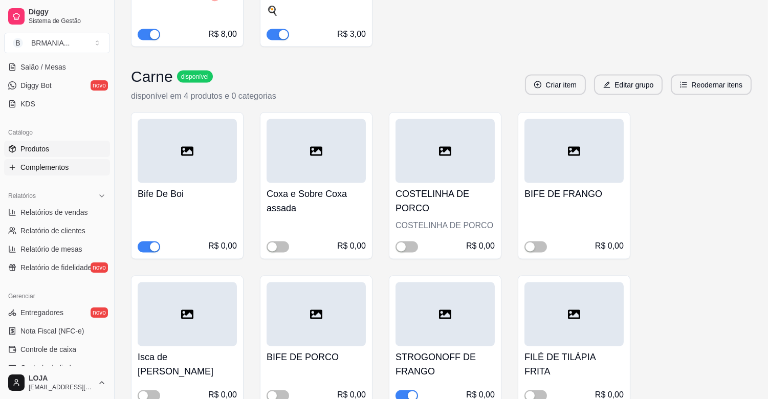
scroll to position [3260, 0]
click at [113, 147] on button "Toggle Sidebar" at bounding box center [114, 199] width 8 height 399
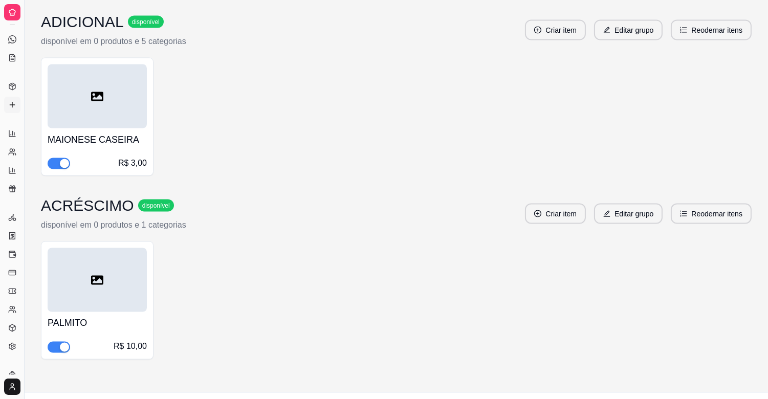
scroll to position [86, 0]
click at [18, 143] on link "Relatórios de vendas" at bounding box center [12, 147] width 16 height 16
click at [21, 142] on button "Toggle Sidebar" at bounding box center [24, 199] width 8 height 399
select select "ALL"
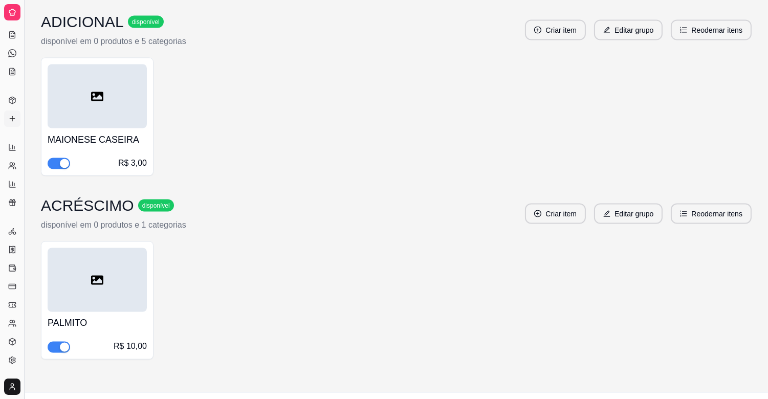
select select "0"
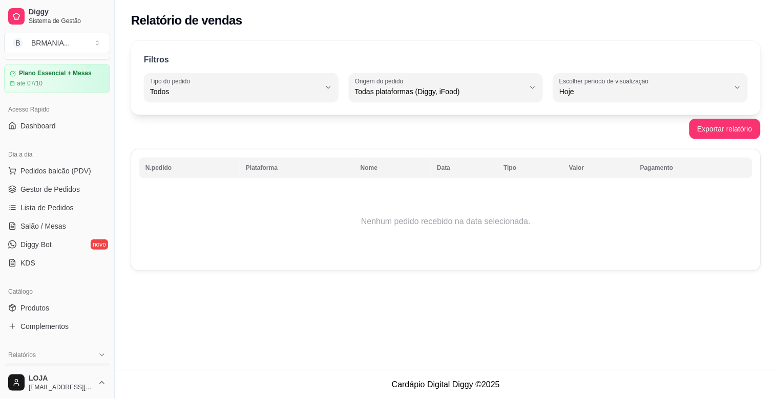
scroll to position [4, 0]
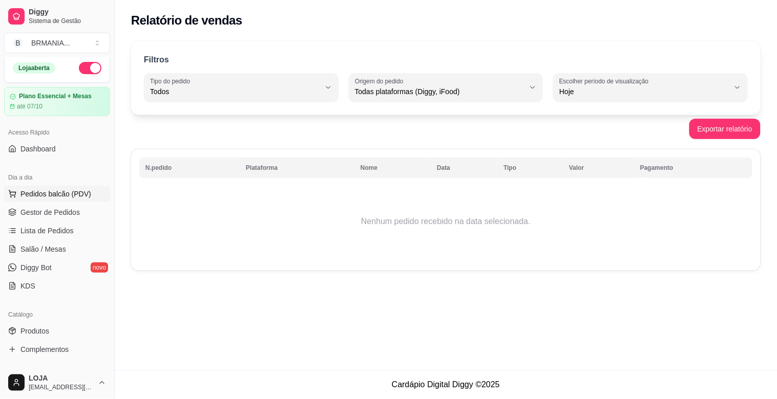
click at [52, 187] on button "Pedidos balcão (PDV)" at bounding box center [57, 194] width 106 height 16
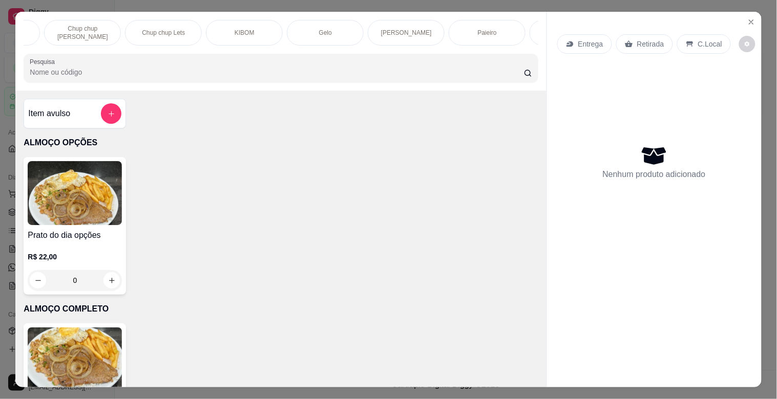
scroll to position [0, 1180]
click at [354, 37] on div "Paieiro" at bounding box center [338, 33] width 77 height 26
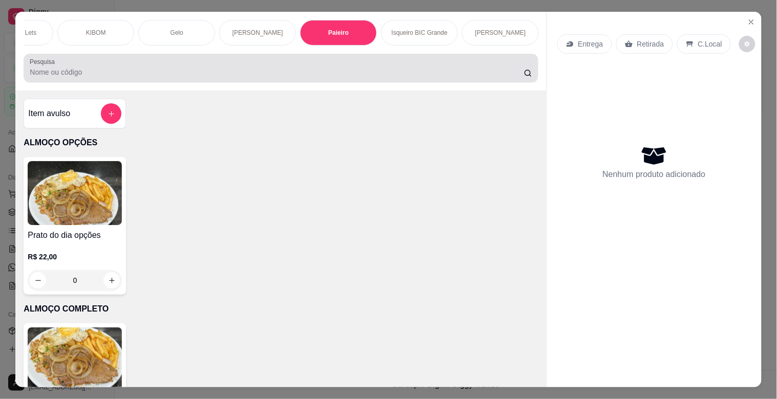
scroll to position [25, 0]
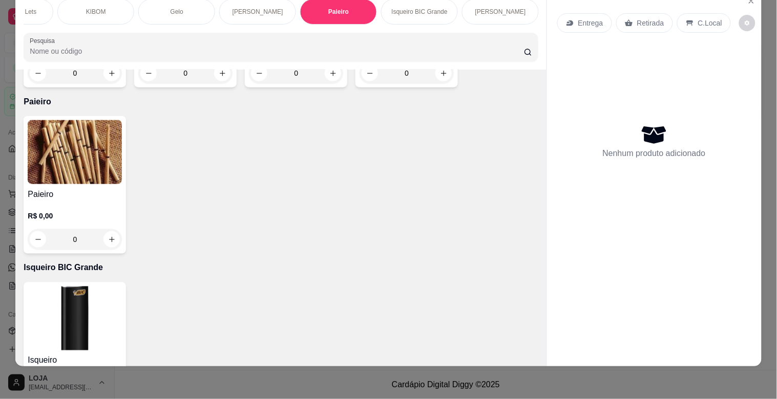
click at [68, 120] on img at bounding box center [75, 152] width 94 height 64
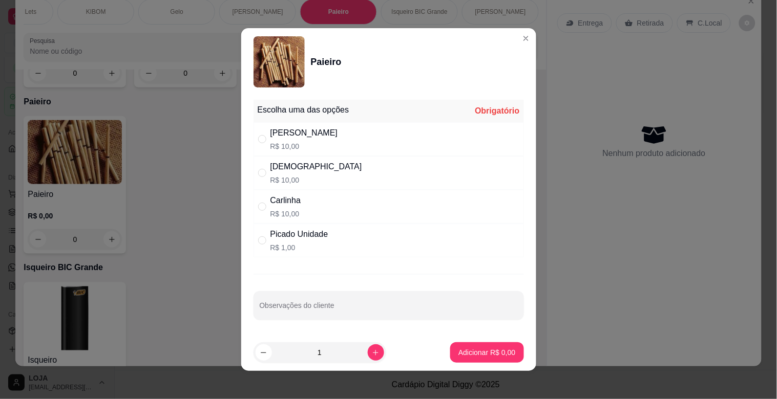
click at [391, 141] on div "[PERSON_NAME]$ 10,00" at bounding box center [388, 139] width 270 height 34
radio input "true"
click at [474, 356] on p "Adicionar R$ 10,00" at bounding box center [484, 353] width 61 height 10
type input "1"
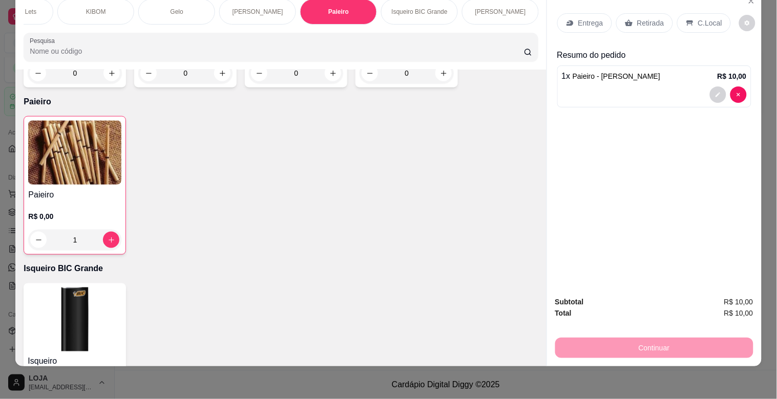
click at [643, 13] on div "Retirada" at bounding box center [644, 22] width 57 height 19
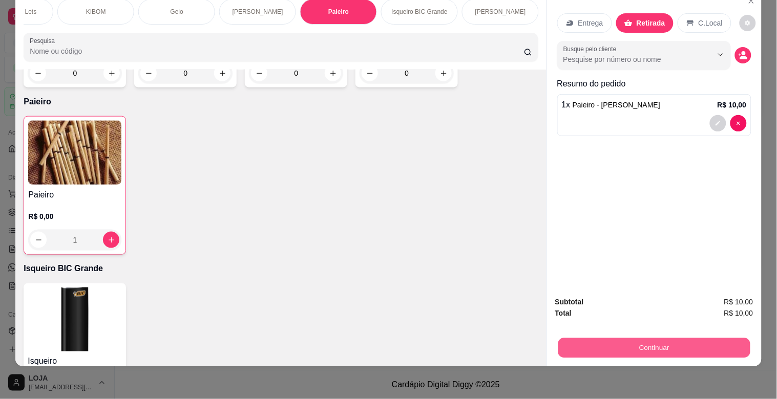
click at [717, 338] on button "Continuar" at bounding box center [654, 348] width 192 height 20
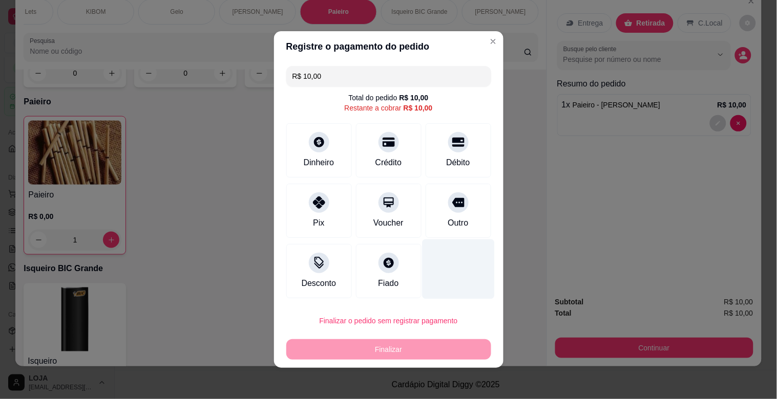
click at [446, 230] on div "Outro" at bounding box center [458, 211] width 66 height 54
type input "R$ 0,00"
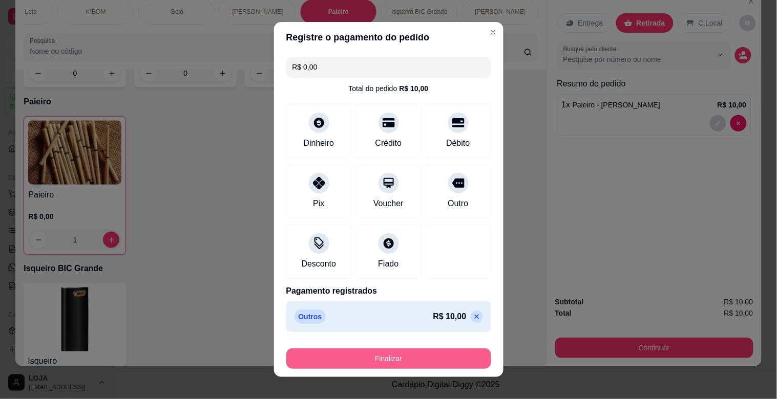
click at [428, 356] on button "Finalizar" at bounding box center [388, 359] width 205 height 20
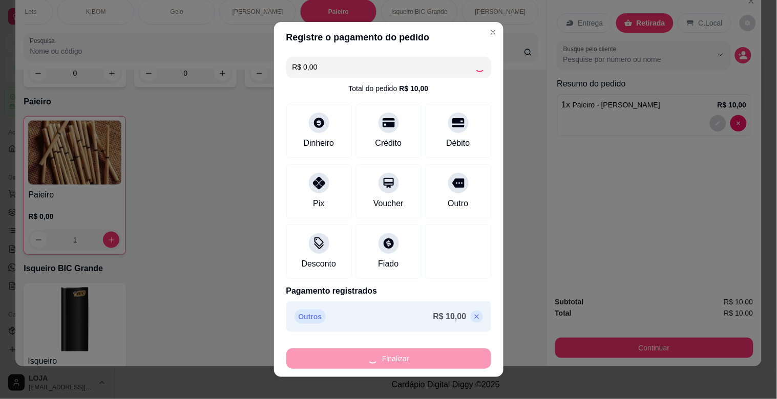
type input "0"
type input "-R$ 10,00"
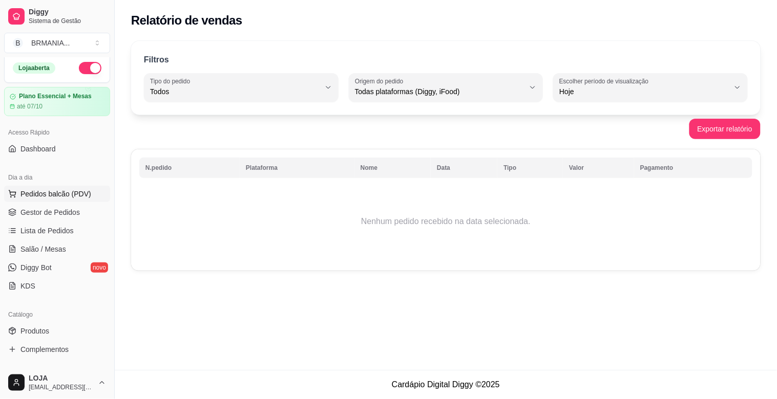
click at [41, 193] on span "Pedidos balcão (PDV)" at bounding box center [55, 194] width 71 height 10
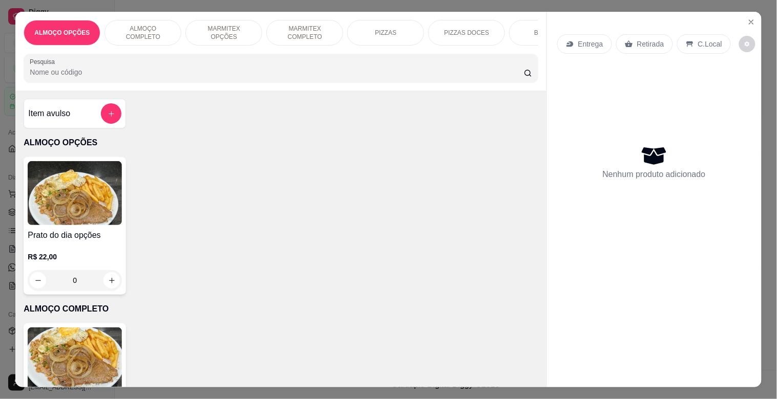
click at [58, 188] on img at bounding box center [75, 193] width 94 height 64
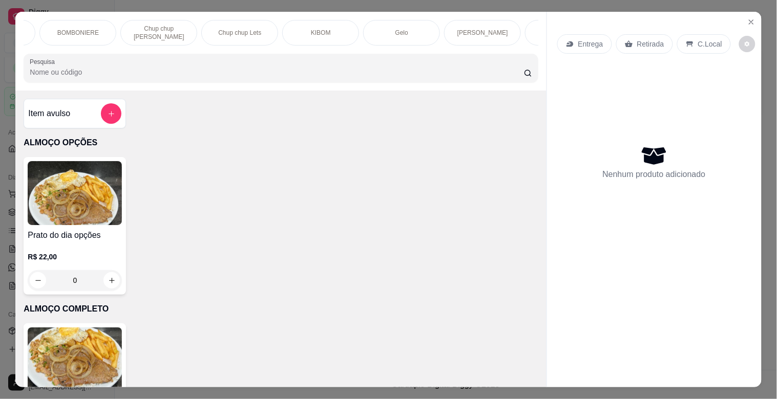
scroll to position [0, 917]
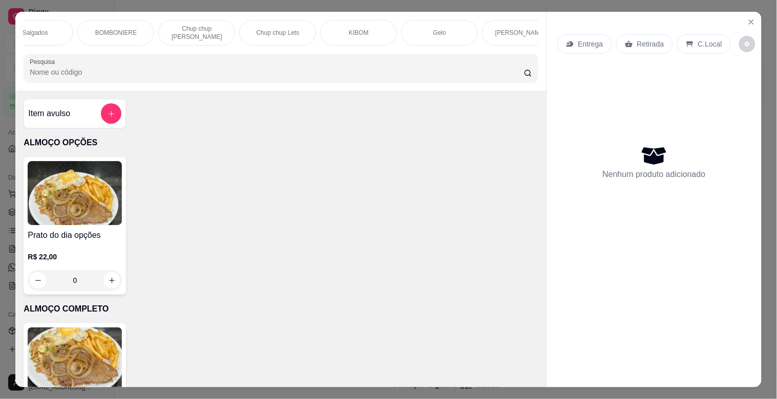
click at [105, 32] on p "BOMBONIERE" at bounding box center [115, 33] width 41 height 8
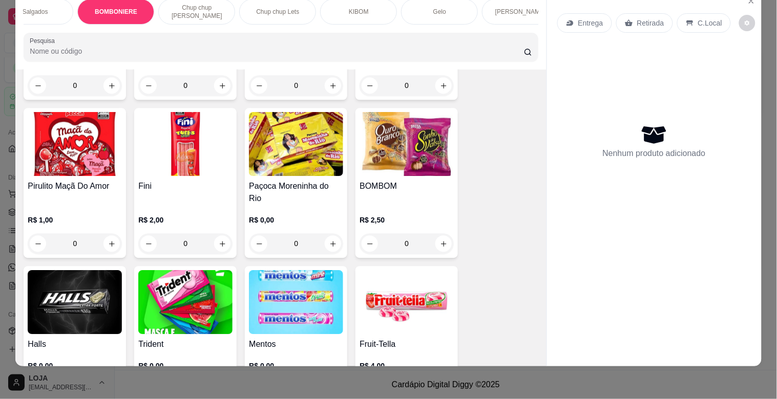
scroll to position [3739, 0]
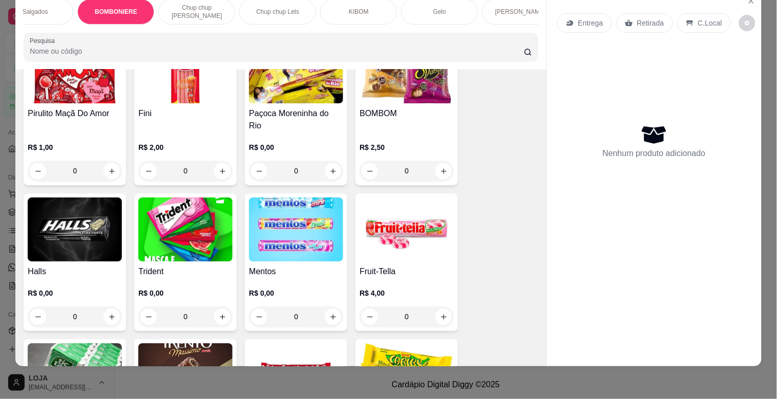
drag, startPoint x: 542, startPoint y: 234, endPoint x: 210, endPoint y: 166, distance: 338.7
click at [541, 237] on div "ALMOÇO OPÇÕES ALMOÇO COMPLETO MARMITEX OPÇÕES MARMITEX COMPLETO PIZZAS PIZZAS D…" at bounding box center [387, 178] width 745 height 375
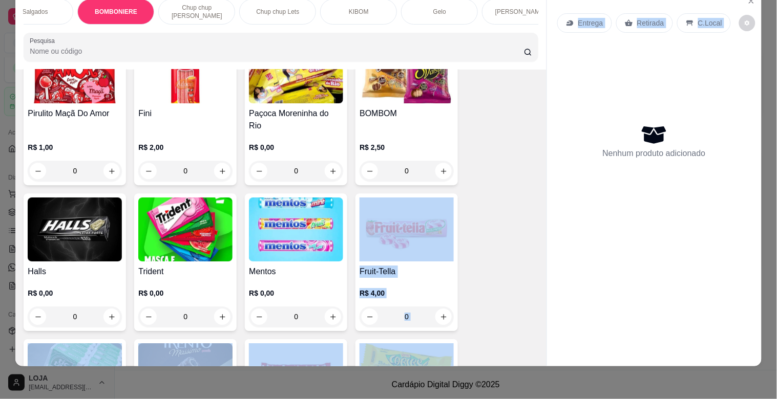
click at [79, 201] on img at bounding box center [75, 230] width 94 height 64
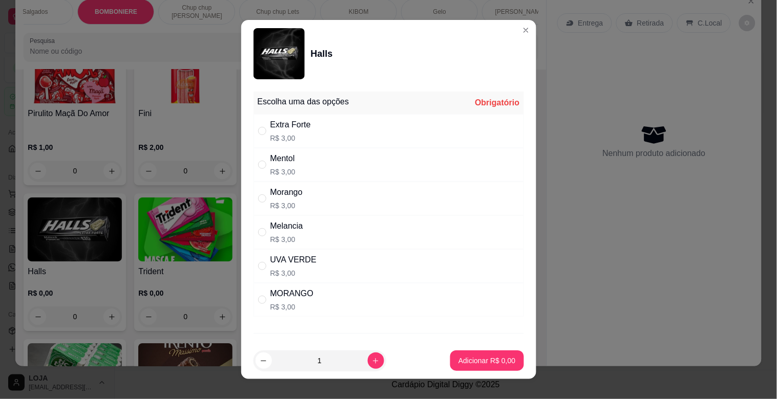
click at [319, 134] on div "Extra Forte R$ 3,00" at bounding box center [388, 131] width 270 height 34
radio input "true"
click at [478, 369] on button "Adicionar R$ 3,00" at bounding box center [486, 361] width 73 height 20
type input "1"
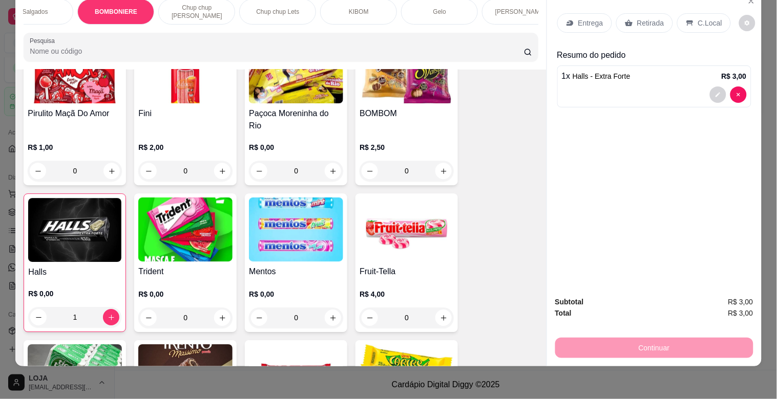
click at [642, 18] on p "Retirada" at bounding box center [650, 23] width 27 height 10
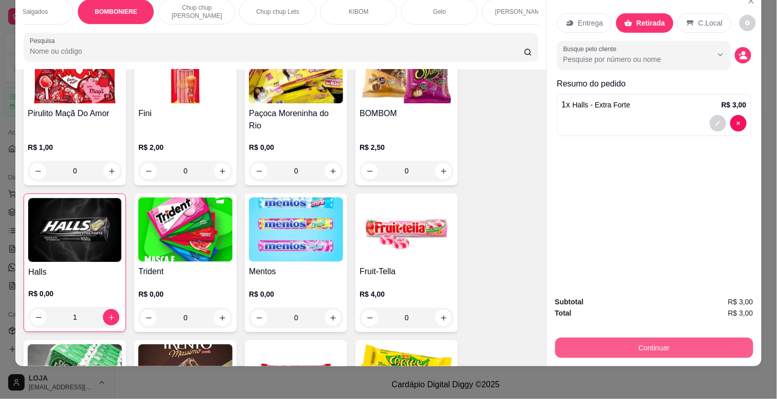
click at [682, 340] on button "Continuar" at bounding box center [654, 348] width 198 height 20
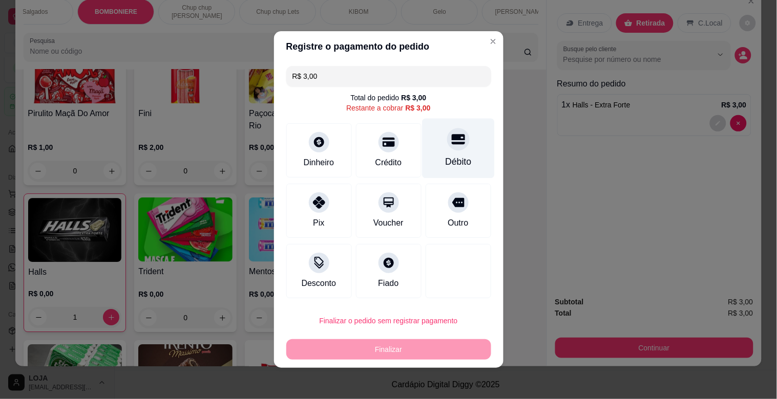
click at [445, 166] on div "Débito" at bounding box center [458, 161] width 26 height 13
type input "R$ 0,00"
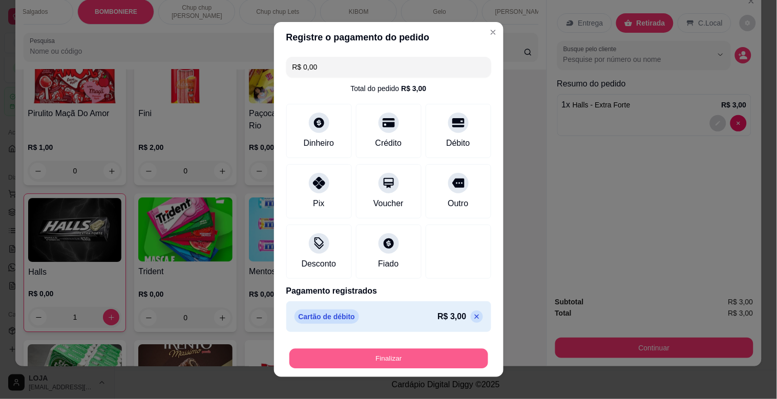
click at [411, 351] on button "Finalizar" at bounding box center [388, 359] width 199 height 20
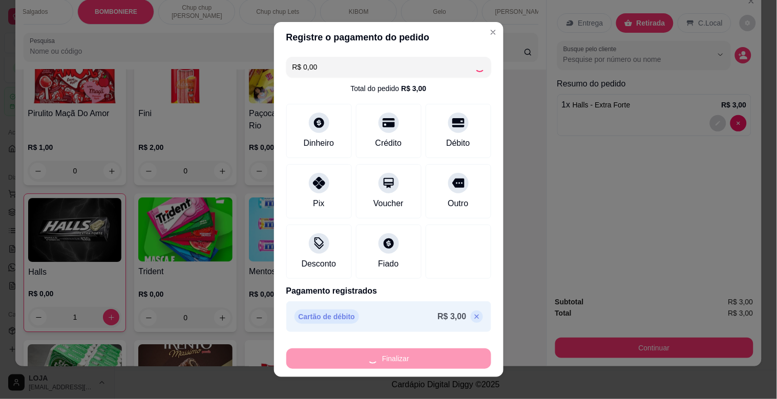
type input "0"
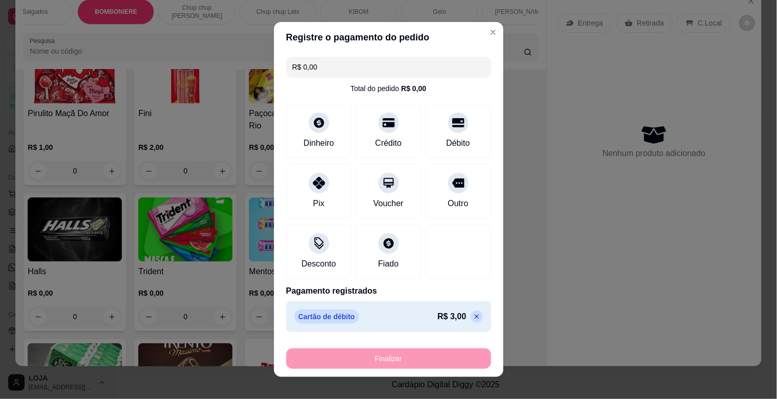
type input "-R$ 3,00"
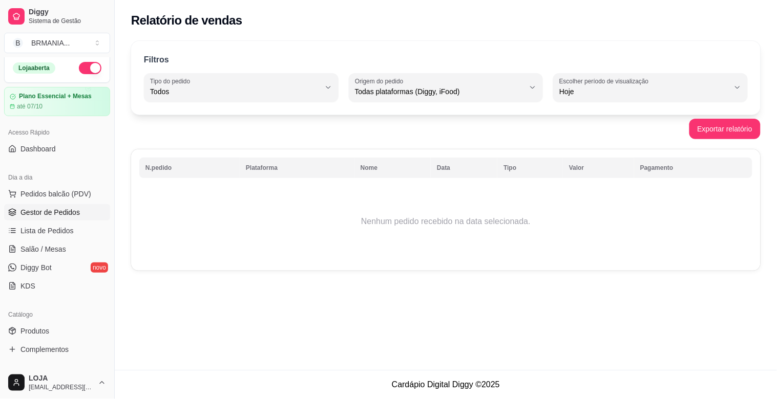
click at [67, 217] on span "Gestor de Pedidos" at bounding box center [49, 212] width 59 height 10
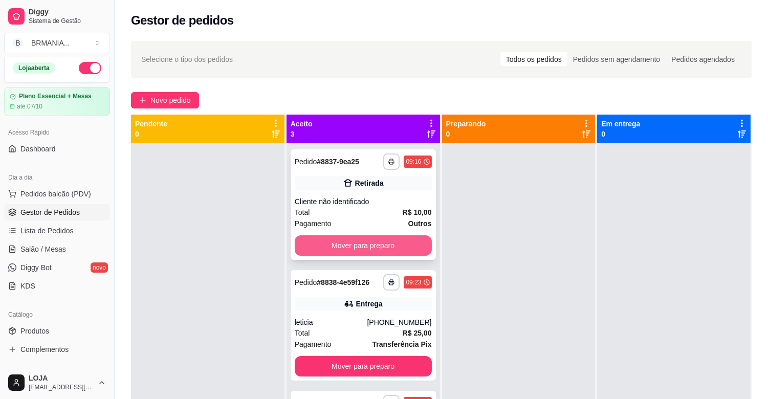
click at [405, 245] on button "Mover para preparo" at bounding box center [363, 246] width 137 height 20
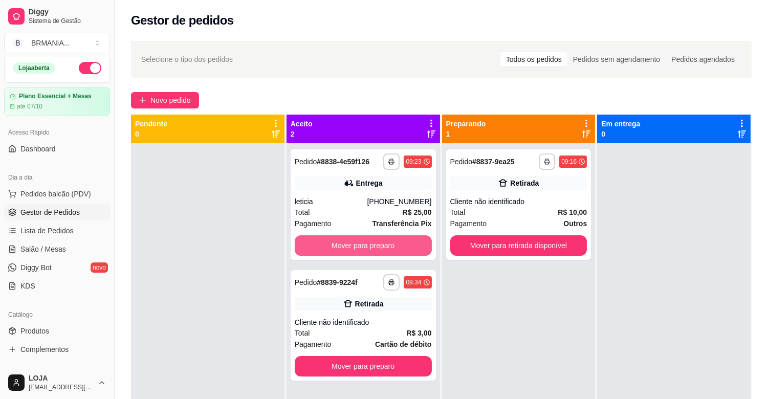
click at [405, 245] on button "Mover para preparo" at bounding box center [363, 246] width 137 height 20
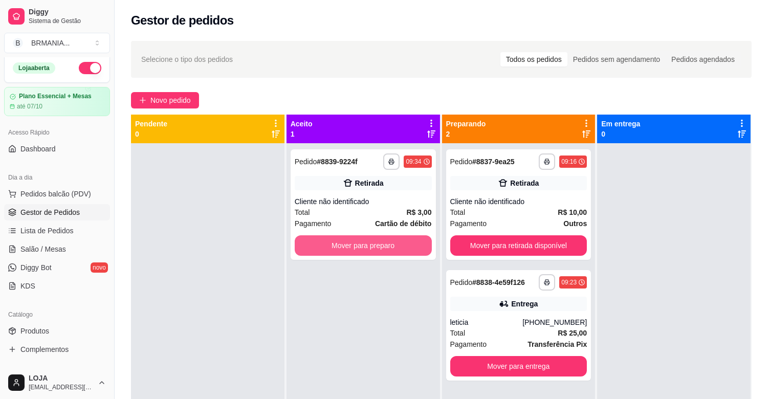
click at [405, 245] on button "Mover para preparo" at bounding box center [363, 246] width 137 height 20
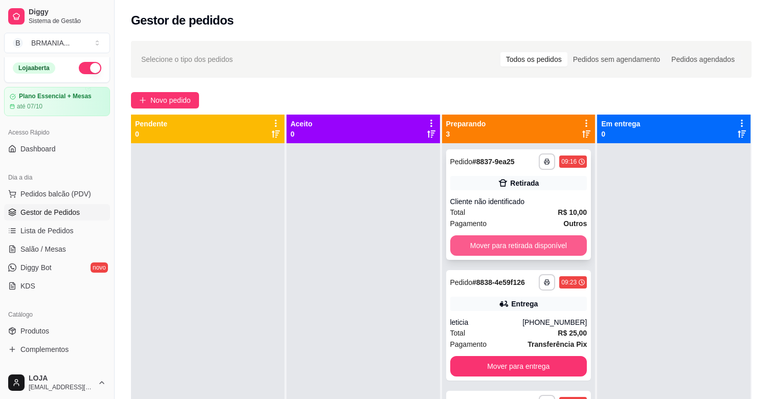
click at [495, 245] on button "Mover para retirada disponível" at bounding box center [519, 246] width 137 height 20
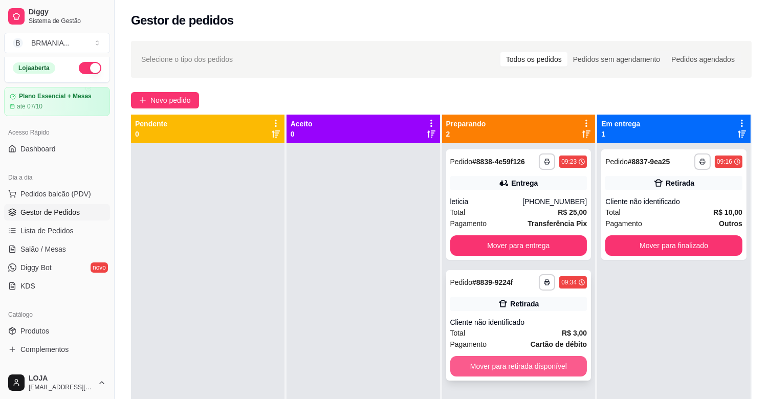
click at [497, 362] on button "Mover para retirada disponível" at bounding box center [519, 366] width 137 height 20
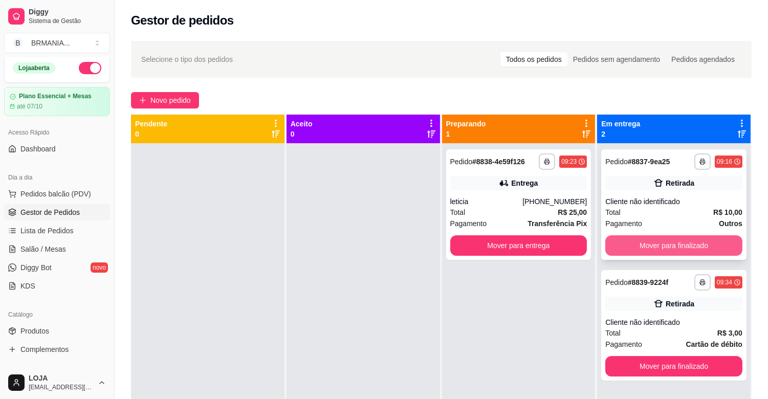
click at [673, 241] on button "Mover para finalizado" at bounding box center [674, 246] width 137 height 20
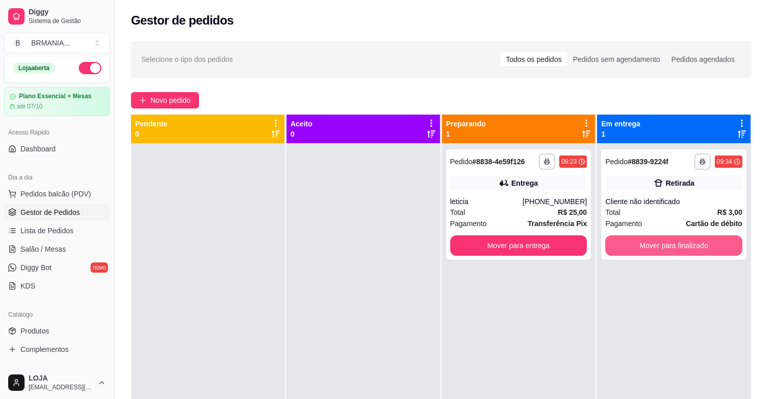
click at [673, 241] on button "Mover para finalizado" at bounding box center [674, 246] width 137 height 20
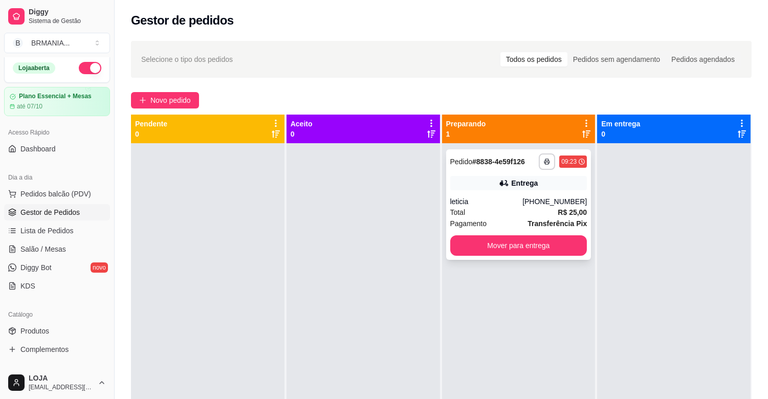
click at [571, 172] on div "**********" at bounding box center [518, 204] width 145 height 111
click at [512, 218] on div "Pagamento Transferência Pix" at bounding box center [519, 223] width 137 height 11
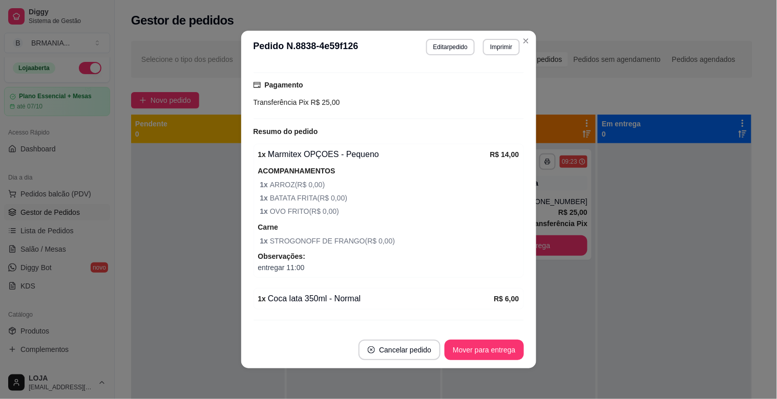
scroll to position [283, 0]
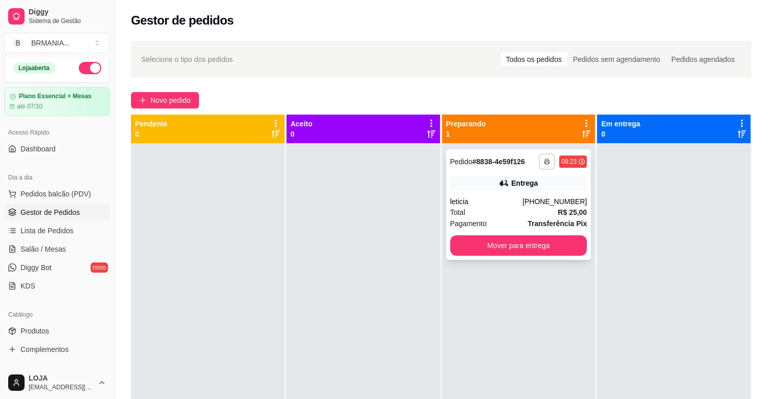
click at [546, 163] on button "button" at bounding box center [547, 162] width 16 height 16
click at [502, 205] on button "IMPRESSORA" at bounding box center [515, 197] width 74 height 16
click at [59, 241] on link "Salão / Mesas" at bounding box center [57, 249] width 106 height 16
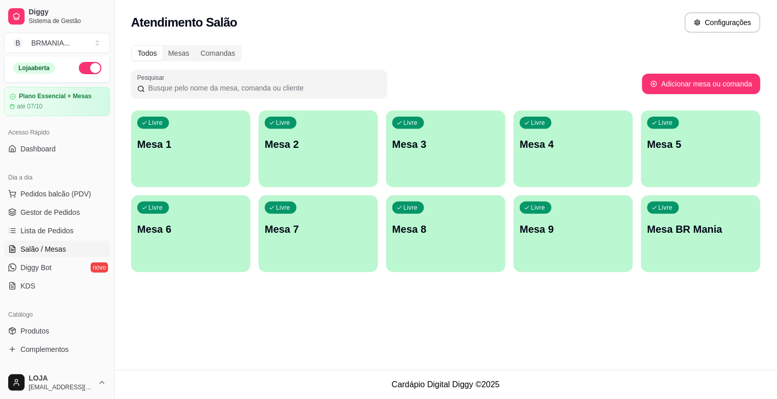
click at [719, 242] on div "Livre Mesa BR Mania" at bounding box center [700, 228] width 119 height 65
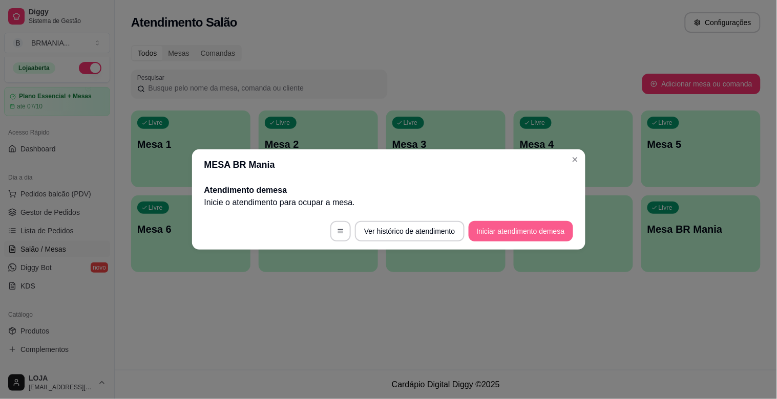
click at [488, 227] on button "Iniciar atendimento de mesa" at bounding box center [520, 231] width 104 height 20
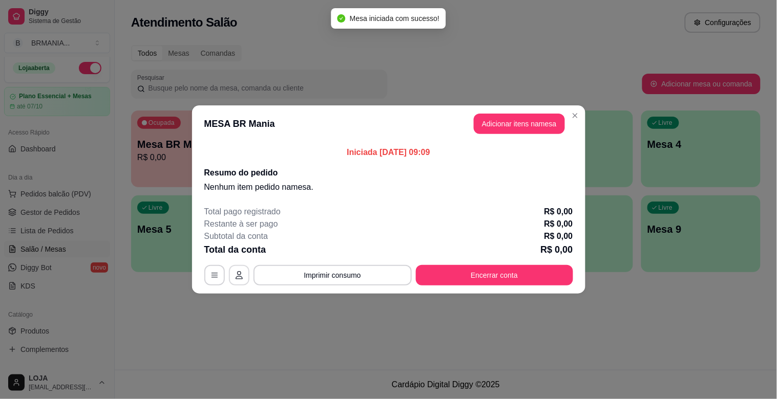
click at [239, 279] on icon "button" at bounding box center [239, 275] width 7 height 8
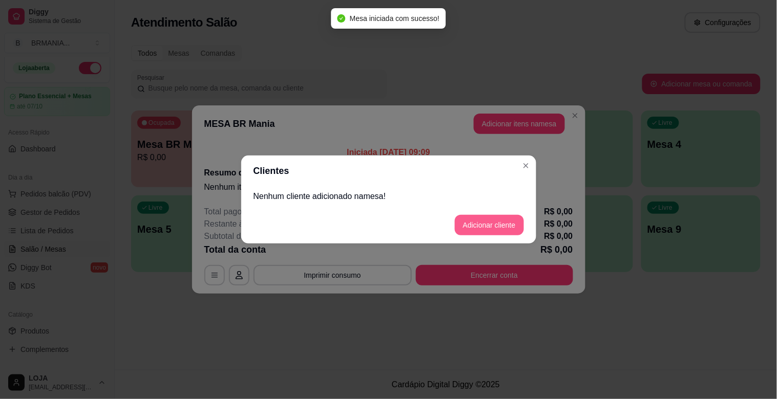
click at [483, 222] on button "Adicionar cliente" at bounding box center [489, 225] width 69 height 20
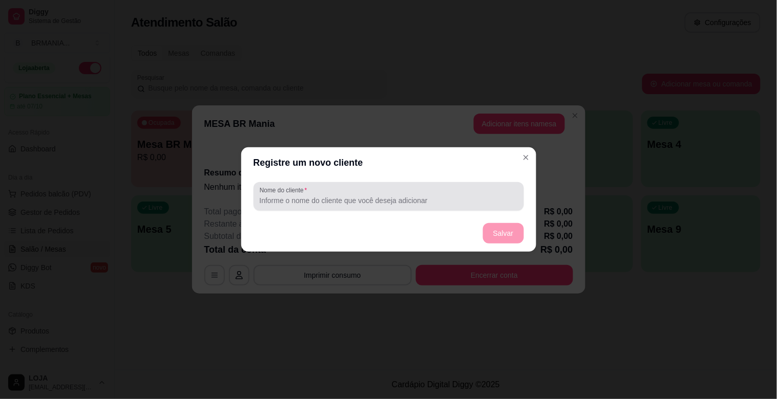
click at [396, 196] on input "Nome do cliente" at bounding box center [389, 201] width 258 height 10
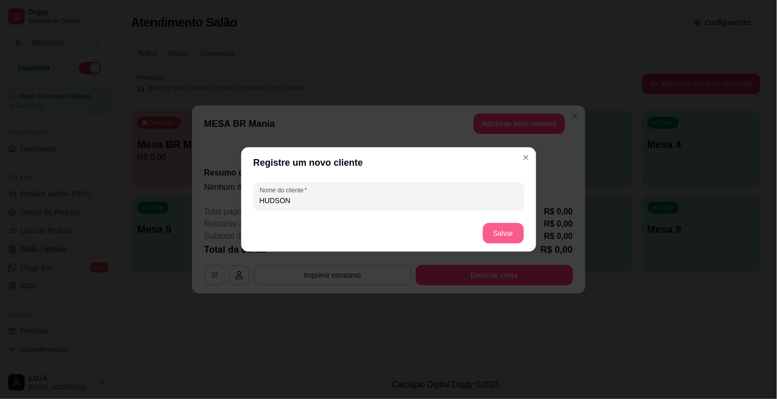
type input "HUDSON"
click at [505, 233] on button "Salvar" at bounding box center [503, 233] width 41 height 20
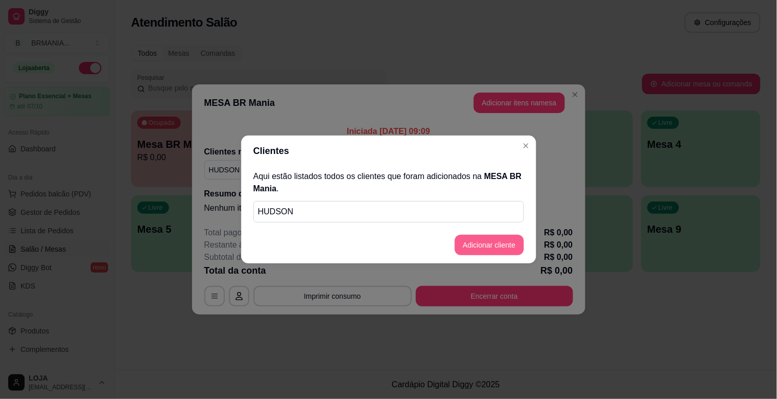
click at [495, 243] on button "Adicionar cliente" at bounding box center [489, 245] width 69 height 20
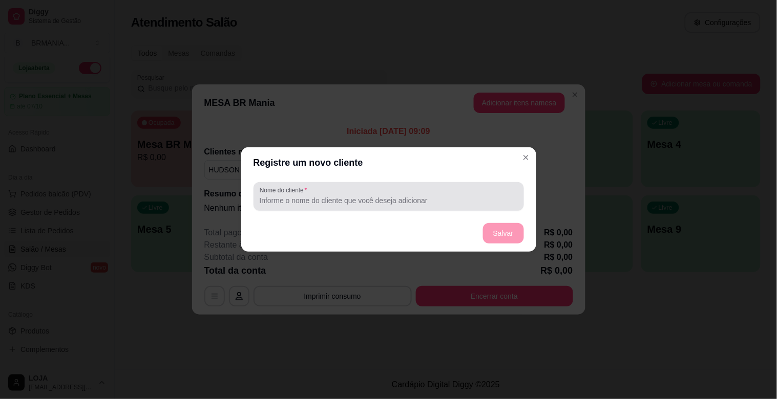
click at [346, 207] on div "Nome do cliente" at bounding box center [388, 196] width 270 height 29
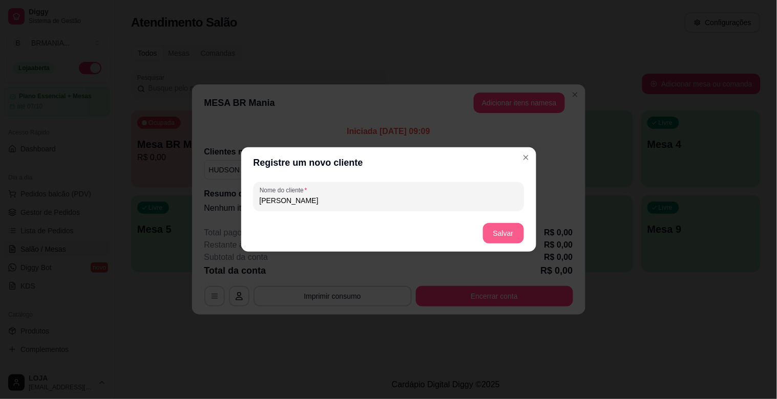
type input "[PERSON_NAME]"
click at [497, 227] on button "Salvar" at bounding box center [503, 234] width 40 height 20
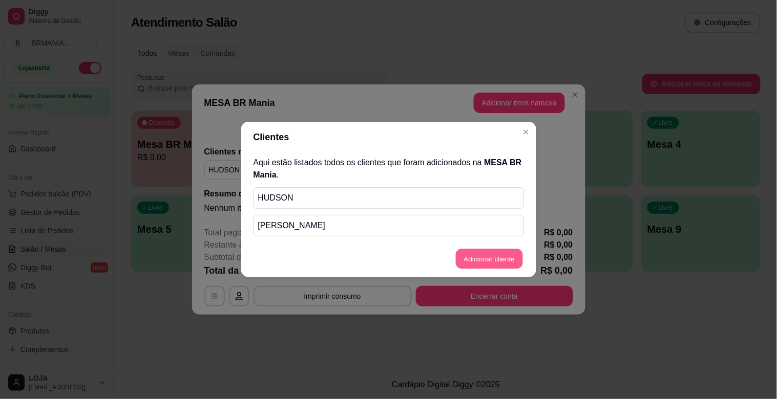
click at [490, 264] on button "Adicionar cliente" at bounding box center [489, 259] width 67 height 20
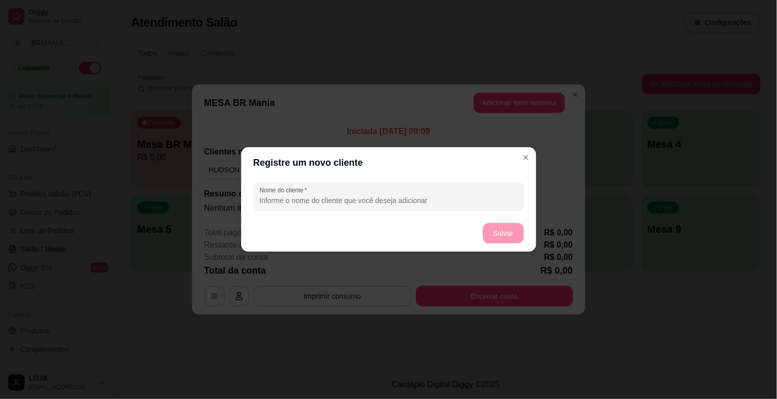
click at [310, 202] on input "Nome do cliente" at bounding box center [389, 201] width 258 height 10
type input "L"
type input "[DEMOGRAPHIC_DATA]"
click at [516, 238] on button "Salvar" at bounding box center [503, 233] width 41 height 20
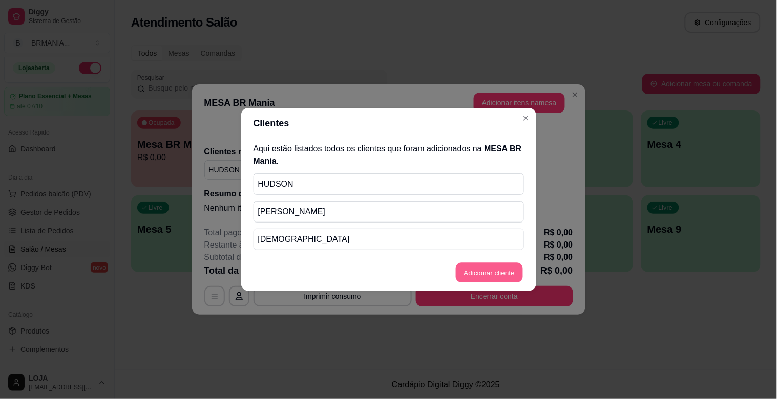
click at [505, 270] on button "Adicionar cliente" at bounding box center [489, 273] width 67 height 20
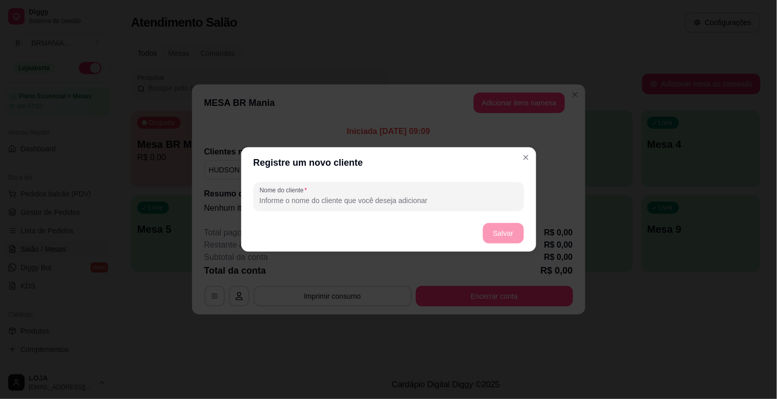
click at [429, 204] on input "Nome do cliente" at bounding box center [389, 201] width 258 height 10
type input "O"
type input "LYANDRA"
click at [502, 233] on button "Salvar" at bounding box center [503, 233] width 41 height 20
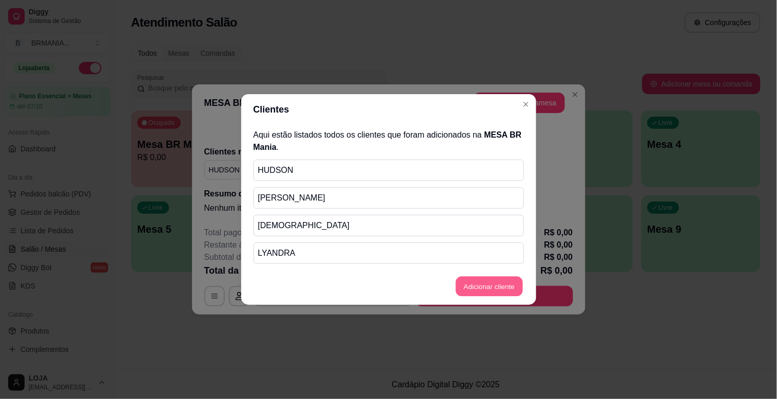
click at [490, 286] on button "Adicionar cliente" at bounding box center [489, 287] width 67 height 20
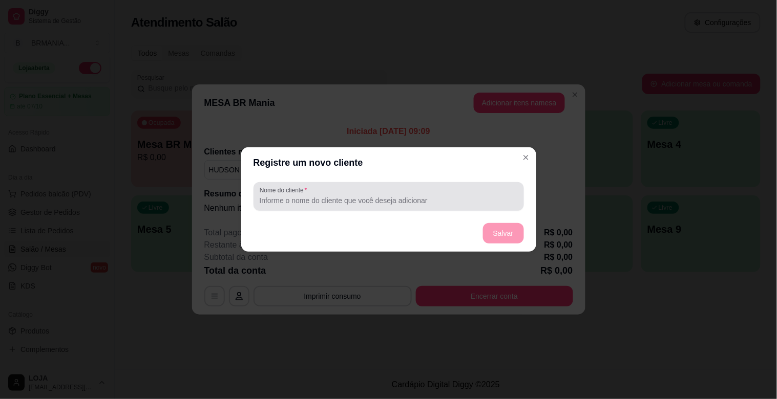
click at [408, 202] on input "Nome do cliente" at bounding box center [389, 201] width 258 height 10
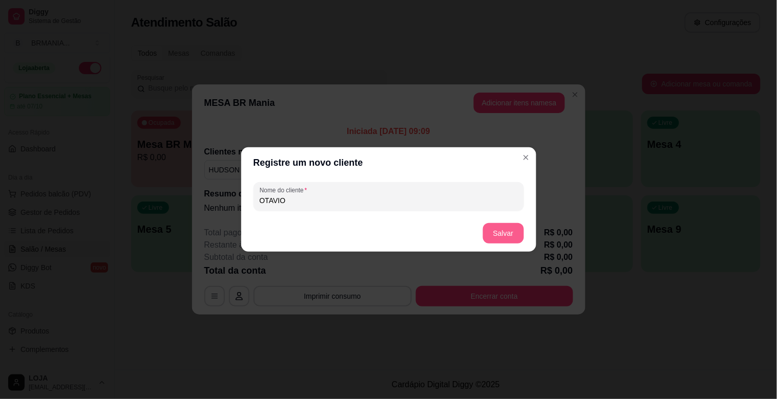
type input "OTAVIO"
click at [500, 227] on button "Salvar" at bounding box center [503, 233] width 41 height 20
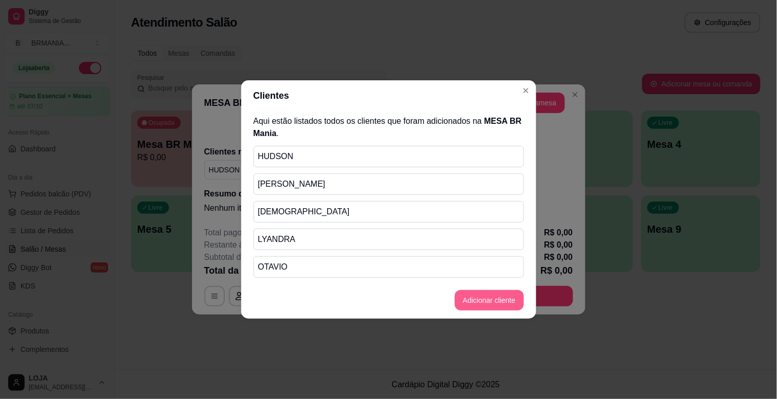
click at [478, 292] on button "Adicionar cliente" at bounding box center [489, 300] width 69 height 20
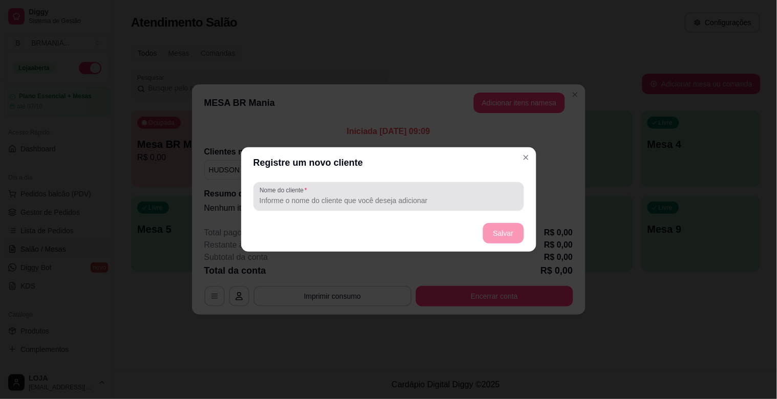
click at [328, 197] on input "Nome do cliente" at bounding box center [389, 201] width 258 height 10
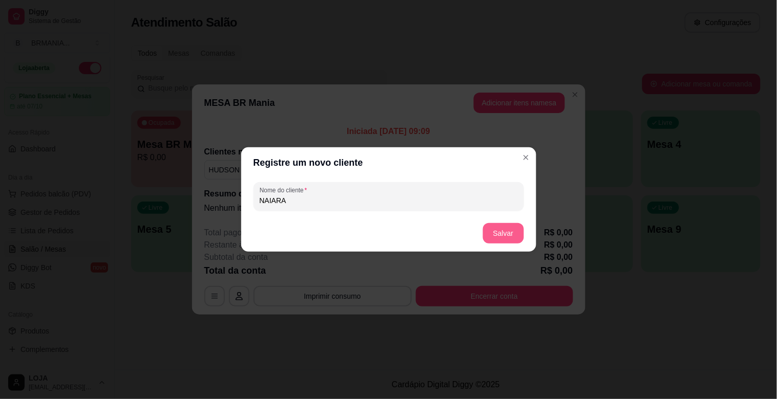
type input "NAIARA"
click at [504, 236] on button "Salvar" at bounding box center [503, 233] width 41 height 20
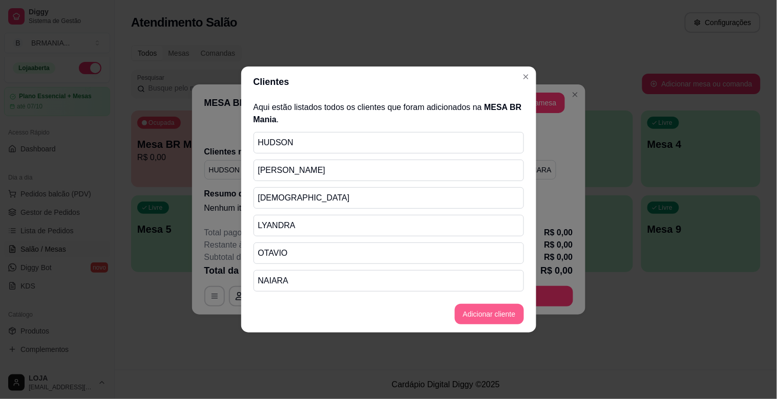
click at [498, 313] on button "Adicionar cliente" at bounding box center [489, 314] width 69 height 20
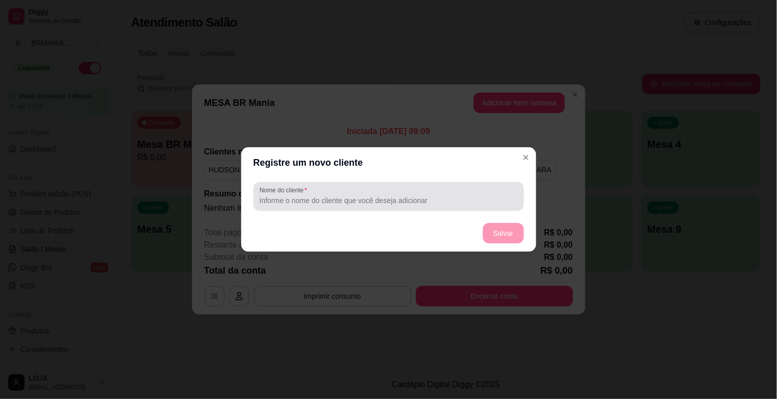
click at [348, 205] on input "Nome do cliente" at bounding box center [389, 201] width 258 height 10
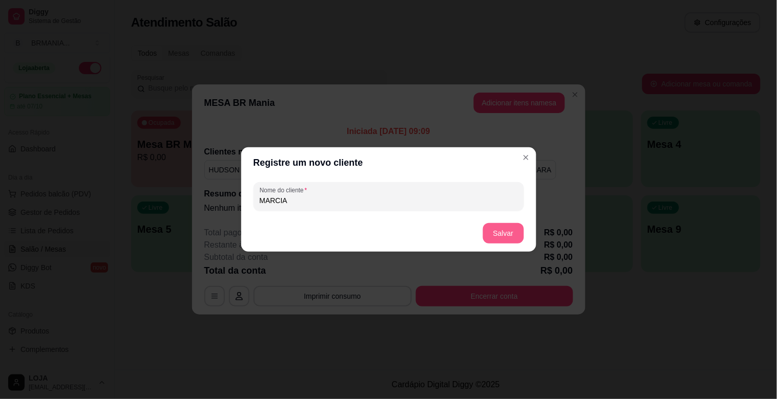
type input "MARCIA"
click at [515, 236] on button "Salvar" at bounding box center [503, 233] width 41 height 20
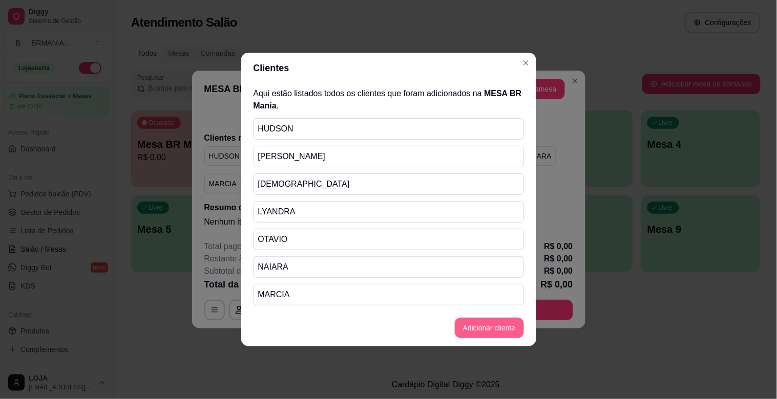
click at [504, 325] on button "Adicionar cliente" at bounding box center [489, 328] width 69 height 20
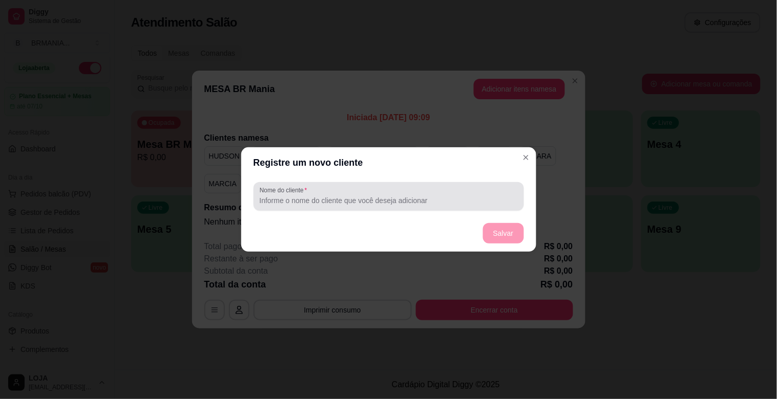
click at [346, 202] on input "Nome do cliente" at bounding box center [389, 201] width 258 height 10
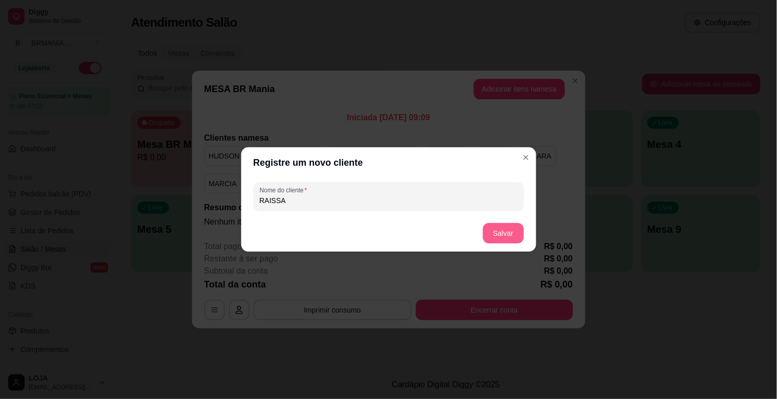
type input "RAISSA"
click at [501, 237] on button "Salvar" at bounding box center [503, 234] width 40 height 20
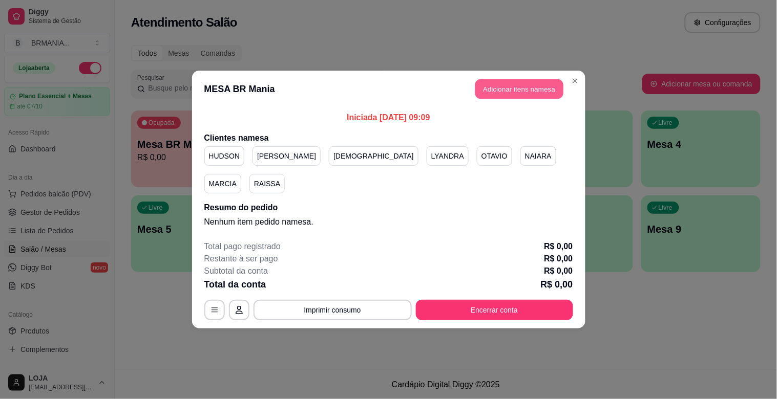
click at [529, 96] on button "Adicionar itens na mesa" at bounding box center [519, 89] width 88 height 20
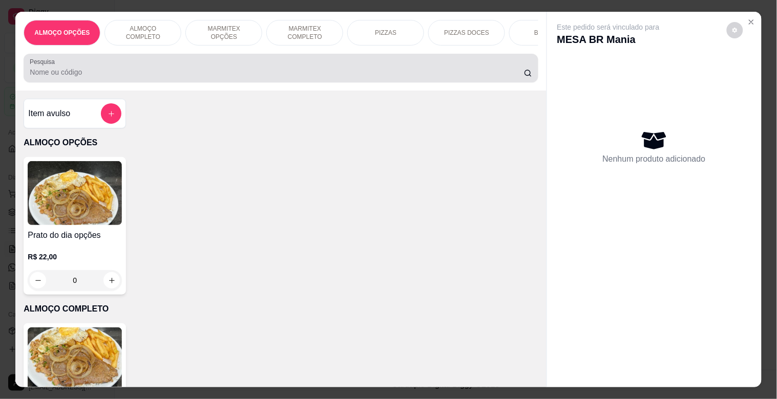
click at [230, 77] on input "Pesquisa" at bounding box center [277, 72] width 494 height 10
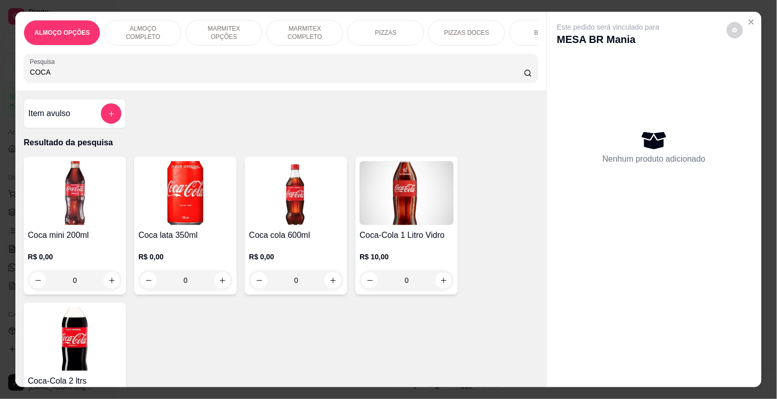
type input "COCA"
click at [77, 345] on img at bounding box center [75, 339] width 94 height 64
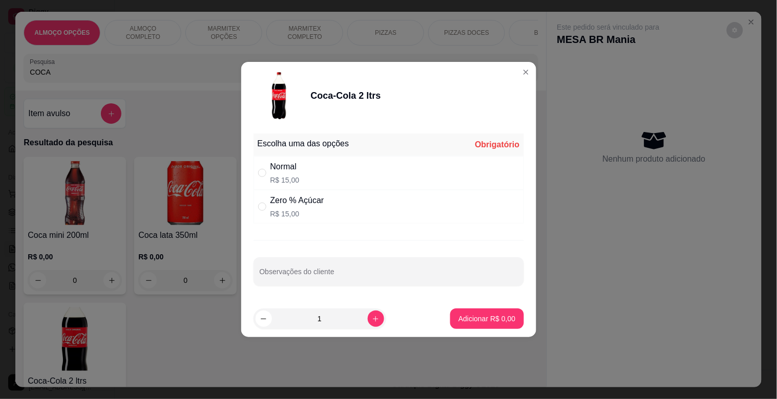
click at [315, 179] on div "Normal R$ 15,00" at bounding box center [388, 173] width 270 height 34
radio input "true"
click at [461, 320] on p "Adicionar R$ 15,00" at bounding box center [484, 319] width 59 height 10
type input "1"
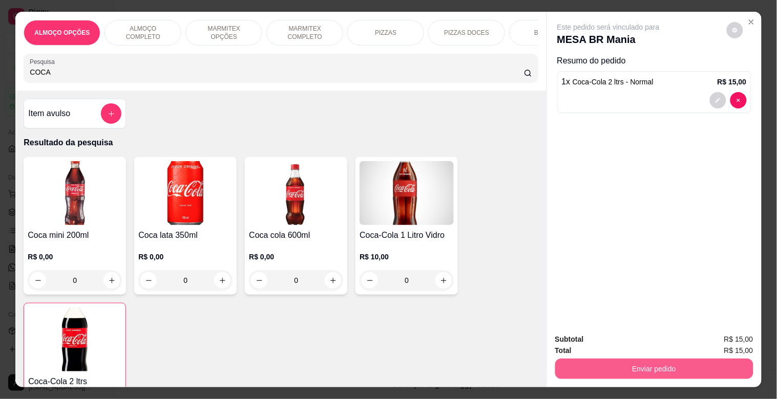
click at [631, 361] on button "Enviar pedido" at bounding box center [654, 369] width 198 height 20
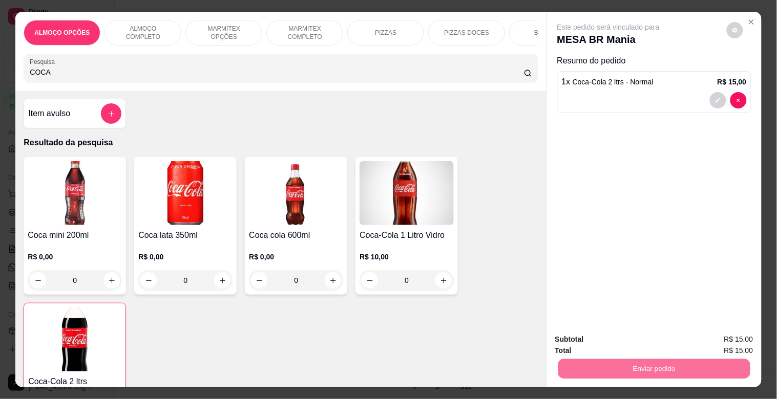
click at [647, 339] on button "Registrar cliente" at bounding box center [658, 339] width 68 height 19
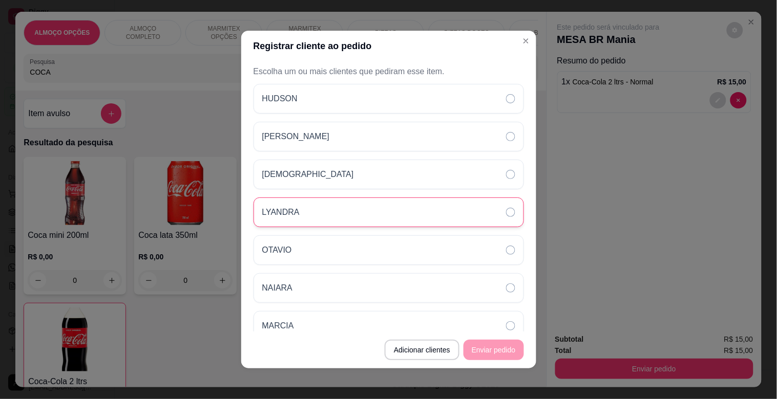
click at [301, 218] on div "LYANDRA" at bounding box center [285, 212] width 46 height 12
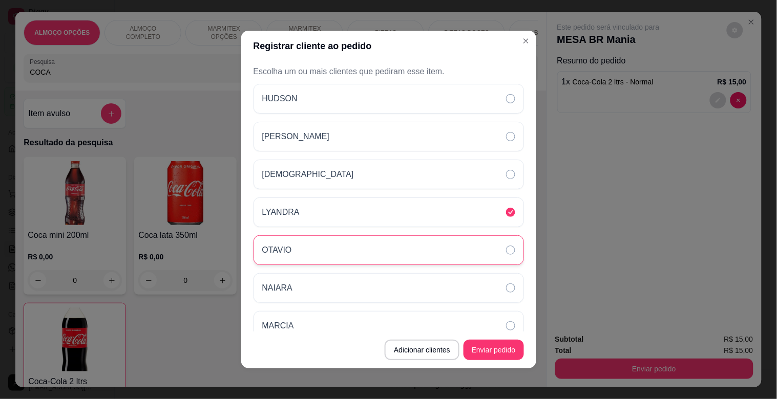
click at [306, 239] on div "OTAVIO" at bounding box center [388, 251] width 270 height 30
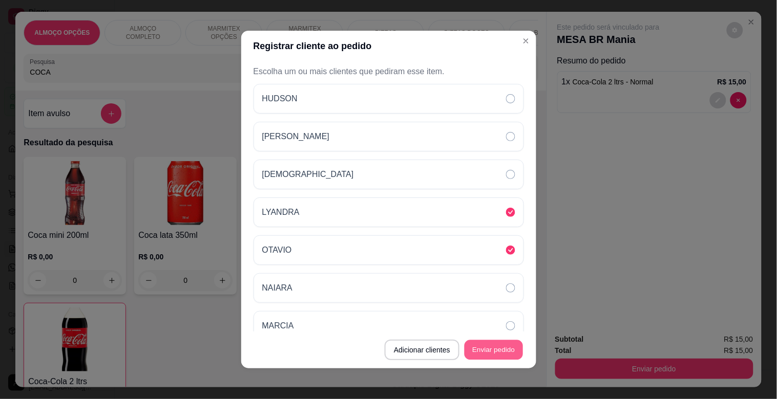
click at [498, 347] on button "Enviar pedido" at bounding box center [493, 350] width 58 height 20
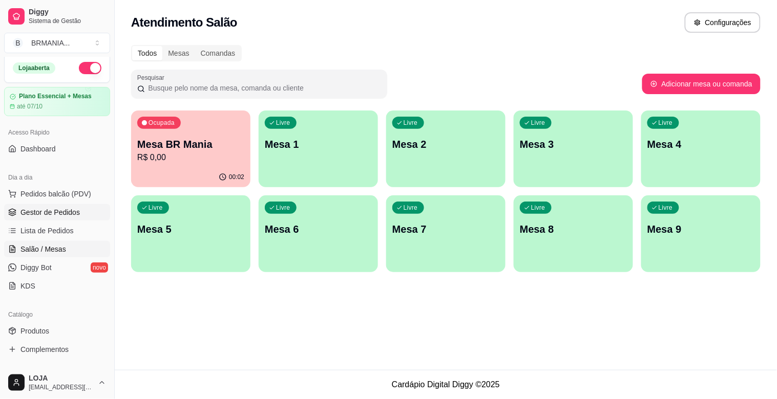
click at [57, 212] on span "Gestor de Pedidos" at bounding box center [49, 212] width 59 height 10
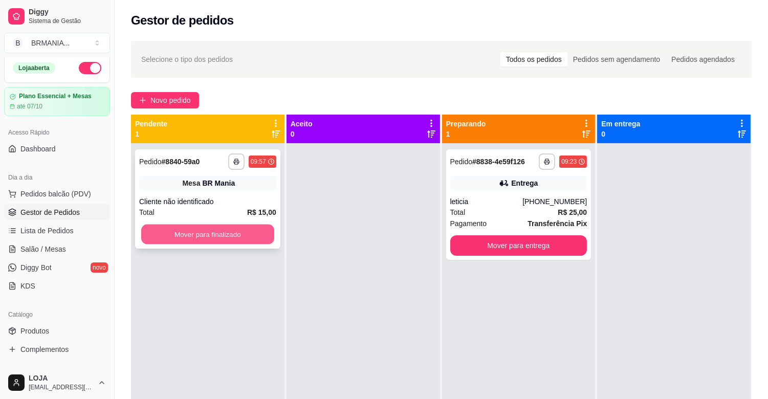
click at [218, 238] on button "Mover para finalizado" at bounding box center [207, 235] width 133 height 20
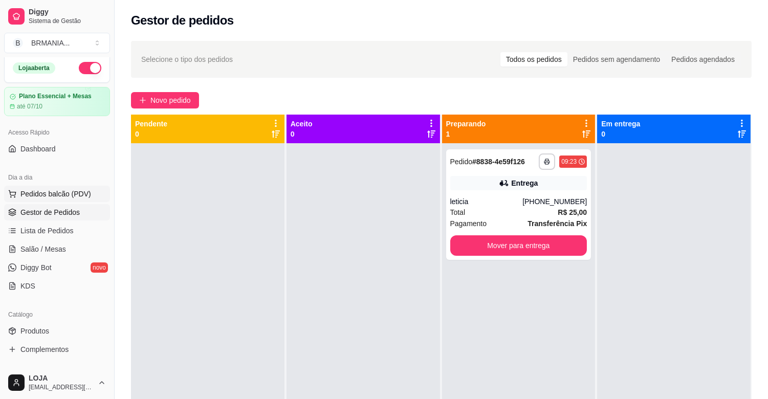
click at [75, 192] on span "Pedidos balcão (PDV)" at bounding box center [55, 194] width 71 height 10
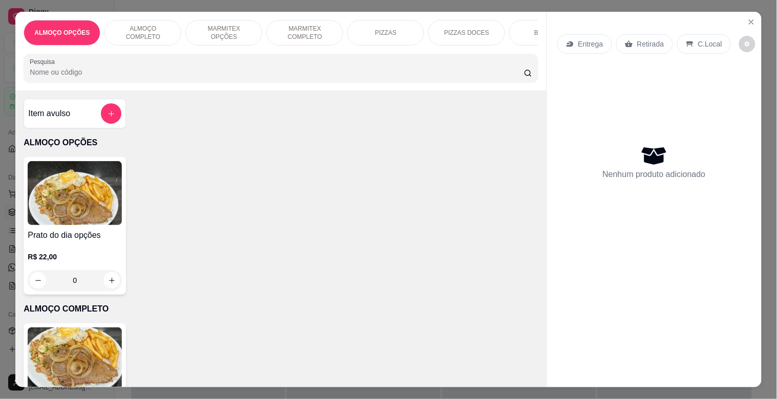
click at [324, 26] on p "MARMITEX COMPLETO" at bounding box center [304, 33] width 59 height 16
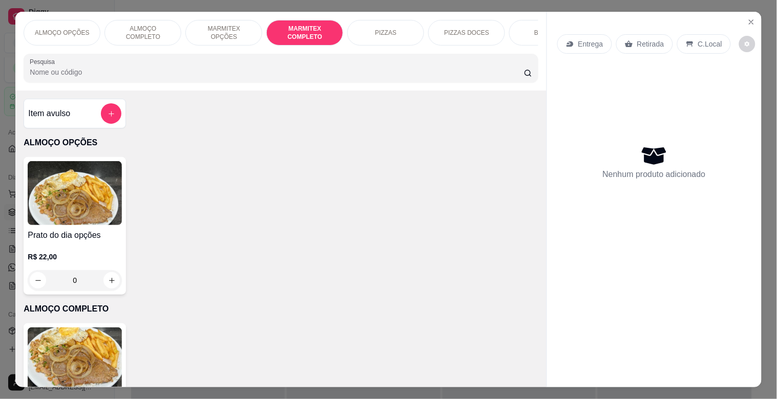
scroll to position [25, 0]
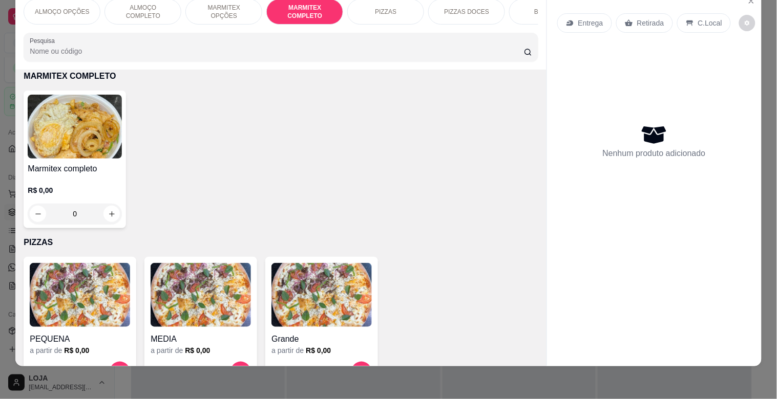
click at [95, 127] on img at bounding box center [75, 127] width 94 height 64
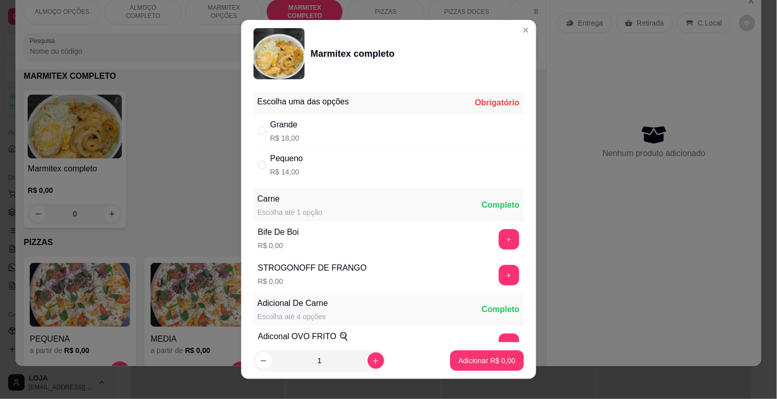
click at [289, 136] on p "R$ 18,00" at bounding box center [284, 138] width 29 height 10
radio input "true"
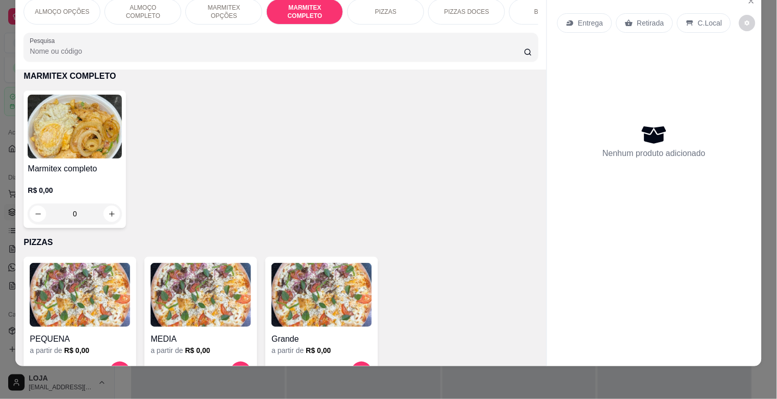
click at [243, 8] on div "MARMITEX OPÇÕES" at bounding box center [223, 12] width 77 height 26
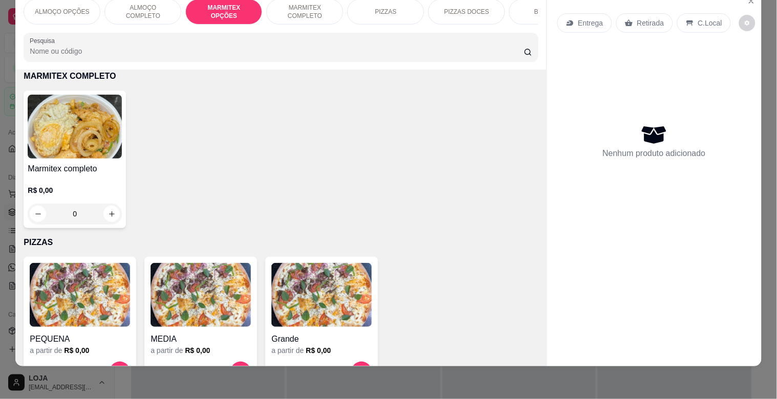
scroll to position [379, 0]
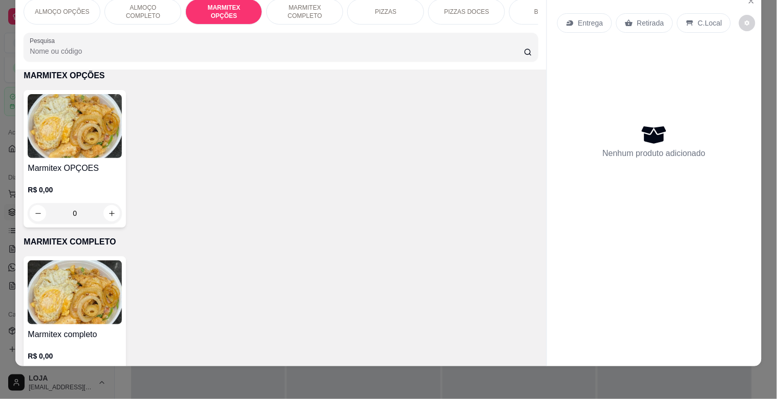
click at [89, 136] on img at bounding box center [75, 126] width 94 height 64
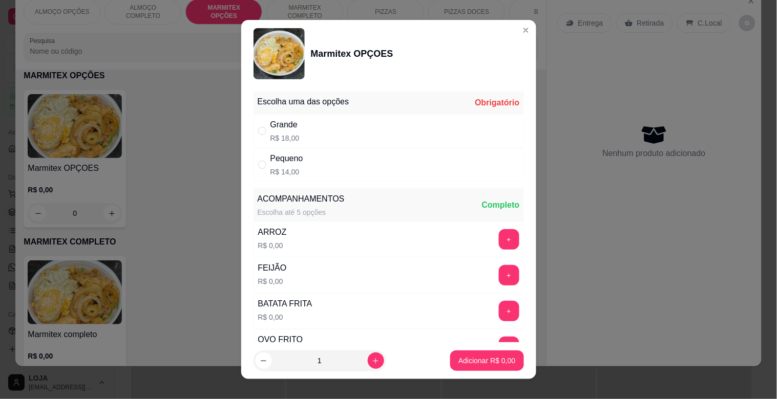
click at [389, 125] on div "Grande R$ 18,00" at bounding box center [388, 131] width 270 height 34
radio input "true"
click at [499, 237] on button "+" at bounding box center [509, 240] width 20 height 20
click at [499, 271] on button "+" at bounding box center [509, 276] width 20 height 20
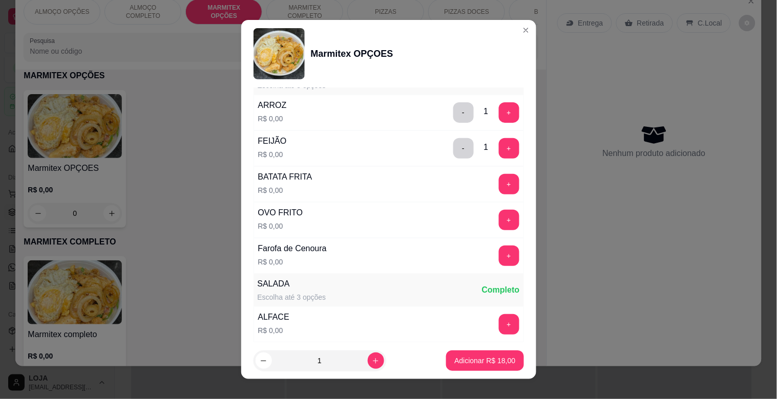
scroll to position [140, 0]
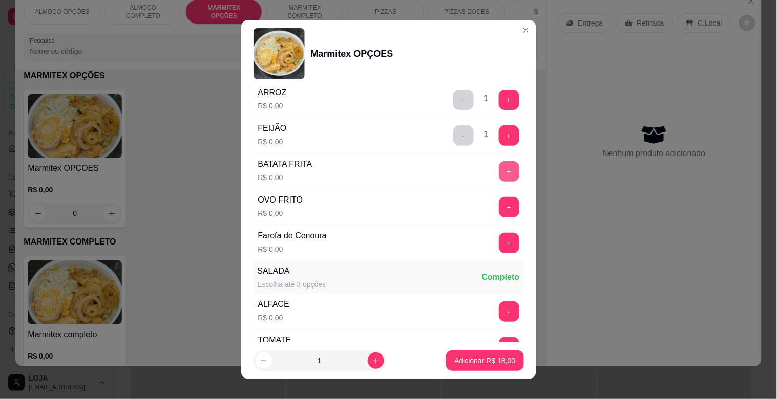
click at [499, 175] on button "+" at bounding box center [509, 171] width 20 height 20
click at [499, 203] on button "+" at bounding box center [509, 207] width 20 height 20
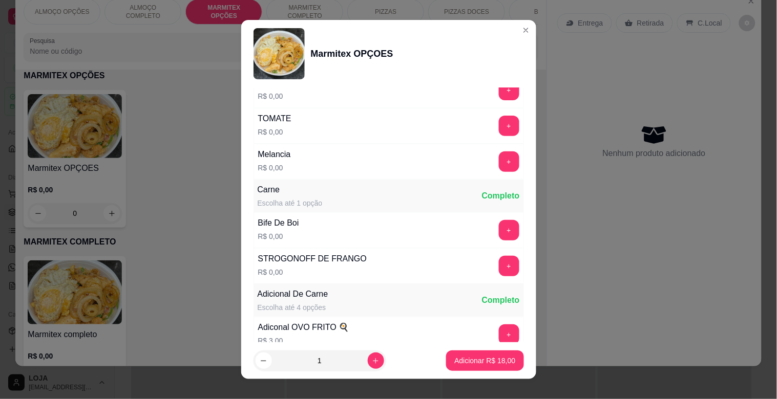
scroll to position [437, 0]
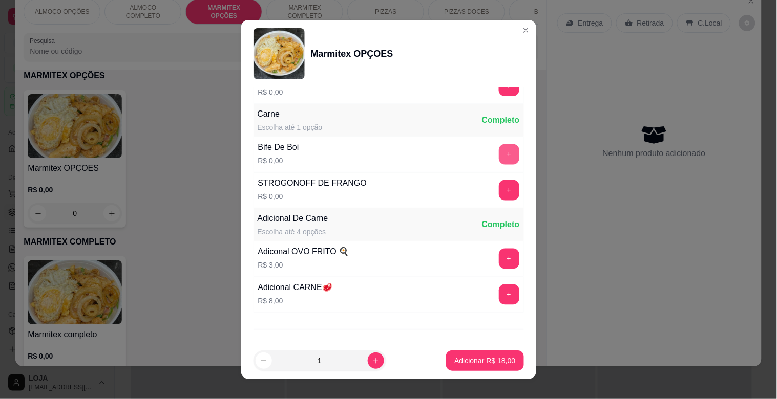
click at [499, 158] on button "+" at bounding box center [509, 154] width 20 height 20
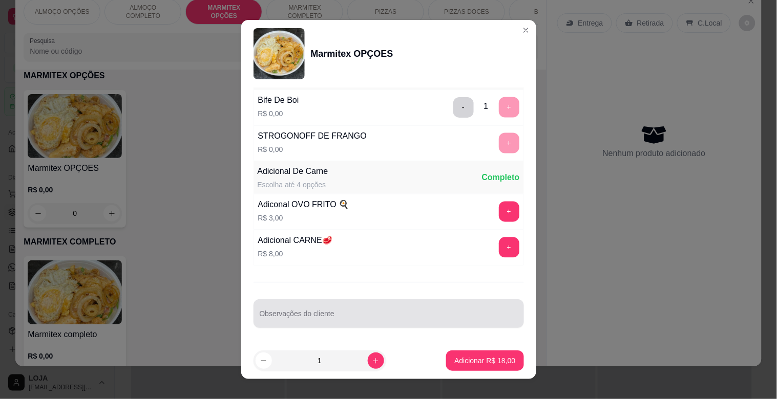
click at [398, 308] on div at bounding box center [389, 314] width 258 height 20
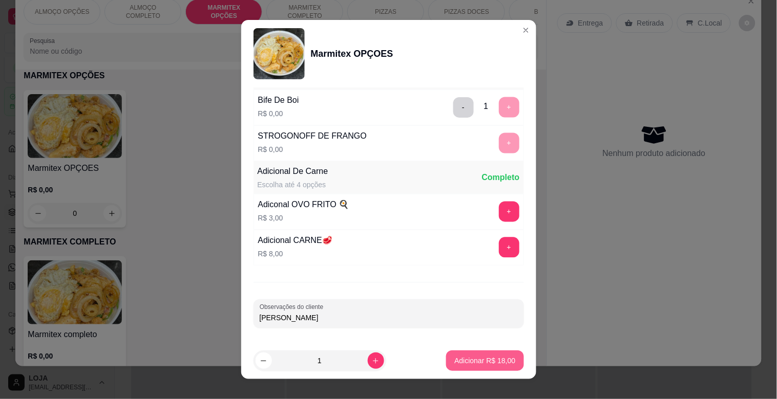
type input "[PERSON_NAME]"
click at [480, 369] on button "Adicionar R$ 18,00" at bounding box center [484, 361] width 77 height 20
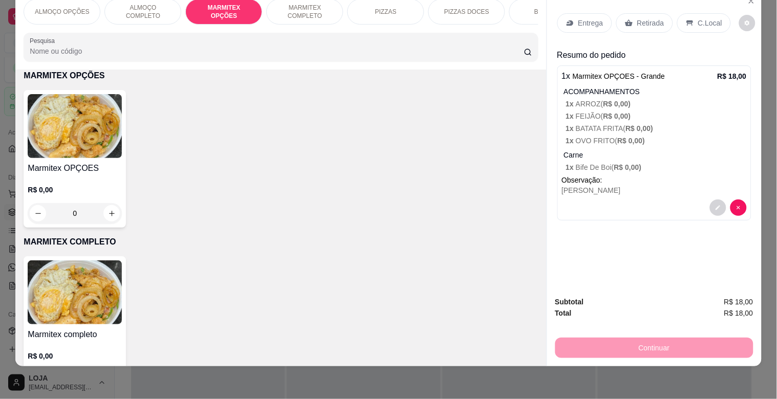
click at [593, 18] on p "Entrega" at bounding box center [590, 23] width 25 height 10
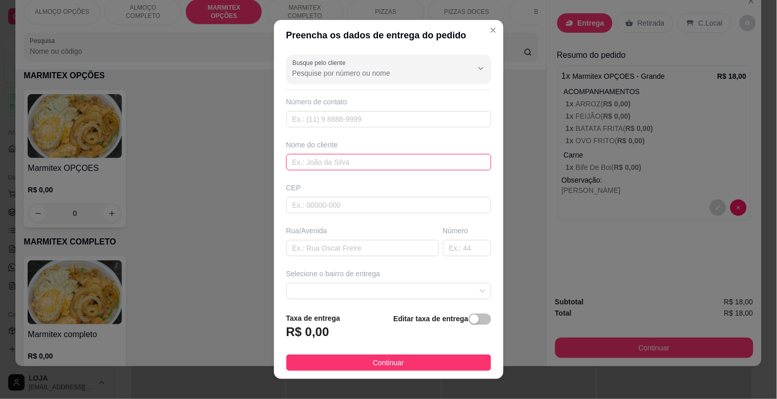
drag, startPoint x: 334, startPoint y: 167, endPoint x: 330, endPoint y: 161, distance: 7.7
click at [334, 164] on input "text" at bounding box center [388, 162] width 205 height 16
type input "MECANICA PERES"
click at [349, 75] on input "Busque pelo cliente" at bounding box center [374, 73] width 164 height 10
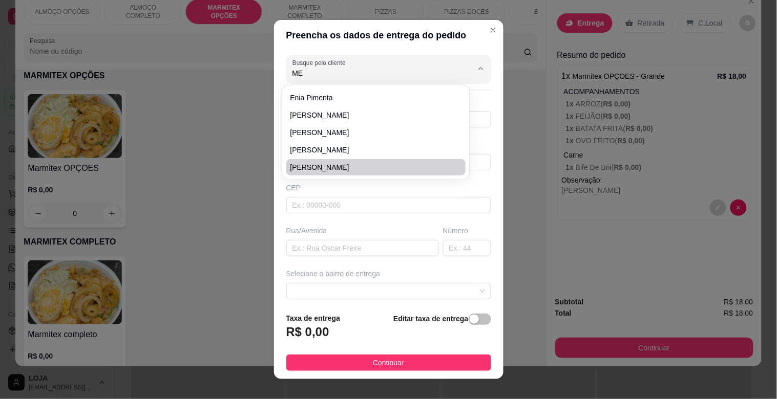
type input "M"
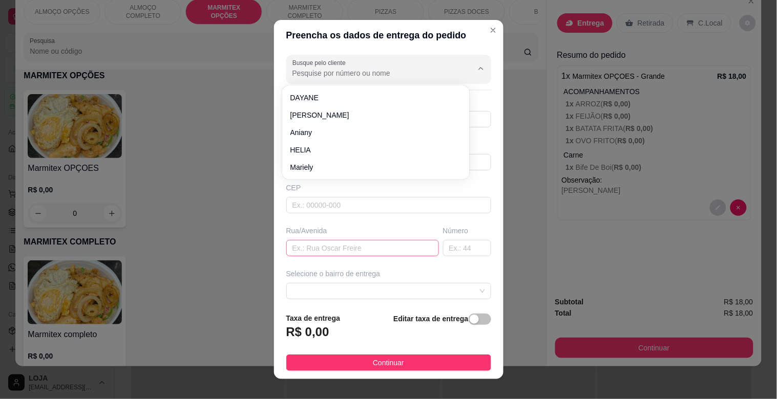
click at [354, 253] on input "text" at bounding box center [362, 248] width 153 height 16
type input "TOCANTINS"
click at [359, 243] on input "text" at bounding box center [362, 248] width 153 height 16
type input "TOCANTINS"
click at [308, 245] on input "text" at bounding box center [362, 248] width 153 height 16
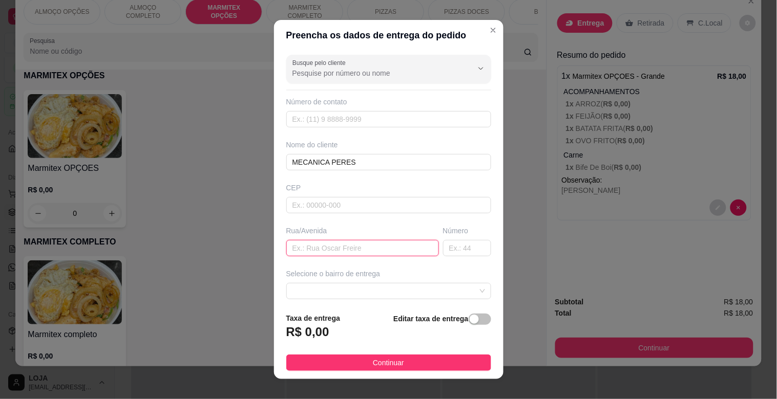
click at [308, 247] on input "text" at bounding box center [362, 248] width 153 height 16
click at [317, 246] on input "TOCANTRINS" at bounding box center [362, 248] width 153 height 16
type input "TOCANTINS"
click at [444, 251] on input "text" at bounding box center [467, 248] width 48 height 16
click at [461, 287] on span at bounding box center [388, 291] width 193 height 15
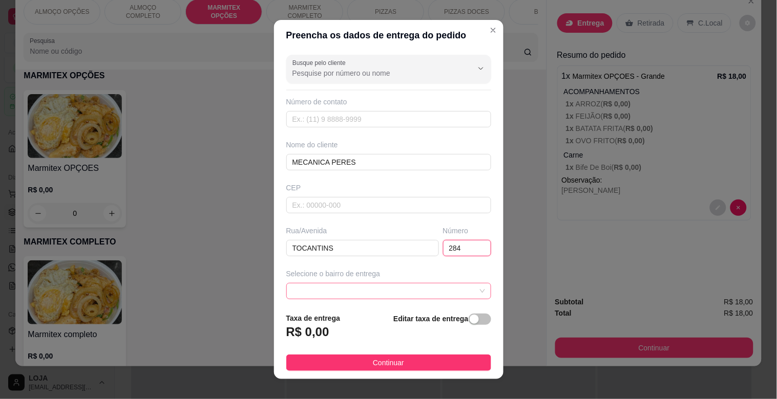
type input "284"
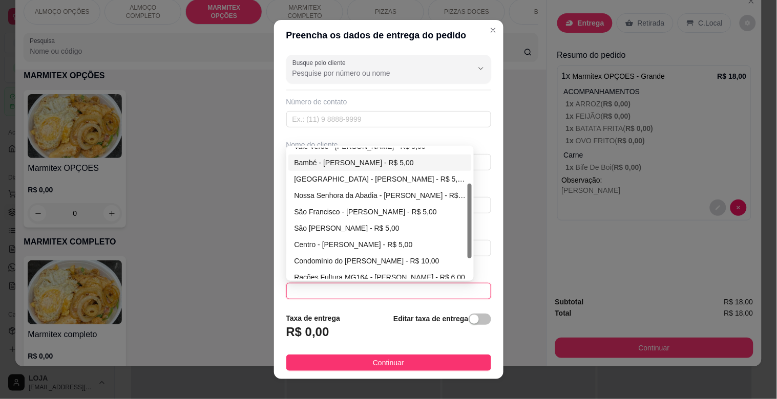
scroll to position [59, 0]
drag, startPoint x: 466, startPoint y: 215, endPoint x: 463, endPoint y: 249, distance: 33.9
click at [467, 249] on div at bounding box center [469, 221] width 4 height 75
click at [341, 208] on div "São Francisco - [PERSON_NAME] - R$ 5,00" at bounding box center [380, 211] width 172 height 11
type input "[PERSON_NAME]"
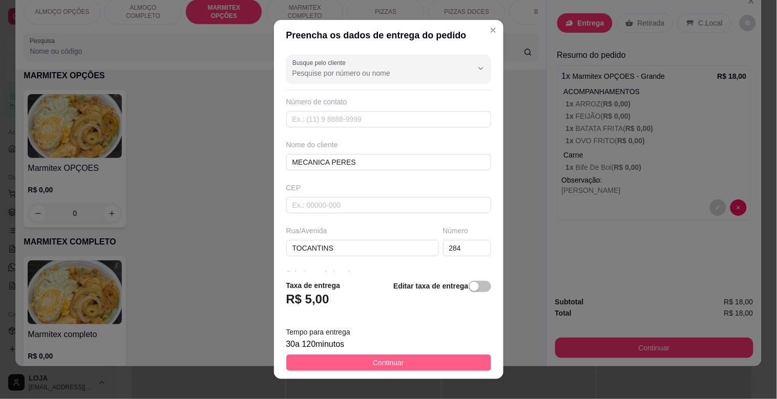
click at [377, 361] on span "Continuar" at bounding box center [388, 362] width 31 height 11
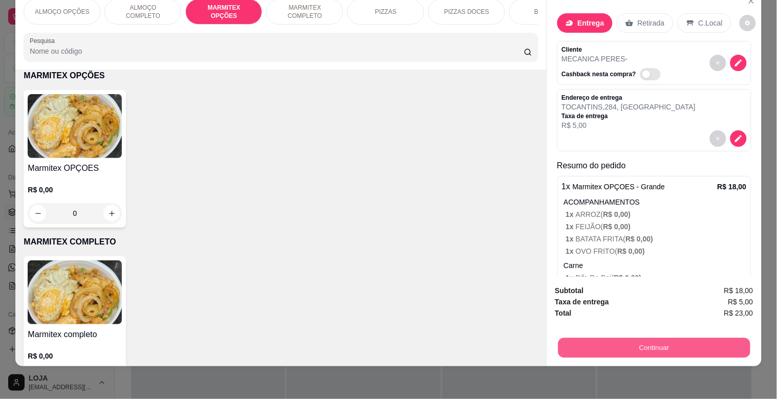
click at [647, 338] on button "Continuar" at bounding box center [654, 348] width 192 height 20
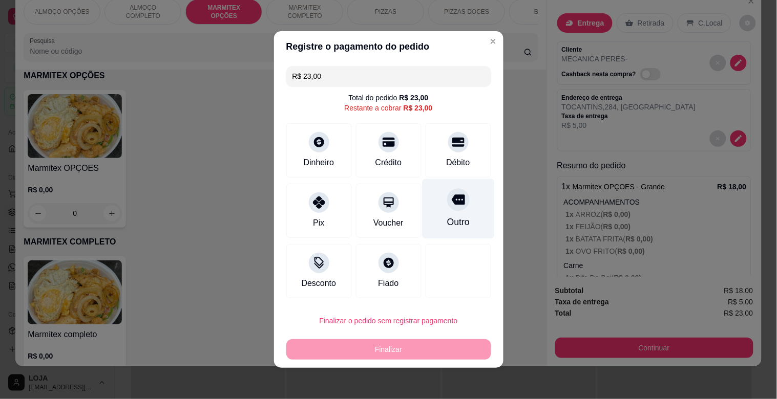
click at [449, 209] on div at bounding box center [458, 199] width 23 height 23
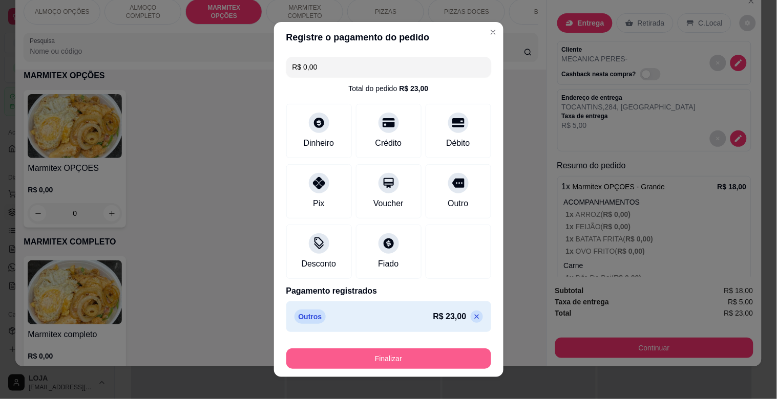
click at [390, 349] on button "Finalizar" at bounding box center [388, 359] width 205 height 20
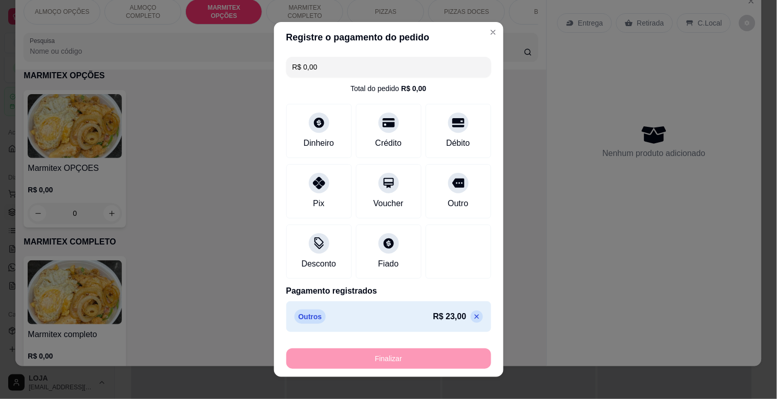
type input "-R$ 23,00"
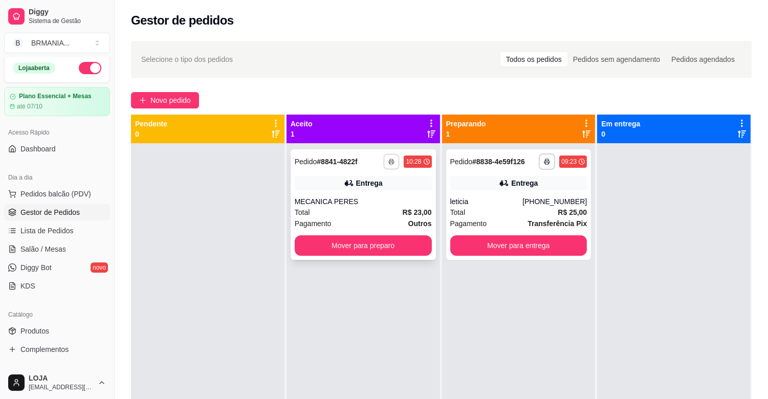
click at [389, 162] on icon "button" at bounding box center [392, 162] width 6 height 6
click at [366, 189] on button "IMPRESSORA" at bounding box center [362, 197] width 74 height 16
click at [364, 253] on button "Mover para preparo" at bounding box center [363, 246] width 137 height 20
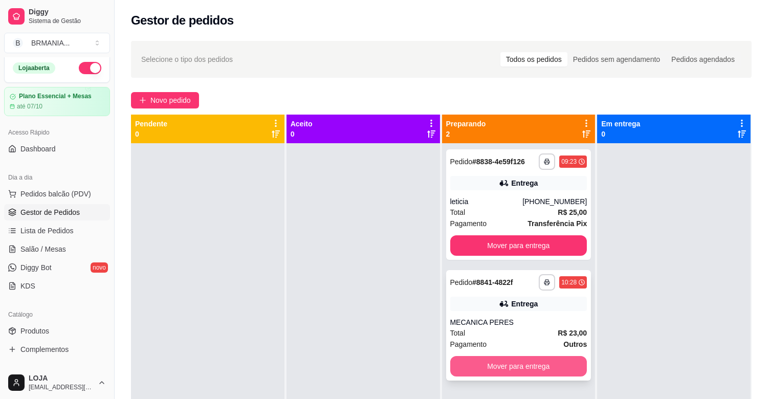
click at [505, 364] on button "Mover para entrega" at bounding box center [519, 366] width 137 height 20
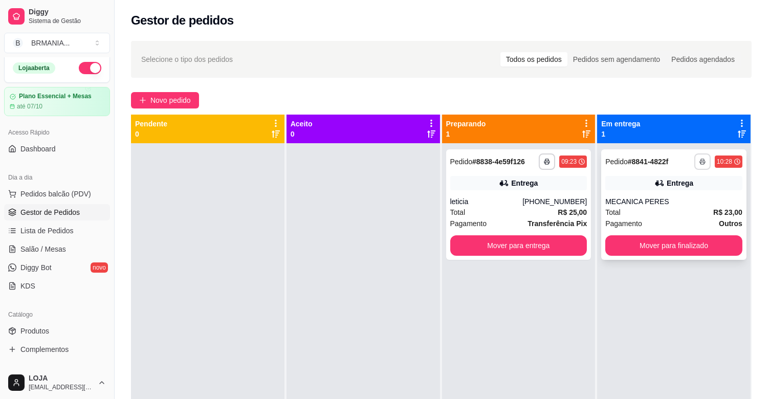
click at [695, 165] on button "button" at bounding box center [703, 162] width 16 height 16
click at [677, 196] on button "IMPRESSORA" at bounding box center [668, 197] width 72 height 16
click at [661, 244] on button "Mover para finalizado" at bounding box center [674, 246] width 133 height 20
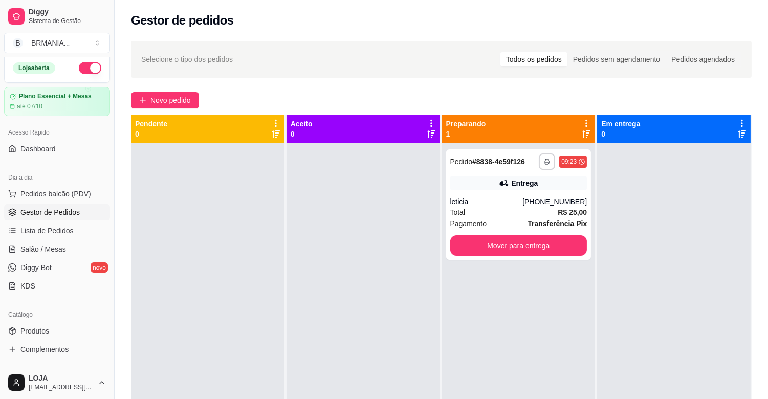
click at [77, 204] on link "Gestor de Pedidos" at bounding box center [57, 212] width 106 height 16
click at [71, 197] on span "Pedidos balcão (PDV)" at bounding box center [55, 194] width 71 height 10
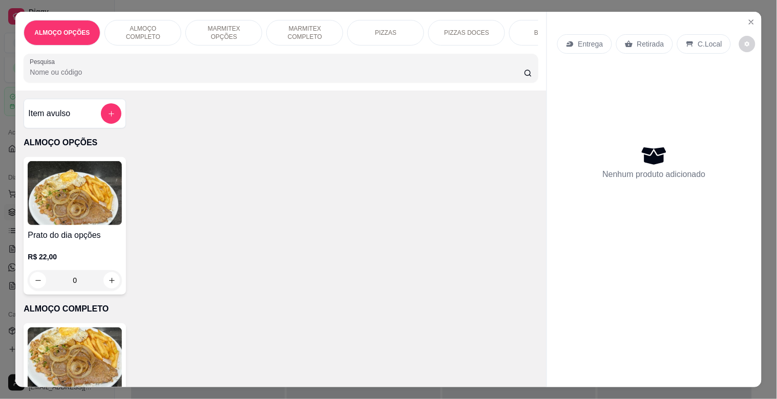
click at [290, 31] on p "MARMITEX COMPLETO" at bounding box center [304, 33] width 59 height 16
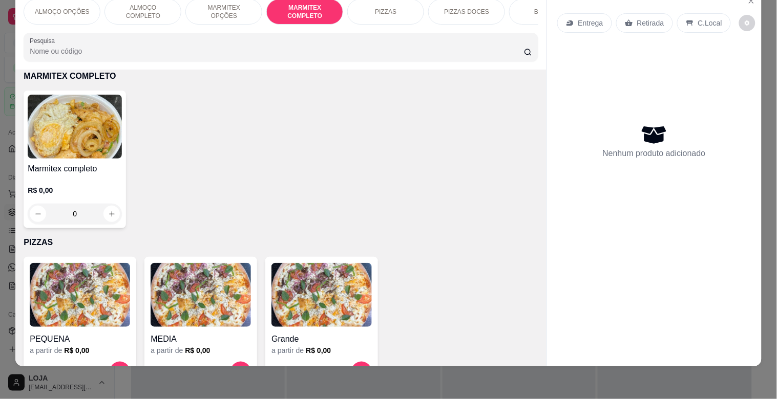
click at [81, 116] on img at bounding box center [75, 127] width 94 height 64
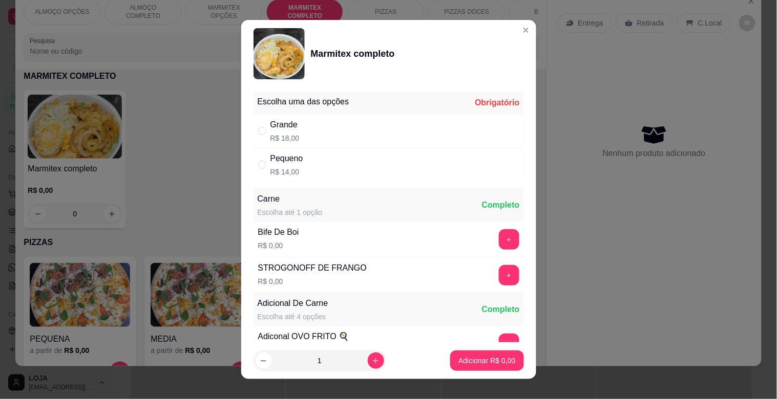
click at [316, 134] on div "Grande R$ 18,00" at bounding box center [388, 131] width 270 height 34
radio input "true"
click at [499, 282] on button "+" at bounding box center [509, 275] width 20 height 20
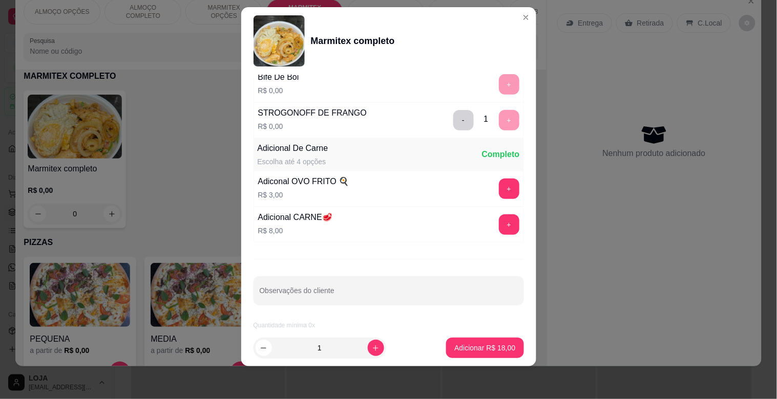
scroll to position [143, 0]
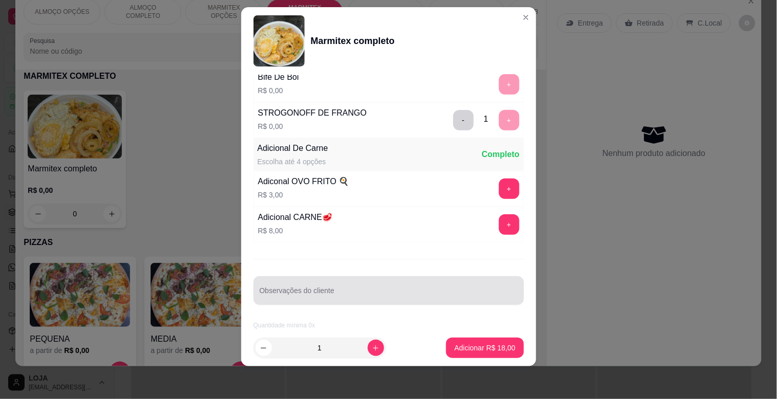
click at [316, 284] on div at bounding box center [389, 291] width 258 height 20
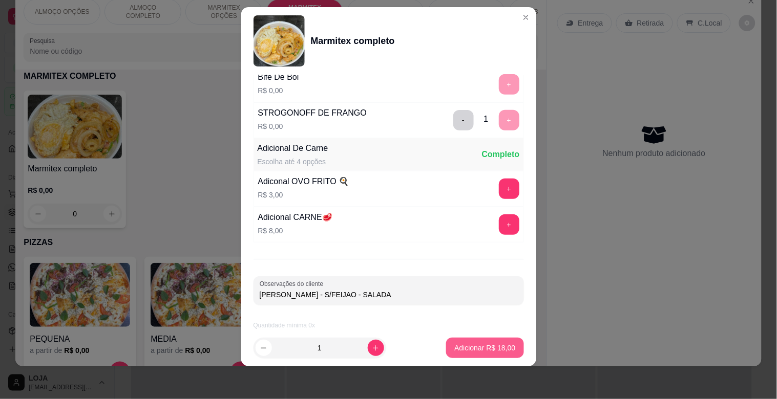
type input "[PERSON_NAME] - S/FEIJAO - SALADA"
click at [470, 348] on p "Adicionar R$ 18,00" at bounding box center [484, 348] width 59 height 10
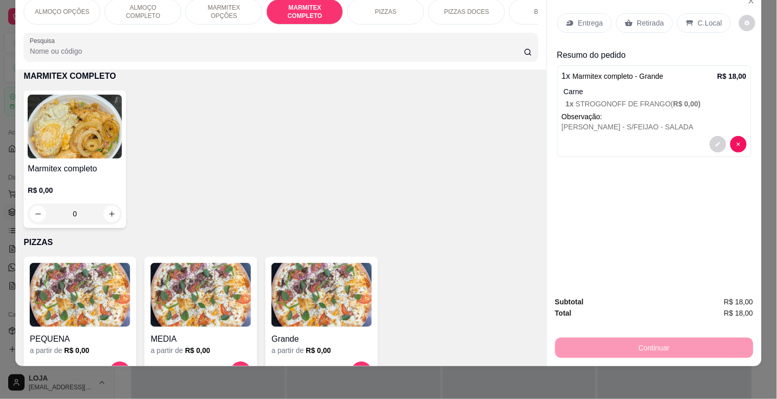
click at [90, 138] on img at bounding box center [75, 127] width 94 height 64
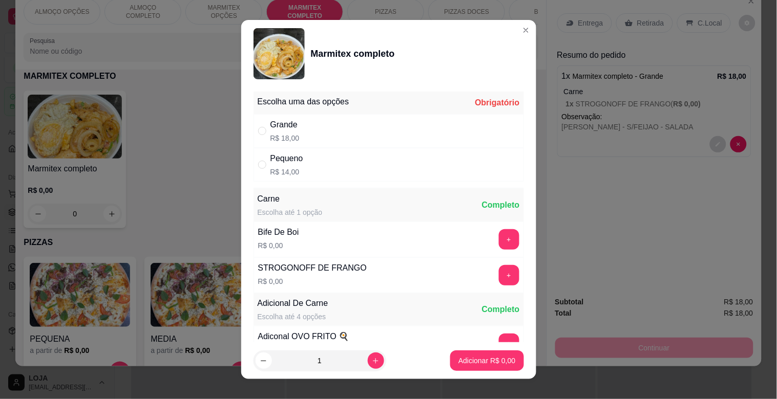
click at [304, 126] on div "Grande R$ 18,00" at bounding box center [388, 131] width 270 height 34
radio input "true"
click at [499, 279] on button "+" at bounding box center [509, 275] width 20 height 20
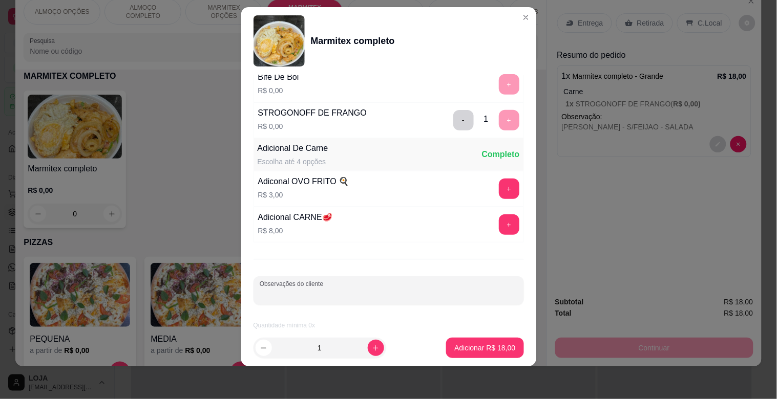
click at [342, 292] on input "Observações do cliente" at bounding box center [389, 295] width 258 height 10
type input "[PERSON_NAME]"
click at [466, 358] on footer "1 Adicionar R$ 18,00" at bounding box center [388, 348] width 295 height 37
click at [466, 349] on p "Adicionar R$ 18,00" at bounding box center [484, 348] width 61 height 10
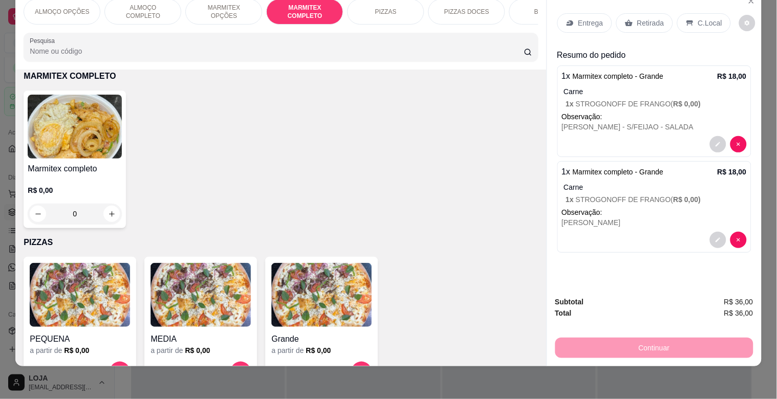
click at [68, 126] on img at bounding box center [75, 127] width 94 height 64
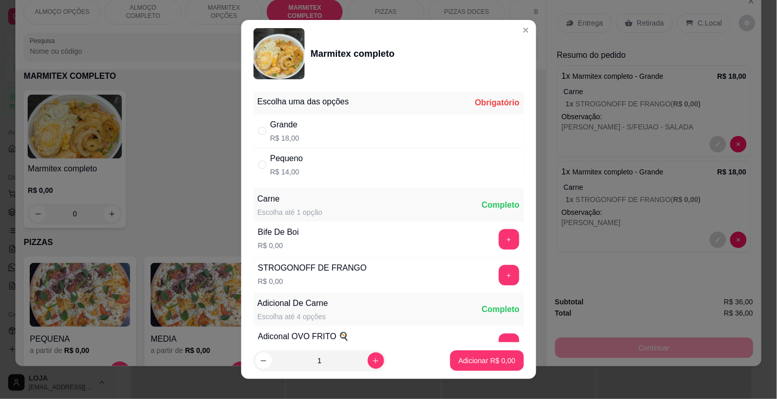
click at [297, 132] on div "Grande R$ 18,00" at bounding box center [388, 131] width 270 height 34
radio input "true"
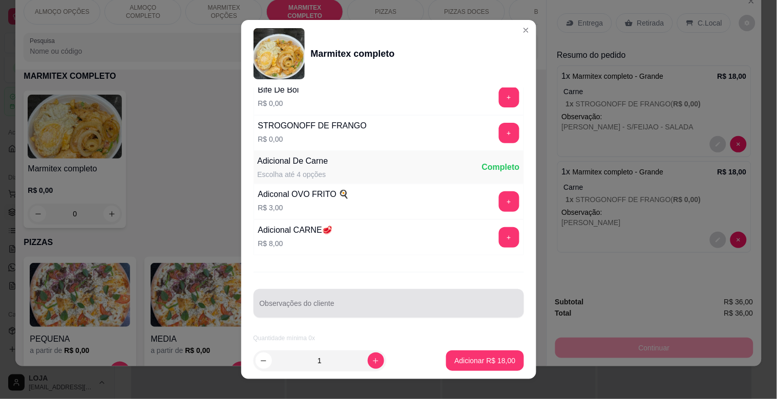
click at [358, 309] on input "Observações do cliente" at bounding box center [389, 308] width 258 height 10
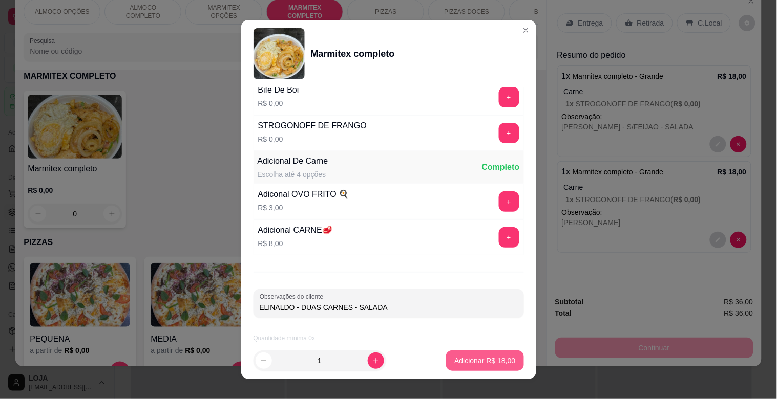
type input "ELINALDO - DUAS CARNES - SALADA"
click at [466, 362] on p "Adicionar R$ 18,00" at bounding box center [484, 361] width 61 height 10
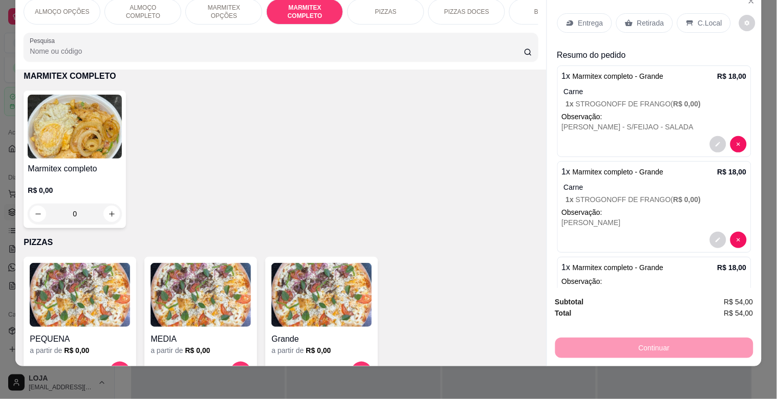
click at [97, 152] on img at bounding box center [75, 127] width 94 height 64
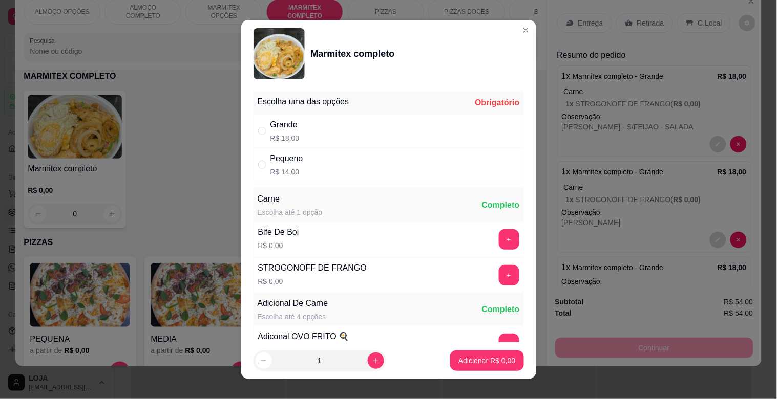
click at [306, 123] on div "Grande R$ 18,00" at bounding box center [388, 131] width 270 height 34
radio input "true"
click at [499, 247] on button "+" at bounding box center [509, 239] width 20 height 20
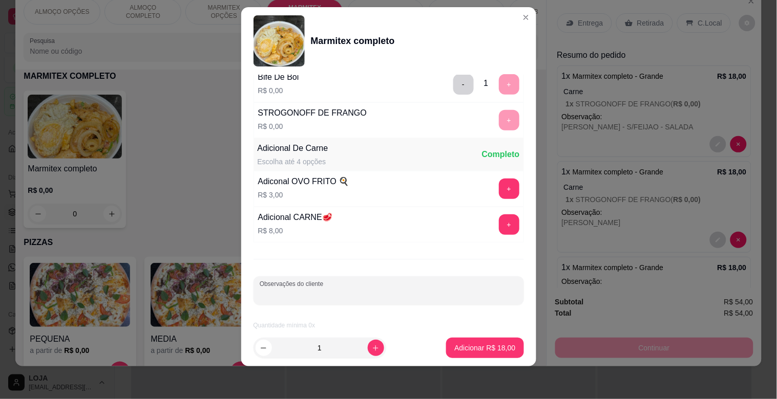
click at [351, 293] on input "Observações do cliente" at bounding box center [389, 295] width 258 height 10
type input "[PERSON_NAME]"
click at [473, 354] on button "Adicionar R$ 18,00" at bounding box center [484, 348] width 77 height 20
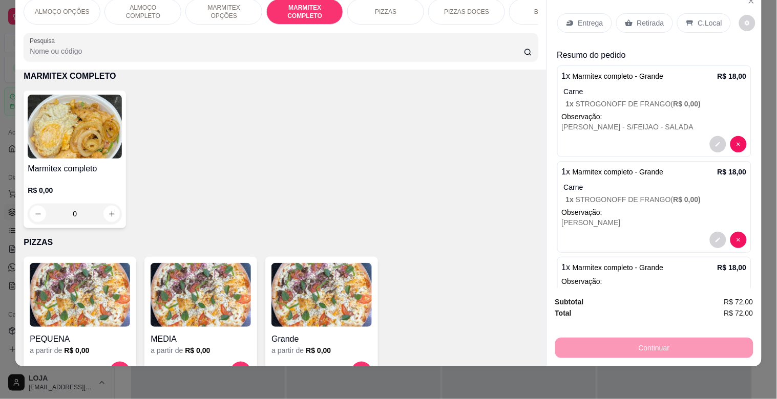
click at [100, 116] on img at bounding box center [75, 127] width 94 height 64
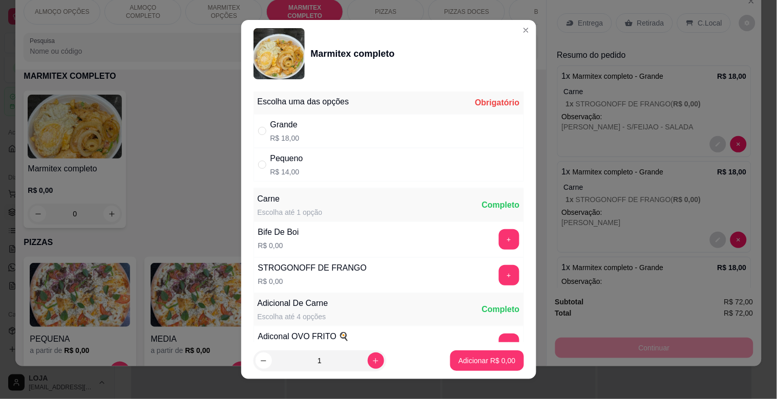
click at [312, 121] on div "Grande R$ 18,00" at bounding box center [388, 131] width 270 height 34
radio input "true"
click at [499, 243] on button "+" at bounding box center [509, 239] width 20 height 20
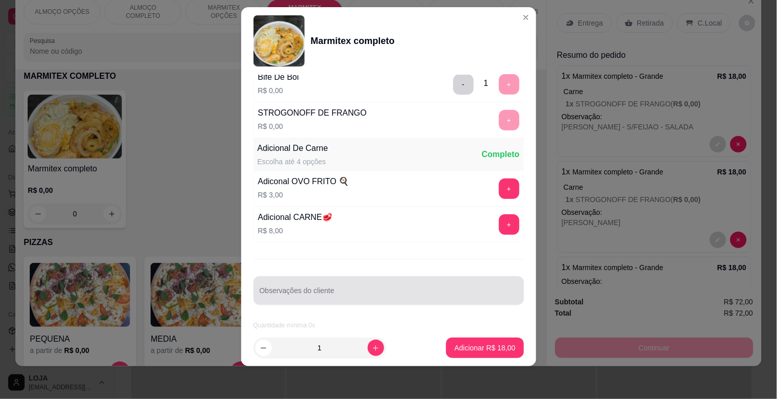
click at [371, 294] on input "Observações do cliente" at bounding box center [389, 295] width 258 height 10
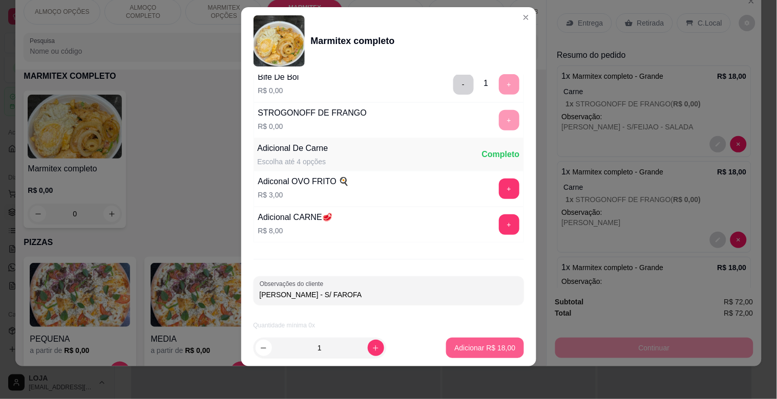
type input "[PERSON_NAME] - S/ FAROFA"
click at [480, 344] on p "Adicionar R$ 18,00" at bounding box center [484, 348] width 61 height 10
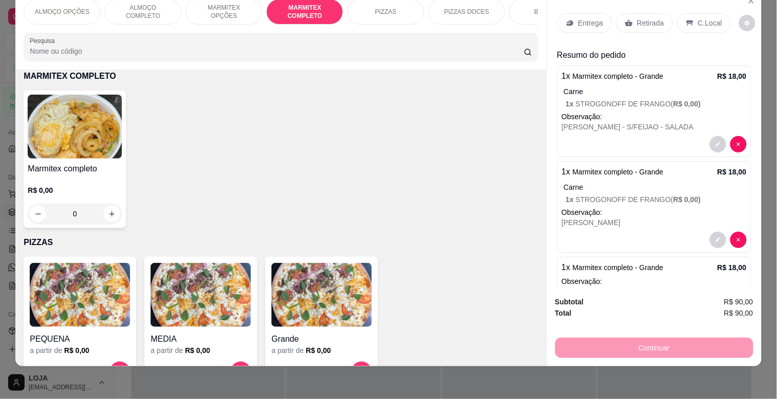
click at [102, 160] on div "Marmitex completo R$ 0,00 0" at bounding box center [75, 160] width 102 height 138
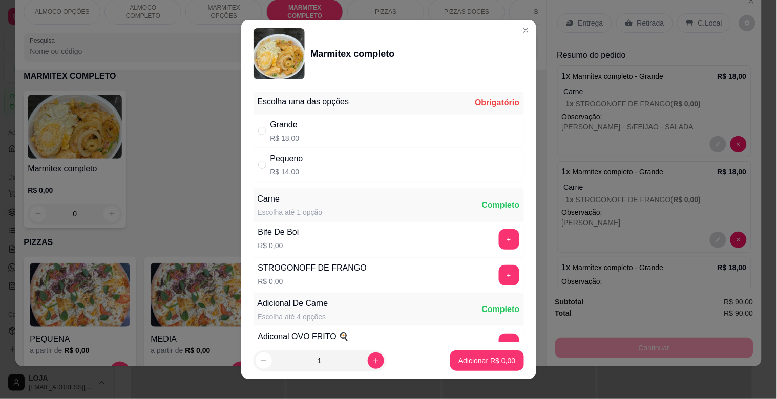
click at [279, 123] on div "Grande" at bounding box center [284, 125] width 29 height 12
radio input "true"
click at [499, 277] on button "+" at bounding box center [509, 276] width 20 height 20
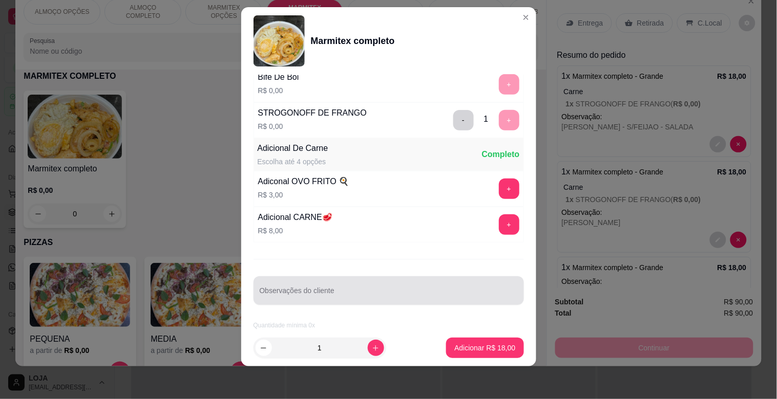
click at [353, 300] on div at bounding box center [389, 291] width 258 height 20
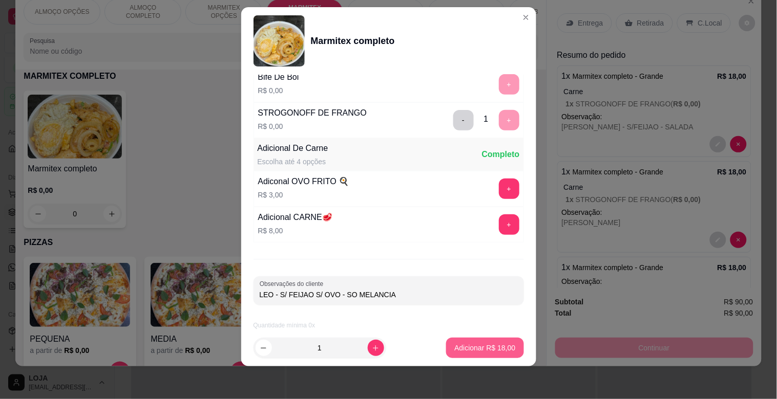
type input "LEO - S/ FEIJAO S/ OVO - SO MELANCIA"
click at [473, 347] on p "Adicionar R$ 18,00" at bounding box center [484, 348] width 59 height 10
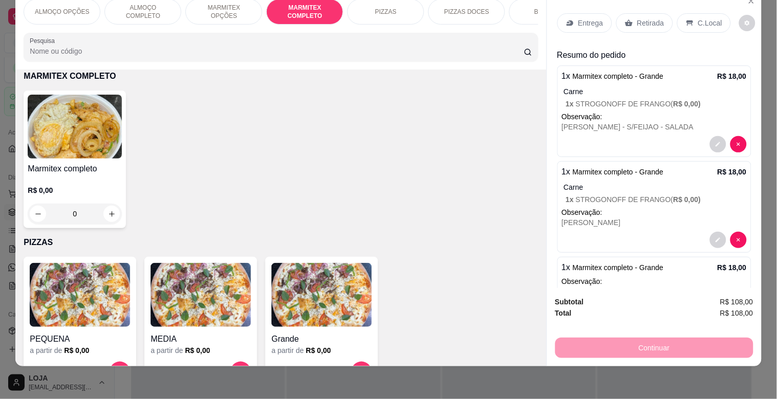
click at [80, 182] on div "R$ 0,00 0" at bounding box center [75, 199] width 94 height 49
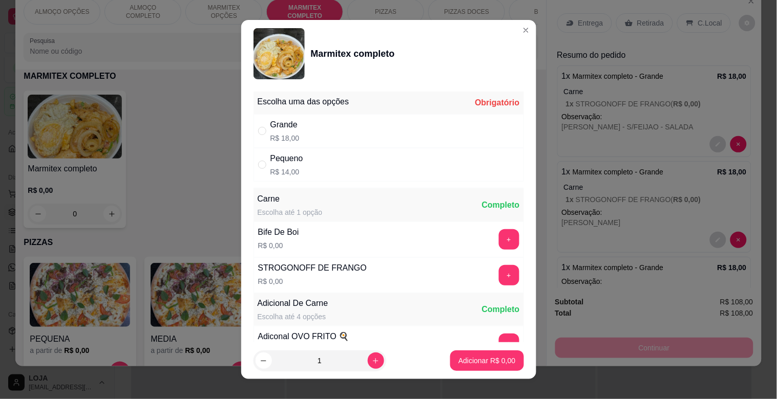
click at [293, 167] on p "R$ 14,00" at bounding box center [286, 172] width 33 height 10
radio input "true"
click at [495, 282] on div "+" at bounding box center [509, 275] width 29 height 20
click at [499, 277] on button "+" at bounding box center [509, 275] width 20 height 20
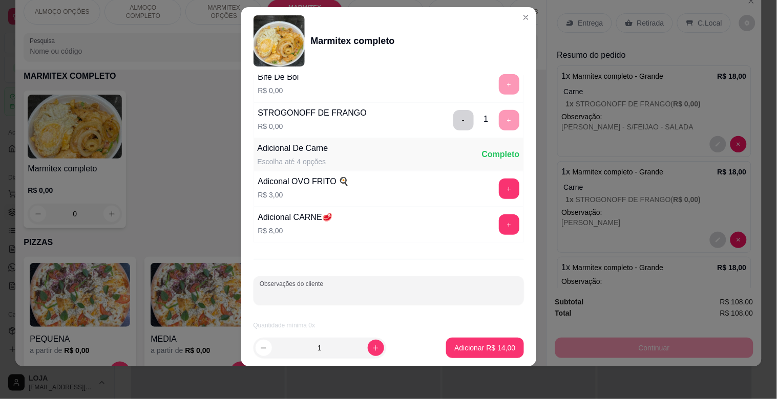
click at [301, 295] on input "Observações do cliente" at bounding box center [389, 295] width 258 height 10
type input "TIAGO - S/ FAROFA"
click at [468, 342] on button "Adicionar R$ 14,00" at bounding box center [484, 348] width 77 height 20
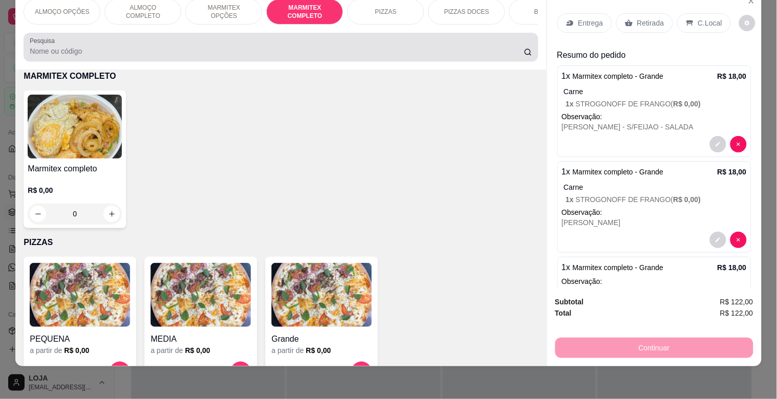
click at [459, 59] on div "Pesquisa" at bounding box center [281, 47] width 514 height 29
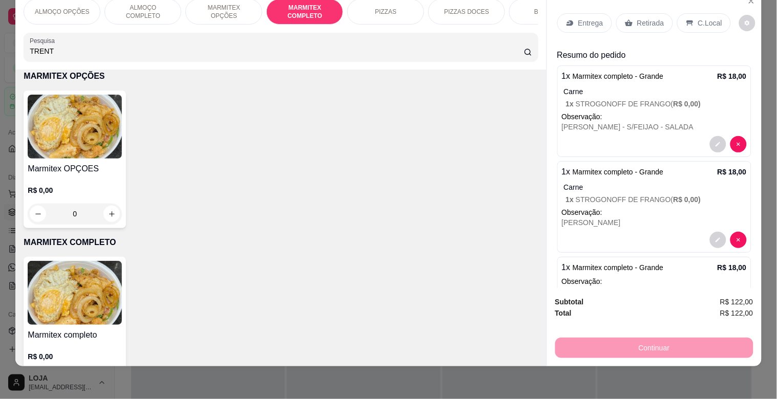
scroll to position [712, 0]
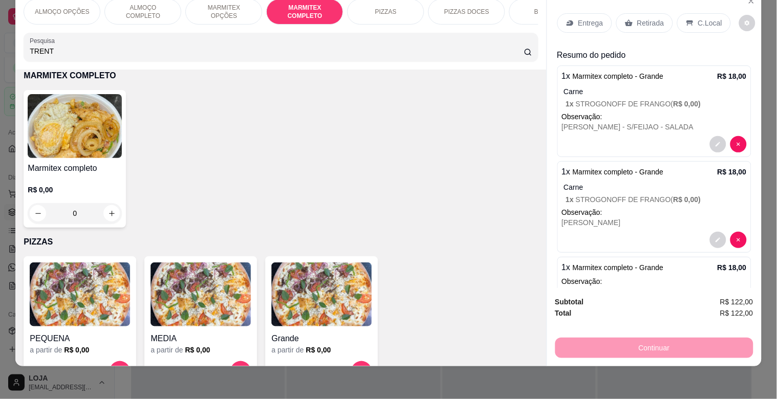
type input "TRENT"
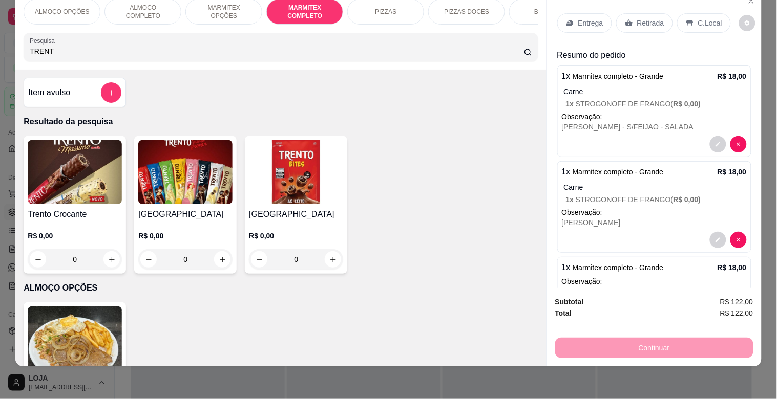
click at [161, 195] on img at bounding box center [185, 172] width 94 height 64
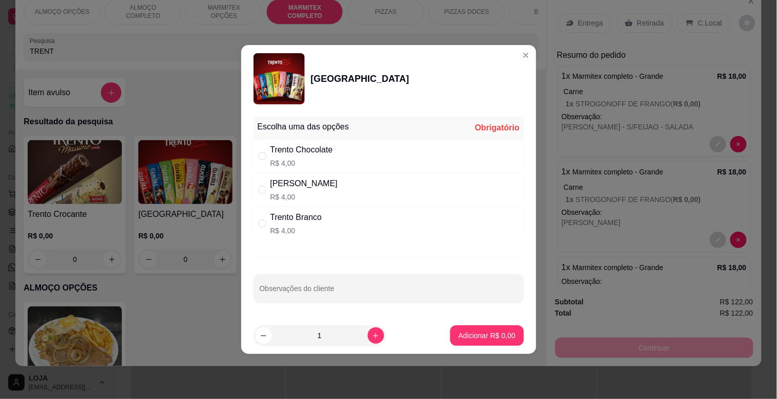
click at [314, 154] on div "Trento Chocolate" at bounding box center [301, 150] width 62 height 12
radio input "true"
click at [483, 346] on button "Adicionar R$ 4,00" at bounding box center [486, 336] width 73 height 20
type input "1"
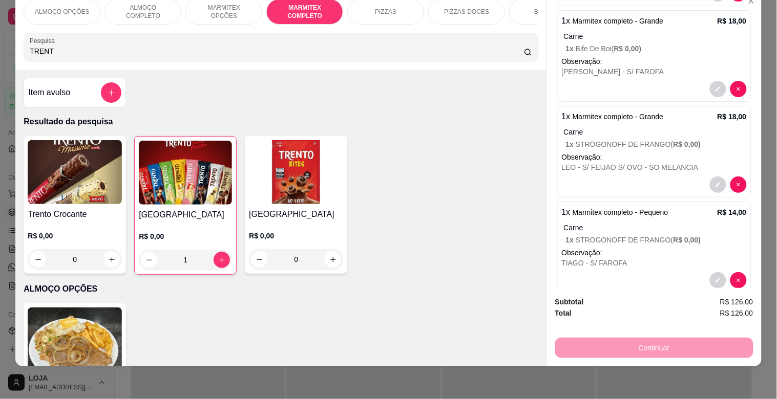
scroll to position [478, 0]
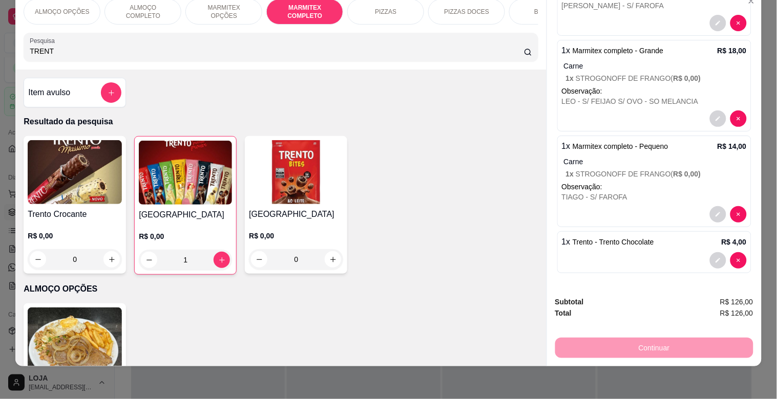
click at [619, 260] on div at bounding box center [654, 260] width 185 height 16
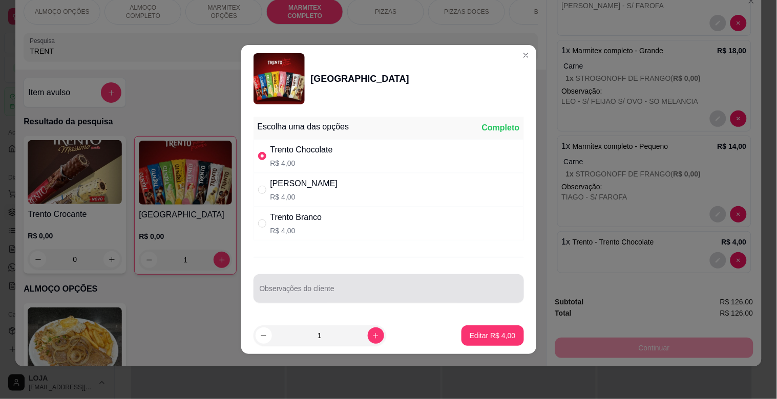
click at [306, 287] on div at bounding box center [389, 289] width 258 height 20
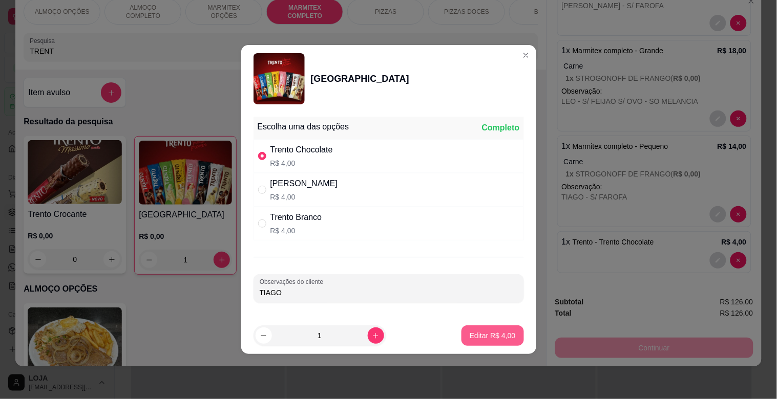
type input "TIAGO"
click at [485, 335] on p "Editar R$ 4,00" at bounding box center [492, 336] width 46 height 10
type input "0"
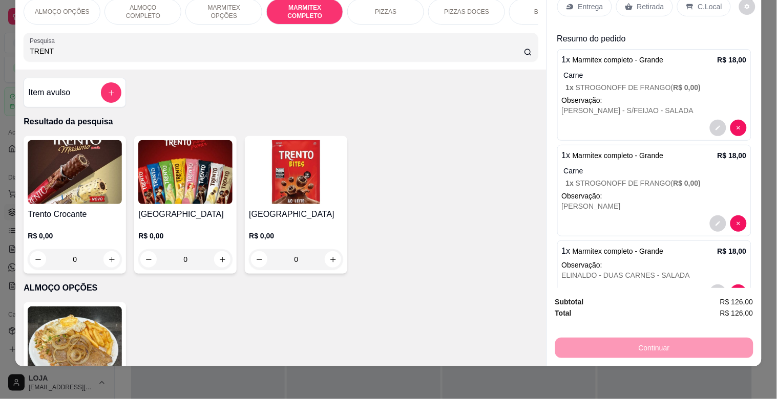
scroll to position [0, 0]
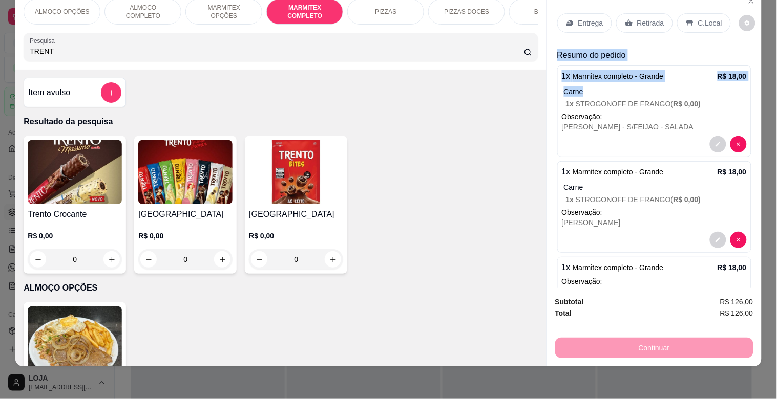
drag, startPoint x: 761, startPoint y: 79, endPoint x: 776, endPoint y: 6, distance: 74.3
click at [768, 6] on div "ALMOÇO OPÇÕES ALMOÇO COMPLETO MARMITEX OPÇÕES MARMITEX COMPLETO PIZZAS PIZZAS D…" at bounding box center [388, 199] width 777 height 399
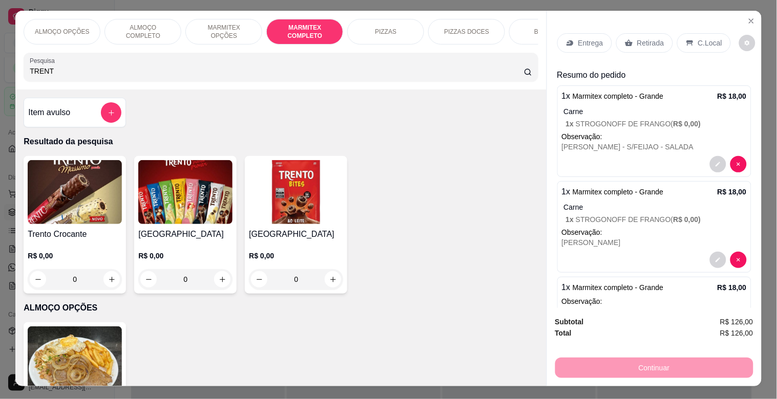
click at [589, 38] on p "Entrega" at bounding box center [590, 43] width 25 height 10
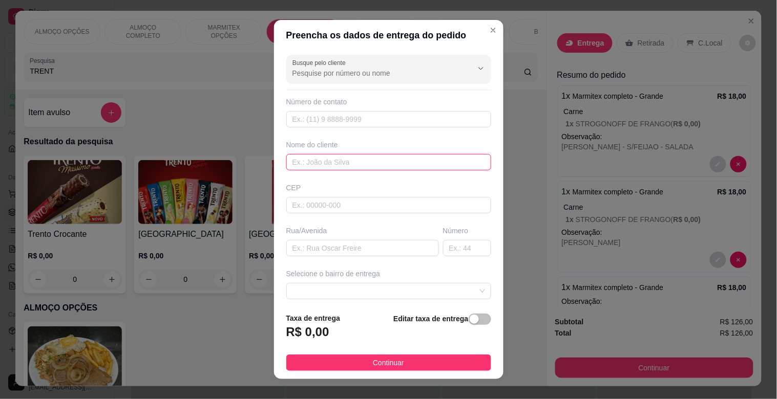
click at [316, 157] on input "text" at bounding box center [388, 162] width 205 height 16
click at [458, 290] on span at bounding box center [388, 291] width 193 height 15
type input "TRACTEL"
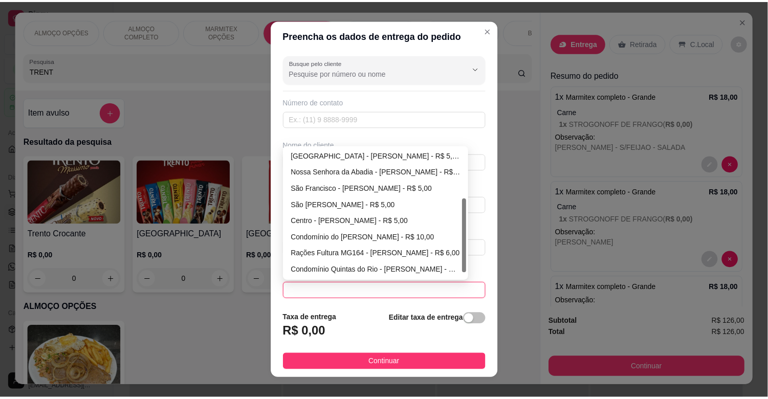
scroll to position [89, 0]
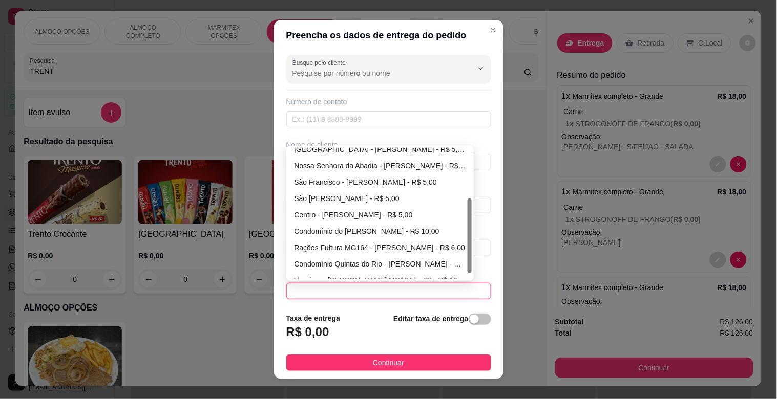
drag, startPoint x: 465, startPoint y: 217, endPoint x: 466, endPoint y: 267, distance: 50.7
click at [467, 267] on div at bounding box center [469, 236] width 4 height 75
click at [299, 215] on div "Centro - [PERSON_NAME] - R$ 5,00" at bounding box center [380, 214] width 172 height 11
type input "[PERSON_NAME]"
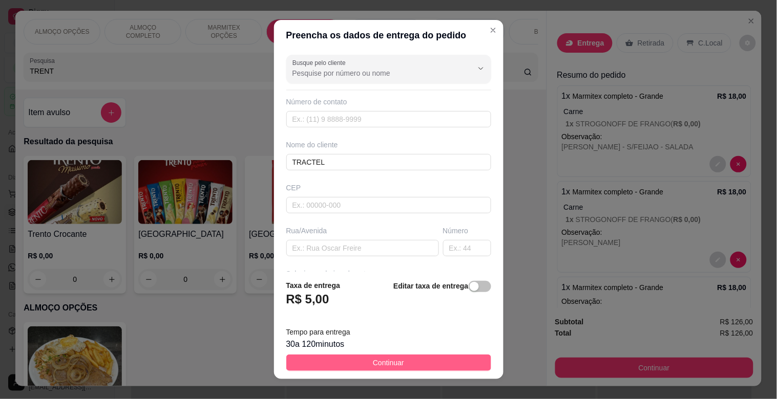
click at [361, 366] on button "Continuar" at bounding box center [388, 363] width 205 height 16
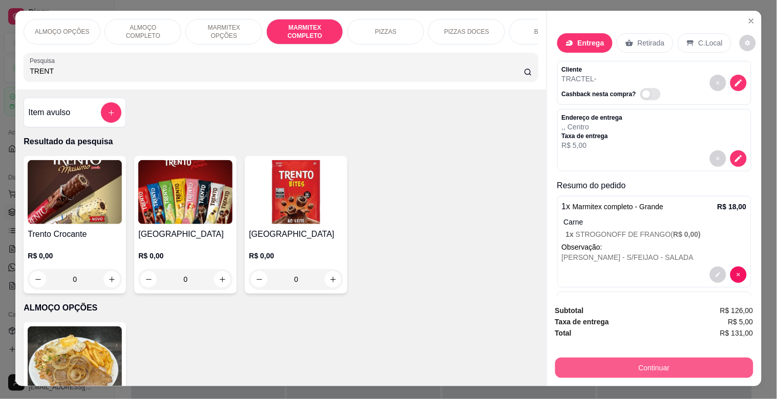
click at [653, 362] on button "Continuar" at bounding box center [654, 368] width 198 height 20
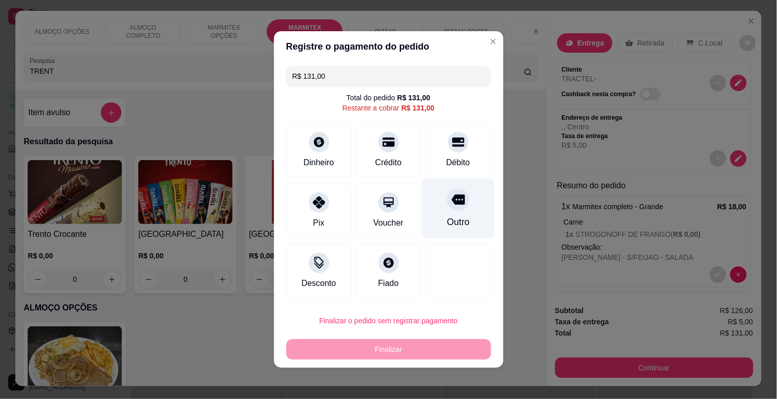
click at [446, 215] on div "Outro" at bounding box center [458, 209] width 72 height 60
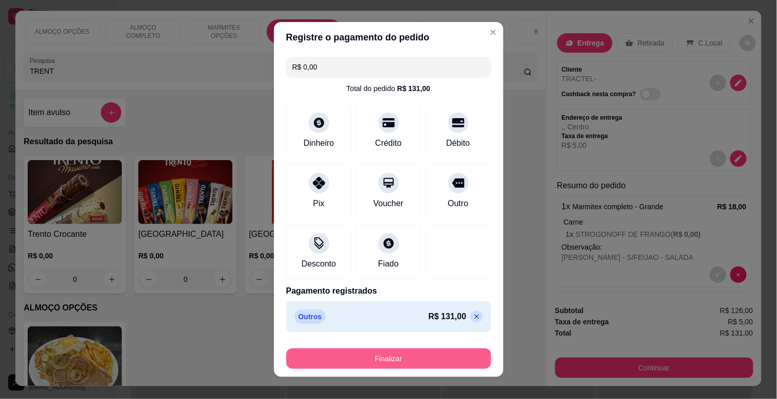
click at [409, 359] on button "Finalizar" at bounding box center [388, 359] width 205 height 20
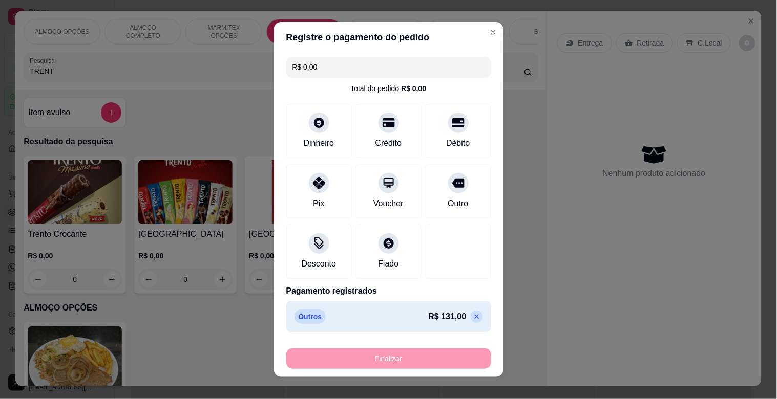
type input "-R$ 131,00"
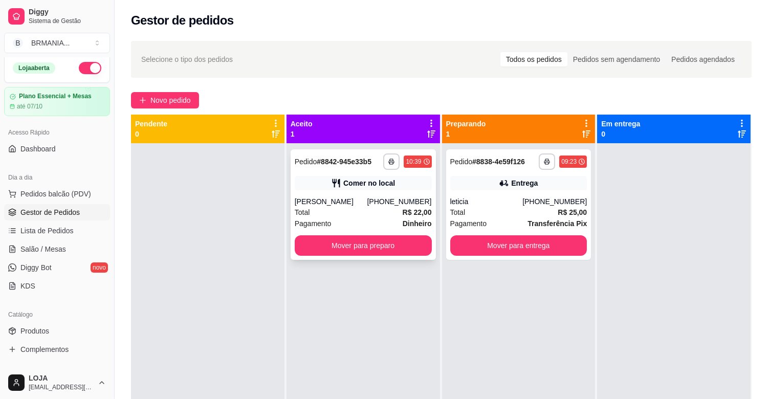
click at [388, 203] on div "[PHONE_NUMBER]" at bounding box center [399, 202] width 65 height 10
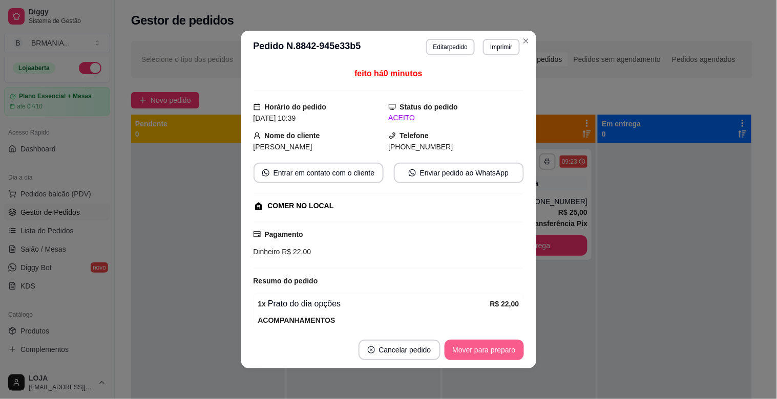
click at [486, 345] on button "Mover para preparo" at bounding box center [483, 350] width 79 height 20
click at [487, 346] on button "Mover para preparo" at bounding box center [483, 350] width 79 height 20
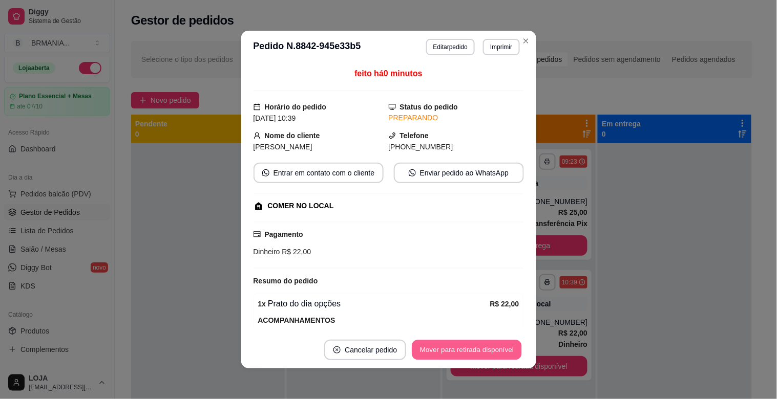
click at [494, 352] on button "Mover para retirada disponível" at bounding box center [467, 350] width 110 height 20
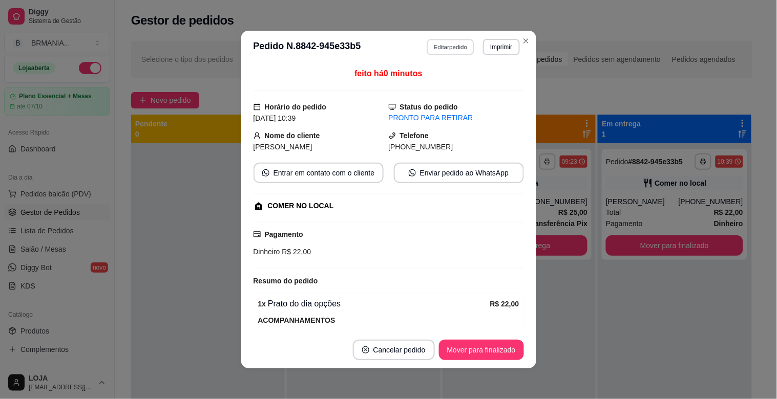
click at [461, 46] on button "Editar pedido" at bounding box center [450, 47] width 48 height 16
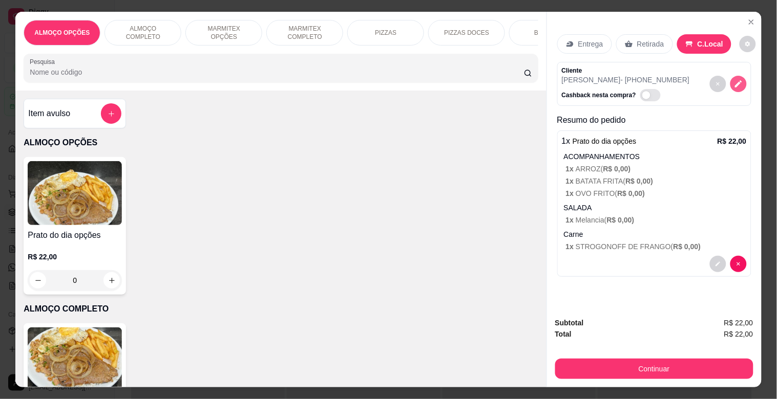
click at [739, 82] on button "decrease-product-quantity" at bounding box center [738, 84] width 16 height 16
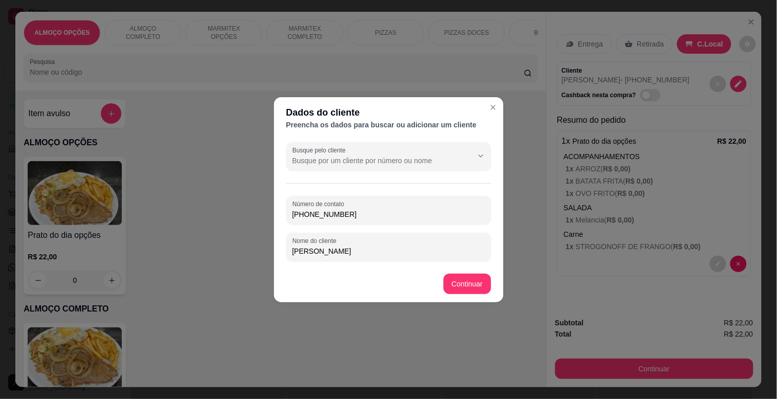
click at [361, 215] on input "[PHONE_NUMBER]" at bounding box center [388, 214] width 193 height 10
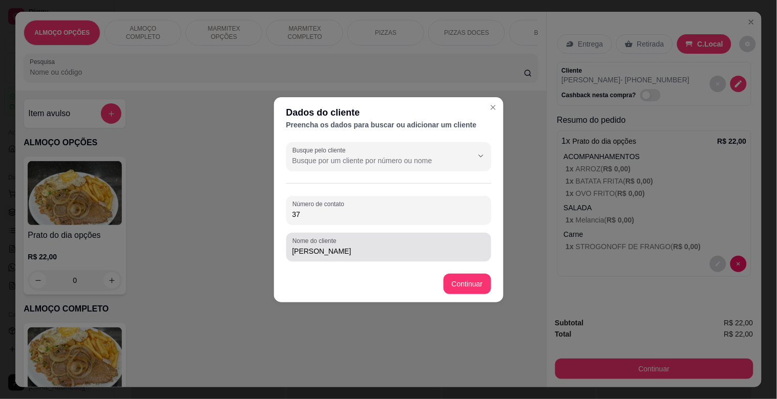
type input "3"
click at [331, 254] on input "[PERSON_NAME]" at bounding box center [388, 251] width 193 height 10
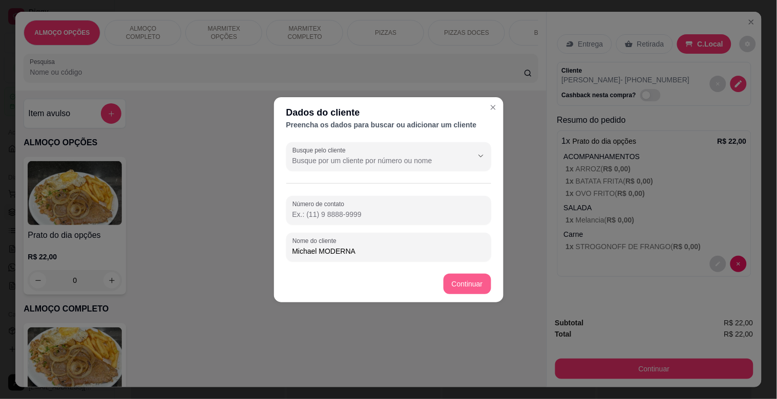
type input "Michael MODERNA"
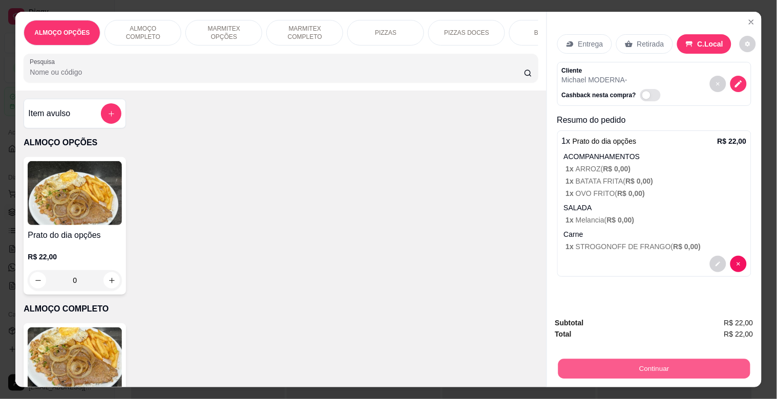
click at [622, 366] on button "Continuar" at bounding box center [654, 369] width 192 height 20
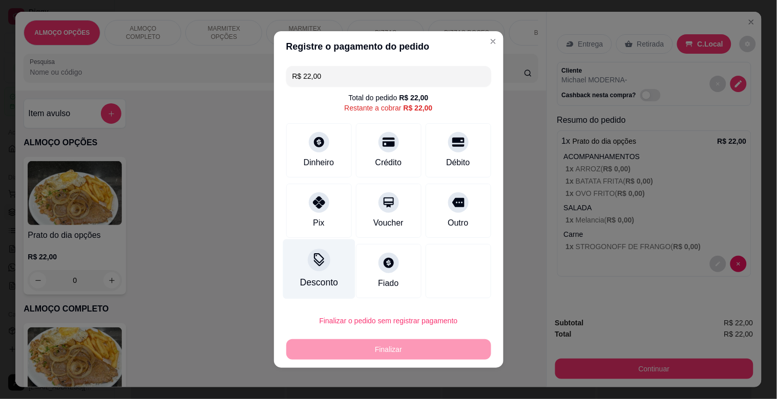
click at [294, 262] on div "Desconto" at bounding box center [319, 270] width 72 height 60
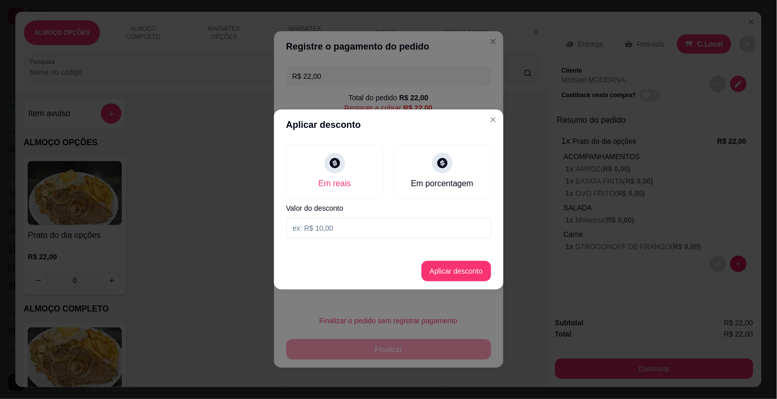
click at [319, 230] on input at bounding box center [388, 228] width 205 height 20
type input "2,00"
click at [473, 271] on button "Aplicar desconto" at bounding box center [456, 271] width 70 height 20
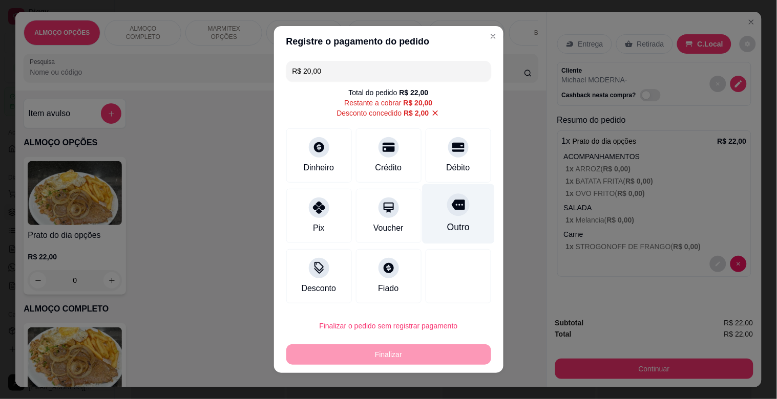
click at [447, 212] on div at bounding box center [458, 205] width 23 height 23
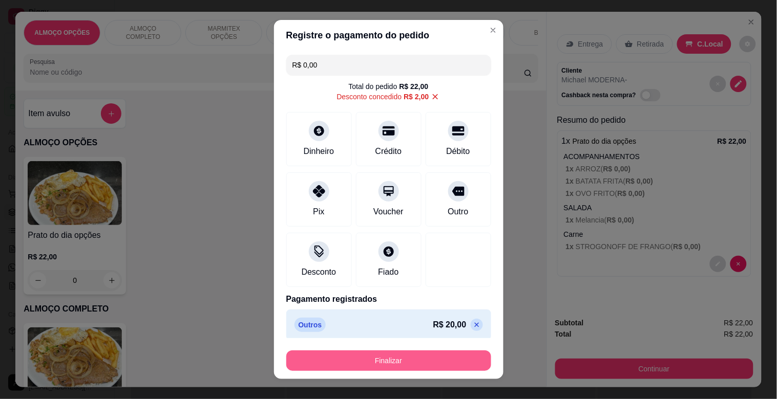
click at [390, 361] on button "Finalizar" at bounding box center [388, 361] width 205 height 20
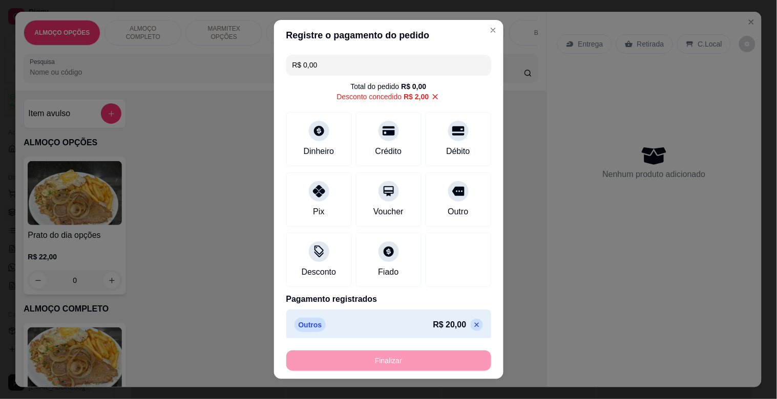
type input "-R$ 22,00"
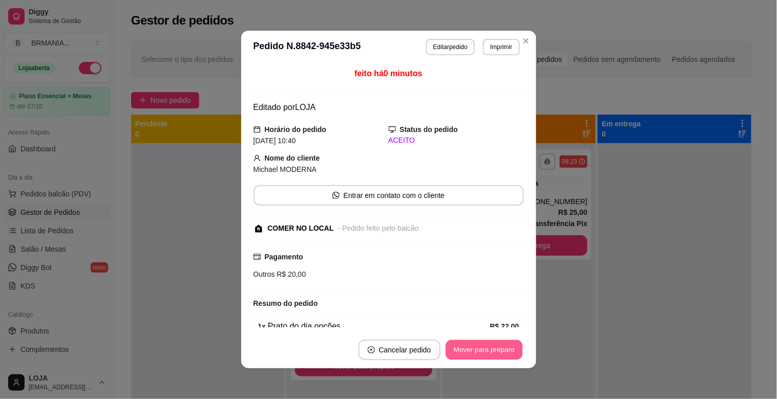
click at [478, 346] on button "Mover para preparo" at bounding box center [483, 350] width 77 height 20
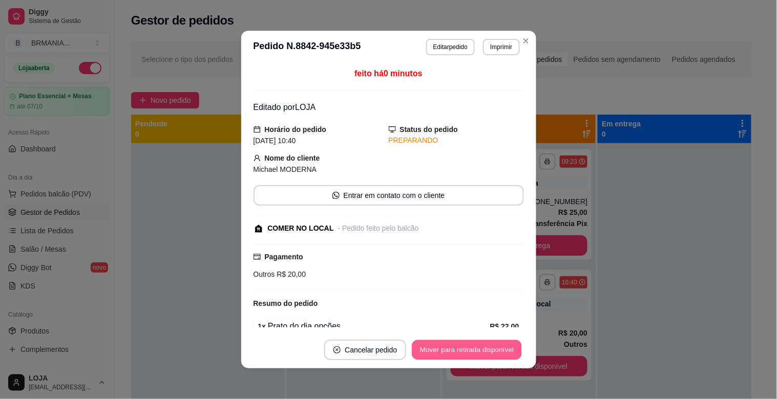
click at [478, 346] on button "Mover para retirada disponível" at bounding box center [467, 350] width 110 height 20
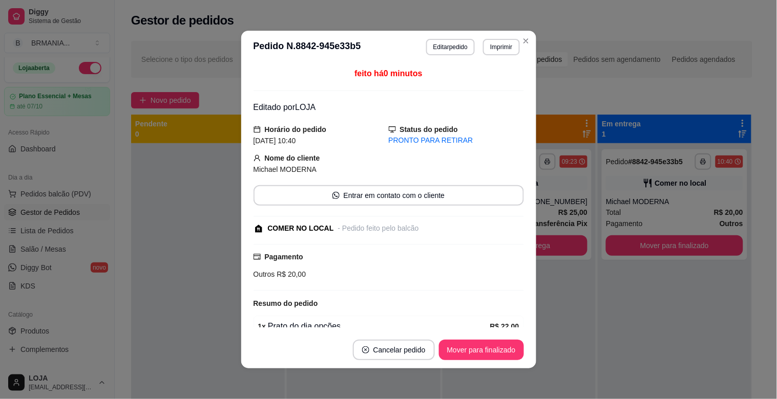
click at [478, 346] on button "Mover para finalizado" at bounding box center [481, 350] width 85 height 20
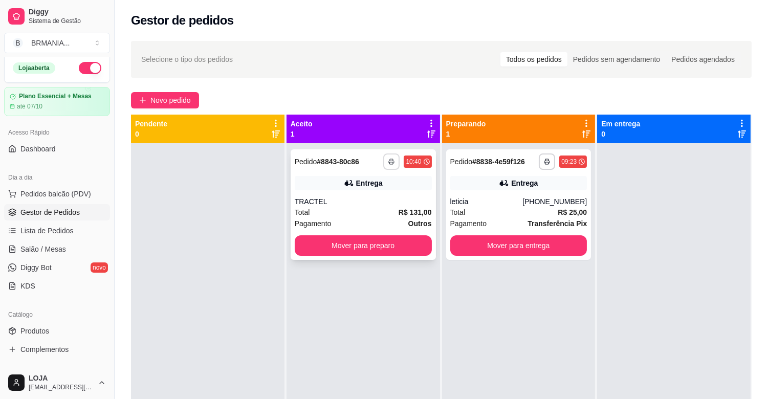
click at [392, 162] on icon "button" at bounding box center [391, 162] width 5 height 3
click at [355, 197] on button "IMPRESSORA" at bounding box center [362, 197] width 72 height 16
click at [391, 244] on button "Mover para preparo" at bounding box center [363, 246] width 137 height 20
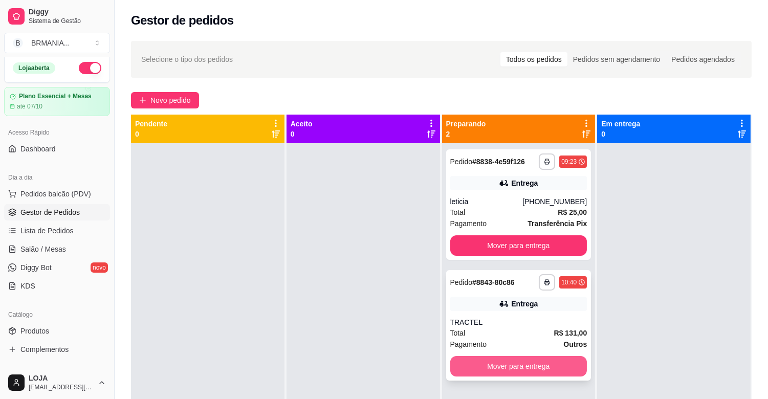
click at [516, 371] on button "Mover para entrega" at bounding box center [519, 366] width 137 height 20
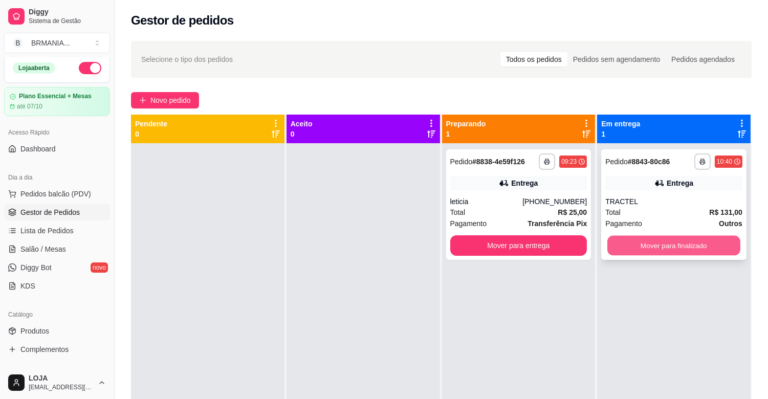
click at [688, 240] on button "Mover para finalizado" at bounding box center [674, 246] width 133 height 20
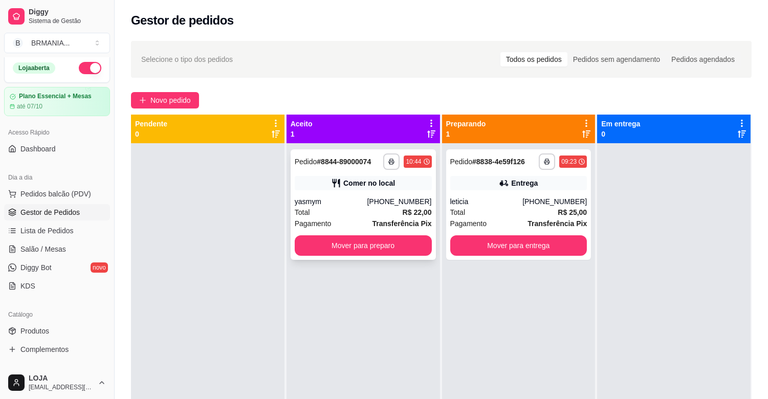
click at [368, 203] on div "yasmym" at bounding box center [331, 202] width 73 height 10
click at [391, 216] on div "Total R$ 22,00" at bounding box center [363, 212] width 137 height 11
click at [356, 245] on button "Mover para preparo" at bounding box center [363, 246] width 137 height 20
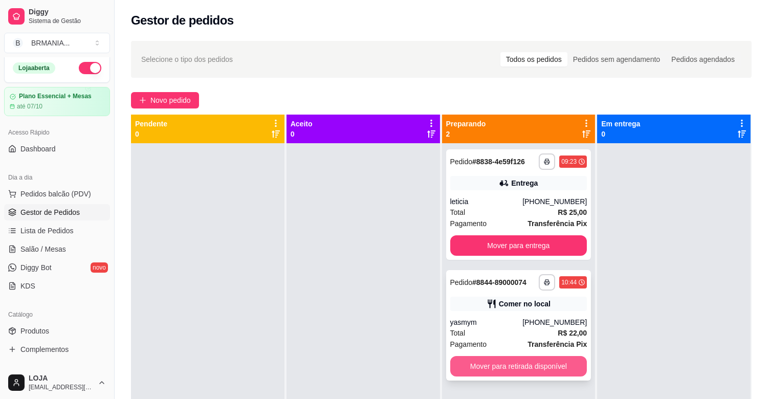
click at [521, 364] on button "Mover para retirada disponível" at bounding box center [519, 366] width 137 height 20
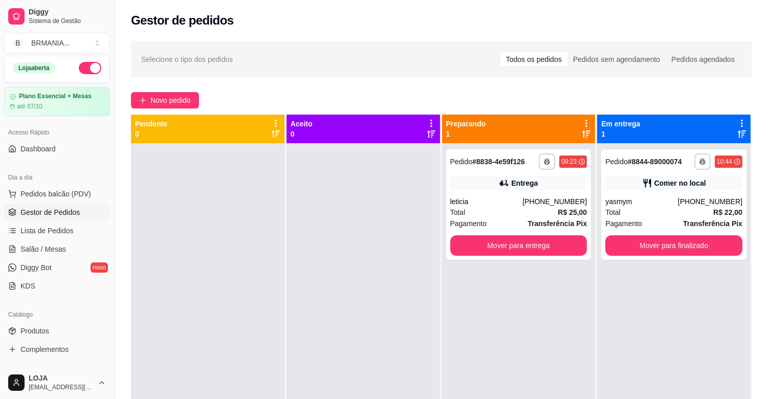
click at [640, 218] on div "Pagamento Transferência Pix" at bounding box center [674, 223] width 137 height 11
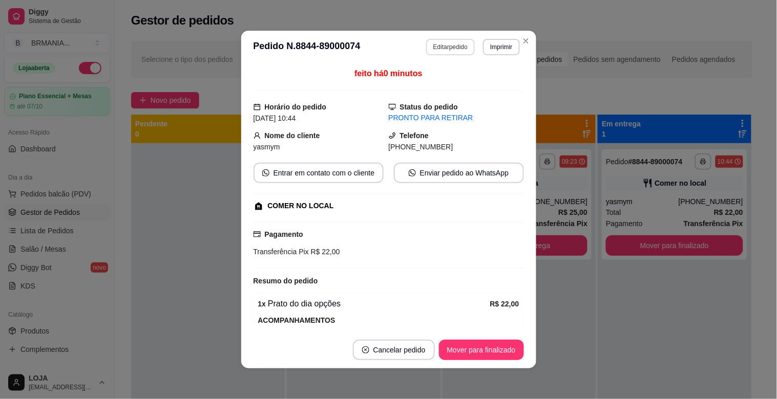
click at [460, 45] on button "Editar pedido" at bounding box center [450, 47] width 49 height 16
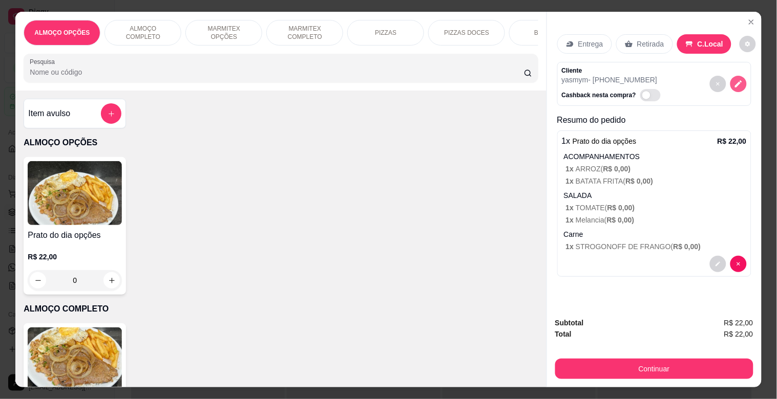
click at [734, 79] on icon "decrease-product-quantity" at bounding box center [738, 83] width 9 height 9
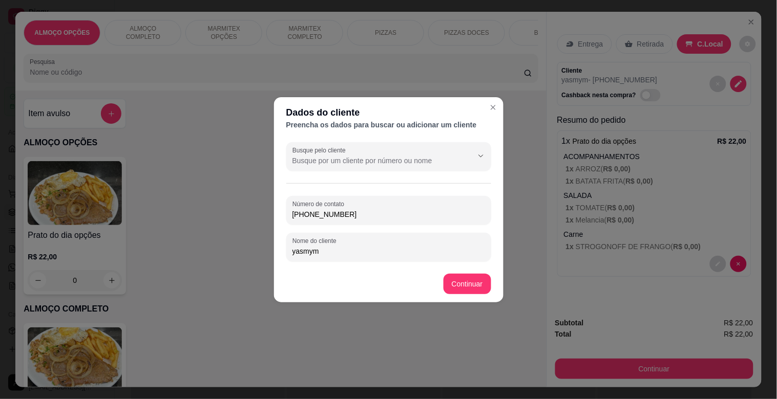
click at [364, 218] on input "[PHONE_NUMBER]" at bounding box center [388, 214] width 193 height 10
type input "3"
click at [352, 254] on input "yasmy" at bounding box center [388, 251] width 193 height 10
type input "yasmyM MODERNA"
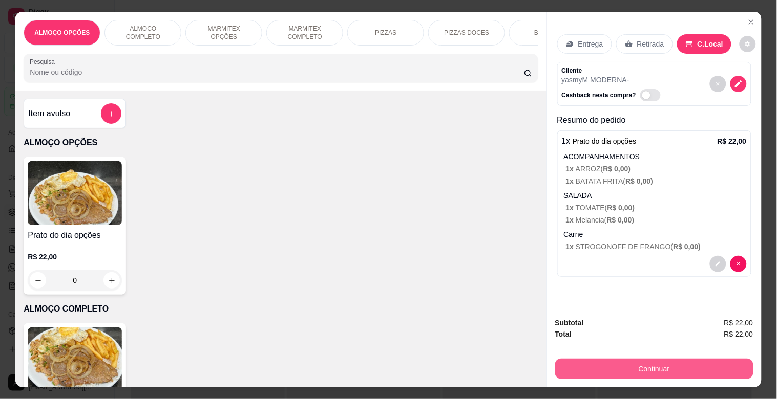
click at [626, 371] on button "Continuar" at bounding box center [654, 369] width 198 height 20
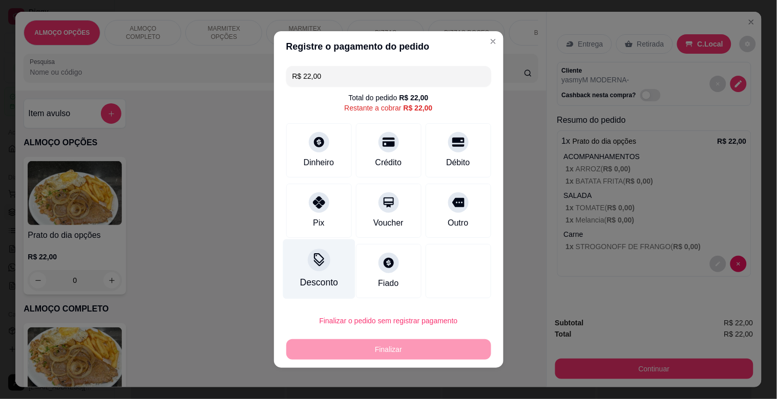
click at [318, 280] on div "Desconto" at bounding box center [319, 282] width 38 height 13
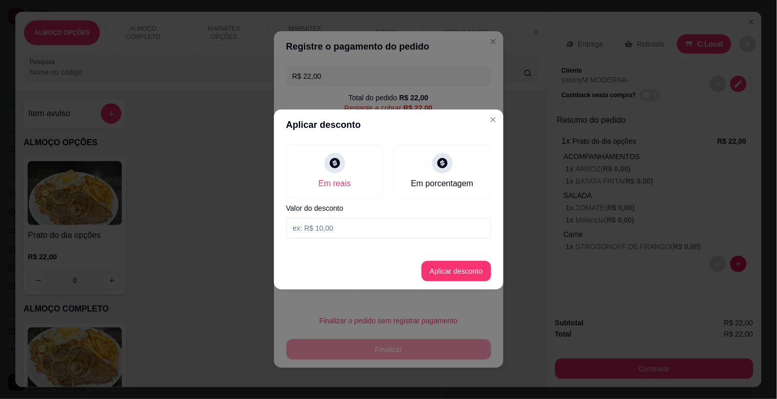
click at [335, 229] on input at bounding box center [388, 228] width 205 height 20
type input "2,00"
click at [454, 268] on button "Aplicar desconto" at bounding box center [456, 271] width 70 height 20
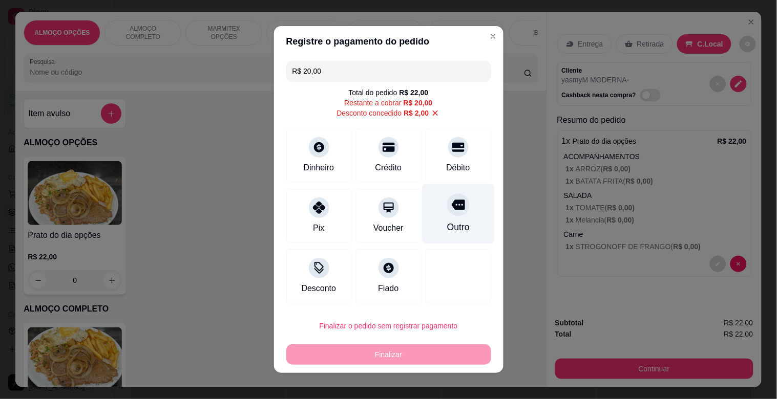
click at [451, 210] on icon at bounding box center [457, 205] width 13 height 10
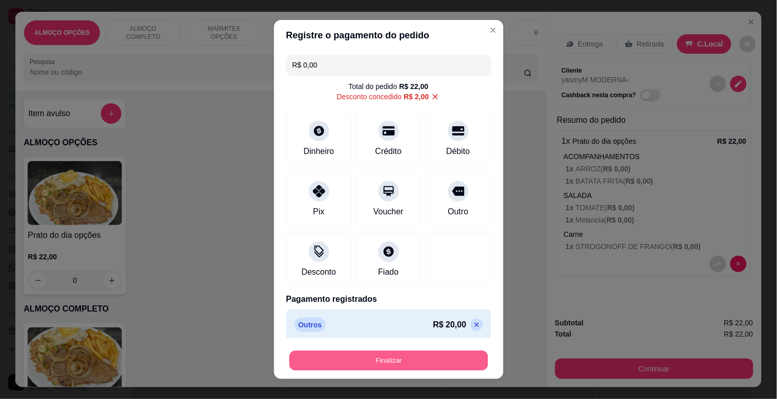
click at [389, 356] on button "Finalizar" at bounding box center [388, 361] width 199 height 20
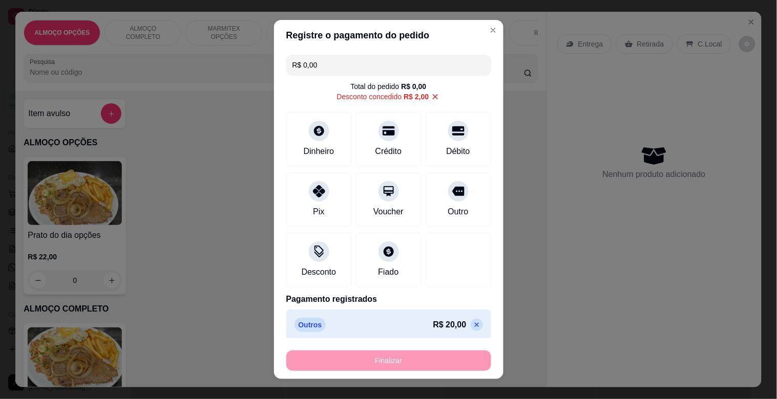
type input "-R$ 22,00"
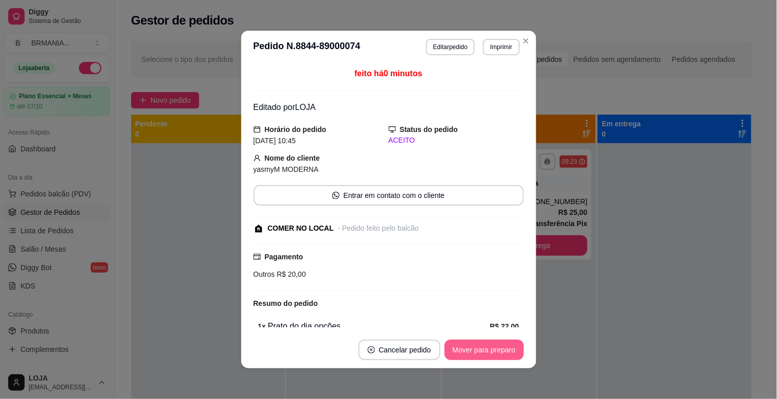
click at [503, 351] on button "Mover para preparo" at bounding box center [483, 350] width 79 height 20
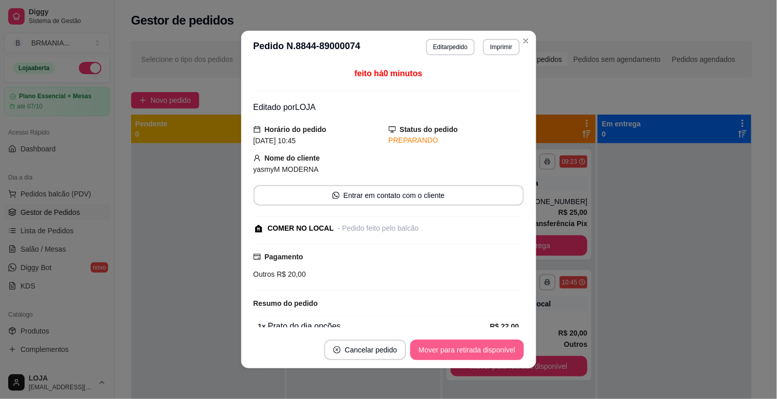
click at [502, 350] on button "Mover para retirada disponível" at bounding box center [466, 350] width 113 height 20
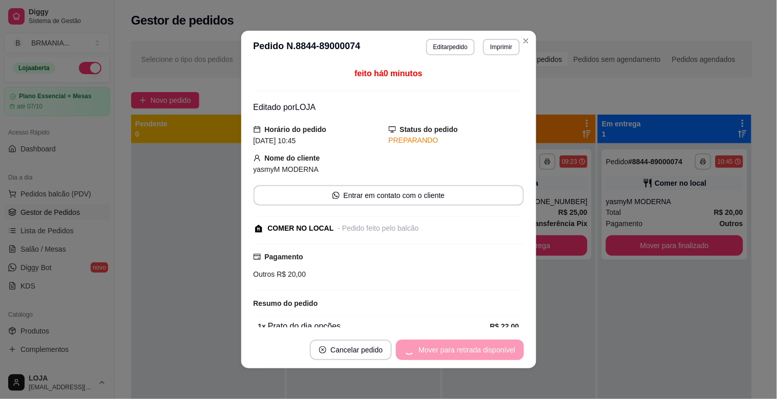
click at [502, 345] on div "Mover para retirada disponível" at bounding box center [459, 350] width 127 height 20
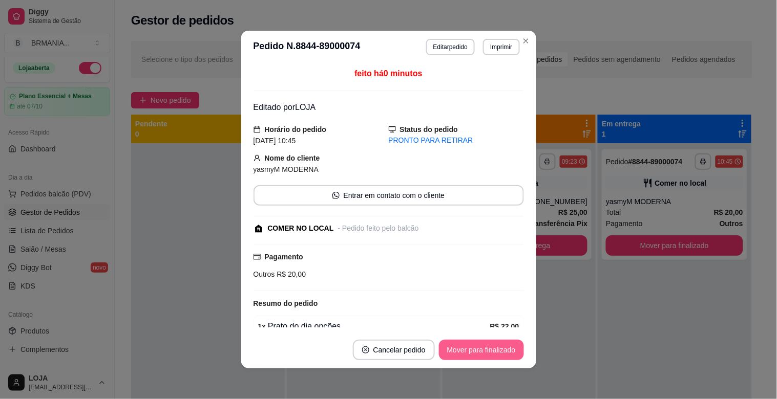
click at [469, 350] on button "Mover para finalizado" at bounding box center [481, 350] width 85 height 20
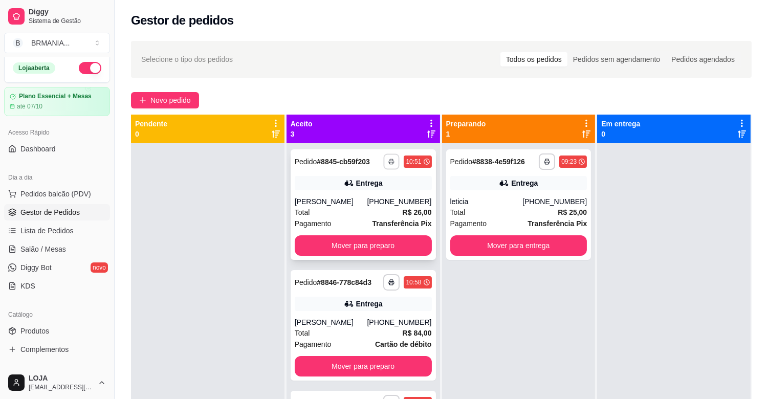
click at [384, 165] on button "button" at bounding box center [392, 162] width 16 height 16
click at [361, 201] on button "IMPRESSORA" at bounding box center [362, 197] width 72 height 16
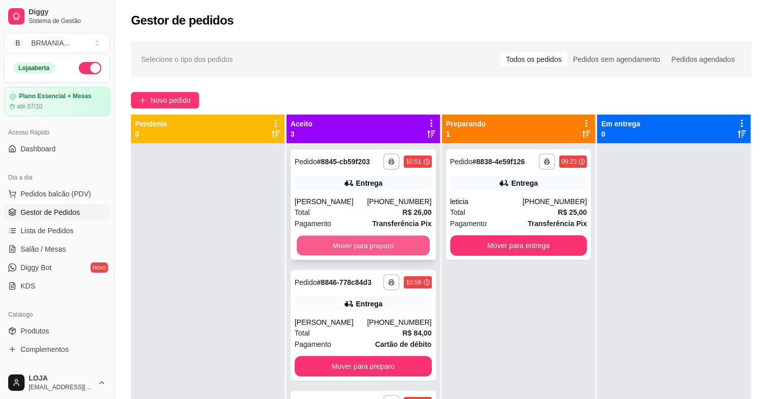
click at [376, 243] on button "Mover para preparo" at bounding box center [363, 246] width 133 height 20
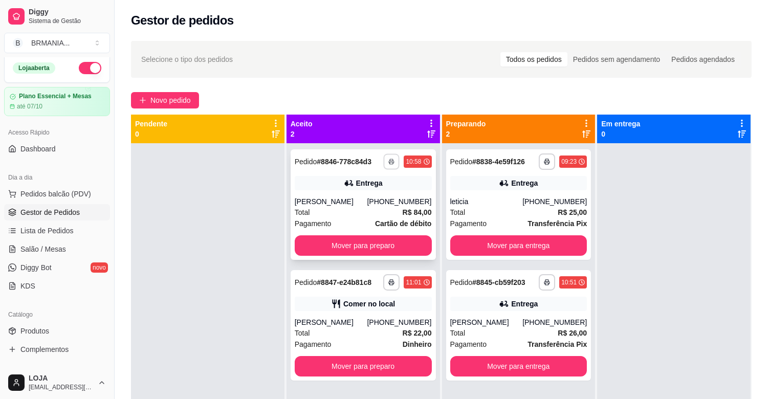
click at [388, 157] on button "button" at bounding box center [392, 162] width 16 height 16
click at [367, 200] on button "IMPRESSORA" at bounding box center [362, 197] width 74 height 16
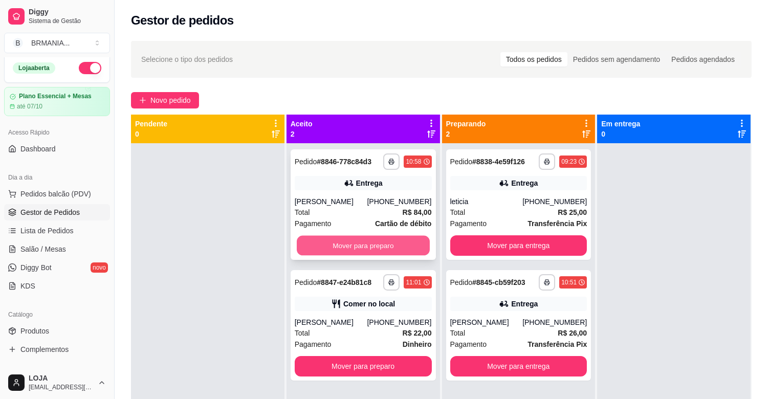
click at [375, 246] on button "Mover para preparo" at bounding box center [363, 246] width 133 height 20
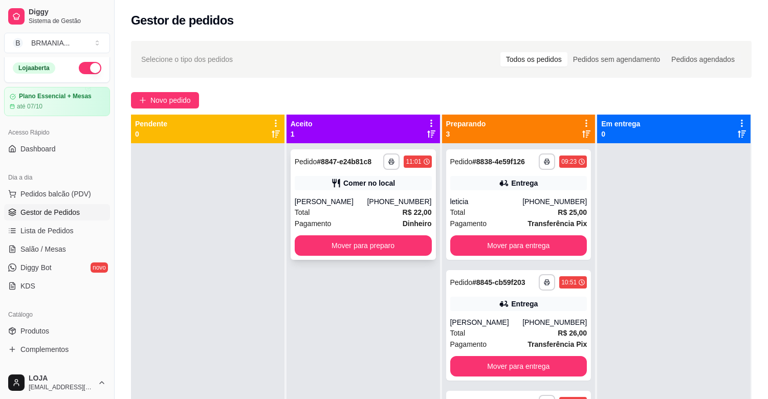
click at [393, 216] on div "Total R$ 22,00" at bounding box center [363, 212] width 137 height 11
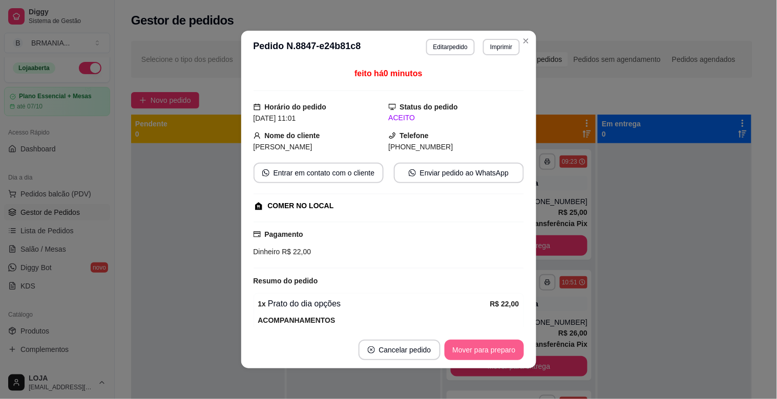
click at [478, 348] on button "Mover para preparo" at bounding box center [483, 350] width 79 height 20
click at [483, 351] on div "Mover para preparo" at bounding box center [477, 350] width 94 height 20
click at [483, 351] on button "Mover para retirada disponível" at bounding box center [466, 350] width 113 height 20
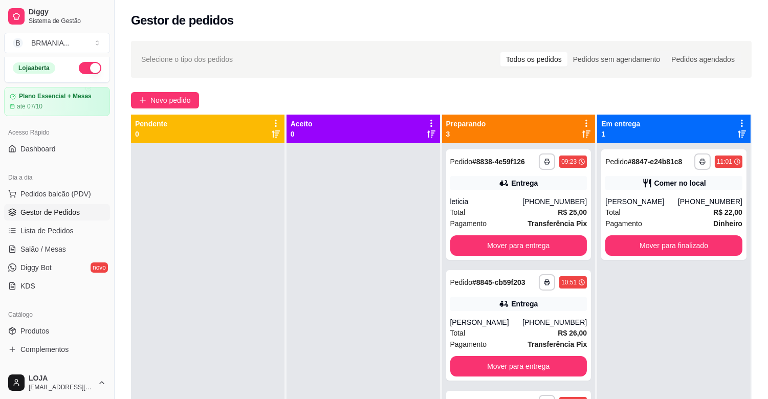
click at [653, 287] on div "**********" at bounding box center [674, 342] width 154 height 399
click at [517, 253] on button "Mover para entrega" at bounding box center [519, 246] width 137 height 20
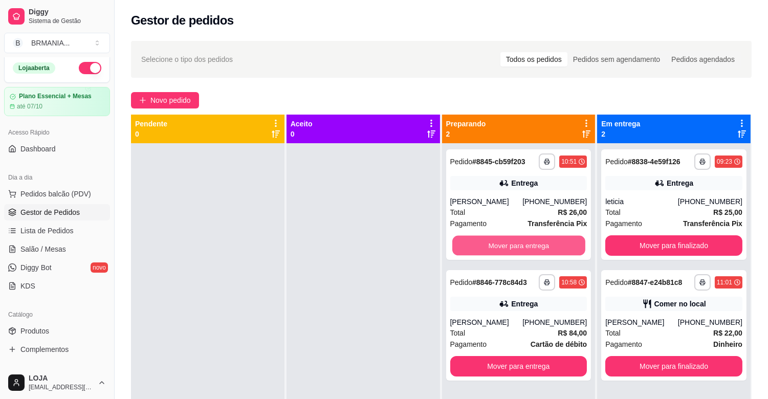
click at [529, 246] on button "Mover para entrega" at bounding box center [519, 246] width 133 height 20
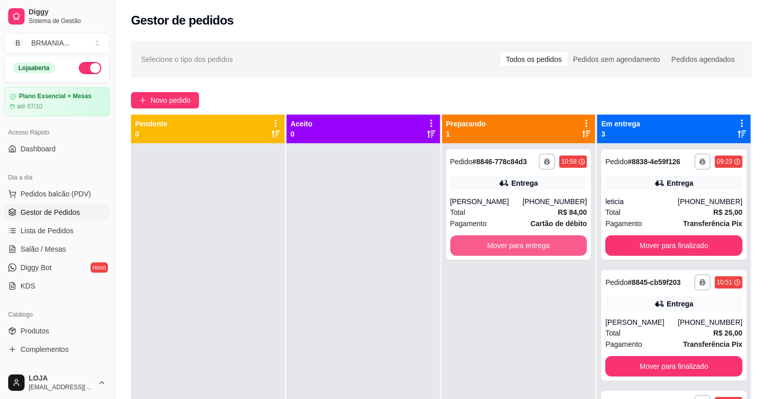
click at [529, 246] on button "Mover para entrega" at bounding box center [519, 246] width 137 height 20
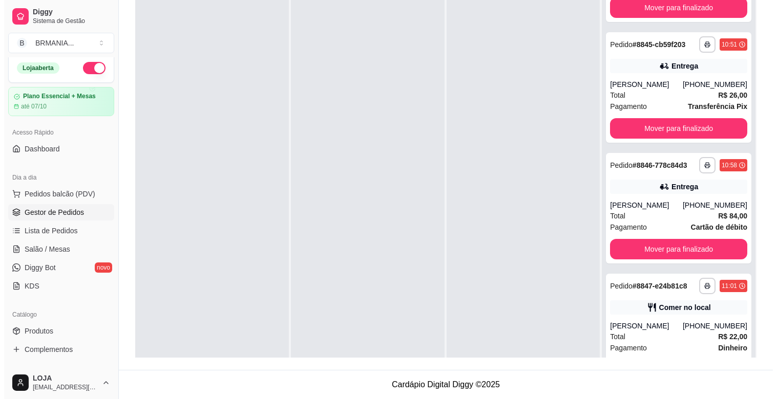
scroll to position [94, 0]
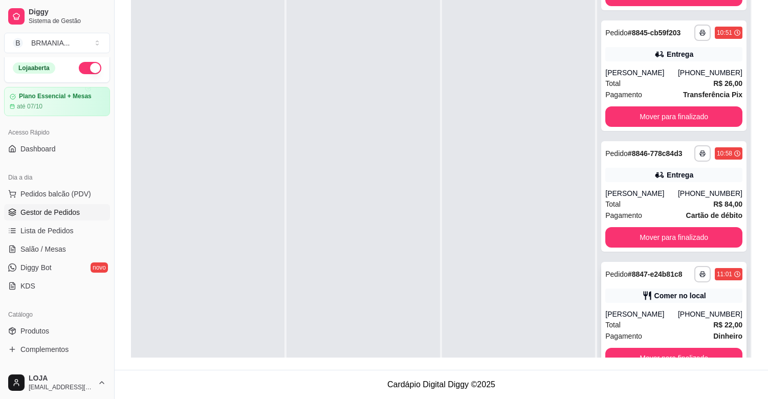
click at [668, 308] on div "**********" at bounding box center [674, 317] width 145 height 111
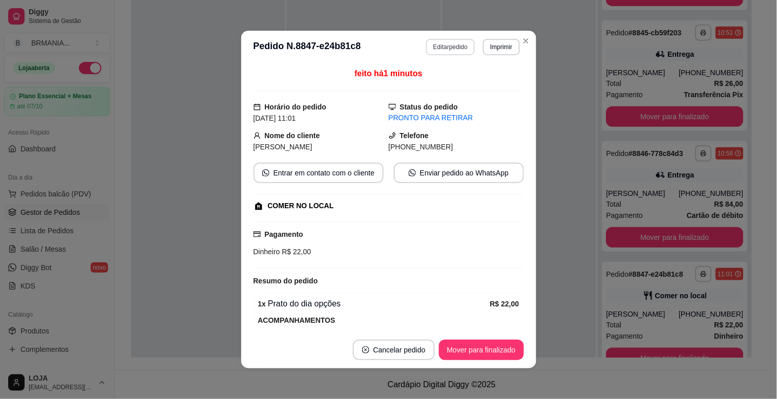
click at [458, 46] on button "Editar pedido" at bounding box center [450, 47] width 49 height 16
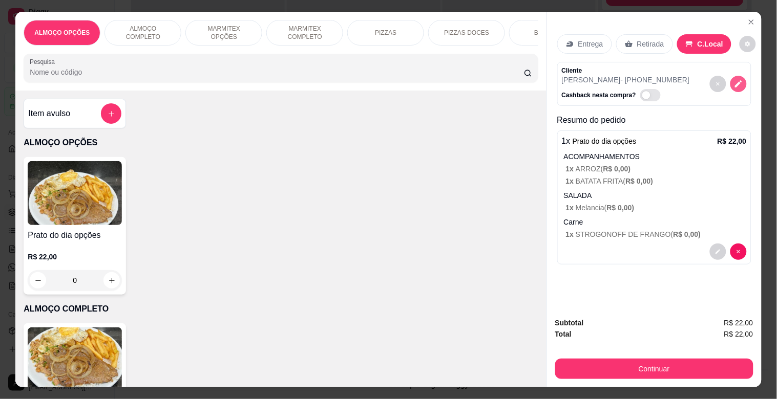
click at [740, 79] on button "decrease-product-quantity" at bounding box center [738, 84] width 16 height 16
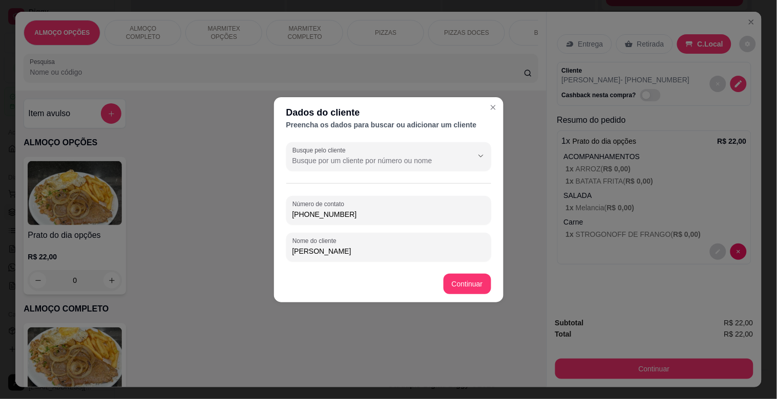
click at [350, 214] on input "[PHONE_NUMBER]" at bounding box center [388, 214] width 193 height 10
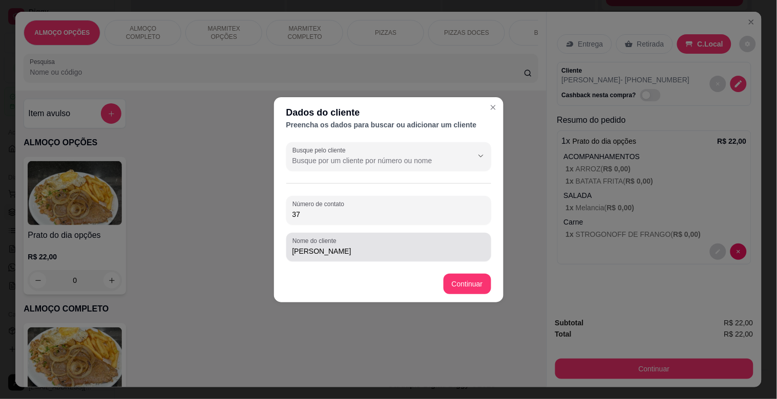
type input "3"
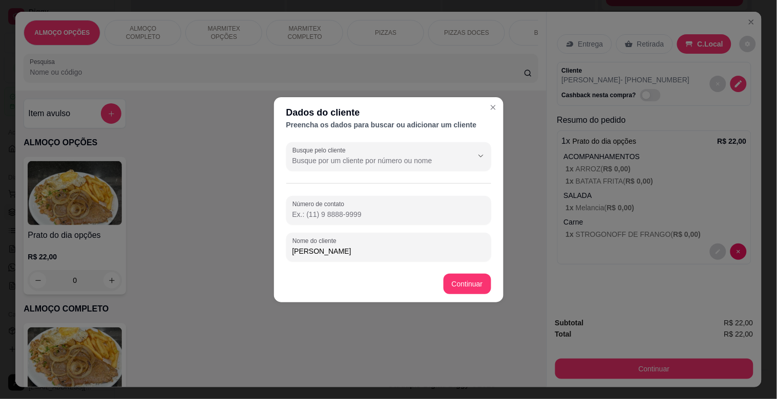
click at [362, 256] on input "[PERSON_NAME]" at bounding box center [388, 251] width 193 height 10
type input "[PERSON_NAME] MODERNA"
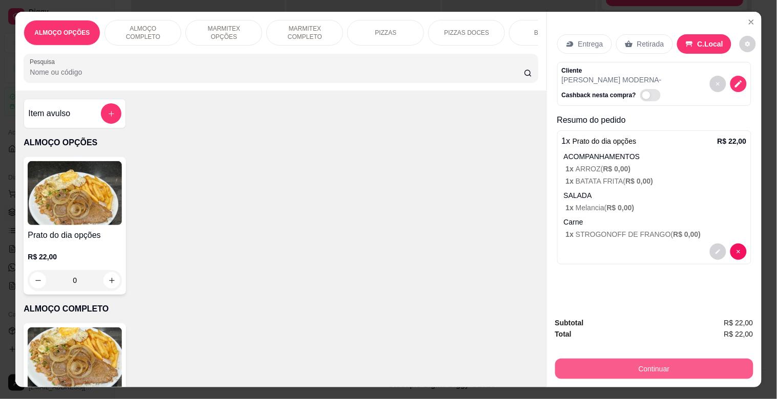
click at [654, 368] on button "Continuar" at bounding box center [654, 369] width 198 height 20
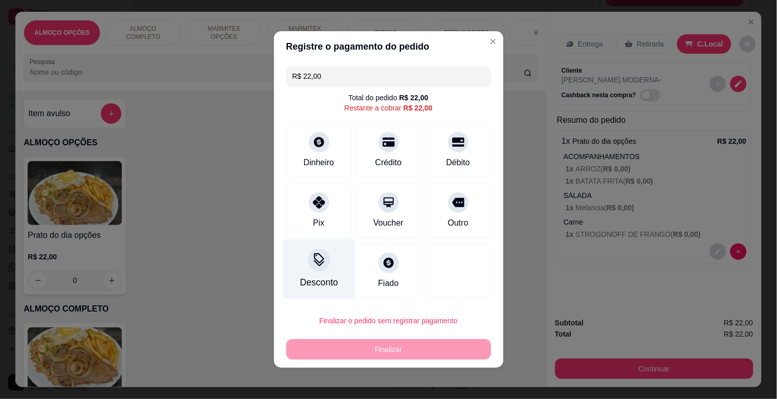
click at [325, 265] on div "Desconto" at bounding box center [319, 270] width 72 height 60
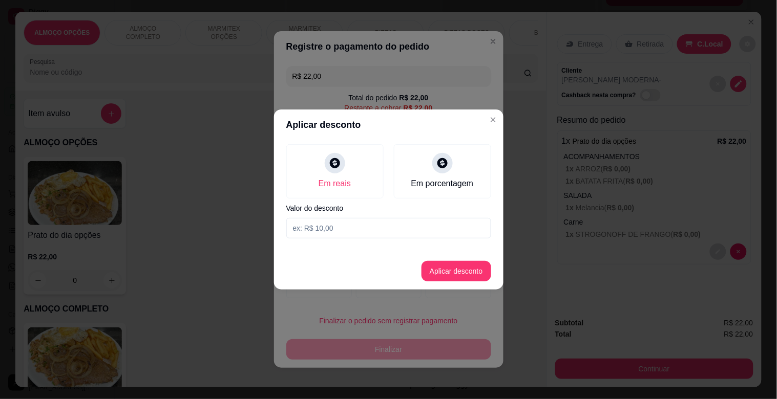
click at [339, 228] on input at bounding box center [388, 228] width 205 height 20
type input "2,00"
click at [445, 273] on button "Aplicar desconto" at bounding box center [456, 271] width 70 height 20
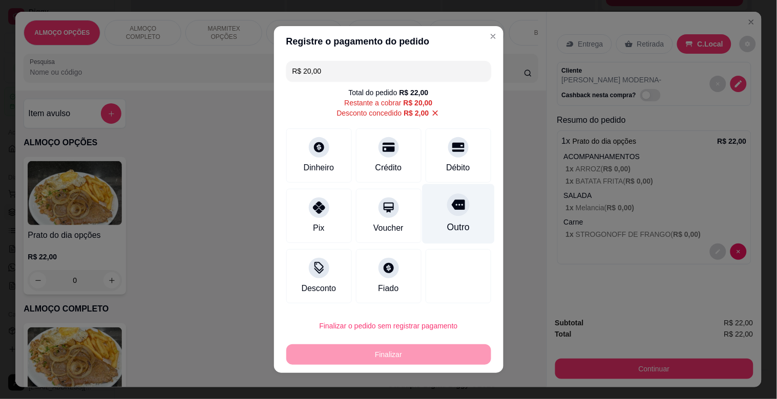
click at [450, 226] on div "Outro" at bounding box center [457, 227] width 23 height 13
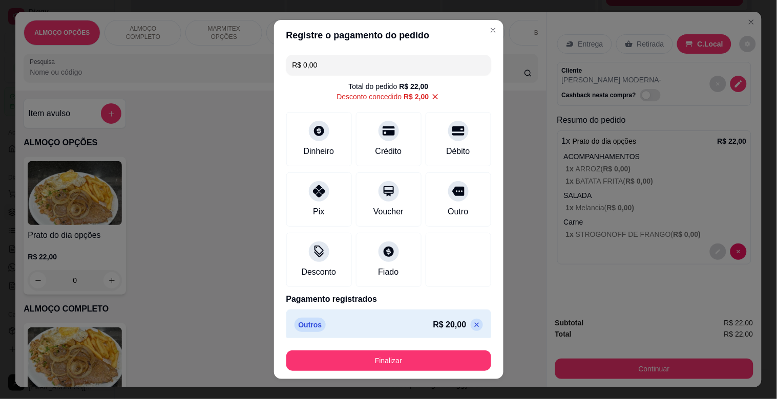
click at [406, 351] on div "Finalizar" at bounding box center [388, 359] width 205 height 25
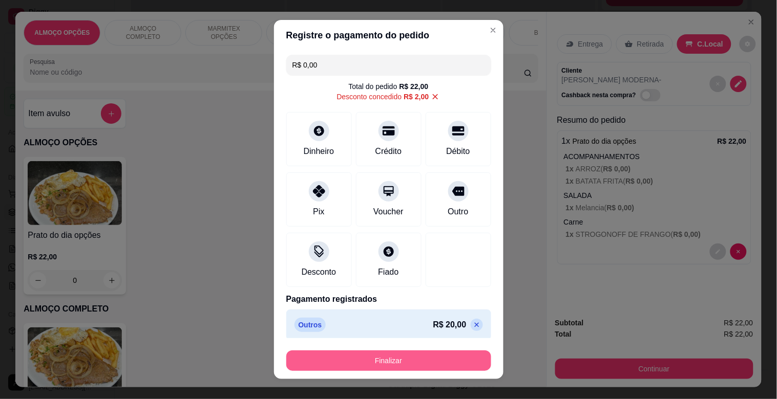
click at [408, 357] on button "Finalizar" at bounding box center [388, 361] width 205 height 20
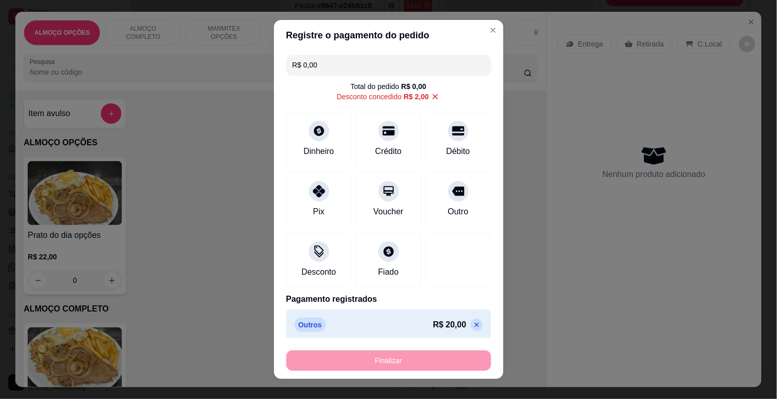
type input "-R$ 22,00"
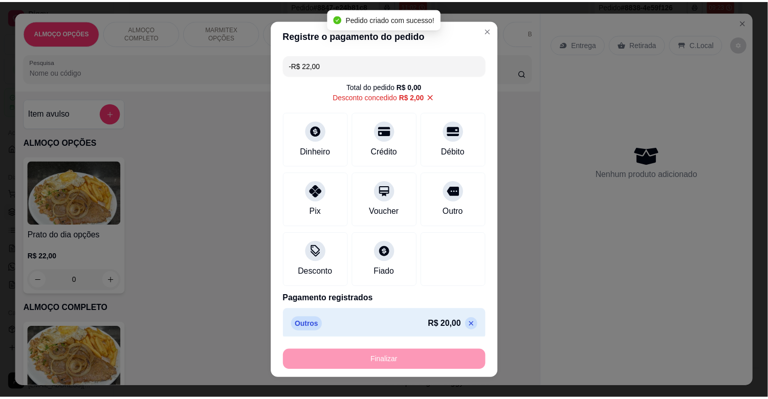
scroll to position [0, 0]
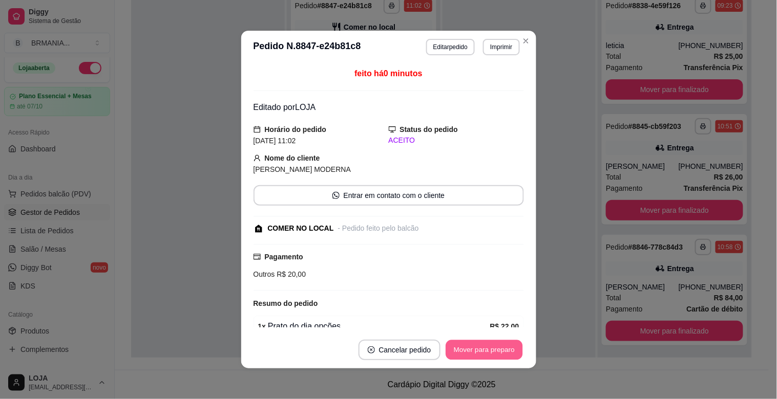
click at [498, 349] on button "Mover para preparo" at bounding box center [483, 350] width 77 height 20
click at [497, 349] on div "Mover para preparo" at bounding box center [477, 350] width 94 height 20
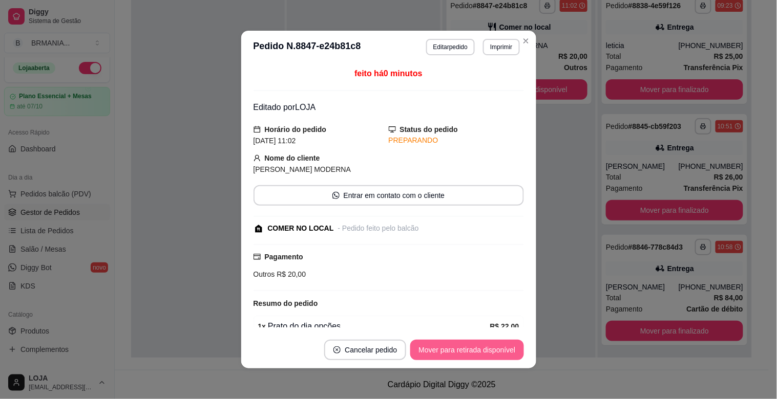
click at [494, 350] on button "Mover para retirada disponível" at bounding box center [466, 350] width 113 height 20
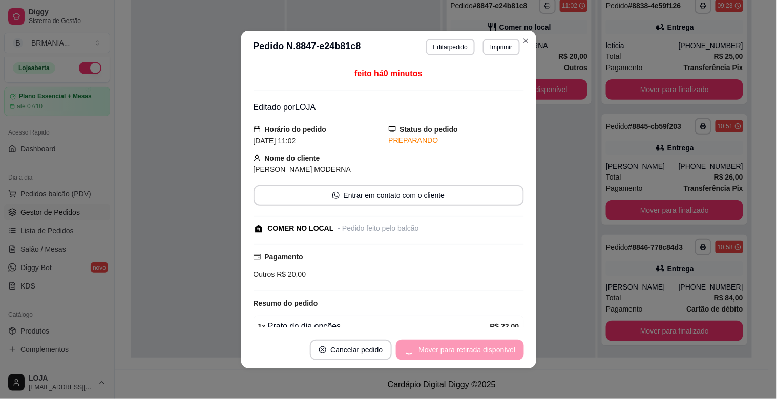
click at [494, 350] on div "Mover para retirada disponível" at bounding box center [459, 350] width 127 height 20
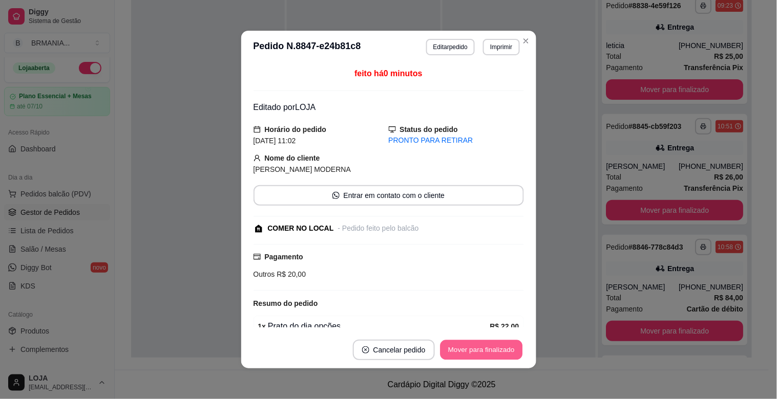
click at [494, 350] on button "Mover para finalizado" at bounding box center [481, 350] width 82 height 20
click at [494, 350] on div "Mover para finalizado" at bounding box center [481, 350] width 85 height 20
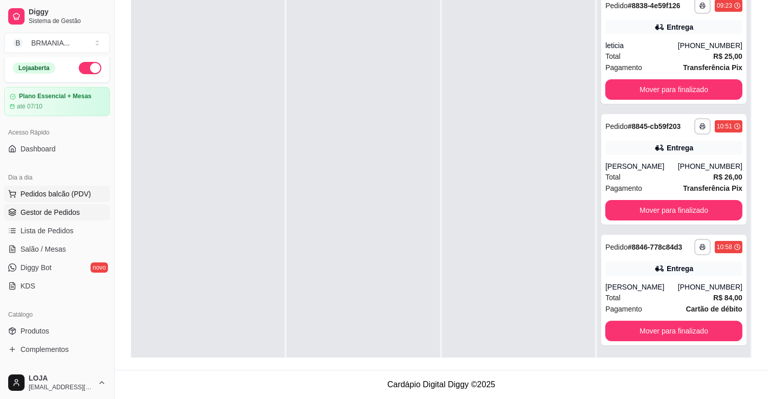
click at [71, 187] on button "Pedidos balcão (PDV)" at bounding box center [57, 194] width 106 height 16
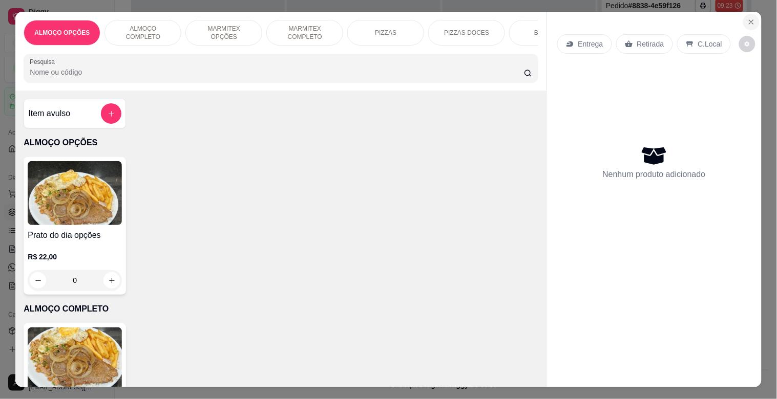
click at [751, 17] on button "Close" at bounding box center [751, 22] width 16 height 16
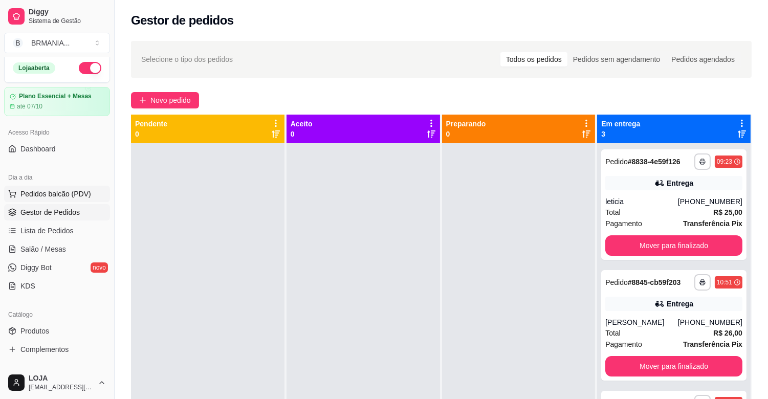
click at [52, 192] on span "Pedidos balcão (PDV)" at bounding box center [55, 194] width 71 height 10
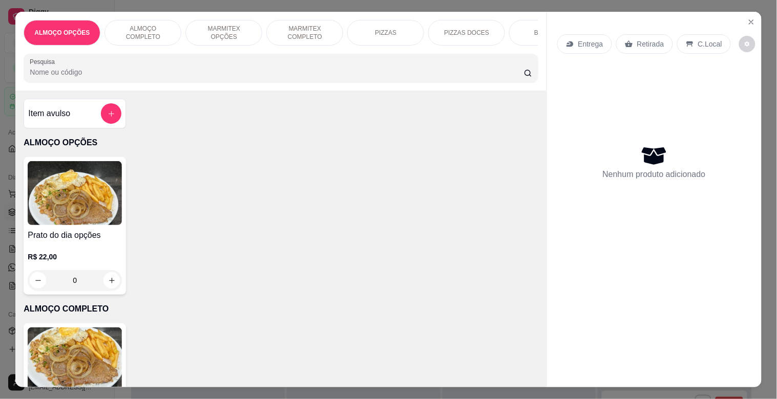
click at [309, 29] on p "MARMITEX COMPLETO" at bounding box center [304, 33] width 59 height 16
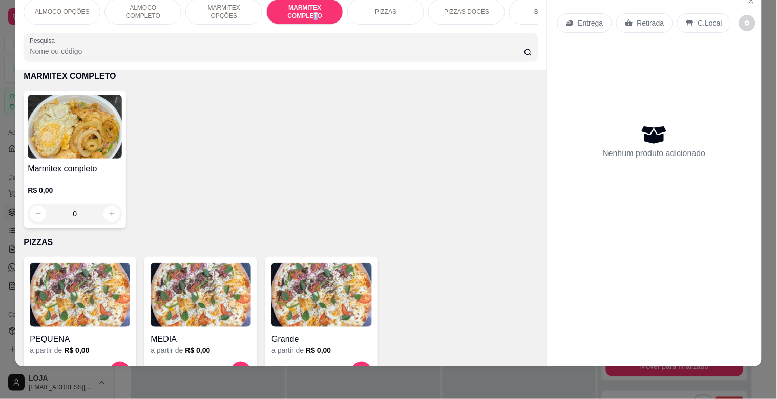
click at [105, 128] on img at bounding box center [75, 127] width 94 height 64
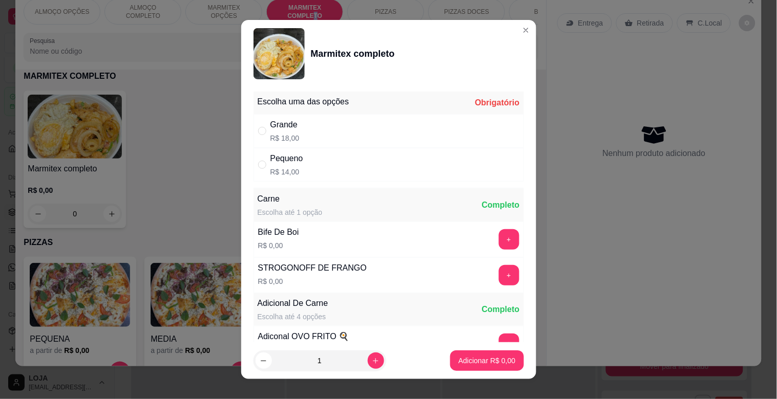
click at [302, 137] on div "Grande R$ 18,00" at bounding box center [388, 131] width 270 height 34
radio input "true"
click at [368, 366] on button "increase-product-quantity" at bounding box center [376, 361] width 16 height 16
type input "2"
click at [472, 365] on p "Adicionar R$ 36,00" at bounding box center [484, 361] width 61 height 10
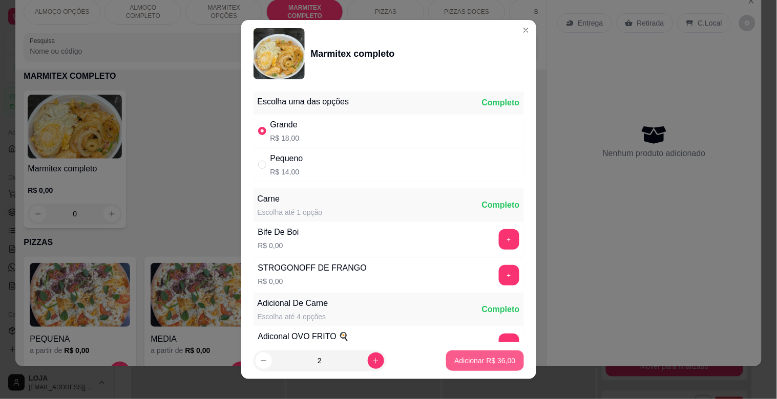
type input "2"
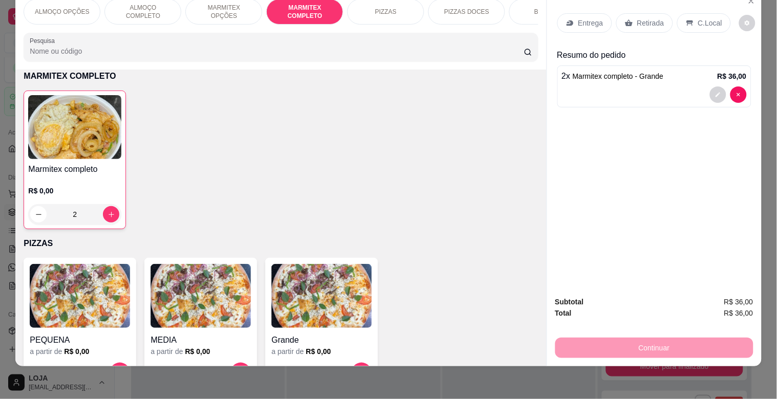
click at [60, 154] on img at bounding box center [74, 127] width 93 height 64
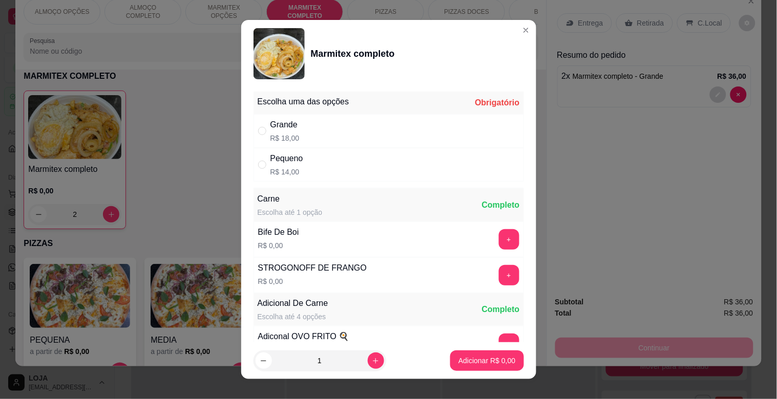
drag, startPoint x: 319, startPoint y: 172, endPoint x: 331, endPoint y: 194, distance: 24.5
click at [319, 174] on div "Pequeno R$ 14,00" at bounding box center [388, 165] width 270 height 34
radio input "true"
click at [483, 358] on p "Adicionar R$ 14,00" at bounding box center [484, 361] width 61 height 10
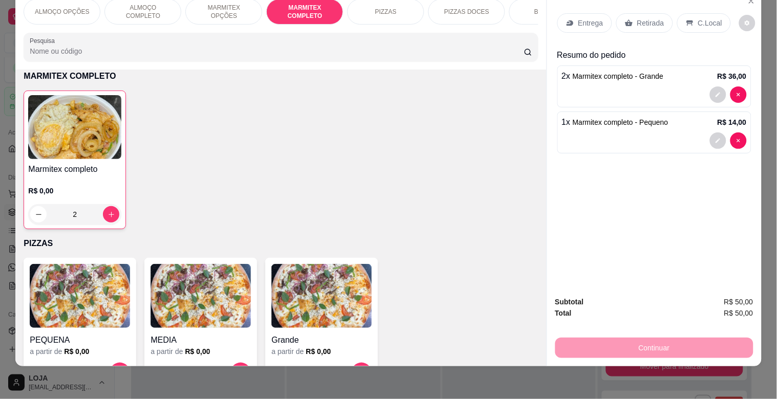
click at [523, 8] on div "BEBIDAS" at bounding box center [547, 12] width 77 height 26
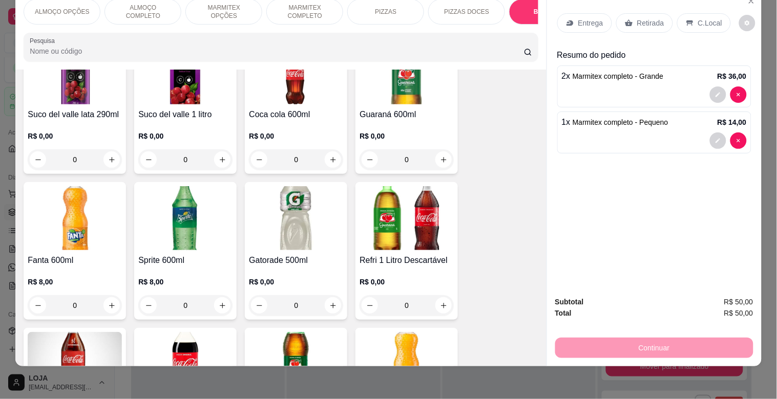
scroll to position [1377, 0]
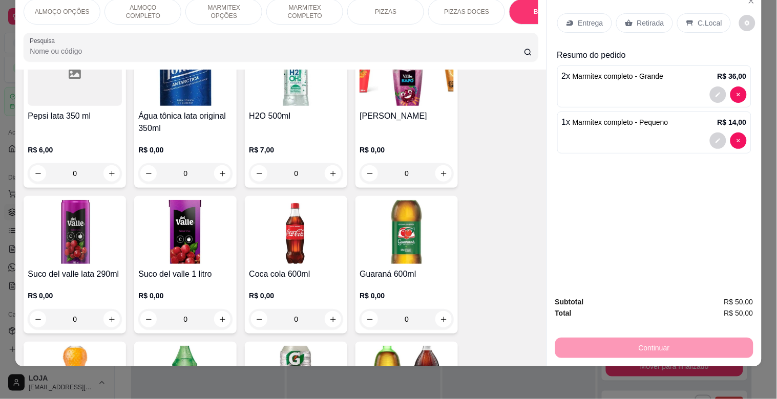
click at [98, 216] on img at bounding box center [75, 232] width 94 height 64
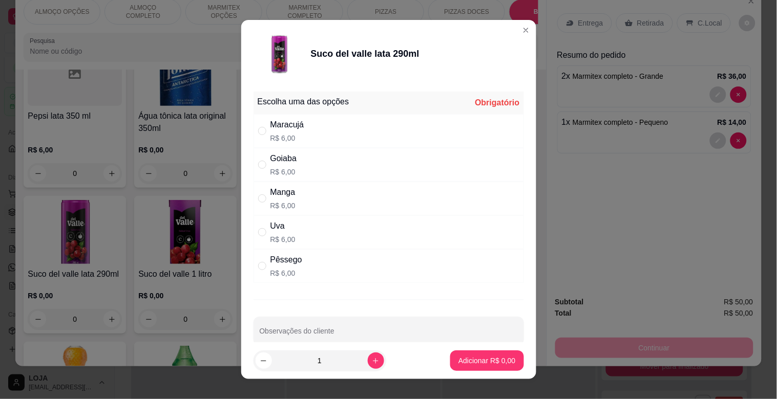
click at [302, 174] on div "Goiaba R$ 6,00" at bounding box center [388, 165] width 270 height 34
radio input "true"
click at [477, 371] on footer "1 Adicionar R$ 6,00" at bounding box center [388, 361] width 295 height 37
click at [480, 366] on button "Adicionar R$ 6,00" at bounding box center [486, 361] width 71 height 20
type input "1"
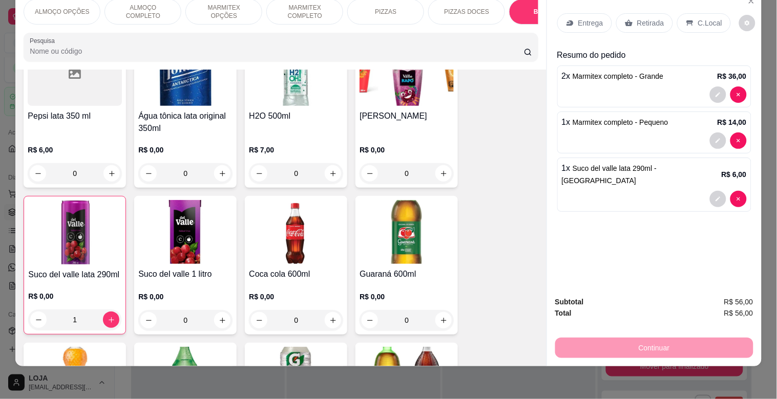
click at [688, 13] on div "C.Local" at bounding box center [704, 22] width 54 height 19
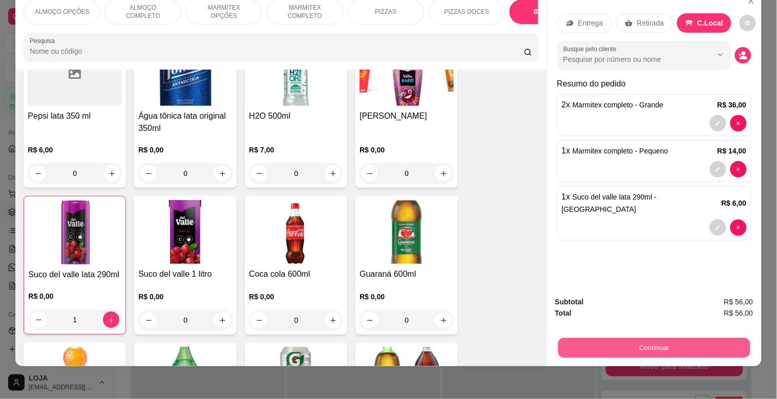
click at [652, 340] on button "Continuar" at bounding box center [654, 348] width 192 height 20
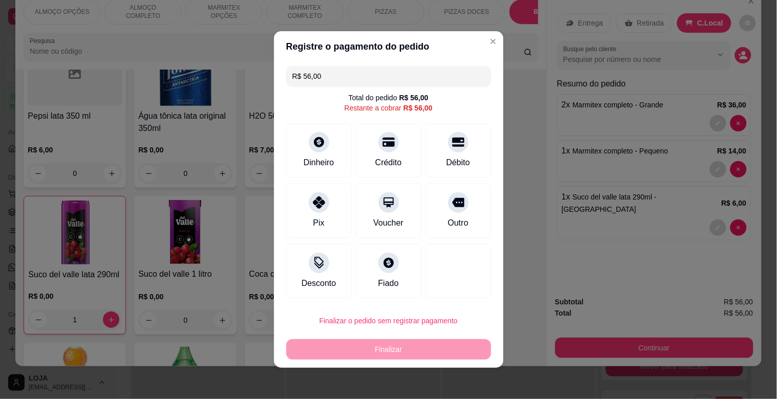
click at [327, 80] on input "R$ 56,00" at bounding box center [388, 76] width 193 height 20
click at [452, 143] on icon at bounding box center [457, 140] width 13 height 10
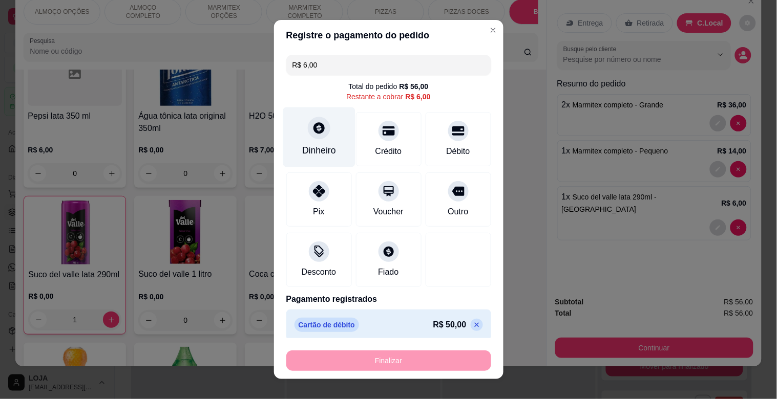
click at [311, 146] on div "Dinheiro" at bounding box center [319, 150] width 34 height 13
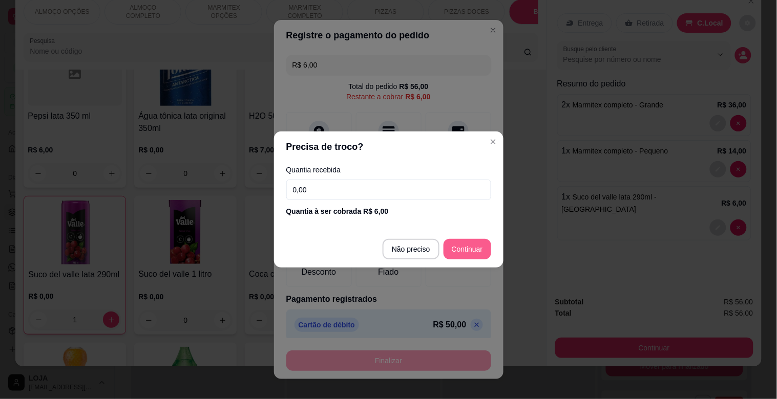
type input "R$ 0,00"
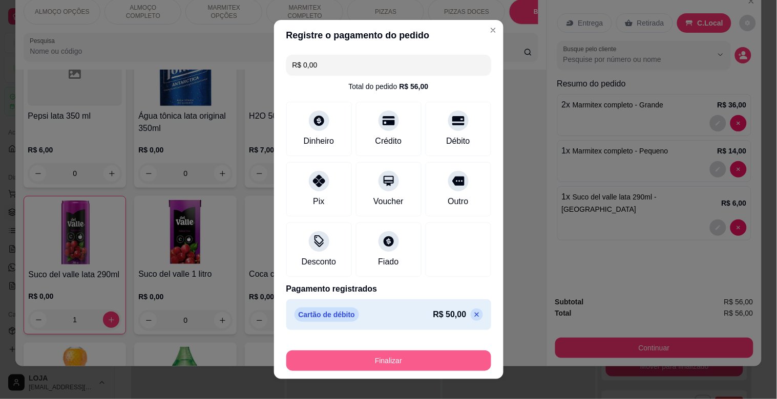
click at [411, 360] on button "Finalizar" at bounding box center [388, 361] width 205 height 20
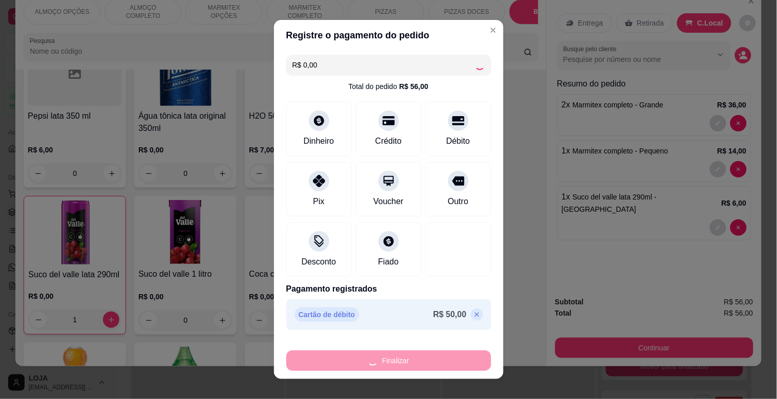
type input "0"
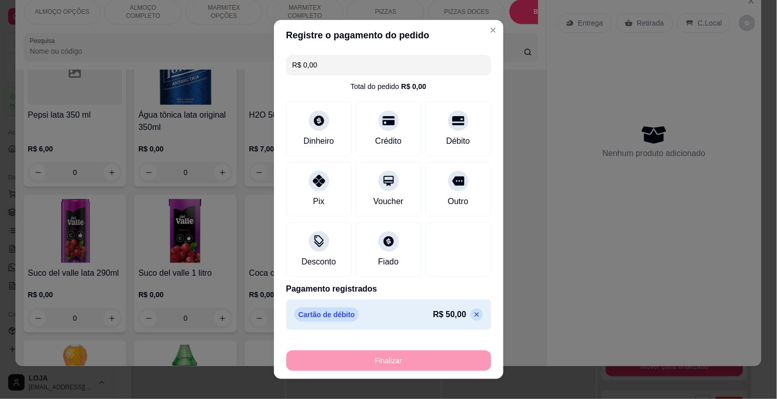
type input "-R$ 56,00"
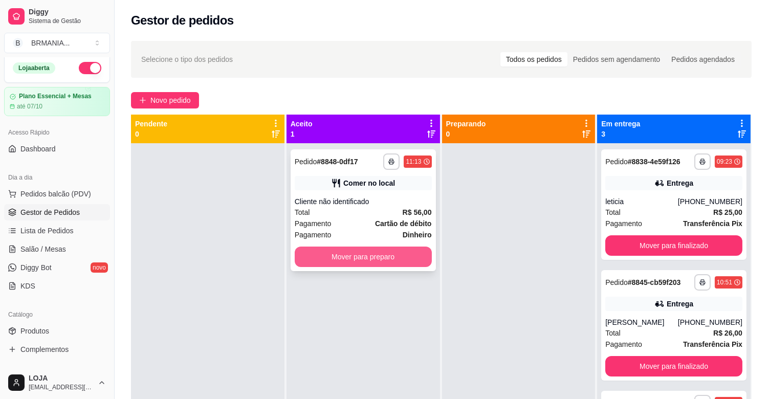
click at [385, 255] on button "Mover para preparo" at bounding box center [363, 257] width 137 height 20
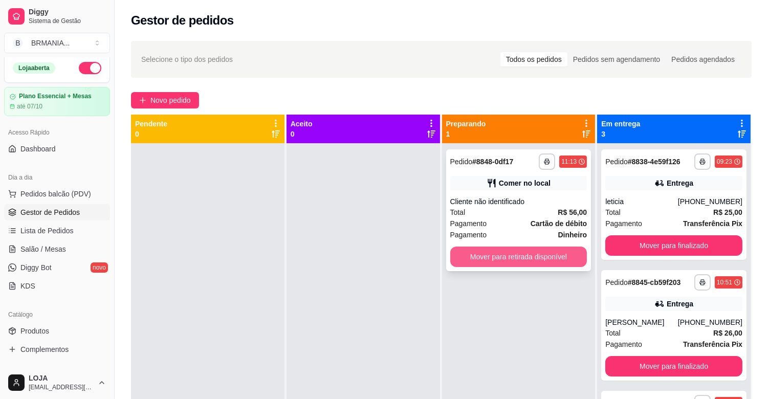
click at [539, 259] on button "Mover para retirada disponível" at bounding box center [519, 257] width 137 height 20
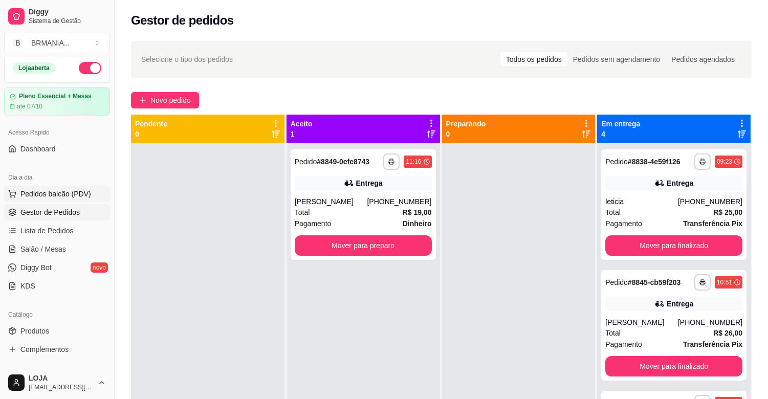
click at [67, 189] on span "Pedidos balcão (PDV)" at bounding box center [55, 194] width 71 height 10
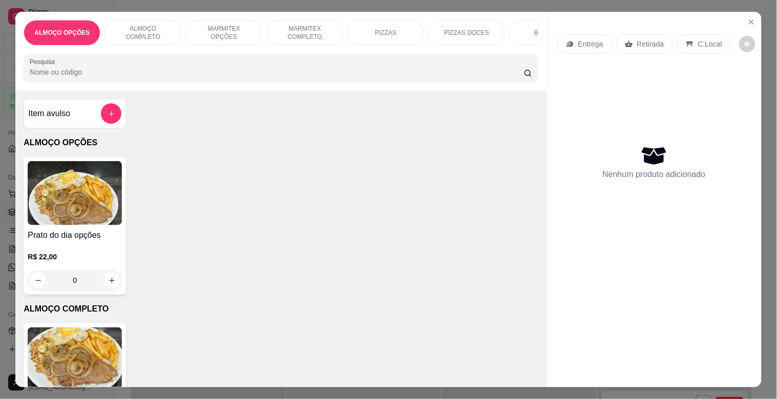
click at [76, 362] on img at bounding box center [75, 360] width 94 height 64
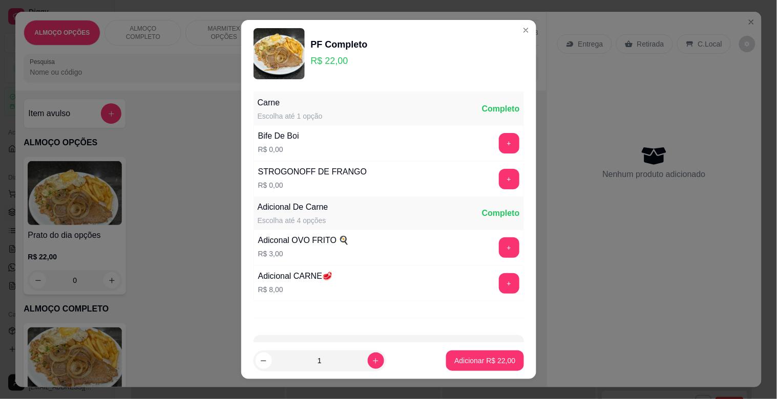
click at [499, 137] on button "+" at bounding box center [509, 143] width 20 height 20
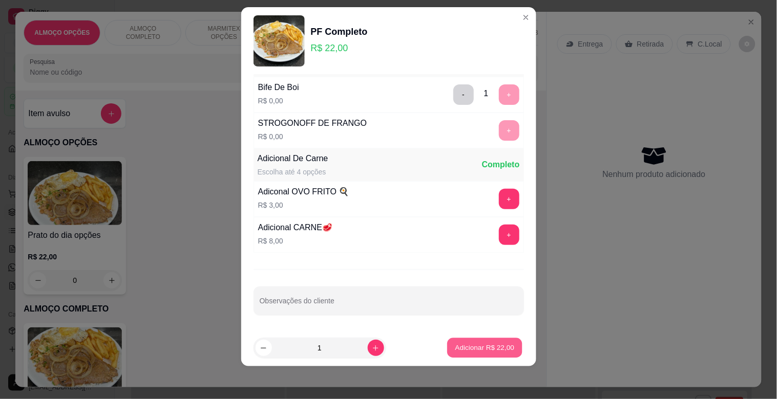
click at [464, 349] on p "Adicionar R$ 22,00" at bounding box center [484, 348] width 59 height 10
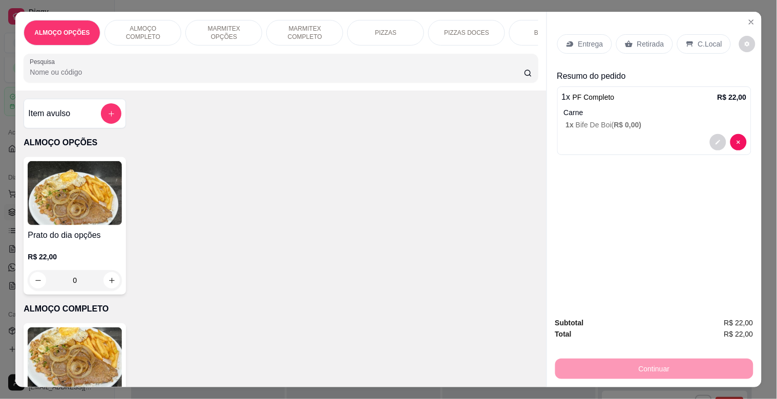
click at [644, 39] on p "Retirada" at bounding box center [650, 44] width 27 height 10
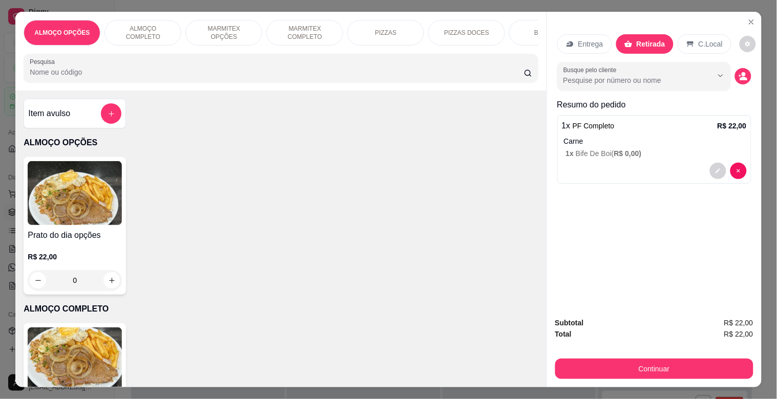
drag, startPoint x: 685, startPoint y: 42, endPoint x: 724, endPoint y: 71, distance: 48.7
click at [688, 46] on div "C.Local" at bounding box center [704, 43] width 54 height 19
click at [740, 77] on icon "decrease-product-quantity" at bounding box center [743, 79] width 7 height 4
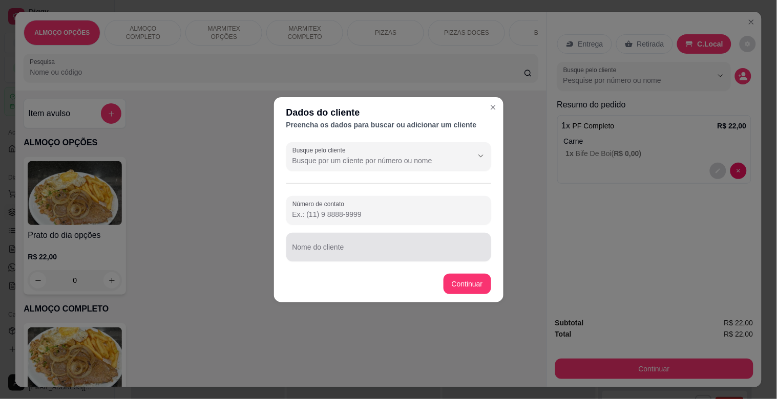
click at [333, 249] on input "Nome do cliente" at bounding box center [388, 251] width 193 height 10
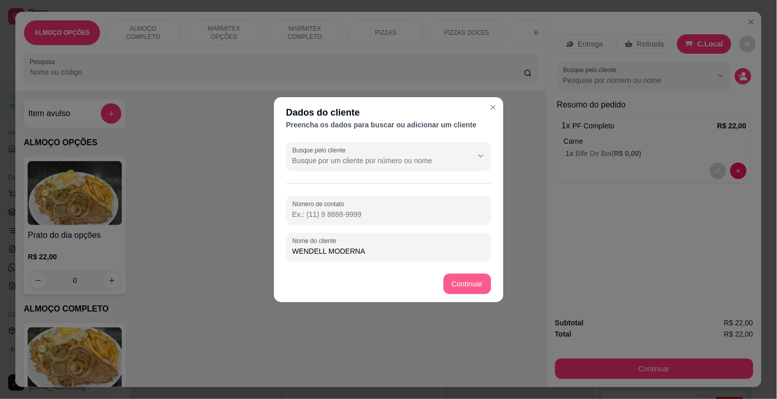
type input "WENDELL MODERNA"
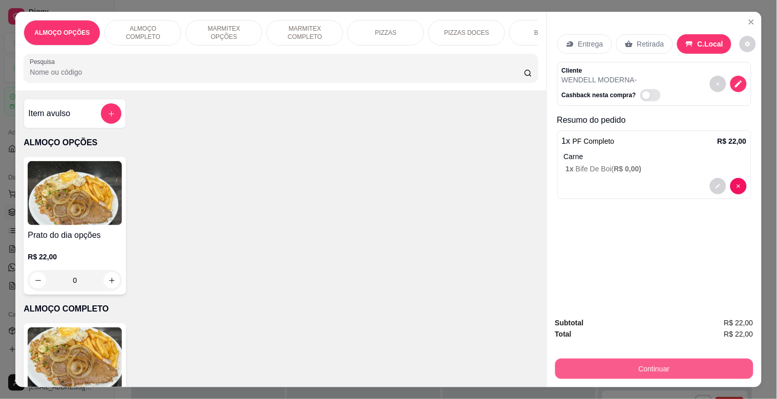
click at [661, 360] on button "Continuar" at bounding box center [654, 369] width 198 height 20
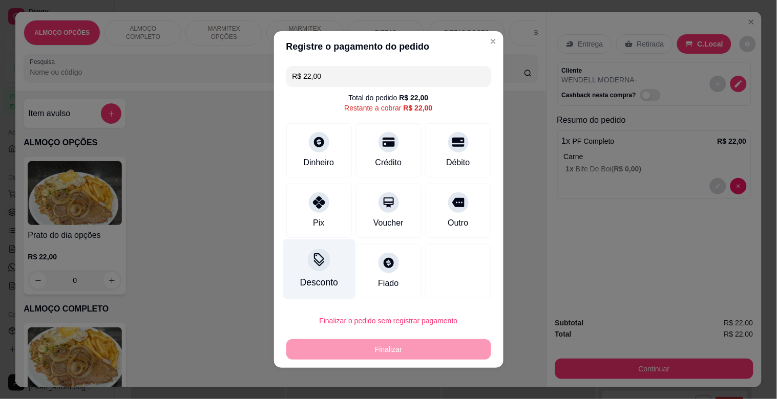
click at [312, 261] on icon at bounding box center [318, 259] width 13 height 13
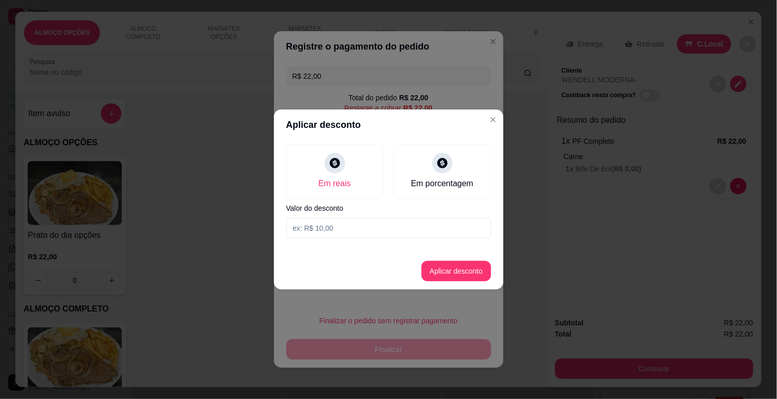
click at [325, 224] on input at bounding box center [388, 228] width 205 height 20
type input "2,00"
click at [463, 277] on button "Aplicar desconto" at bounding box center [455, 272] width 67 height 20
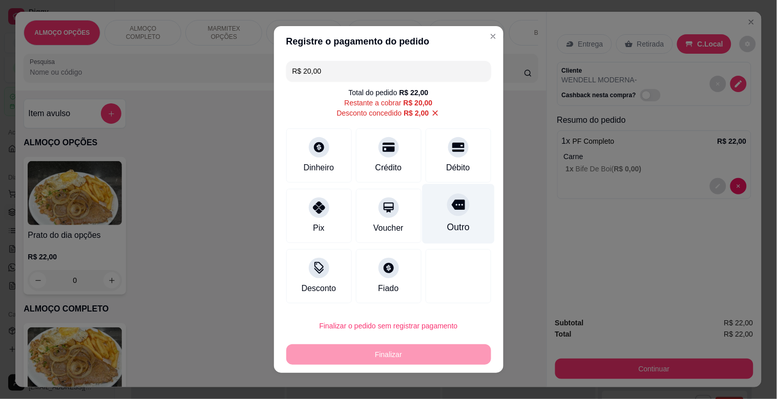
drag, startPoint x: 447, startPoint y: 192, endPoint x: 451, endPoint y: 202, distance: 10.8
click at [448, 192] on div "Outro" at bounding box center [458, 214] width 72 height 60
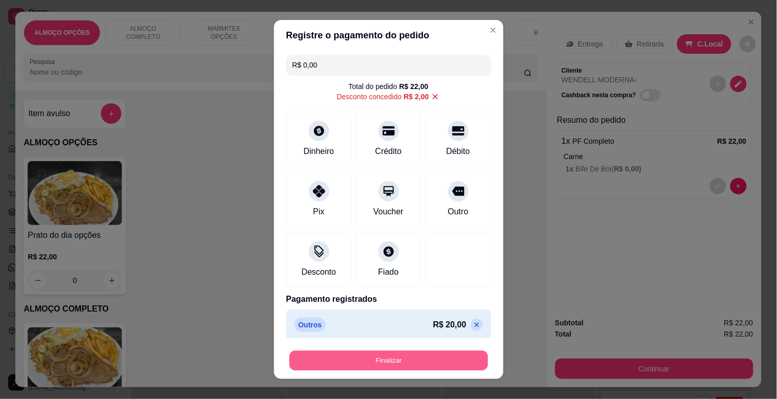
click at [402, 364] on button "Finalizar" at bounding box center [388, 361] width 199 height 20
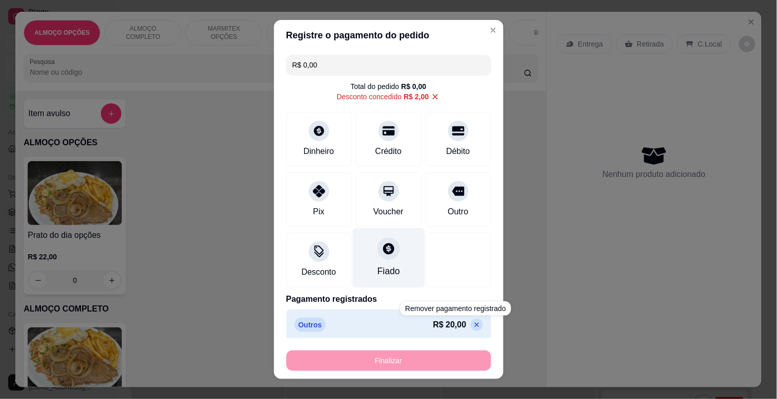
type input "-R$ 22,00"
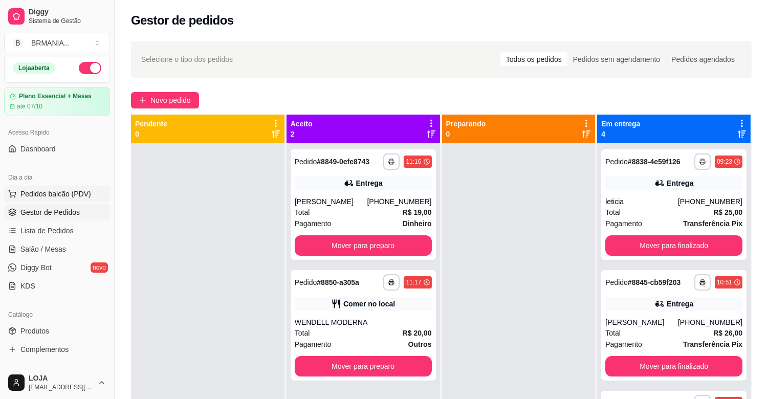
click at [60, 195] on span "Pedidos balcão (PDV)" at bounding box center [55, 194] width 71 height 10
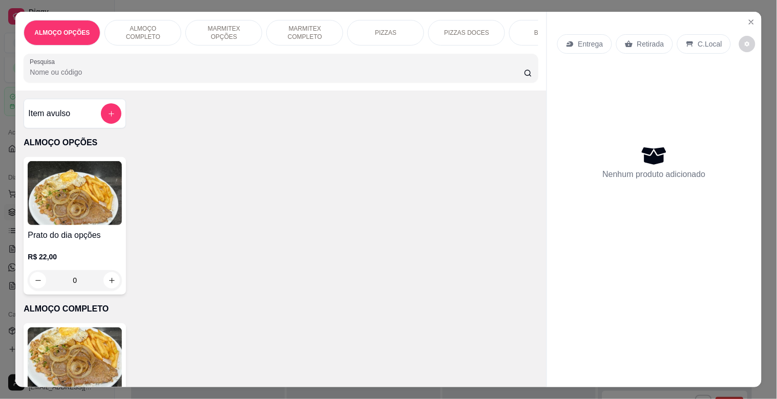
click at [300, 25] on p "MARMITEX COMPLETO" at bounding box center [304, 33] width 59 height 16
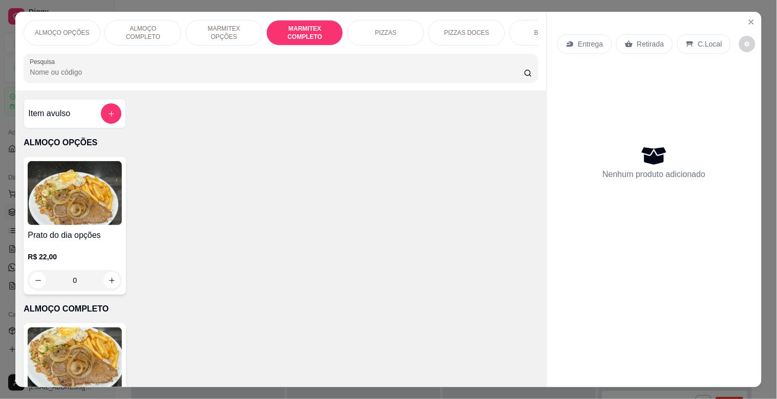
scroll to position [25, 0]
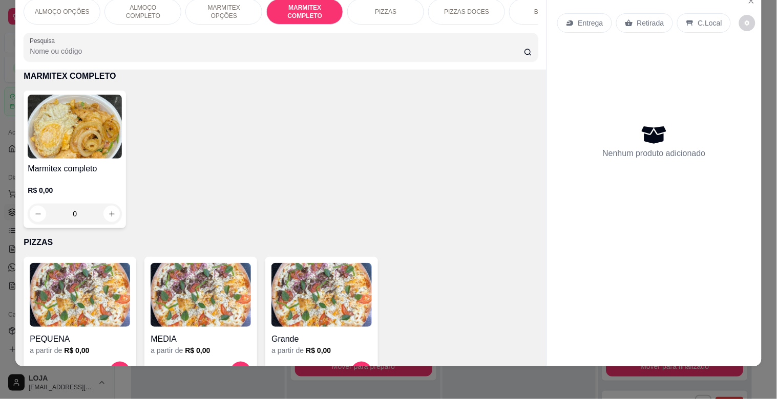
click at [62, 159] on div "Marmitex completo R$ 0,00 0" at bounding box center [75, 160] width 102 height 138
click at [300, 152] on div "Pequeno R$ 14,00" at bounding box center [388, 165] width 270 height 34
radio input "true"
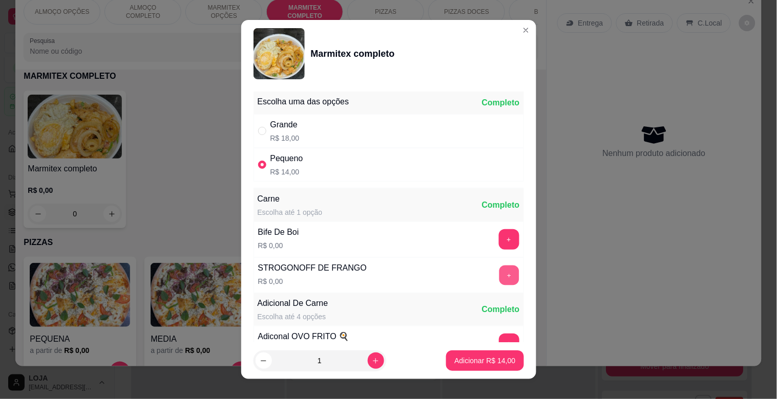
click at [499, 270] on button "+" at bounding box center [509, 276] width 20 height 20
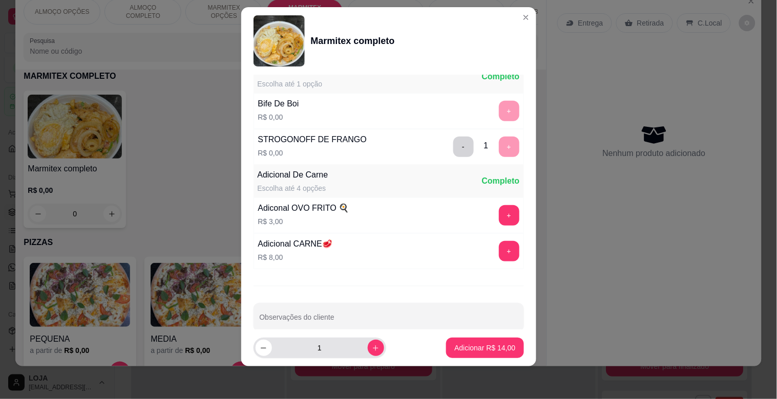
scroll to position [143, 0]
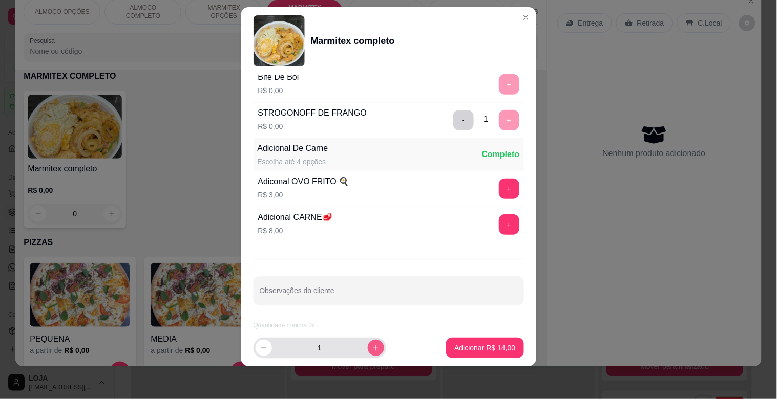
click at [368, 354] on button "increase-product-quantity" at bounding box center [376, 348] width 16 height 16
type input "2"
click at [459, 351] on p "Adicionar R$ 28,00" at bounding box center [484, 348] width 61 height 10
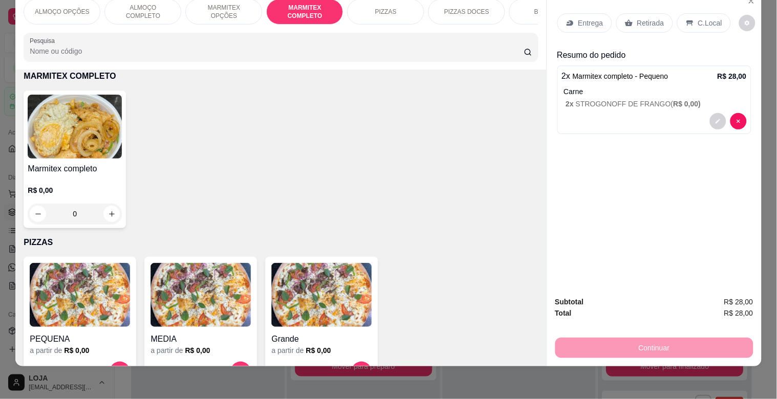
click at [635, 13] on div "Retirada" at bounding box center [644, 22] width 57 height 19
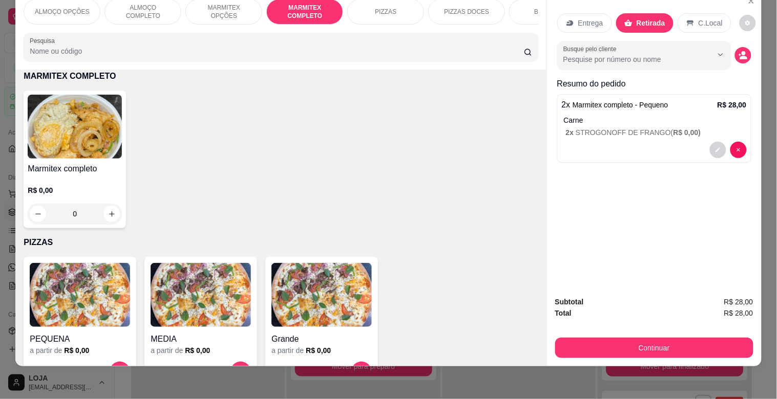
drag, startPoint x: 626, startPoint y: 329, endPoint x: 625, endPoint y: 337, distance: 8.3
click at [626, 335] on div "Continuar" at bounding box center [654, 346] width 198 height 23
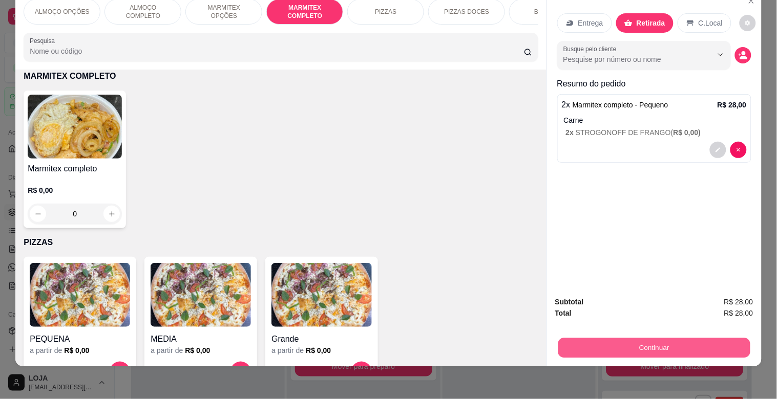
click at [624, 338] on button "Continuar" at bounding box center [654, 348] width 192 height 20
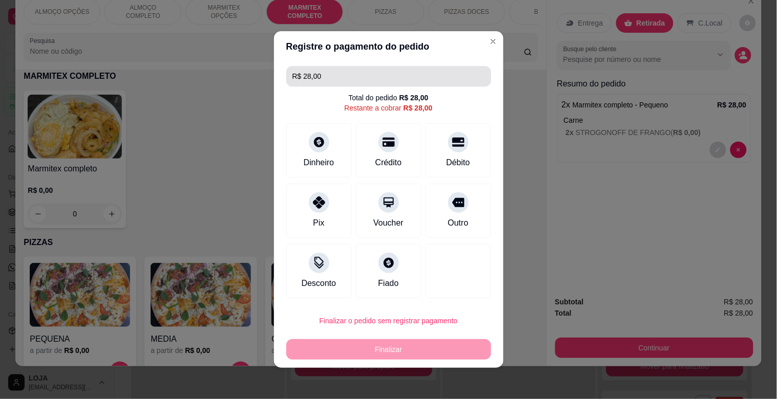
click at [330, 71] on input "R$ 28,00" at bounding box center [388, 76] width 193 height 20
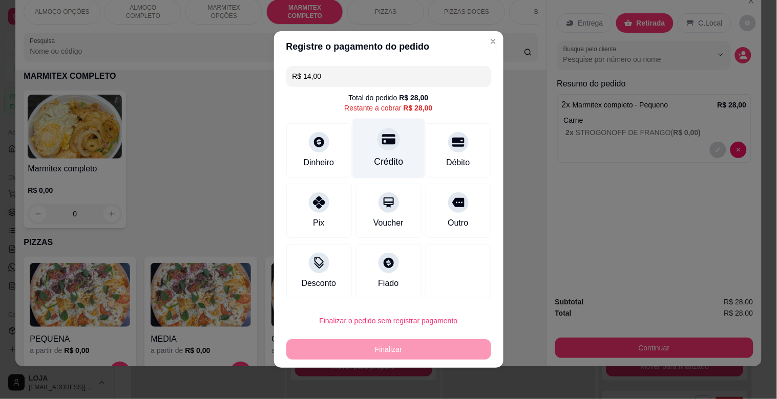
type input "R$ 14,00"
click at [364, 144] on div "Crédito" at bounding box center [388, 149] width 72 height 60
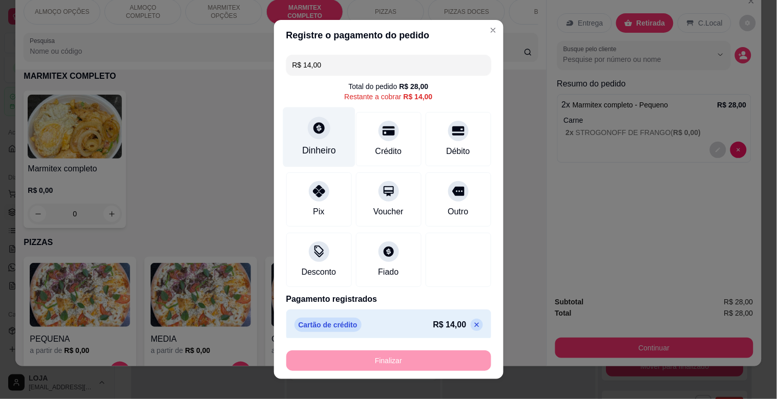
click at [333, 142] on div "Dinheiro" at bounding box center [319, 138] width 72 height 60
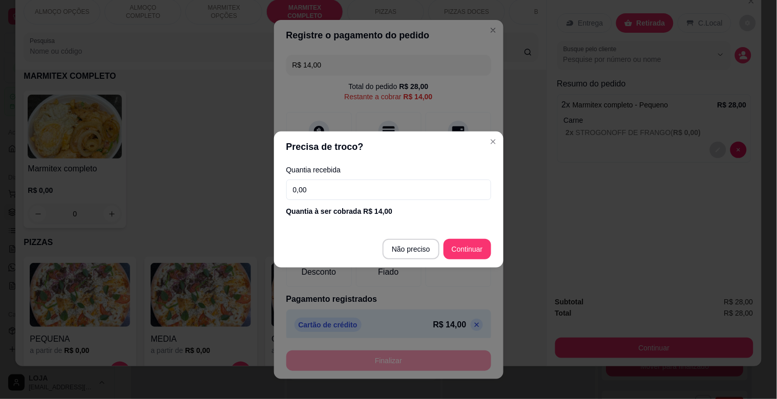
click at [401, 193] on input "0,00" at bounding box center [388, 190] width 205 height 20
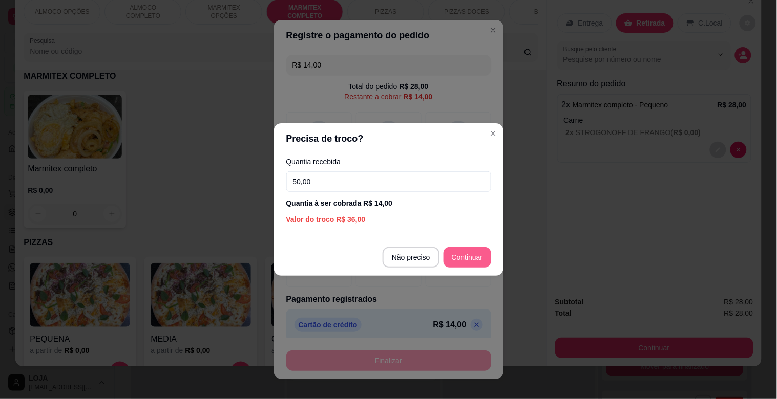
type input "50,00"
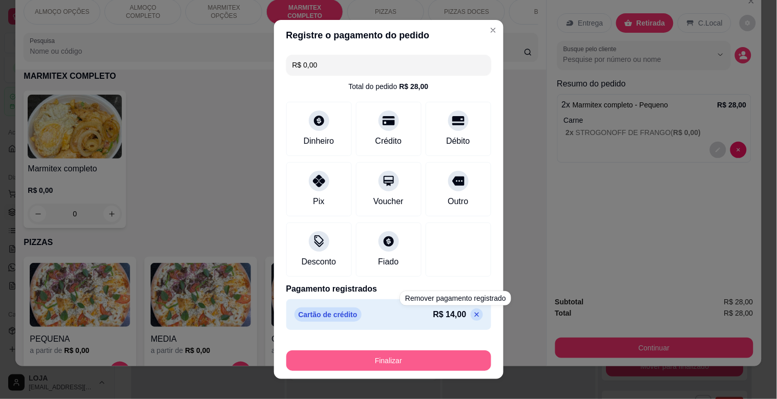
click at [427, 354] on button "Finalizar" at bounding box center [388, 361] width 205 height 20
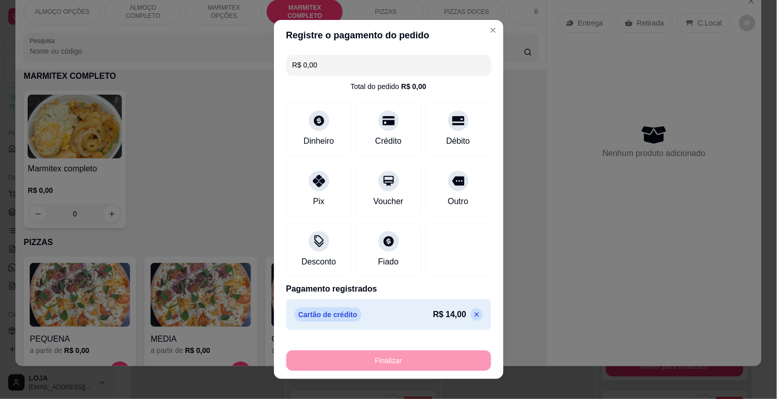
type input "-R$ 28,00"
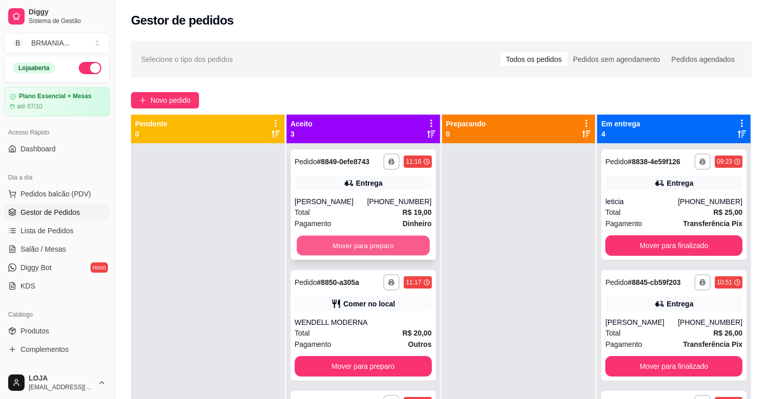
click at [362, 239] on button "Mover para preparo" at bounding box center [363, 246] width 133 height 20
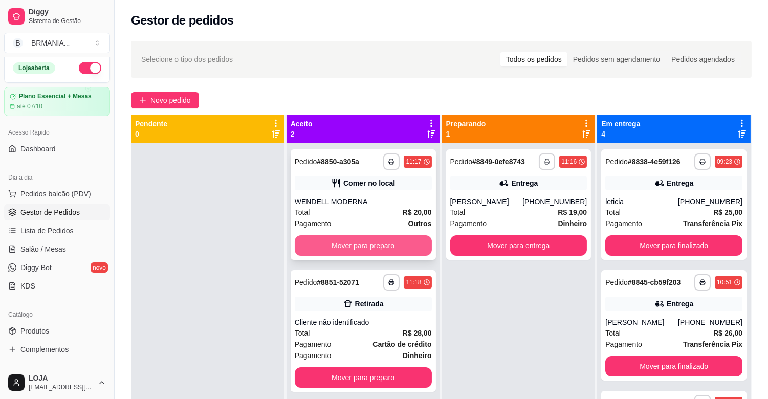
click at [364, 246] on button "Mover para preparo" at bounding box center [363, 246] width 137 height 20
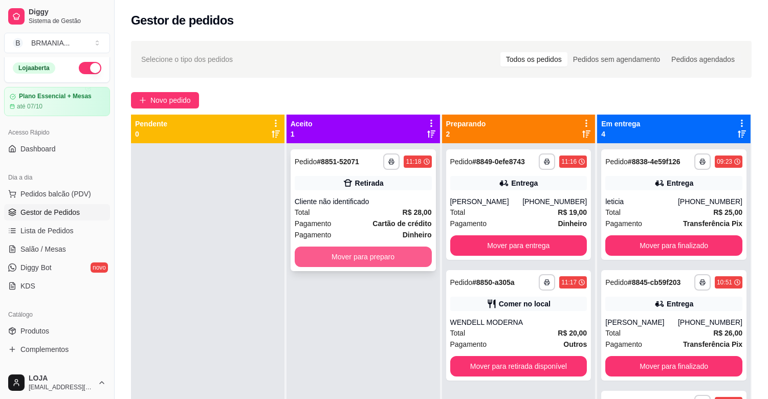
click at [361, 247] on button "Mover para preparo" at bounding box center [363, 257] width 137 height 20
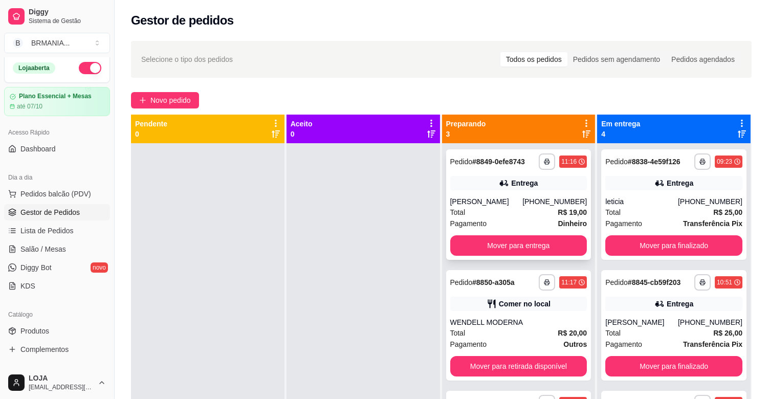
click at [544, 160] on icon "button" at bounding box center [547, 162] width 6 height 6
click at [521, 190] on button "IMPRESSORA" at bounding box center [515, 197] width 74 height 16
click at [44, 196] on span "Pedidos balcão (PDV)" at bounding box center [55, 194] width 71 height 10
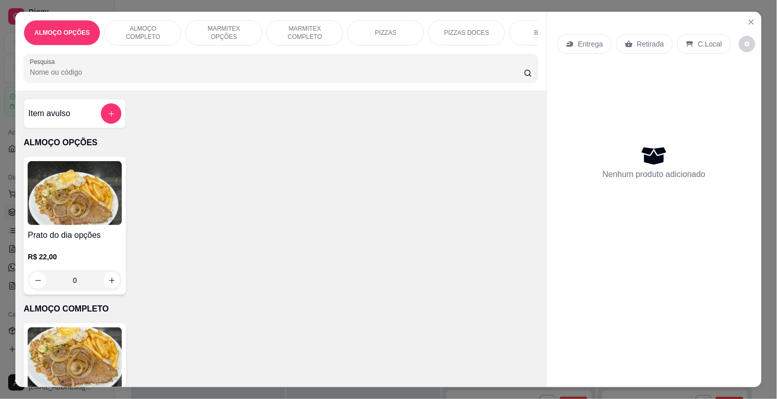
click at [79, 355] on img at bounding box center [75, 360] width 94 height 64
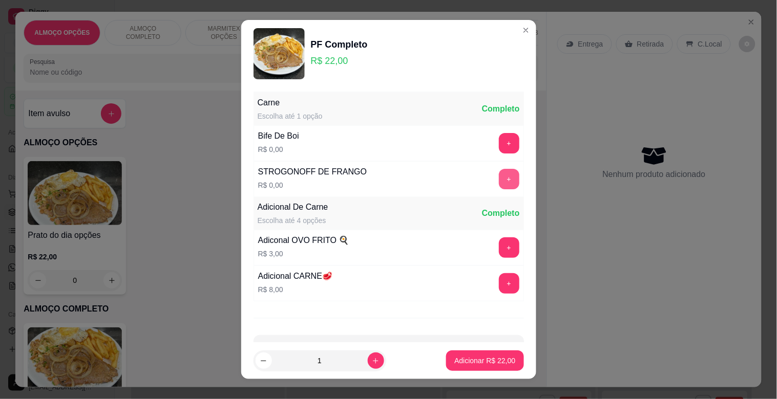
click at [499, 176] on button "+" at bounding box center [509, 179] width 20 height 20
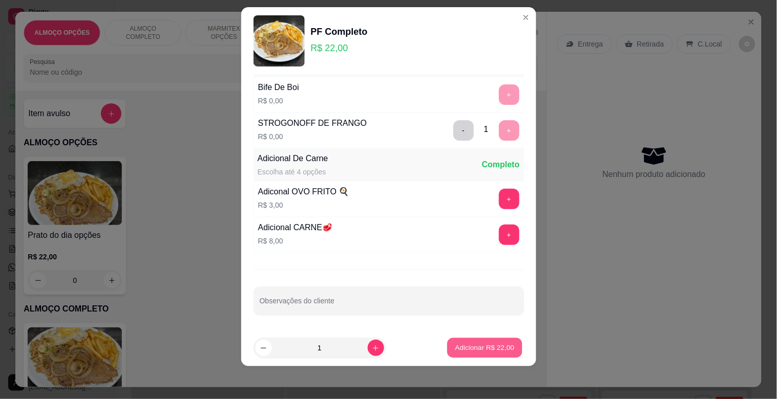
click at [482, 346] on p "Adicionar R$ 22,00" at bounding box center [484, 348] width 59 height 10
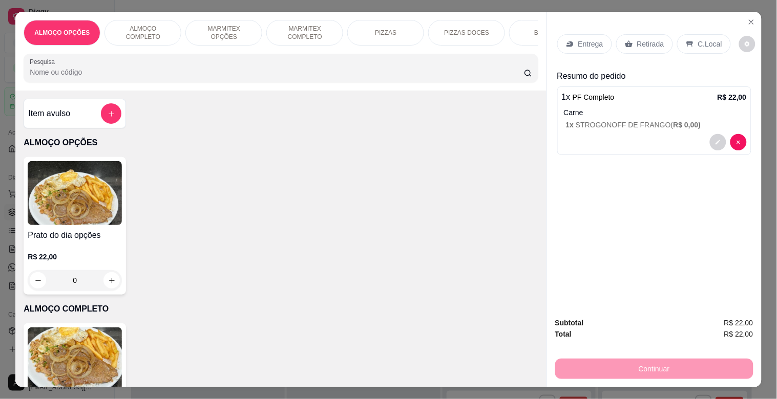
click at [690, 37] on div "C.Local" at bounding box center [704, 43] width 54 height 19
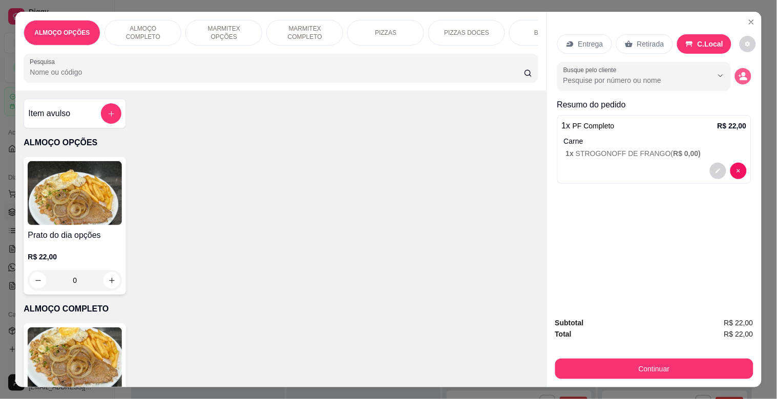
click at [738, 73] on icon "decrease-product-quantity" at bounding box center [742, 76] width 9 height 9
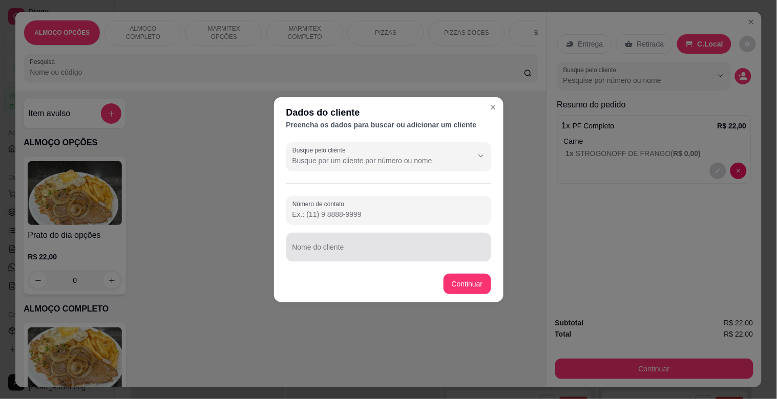
click at [305, 257] on div at bounding box center [388, 247] width 193 height 20
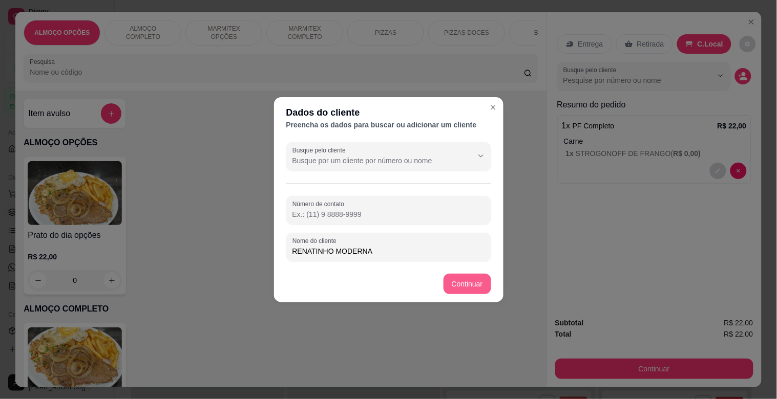
type input "RENATINHO MODERNA"
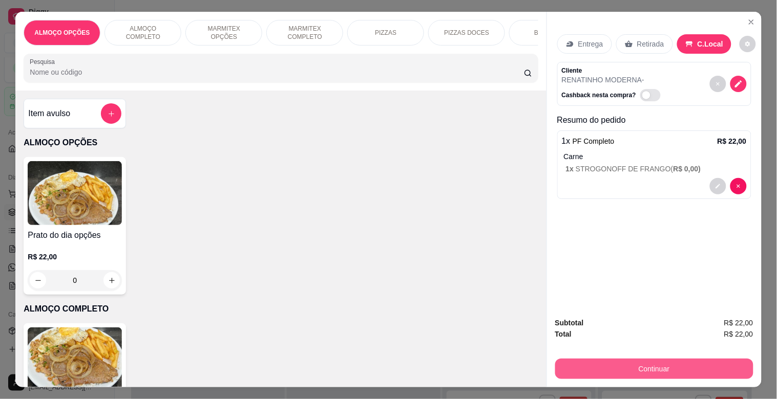
click at [645, 367] on button "Continuar" at bounding box center [654, 369] width 198 height 20
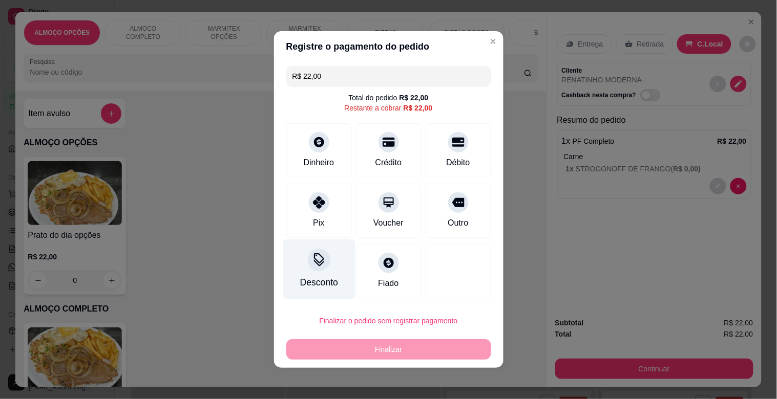
click at [316, 275] on div "Desconto" at bounding box center [319, 270] width 72 height 60
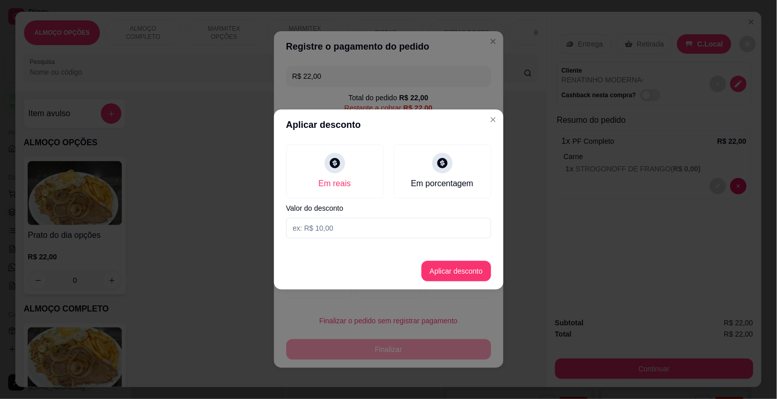
click at [352, 221] on input at bounding box center [388, 228] width 205 height 20
type input "2,00"
click at [472, 270] on button "Aplicar desconto" at bounding box center [456, 271] width 70 height 20
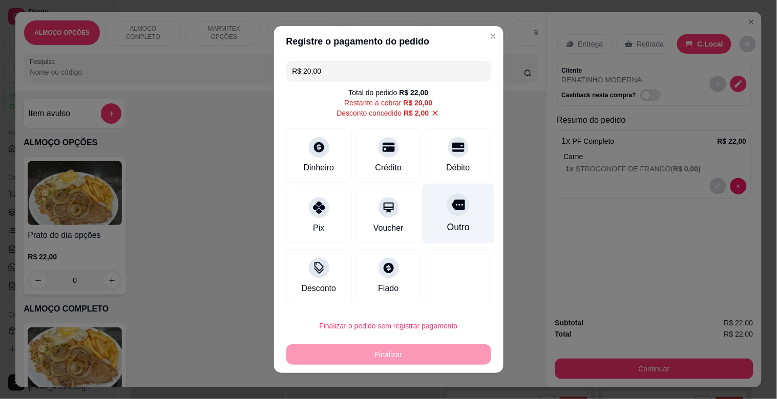
drag, startPoint x: 450, startPoint y: 228, endPoint x: 447, endPoint y: 233, distance: 6.0
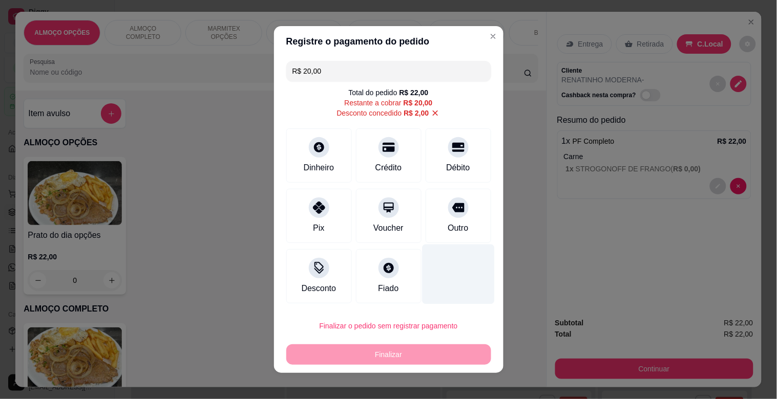
click at [450, 229] on div "Outro" at bounding box center [457, 228] width 20 height 12
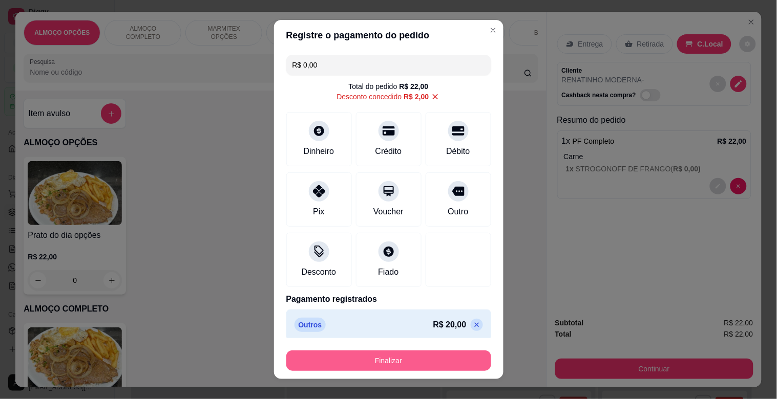
click at [410, 356] on button "Finalizar" at bounding box center [388, 361] width 205 height 20
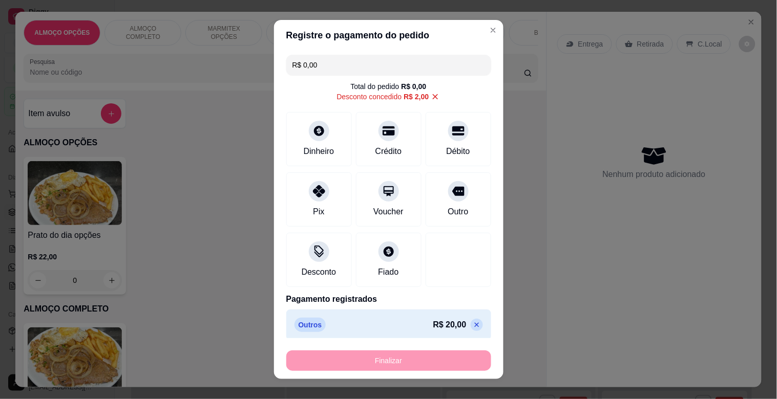
type input "-R$ 22,00"
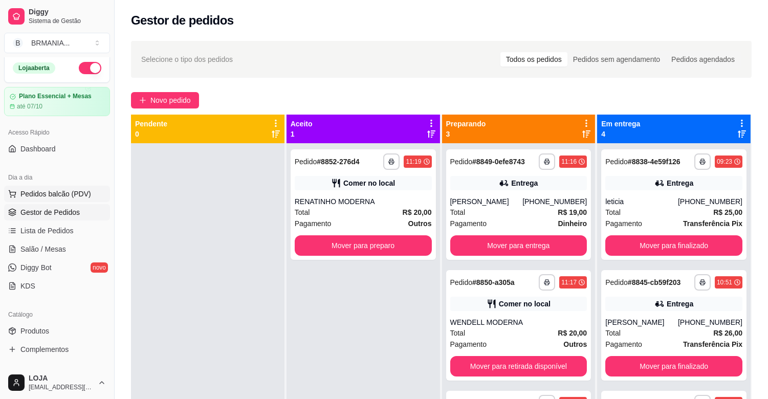
click at [47, 189] on span "Pedidos balcão (PDV)" at bounding box center [55, 194] width 71 height 10
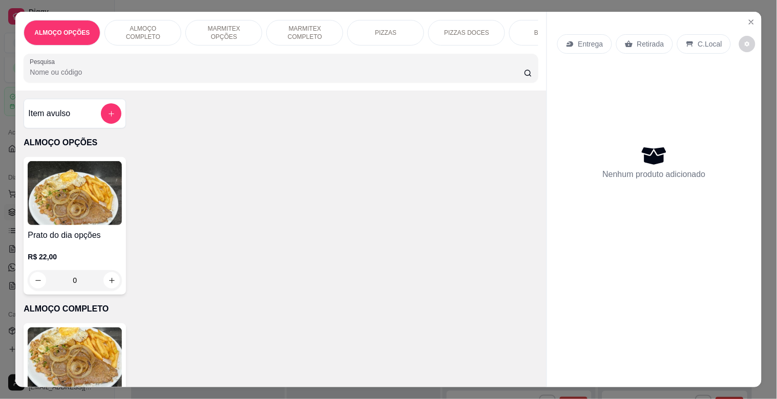
click at [73, 350] on img at bounding box center [75, 360] width 94 height 64
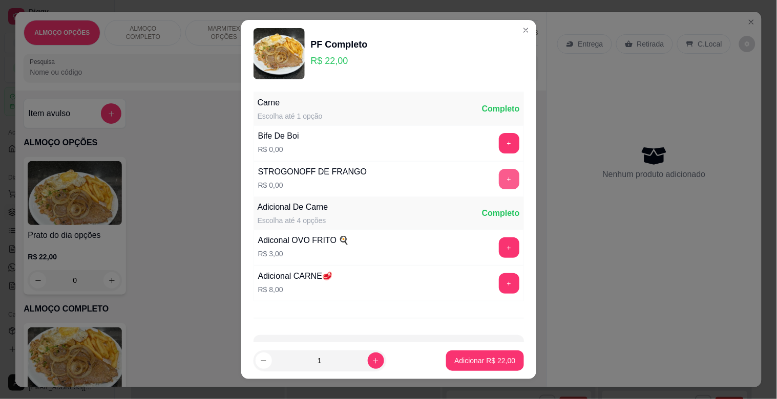
click at [499, 181] on button "+" at bounding box center [509, 179] width 20 height 20
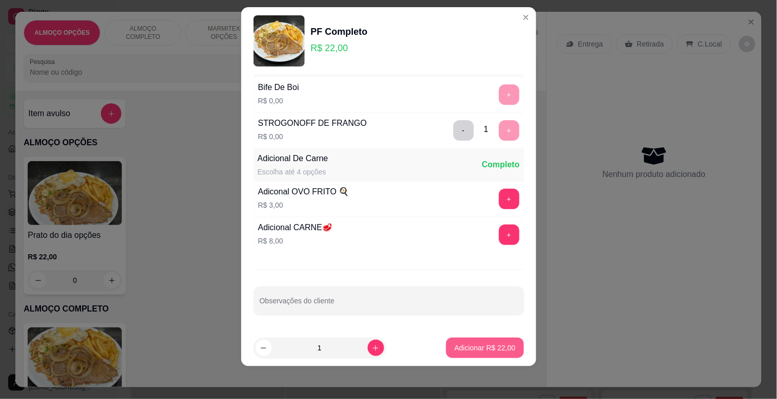
click at [468, 352] on p "Adicionar R$ 22,00" at bounding box center [484, 348] width 61 height 10
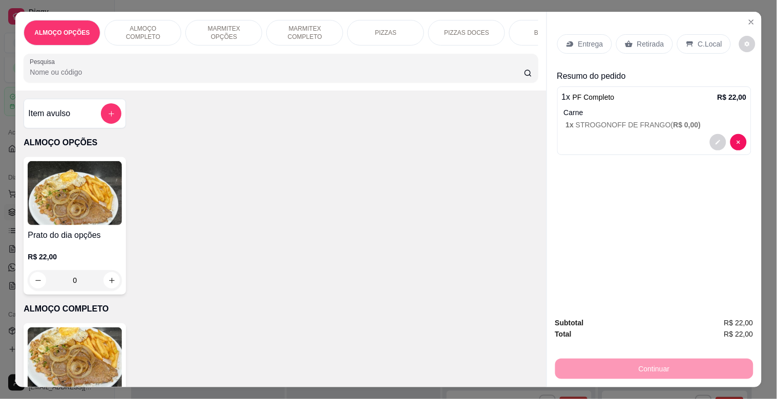
click at [708, 39] on p "C.Local" at bounding box center [710, 44] width 24 height 10
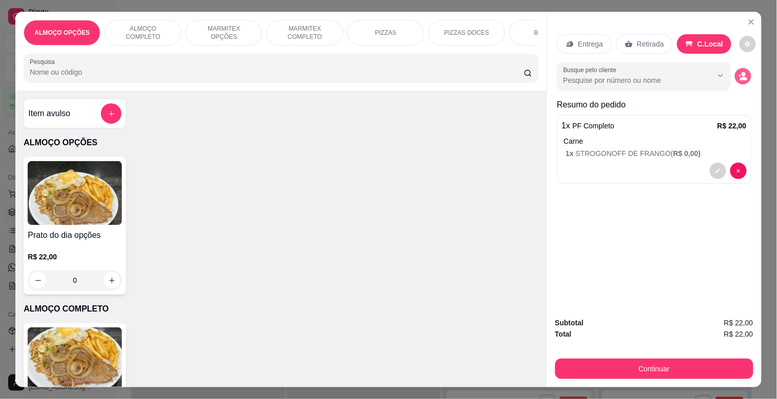
click at [741, 73] on circle "decrease-product-quantity" at bounding box center [743, 75] width 4 height 4
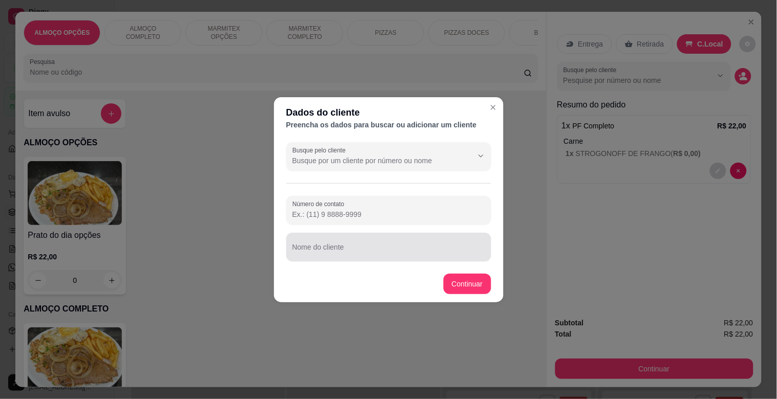
click at [429, 243] on div at bounding box center [388, 247] width 193 height 20
click at [360, 252] on input "[PERSON_NAME]" at bounding box center [388, 251] width 193 height 10
type input "[PERSON_NAME] MODERNA"
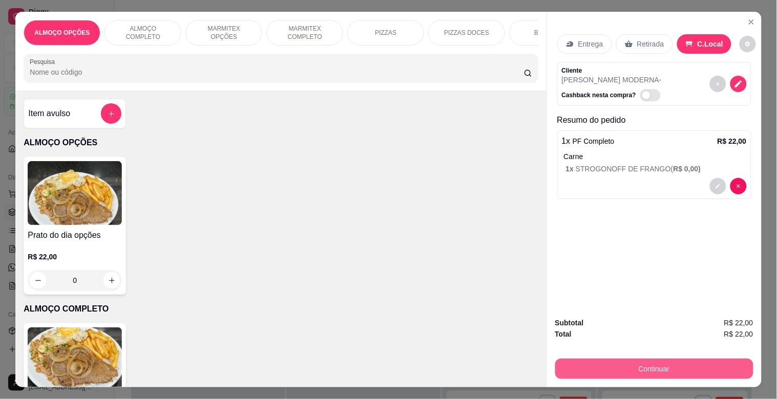
click at [610, 359] on button "Continuar" at bounding box center [654, 369] width 198 height 20
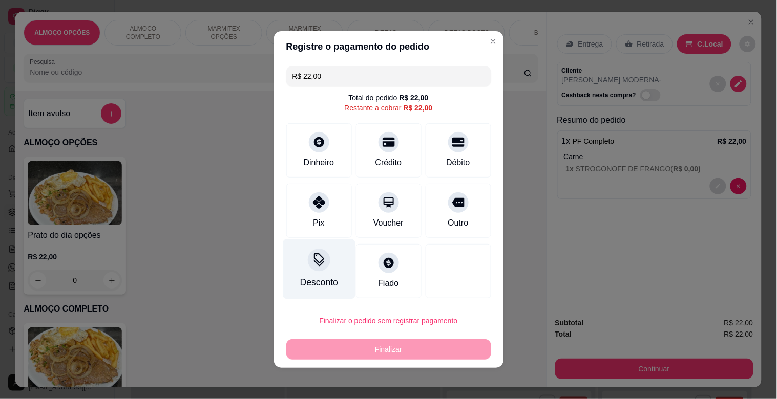
click at [310, 274] on div "Desconto" at bounding box center [319, 270] width 72 height 60
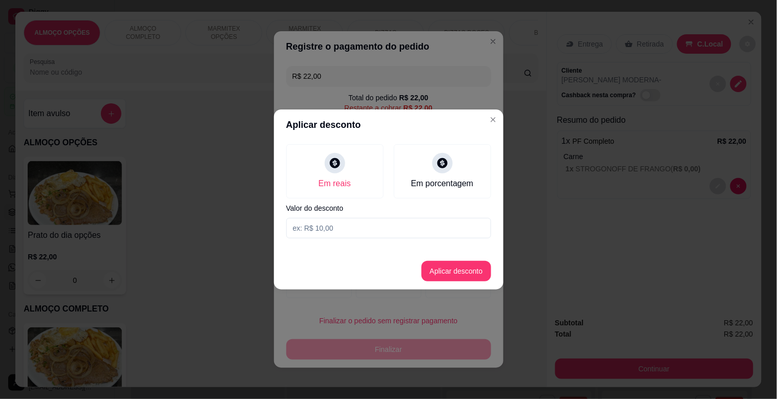
click at [320, 223] on input at bounding box center [388, 228] width 205 height 20
type input "2,00"
click at [465, 266] on button "Aplicar desconto" at bounding box center [456, 271] width 70 height 20
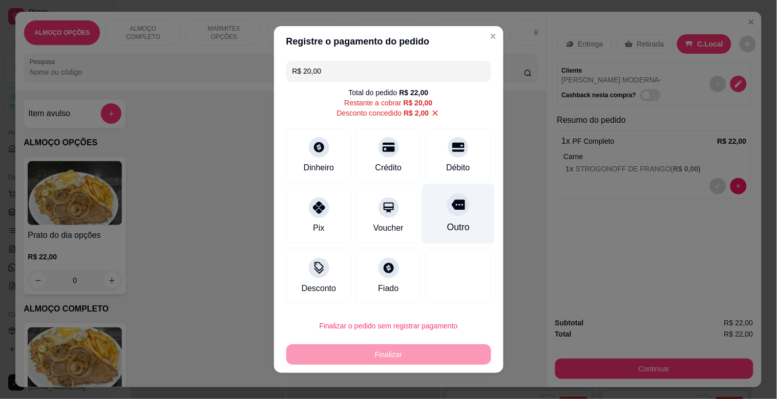
click at [452, 226] on div "Outro" at bounding box center [457, 227] width 23 height 13
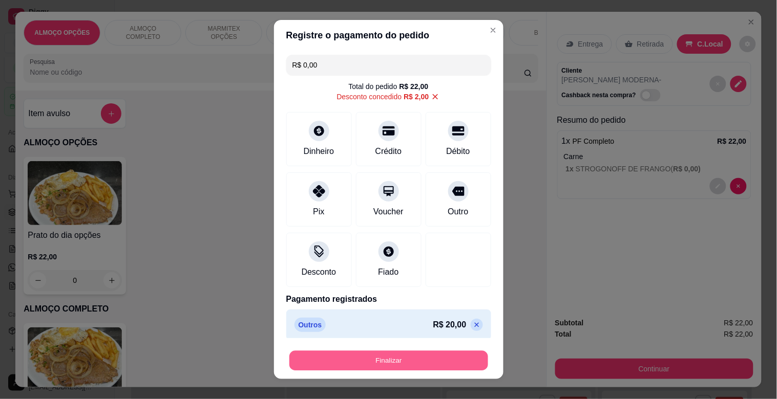
click at [387, 359] on button "Finalizar" at bounding box center [388, 361] width 199 height 20
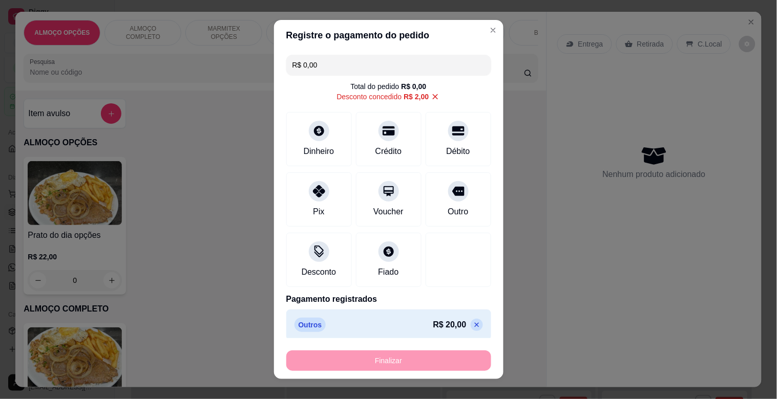
type input "-R$ 22,00"
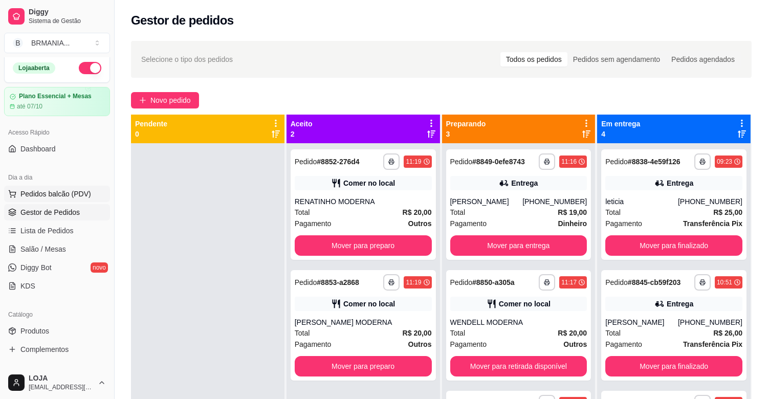
click at [47, 189] on span "Pedidos balcão (PDV)" at bounding box center [55, 194] width 71 height 10
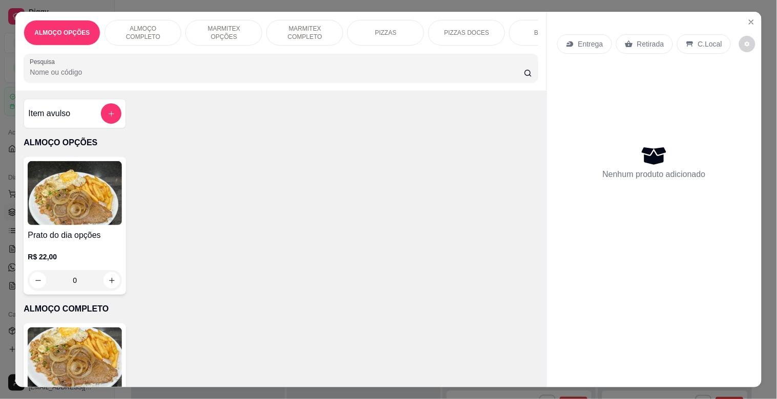
click at [80, 355] on img at bounding box center [75, 360] width 94 height 64
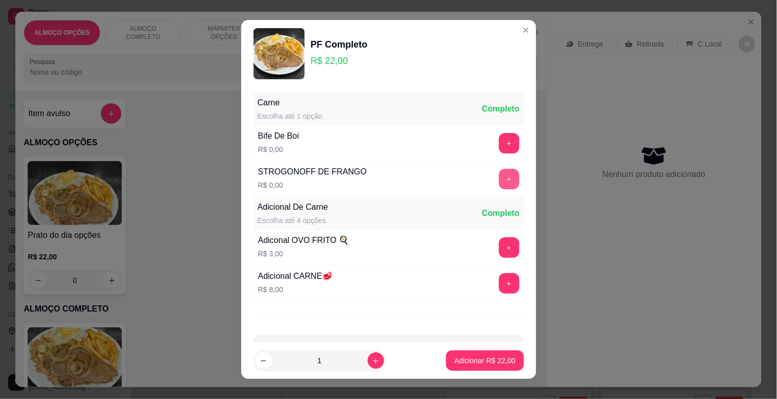
click at [499, 173] on button "+" at bounding box center [509, 179] width 20 height 20
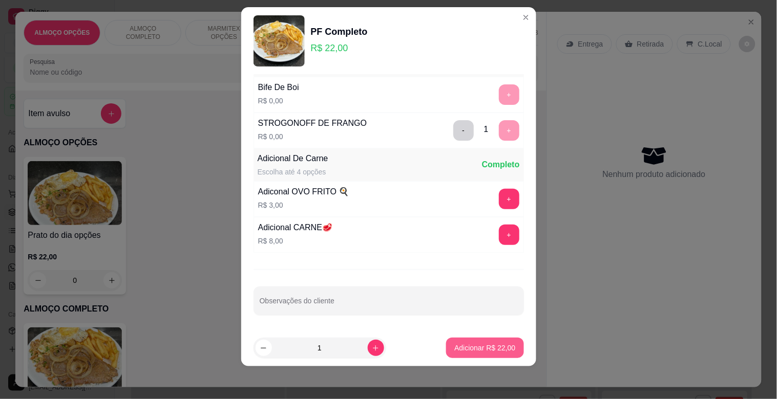
click at [485, 341] on button "Adicionar R$ 22,00" at bounding box center [484, 348] width 77 height 20
click at [485, 341] on div "PF Completo R$ 22,00 0" at bounding box center [281, 393] width 514 height 138
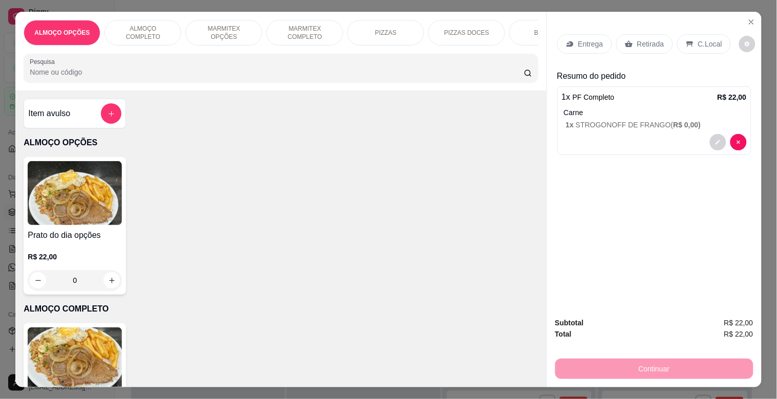
click at [698, 45] on p "C.Local" at bounding box center [710, 44] width 24 height 10
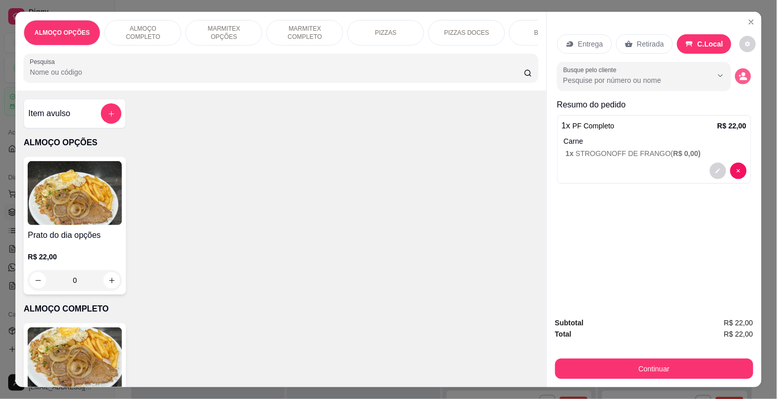
click at [741, 77] on icon "decrease-product-quantity" at bounding box center [743, 79] width 7 height 4
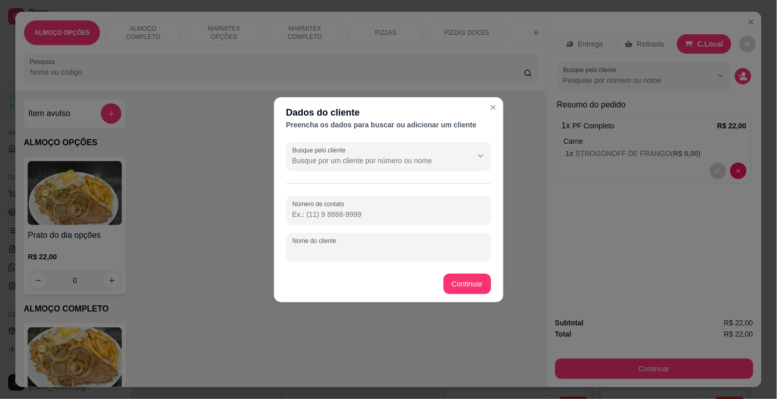
click at [336, 253] on input "Nome do cliente" at bounding box center [388, 251] width 193 height 10
type input "GUILHERME MODERNA"
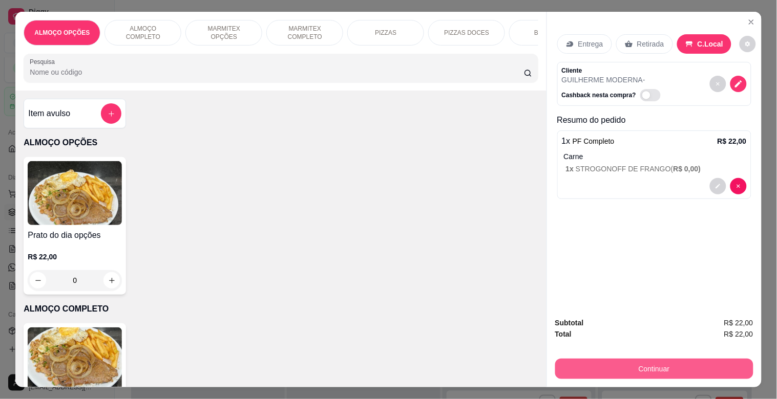
click at [600, 365] on button "Continuar" at bounding box center [654, 369] width 198 height 20
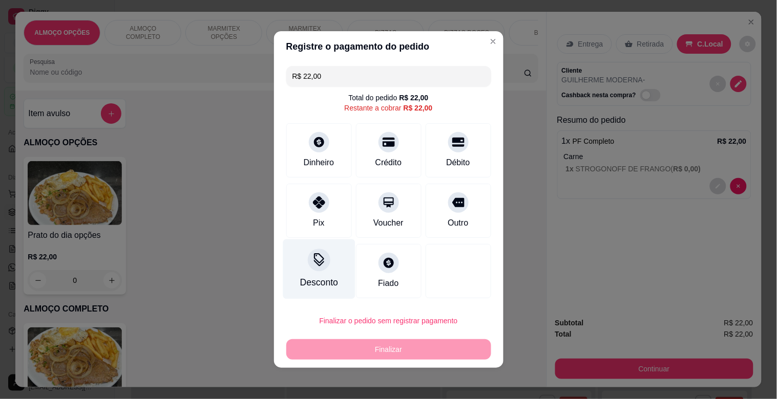
click at [328, 256] on div "Desconto" at bounding box center [319, 270] width 72 height 60
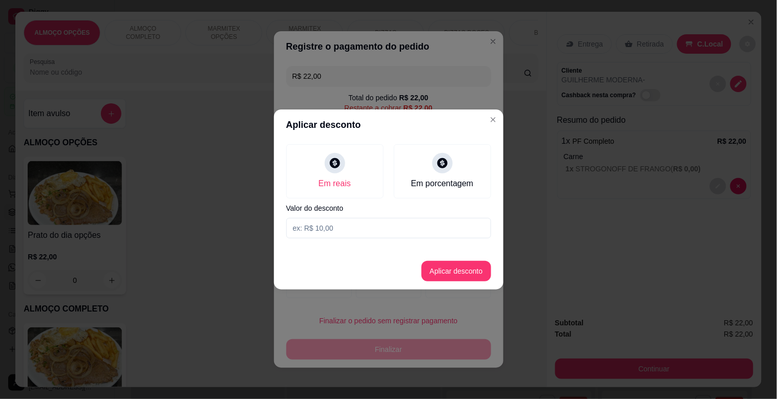
click at [328, 233] on input at bounding box center [388, 228] width 205 height 20
type input "2,00"
click at [482, 269] on button "Aplicar desconto" at bounding box center [456, 271] width 70 height 20
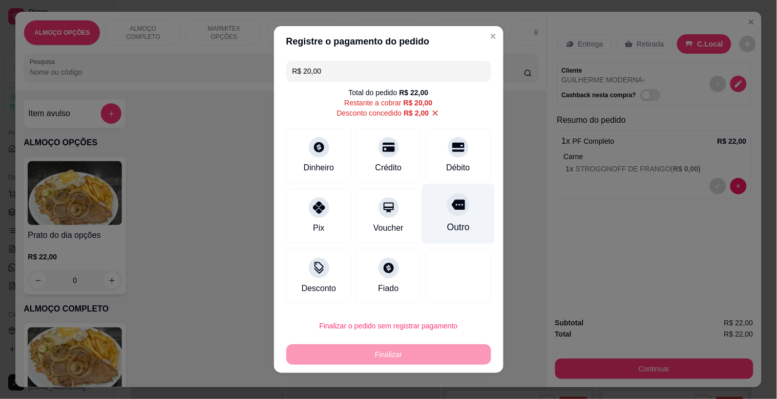
click at [468, 218] on div "Outro" at bounding box center [458, 214] width 72 height 60
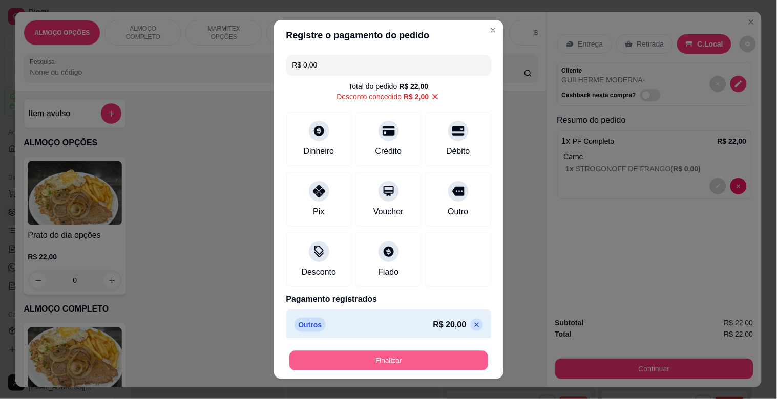
click at [379, 354] on button "Finalizar" at bounding box center [388, 361] width 199 height 20
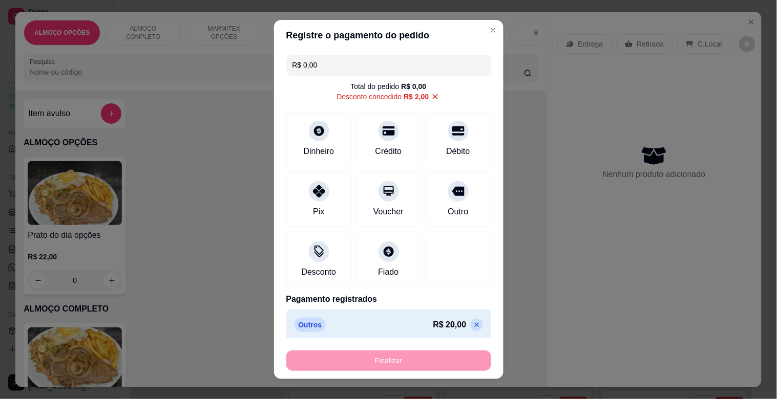
type input "-R$ 22,00"
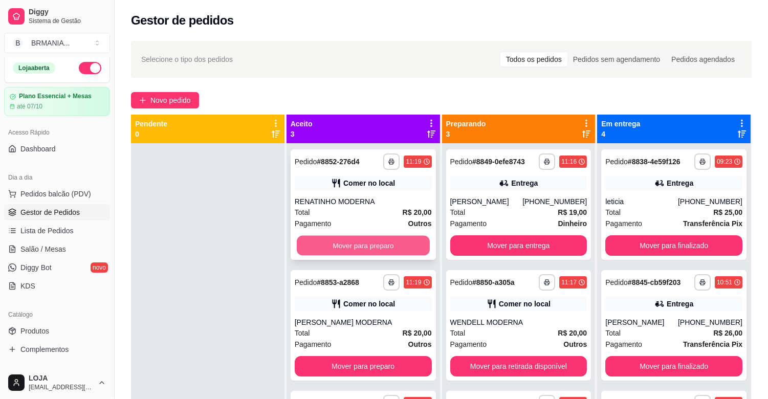
click at [355, 247] on button "Mover para preparo" at bounding box center [363, 246] width 133 height 20
click at [356, 246] on button "Mover para preparo" at bounding box center [363, 246] width 137 height 20
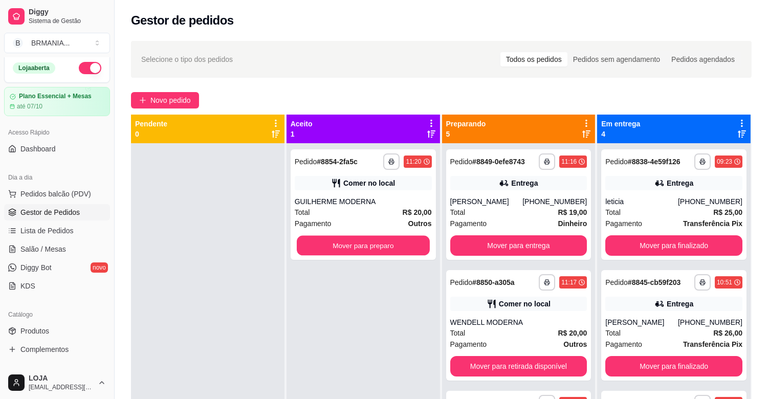
click at [356, 246] on button "Mover para preparo" at bounding box center [363, 246] width 133 height 20
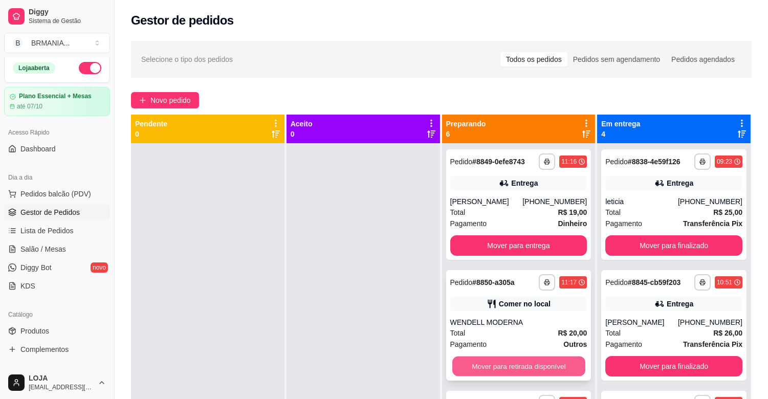
click at [500, 369] on button "Mover para retirada disponível" at bounding box center [519, 367] width 133 height 20
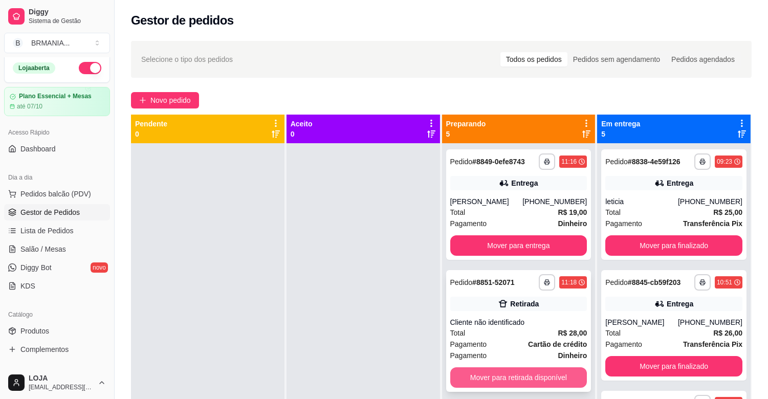
click at [504, 369] on button "Mover para retirada disponível" at bounding box center [519, 378] width 137 height 20
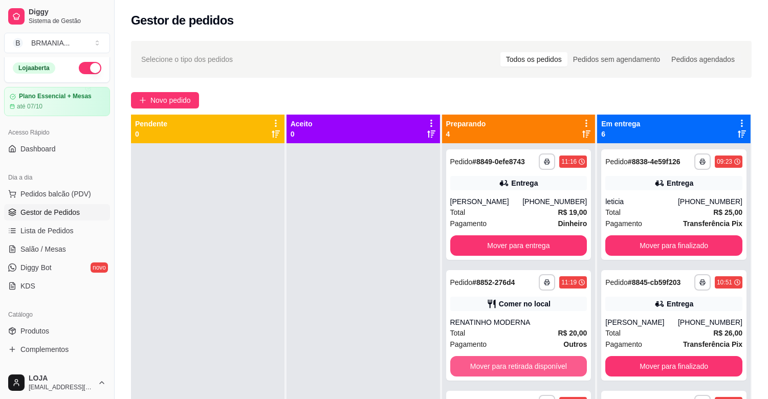
click at [543, 376] on button "Mover para retirada disponível" at bounding box center [519, 366] width 137 height 20
click at [536, 367] on button "Mover para retirada disponível" at bounding box center [519, 367] width 133 height 20
click at [526, 366] on button "Mover para retirada disponível" at bounding box center [519, 366] width 137 height 20
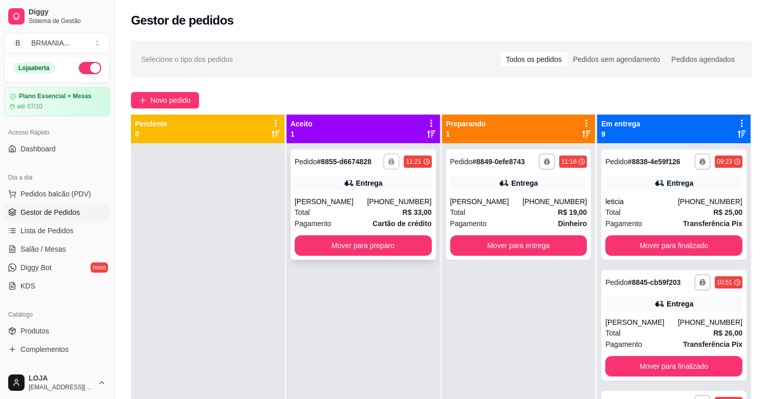
click at [390, 164] on rect "button" at bounding box center [391, 163] width 3 height 2
click at [374, 196] on button "IMPRESSORA" at bounding box center [362, 197] width 72 height 16
click at [392, 242] on button "Mover para preparo" at bounding box center [363, 246] width 137 height 20
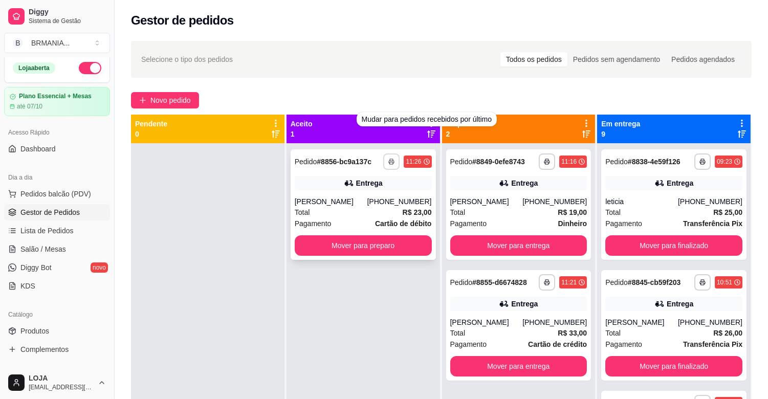
click at [391, 163] on rect "button" at bounding box center [391, 163] width 3 height 2
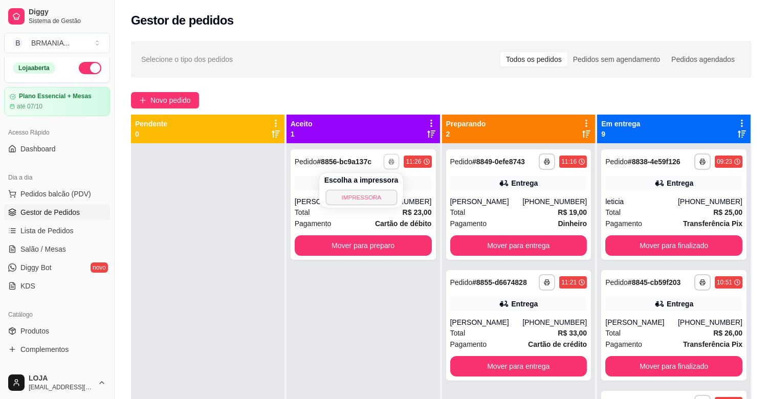
click at [361, 194] on button "IMPRESSORA" at bounding box center [362, 197] width 72 height 16
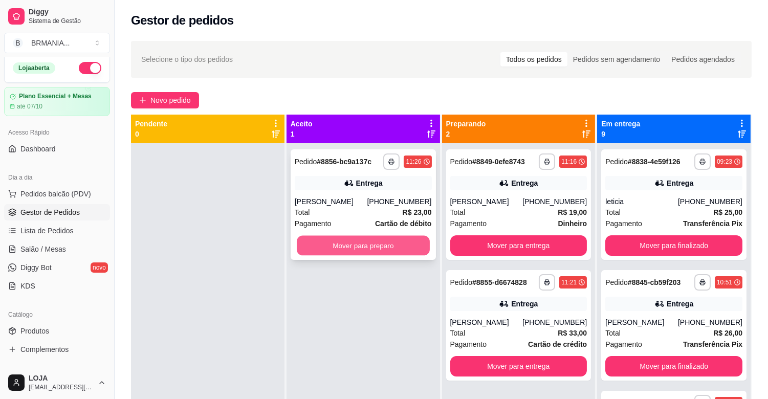
click at [377, 247] on button "Mover para preparo" at bounding box center [363, 246] width 133 height 20
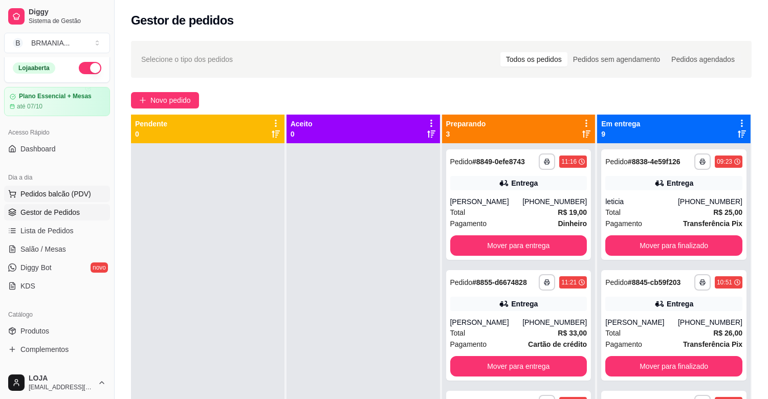
click at [73, 189] on span "Pedidos balcão (PDV)" at bounding box center [55, 194] width 71 height 10
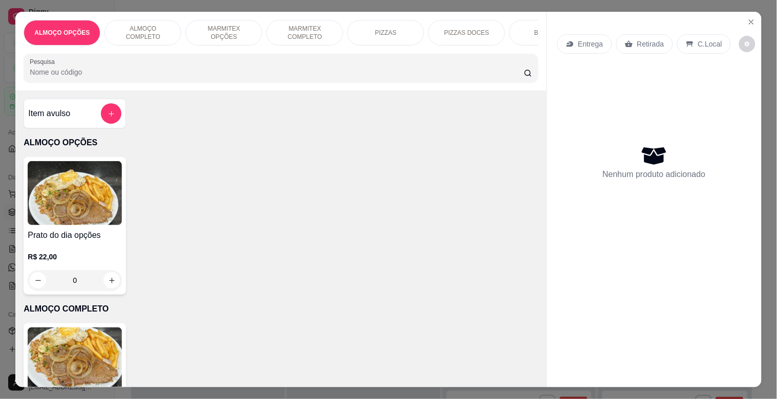
click at [305, 29] on p "MARMITEX COMPLETO" at bounding box center [304, 33] width 59 height 16
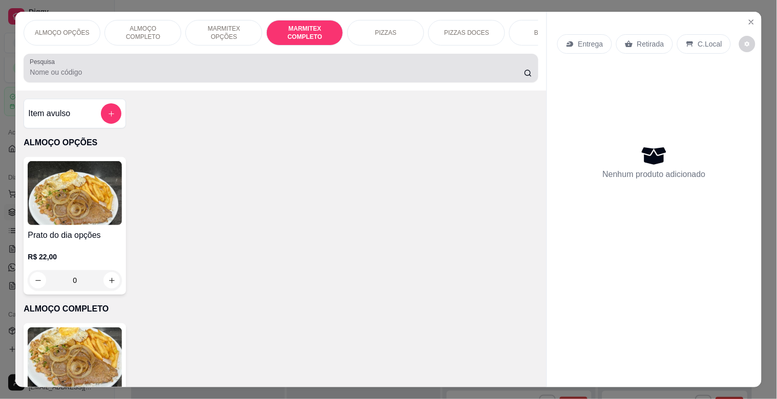
scroll to position [25, 0]
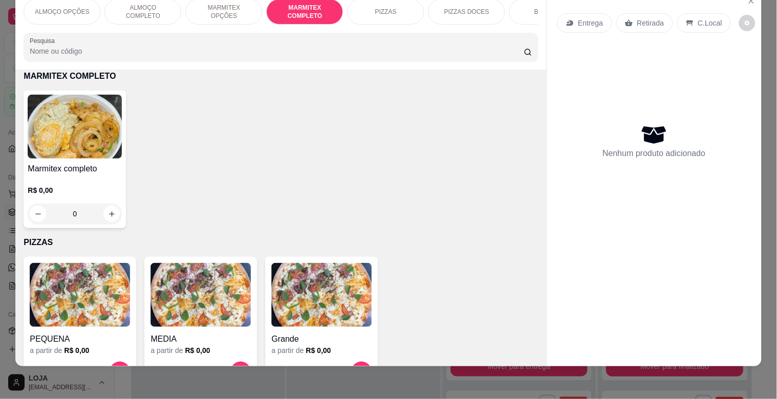
click at [111, 152] on img at bounding box center [75, 127] width 94 height 64
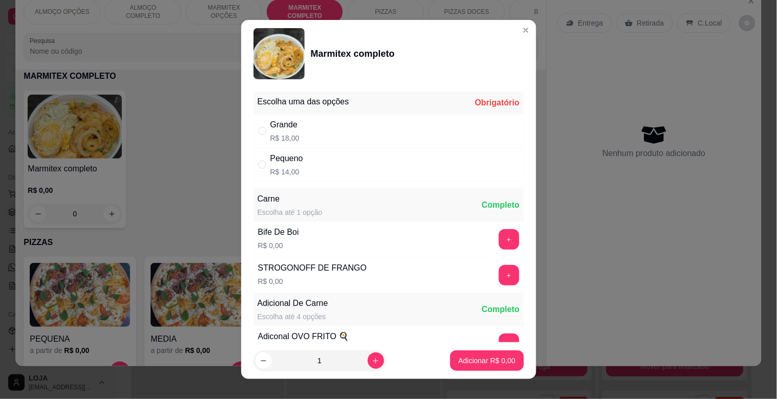
click at [305, 128] on div "Grande R$ 18,00" at bounding box center [388, 131] width 270 height 34
click at [271, 167] on p "R$ 14,00" at bounding box center [286, 172] width 33 height 10
radio input "false"
radio input "true"
click at [368, 361] on button "increase-product-quantity" at bounding box center [376, 361] width 16 height 16
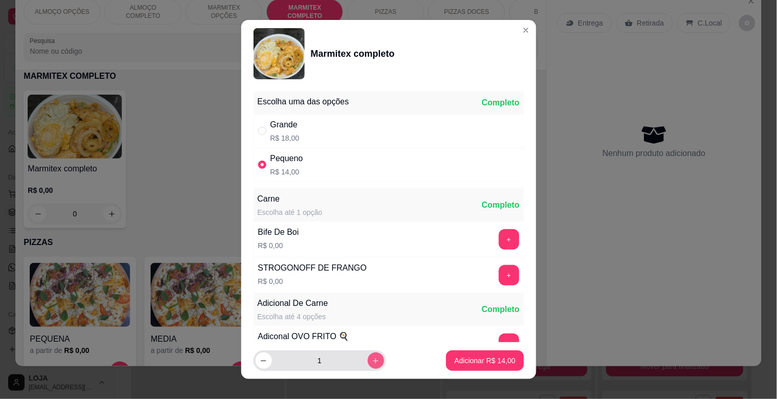
type input "2"
click at [456, 364] on p "Adicionar R$ 28,00" at bounding box center [484, 361] width 59 height 10
type input "2"
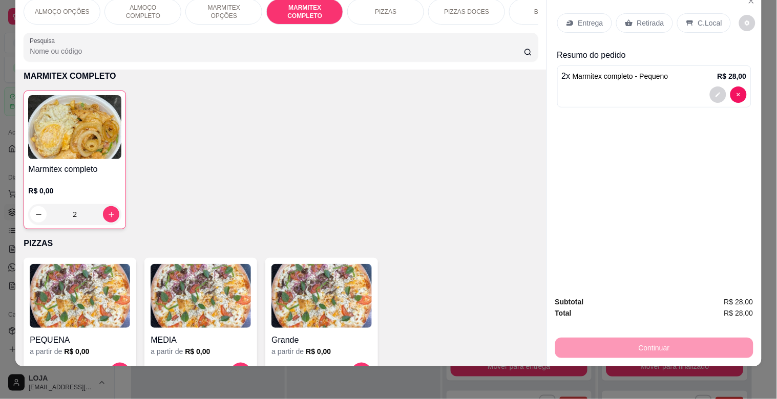
click at [690, 13] on div "C.Local" at bounding box center [704, 22] width 54 height 19
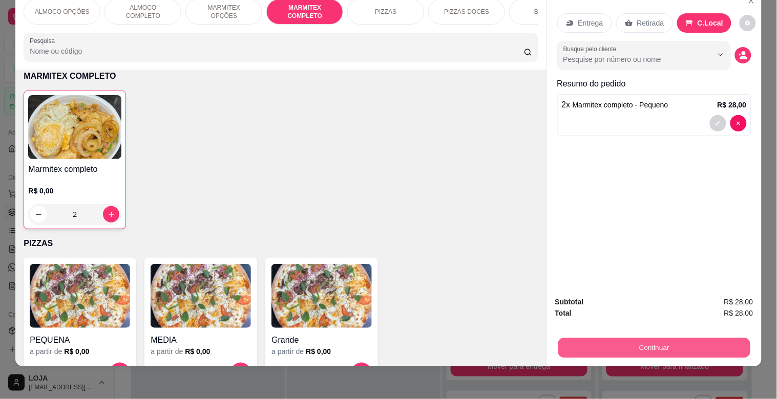
click at [595, 344] on button "Continuar" at bounding box center [654, 348] width 192 height 20
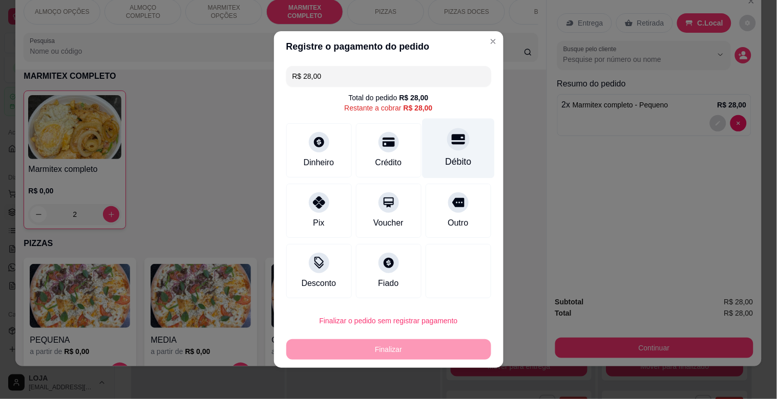
click at [436, 146] on div "Débito" at bounding box center [458, 149] width 72 height 60
type input "R$ 0,00"
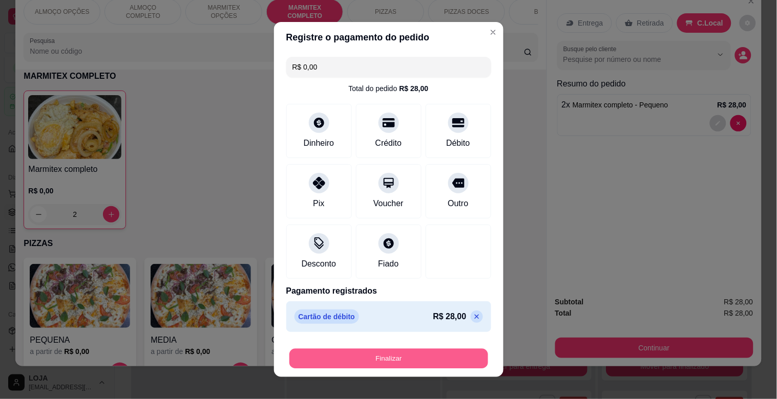
click at [406, 355] on button "Finalizar" at bounding box center [388, 359] width 199 height 20
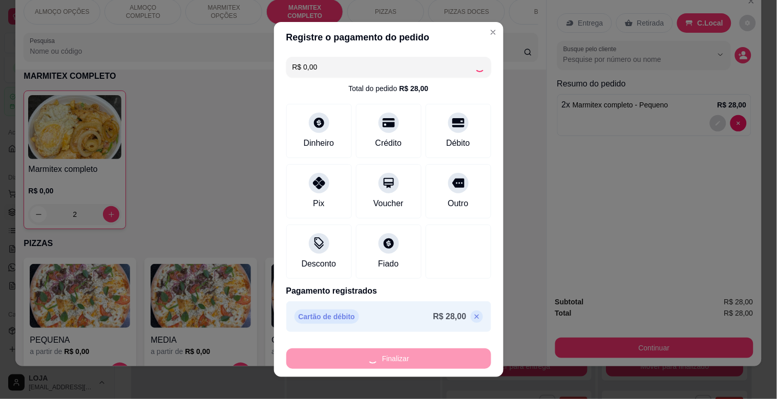
type input "0"
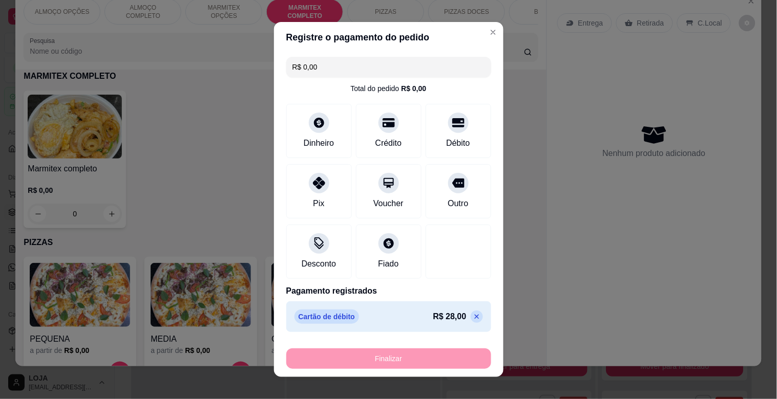
type input "-R$ 28,00"
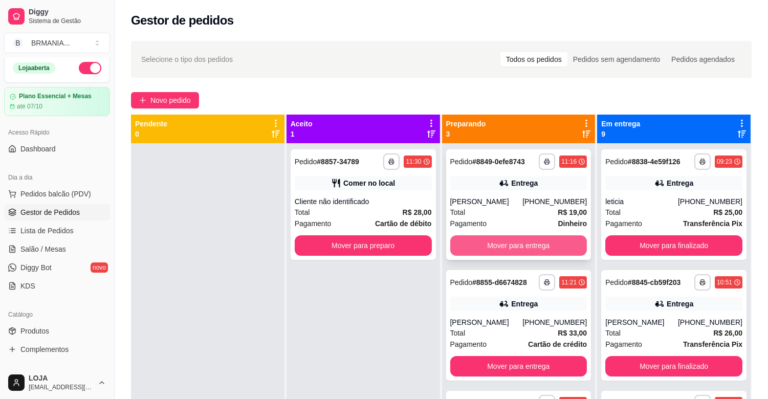
click at [534, 243] on button "Mover para entrega" at bounding box center [519, 246] width 137 height 20
click at [516, 242] on button "Mover para entrega" at bounding box center [519, 246] width 133 height 20
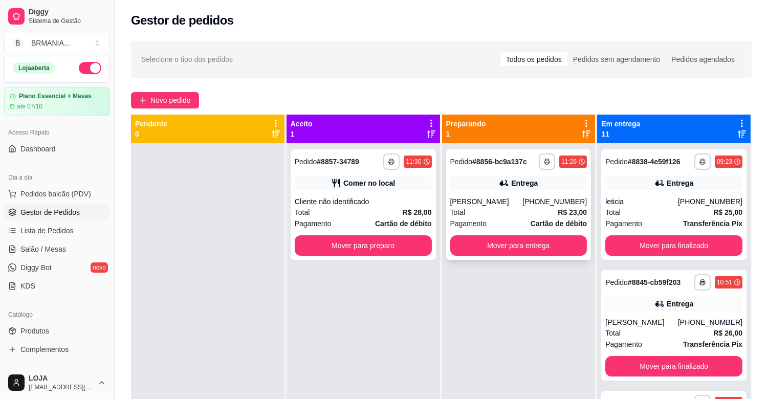
click at [500, 192] on div "**********" at bounding box center [518, 204] width 145 height 111
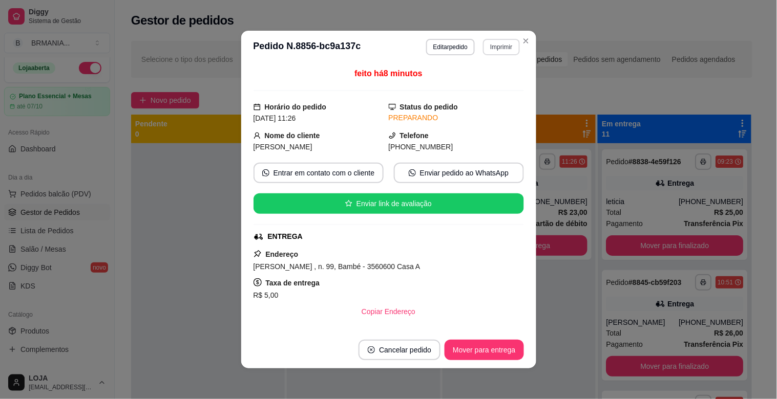
click at [493, 41] on button "Imprimir" at bounding box center [501, 47] width 36 height 16
click at [384, 58] on header "**********" at bounding box center [388, 47] width 295 height 33
click at [438, 44] on button "Editar pedido" at bounding box center [450, 47] width 49 height 16
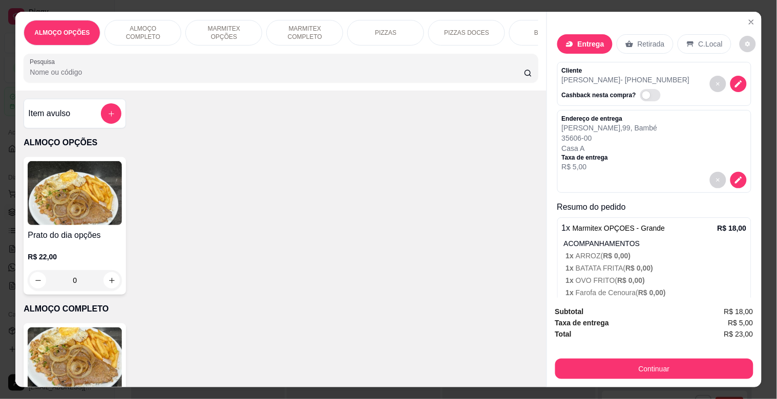
click at [649, 359] on button "Continuar" at bounding box center [654, 369] width 198 height 20
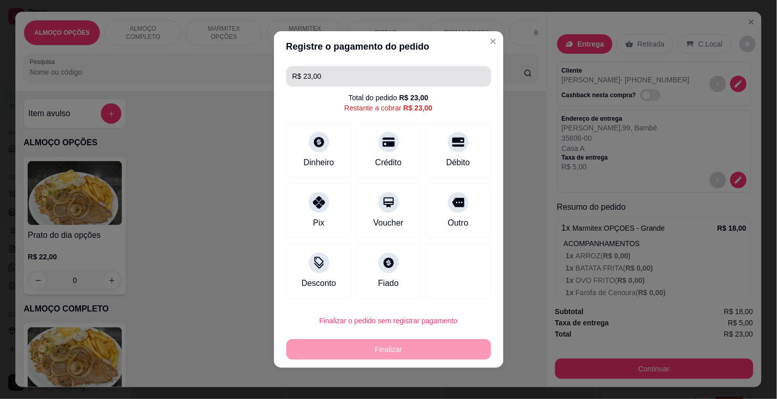
click at [341, 79] on input "R$ 23,00" at bounding box center [388, 76] width 193 height 20
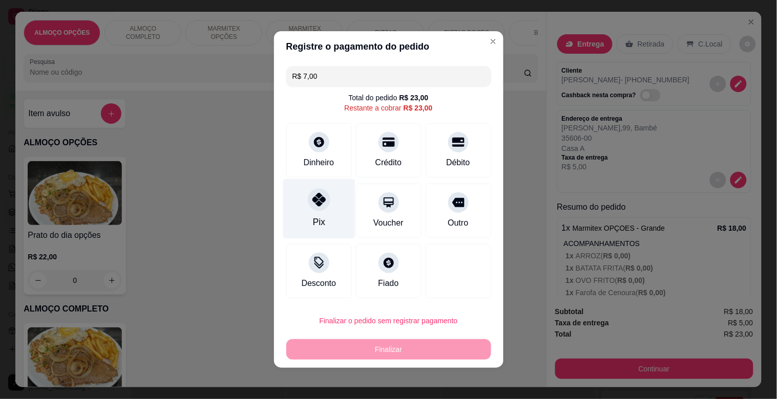
click at [314, 210] on div at bounding box center [319, 199] width 23 height 23
type input "R$ 16,00"
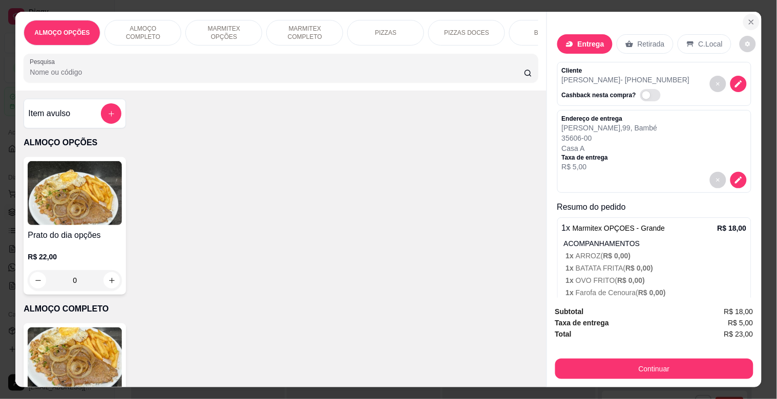
click at [746, 14] on button "Close" at bounding box center [751, 22] width 16 height 16
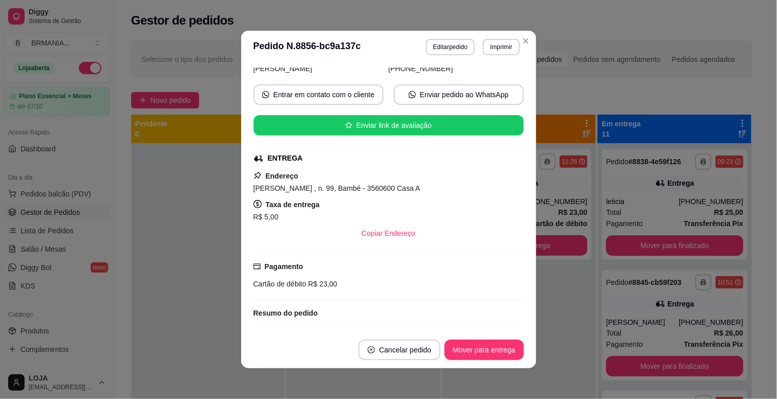
scroll to position [80, 0]
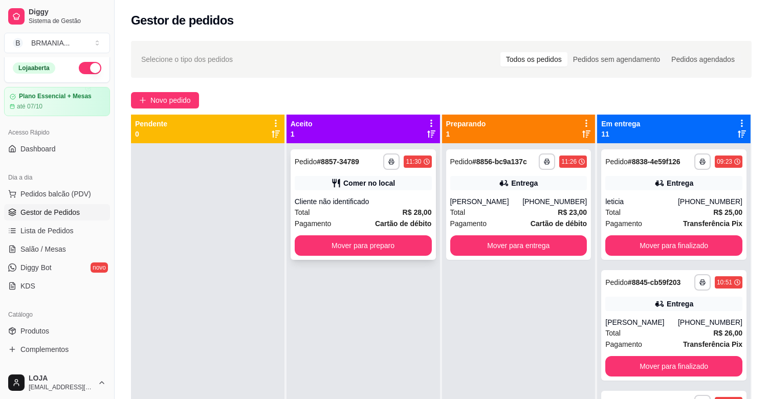
click at [403, 218] on span "Cartão de débito" at bounding box center [403, 223] width 56 height 11
click at [516, 192] on div "**********" at bounding box center [518, 204] width 145 height 111
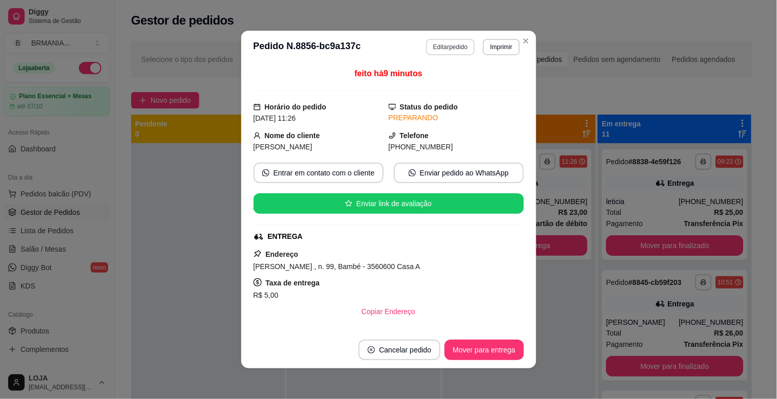
click at [448, 45] on button "Editar pedido" at bounding box center [450, 47] width 49 height 16
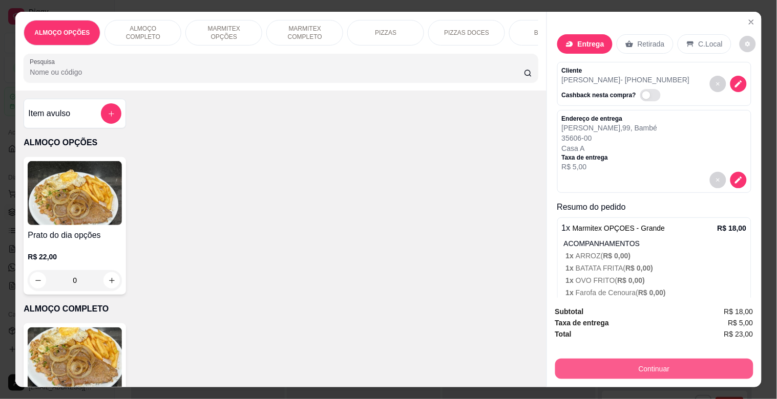
click at [642, 359] on button "Continuar" at bounding box center [654, 369] width 198 height 20
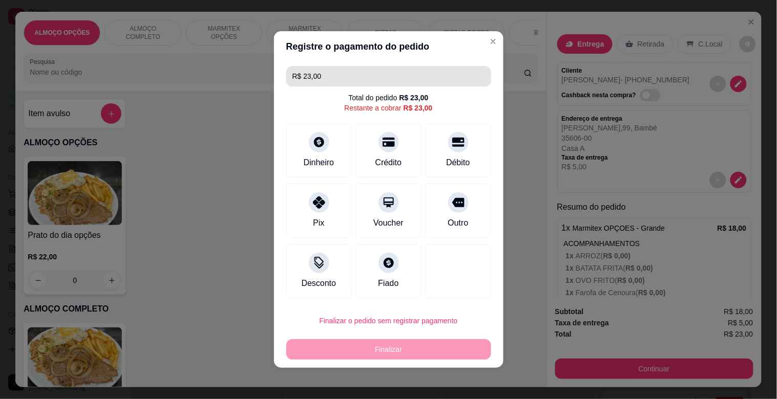
click at [329, 73] on input "R$ 23,00" at bounding box center [388, 76] width 193 height 20
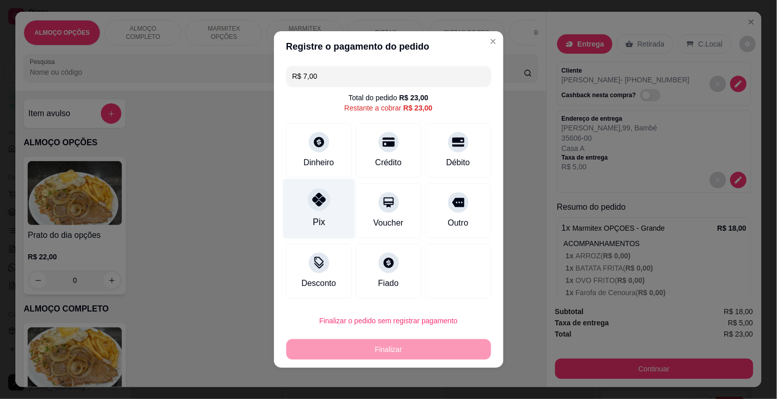
click at [325, 207] on div "Pix" at bounding box center [319, 209] width 72 height 60
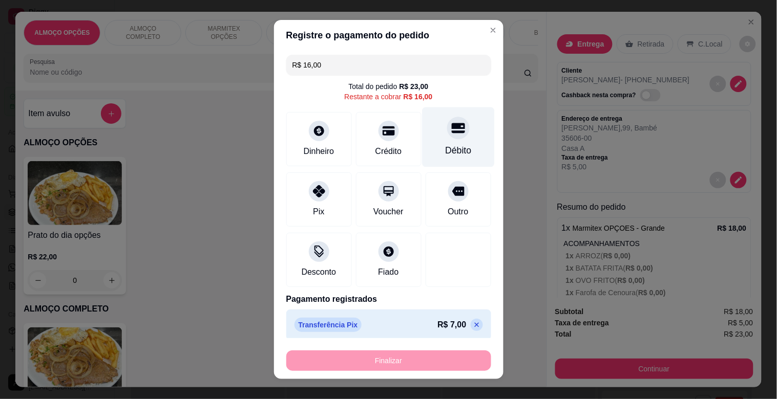
drag, startPoint x: 440, startPoint y: 141, endPoint x: 441, endPoint y: 166, distance: 25.1
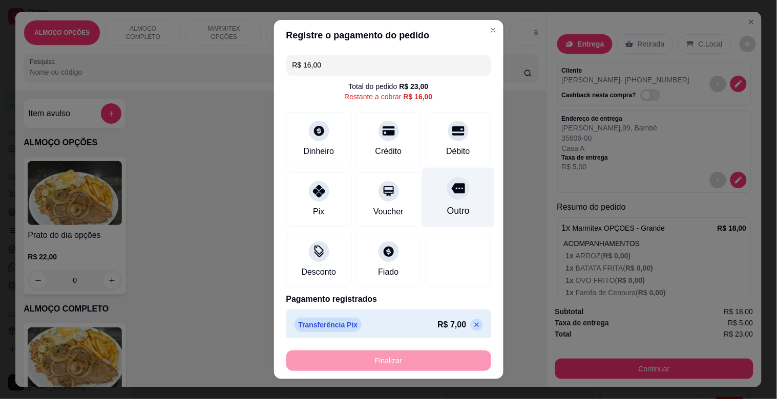
click at [441, 141] on div "Débito" at bounding box center [458, 139] width 66 height 54
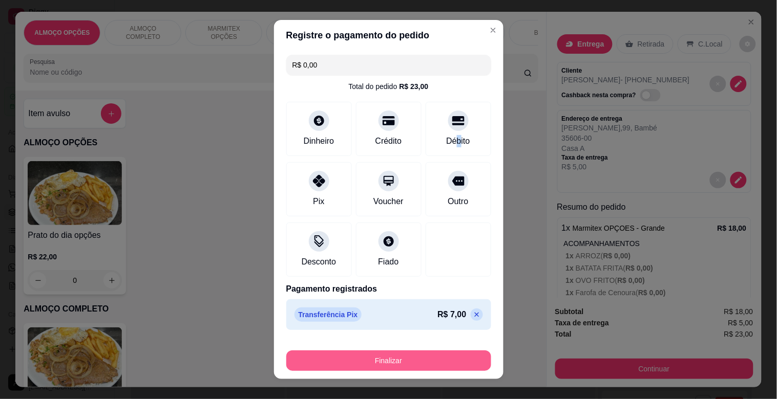
click at [387, 356] on button "Finalizar" at bounding box center [388, 361] width 205 height 20
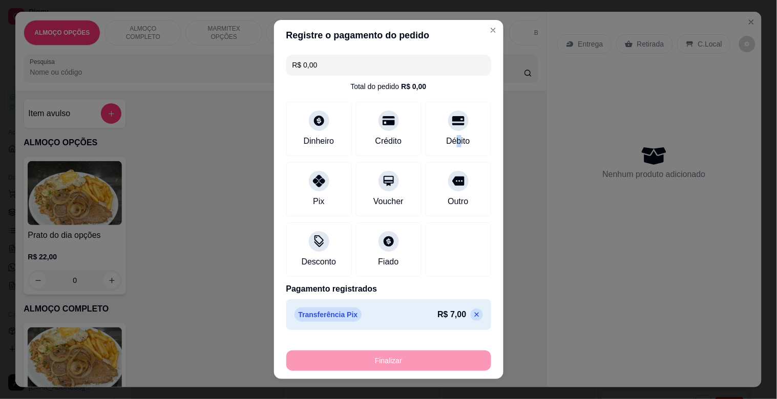
type input "-R$ 23,00"
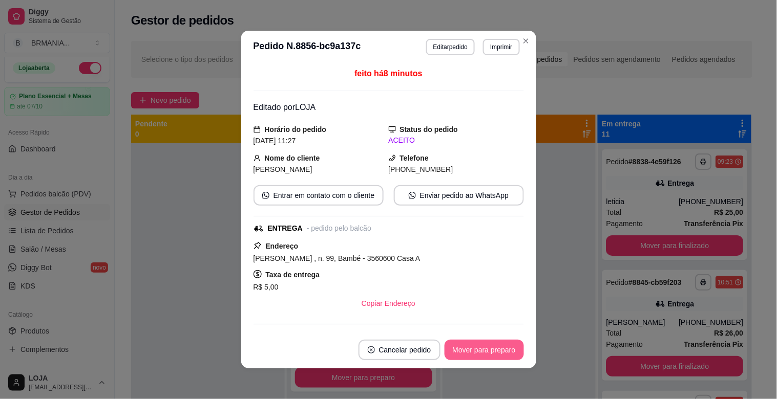
click at [473, 355] on button "Mover para preparo" at bounding box center [483, 350] width 79 height 20
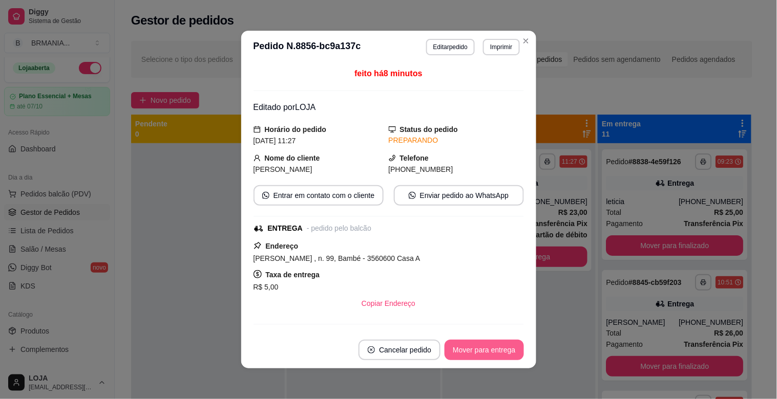
click at [490, 352] on button "Mover para entrega" at bounding box center [483, 350] width 79 height 20
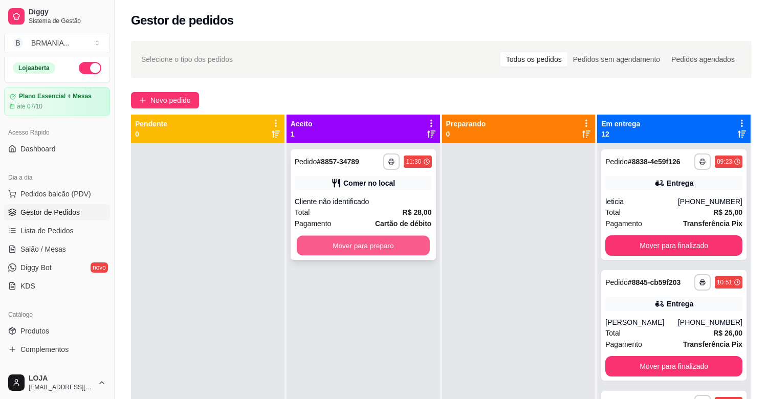
click at [400, 246] on button "Mover para preparo" at bounding box center [363, 246] width 133 height 20
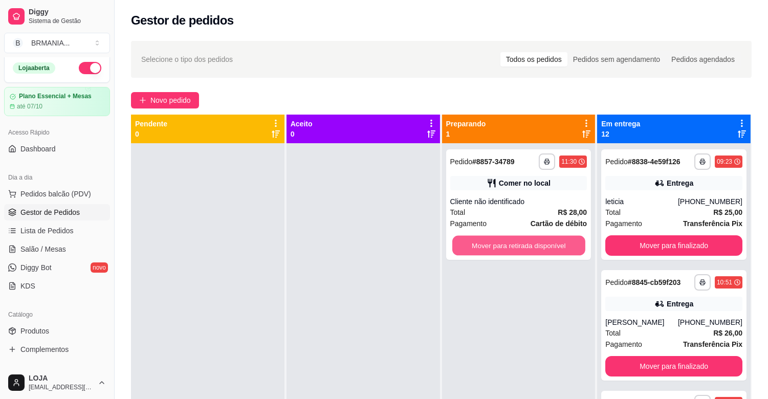
click at [468, 247] on button "Mover para retirada disponível" at bounding box center [519, 246] width 133 height 20
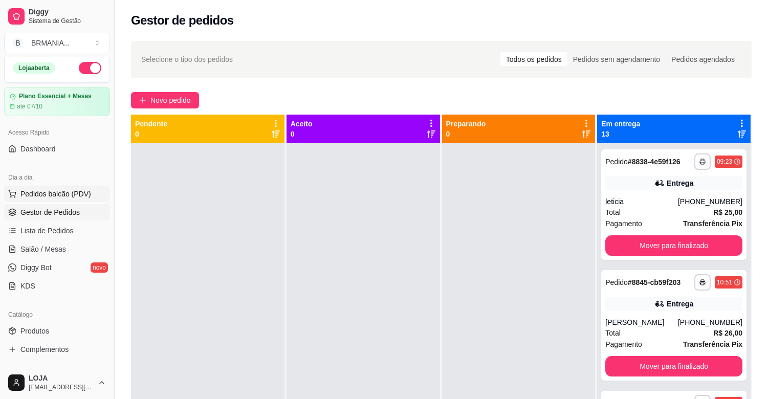
click at [33, 186] on button "Pedidos balcão (PDV)" at bounding box center [57, 194] width 106 height 16
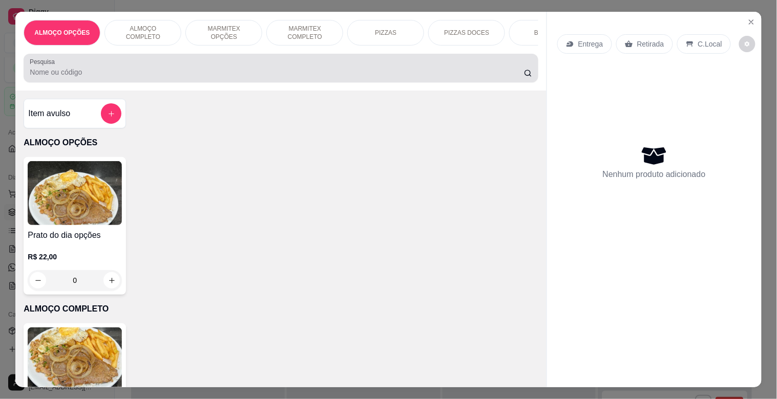
click at [266, 69] on div at bounding box center [281, 68] width 502 height 20
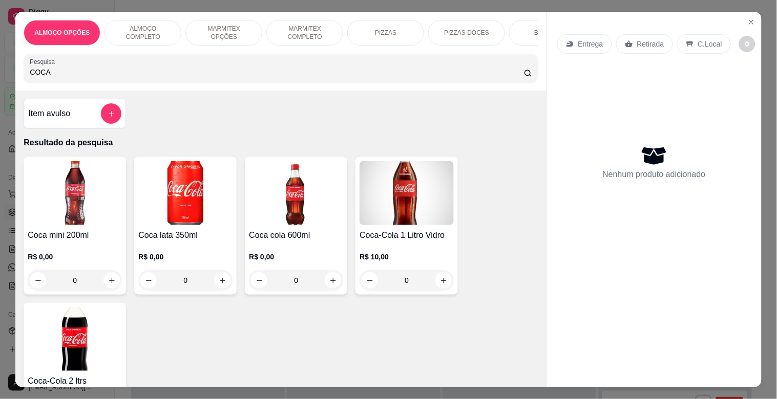
type input "COCA"
click at [75, 346] on img at bounding box center [75, 339] width 94 height 64
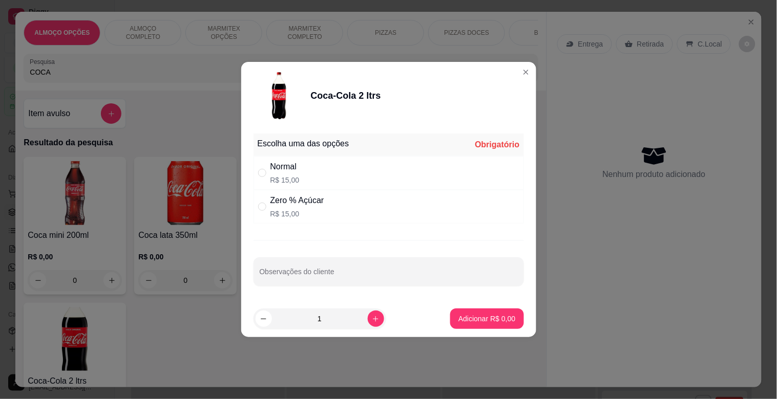
click at [371, 208] on div "Zero % Açúcar R$ 15,00" at bounding box center [388, 207] width 270 height 34
radio input "true"
click at [470, 322] on p "Adicionar R$ 15,00" at bounding box center [484, 319] width 59 height 10
type input "1"
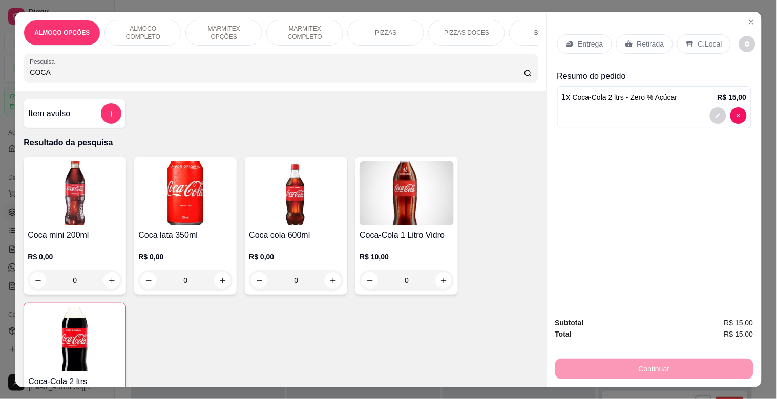
drag, startPoint x: 629, startPoint y: 38, endPoint x: 668, endPoint y: 113, distance: 84.1
click at [630, 38] on div "Retirada" at bounding box center [644, 43] width 57 height 19
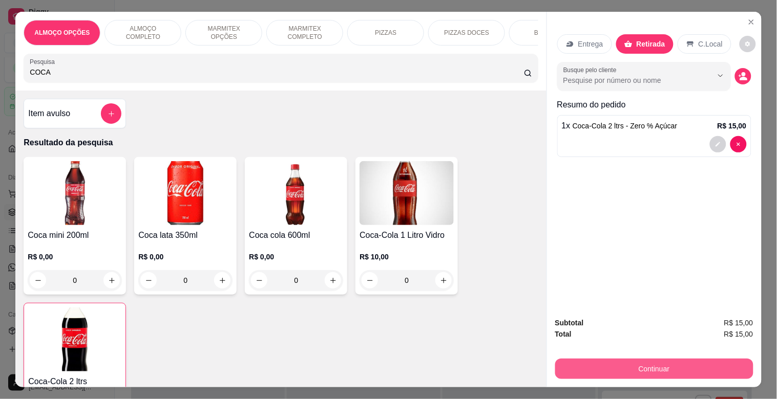
click at [623, 359] on button "Continuar" at bounding box center [654, 369] width 198 height 20
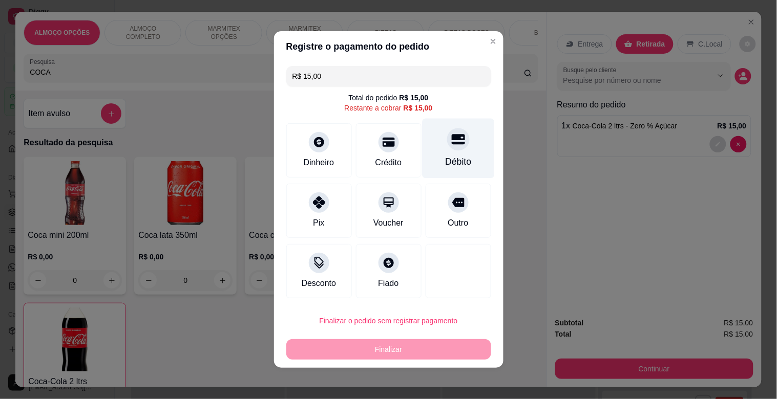
drag, startPoint x: 461, startPoint y: 153, endPoint x: 423, endPoint y: 279, distance: 131.5
click at [461, 154] on div "Débito" at bounding box center [458, 149] width 72 height 60
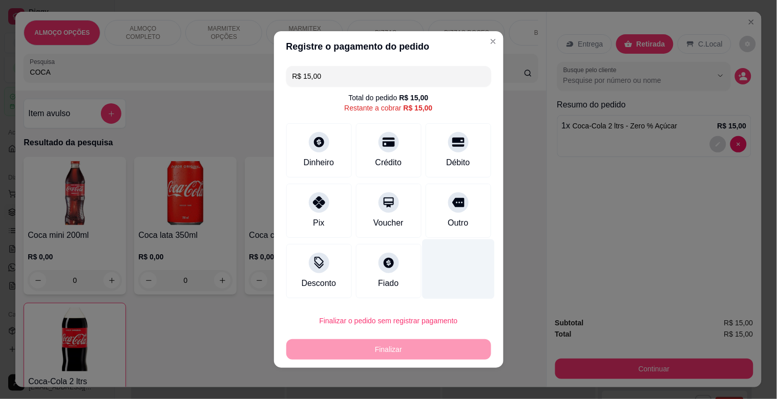
type input "R$ 0,00"
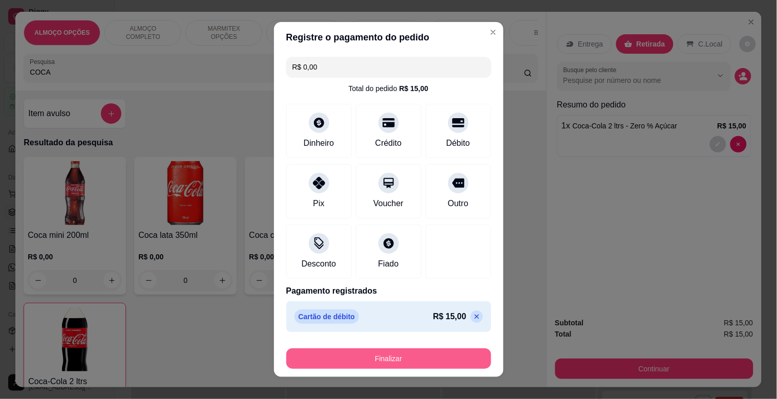
click at [402, 364] on button "Finalizar" at bounding box center [388, 359] width 205 height 20
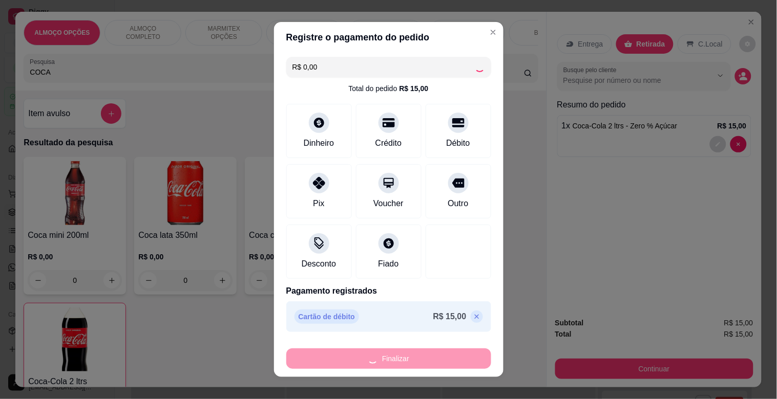
type input "0"
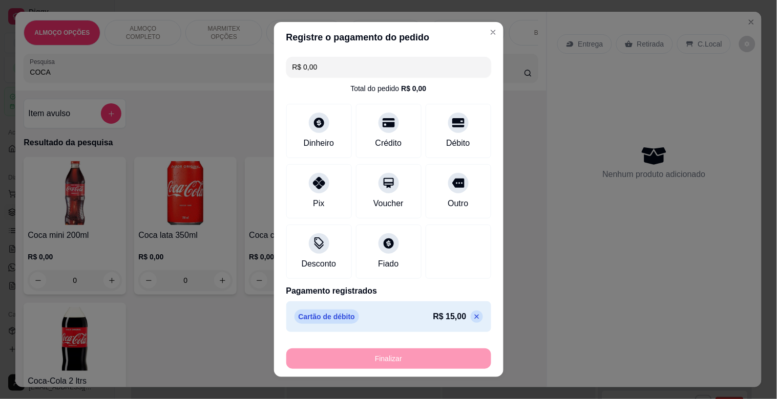
type input "-R$ 15,00"
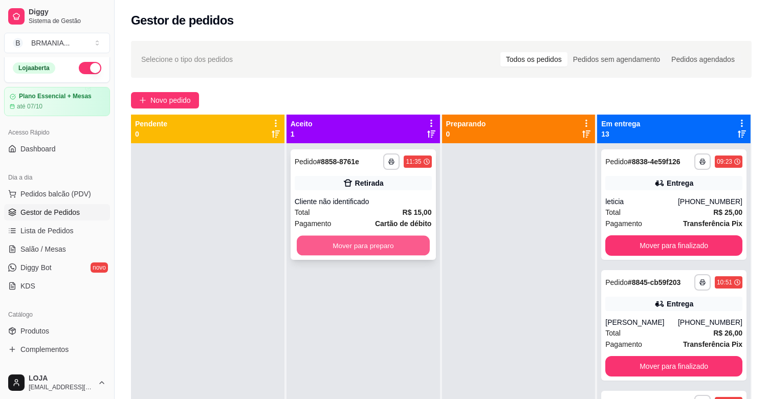
click at [372, 246] on button "Mover para preparo" at bounding box center [363, 246] width 133 height 20
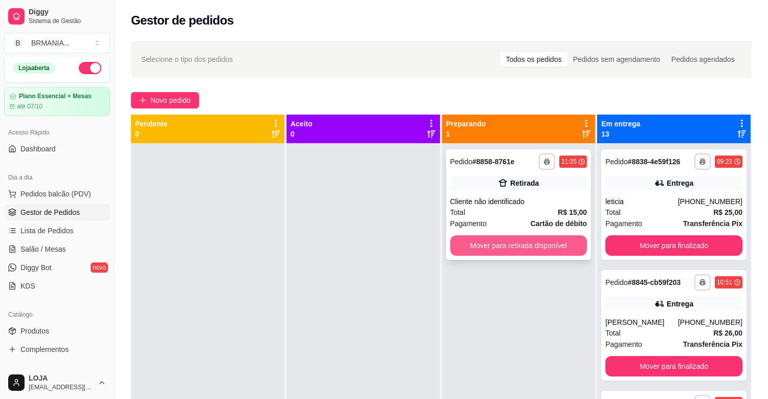
click at [518, 246] on button "Mover para retirada disponível" at bounding box center [519, 246] width 137 height 20
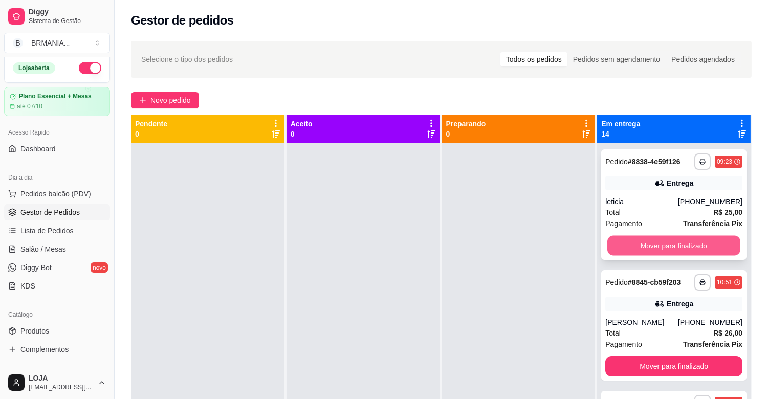
click at [659, 247] on button "Mover para finalizado" at bounding box center [674, 246] width 133 height 20
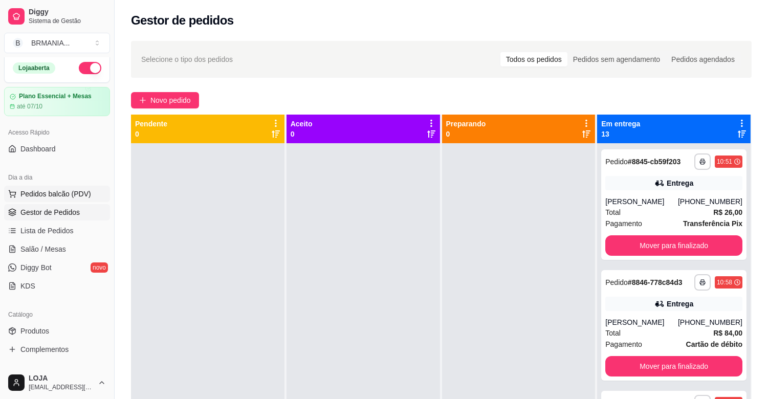
click at [51, 201] on button "Pedidos balcão (PDV)" at bounding box center [57, 194] width 106 height 16
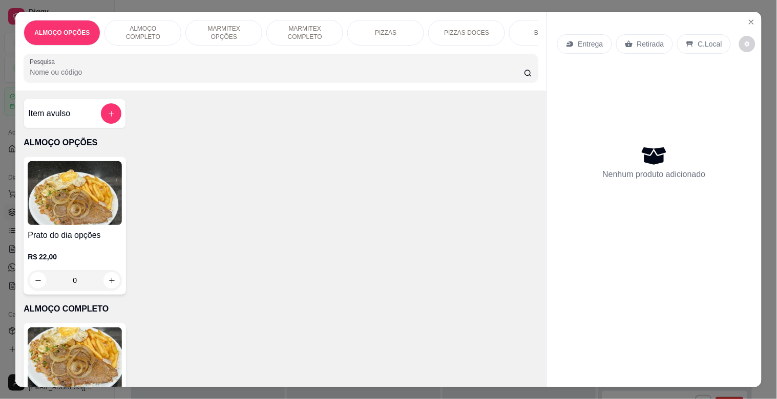
click at [277, 38] on div "MARMITEX COMPLETO" at bounding box center [304, 33] width 77 height 26
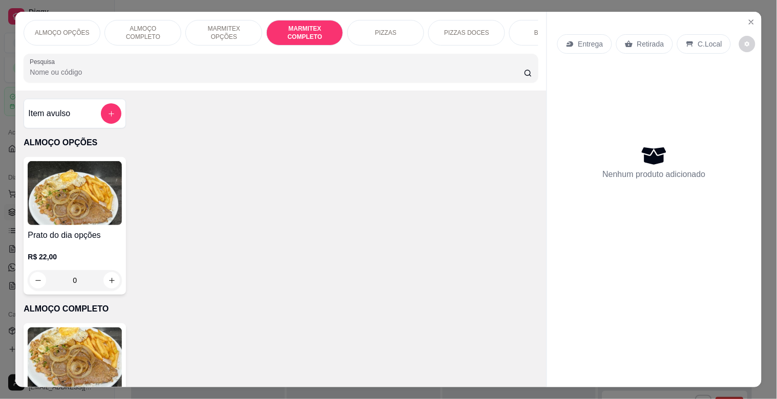
scroll to position [25, 0]
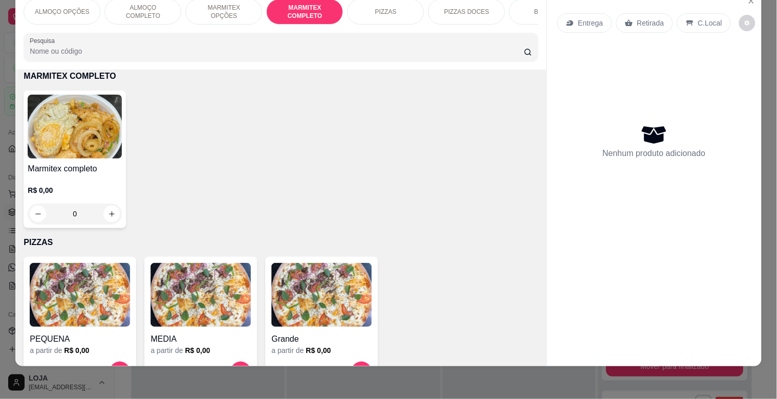
click at [70, 137] on img at bounding box center [75, 127] width 94 height 64
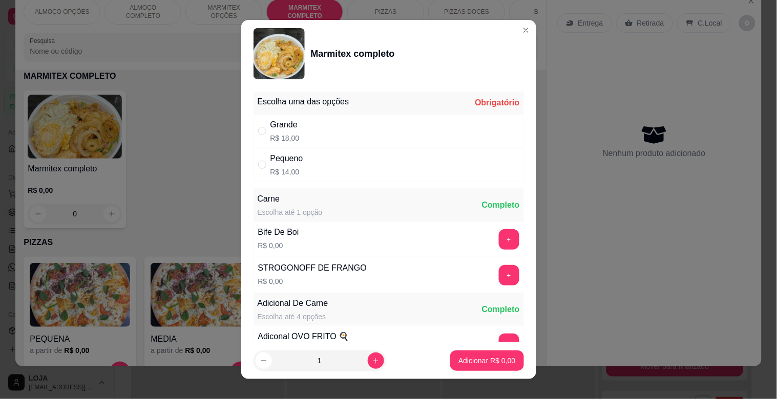
click at [315, 166] on div "Pequeno R$ 14,00" at bounding box center [388, 165] width 270 height 34
radio input "true"
click at [468, 367] on button "Adicionar R$ 14,00" at bounding box center [484, 361] width 77 height 20
type input "1"
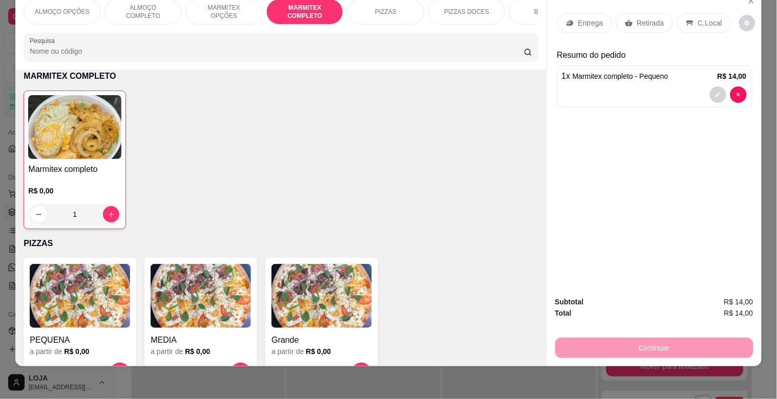
click at [648, 23] on div "Retirada" at bounding box center [644, 22] width 57 height 19
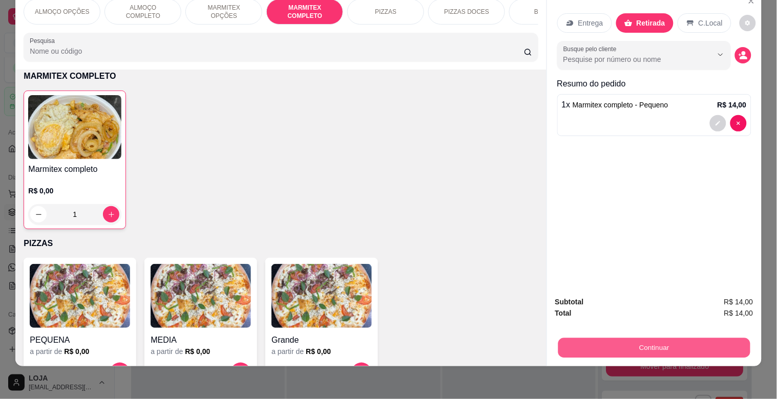
click at [634, 338] on button "Continuar" at bounding box center [654, 348] width 192 height 20
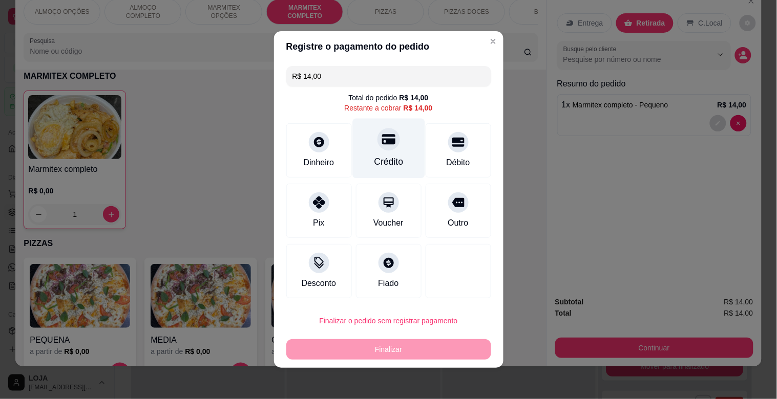
click at [389, 145] on div at bounding box center [388, 139] width 23 height 23
type input "R$ 0,00"
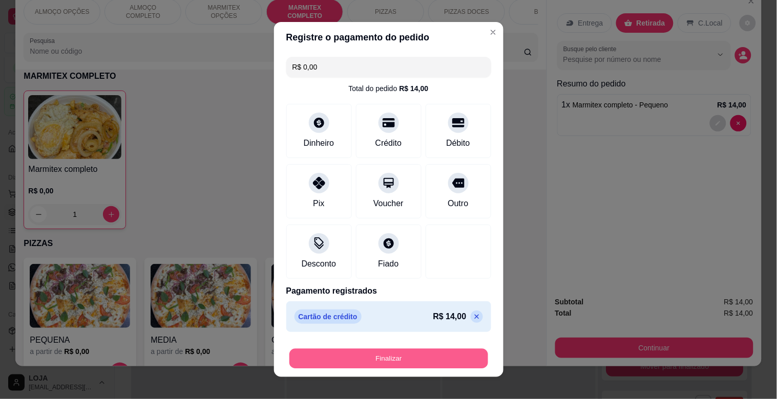
click at [378, 356] on button "Finalizar" at bounding box center [388, 359] width 199 height 20
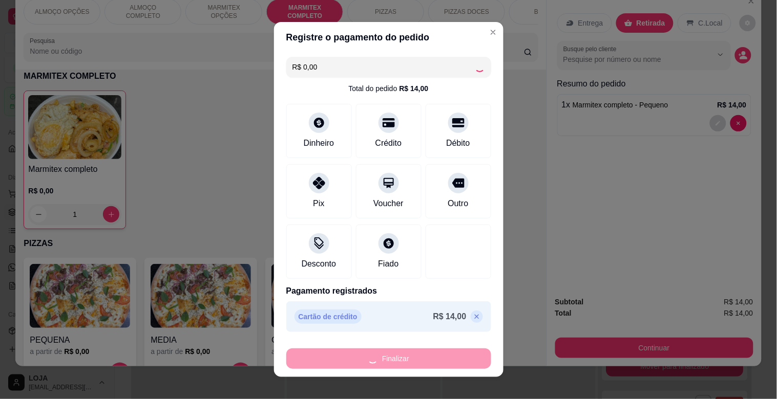
type input "0"
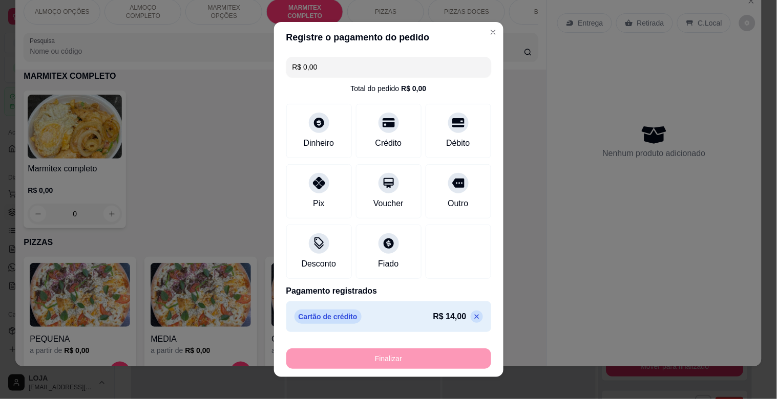
type input "-R$ 14,00"
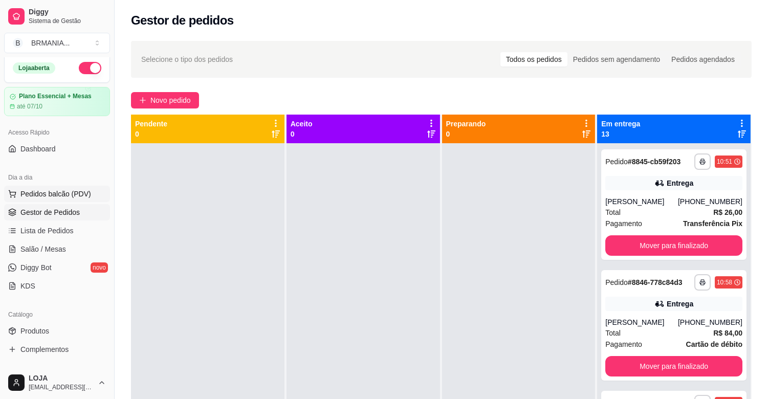
click at [54, 197] on span "Pedidos balcão (PDV)" at bounding box center [55, 194] width 71 height 10
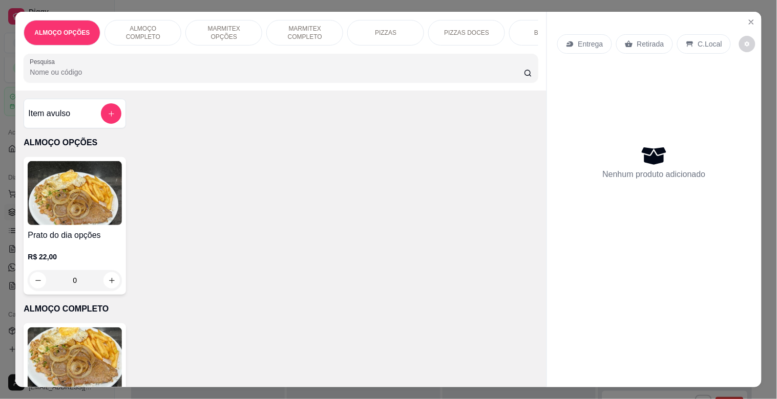
click at [184, 77] on input "Pesquisa" at bounding box center [277, 72] width 494 height 10
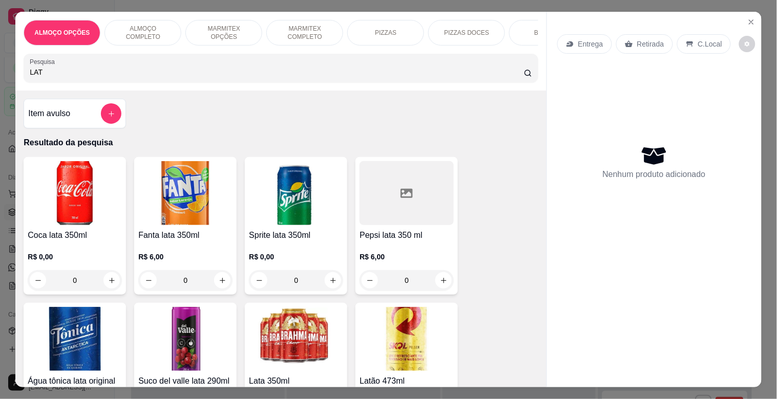
type input "LAT"
click at [413, 333] on img at bounding box center [406, 339] width 94 height 64
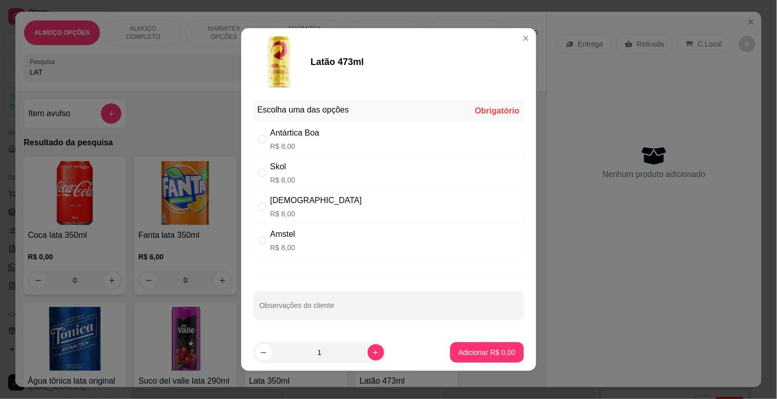
click at [308, 201] on div "Brahma R$ 8,00" at bounding box center [388, 207] width 270 height 34
radio input "true"
click at [483, 357] on p "Adicionar R$ 8,00" at bounding box center [486, 353] width 57 height 10
type input "1"
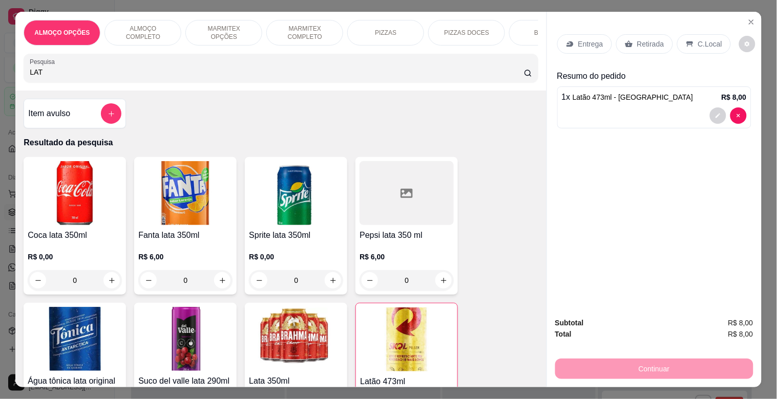
click at [618, 46] on div "Retirada" at bounding box center [644, 43] width 57 height 19
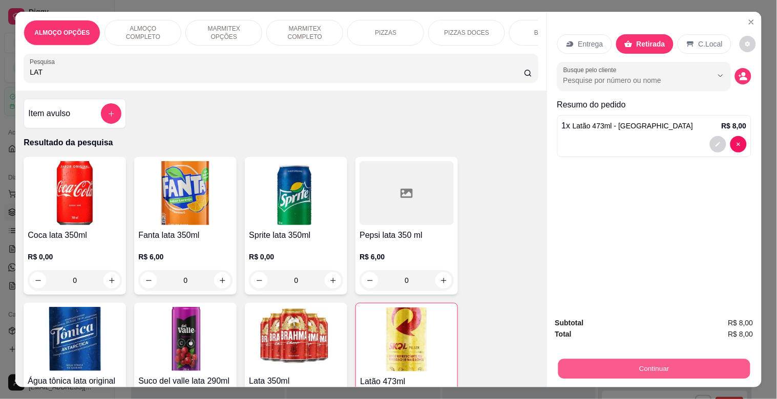
click at [625, 365] on button "Continuar" at bounding box center [654, 369] width 192 height 20
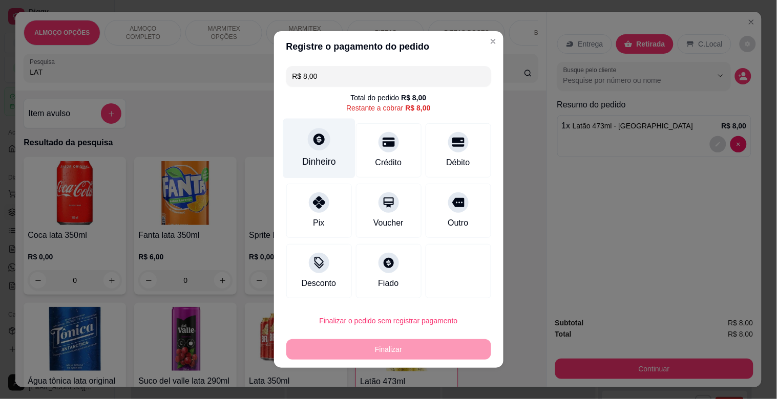
click at [313, 160] on div "Dinheiro" at bounding box center [319, 161] width 34 height 13
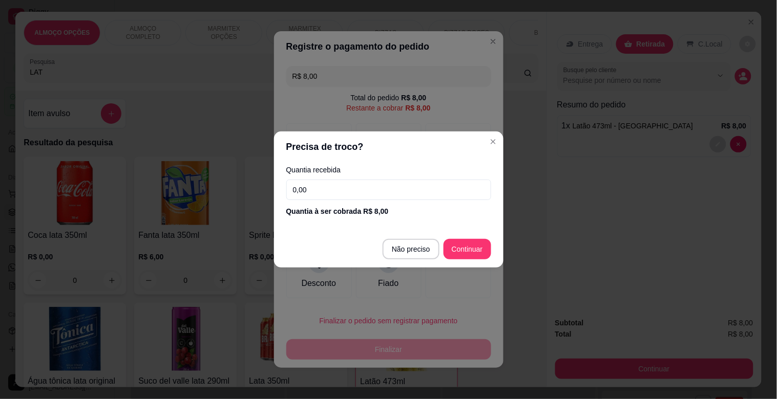
click at [347, 201] on div "Quantia recebida 0,00 Quantia à ser cobrada R$ 8,00" at bounding box center [388, 191] width 229 height 58
type input "R$ 0,00"
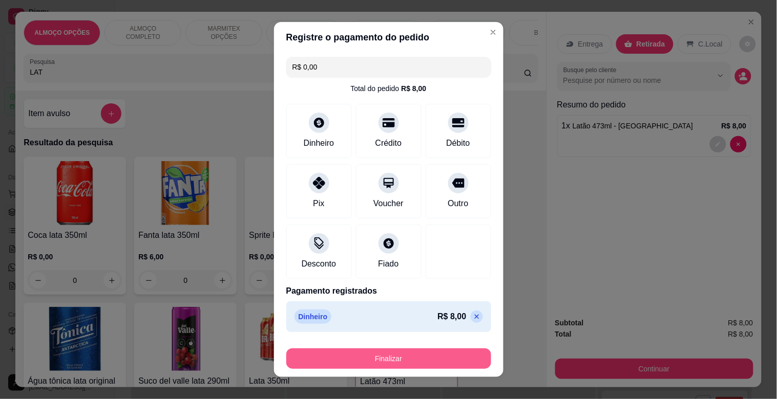
click at [422, 358] on button "Finalizar" at bounding box center [388, 359] width 205 height 20
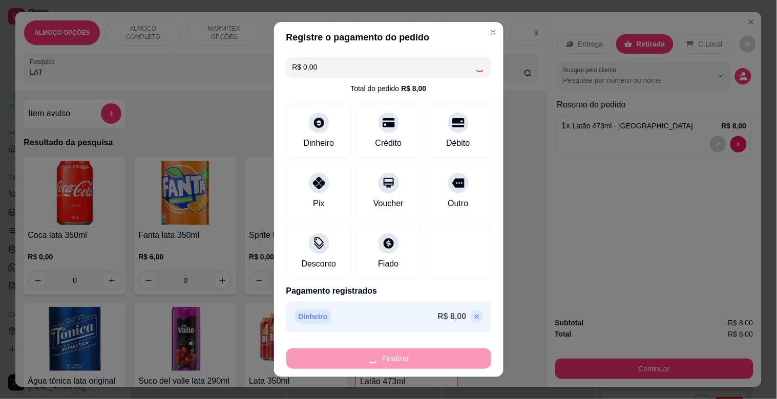
type input "0"
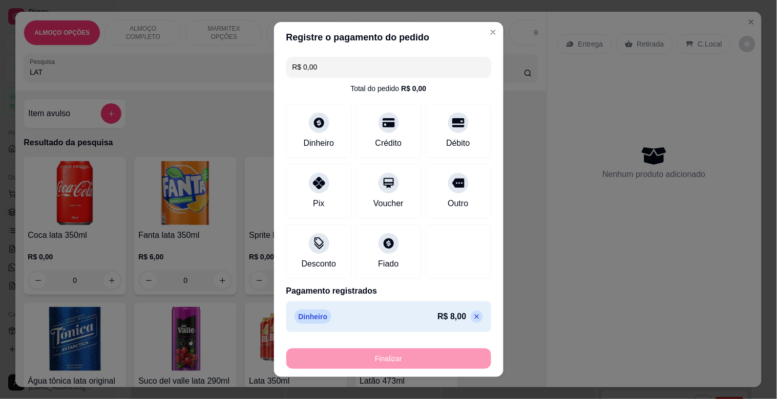
type input "-R$ 8,00"
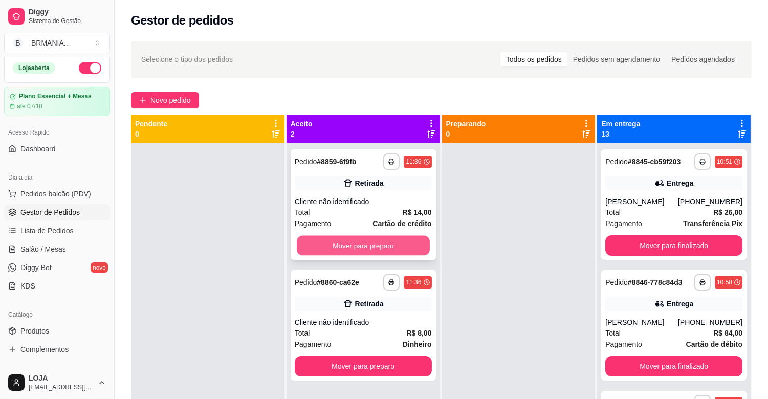
click at [374, 241] on button "Mover para preparo" at bounding box center [363, 246] width 133 height 20
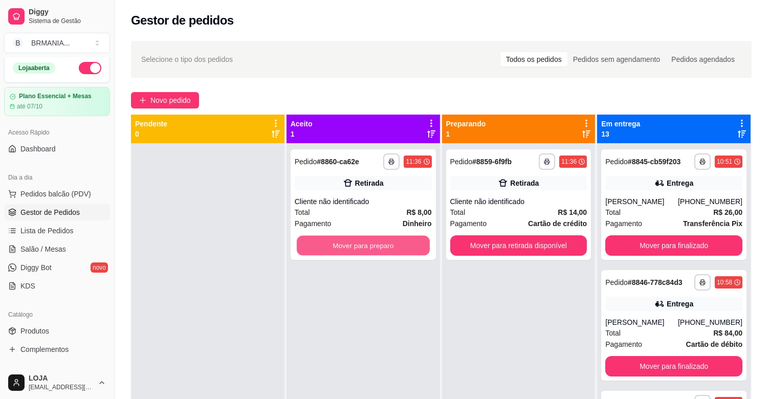
click at [374, 241] on button "Mover para preparo" at bounding box center [363, 246] width 133 height 20
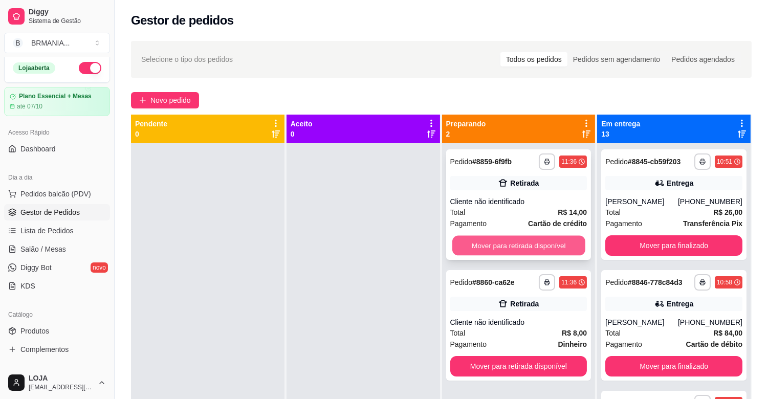
click at [527, 246] on button "Mover para retirada disponível" at bounding box center [519, 246] width 133 height 20
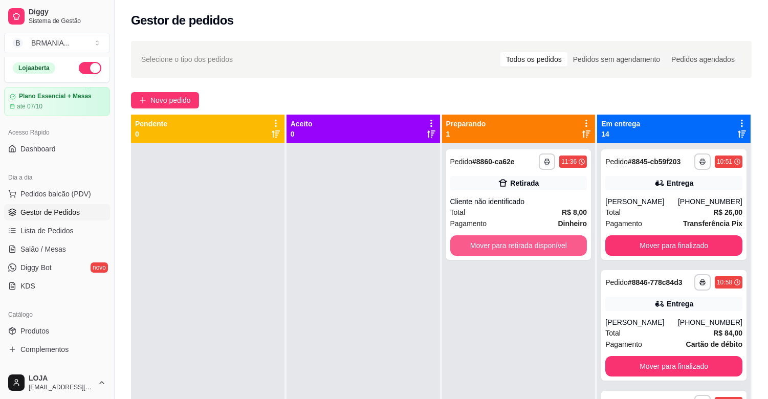
click at [527, 246] on button "Mover para retirada disponível" at bounding box center [519, 246] width 137 height 20
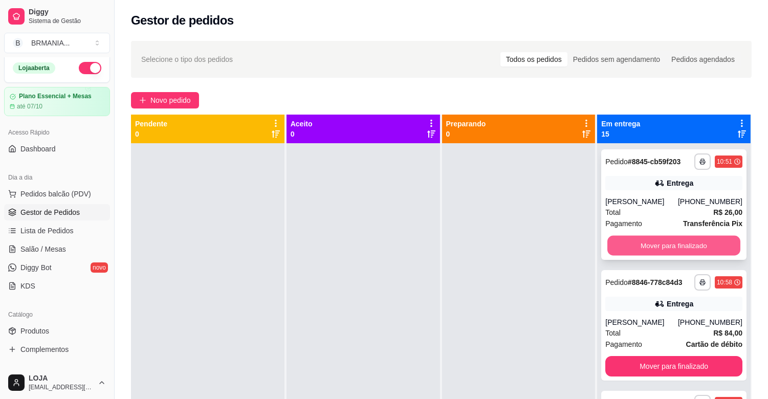
click at [636, 245] on button "Mover para finalizado" at bounding box center [674, 246] width 133 height 20
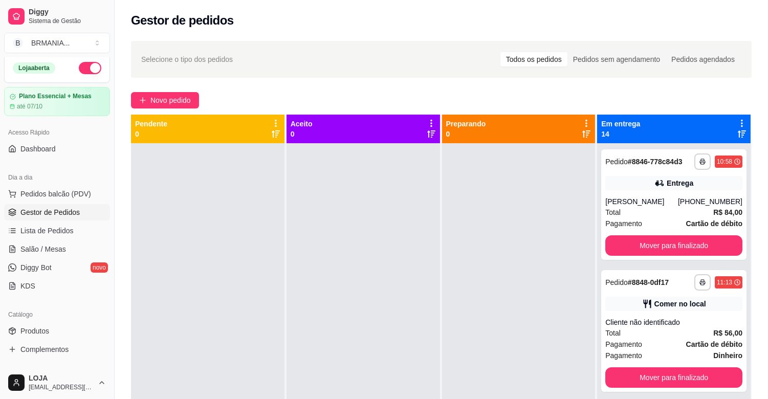
click at [636, 245] on button "Mover para finalizado" at bounding box center [674, 246] width 137 height 20
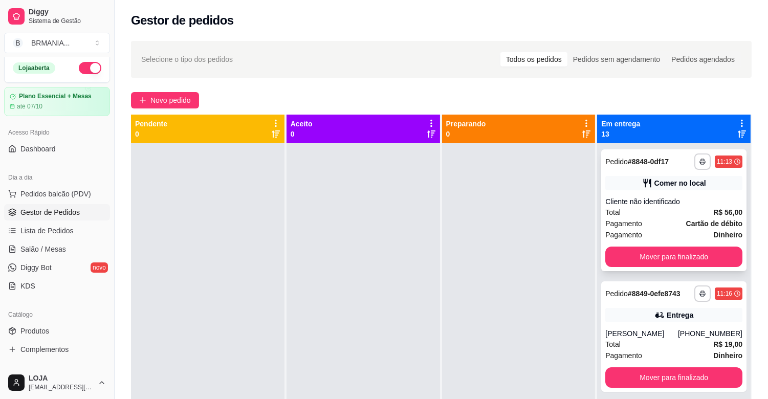
click at [636, 244] on div "**********" at bounding box center [674, 210] width 145 height 122
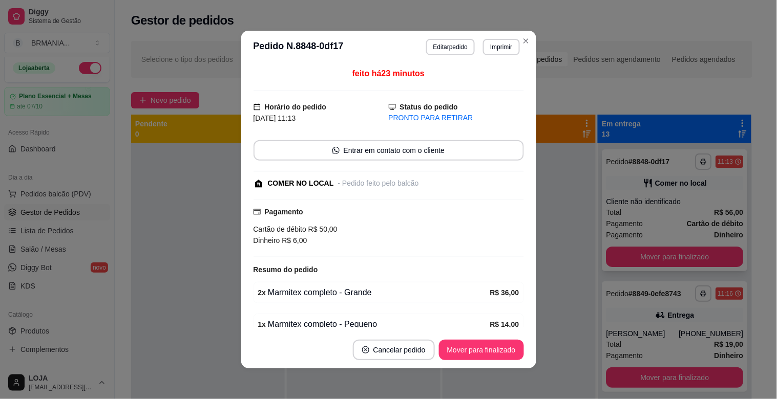
click at [648, 255] on button "Mover para finalizado" at bounding box center [674, 257] width 137 height 20
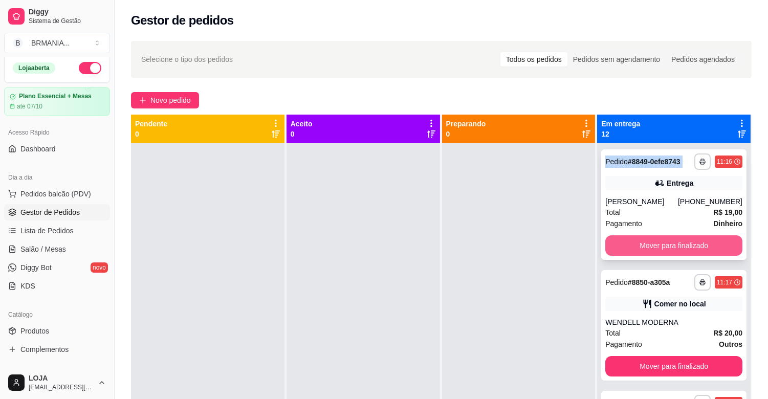
click at [654, 243] on button "Mover para finalizado" at bounding box center [674, 246] width 137 height 20
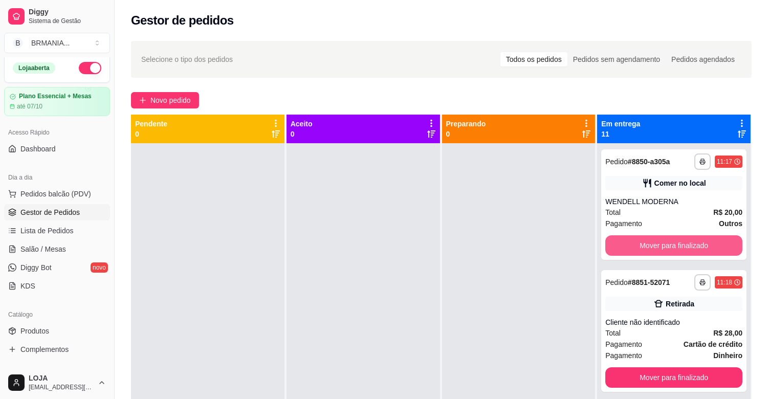
click at [655, 243] on button "Mover para finalizado" at bounding box center [674, 246] width 137 height 20
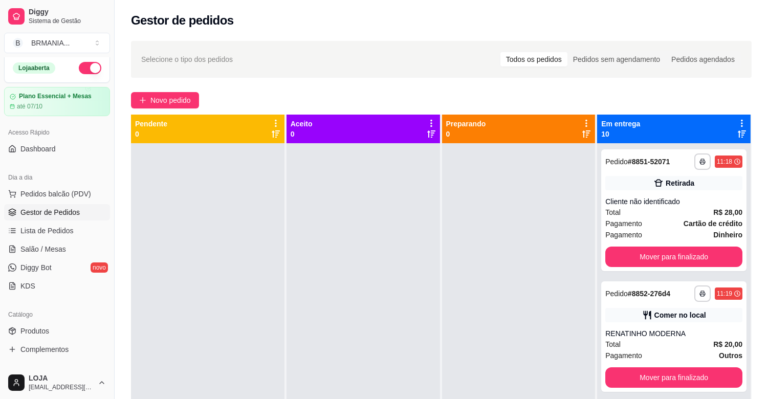
click at [656, 243] on div "**********" at bounding box center [674, 210] width 145 height 122
click at [652, 263] on button "Mover para finalizado" at bounding box center [674, 257] width 137 height 20
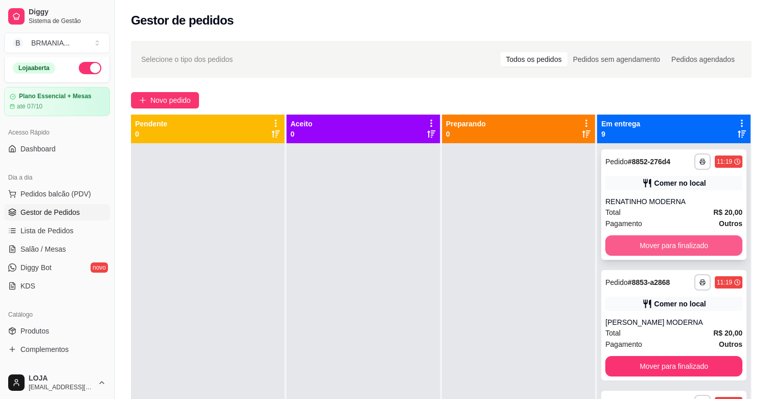
click at [661, 247] on button "Mover para finalizado" at bounding box center [674, 246] width 137 height 20
click at [661, 241] on button "Mover para finalizado" at bounding box center [674, 246] width 133 height 20
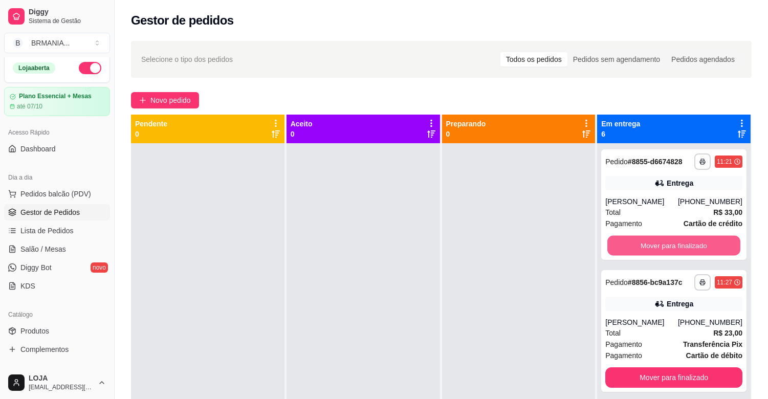
click at [661, 241] on button "Mover para finalizado" at bounding box center [674, 246] width 133 height 20
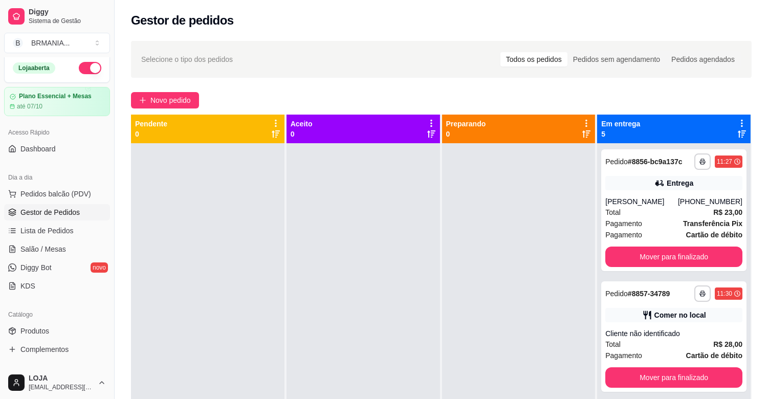
click at [661, 243] on div "**********" at bounding box center [674, 210] width 145 height 122
click at [667, 256] on button "Mover para finalizado" at bounding box center [674, 257] width 137 height 20
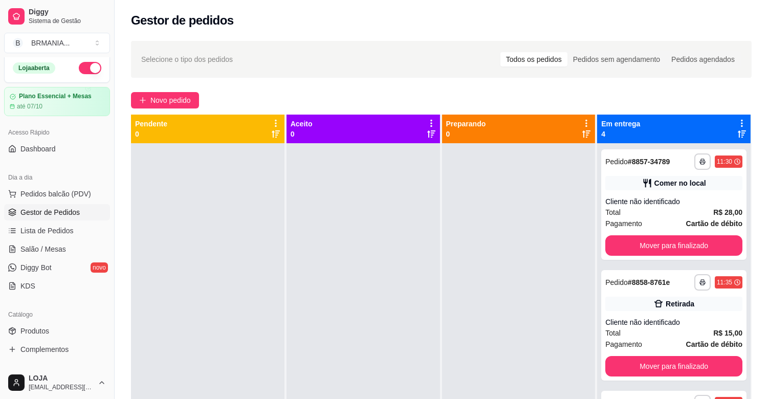
click at [667, 256] on div "**********" at bounding box center [674, 204] width 145 height 111
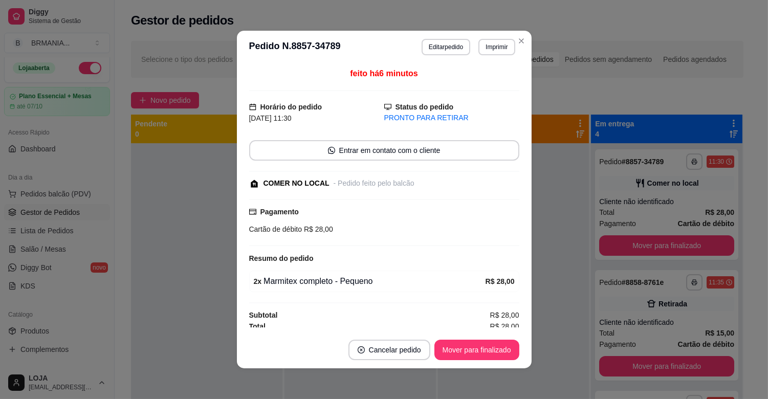
click at [666, 243] on button "Mover para finalizado" at bounding box center [667, 246] width 135 height 20
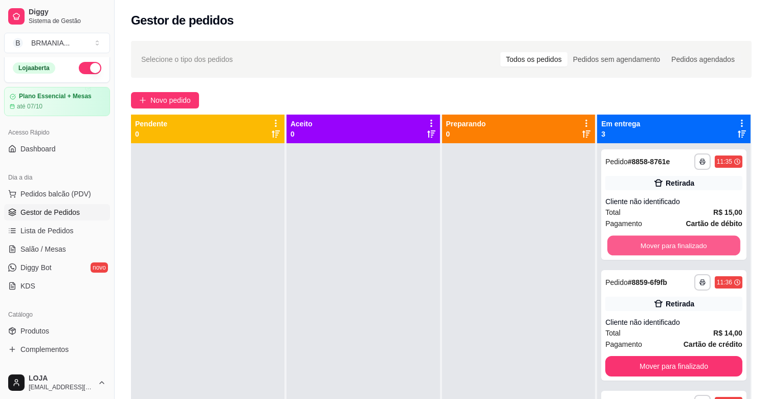
click at [666, 243] on button "Mover para finalizado" at bounding box center [674, 246] width 133 height 20
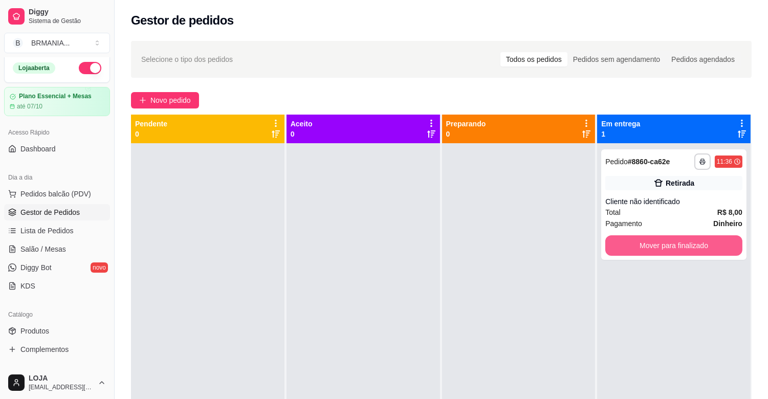
click at [666, 243] on button "Mover para finalizado" at bounding box center [674, 246] width 137 height 20
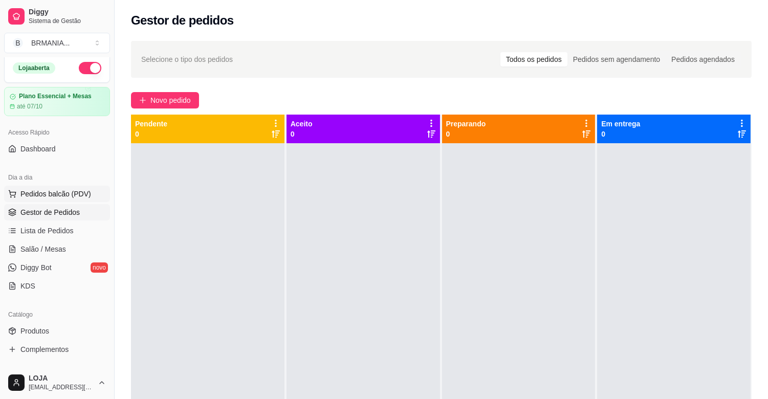
click at [70, 198] on span "Pedidos balcão (PDV)" at bounding box center [55, 194] width 71 height 10
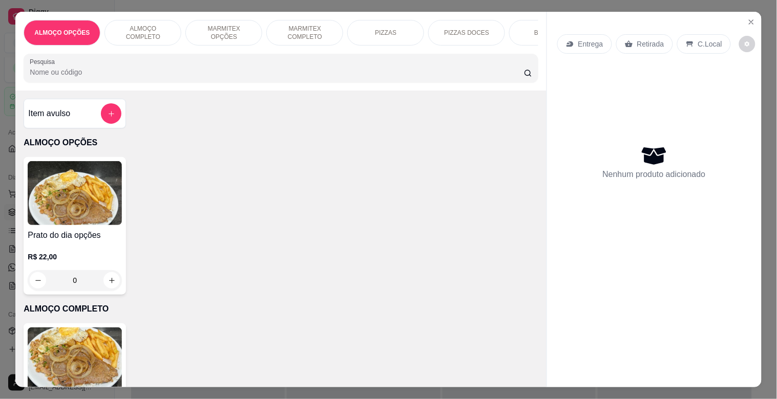
click at [305, 31] on p "MARMITEX COMPLETO" at bounding box center [304, 33] width 59 height 16
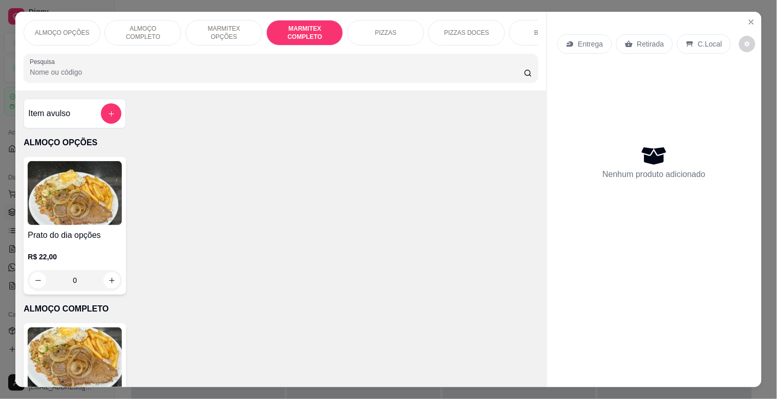
scroll to position [25, 0]
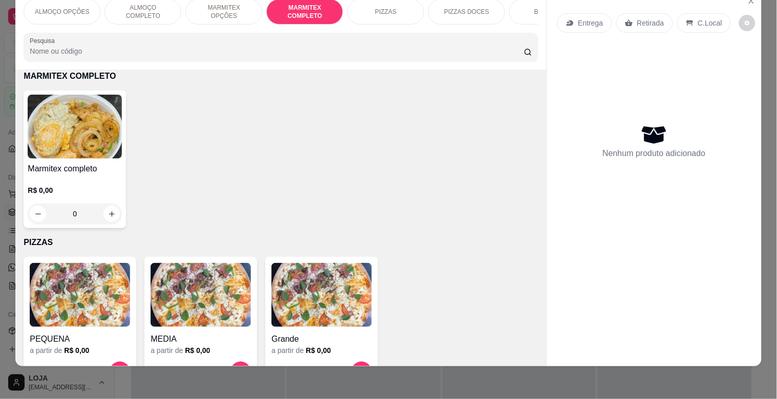
click at [62, 105] on img at bounding box center [75, 127] width 94 height 64
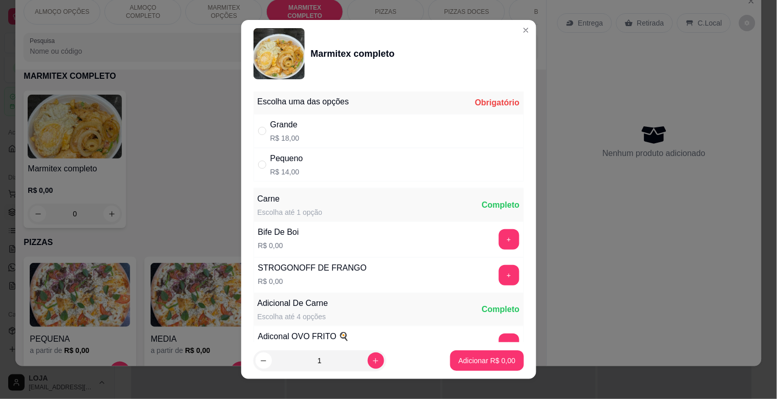
click at [297, 134] on div "Grande R$ 18,00" at bounding box center [388, 131] width 270 height 34
radio input "true"
click at [499, 239] on button "+" at bounding box center [509, 239] width 20 height 20
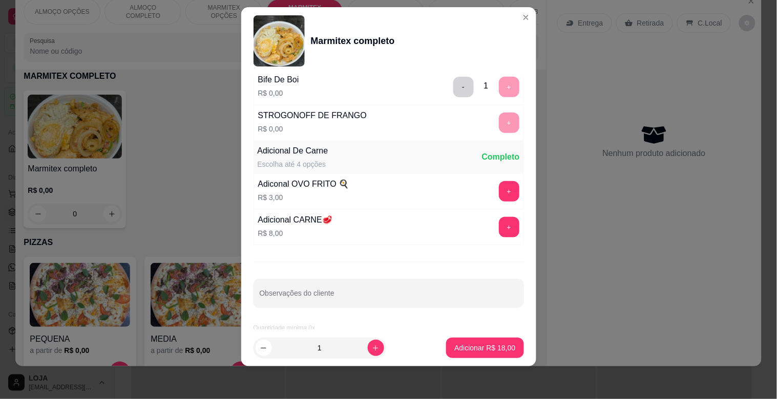
scroll to position [143, 0]
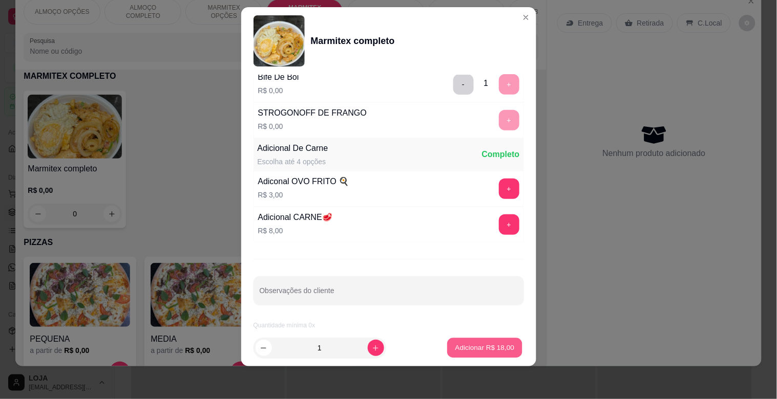
click at [490, 349] on p "Adicionar R$ 18,00" at bounding box center [484, 348] width 59 height 10
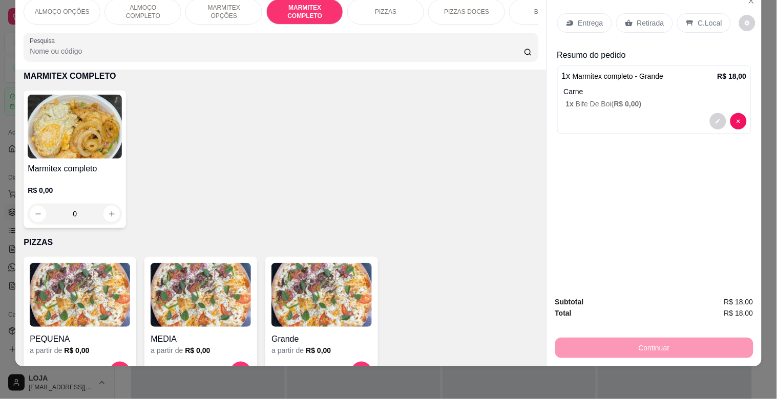
click at [637, 18] on p "Retirada" at bounding box center [650, 23] width 27 height 10
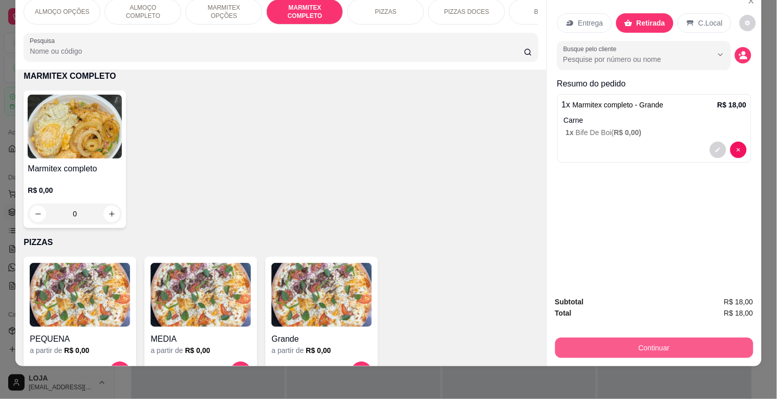
click at [653, 341] on button "Continuar" at bounding box center [654, 348] width 198 height 20
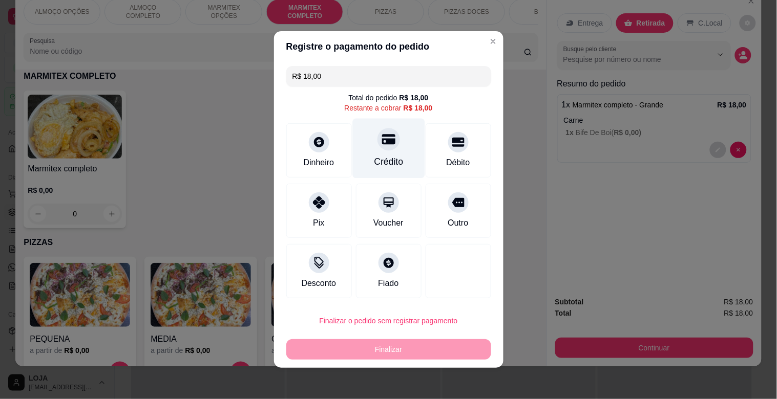
click at [374, 159] on div "Crédito" at bounding box center [388, 161] width 29 height 13
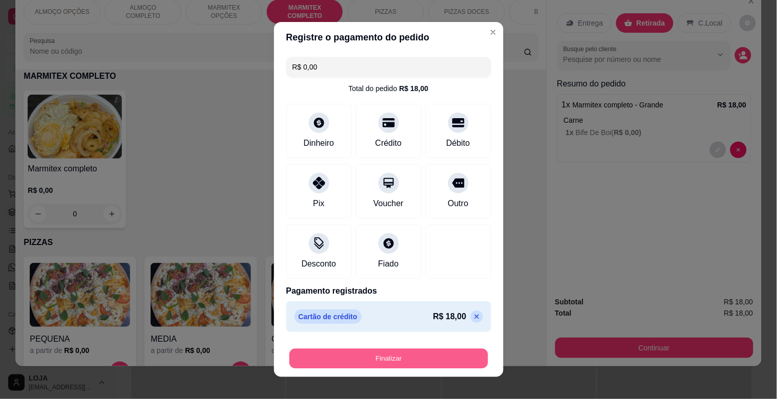
click at [375, 356] on button "Finalizar" at bounding box center [388, 359] width 199 height 20
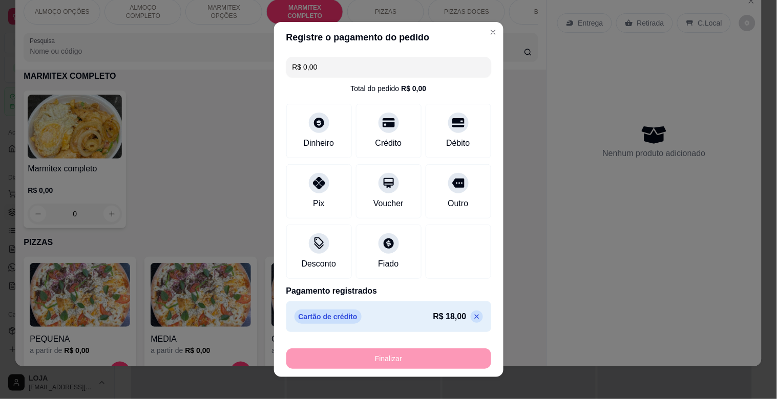
type input "-R$ 18,00"
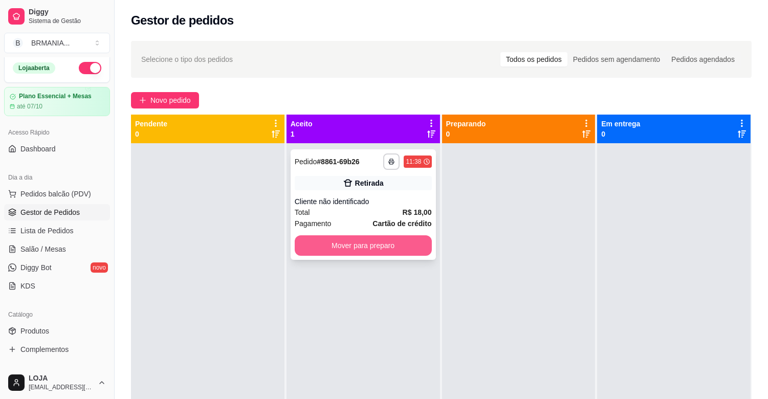
click at [379, 249] on button "Mover para preparo" at bounding box center [363, 246] width 137 height 20
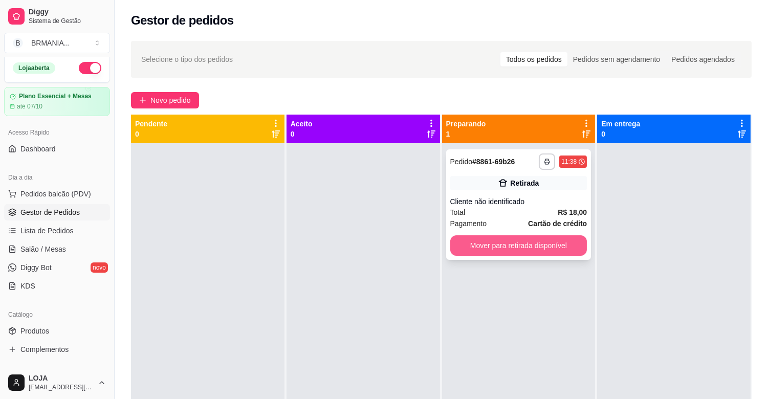
click at [535, 251] on button "Mover para retirada disponível" at bounding box center [519, 246] width 137 height 20
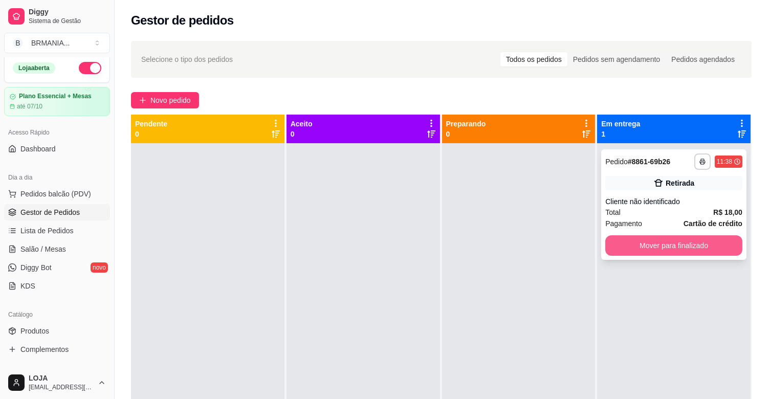
click at [613, 240] on button "Mover para finalizado" at bounding box center [674, 246] width 137 height 20
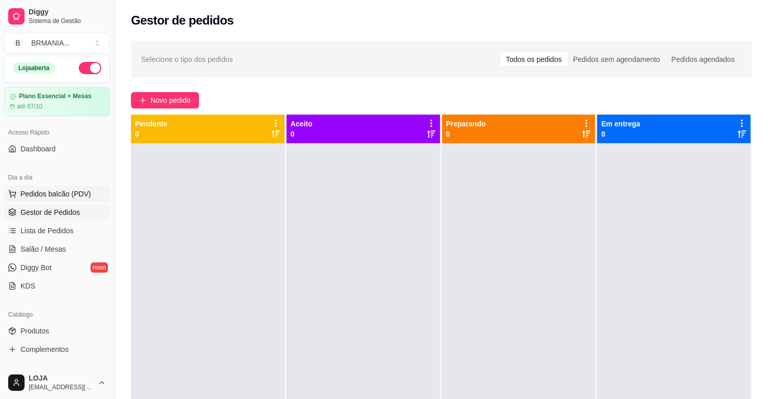
click at [87, 191] on span "Pedidos balcão (PDV)" at bounding box center [55, 194] width 71 height 10
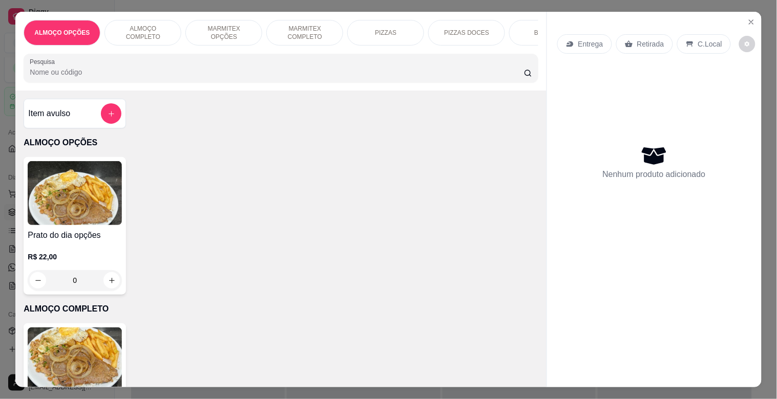
click at [80, 347] on img at bounding box center [75, 360] width 94 height 64
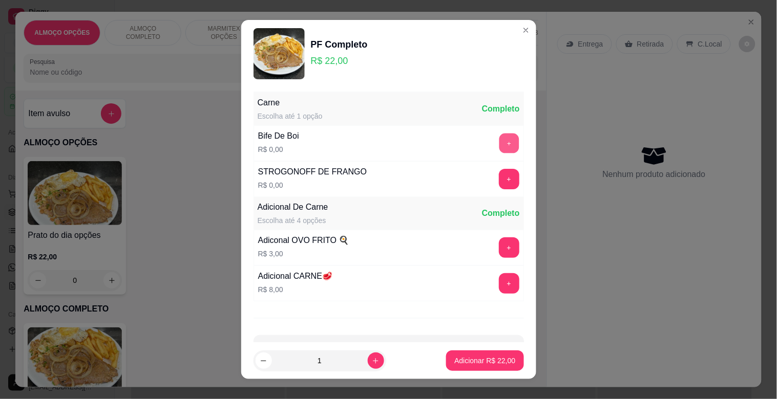
click at [499, 141] on button "+" at bounding box center [509, 144] width 20 height 20
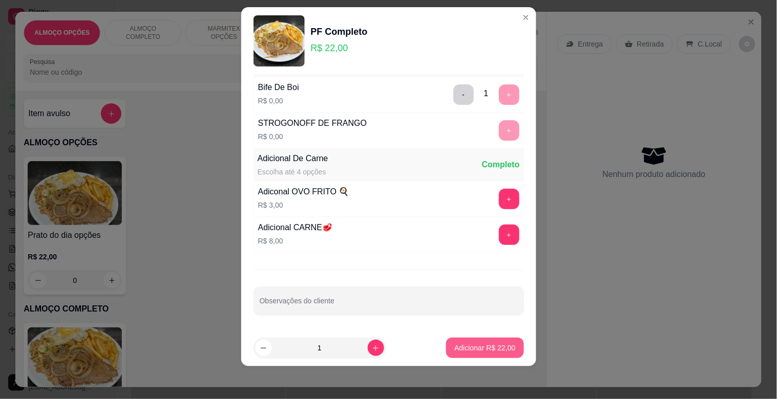
click at [458, 353] on button "Adicionar R$ 22,00" at bounding box center [484, 348] width 77 height 20
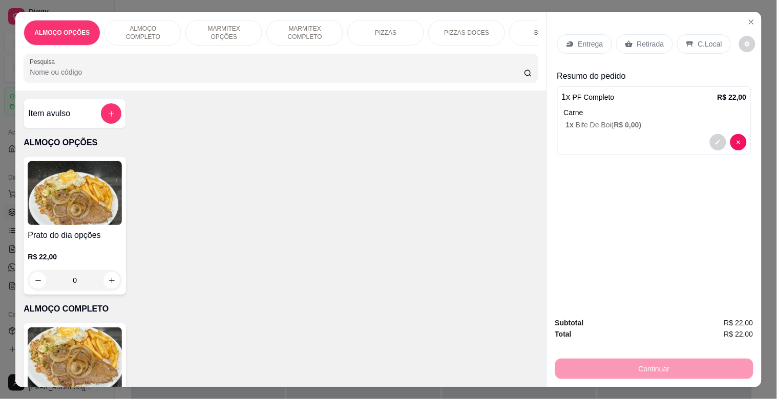
click at [653, 39] on p "Retirada" at bounding box center [650, 44] width 27 height 10
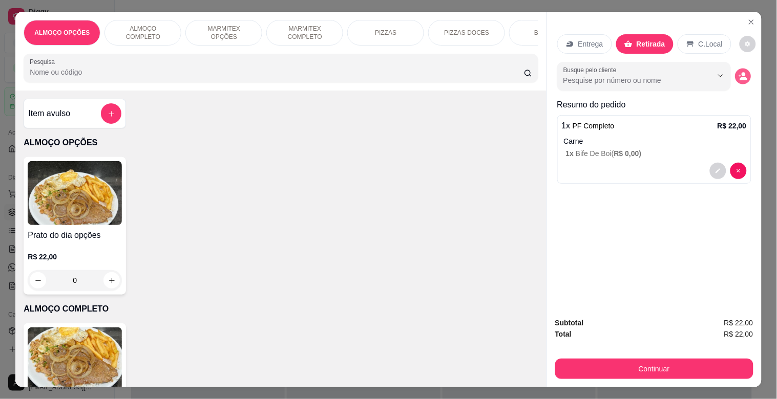
click at [738, 77] on icon "decrease-product-quantity" at bounding box center [742, 76] width 9 height 9
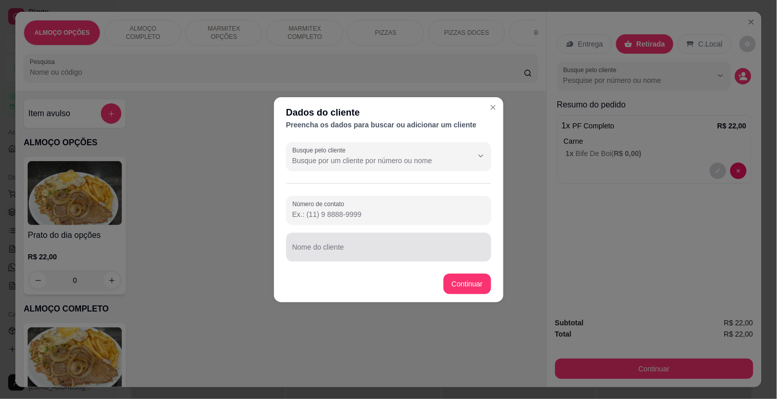
click at [365, 248] on input "Nome do cliente" at bounding box center [388, 251] width 193 height 10
type input "REQUISIÇAO MODERNA"
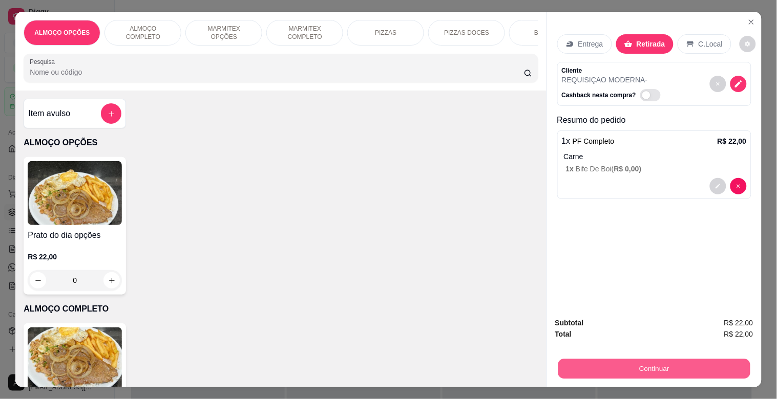
click at [643, 365] on button "Continuar" at bounding box center [654, 369] width 192 height 20
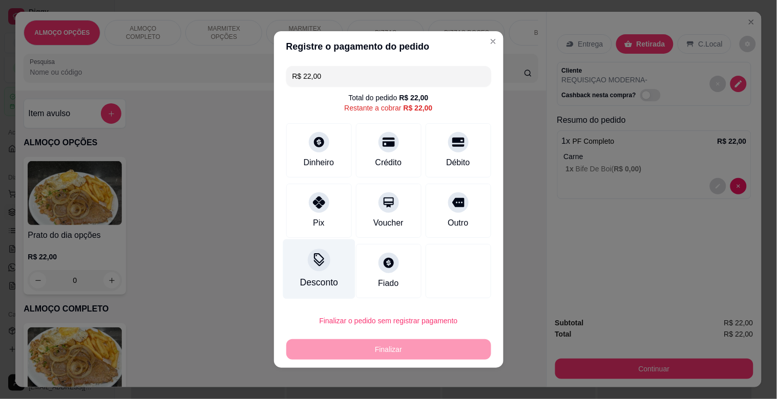
click at [324, 269] on div "Desconto" at bounding box center [319, 270] width 72 height 60
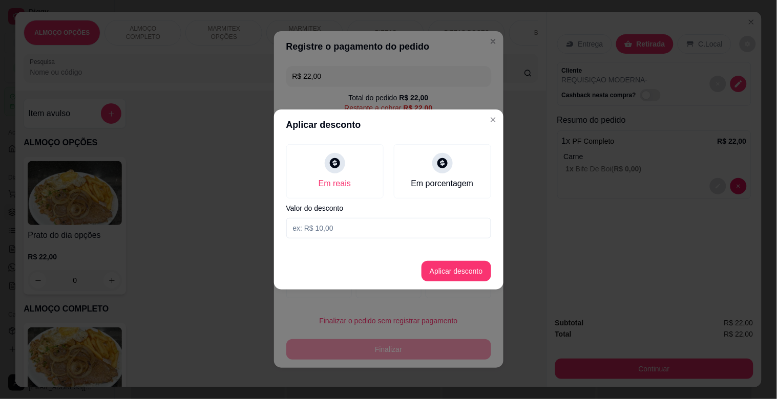
click at [317, 229] on input at bounding box center [388, 228] width 205 height 20
type input "2,00"
click at [454, 274] on button "Aplicar desconto" at bounding box center [456, 271] width 70 height 20
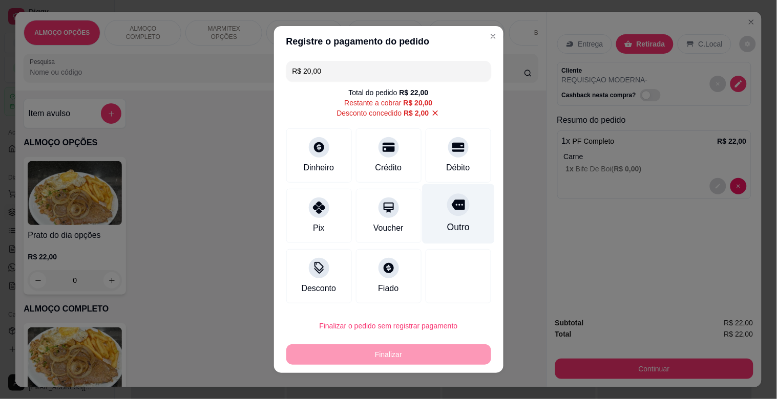
click at [452, 242] on div "Outro" at bounding box center [458, 214] width 72 height 60
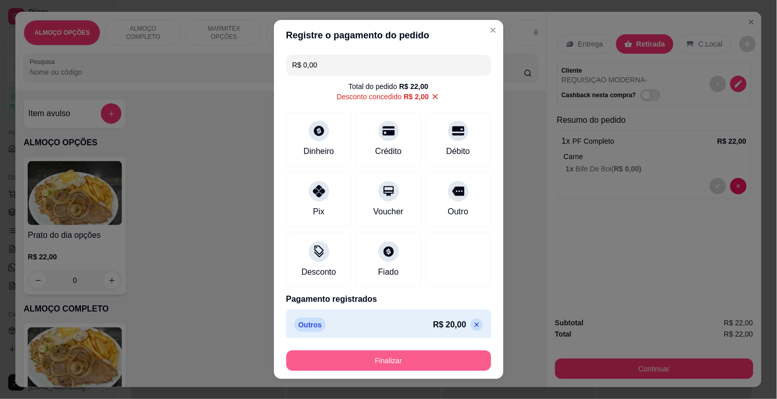
click at [414, 351] on button "Finalizar" at bounding box center [388, 361] width 205 height 20
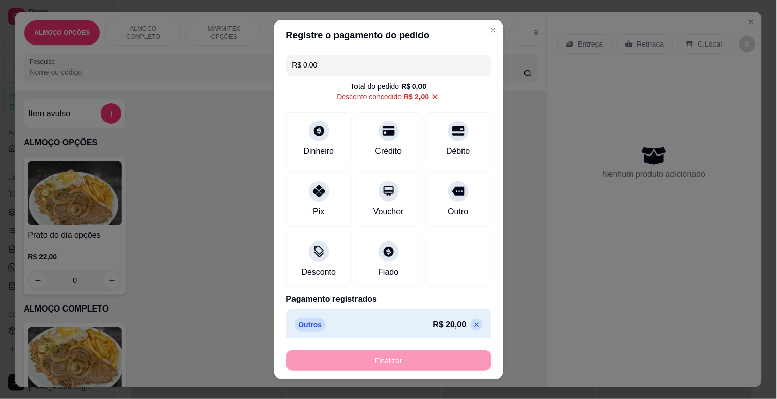
type input "-R$ 22,00"
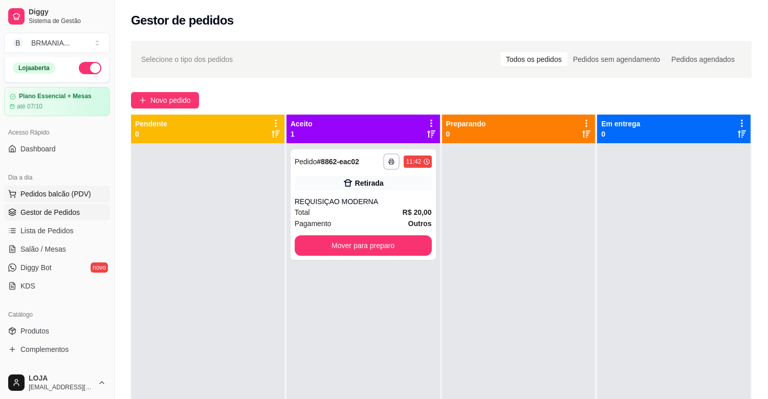
click at [63, 191] on span "Pedidos balcão (PDV)" at bounding box center [55, 194] width 71 height 10
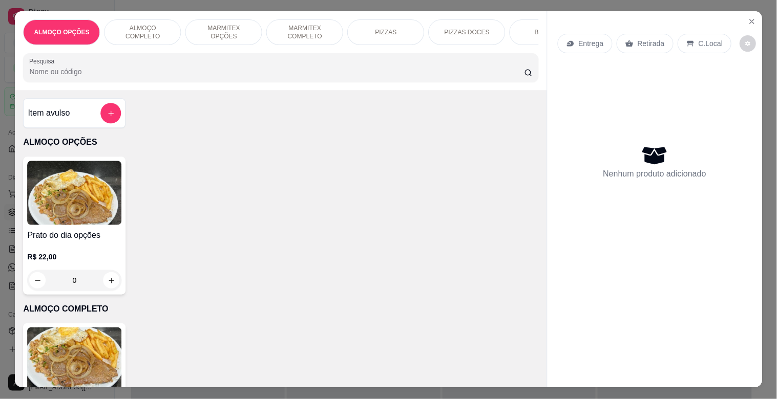
click at [79, 353] on img at bounding box center [74, 360] width 94 height 64
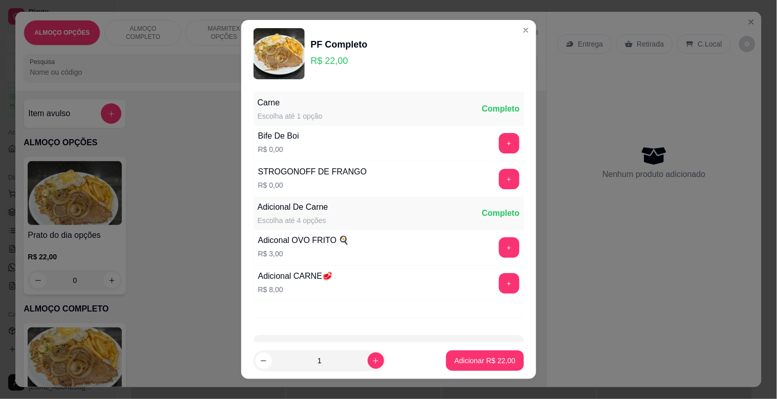
click at [495, 178] on div "+" at bounding box center [509, 179] width 29 height 20
click at [499, 169] on button "+" at bounding box center [509, 179] width 20 height 20
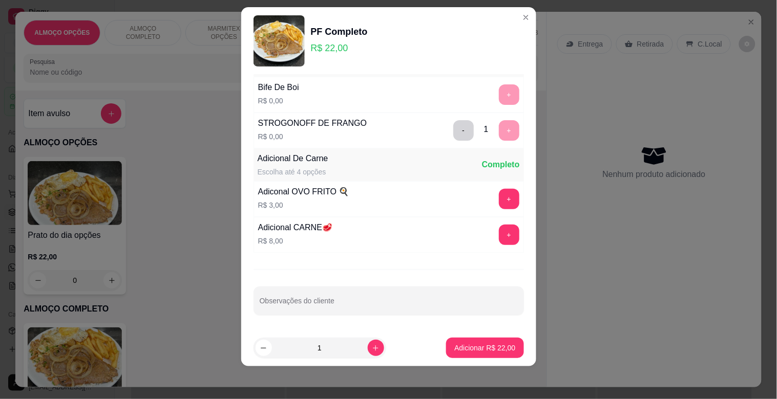
drag, startPoint x: 479, startPoint y: 331, endPoint x: 479, endPoint y: 339, distance: 8.2
click at [479, 336] on footer "1 Adicionar R$ 22,00" at bounding box center [388, 348] width 295 height 37
click at [482, 344] on p "Adicionar R$ 22,00" at bounding box center [484, 348] width 61 height 10
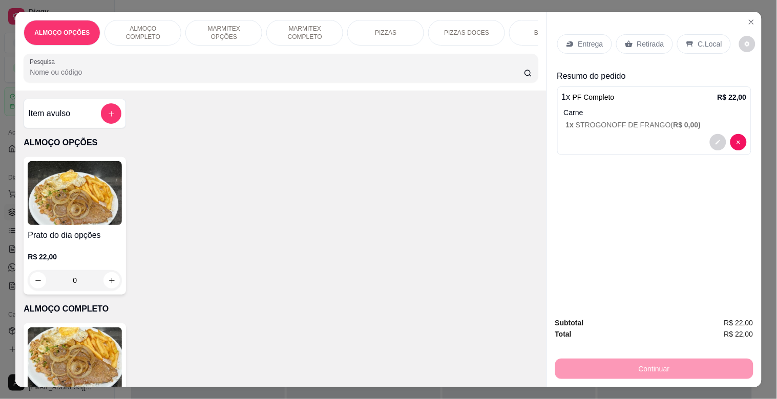
drag, startPoint x: 713, startPoint y: 29, endPoint x: 707, endPoint y: 39, distance: 12.4
click at [710, 31] on div "Entrega Retirada C.Local" at bounding box center [654, 44] width 194 height 36
click at [707, 39] on p "C.Local" at bounding box center [710, 44] width 24 height 10
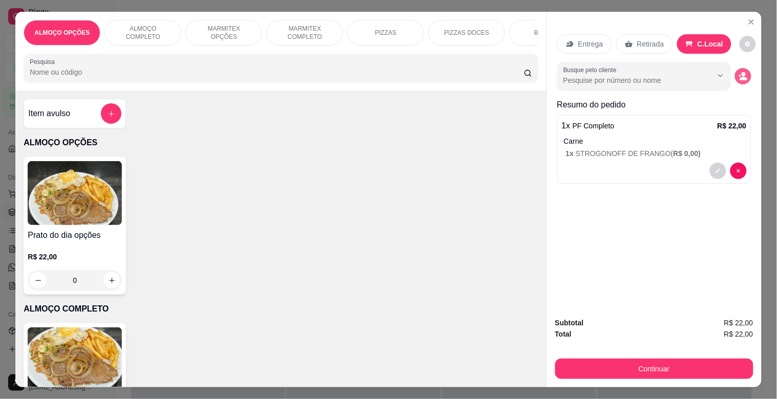
click at [739, 77] on icon "decrease-product-quantity" at bounding box center [743, 79] width 8 height 4
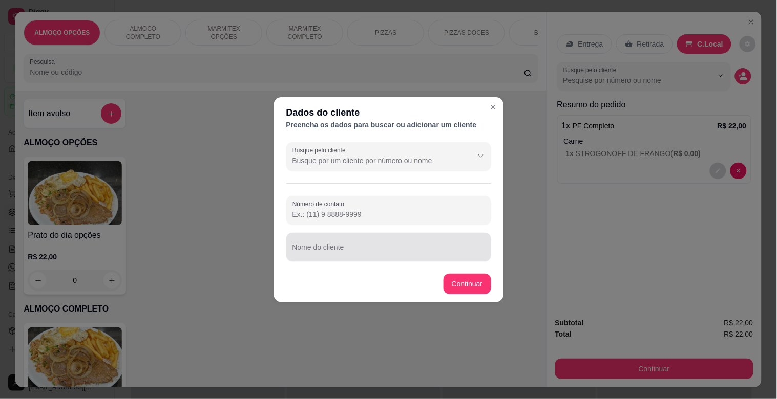
click at [341, 248] on input "Nome do cliente" at bounding box center [388, 251] width 193 height 10
click at [340, 251] on input "[PERSON_NAME] MODERNA" at bounding box center [388, 251] width 193 height 10
type input "[PERSON_NAME] MODERNA"
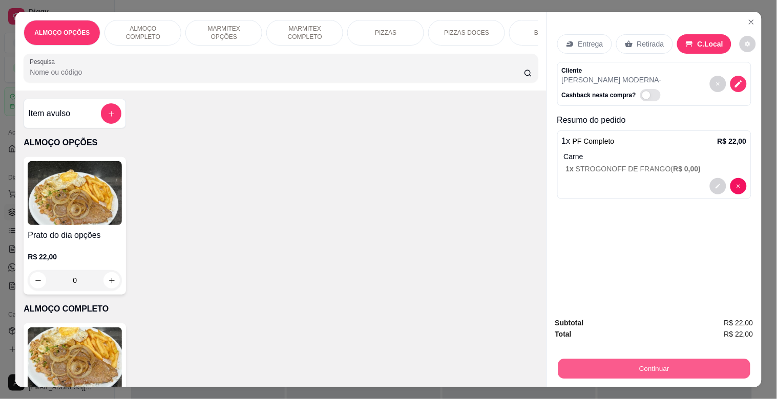
click at [622, 359] on button "Continuar" at bounding box center [654, 369] width 192 height 20
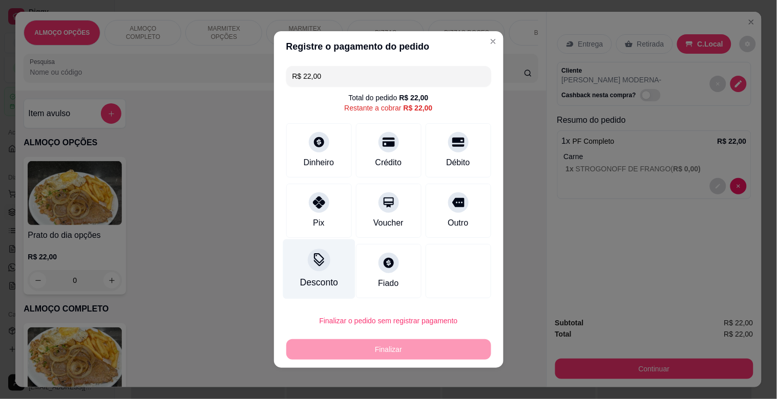
click at [315, 258] on icon at bounding box center [318, 259] width 13 height 13
click at [306, 229] on input at bounding box center [388, 228] width 205 height 20
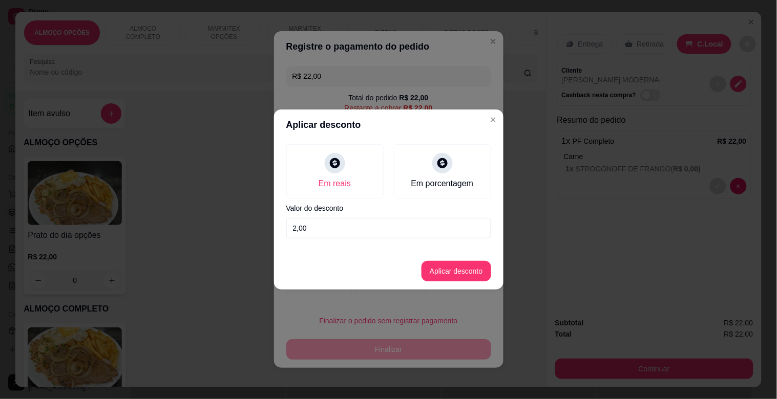
type input "2,00"
click at [454, 280] on button "Aplicar desconto" at bounding box center [455, 272] width 67 height 20
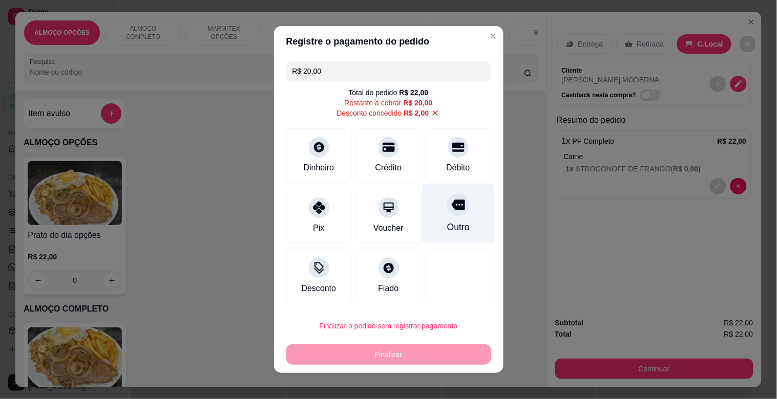
click at [455, 215] on div "Outro" at bounding box center [458, 214] width 72 height 60
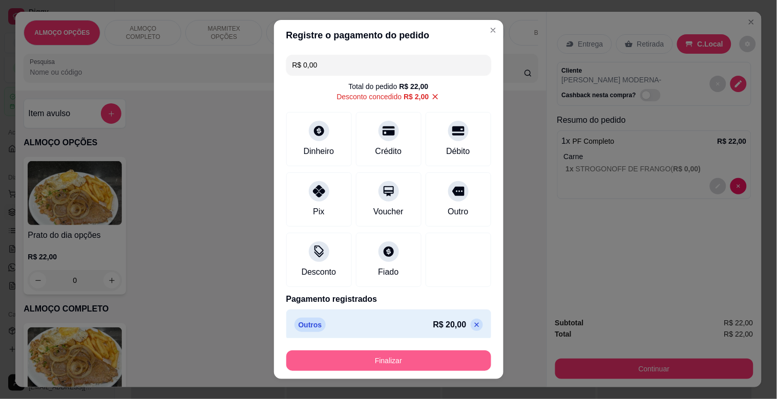
click at [375, 362] on button "Finalizar" at bounding box center [388, 361] width 205 height 20
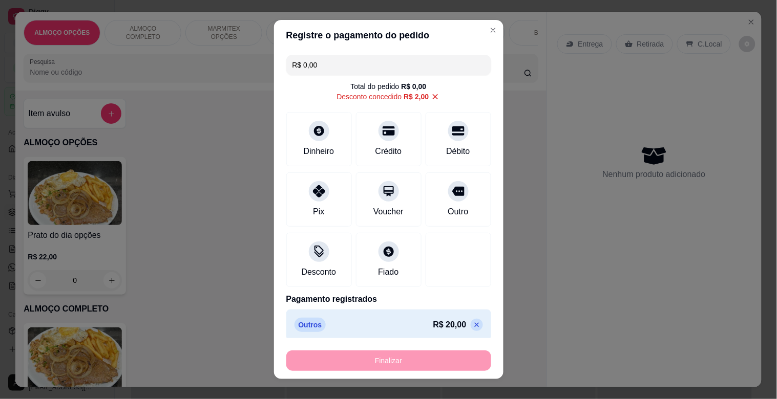
type input "-R$ 22,00"
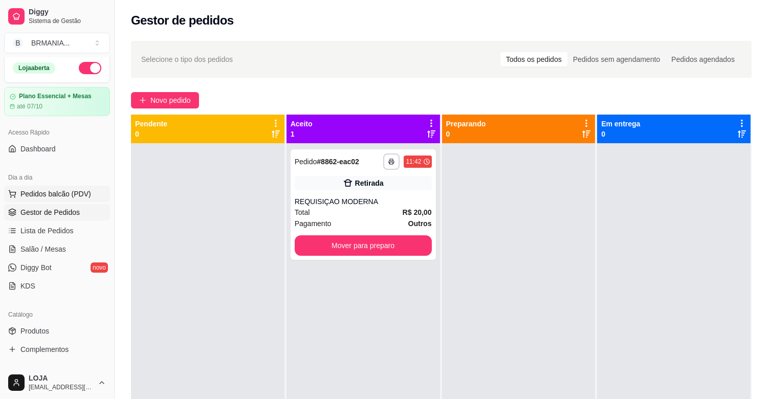
click at [70, 186] on button "Pedidos balcão (PDV)" at bounding box center [57, 194] width 106 height 16
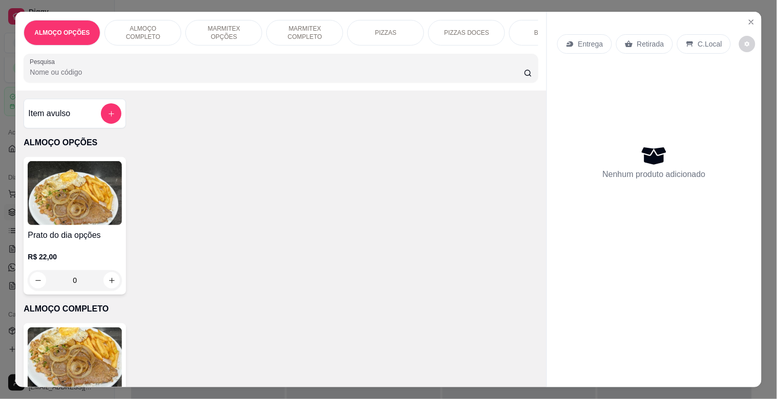
click at [86, 352] on img at bounding box center [75, 360] width 94 height 64
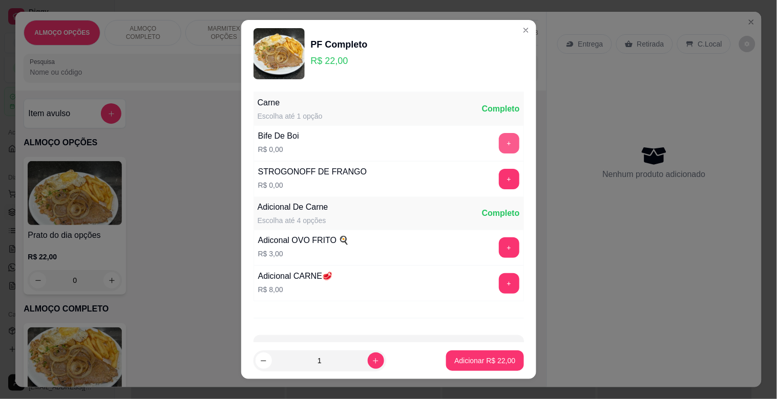
click at [499, 143] on button "+" at bounding box center [509, 143] width 20 height 20
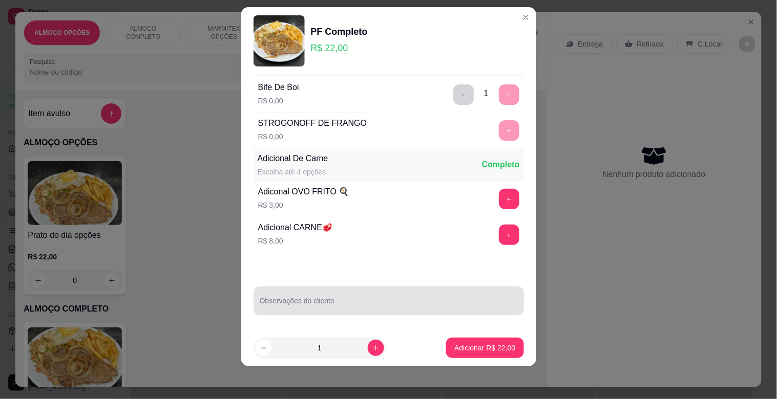
click at [331, 297] on div at bounding box center [389, 301] width 258 height 20
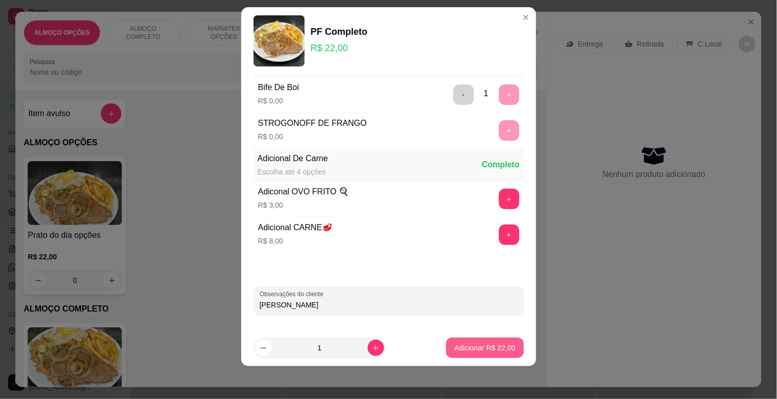
type input "[PERSON_NAME]"
click at [468, 343] on p "Adicionar R$ 22,00" at bounding box center [484, 348] width 61 height 10
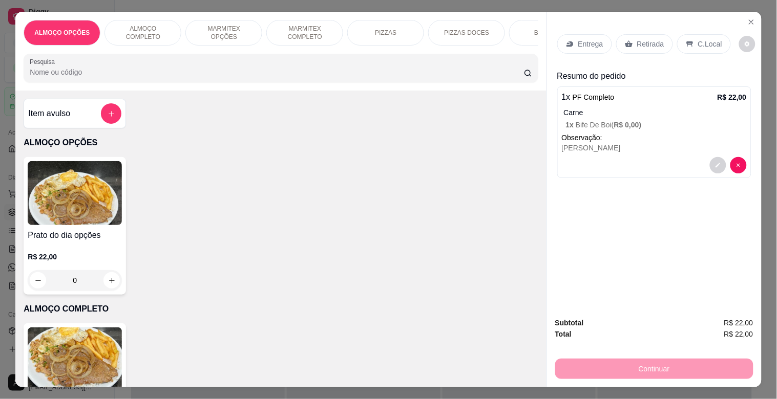
click at [87, 356] on img at bounding box center [75, 360] width 94 height 64
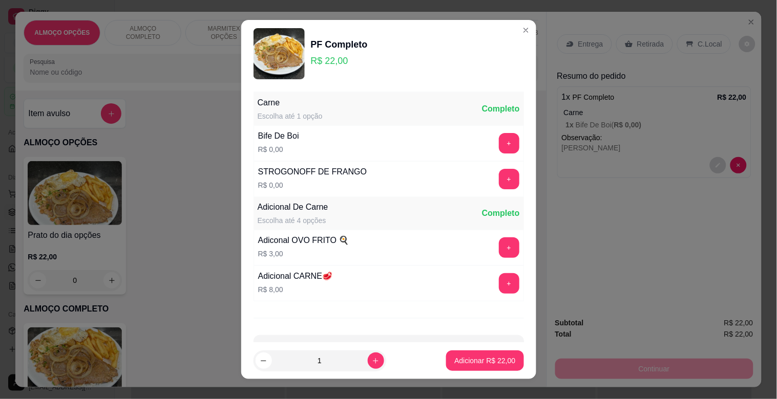
click at [499, 145] on button "+" at bounding box center [509, 143] width 20 height 20
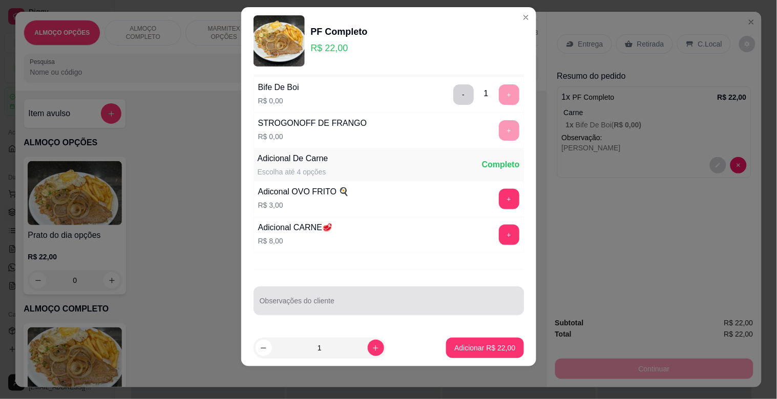
click at [333, 297] on div at bounding box center [389, 301] width 258 height 20
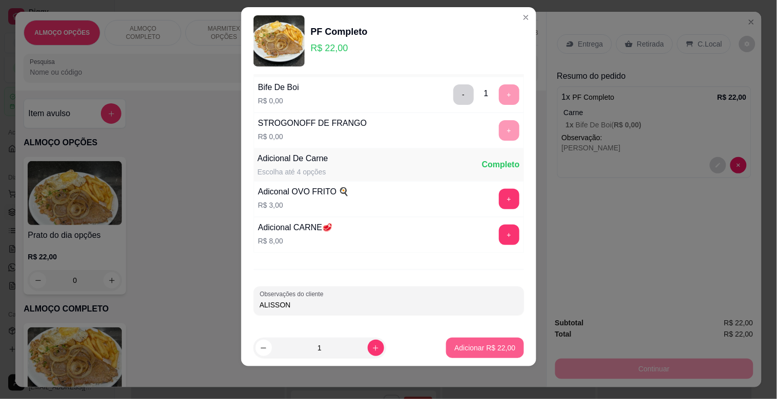
type input "ALISSON"
click at [480, 347] on p "Adicionar R$ 22,00" at bounding box center [484, 348] width 59 height 10
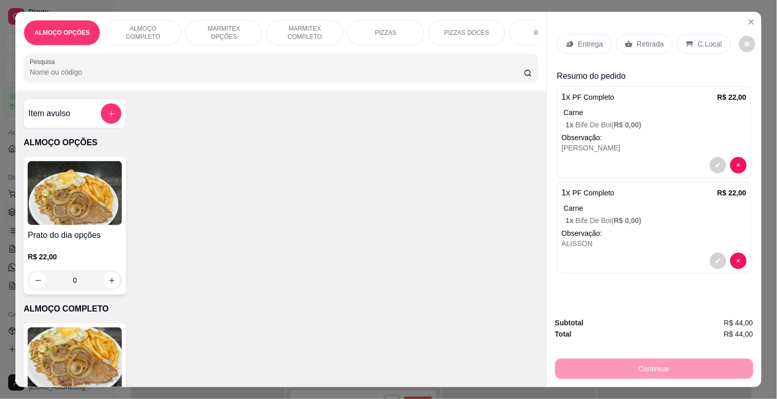
click at [640, 39] on p "Retirada" at bounding box center [650, 44] width 27 height 10
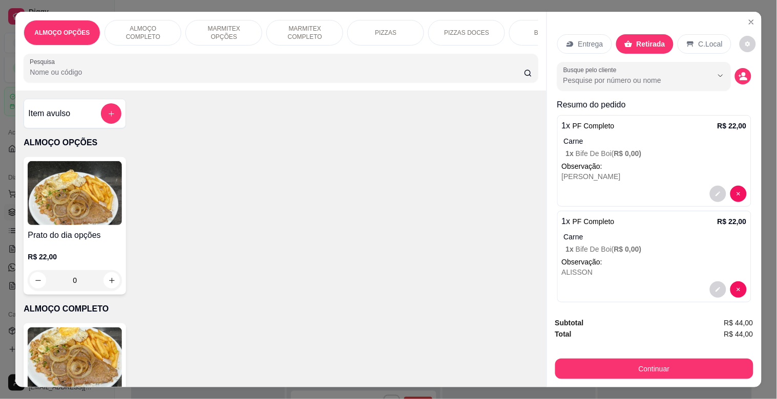
click at [700, 39] on p "C.Local" at bounding box center [710, 44] width 24 height 10
click at [741, 73] on circle "decrease-product-quantity" at bounding box center [743, 75] width 4 height 4
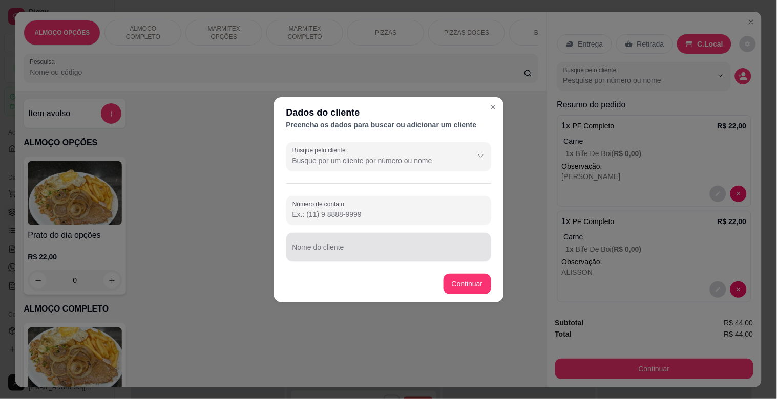
click at [320, 261] on div "Nome do cliente" at bounding box center [388, 247] width 205 height 29
type input "REQUISIÇAO MODERNA"
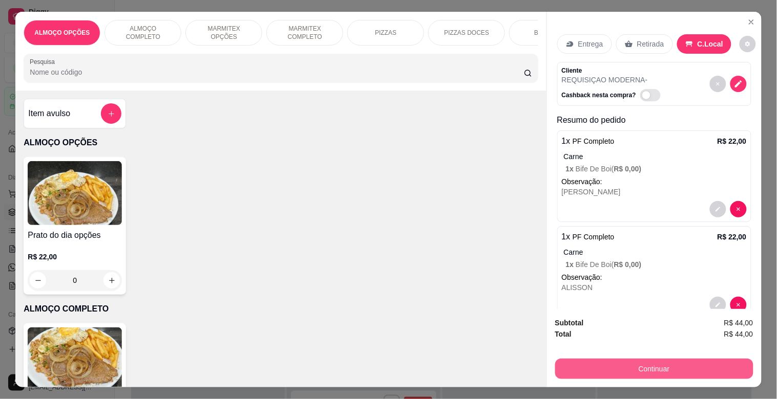
click at [627, 365] on button "Continuar" at bounding box center [654, 369] width 198 height 20
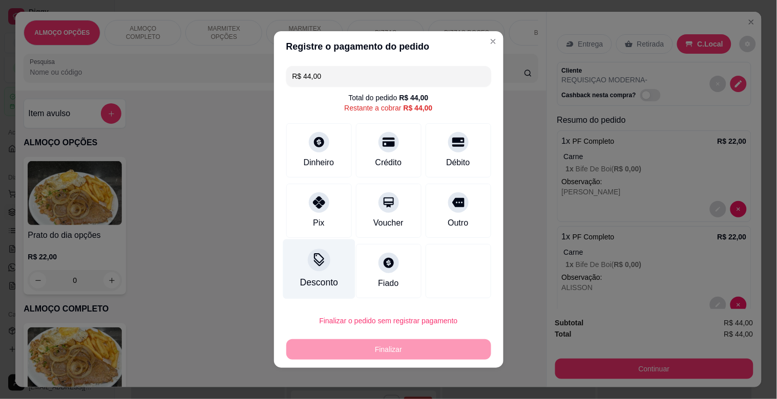
click at [302, 273] on div "Desconto" at bounding box center [319, 270] width 72 height 60
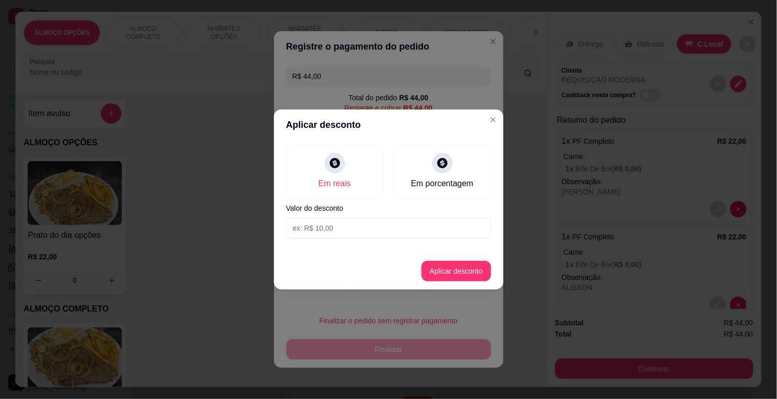
click at [304, 229] on input at bounding box center [388, 228] width 205 height 20
type input "4,00"
click at [467, 267] on button "Aplicar desconto" at bounding box center [456, 271] width 70 height 20
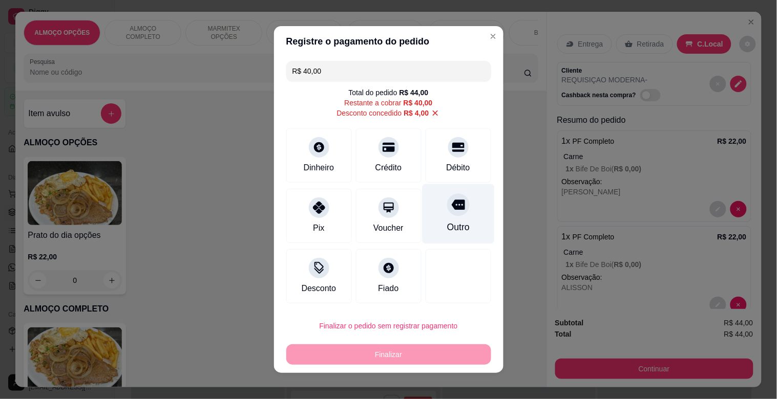
click at [454, 216] on div "Outro" at bounding box center [458, 214] width 72 height 60
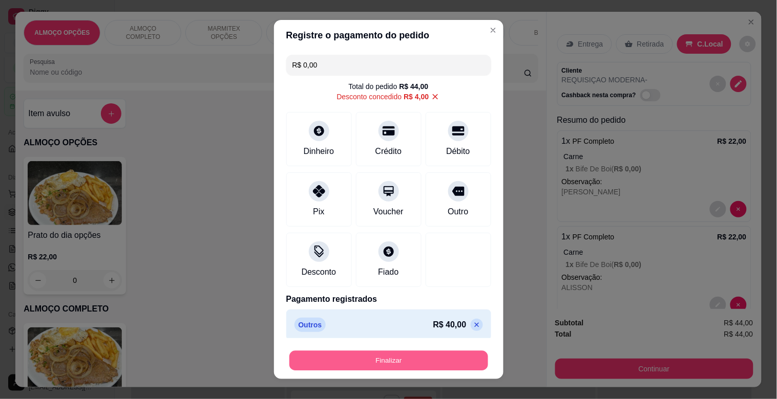
click at [424, 361] on button "Finalizar" at bounding box center [388, 361] width 199 height 20
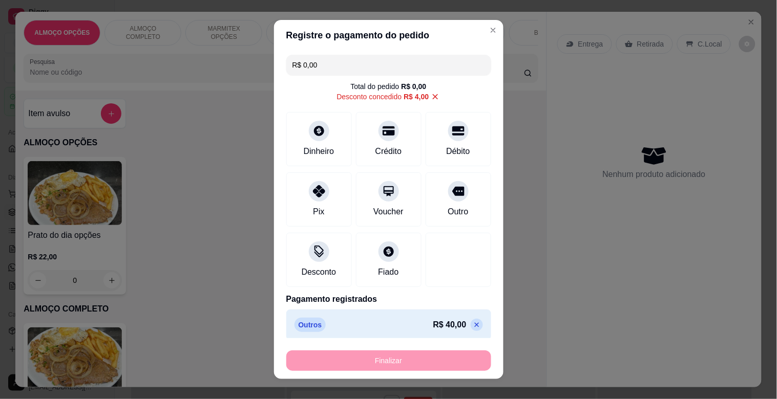
type input "-R$ 44,00"
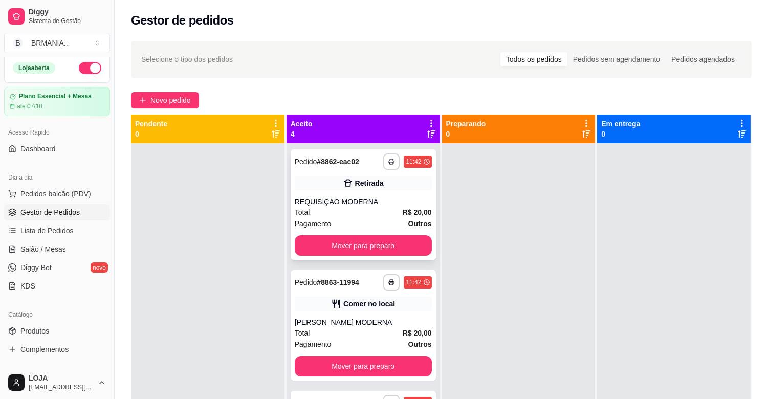
click at [359, 256] on div "**********" at bounding box center [363, 204] width 145 height 111
click at [371, 248] on button "Mover para preparo" at bounding box center [363, 246] width 137 height 20
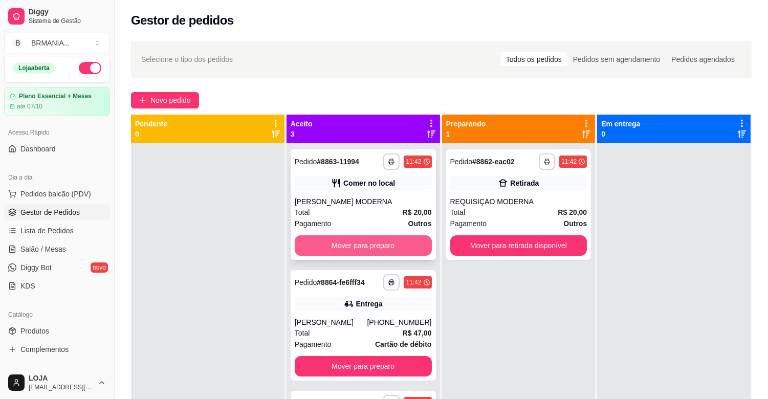
click at [373, 243] on button "Mover para preparo" at bounding box center [363, 246] width 137 height 20
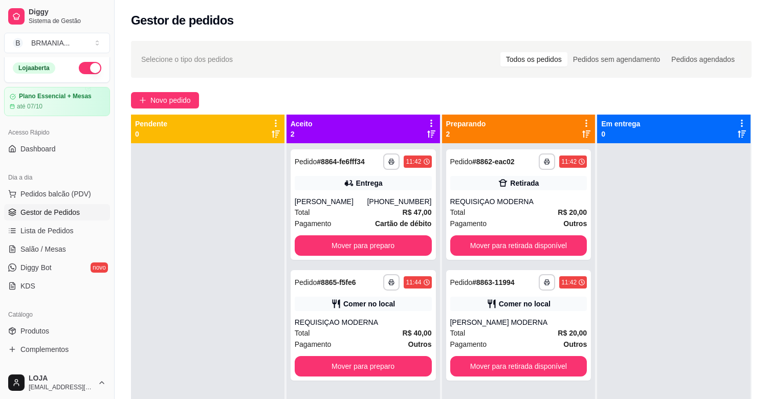
click at [373, 243] on div "**********" at bounding box center [363, 204] width 145 height 111
click at [495, 243] on button "Mover para retirada disponível" at bounding box center [519, 246] width 133 height 20
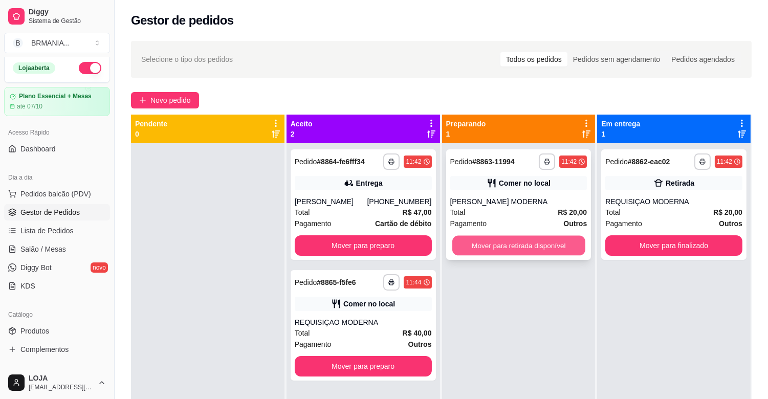
click at [497, 242] on button "Mover para retirada disponível" at bounding box center [519, 246] width 133 height 20
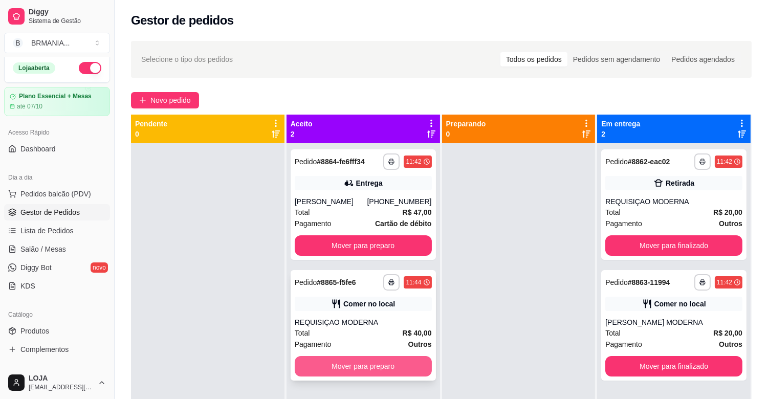
click at [357, 372] on button "Mover para preparo" at bounding box center [363, 366] width 137 height 20
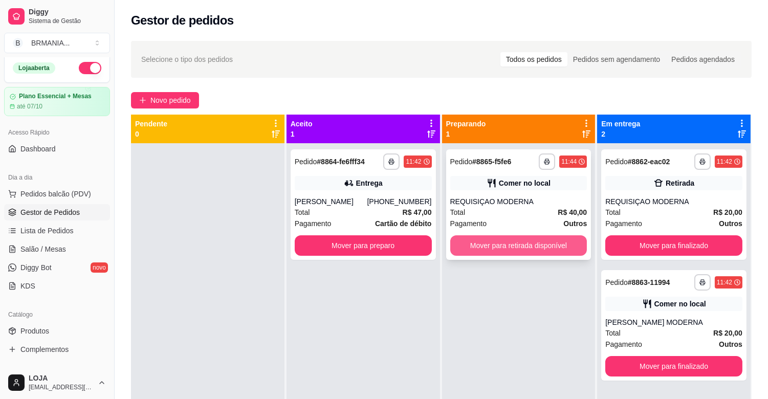
click at [521, 248] on button "Mover para retirada disponível" at bounding box center [519, 246] width 137 height 20
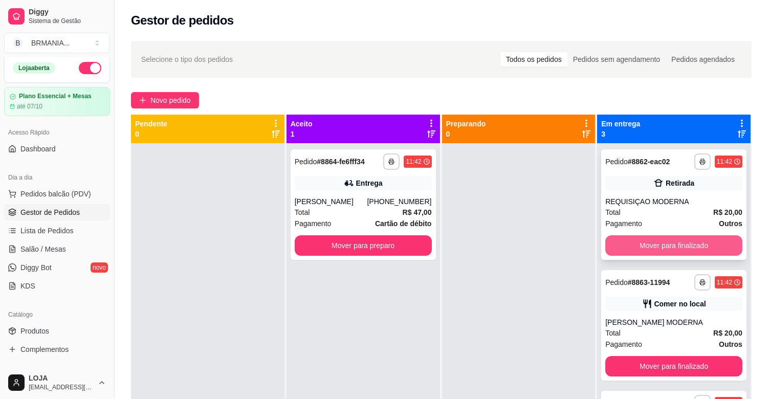
click at [681, 247] on button "Mover para finalizado" at bounding box center [674, 246] width 137 height 20
click at [681, 246] on button "Mover para finalizado" at bounding box center [674, 246] width 133 height 20
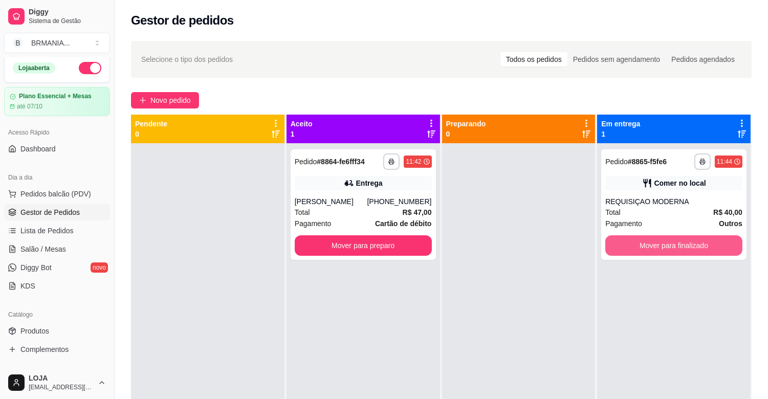
click at [681, 246] on button "Mover para finalizado" at bounding box center [674, 246] width 137 height 20
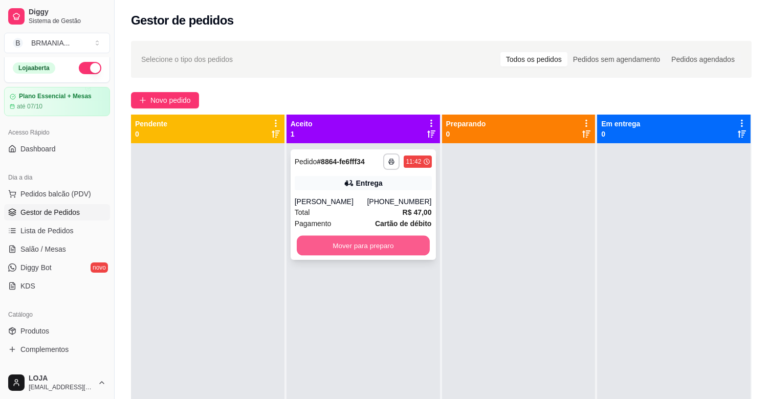
click at [398, 251] on button "Mover para preparo" at bounding box center [363, 246] width 133 height 20
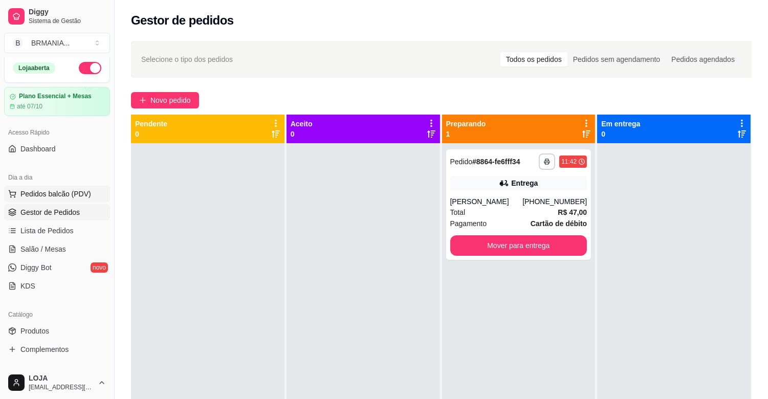
click at [68, 193] on span "Pedidos balcão (PDV)" at bounding box center [55, 194] width 71 height 10
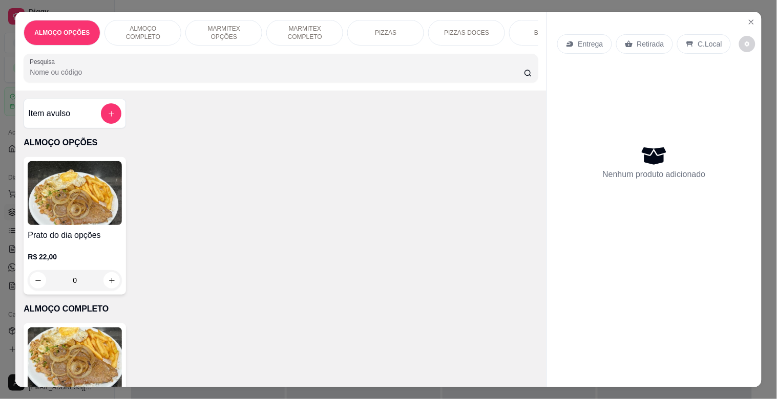
click at [288, 34] on p "MARMITEX COMPLETO" at bounding box center [304, 33] width 59 height 16
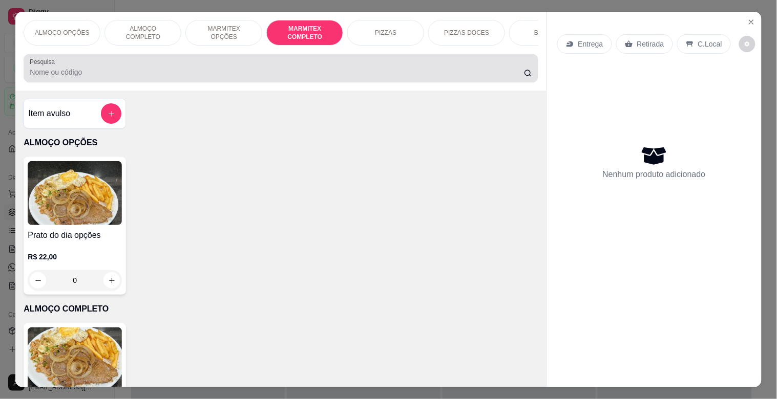
scroll to position [25, 0]
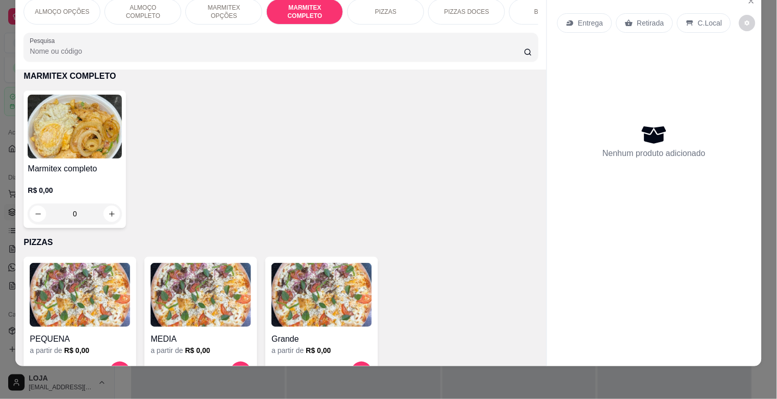
click at [98, 117] on img at bounding box center [75, 127] width 94 height 64
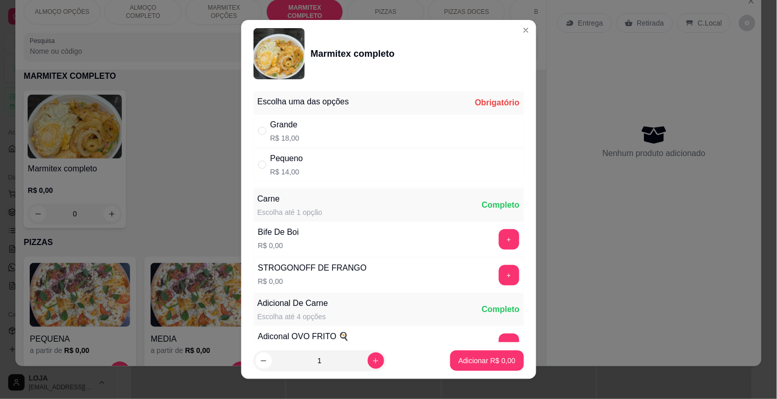
click at [308, 132] on div "Grande R$ 18,00" at bounding box center [388, 131] width 270 height 34
radio input "true"
click at [499, 270] on button "+" at bounding box center [509, 275] width 20 height 20
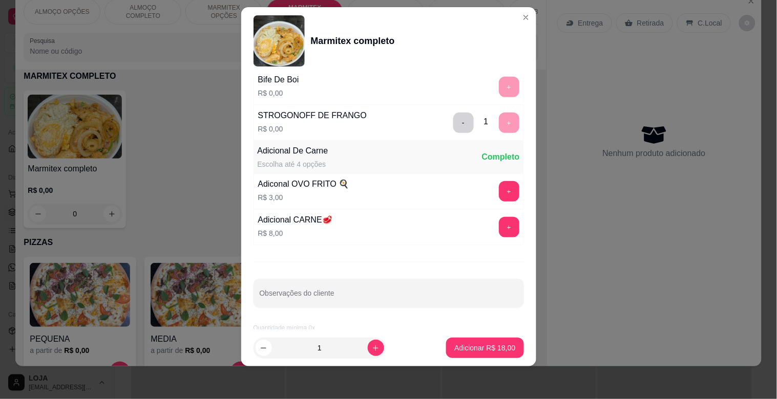
scroll to position [143, 0]
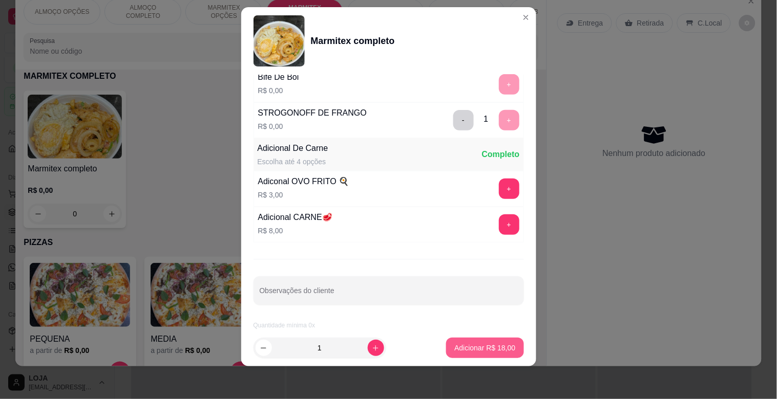
click at [479, 344] on p "Adicionar R$ 18,00" at bounding box center [484, 348] width 61 height 10
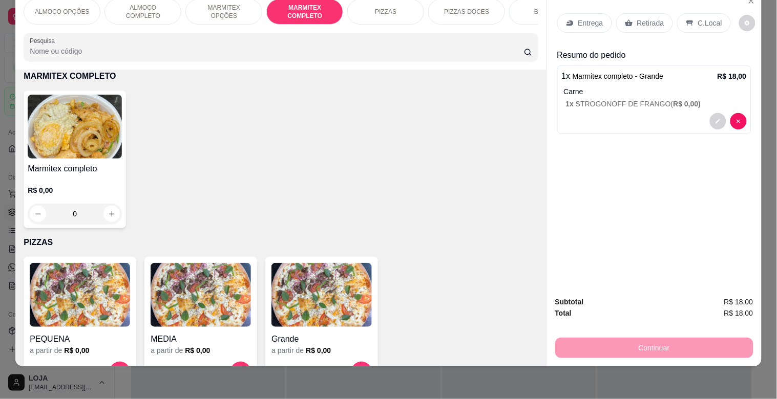
click at [637, 18] on p "Retirada" at bounding box center [650, 23] width 27 height 10
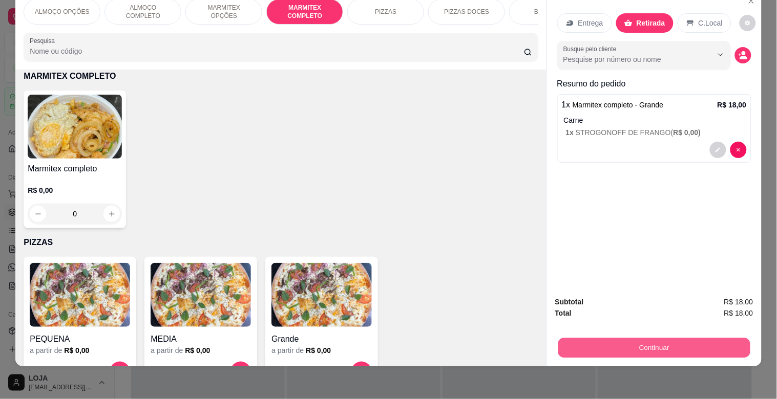
click at [690, 341] on button "Continuar" at bounding box center [654, 348] width 192 height 20
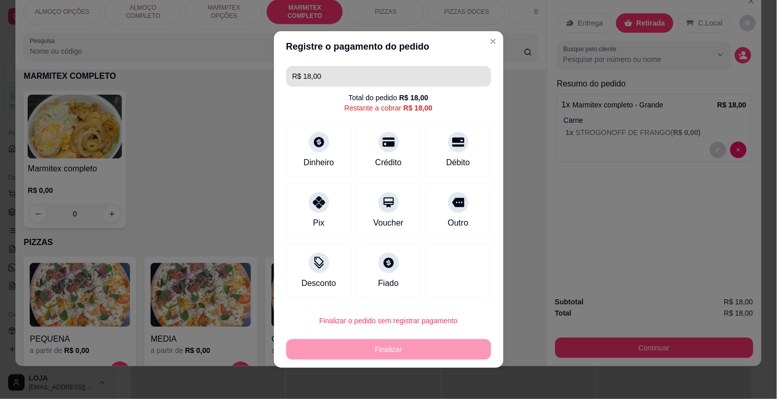
click at [356, 81] on input "R$ 18,00" at bounding box center [388, 76] width 193 height 20
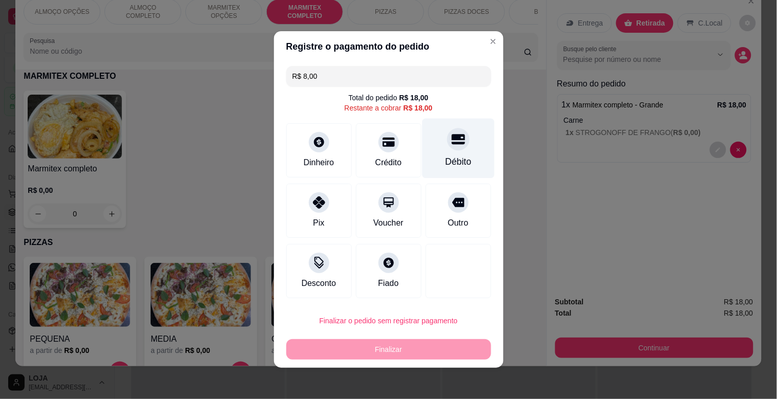
click at [443, 153] on div "Débito" at bounding box center [458, 149] width 72 height 60
type input "R$ 10,00"
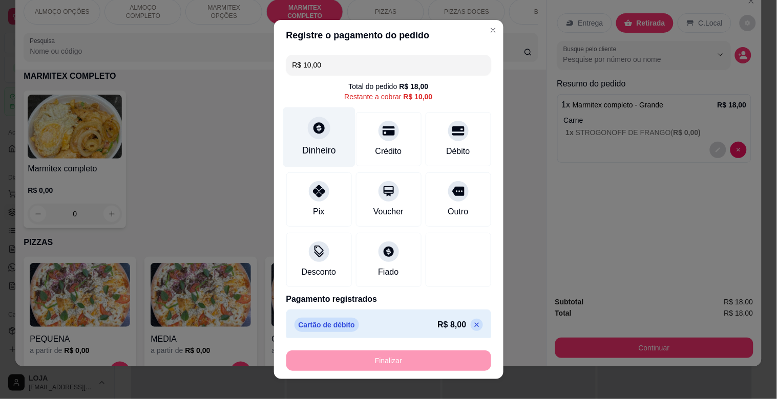
click at [310, 144] on div "Dinheiro" at bounding box center [319, 150] width 34 height 13
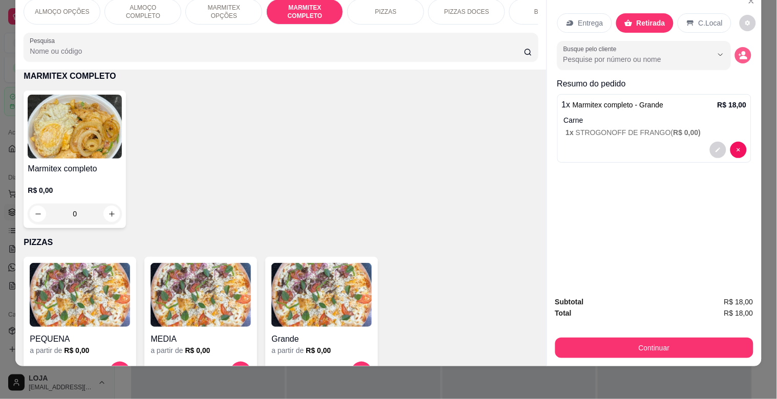
click at [741, 52] on circle "decrease-product-quantity" at bounding box center [743, 54] width 4 height 4
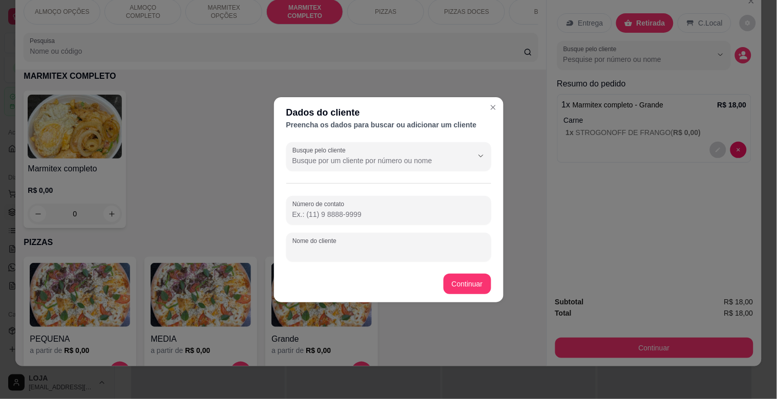
click at [367, 256] on input "Nome do cliente" at bounding box center [388, 251] width 193 height 10
type input "VALINHO"
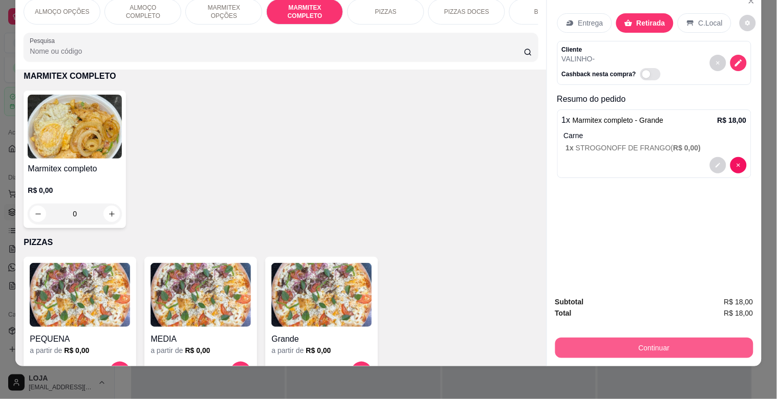
click at [641, 339] on button "Continuar" at bounding box center [654, 348] width 198 height 20
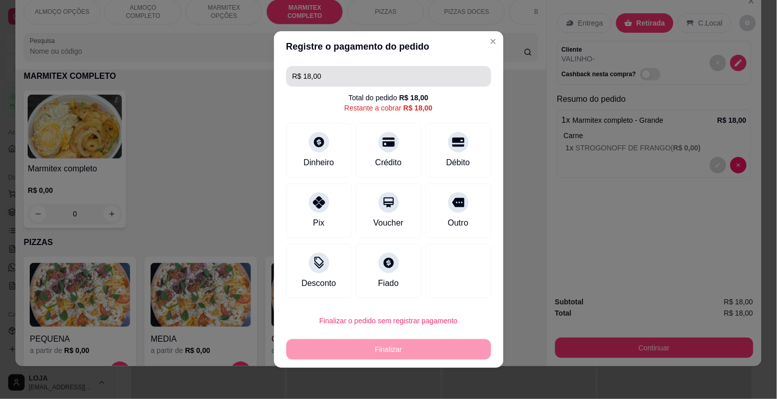
click at [334, 88] on div "R$ 18,00 Total do pedido R$ 18,00 Restante a cobrar R$ 18,00 Dinheiro Crédito D…" at bounding box center [388, 182] width 229 height 241
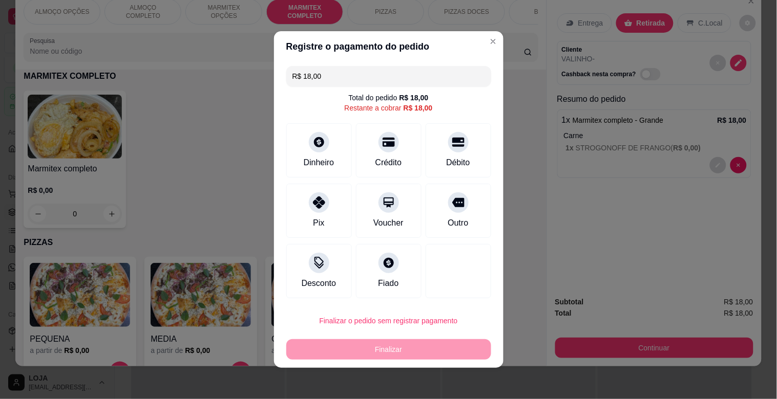
click at [334, 77] on input "R$ 18,00" at bounding box center [388, 76] width 193 height 20
click at [471, 142] on div "Débito" at bounding box center [458, 149] width 72 height 60
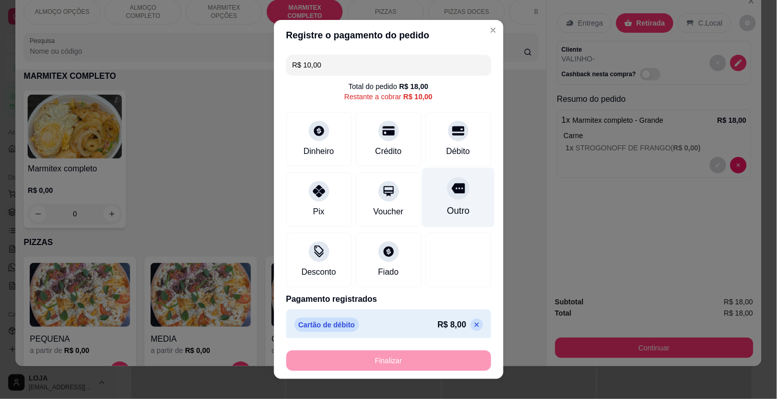
click at [446, 205] on div "Outro" at bounding box center [457, 210] width 23 height 13
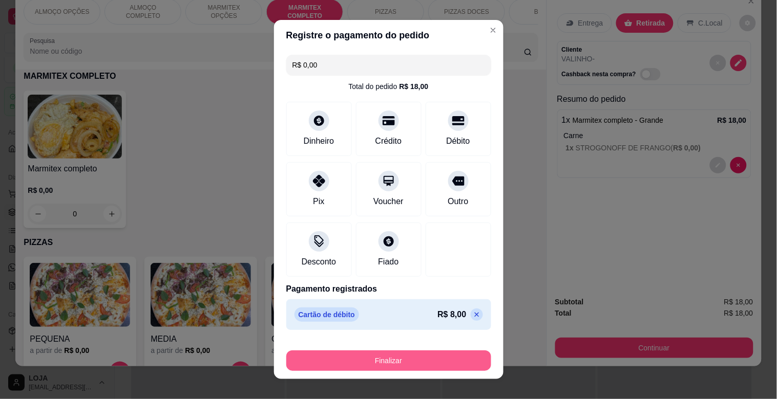
click at [416, 356] on button "Finalizar" at bounding box center [388, 361] width 205 height 20
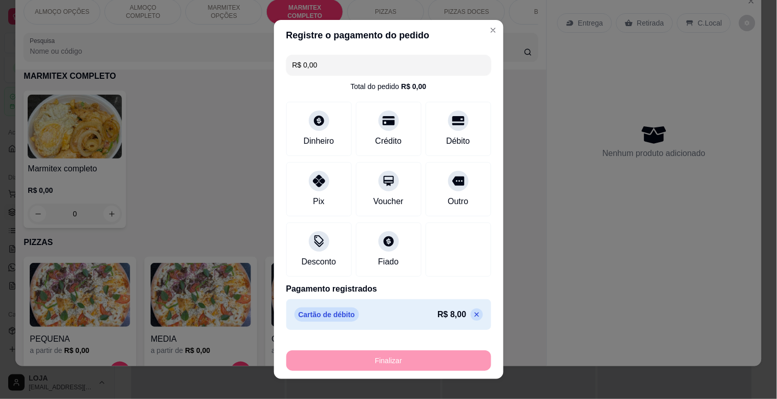
type input "-R$ 18,00"
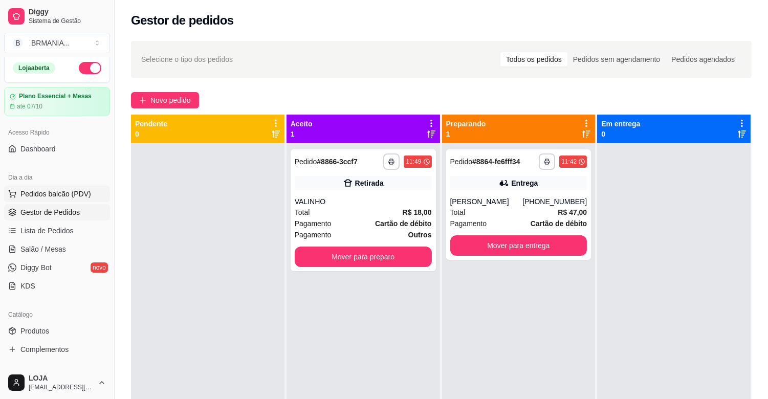
click at [42, 197] on span "Pedidos balcão (PDV)" at bounding box center [55, 194] width 71 height 10
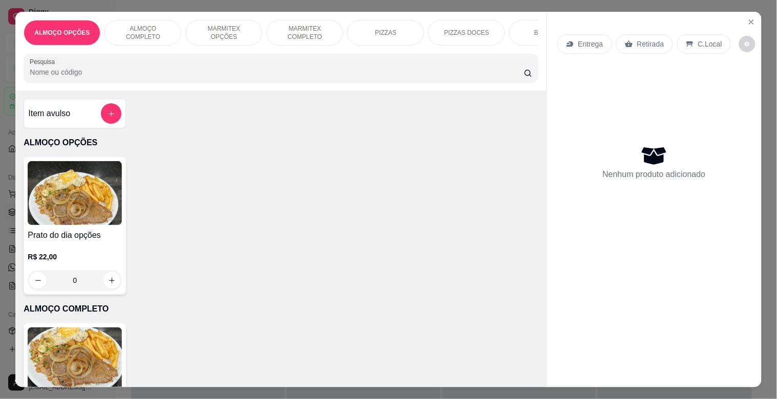
click at [298, 25] on p "MARMITEX COMPLETO" at bounding box center [304, 33] width 59 height 16
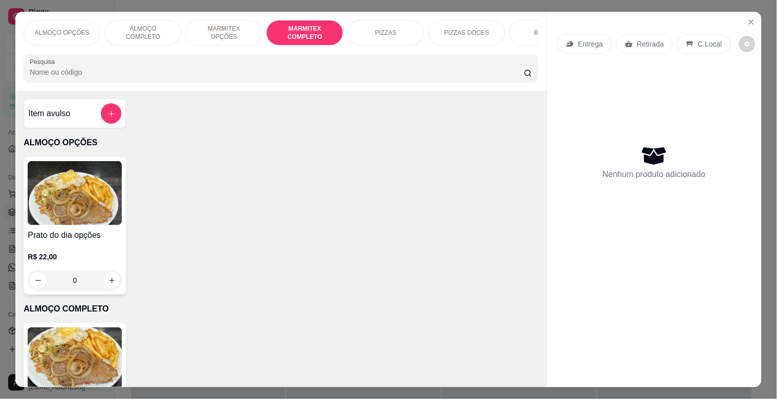
scroll to position [25, 0]
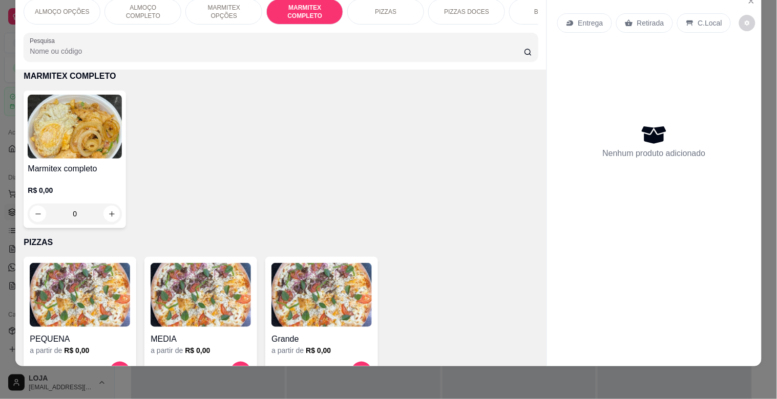
click at [78, 101] on img at bounding box center [75, 127] width 94 height 64
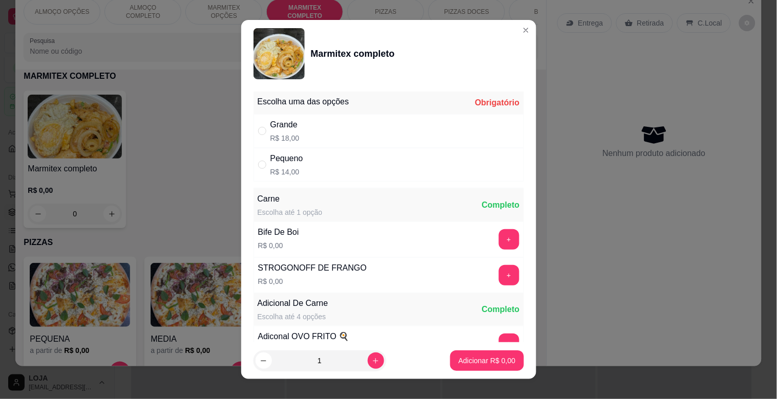
click at [315, 160] on div "Pequeno R$ 14,00" at bounding box center [388, 165] width 270 height 34
radio input "true"
click at [499, 241] on button "+" at bounding box center [509, 239] width 20 height 20
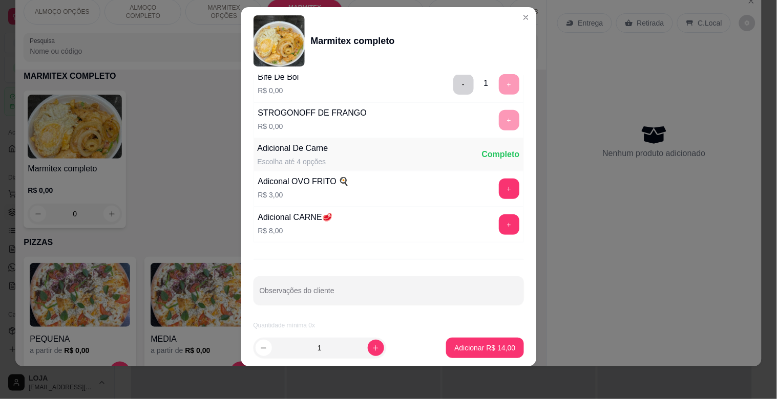
scroll to position [143, 0]
click at [481, 351] on p "Adicionar R$ 14,00" at bounding box center [484, 348] width 59 height 10
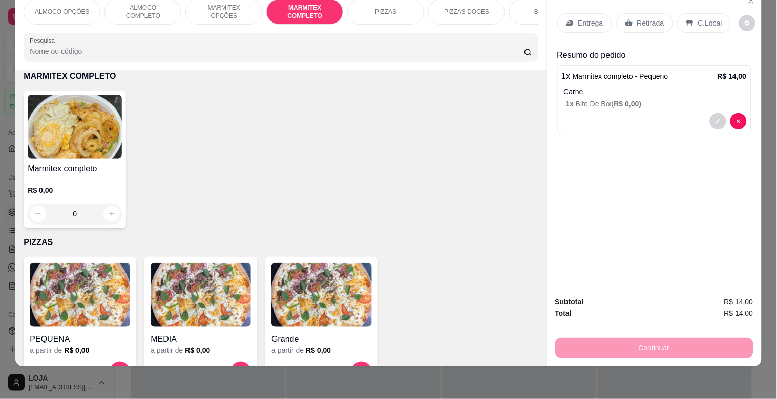
click at [662, 18] on div "Retirada" at bounding box center [644, 22] width 57 height 19
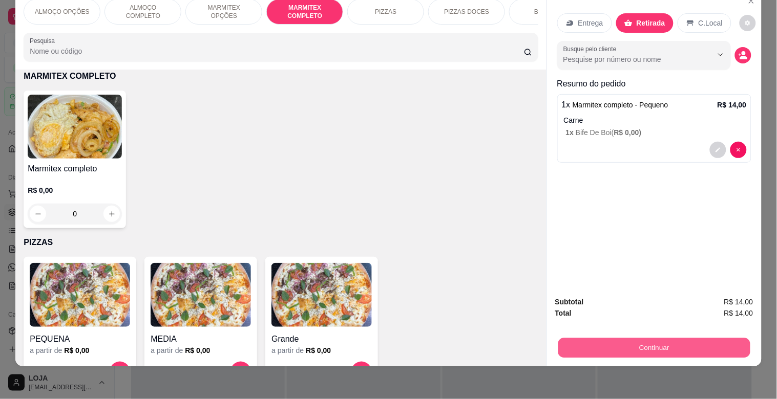
click at [665, 340] on button "Continuar" at bounding box center [654, 348] width 192 height 20
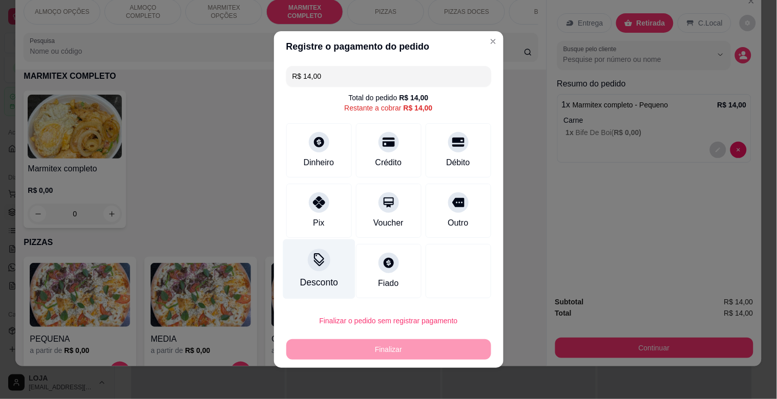
click at [313, 278] on div "Desconto" at bounding box center [319, 282] width 38 height 13
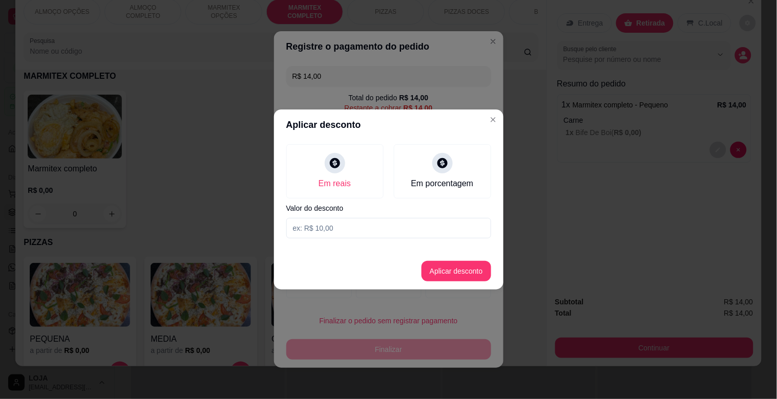
click at [338, 223] on input at bounding box center [388, 228] width 205 height 20
type input "1,00"
click at [457, 270] on button "Aplicar desconto" at bounding box center [455, 272] width 67 height 20
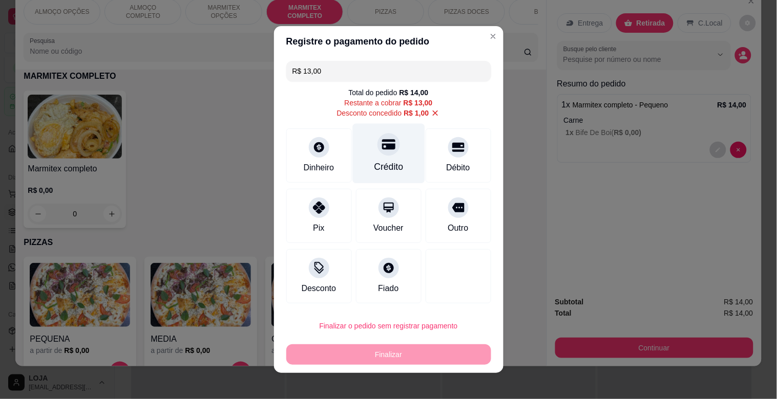
click at [377, 155] on div at bounding box center [388, 144] width 23 height 23
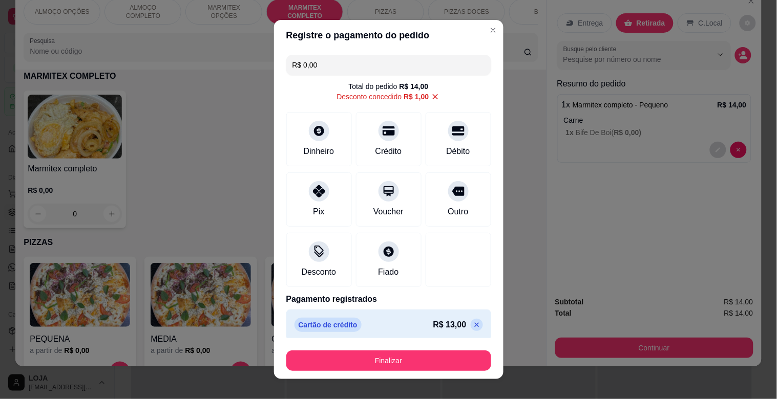
click at [409, 353] on button "Finalizar" at bounding box center [388, 361] width 205 height 20
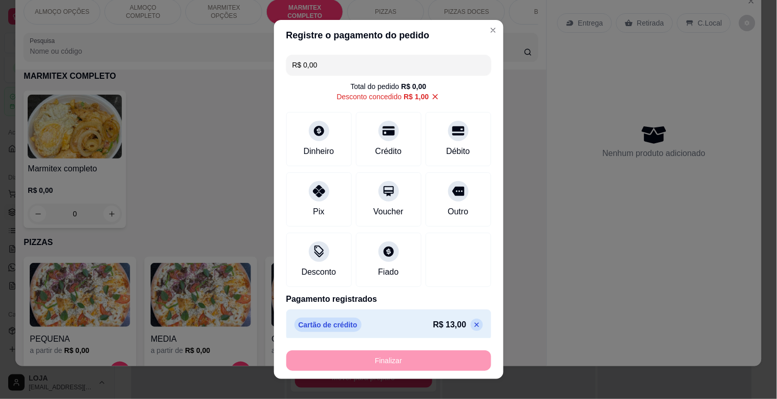
type input "-R$ 14,00"
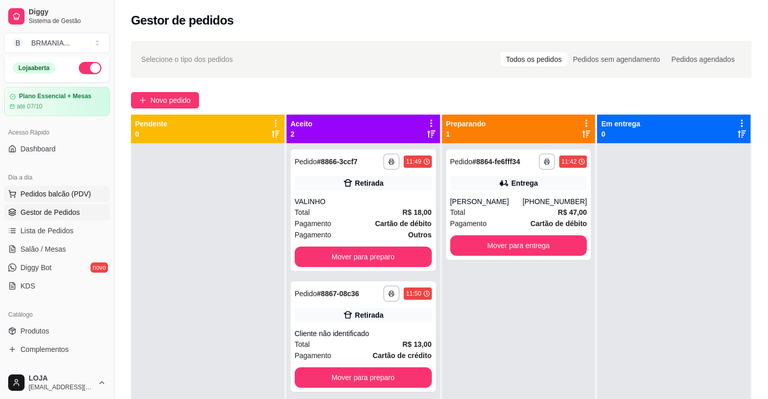
click at [77, 191] on span "Pedidos balcão (PDV)" at bounding box center [55, 194] width 71 height 10
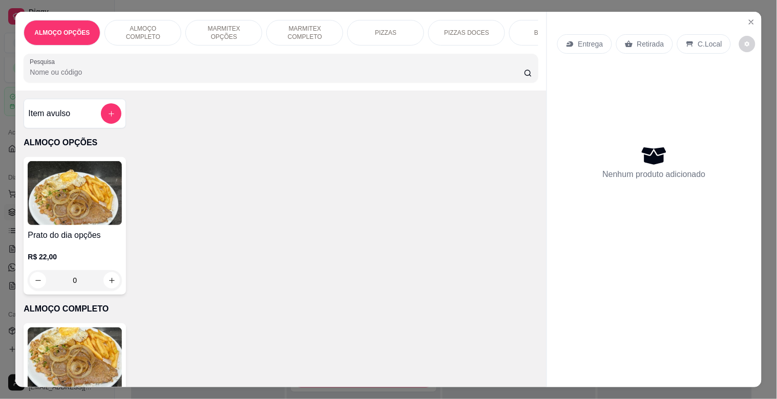
click at [305, 27] on p "MARMITEX COMPLETO" at bounding box center [304, 33] width 59 height 16
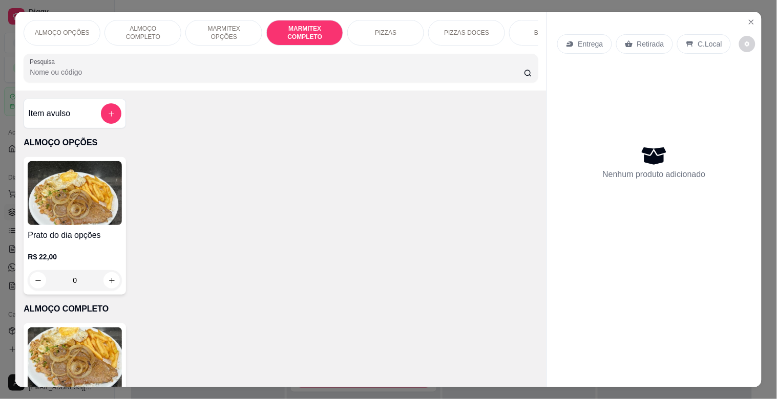
scroll to position [25, 0]
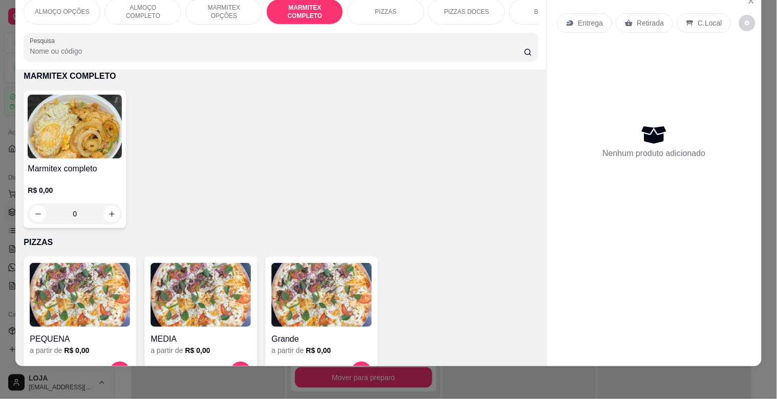
click at [120, 115] on div "Marmitex completo R$ 0,00 0" at bounding box center [281, 160] width 514 height 138
click at [106, 123] on img at bounding box center [75, 127] width 94 height 64
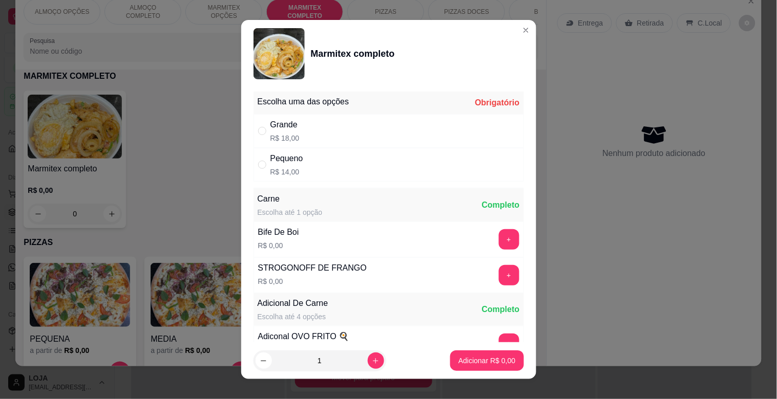
click at [296, 135] on div "Grande R$ 18,00" at bounding box center [388, 131] width 270 height 34
radio input "true"
click at [499, 247] on button "+" at bounding box center [509, 239] width 20 height 20
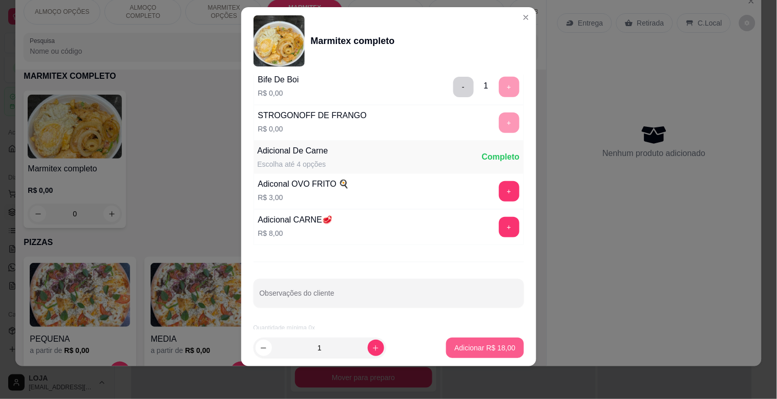
scroll to position [143, 0]
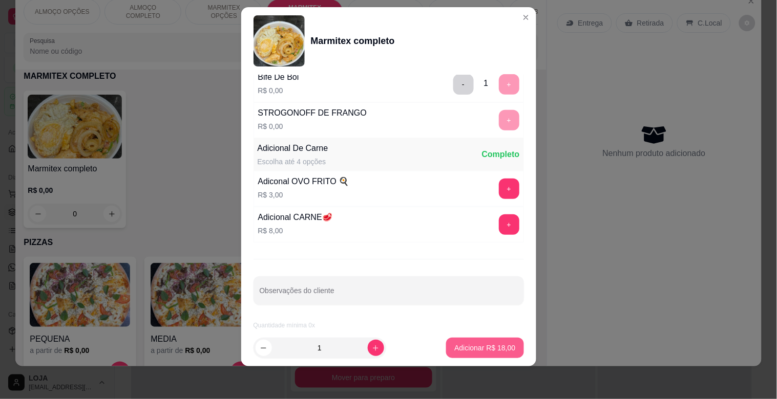
click at [480, 352] on p "Adicionar R$ 18,00" at bounding box center [484, 348] width 61 height 10
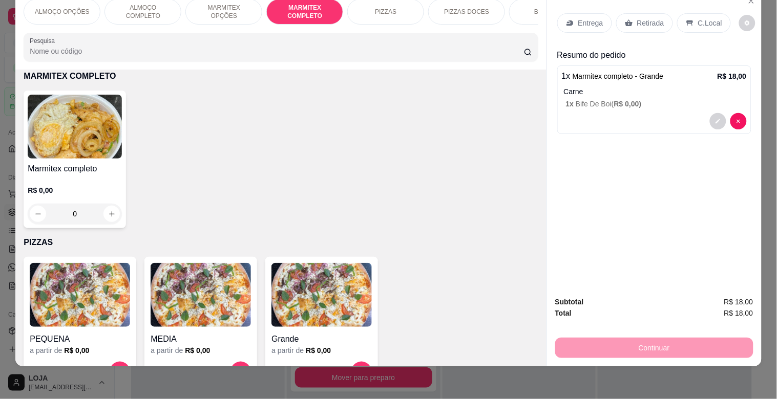
click at [67, 149] on img at bounding box center [75, 127] width 94 height 64
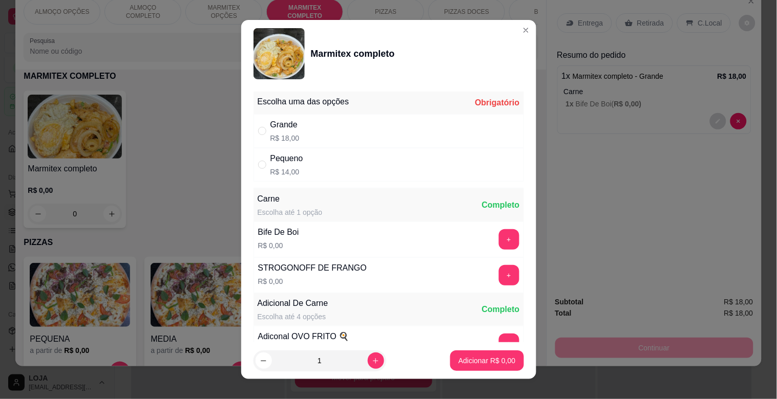
drag, startPoint x: 313, startPoint y: 159, endPoint x: 324, endPoint y: 165, distance: 12.2
click at [314, 159] on div "Pequeno R$ 14,00" at bounding box center [388, 165] width 270 height 34
radio input "true"
click at [499, 237] on button "+" at bounding box center [509, 239] width 20 height 20
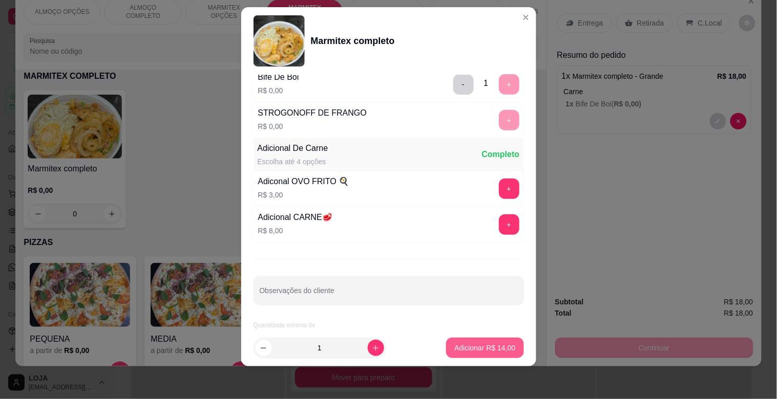
click at [485, 355] on button "Adicionar R$ 14,00" at bounding box center [484, 348] width 77 height 20
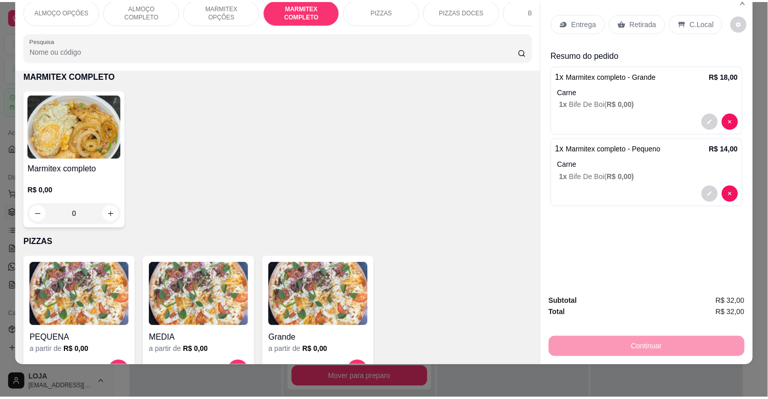
scroll to position [0, 0]
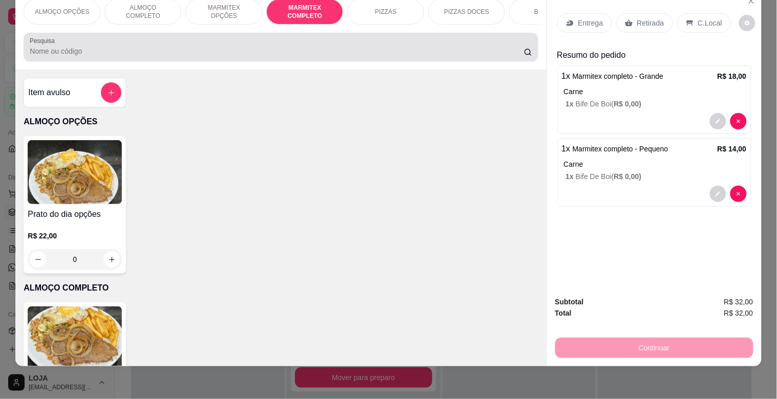
click at [271, 52] on input "Pesquisa" at bounding box center [277, 51] width 494 height 10
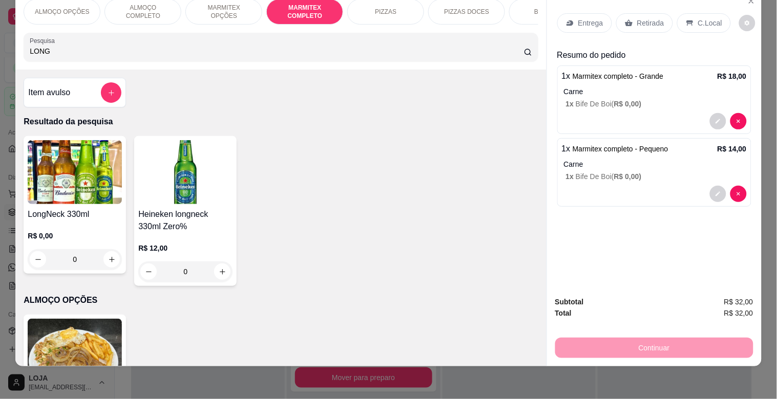
type input "LONG"
click at [74, 164] on img at bounding box center [75, 172] width 94 height 64
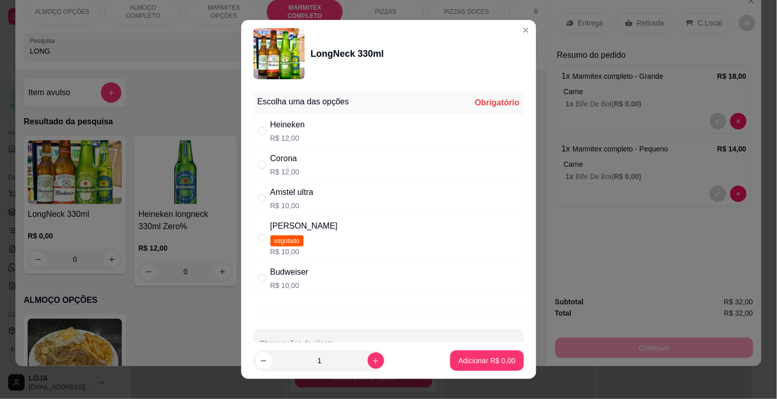
drag, startPoint x: 333, startPoint y: 279, endPoint x: 423, endPoint y: 304, distance: 94.0
click at [333, 279] on div "Budweiser R$ 10,00" at bounding box center [388, 279] width 270 height 34
radio input "true"
click at [473, 361] on p "Adicionar R$ 10,00" at bounding box center [484, 361] width 59 height 10
type input "1"
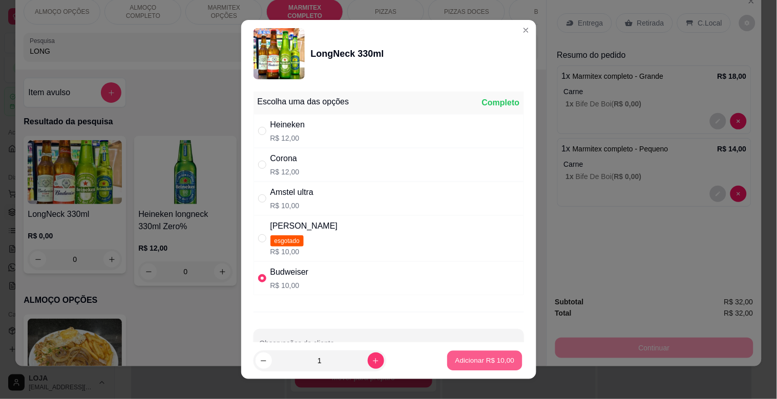
type input "1"
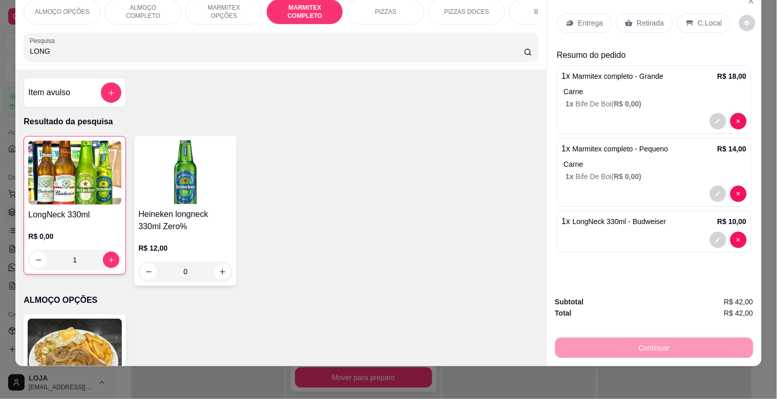
click at [643, 18] on p "Retirada" at bounding box center [650, 23] width 27 height 10
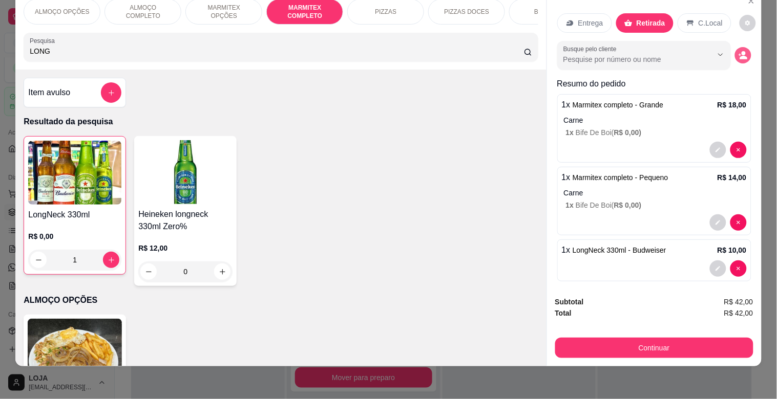
click at [739, 56] on icon "decrease-product-quantity" at bounding box center [743, 58] width 8 height 4
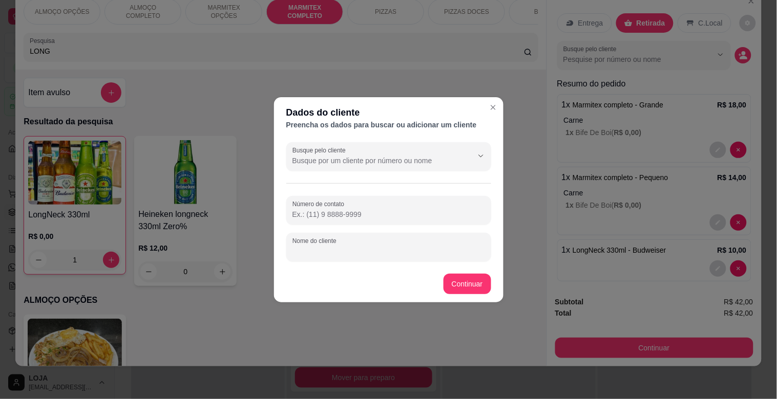
click at [308, 250] on input "Nome do cliente" at bounding box center [388, 251] width 193 height 10
type input "VALINHO"
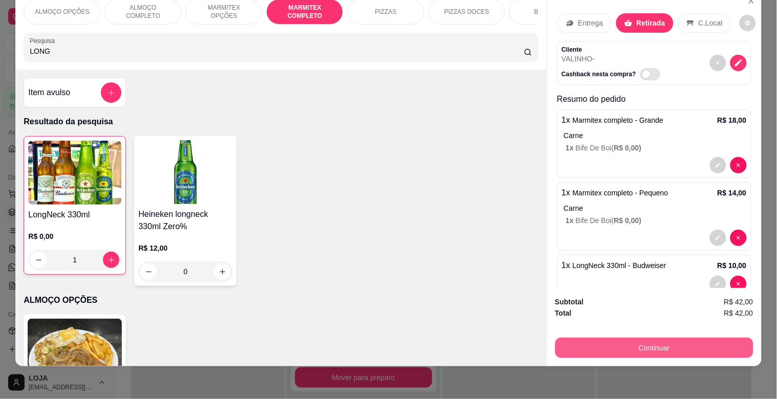
click at [685, 338] on button "Continuar" at bounding box center [654, 348] width 198 height 20
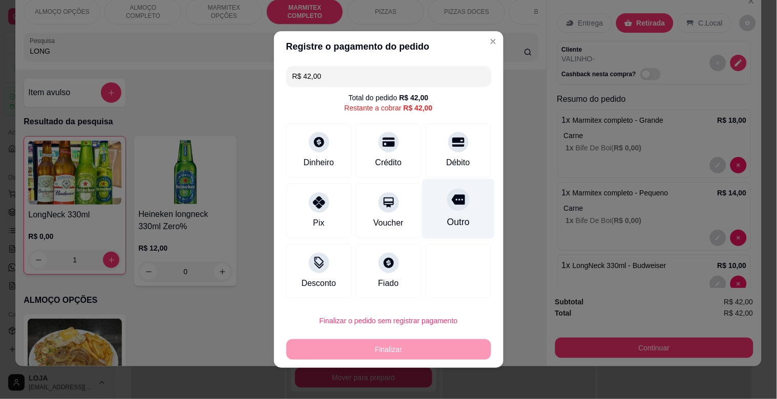
click at [452, 213] on div "Outro" at bounding box center [458, 209] width 72 height 60
type input "R$ 0,00"
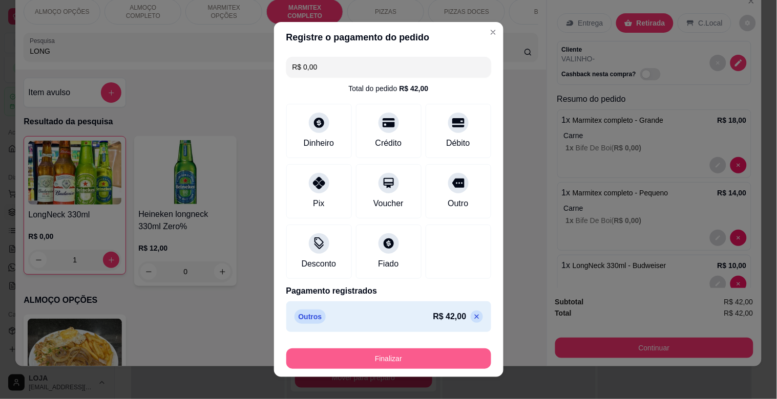
click at [383, 357] on button "Finalizar" at bounding box center [388, 359] width 205 height 20
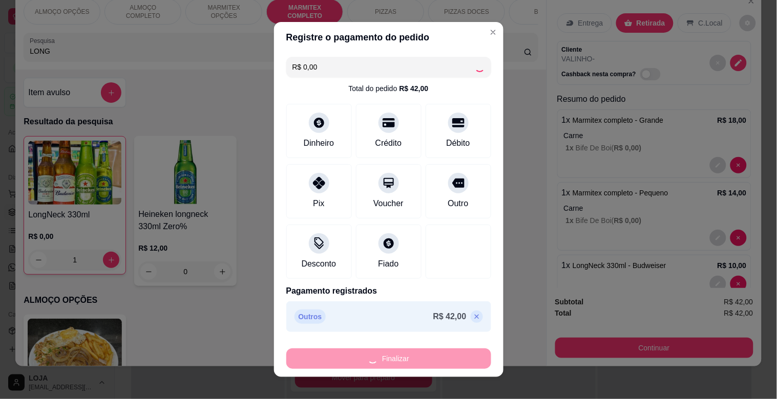
type input "0"
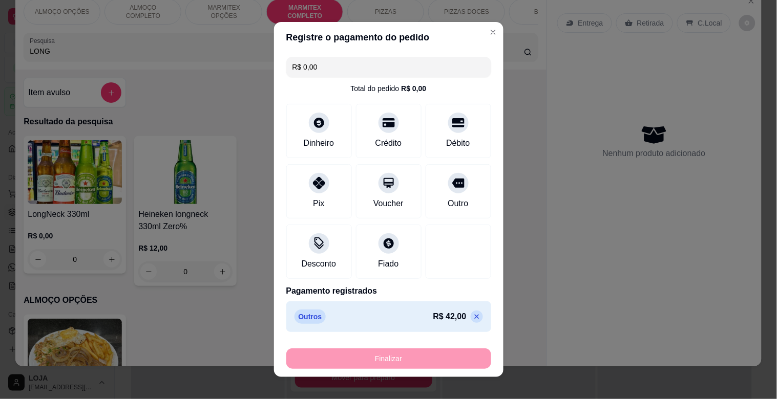
type input "-R$ 42,00"
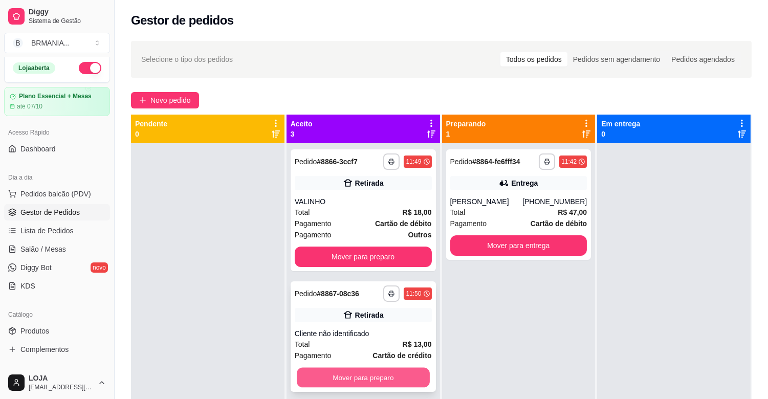
click at [371, 381] on button "Mover para preparo" at bounding box center [363, 378] width 133 height 20
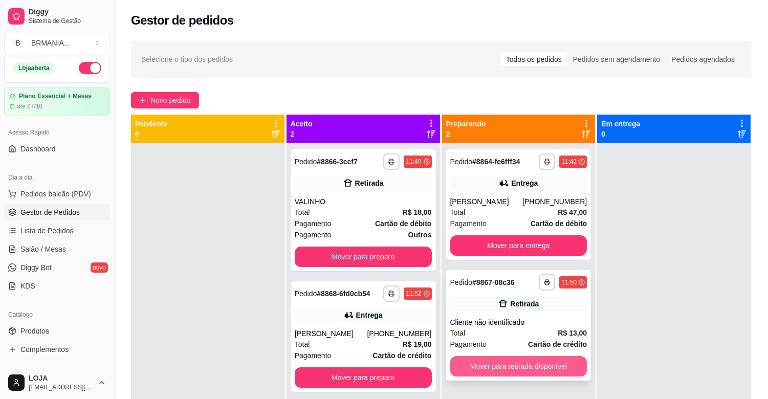
click at [499, 375] on button "Mover para retirada disponível" at bounding box center [519, 366] width 137 height 20
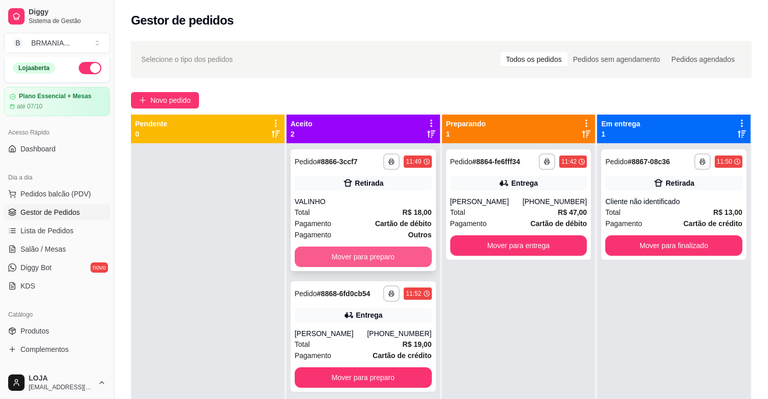
click at [379, 257] on button "Mover para preparo" at bounding box center [363, 257] width 137 height 20
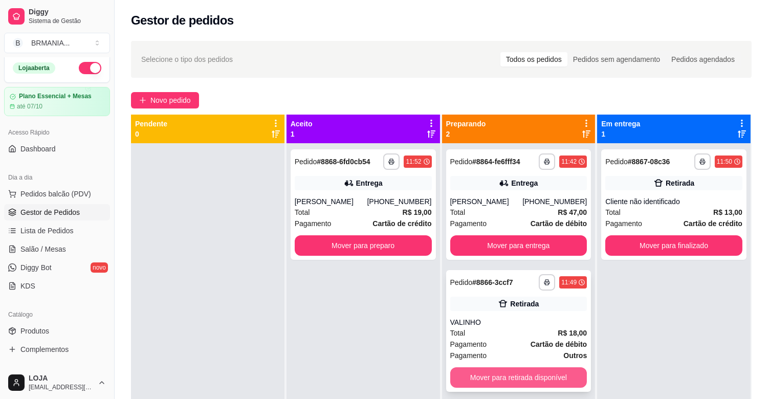
click at [533, 386] on button "Mover para retirada disponível" at bounding box center [519, 378] width 137 height 20
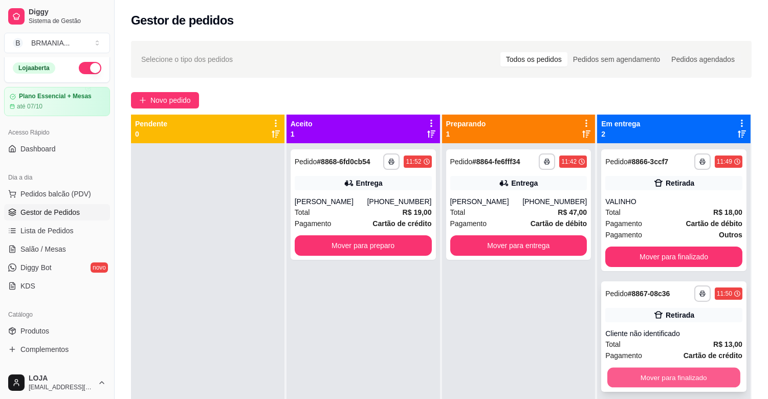
click at [658, 371] on button "Mover para finalizado" at bounding box center [674, 378] width 133 height 20
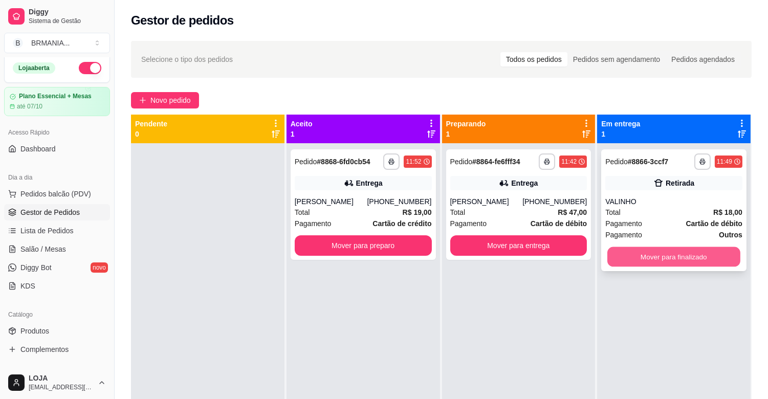
click at [656, 254] on button "Mover para finalizado" at bounding box center [674, 257] width 133 height 20
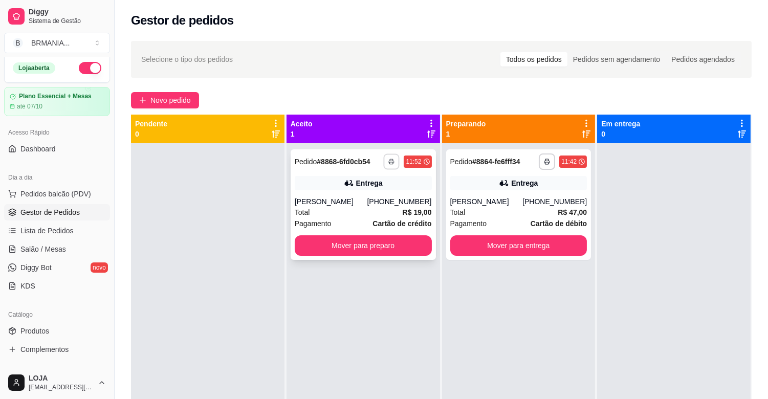
click at [389, 160] on icon "button" at bounding box center [392, 162] width 6 height 6
click at [377, 196] on button "IMPRESSORA" at bounding box center [362, 197] width 72 height 16
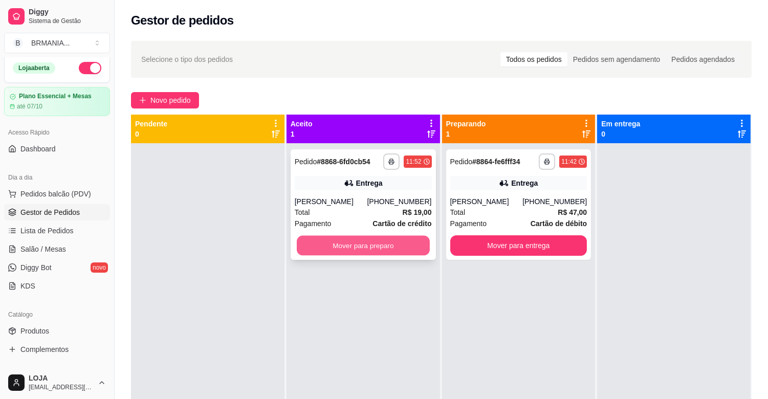
click at [392, 244] on button "Mover para preparo" at bounding box center [363, 246] width 133 height 20
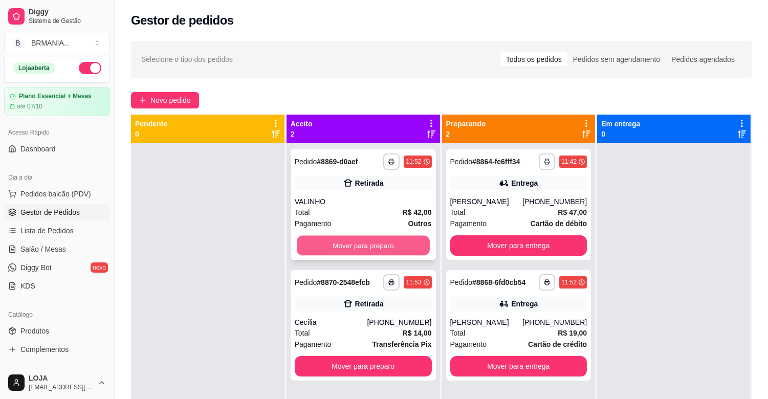
click at [360, 247] on button "Mover para preparo" at bounding box center [363, 246] width 133 height 20
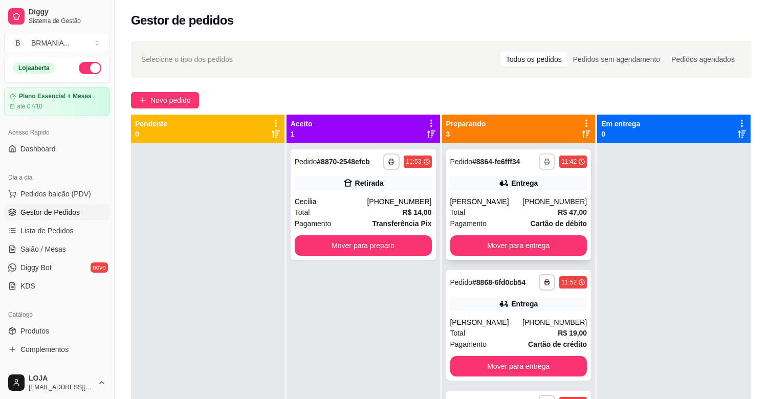
click at [545, 161] on icon "button" at bounding box center [547, 162] width 5 height 3
click at [507, 195] on button "IMPRESSORA" at bounding box center [515, 197] width 72 height 16
click at [358, 244] on button "Mover para preparo" at bounding box center [363, 246] width 137 height 20
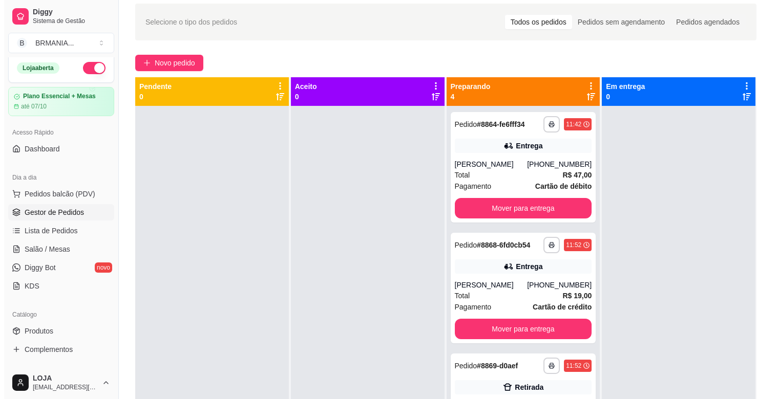
scroll to position [57, 0]
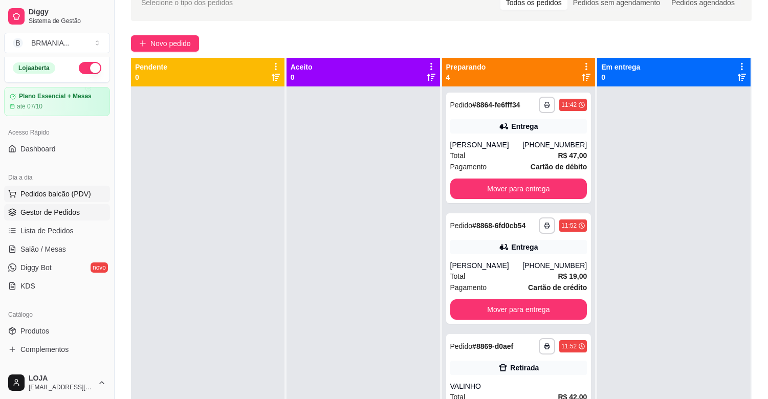
click at [67, 196] on span "Pedidos balcão (PDV)" at bounding box center [55, 194] width 71 height 10
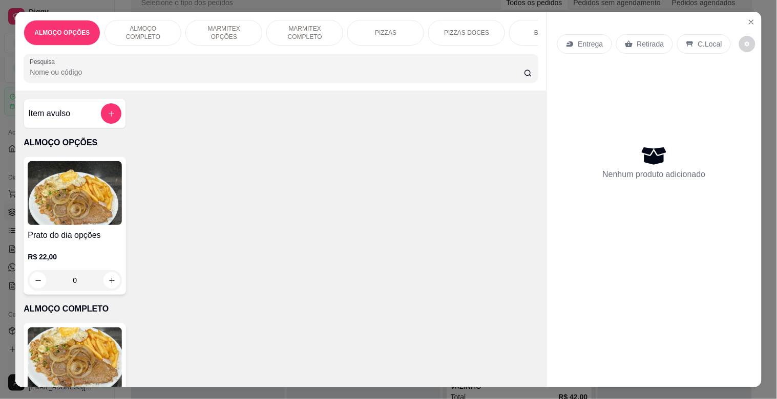
click at [136, 27] on p "ALMOÇO COMPLETO" at bounding box center [142, 33] width 59 height 16
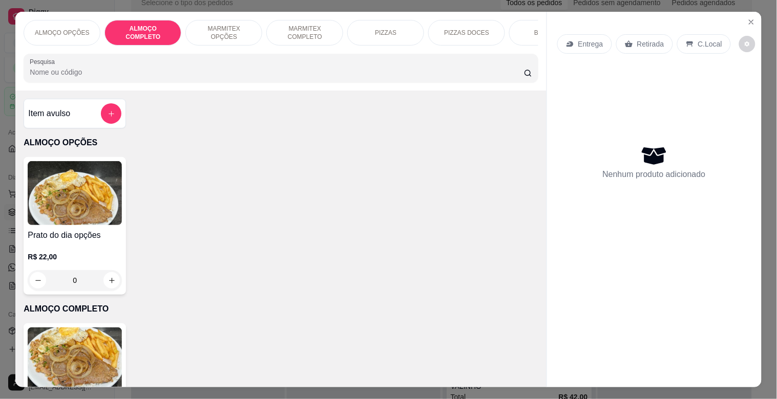
scroll to position [25, 0]
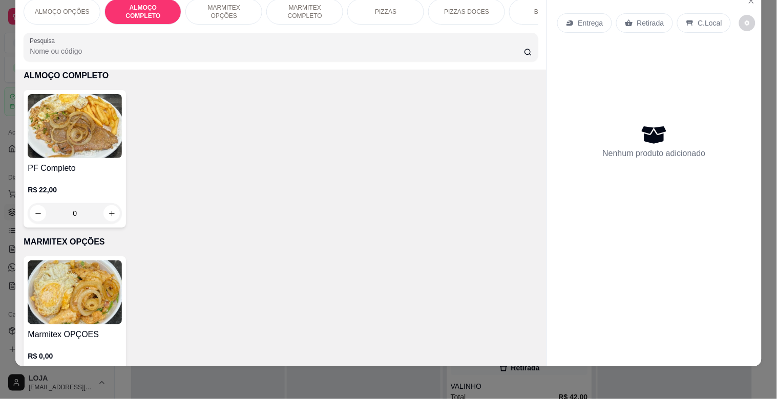
click at [92, 141] on img at bounding box center [75, 126] width 94 height 64
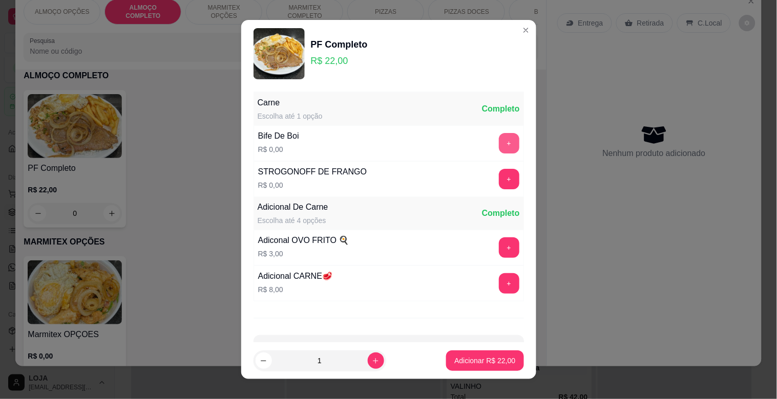
click at [499, 150] on button "+" at bounding box center [509, 143] width 20 height 20
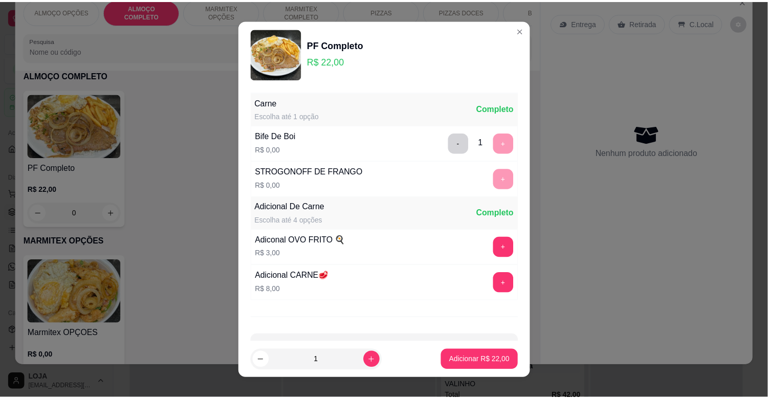
scroll to position [36, 0]
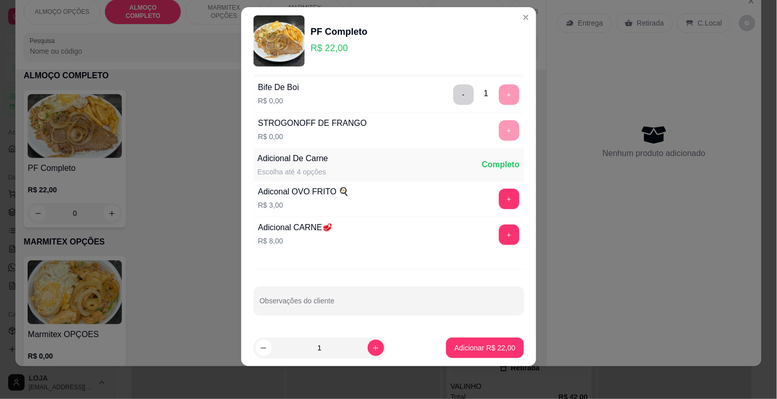
click at [463, 361] on footer "1 Adicionar R$ 22,00" at bounding box center [388, 348] width 295 height 37
click at [468, 354] on button "Adicionar R$ 22,00" at bounding box center [484, 348] width 75 height 20
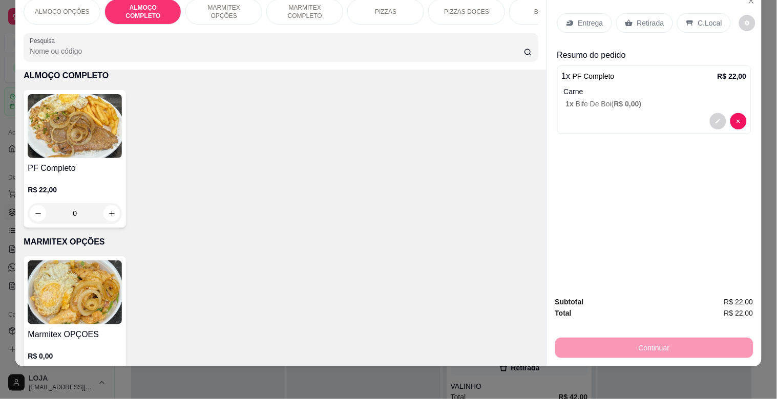
click at [706, 18] on p "C.Local" at bounding box center [710, 23] width 24 height 10
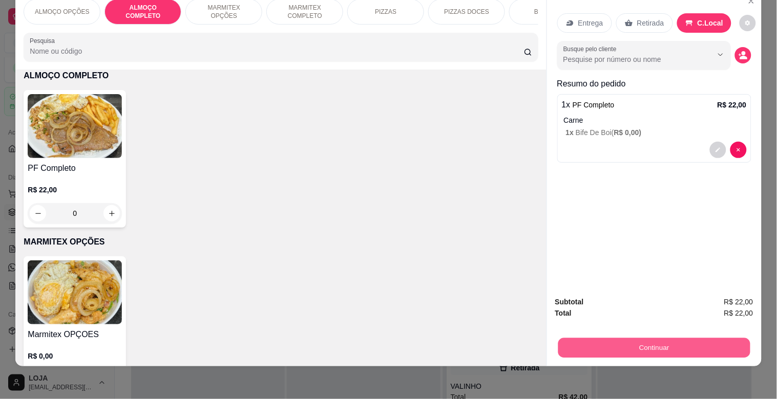
click at [738, 344] on button "Continuar" at bounding box center [654, 348] width 192 height 20
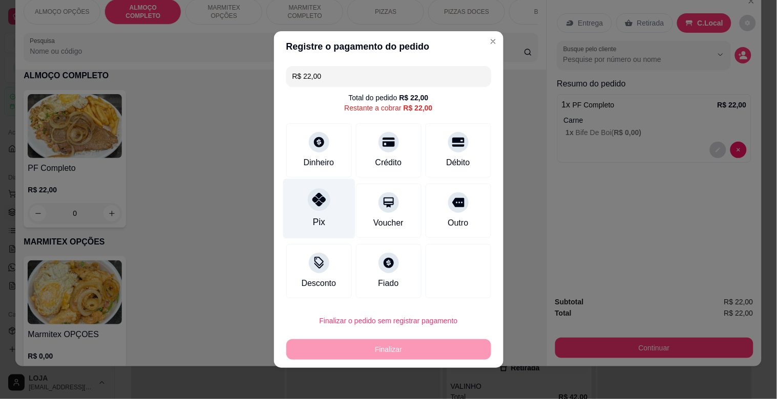
click at [321, 198] on div at bounding box center [319, 199] width 23 height 23
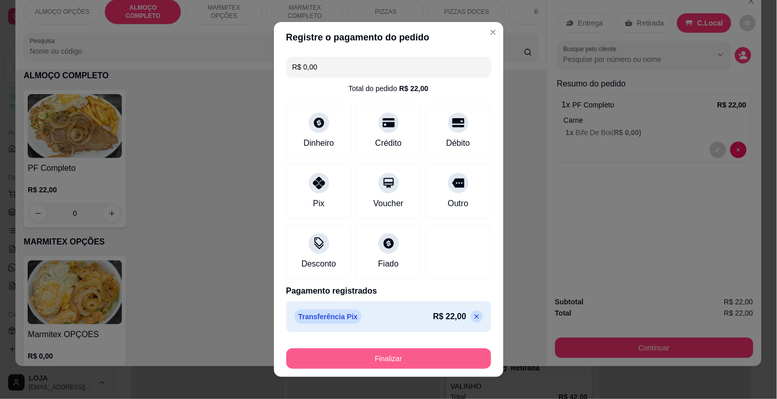
click at [433, 360] on button "Finalizar" at bounding box center [388, 359] width 205 height 20
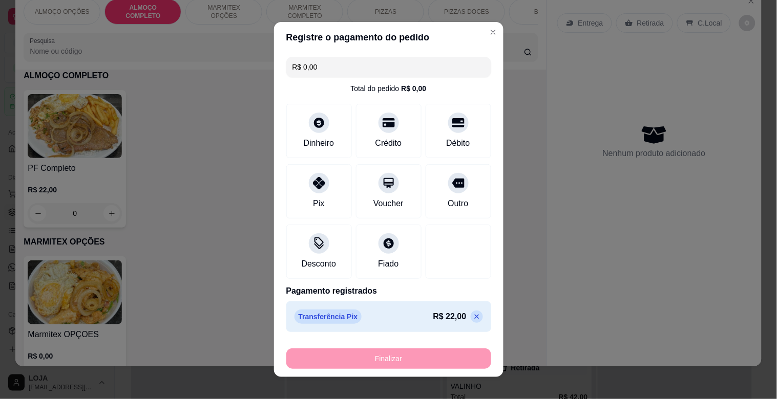
type input "-R$ 22,00"
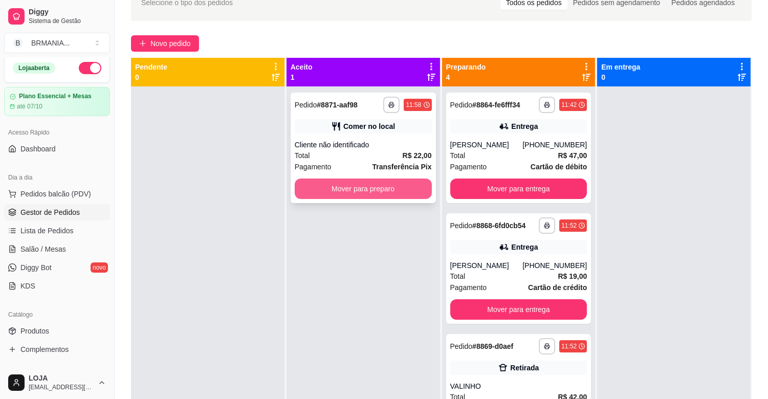
click at [360, 193] on button "Mover para preparo" at bounding box center [363, 189] width 137 height 20
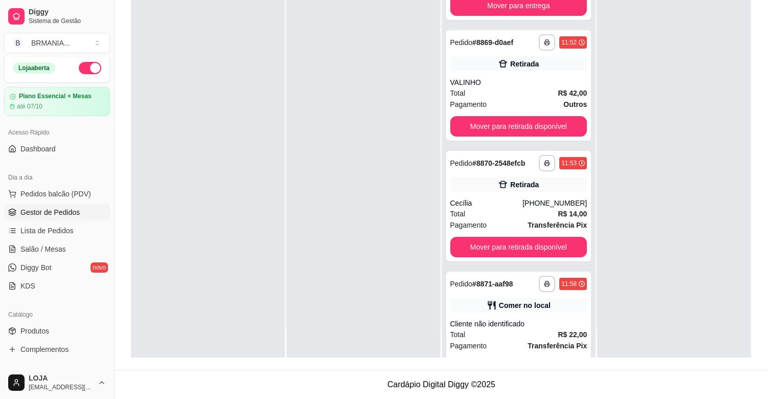
scroll to position [224, 0]
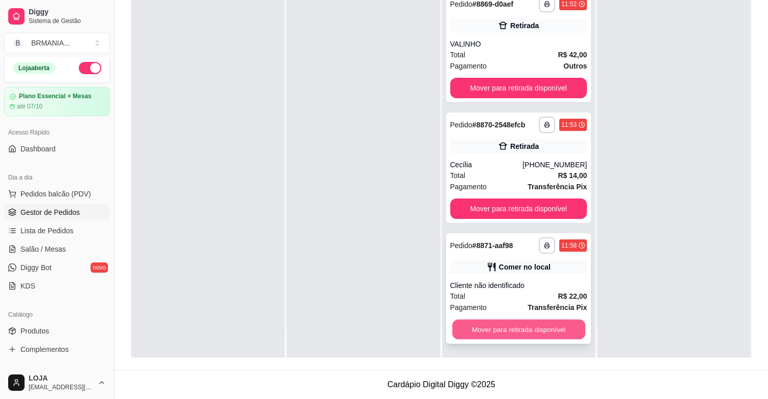
click at [552, 327] on button "Mover para retirada disponível" at bounding box center [519, 330] width 133 height 20
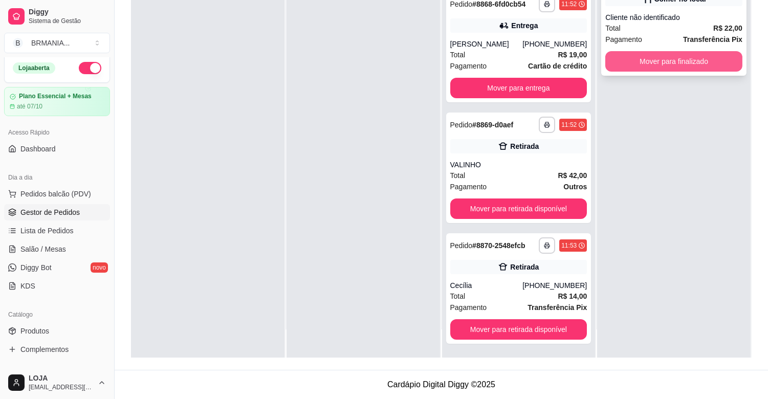
click at [659, 60] on button "Mover para finalizado" at bounding box center [674, 61] width 137 height 20
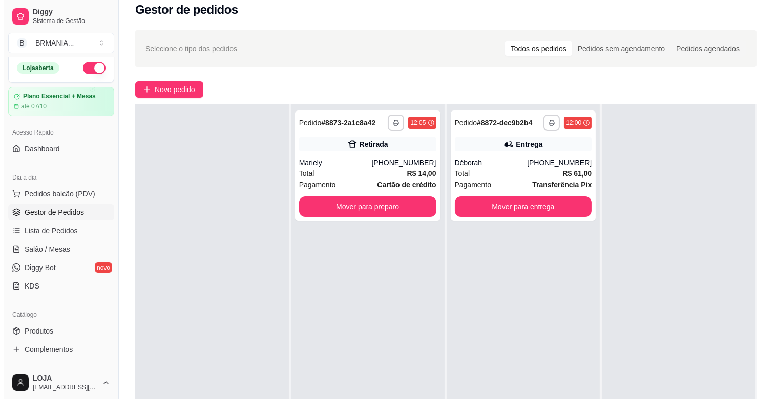
scroll to position [0, 0]
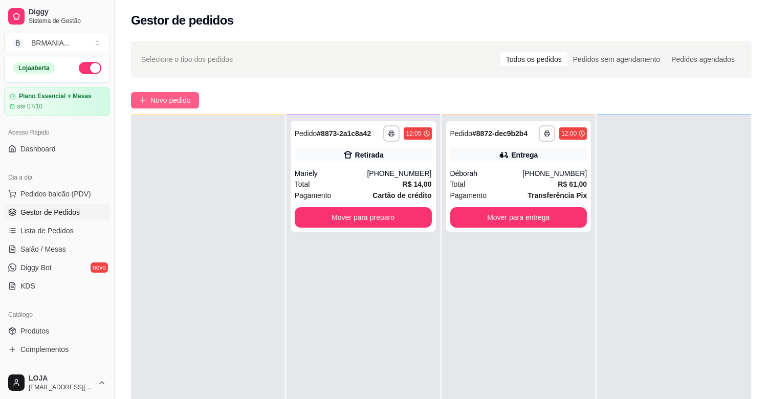
click at [166, 99] on span "Novo pedido" at bounding box center [171, 100] width 40 height 11
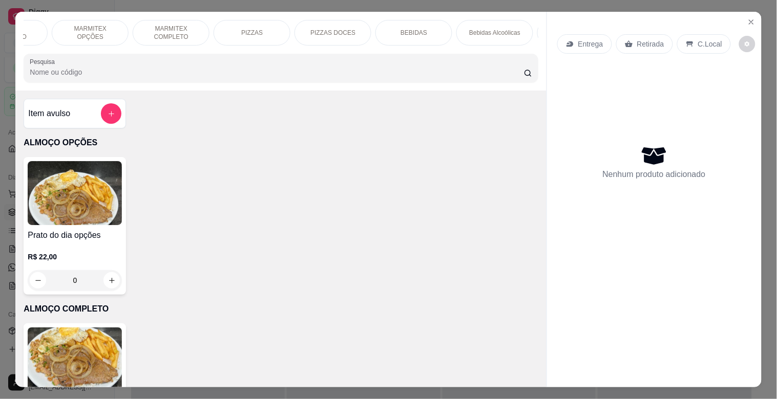
scroll to position [0, 136]
click at [405, 29] on p "BEBIDAS" at bounding box center [411, 33] width 27 height 8
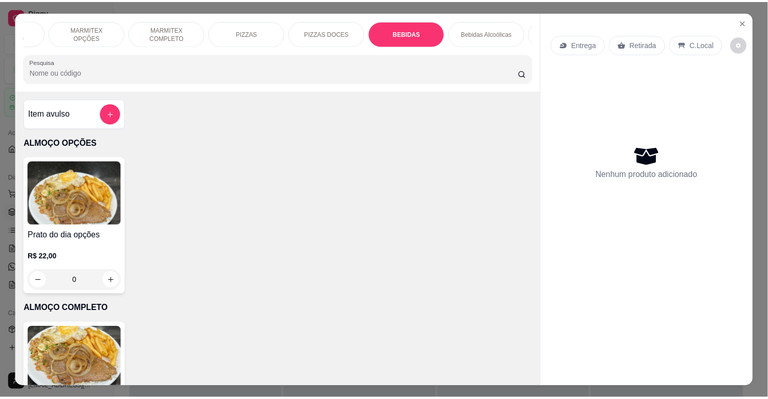
scroll to position [25, 0]
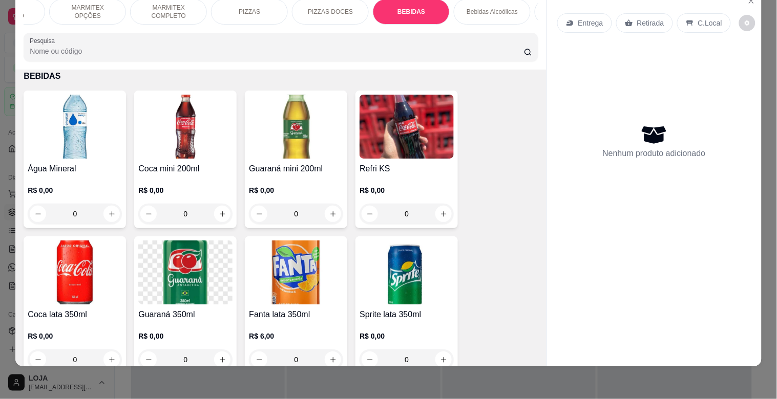
click at [189, 134] on img at bounding box center [185, 127] width 94 height 64
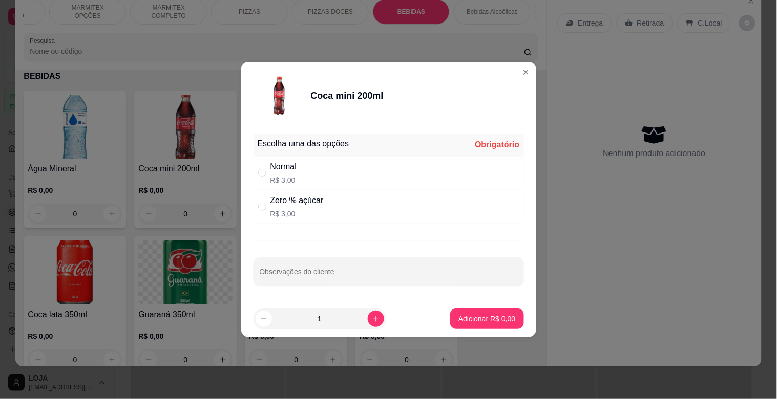
click at [289, 204] on div "Zero % açúcar" at bounding box center [296, 201] width 53 height 12
radio input "true"
click at [510, 324] on button "Adicionar R$ 3,00" at bounding box center [486, 319] width 71 height 20
type input "1"
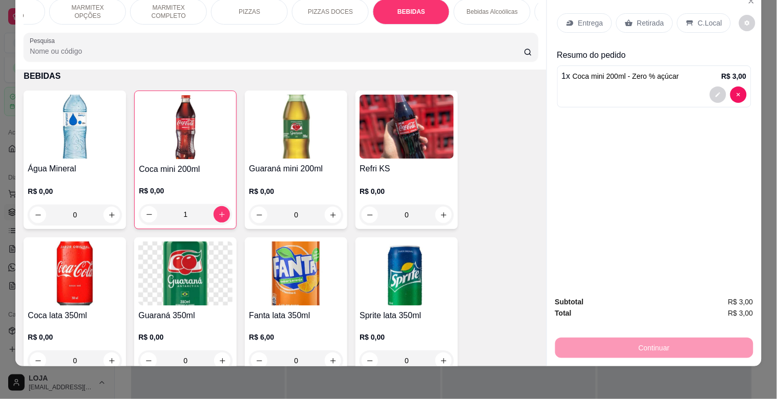
drag, startPoint x: 698, startPoint y: 14, endPoint x: 693, endPoint y: 28, distance: 14.9
click at [697, 21] on div "C.Local" at bounding box center [704, 22] width 54 height 19
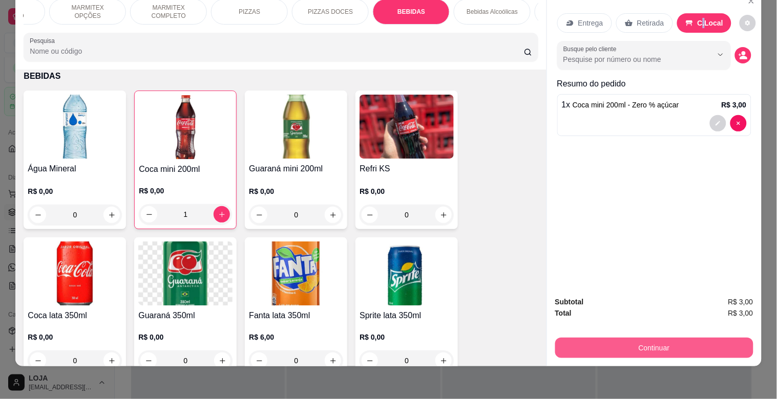
click at [636, 338] on button "Continuar" at bounding box center [654, 348] width 198 height 20
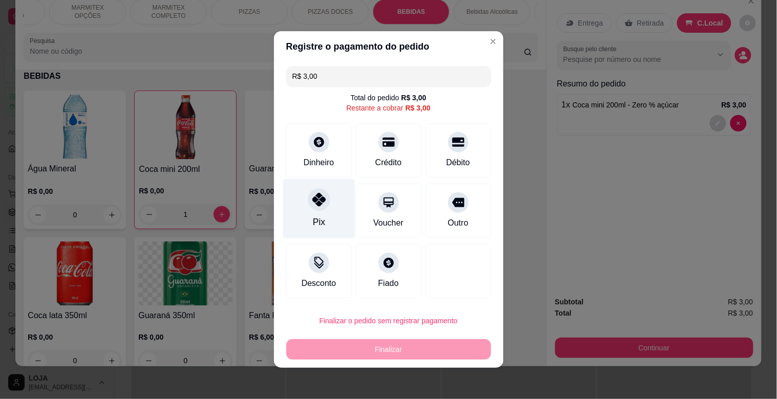
click at [318, 216] on div "Pix" at bounding box center [318, 222] width 12 height 13
type input "R$ 0,00"
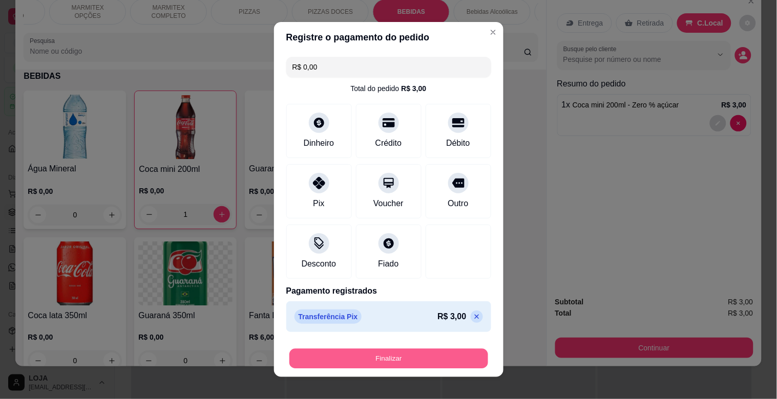
click at [389, 360] on button "Finalizar" at bounding box center [388, 359] width 199 height 20
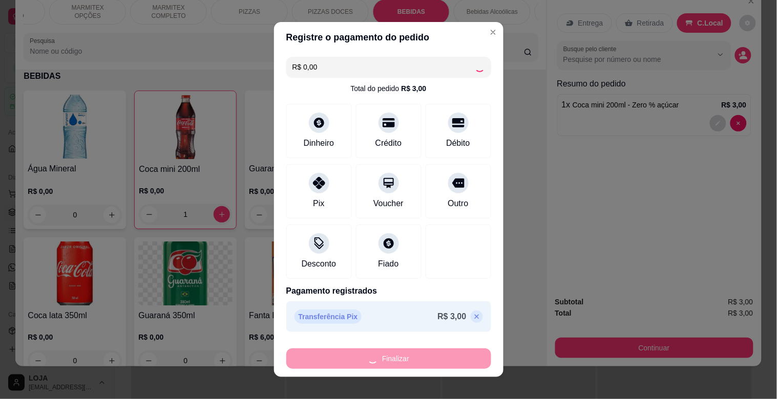
type input "0"
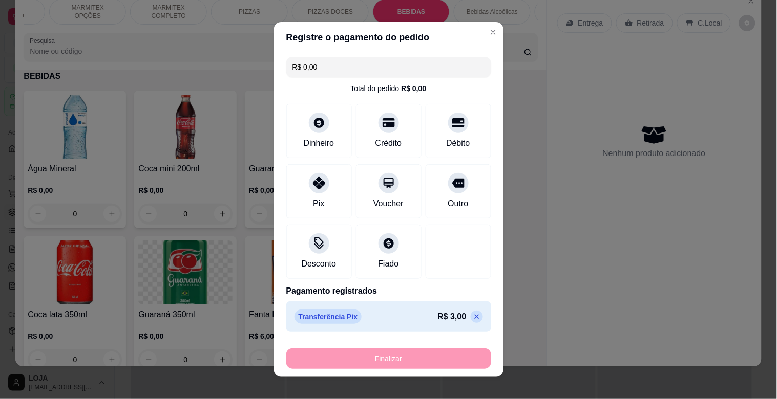
type input "-R$ 3,00"
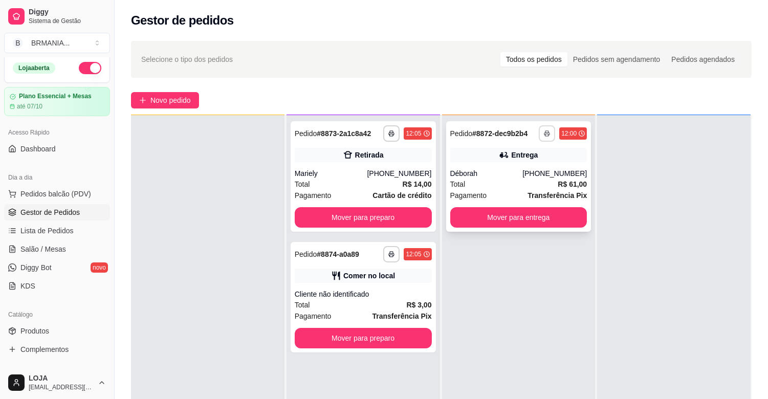
click at [541, 128] on button "button" at bounding box center [547, 133] width 16 height 16
click at [510, 166] on button "IMPRESSORA" at bounding box center [515, 169] width 74 height 16
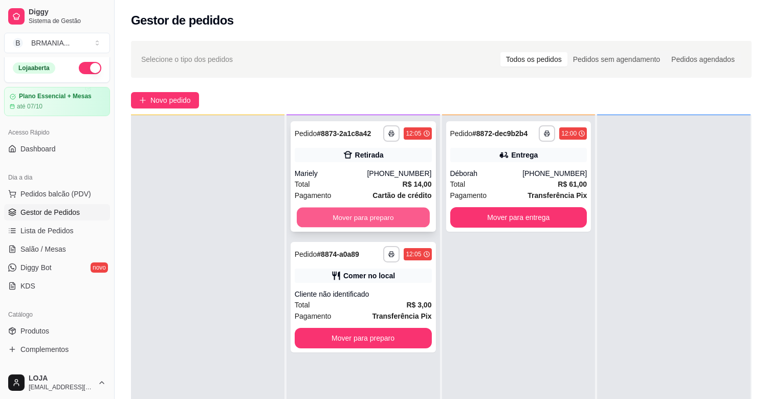
click at [377, 213] on button "Mover para preparo" at bounding box center [363, 218] width 133 height 20
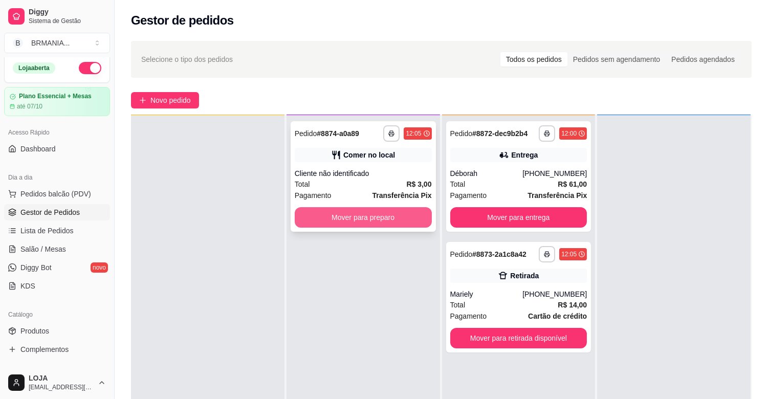
click at [354, 212] on button "Mover para preparo" at bounding box center [363, 217] width 137 height 20
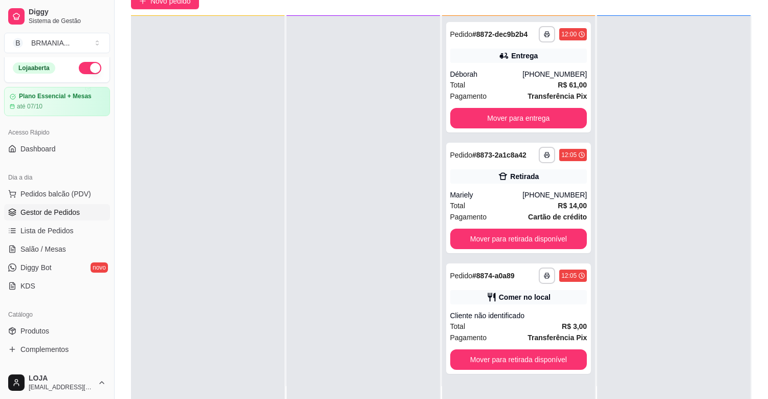
scroll to position [156, 0]
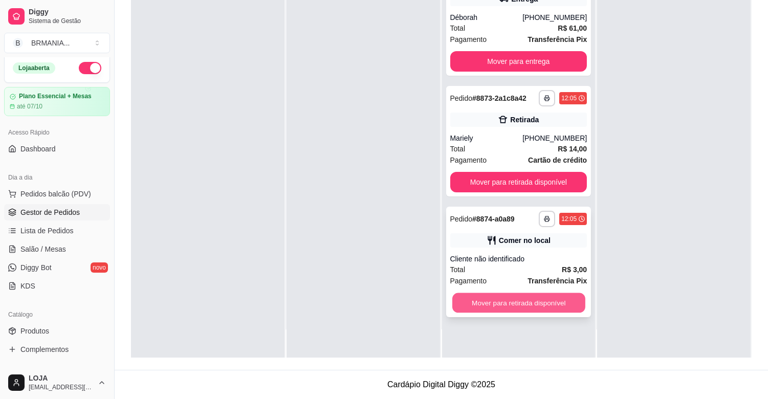
click at [553, 295] on button "Mover para retirada disponível" at bounding box center [519, 303] width 133 height 20
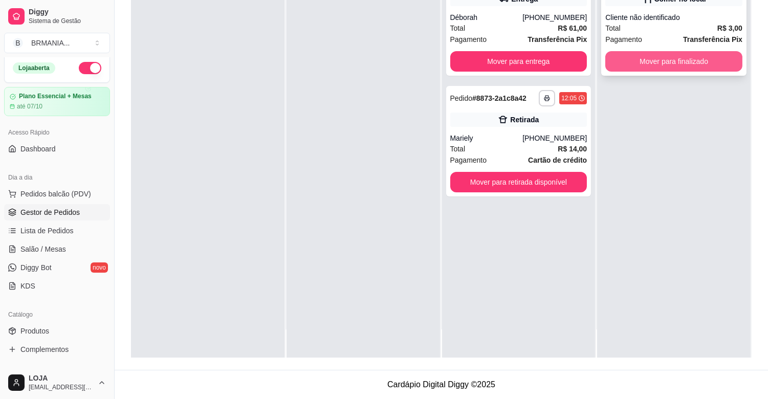
click at [661, 54] on button "Mover para finalizado" at bounding box center [674, 61] width 137 height 20
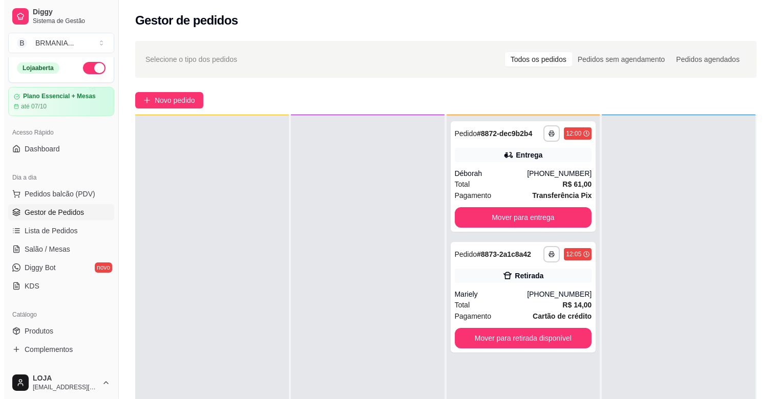
scroll to position [0, 0]
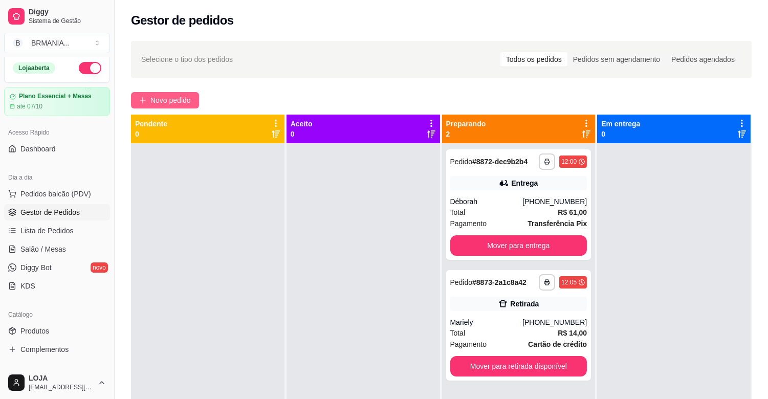
click at [170, 100] on span "Novo pedido" at bounding box center [171, 100] width 40 height 11
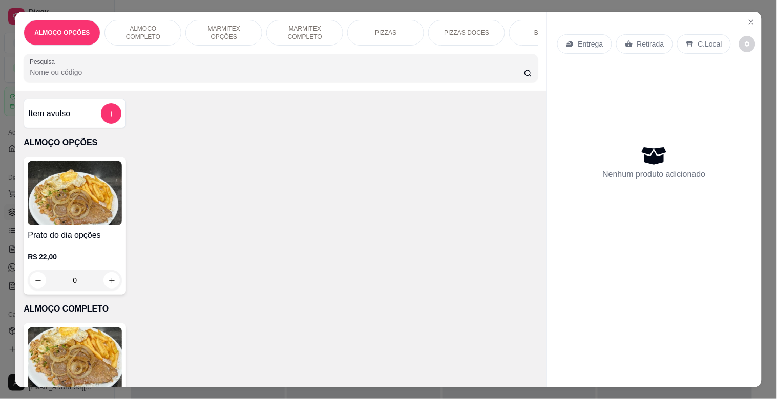
click at [527, 31] on div "BEBIDAS" at bounding box center [547, 33] width 77 height 26
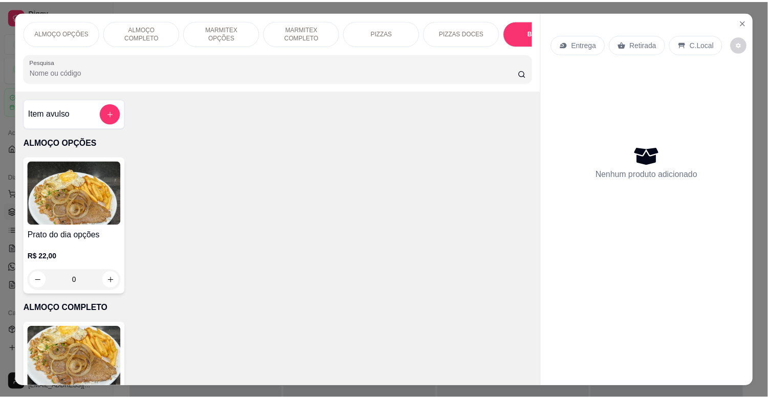
scroll to position [25, 0]
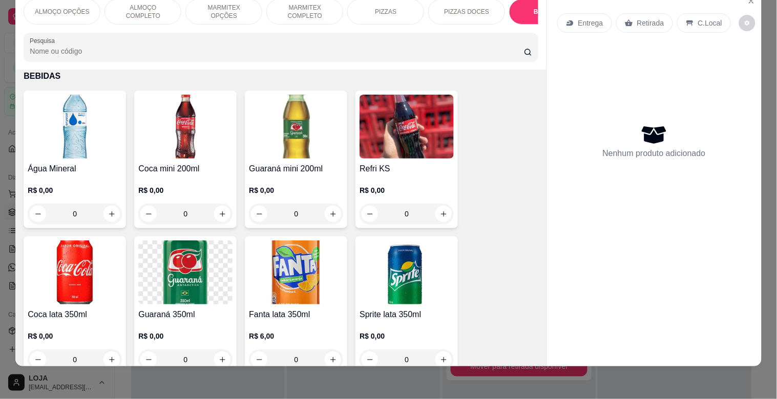
click at [95, 172] on h4 "Água Mineral" at bounding box center [75, 169] width 94 height 12
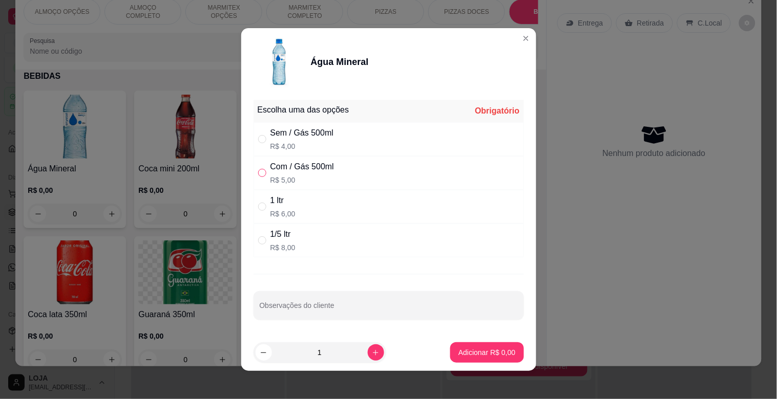
click at [258, 173] on input "" at bounding box center [262, 173] width 8 height 8
radio input "true"
click at [465, 355] on p "Adicionar R$ 5,00" at bounding box center [486, 353] width 57 height 10
type input "1"
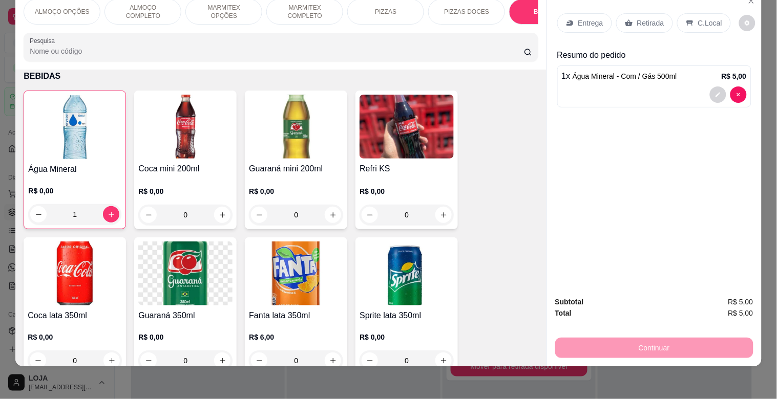
drag, startPoint x: 708, startPoint y: 17, endPoint x: 708, endPoint y: 12, distance: 5.6
click at [708, 18] on p "C.Local" at bounding box center [710, 23] width 24 height 10
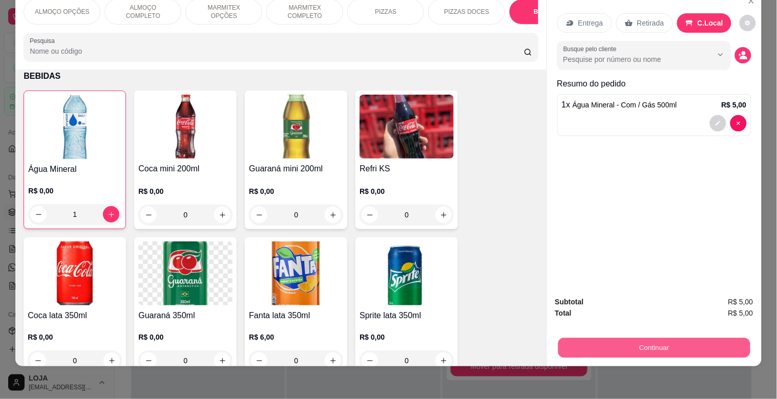
click at [644, 341] on button "Continuar" at bounding box center [654, 348] width 192 height 20
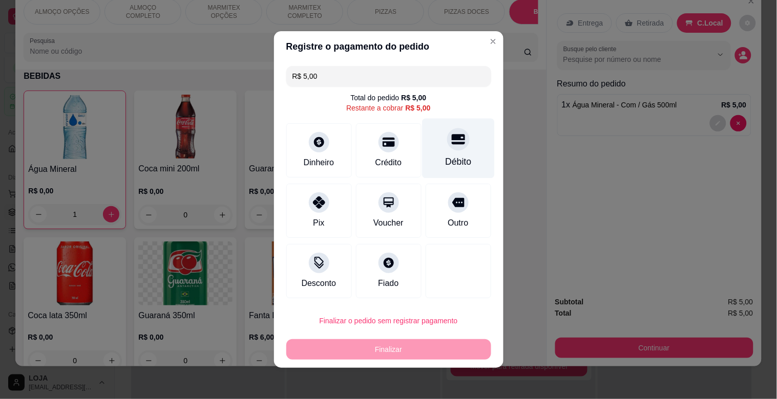
click at [451, 144] on icon at bounding box center [457, 140] width 13 height 10
type input "R$ 0,00"
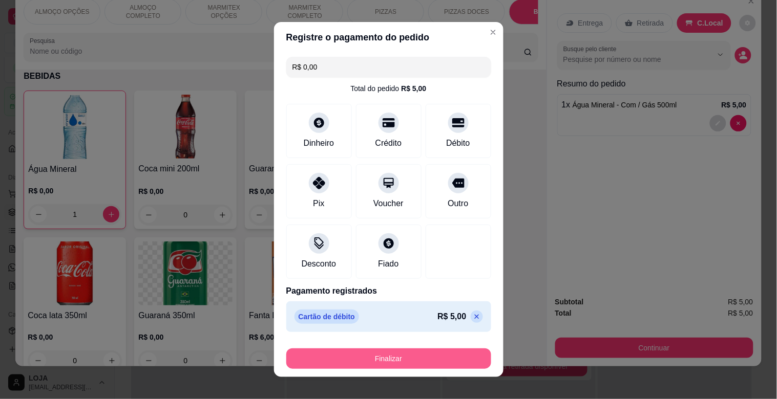
click at [389, 352] on button "Finalizar" at bounding box center [388, 359] width 205 height 20
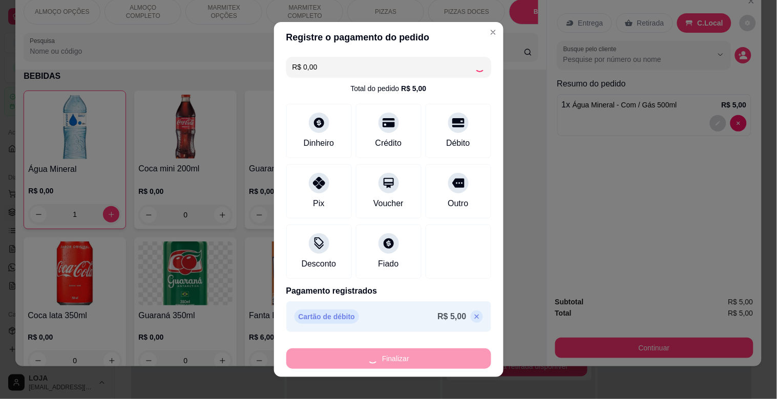
type input "0"
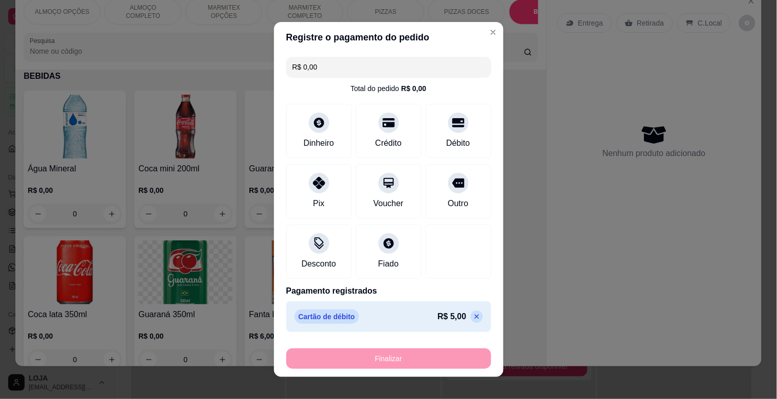
type input "-R$ 5,00"
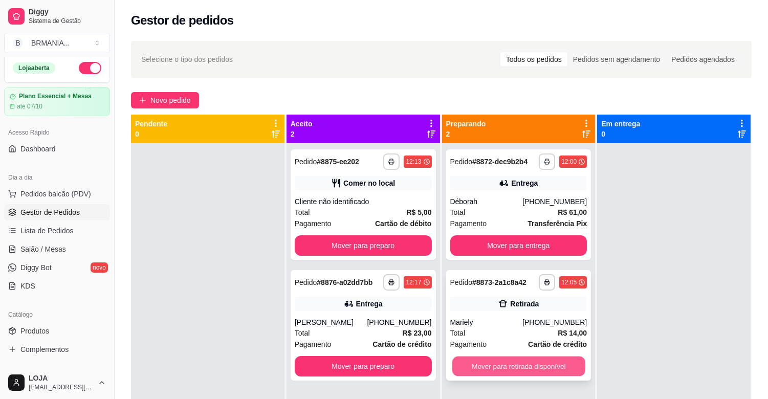
click at [546, 357] on button "Mover para retirada disponível" at bounding box center [519, 367] width 133 height 20
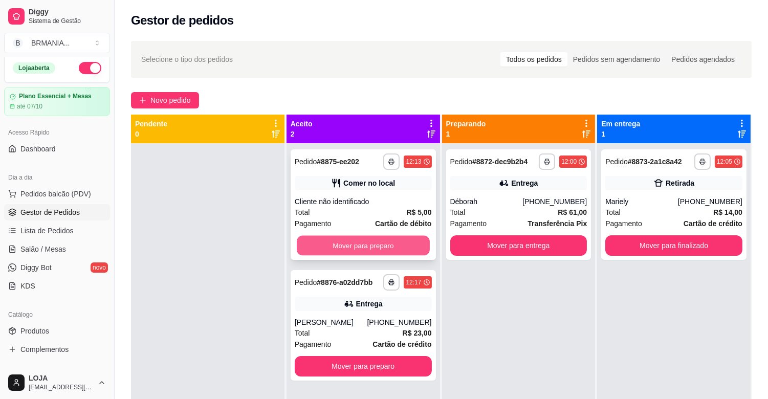
click at [386, 248] on button "Mover para preparo" at bounding box center [363, 246] width 133 height 20
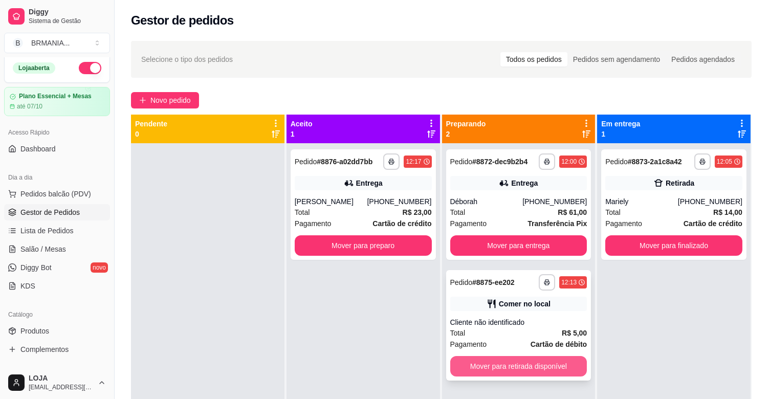
click at [519, 364] on button "Mover para retirada disponível" at bounding box center [519, 366] width 137 height 20
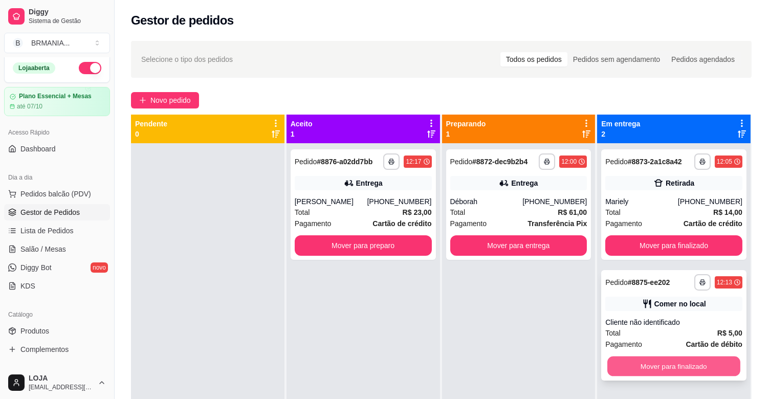
click at [669, 370] on button "Mover para finalizado" at bounding box center [674, 367] width 133 height 20
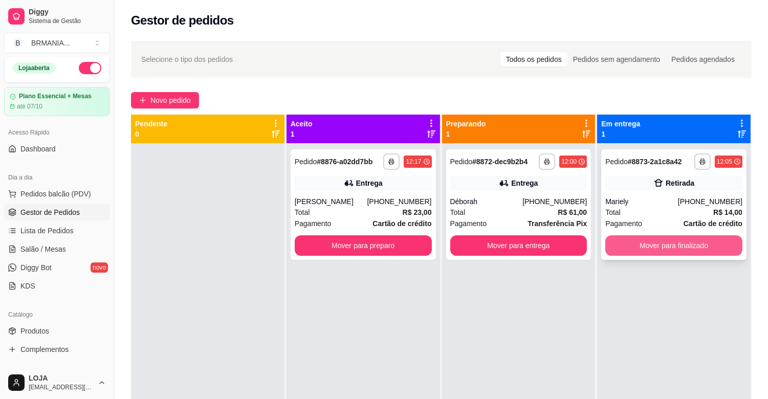
click at [647, 237] on button "Mover para finalizado" at bounding box center [674, 246] width 137 height 20
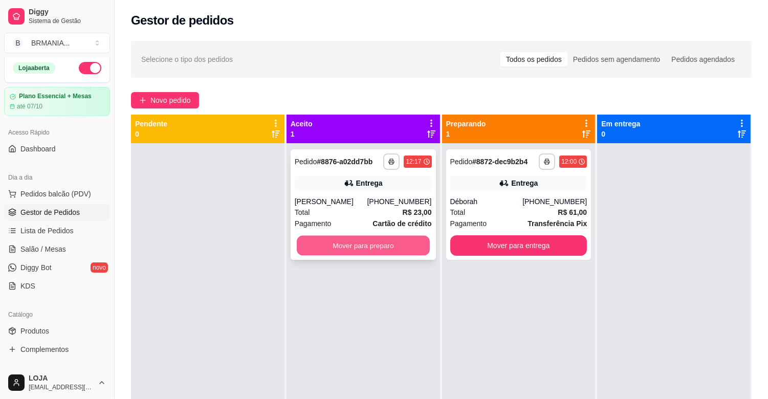
click at [377, 242] on button "Mover para preparo" at bounding box center [363, 246] width 133 height 20
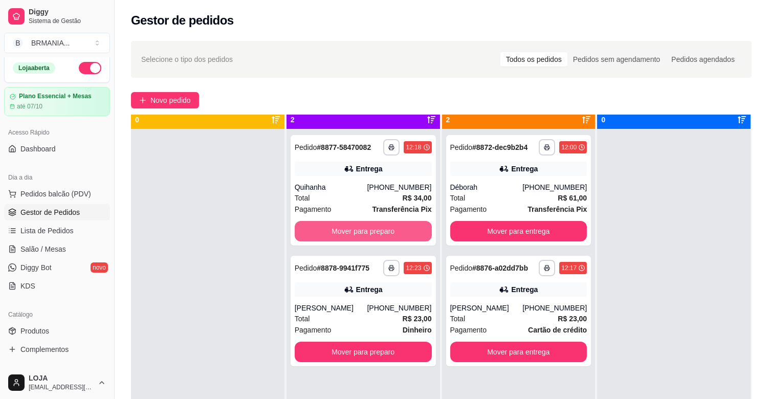
scroll to position [28, 0]
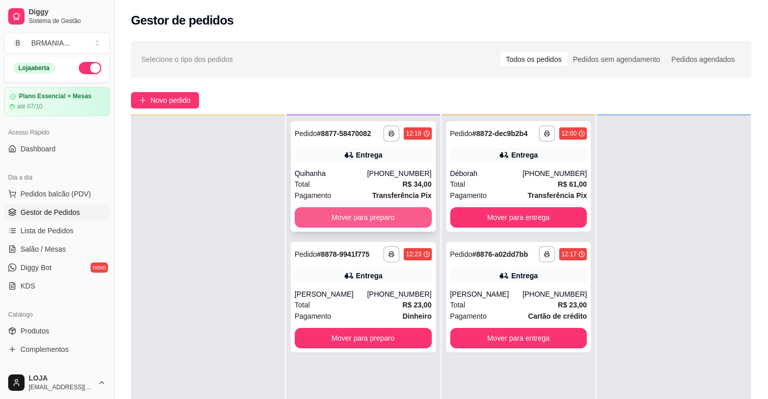
click at [351, 212] on button "Mover para preparo" at bounding box center [363, 217] width 137 height 20
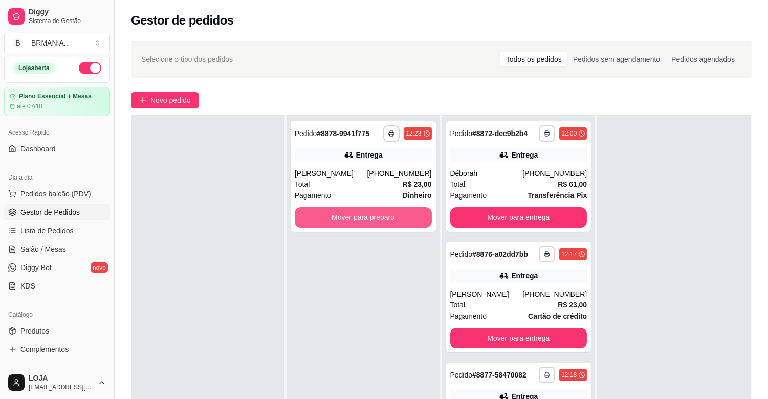
click at [358, 217] on button "Mover para preparo" at bounding box center [363, 217] width 137 height 20
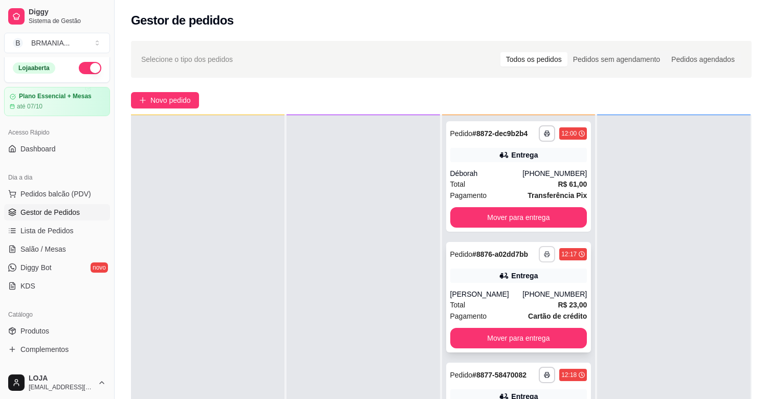
click at [539, 249] on button "button" at bounding box center [547, 254] width 16 height 16
click at [518, 291] on button "IMPRESSORA" at bounding box center [506, 290] width 74 height 16
drag, startPoint x: 769, startPoint y: 251, endPoint x: 774, endPoint y: 289, distance: 38.6
click at [768, 289] on html "**********" at bounding box center [384, 199] width 768 height 399
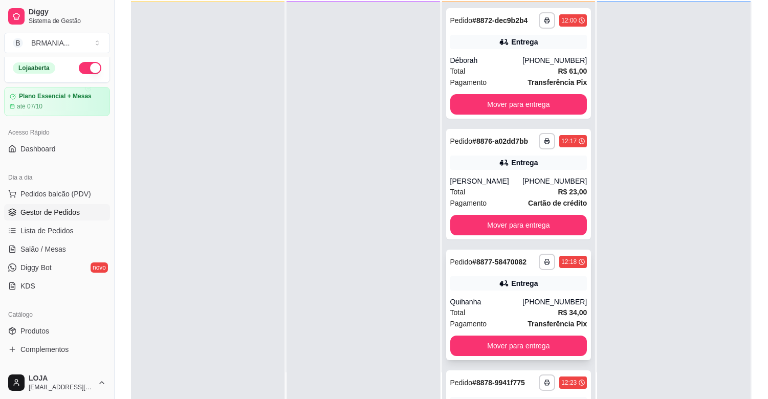
scroll to position [124, 0]
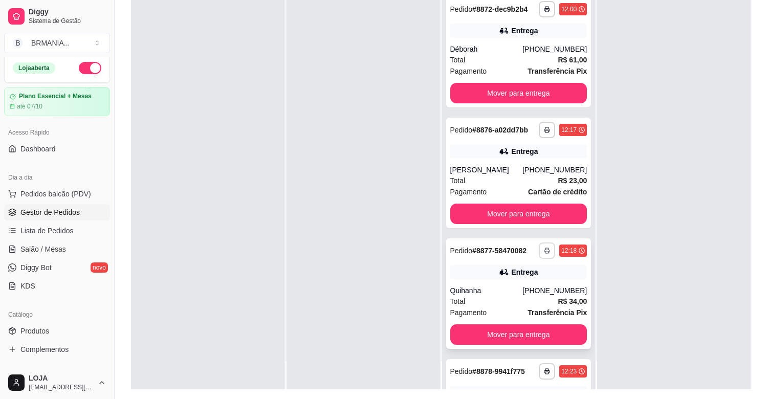
click at [539, 246] on button "button" at bounding box center [547, 251] width 16 height 16
click at [516, 287] on button "IMPRESSORA" at bounding box center [506, 286] width 74 height 16
click at [539, 369] on button "button" at bounding box center [547, 372] width 16 height 16
click at [515, 352] on button "IMPRESSORA" at bounding box center [506, 349] width 74 height 16
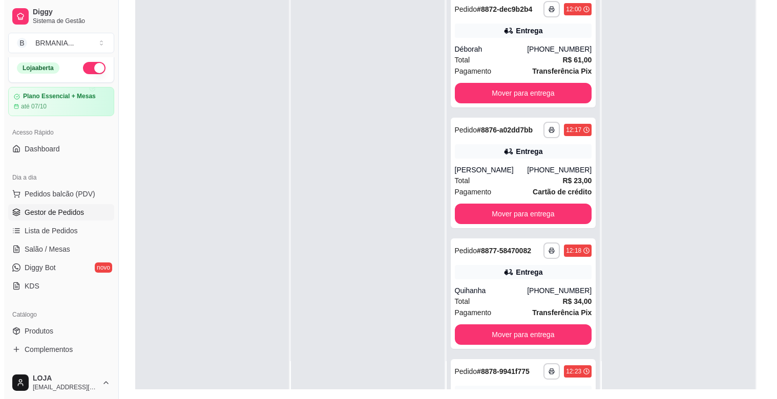
scroll to position [0, 0]
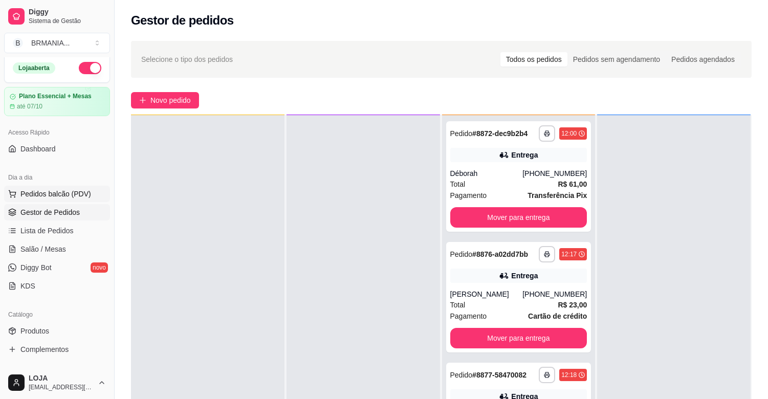
click at [50, 198] on span "Pedidos balcão (PDV)" at bounding box center [55, 194] width 71 height 10
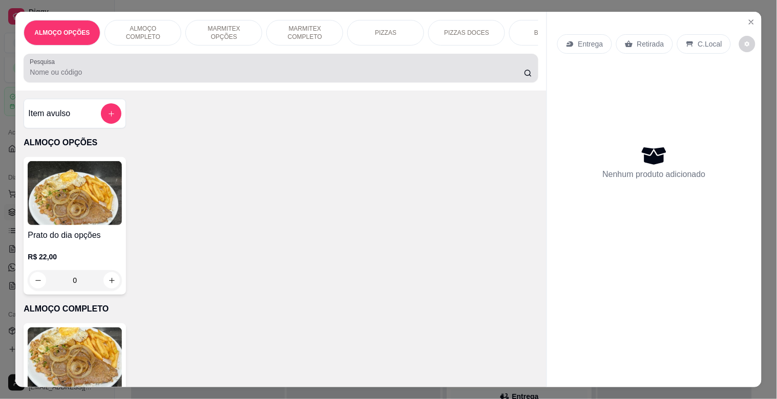
click at [259, 73] on input "Pesquisa" at bounding box center [277, 72] width 494 height 10
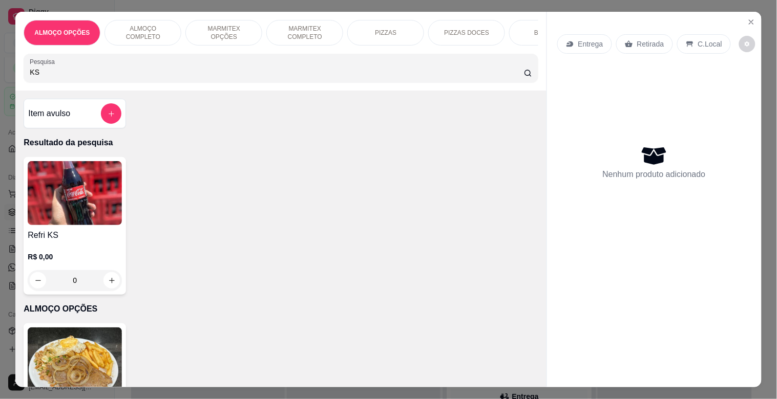
type input "KS"
click at [58, 204] on img at bounding box center [75, 193] width 94 height 64
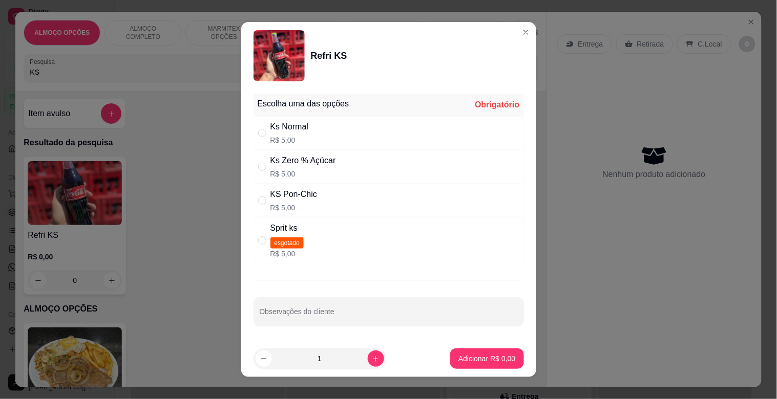
click at [352, 140] on div "Ks Normal R$ 5,00" at bounding box center [388, 133] width 270 height 34
radio input "true"
click at [473, 359] on p "Adicionar R$ 5,00" at bounding box center [486, 359] width 57 height 10
type input "1"
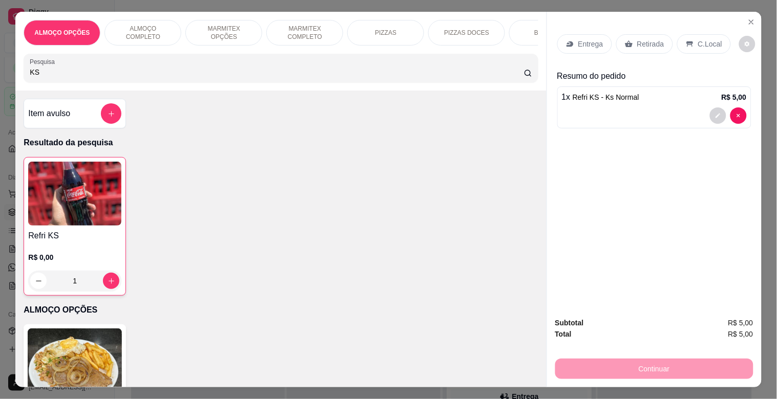
click at [654, 41] on p "Retirada" at bounding box center [650, 44] width 27 height 10
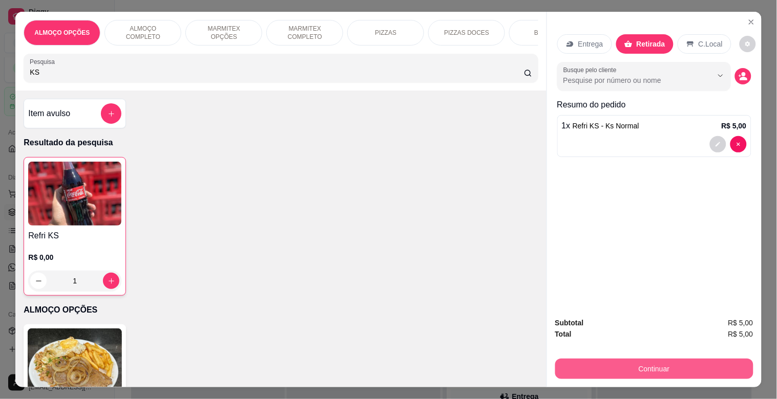
click at [677, 360] on button "Continuar" at bounding box center [654, 369] width 198 height 20
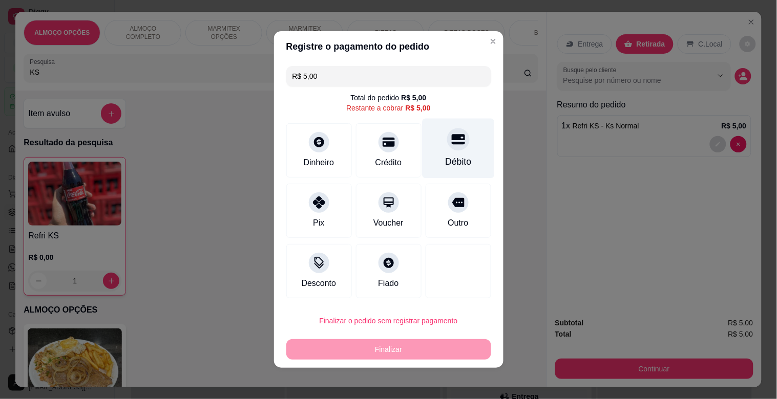
click at [469, 151] on div "Débito" at bounding box center [458, 149] width 72 height 60
type input "R$ 0,00"
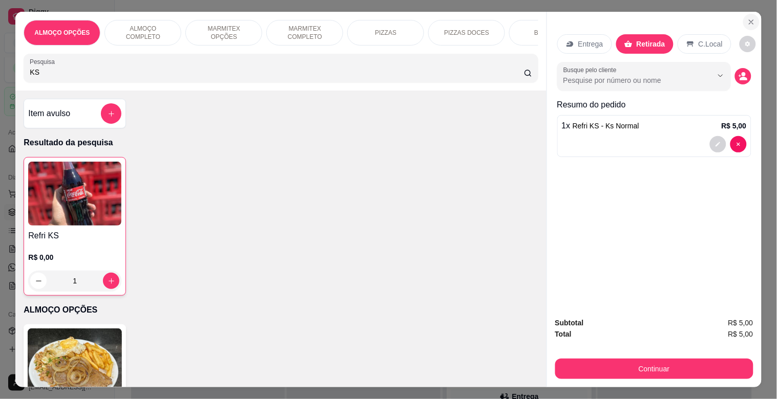
click at [748, 18] on icon "Close" at bounding box center [751, 22] width 8 height 8
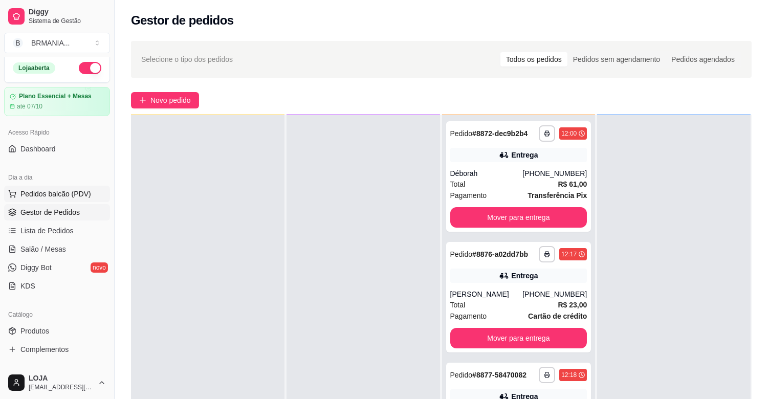
click at [82, 186] on button "Pedidos balcão (PDV)" at bounding box center [57, 194] width 106 height 16
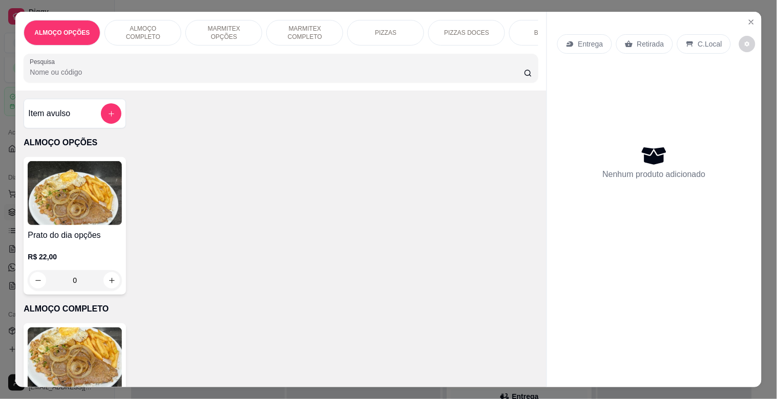
click at [162, 30] on p "ALMOÇO COMPLETO" at bounding box center [142, 33] width 59 height 16
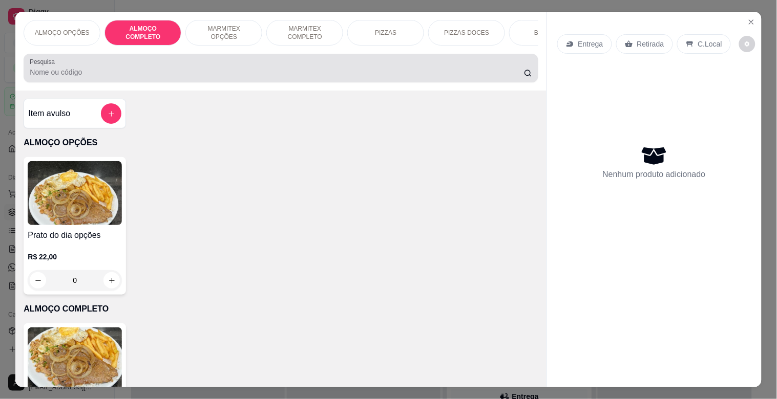
scroll to position [25, 0]
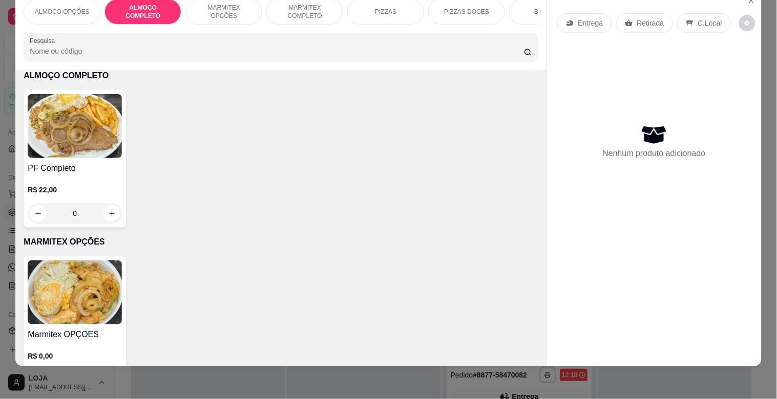
click at [101, 135] on img at bounding box center [75, 126] width 94 height 64
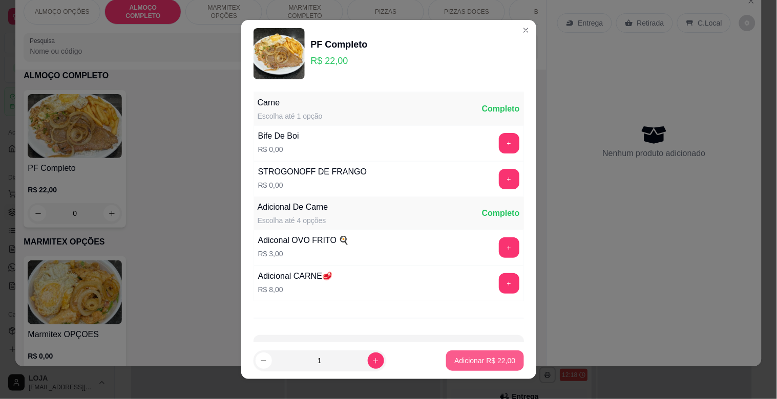
click at [449, 366] on button "Adicionar R$ 22,00" at bounding box center [484, 361] width 77 height 20
type input "1"
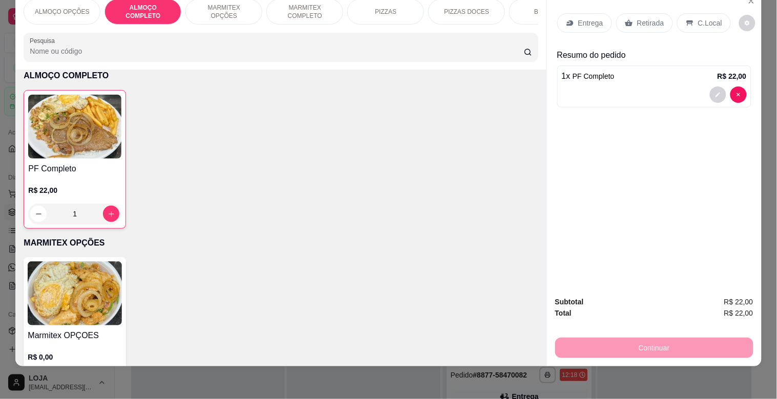
click at [519, 4] on div "BEBIDAS" at bounding box center [547, 12] width 77 height 26
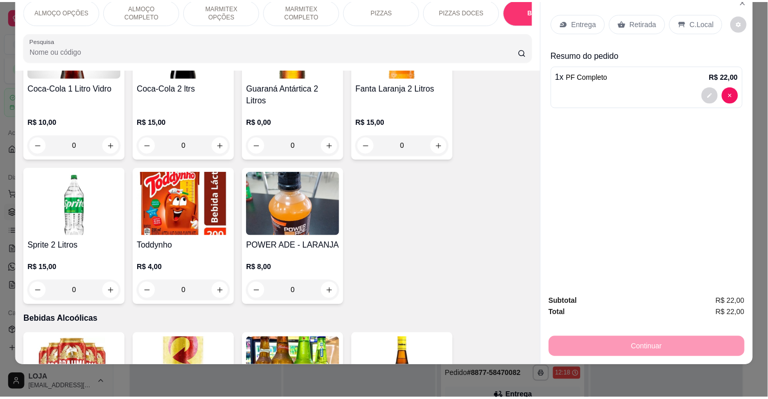
scroll to position [0, 0]
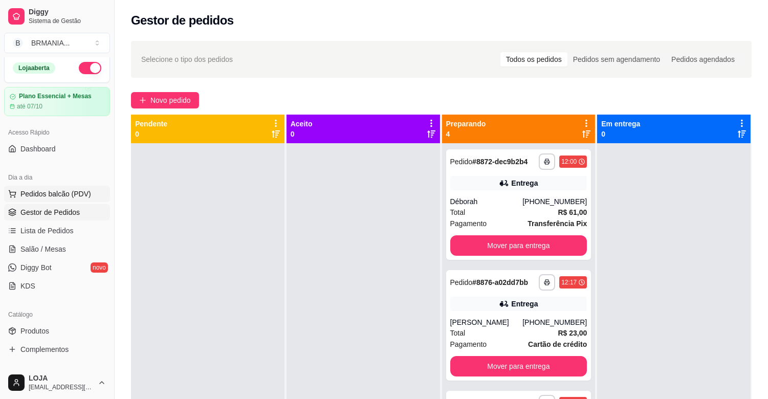
click at [50, 198] on span "Pedidos balcão (PDV)" at bounding box center [55, 194] width 71 height 10
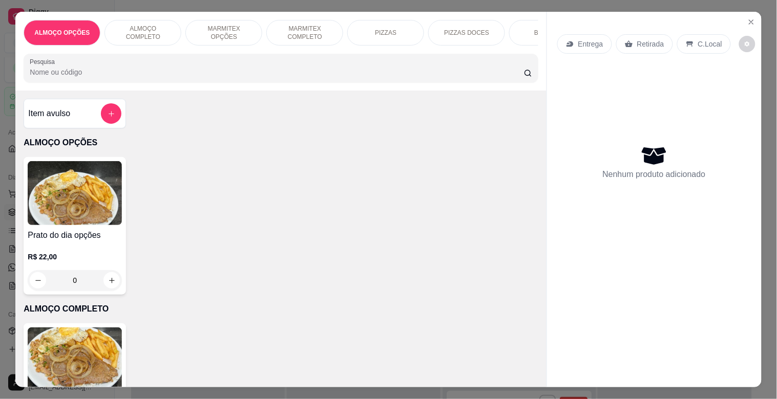
click at [170, 33] on div "ALMOÇO COMPLETO" at bounding box center [142, 33] width 77 height 26
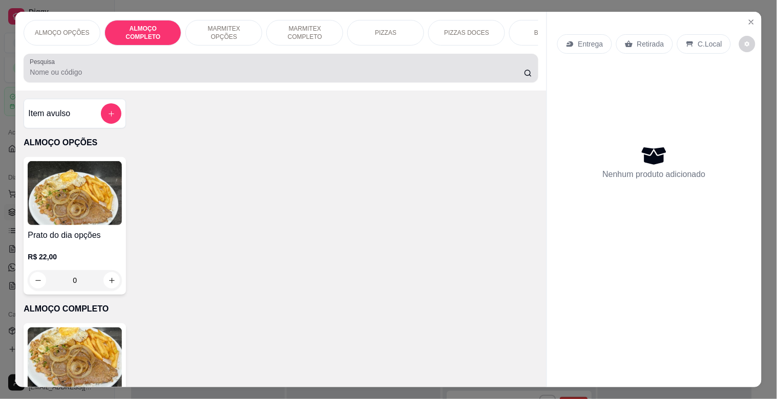
scroll to position [25, 0]
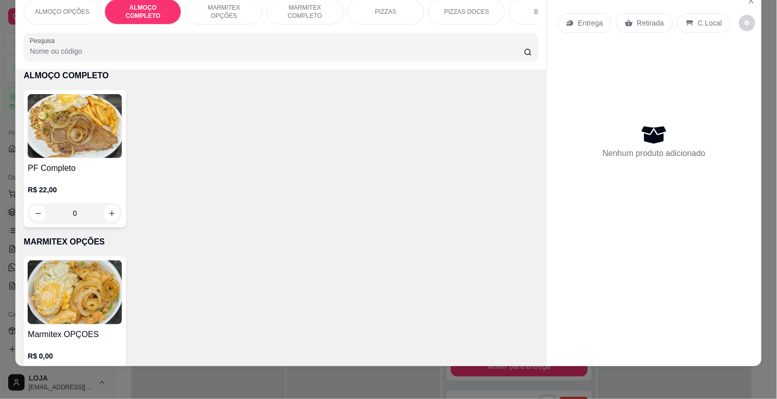
click at [68, 141] on img at bounding box center [75, 126] width 94 height 64
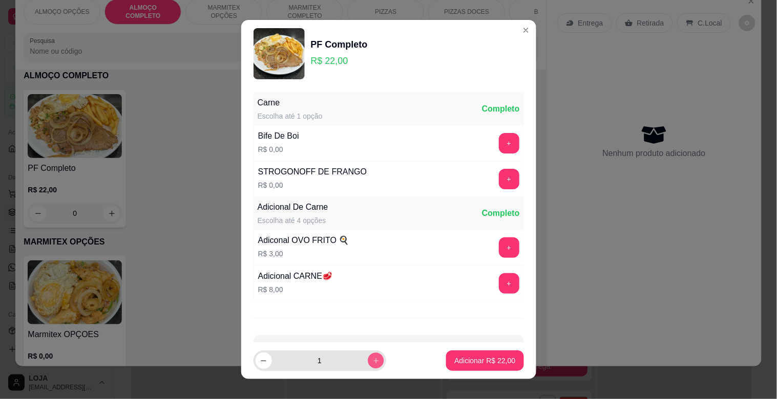
click at [372, 360] on icon "increase-product-quantity" at bounding box center [376, 361] width 8 height 8
click at [373, 360] on icon "increase-product-quantity" at bounding box center [375, 360] width 5 height 5
click at [373, 360] on icon "increase-product-quantity" at bounding box center [376, 361] width 6 height 6
click at [260, 360] on icon "decrease-product-quantity" at bounding box center [264, 361] width 8 height 8
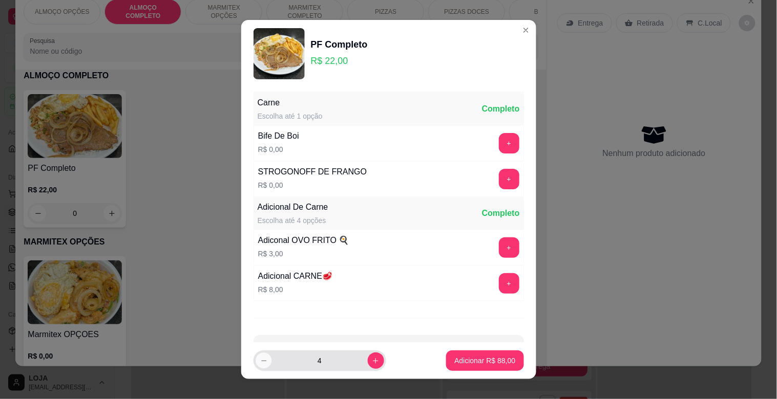
click at [260, 359] on icon "decrease-product-quantity" at bounding box center [264, 361] width 8 height 8
type input "3"
click at [487, 359] on p "Adicionar R$ 66,00" at bounding box center [484, 361] width 61 height 10
type input "3"
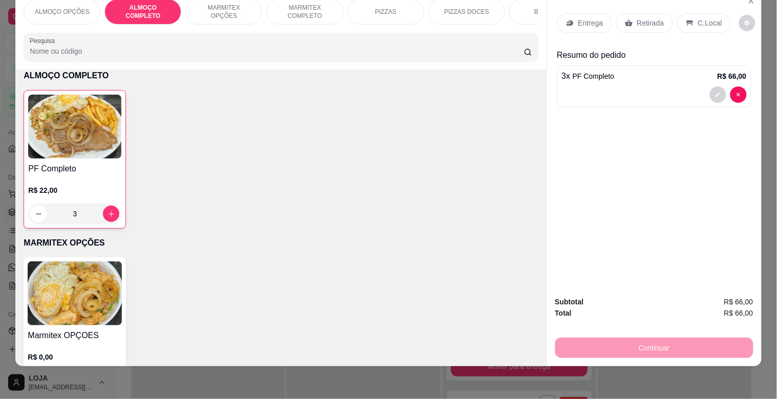
click at [534, 6] on div "ALMOÇO OPÇÕES ALMOÇO COMPLETO MARMITEX OPÇÕES MARMITEX COMPLETO PIZZAS PIZZAS D…" at bounding box center [280, 30] width 530 height 79
click at [519, 3] on div "BEBIDAS" at bounding box center [547, 12] width 77 height 26
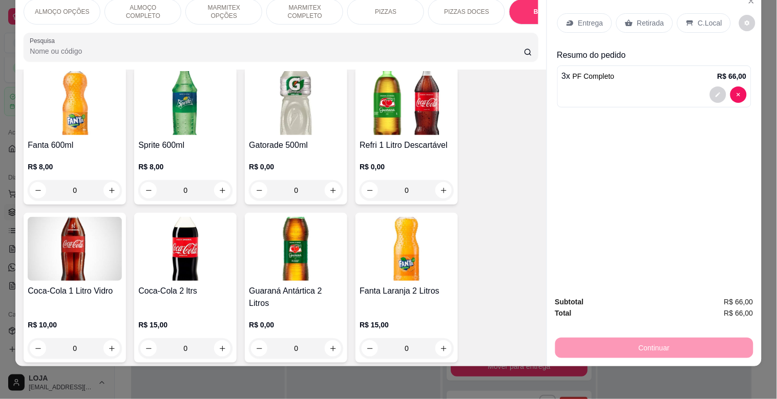
scroll to position [1667, 0]
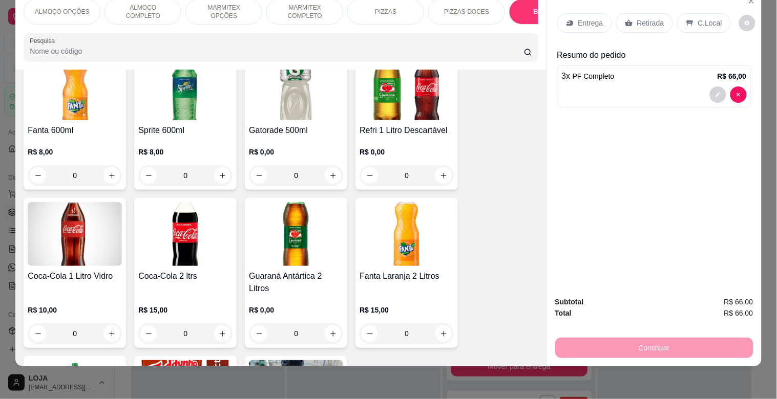
click at [145, 229] on img at bounding box center [185, 234] width 94 height 64
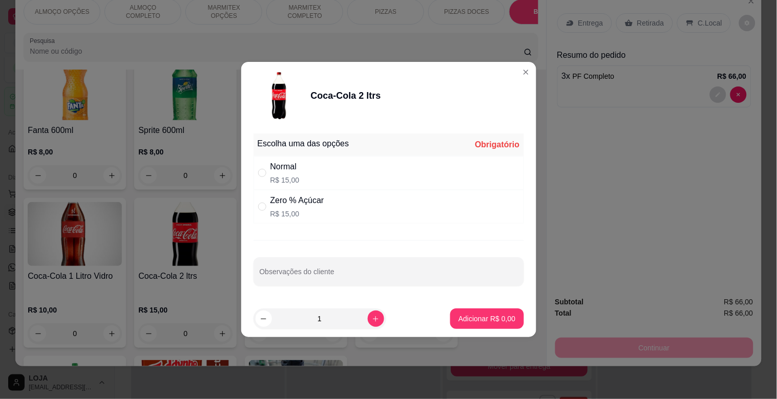
drag, startPoint x: 318, startPoint y: 183, endPoint x: 333, endPoint y: 219, distance: 38.5
click at [318, 182] on div "Normal R$ 15,00" at bounding box center [388, 173] width 270 height 34
radio input "true"
click at [461, 311] on button "Adicionar R$ 15,00" at bounding box center [484, 319] width 77 height 20
type input "1"
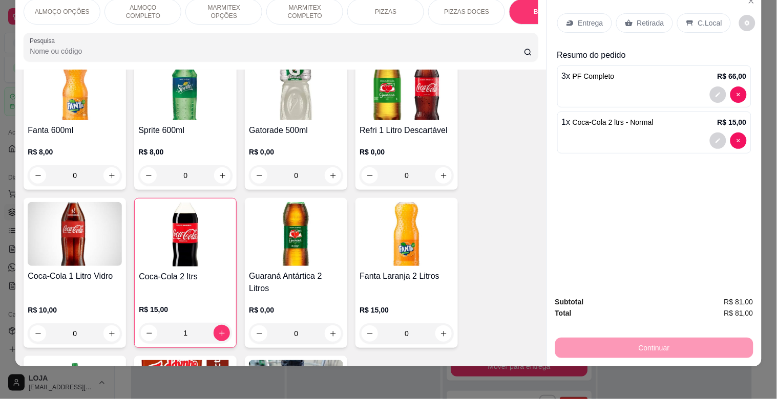
click at [287, 4] on p "MARMITEX COMPLETO" at bounding box center [304, 12] width 59 height 16
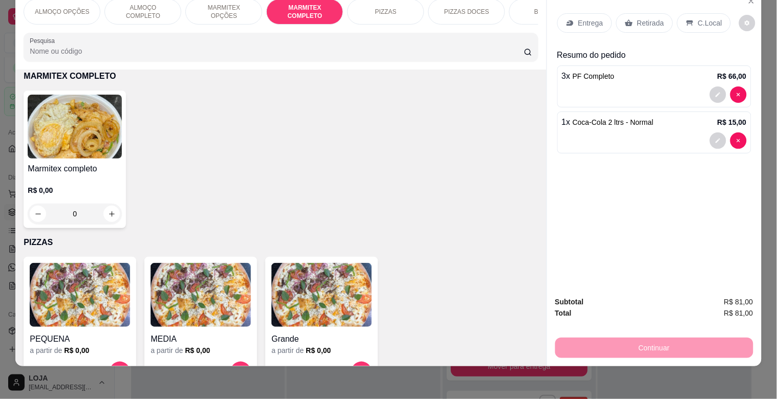
click at [83, 164] on h4 "Marmitex completo" at bounding box center [75, 169] width 94 height 12
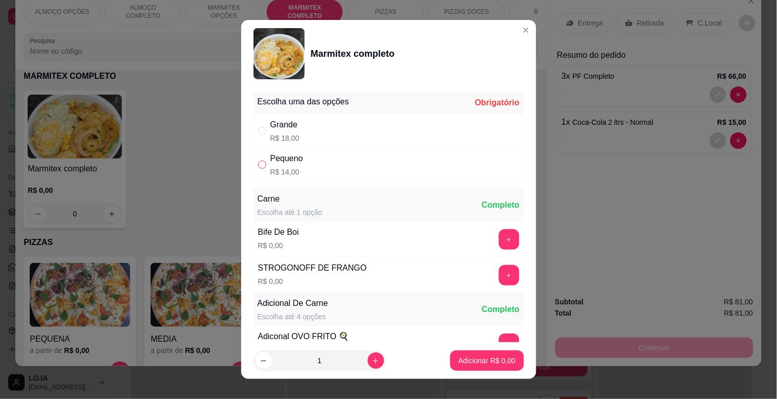
click at [258, 159] on label "" at bounding box center [262, 164] width 8 height 11
click at [258, 161] on input "" at bounding box center [262, 165] width 8 height 8
click at [287, 167] on p "R$ 14,00" at bounding box center [286, 172] width 33 height 10
radio input "true"
click at [372, 365] on icon "increase-product-quantity" at bounding box center [376, 361] width 8 height 8
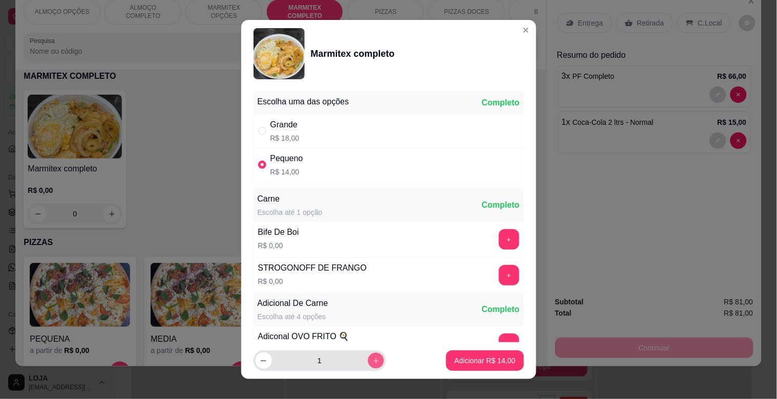
type input "2"
click at [470, 365] on p "Adicionar R$ 28,00" at bounding box center [484, 361] width 61 height 10
type input "2"
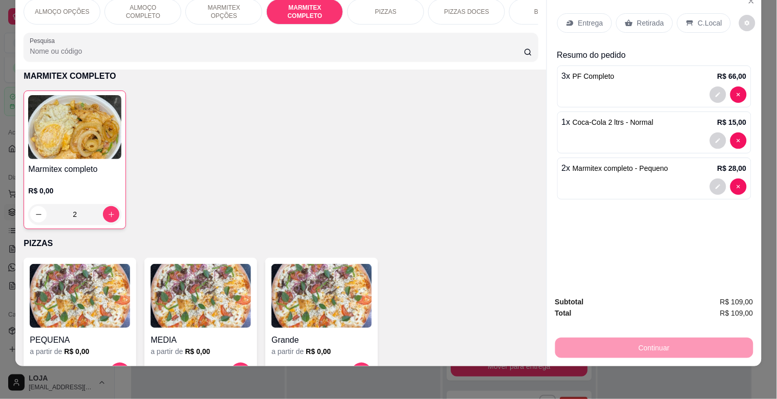
click at [698, 19] on p "C.Local" at bounding box center [710, 23] width 24 height 10
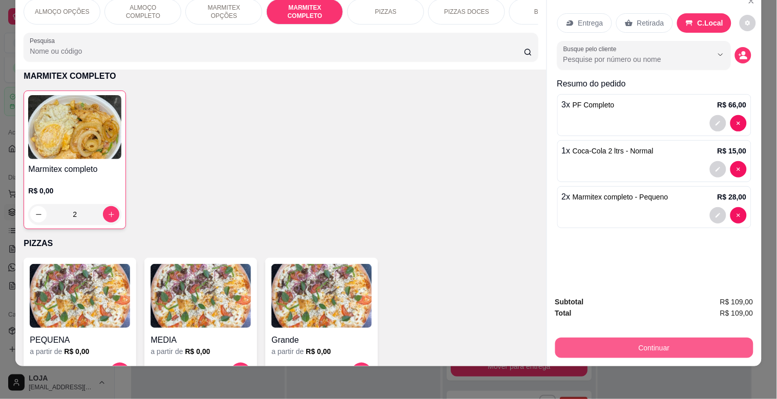
click at [695, 346] on button "Continuar" at bounding box center [654, 348] width 198 height 20
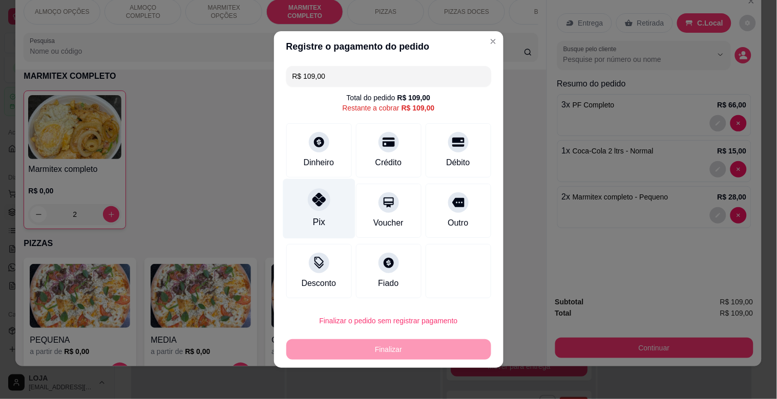
click at [330, 211] on div "Pix" at bounding box center [319, 209] width 72 height 60
type input "R$ 0,00"
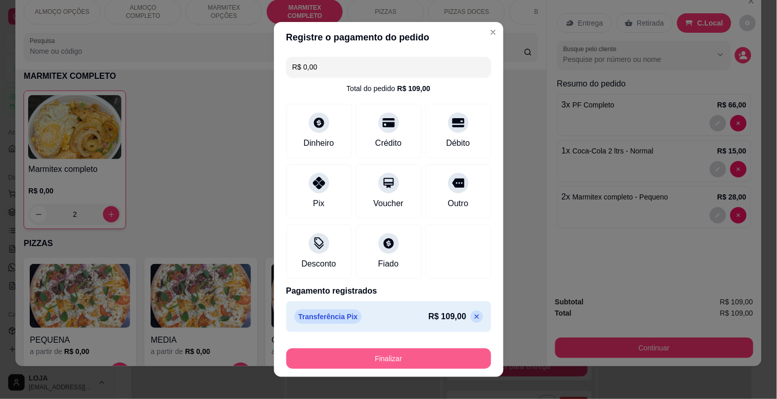
click at [451, 355] on button "Finalizar" at bounding box center [388, 359] width 205 height 20
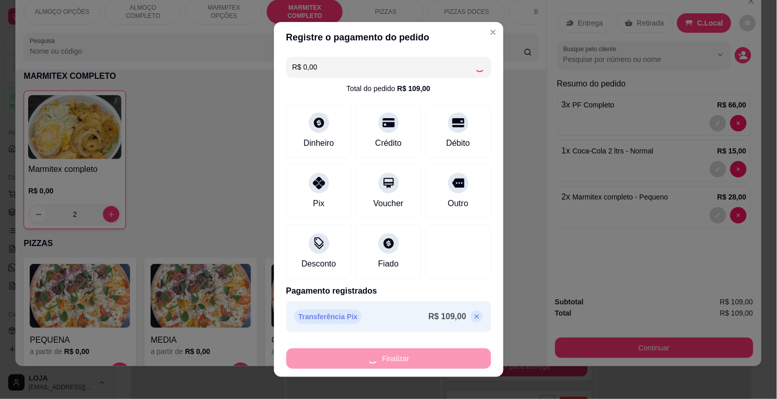
type input "0"
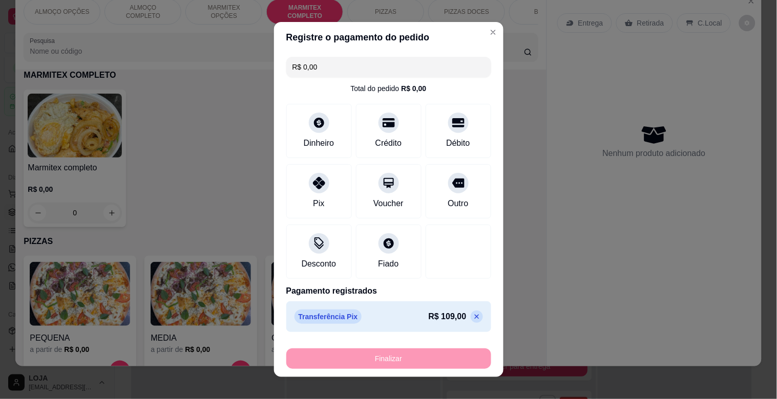
type input "-R$ 109,00"
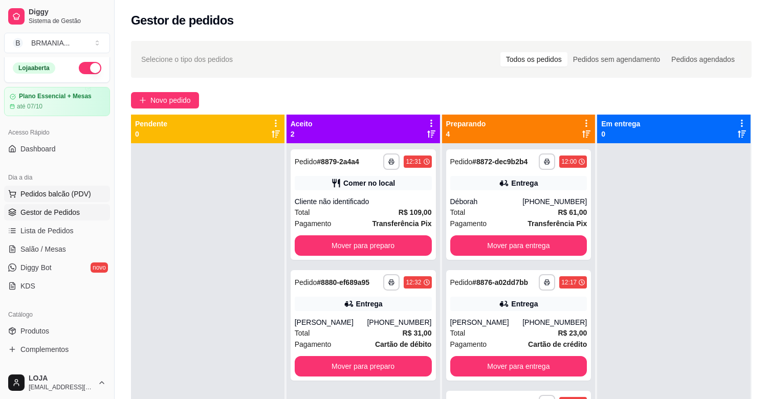
click at [73, 190] on span "Pedidos balcão (PDV)" at bounding box center [55, 194] width 71 height 10
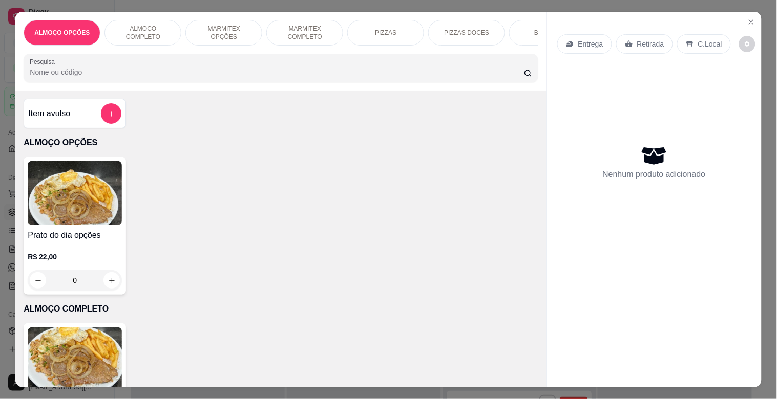
click at [157, 31] on p "ALMOÇO COMPLETO" at bounding box center [142, 33] width 59 height 16
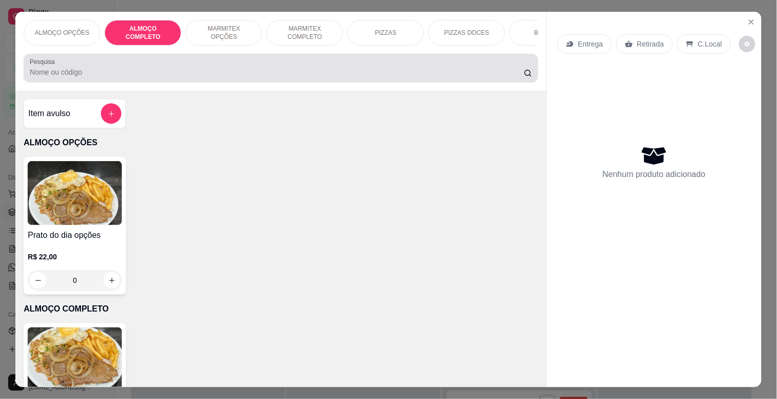
scroll to position [25, 0]
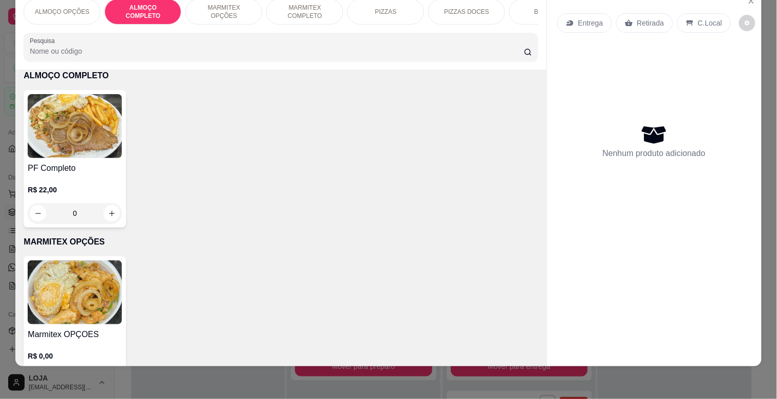
click at [85, 139] on img at bounding box center [75, 126] width 94 height 64
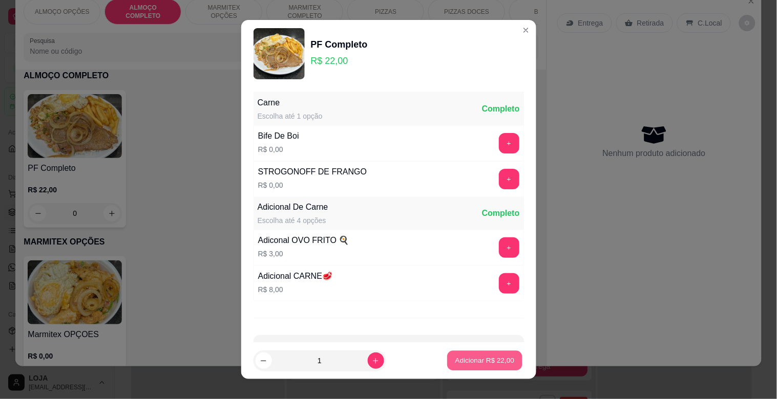
click at [452, 368] on button "Adicionar R$ 22,00" at bounding box center [484, 361] width 75 height 20
type input "1"
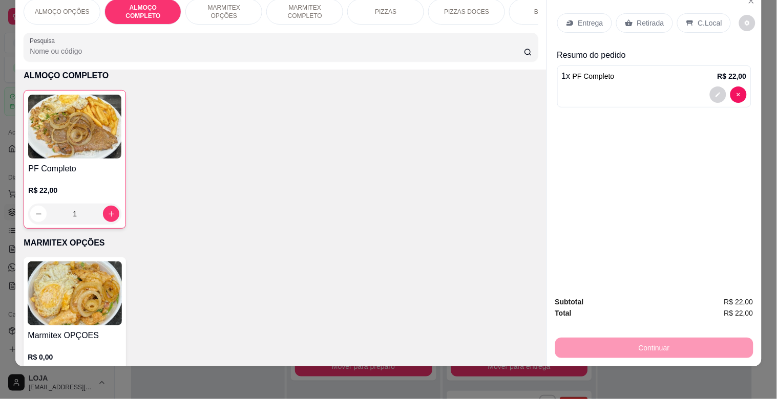
click at [529, 6] on div "BEBIDAS" at bounding box center [547, 12] width 77 height 26
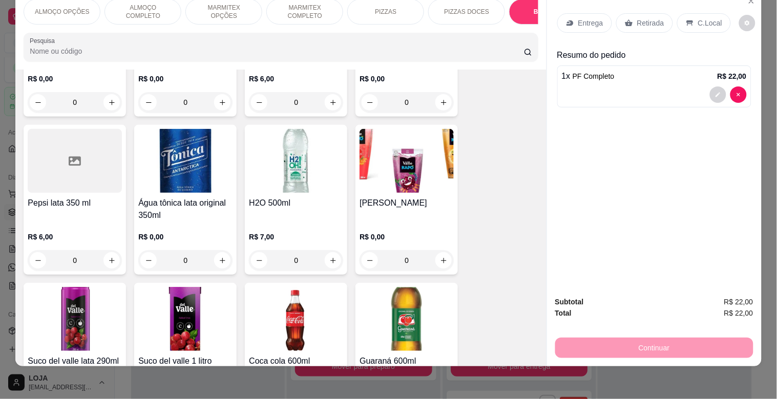
scroll to position [1334, 0]
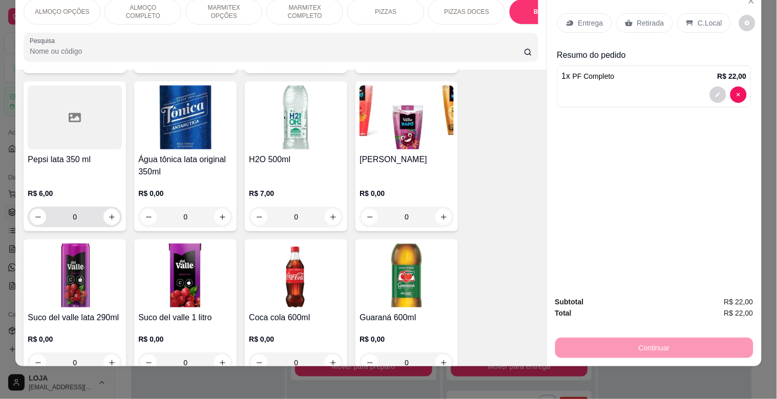
click at [110, 219] on icon "increase-product-quantity" at bounding box center [112, 217] width 8 height 8
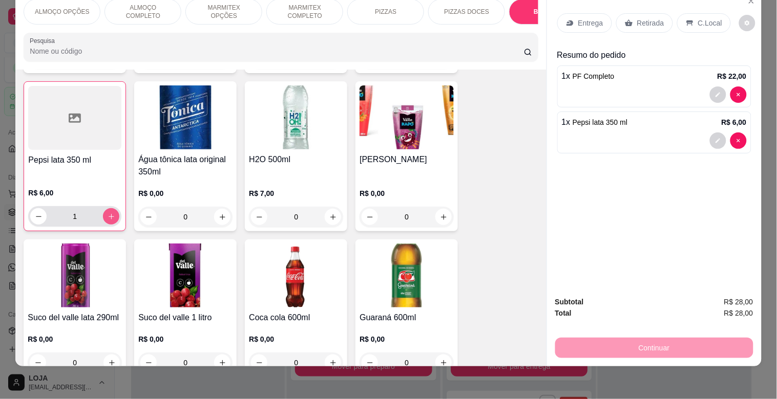
type input "1"
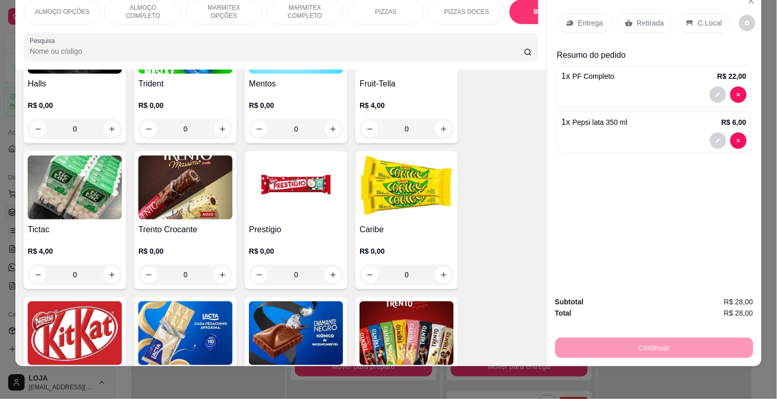
scroll to position [3958, 0]
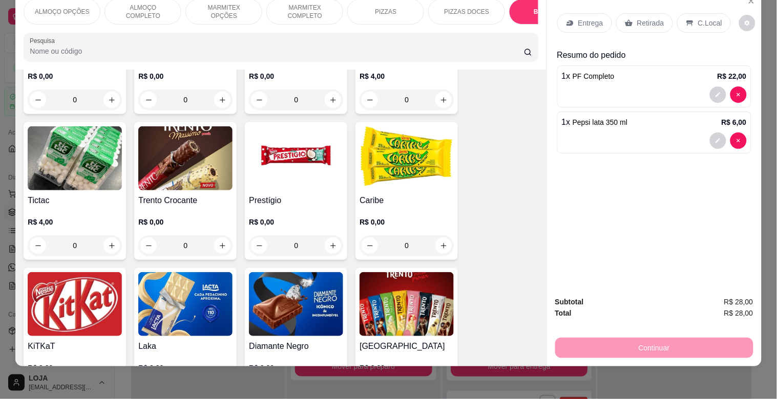
click at [330, 236] on div "0" at bounding box center [296, 246] width 94 height 20
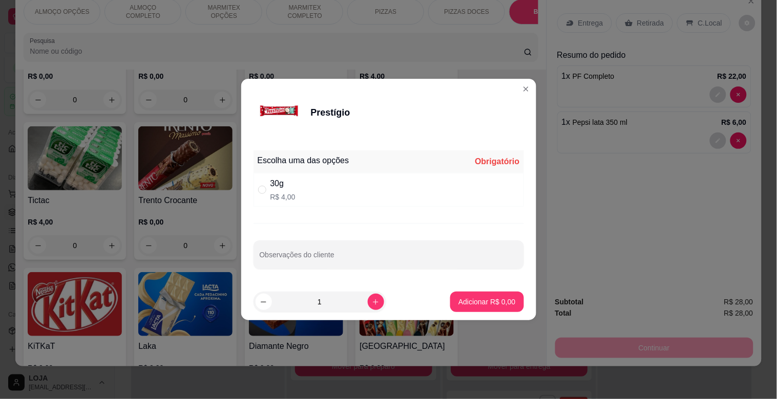
click at [295, 187] on div "30g R$ 4,00" at bounding box center [388, 190] width 270 height 34
radio input "true"
click at [474, 298] on p "Adicionar R$ 4,00" at bounding box center [486, 302] width 55 height 10
type input "1"
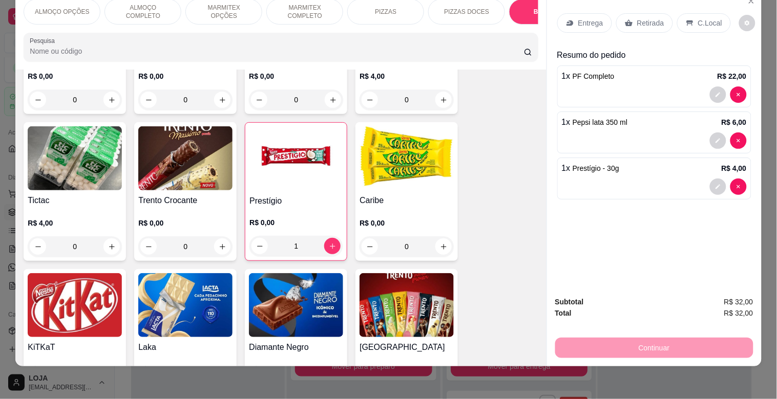
click at [708, 13] on div "C.Local" at bounding box center [704, 22] width 54 height 19
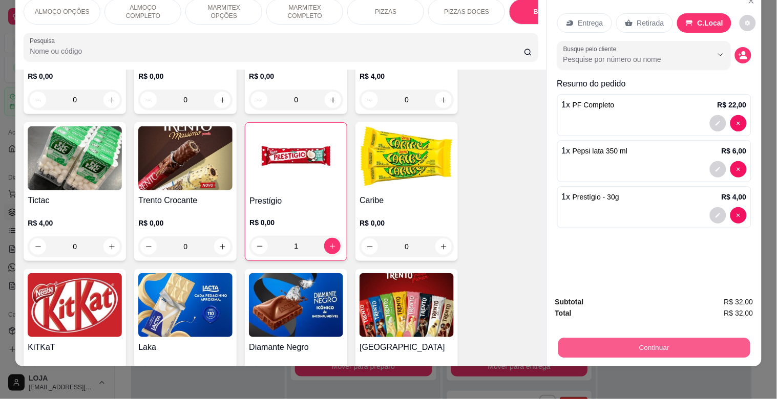
click at [674, 338] on button "Continuar" at bounding box center [654, 348] width 192 height 20
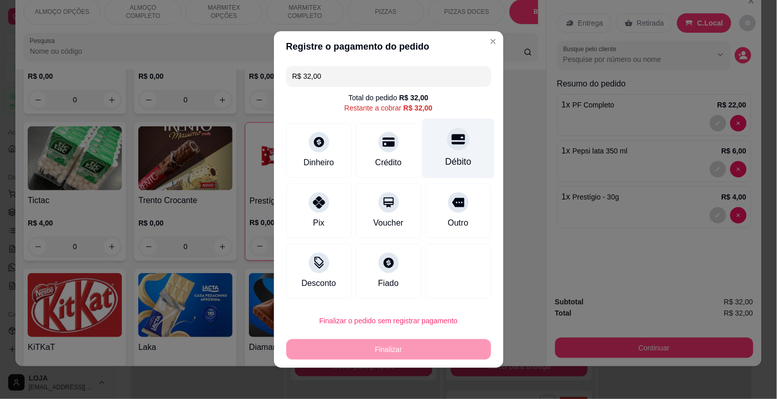
click at [455, 154] on div "Débito" at bounding box center [458, 149] width 72 height 60
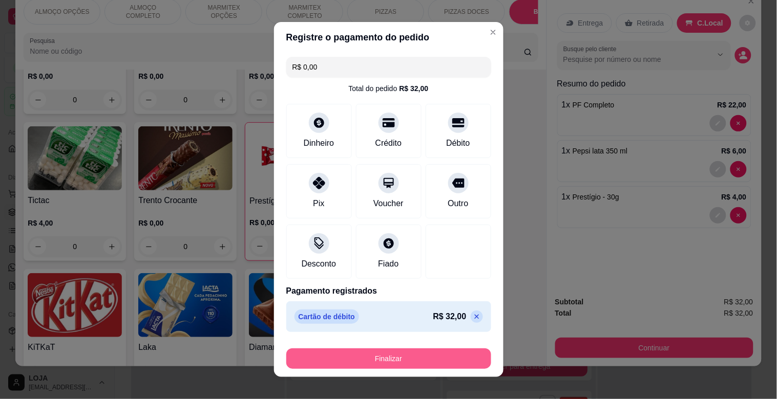
click at [425, 355] on button "Finalizar" at bounding box center [388, 359] width 205 height 20
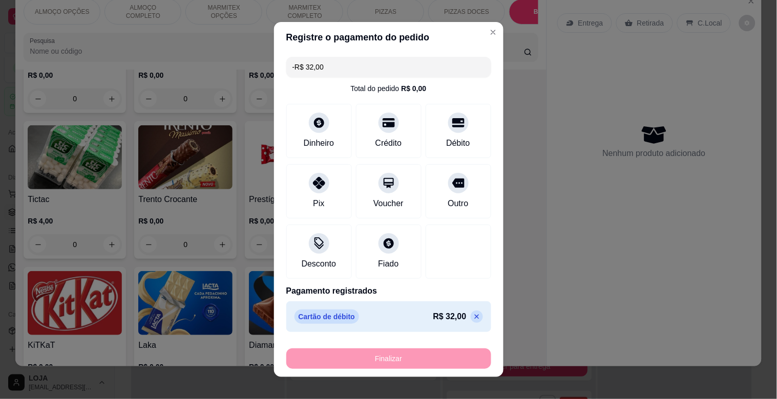
scroll to position [3956, 0]
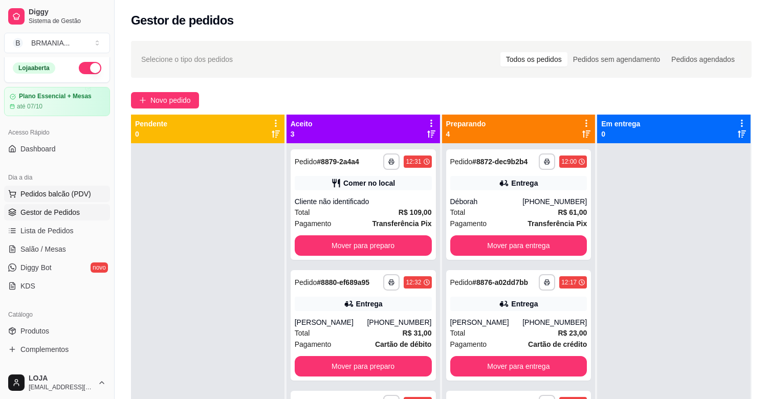
click at [74, 190] on span "Pedidos balcão (PDV)" at bounding box center [55, 194] width 71 height 10
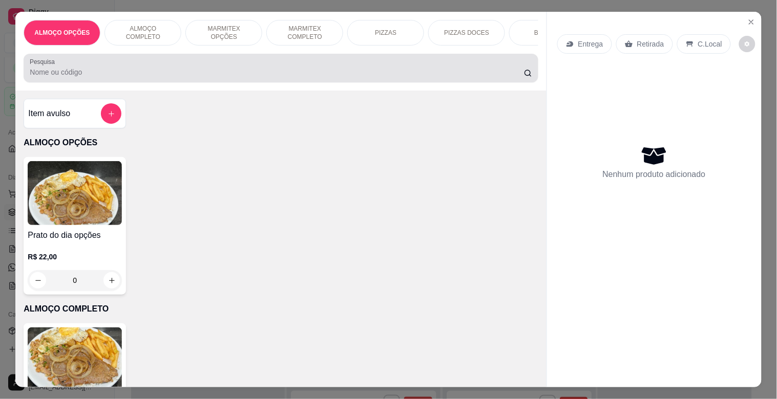
click at [206, 77] on input "Pesquisa" at bounding box center [277, 72] width 494 height 10
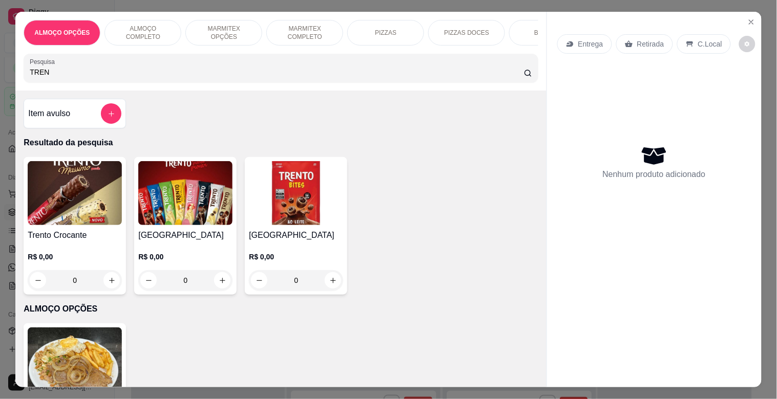
click at [297, 194] on img at bounding box center [296, 193] width 94 height 64
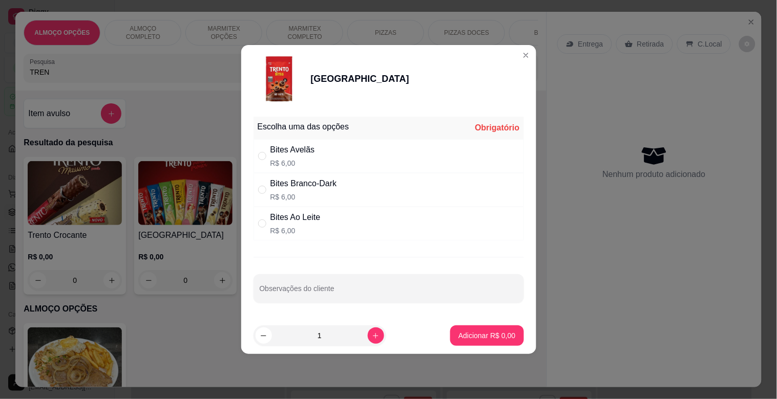
click at [345, 193] on div "Bites Branco-Dark R$ 6,00" at bounding box center [388, 190] width 270 height 34
click at [497, 331] on p "Adicionar R$ 6,00" at bounding box center [486, 336] width 57 height 10
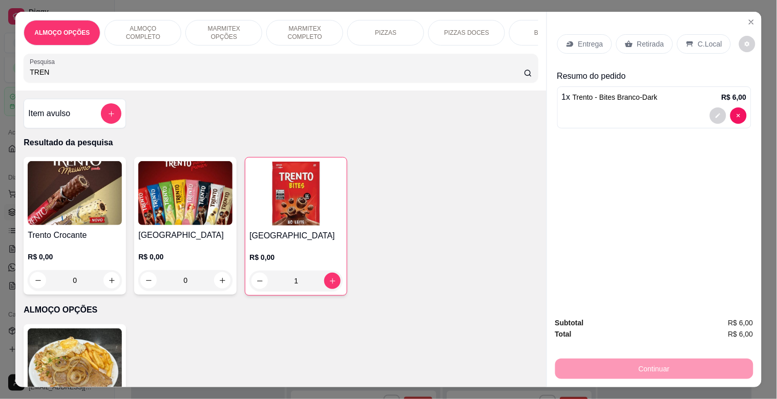
click at [645, 44] on p "Retirada" at bounding box center [650, 44] width 27 height 10
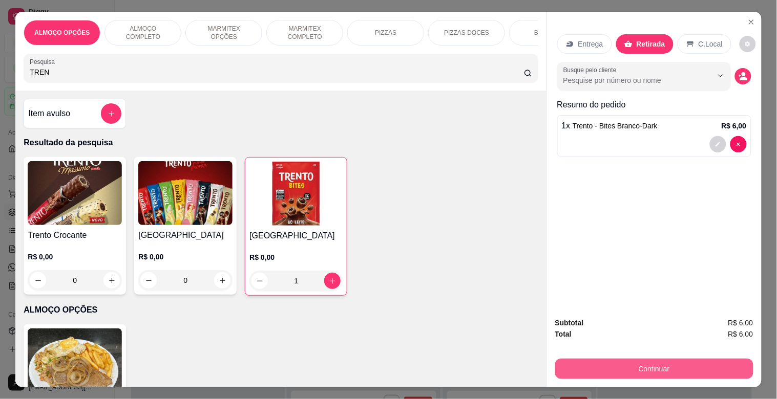
click at [642, 362] on button "Continuar" at bounding box center [654, 369] width 198 height 20
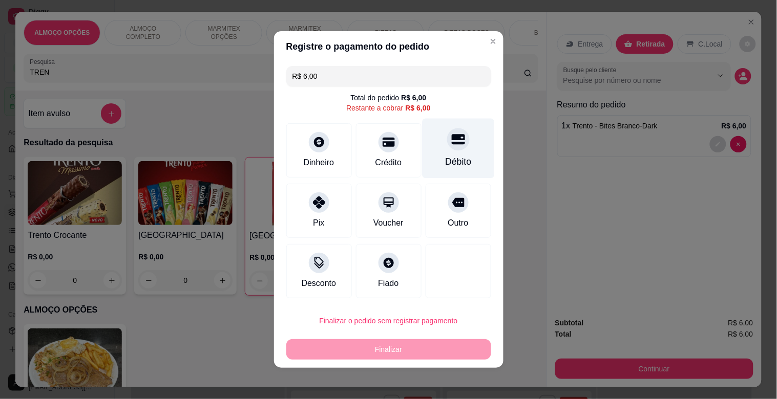
click at [456, 146] on div "Débito" at bounding box center [458, 149] width 72 height 60
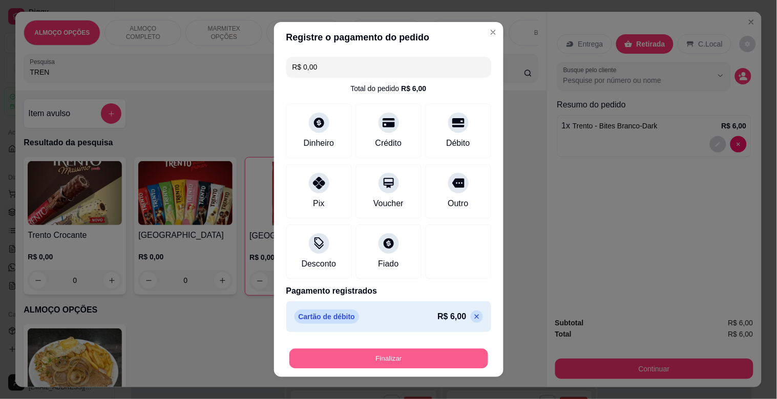
click at [393, 359] on button "Finalizar" at bounding box center [388, 359] width 199 height 20
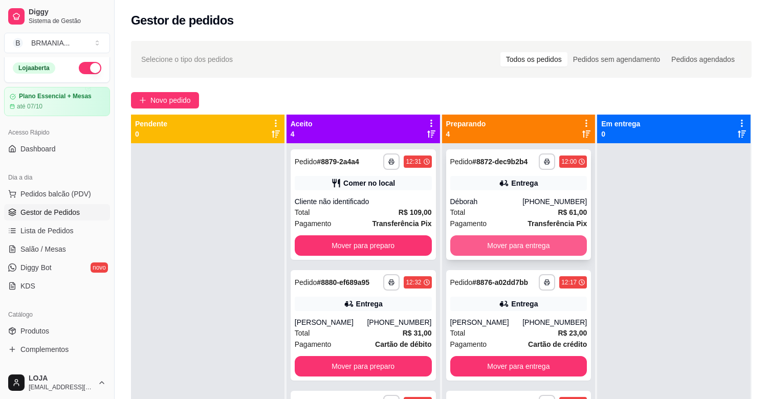
click at [507, 242] on button "Mover para entrega" at bounding box center [519, 246] width 137 height 20
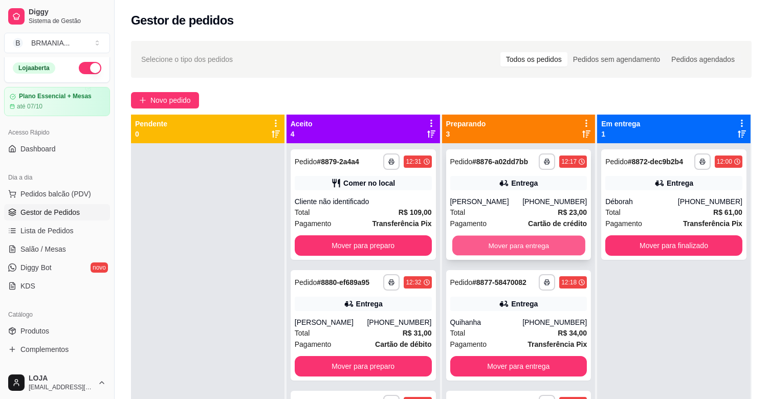
click at [515, 243] on button "Mover para entrega" at bounding box center [519, 246] width 133 height 20
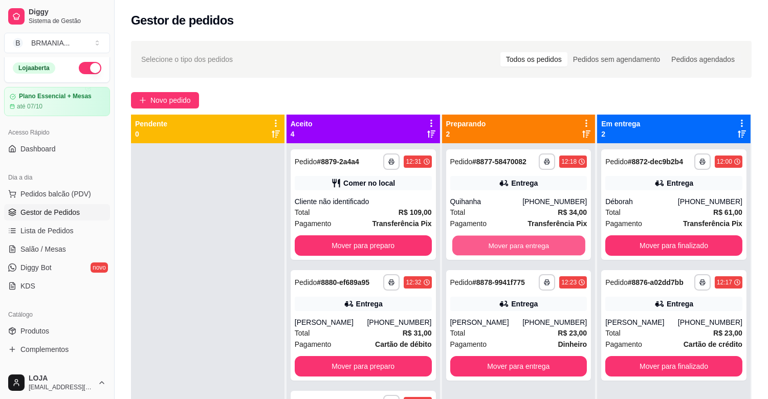
click at [515, 242] on button "Mover para entrega" at bounding box center [519, 246] width 133 height 20
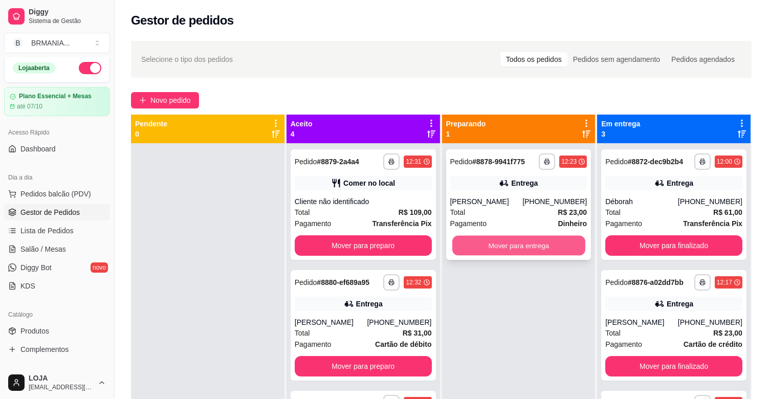
click at [515, 242] on button "Mover para entrega" at bounding box center [519, 246] width 133 height 20
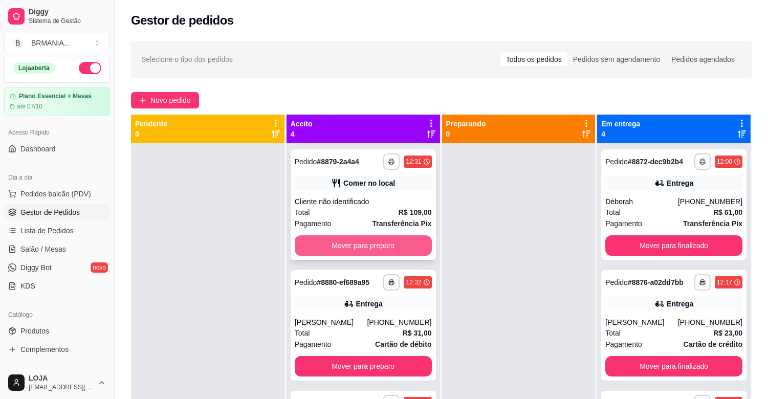
click at [343, 238] on button "Mover para preparo" at bounding box center [363, 246] width 137 height 20
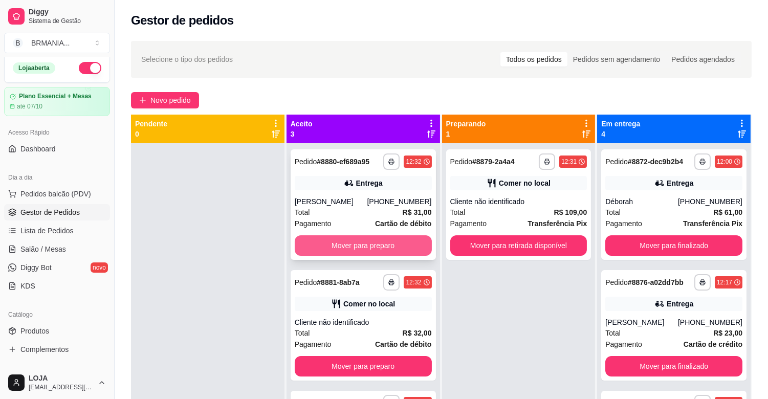
click at [393, 239] on button "Mover para preparo" at bounding box center [363, 246] width 137 height 20
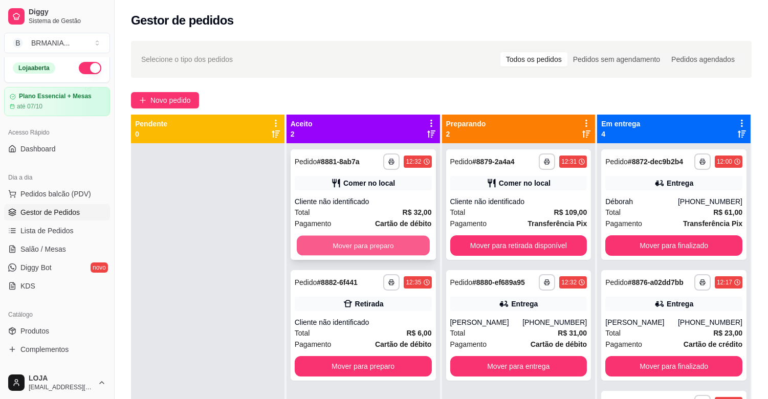
click at [392, 246] on button "Mover para preparo" at bounding box center [363, 246] width 133 height 20
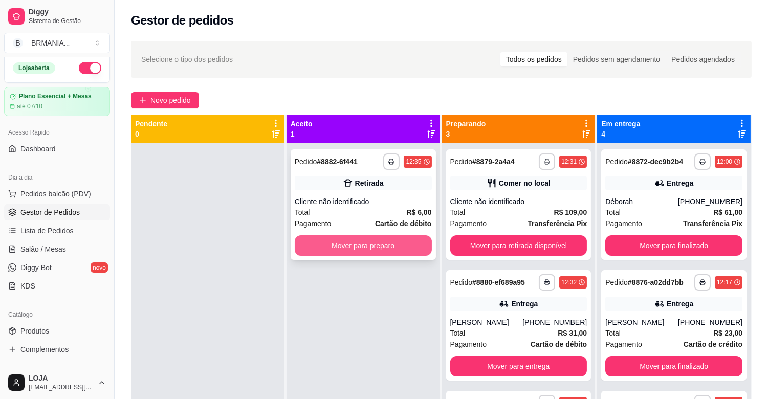
click at [388, 244] on button "Mover para preparo" at bounding box center [363, 246] width 137 height 20
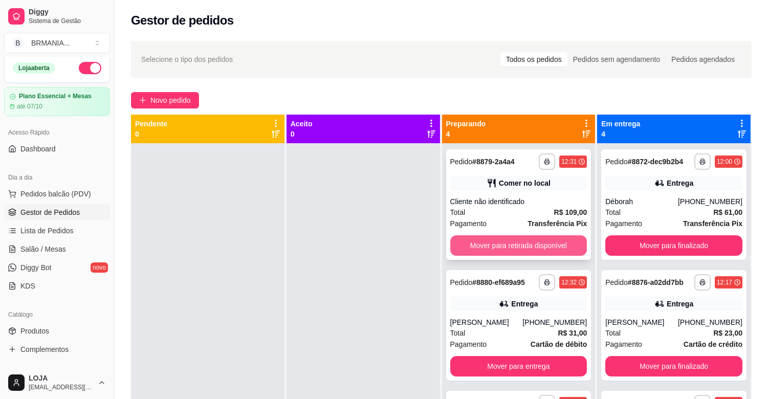
click at [505, 243] on button "Mover para retirada disponível" at bounding box center [519, 246] width 137 height 20
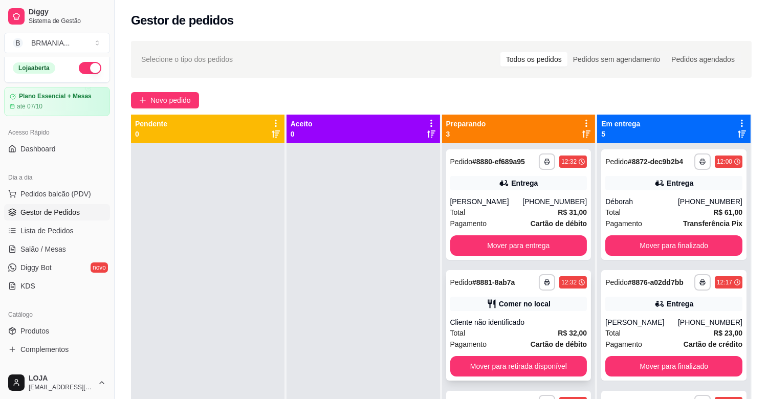
click at [508, 352] on div "**********" at bounding box center [518, 325] width 145 height 111
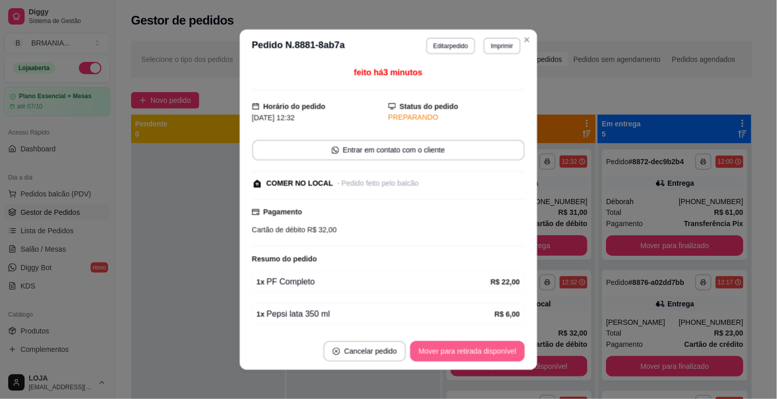
click at [508, 362] on footer "Cancelar pedido Mover para retirada disponível" at bounding box center [388, 351] width 297 height 37
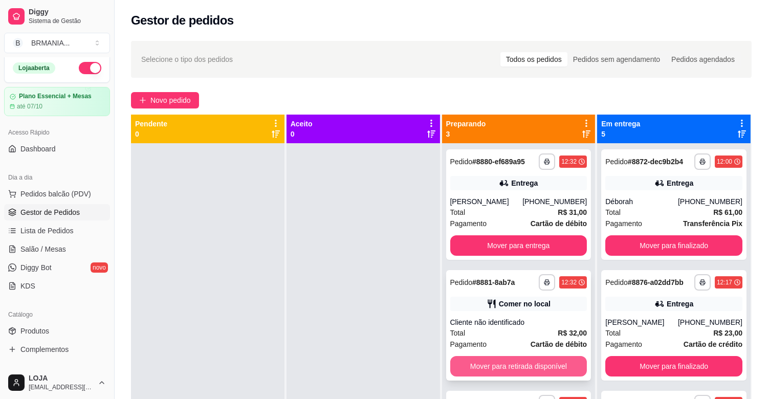
click at [539, 360] on button "Mover para retirada disponível" at bounding box center [519, 366] width 137 height 20
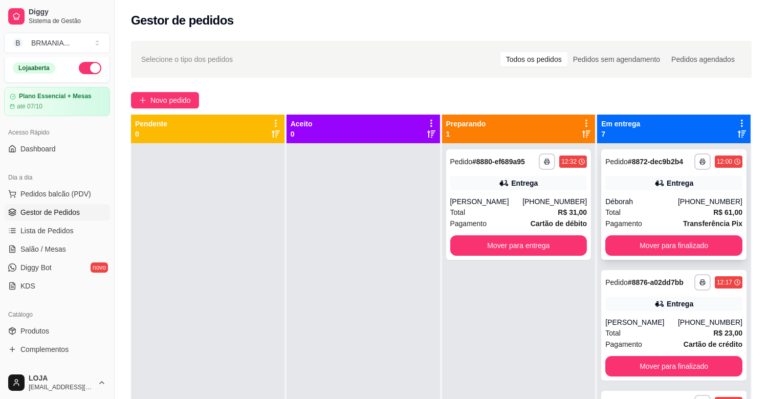
click at [668, 187] on div "Entrega" at bounding box center [680, 183] width 27 height 10
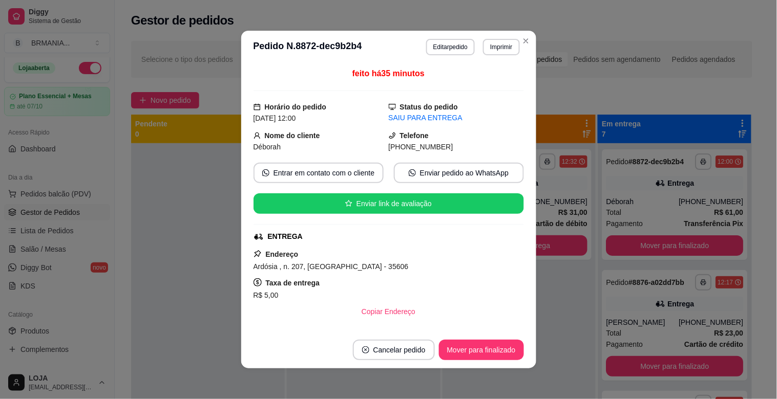
click at [504, 362] on footer "Cancelar pedido Mover para finalizado" at bounding box center [388, 350] width 295 height 37
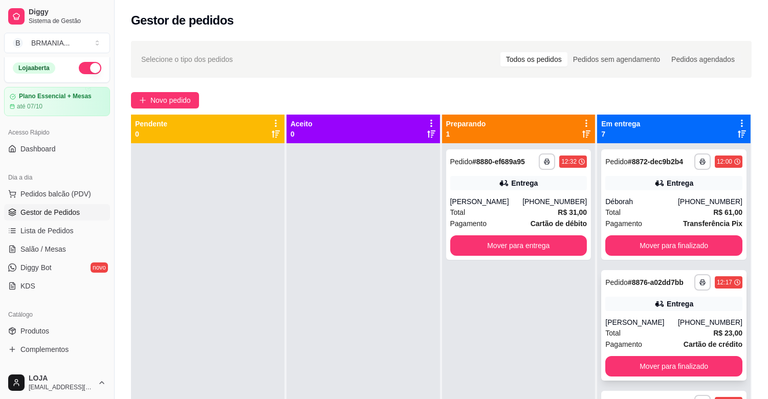
click at [668, 324] on div "[PERSON_NAME]" at bounding box center [642, 322] width 73 height 10
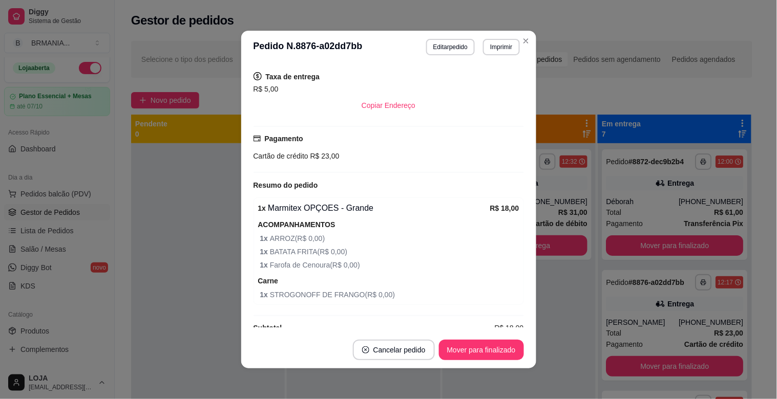
scroll to position [225, 0]
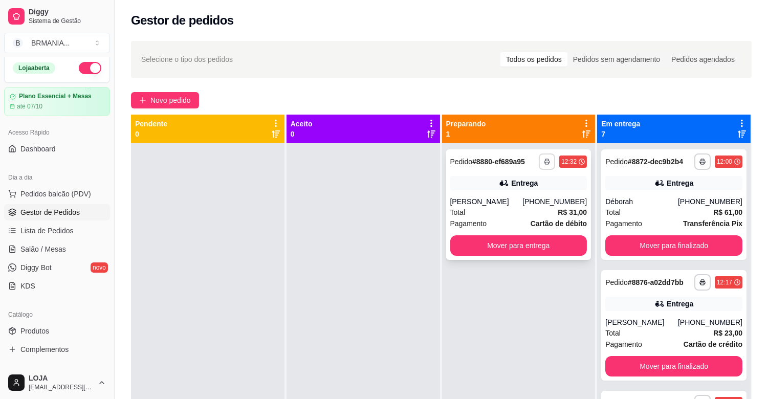
click at [539, 164] on button "button" at bounding box center [547, 162] width 16 height 16
click at [538, 197] on button "IMPRESSORA" at bounding box center [515, 197] width 74 height 16
click at [546, 247] on button "Mover para entrega" at bounding box center [519, 246] width 133 height 20
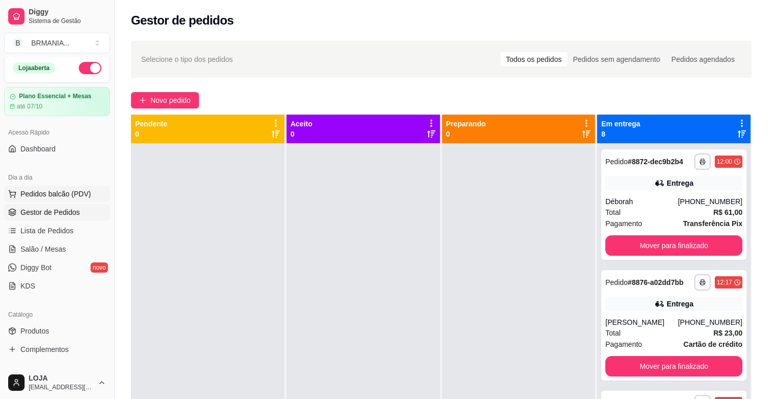
click at [38, 196] on span "Pedidos balcão (PDV)" at bounding box center [55, 194] width 71 height 10
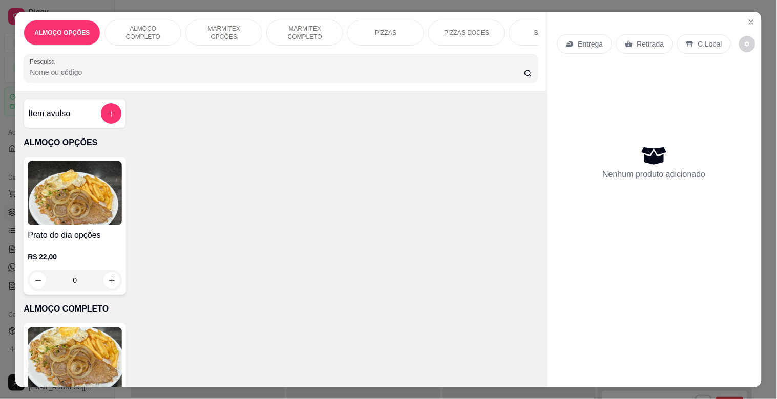
scroll to position [0, 1]
click at [101, 349] on img at bounding box center [75, 360] width 94 height 64
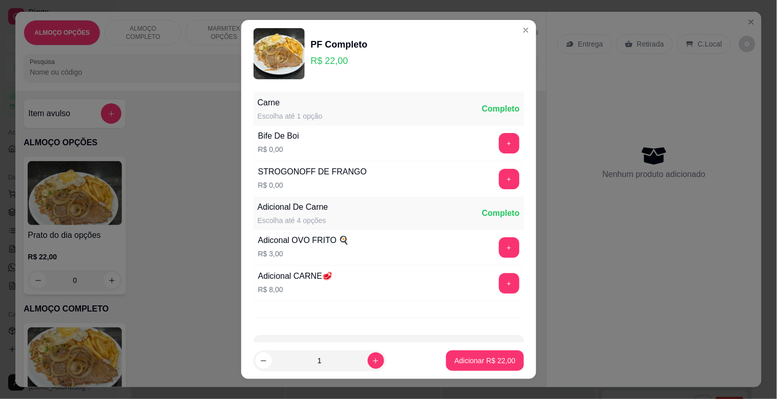
click at [495, 187] on div "+" at bounding box center [509, 179] width 29 height 20
click at [499, 181] on button "+" at bounding box center [509, 179] width 20 height 20
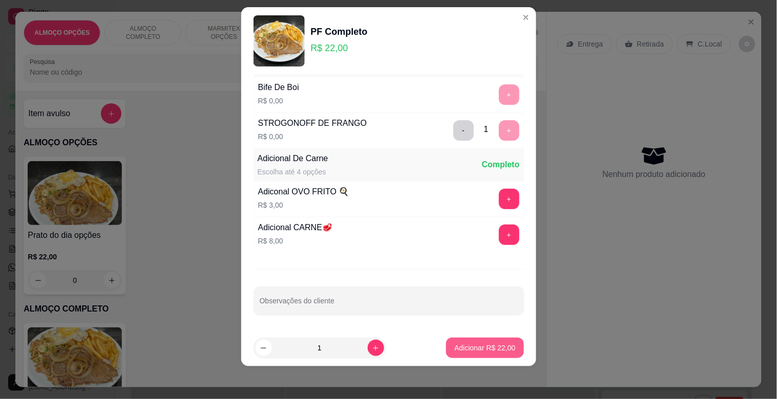
click at [477, 345] on p "Adicionar R$ 22,00" at bounding box center [484, 348] width 61 height 10
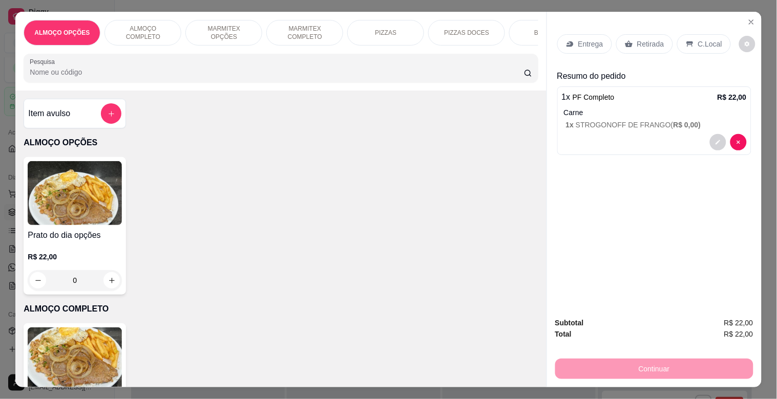
click at [688, 42] on div "C.Local" at bounding box center [704, 43] width 54 height 19
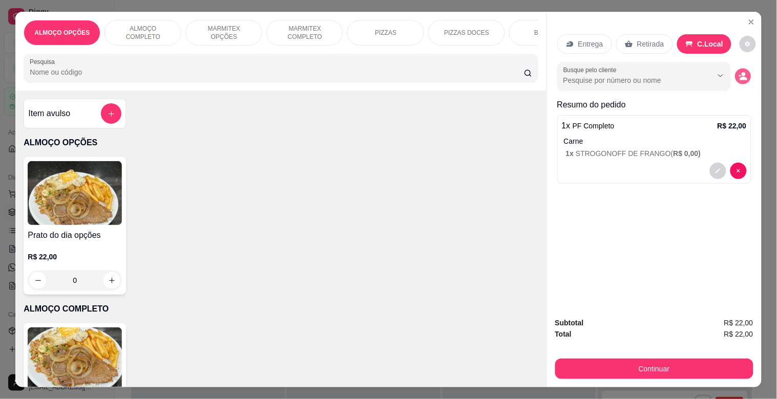
click at [738, 74] on icon "decrease-product-quantity" at bounding box center [742, 76] width 9 height 9
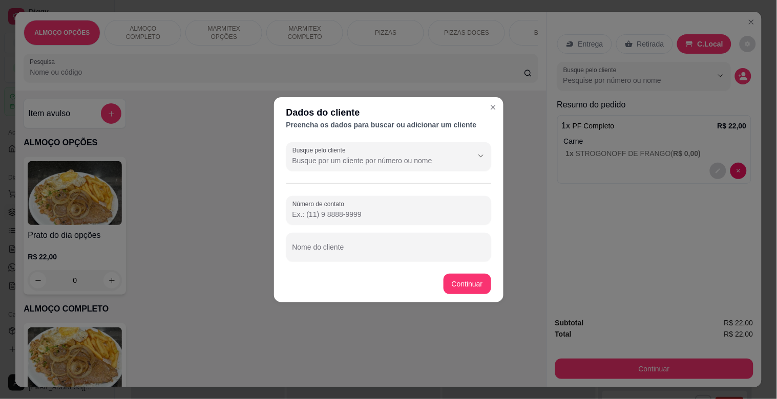
click at [380, 259] on div "Nome do cliente" at bounding box center [388, 247] width 205 height 29
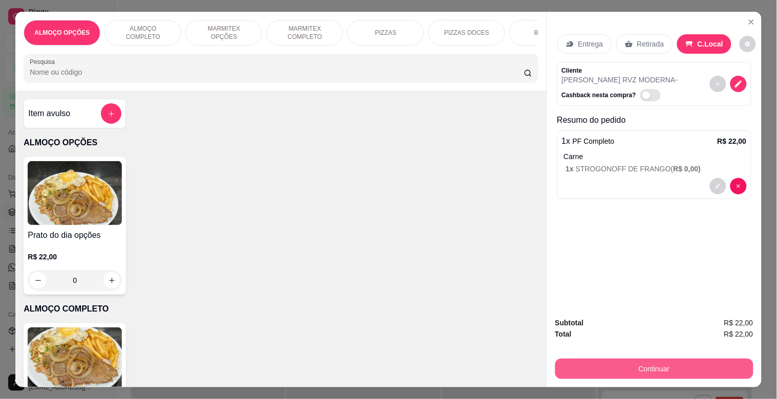
click at [648, 365] on button "Continuar" at bounding box center [654, 369] width 198 height 20
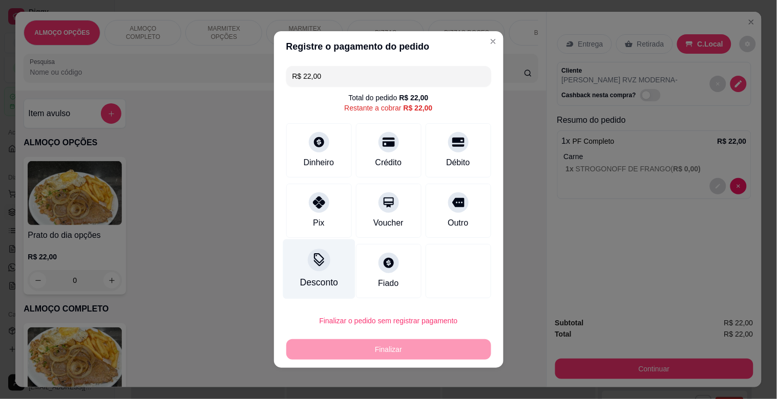
click at [307, 270] on div "Desconto" at bounding box center [319, 270] width 72 height 60
drag, startPoint x: 320, startPoint y: 251, endPoint x: 323, endPoint y: 229, distance: 22.2
click at [320, 249] on section "Aplicar desconto Em reais Em porcentagem Valor do desconto Aplicar desconto" at bounding box center [387, 200] width 229 height 180
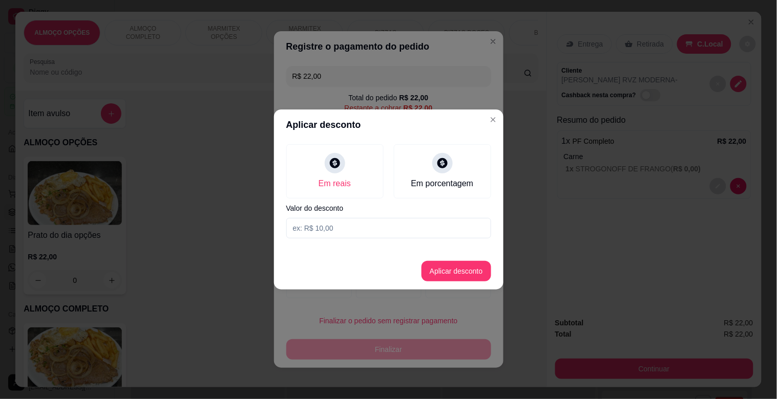
click at [323, 228] on input at bounding box center [388, 228] width 205 height 20
click at [448, 279] on button "Aplicar desconto" at bounding box center [455, 272] width 67 height 20
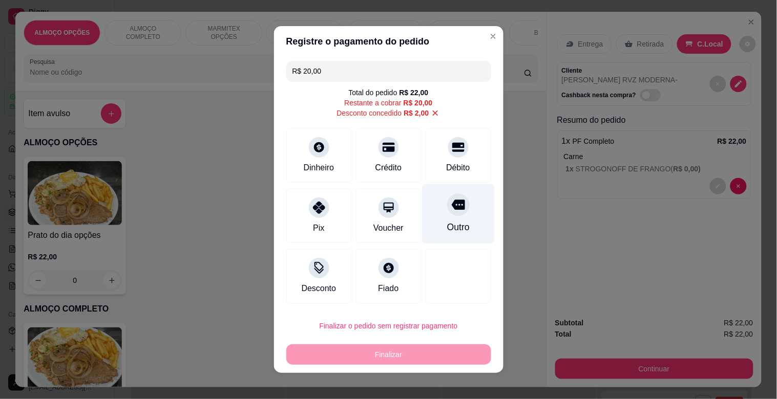
click at [446, 223] on div "Outro" at bounding box center [457, 227] width 23 height 13
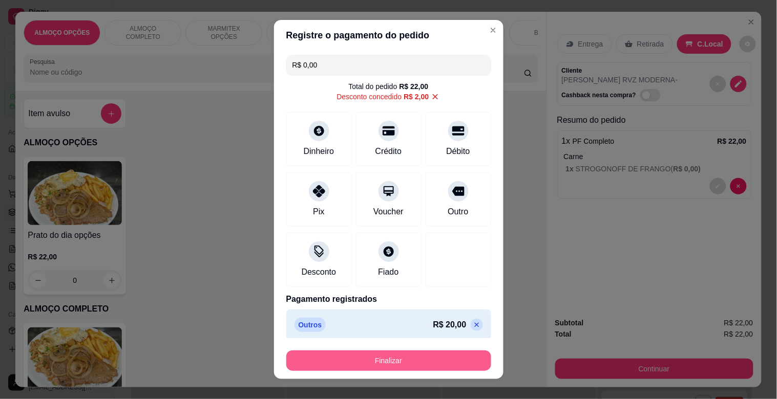
click at [417, 364] on button "Finalizar" at bounding box center [388, 361] width 205 height 20
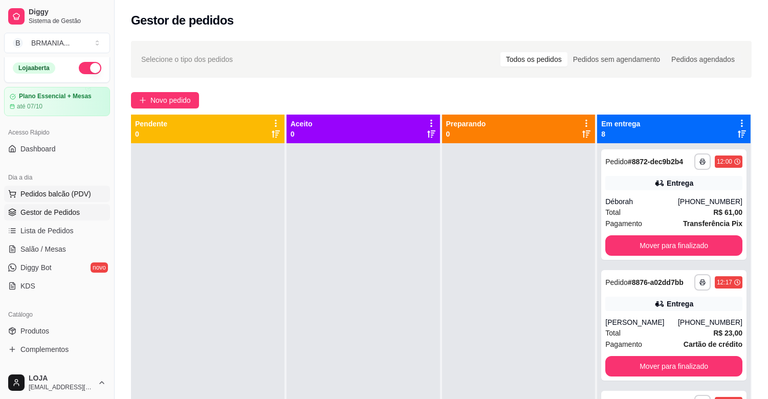
click at [63, 189] on span "Pedidos balcão (PDV)" at bounding box center [55, 194] width 71 height 10
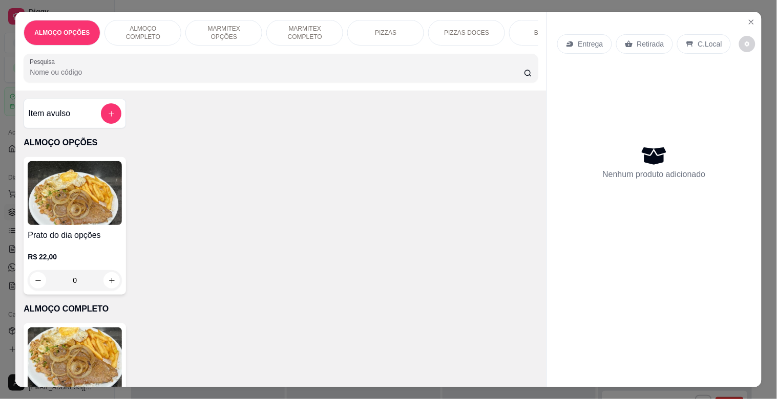
click at [88, 341] on img at bounding box center [75, 360] width 94 height 64
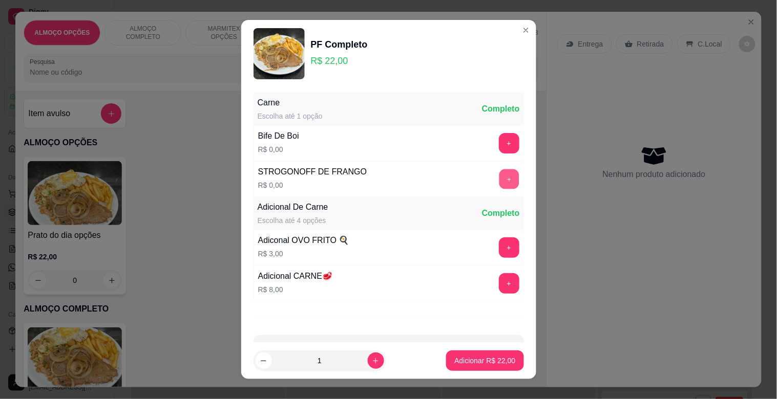
click at [499, 177] on button "+" at bounding box center [509, 179] width 20 height 20
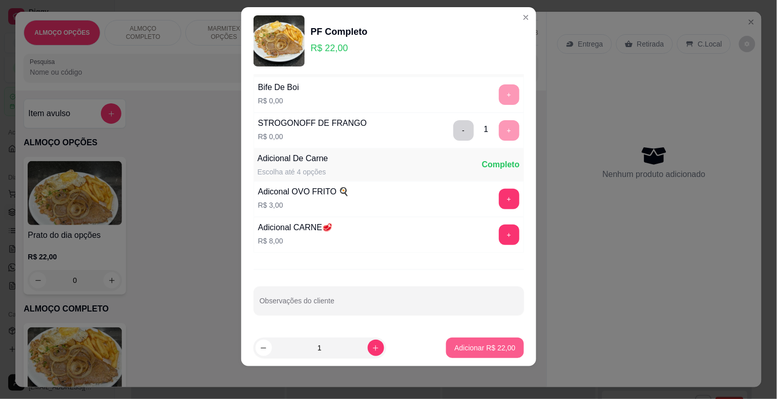
click at [472, 356] on button "Adicionar R$ 22,00" at bounding box center [484, 348] width 77 height 20
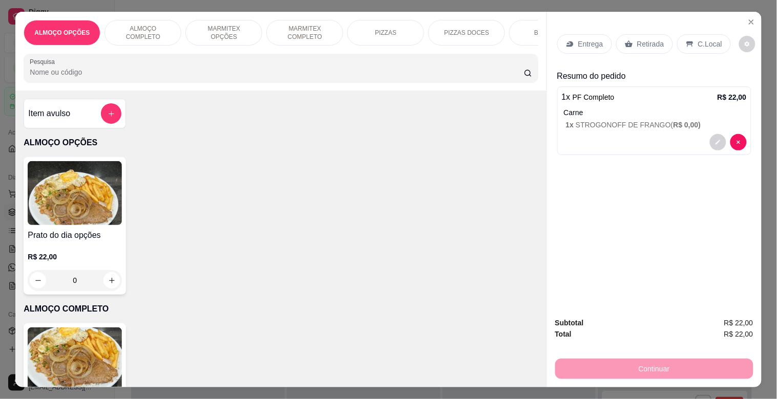
click at [704, 47] on div "C.Local" at bounding box center [704, 43] width 54 height 19
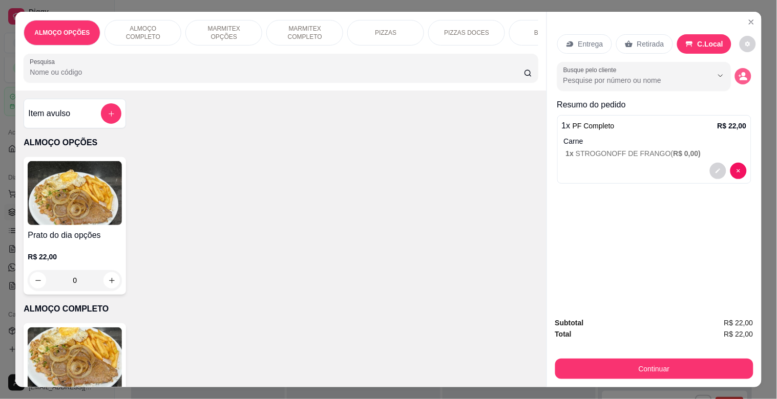
click at [740, 77] on icon "decrease-product-quantity" at bounding box center [743, 79] width 8 height 4
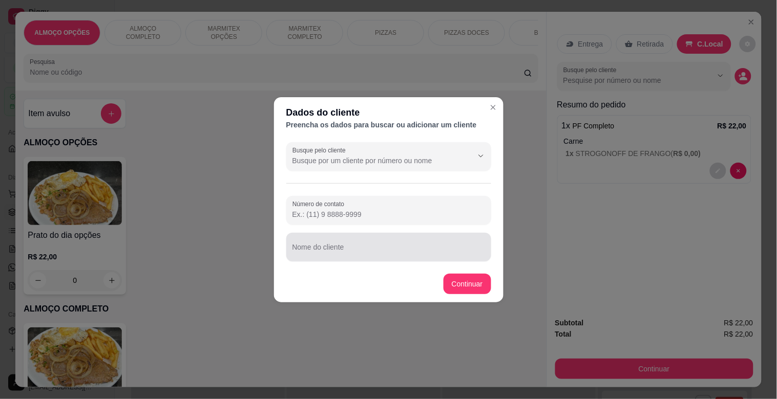
click at [313, 243] on div at bounding box center [388, 247] width 193 height 20
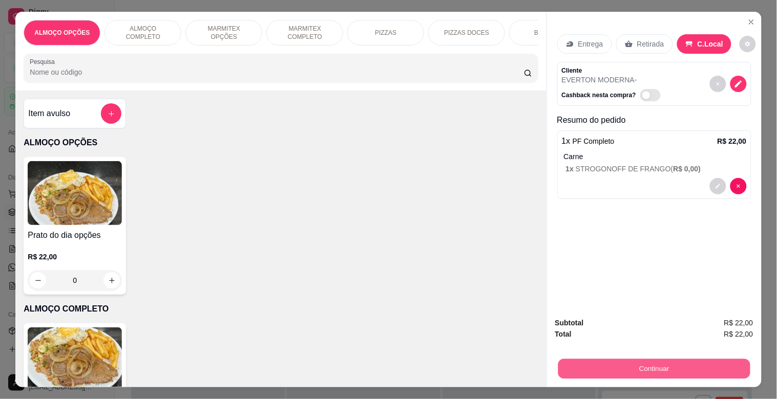
click at [637, 364] on button "Continuar" at bounding box center [654, 369] width 192 height 20
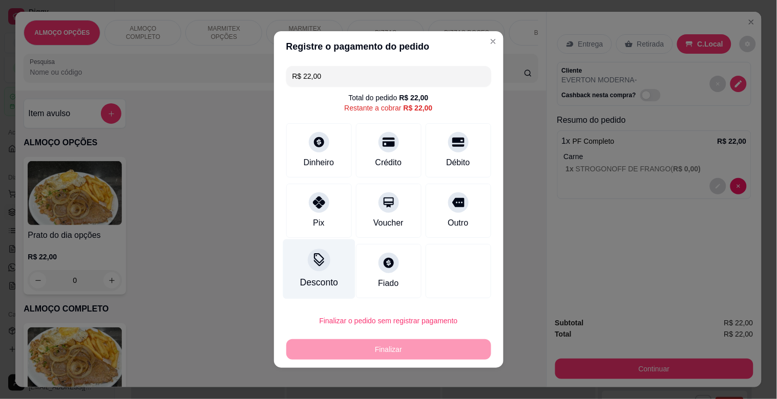
click at [308, 259] on div at bounding box center [319, 260] width 23 height 23
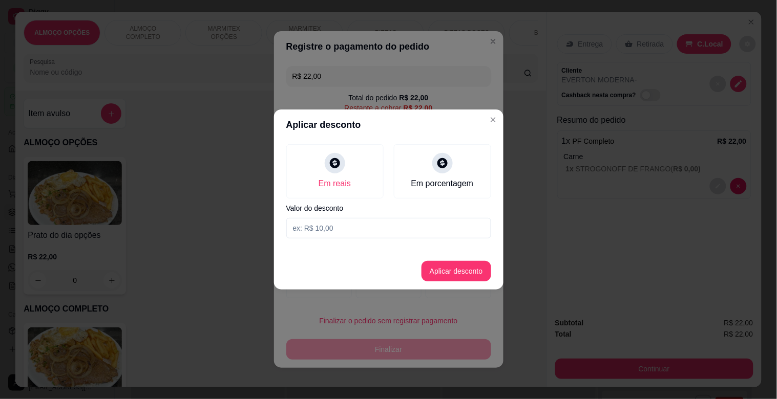
click at [323, 223] on input at bounding box center [388, 228] width 205 height 20
click at [464, 265] on button "Aplicar desconto" at bounding box center [456, 271] width 70 height 20
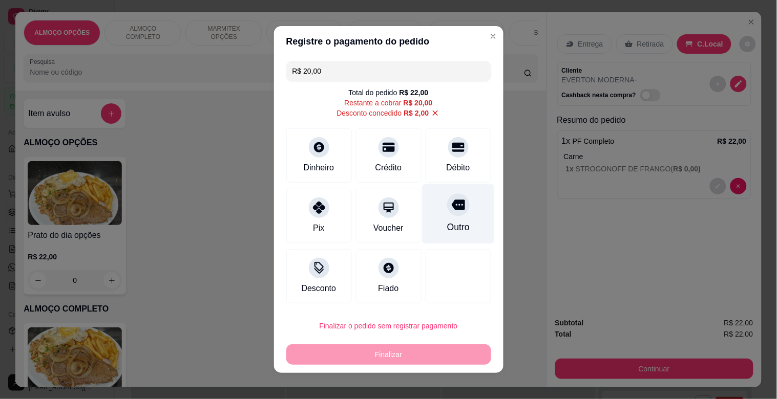
click at [451, 208] on icon at bounding box center [457, 205] width 13 height 10
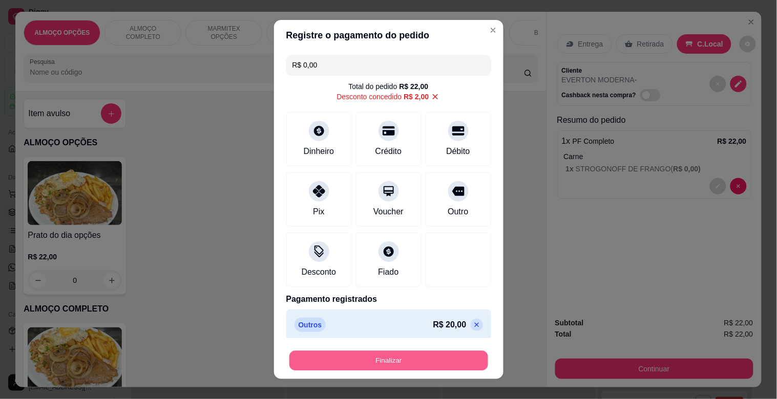
click at [377, 362] on button "Finalizar" at bounding box center [388, 361] width 199 height 20
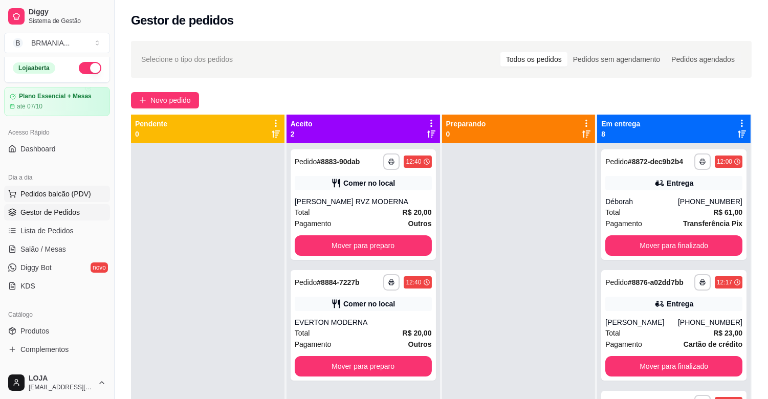
click at [77, 190] on span "Pedidos balcão (PDV)" at bounding box center [55, 194] width 71 height 10
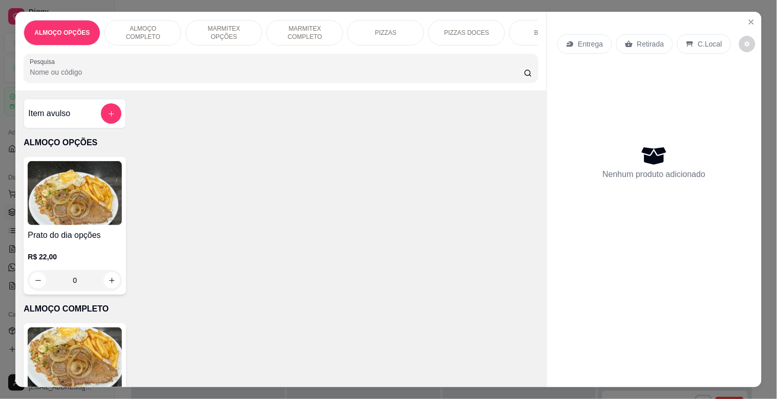
click at [86, 359] on img at bounding box center [75, 360] width 94 height 64
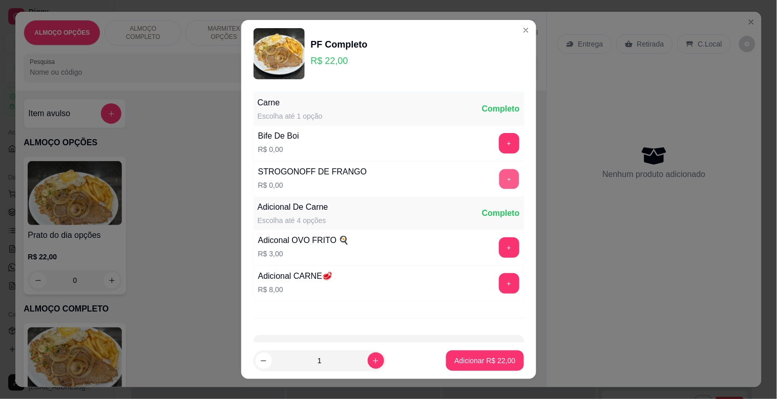
click at [499, 178] on button "+" at bounding box center [509, 179] width 20 height 20
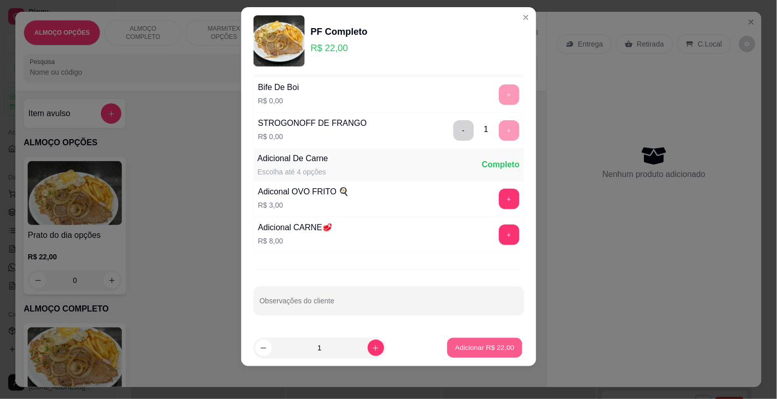
click at [490, 346] on p "Adicionar R$ 22,00" at bounding box center [484, 348] width 59 height 10
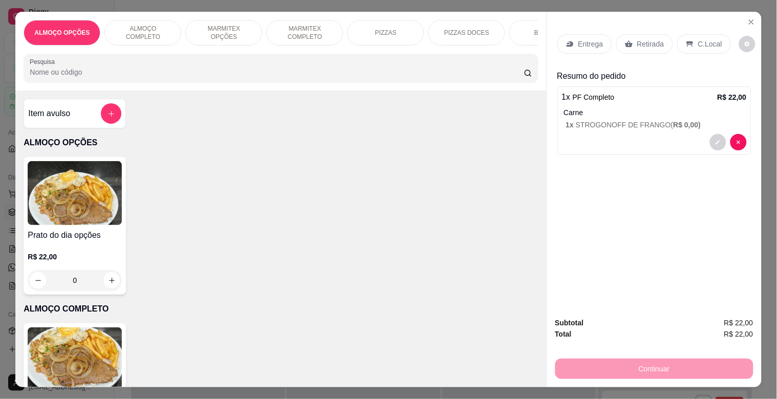
click at [702, 34] on div "C.Local" at bounding box center [704, 43] width 54 height 19
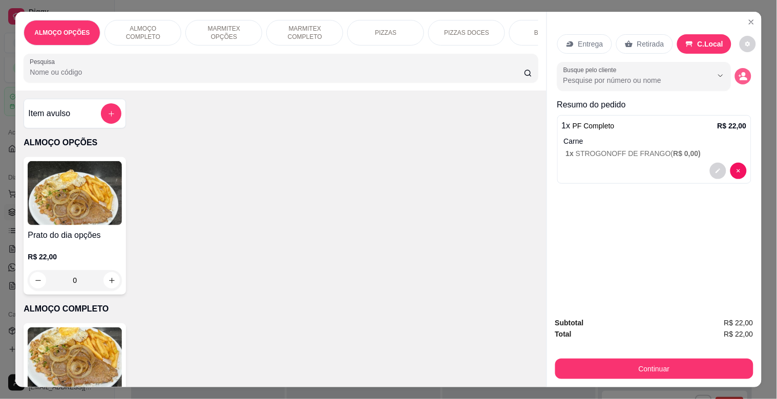
click at [738, 68] on button "decrease-product-quantity" at bounding box center [743, 76] width 16 height 16
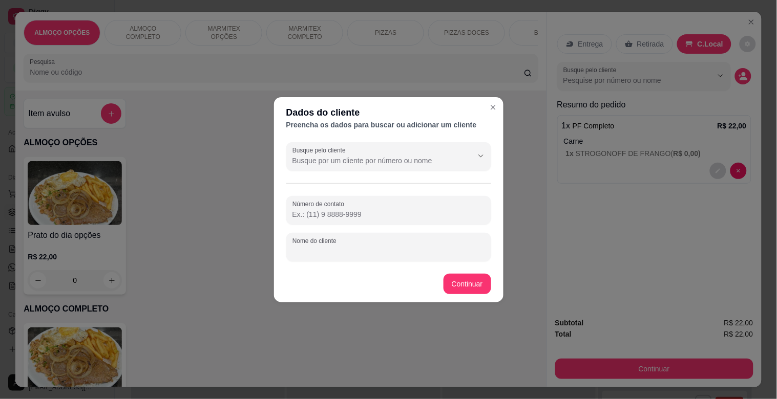
click at [352, 249] on input "Nome do cliente" at bounding box center [388, 251] width 193 height 10
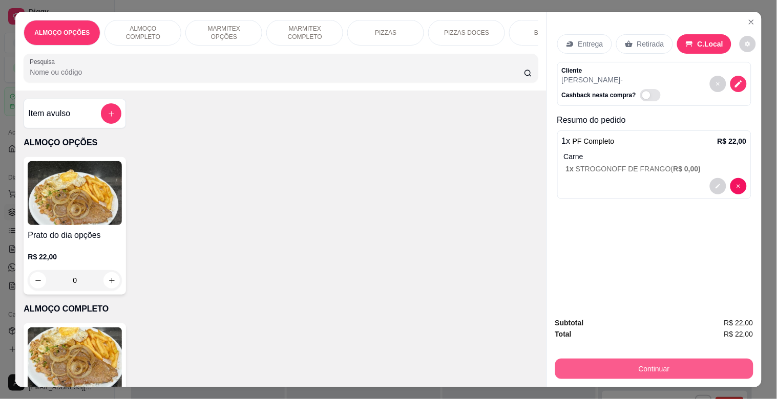
click at [659, 364] on button "Continuar" at bounding box center [654, 369] width 198 height 20
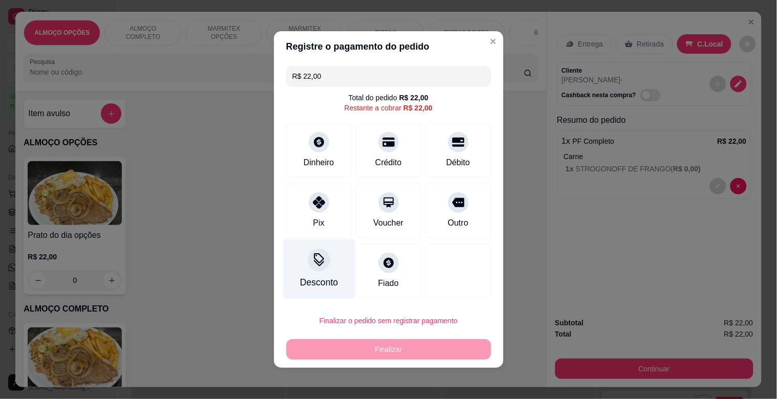
click at [320, 270] on div "Desconto" at bounding box center [319, 270] width 72 height 60
click at [331, 236] on input at bounding box center [388, 228] width 205 height 20
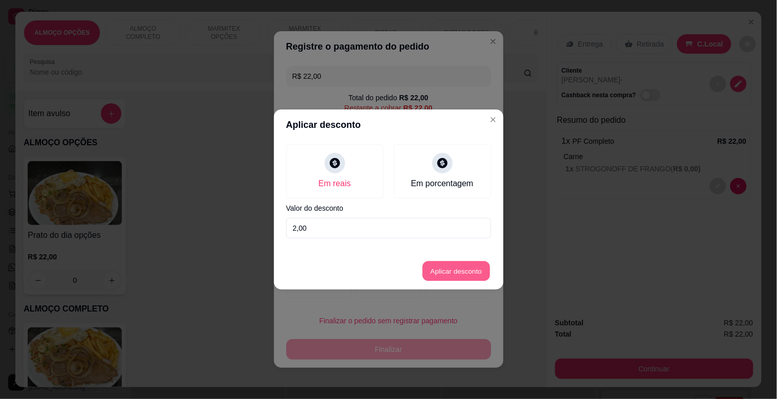
click at [444, 273] on button "Aplicar desconto" at bounding box center [455, 272] width 67 height 20
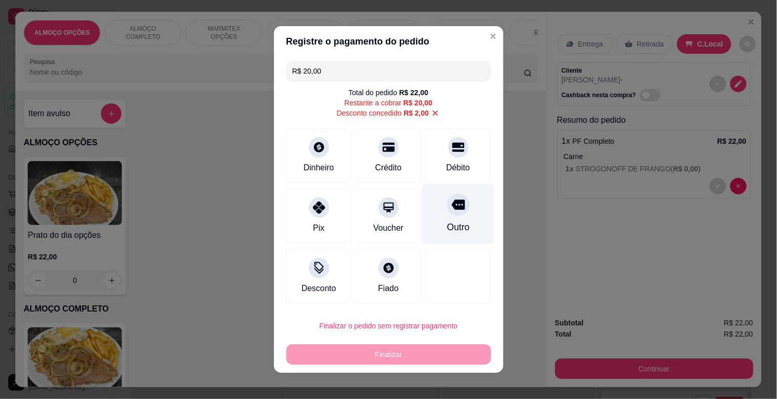
click at [454, 216] on div "Outro" at bounding box center [458, 214] width 72 height 60
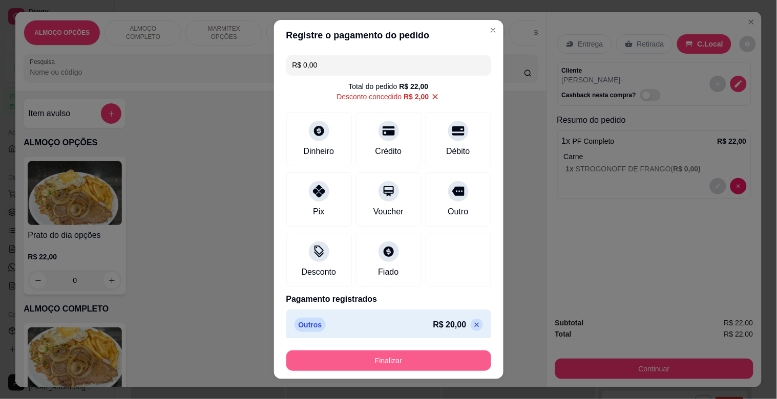
click at [413, 361] on button "Finalizar" at bounding box center [388, 361] width 205 height 20
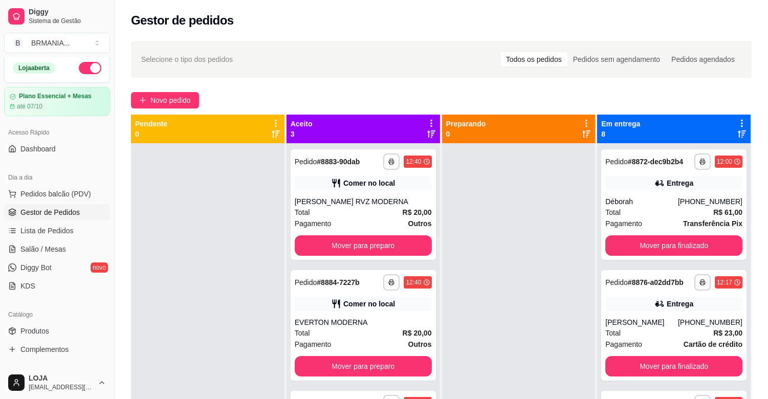
click at [70, 182] on div "Dia a dia" at bounding box center [57, 177] width 106 height 16
click at [57, 200] on button "Pedidos balcão (PDV)" at bounding box center [57, 194] width 106 height 16
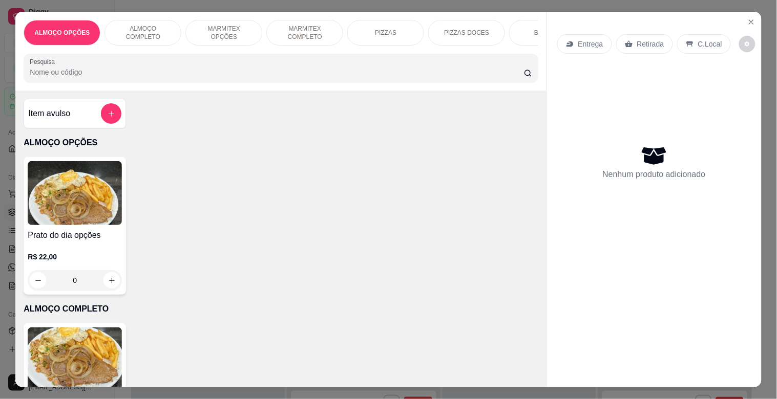
click at [84, 344] on img at bounding box center [75, 360] width 94 height 64
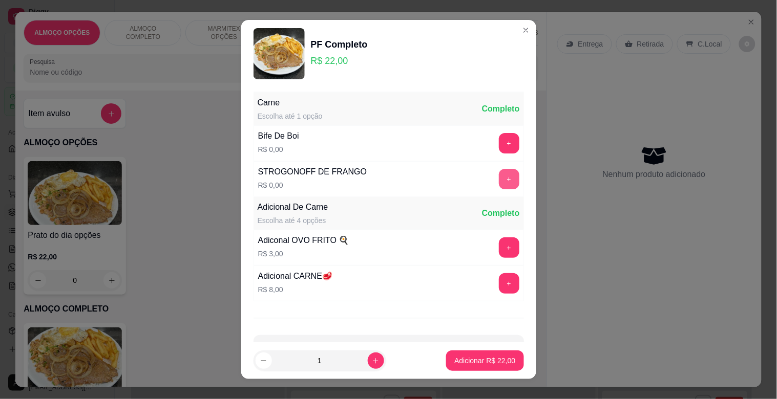
click at [499, 175] on button "+" at bounding box center [509, 179] width 20 height 20
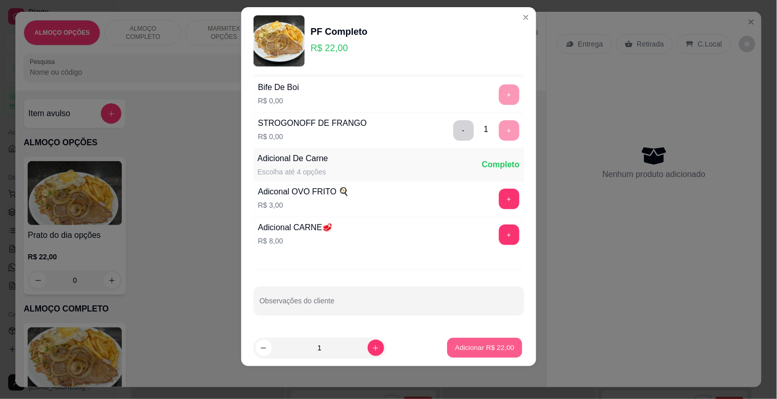
click at [498, 345] on p "Adicionar R$ 22,00" at bounding box center [484, 348] width 59 height 10
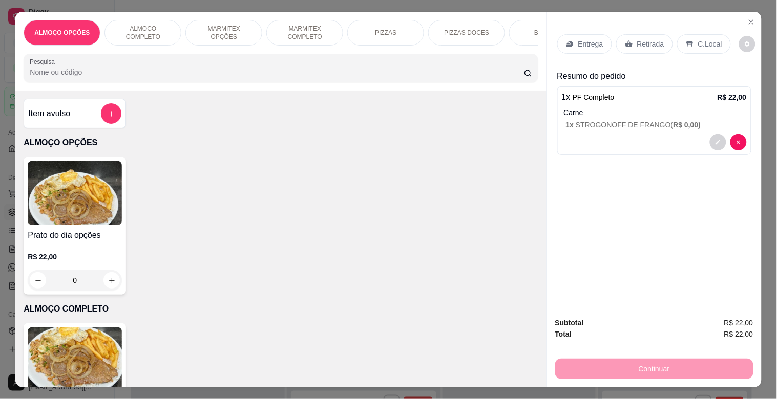
click at [712, 39] on p "C.Local" at bounding box center [710, 44] width 24 height 10
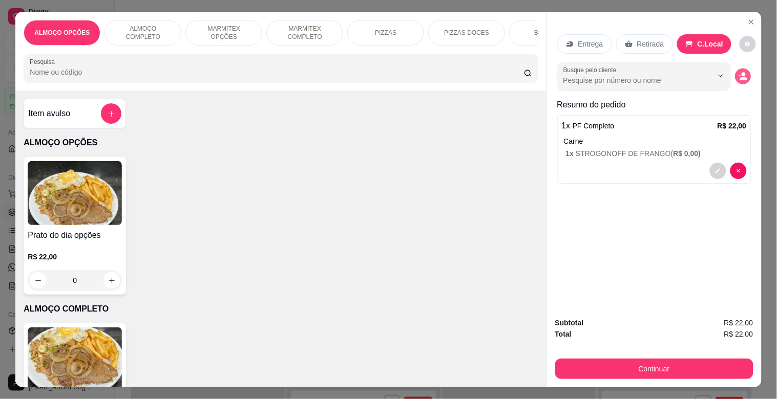
click at [735, 70] on button "decrease-product-quantity" at bounding box center [743, 77] width 16 height 16
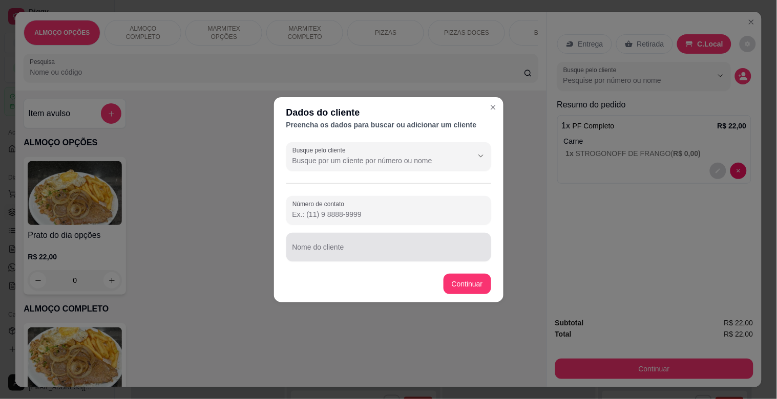
click at [361, 244] on div at bounding box center [388, 247] width 193 height 20
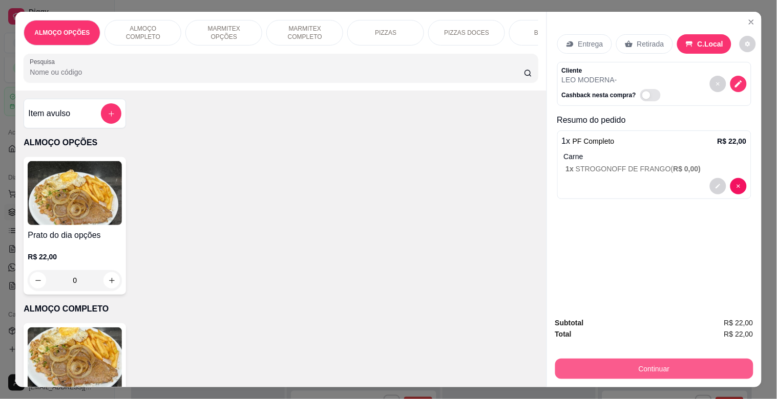
click at [672, 366] on button "Continuar" at bounding box center [654, 369] width 198 height 20
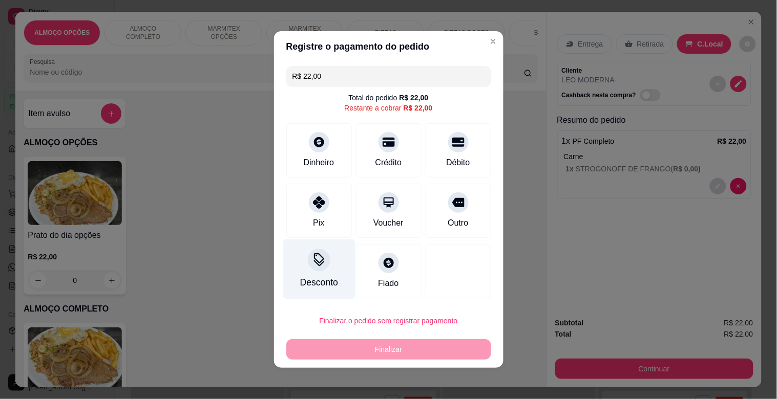
click at [306, 270] on div "Desconto" at bounding box center [319, 270] width 72 height 60
click at [349, 229] on input at bounding box center [388, 228] width 205 height 20
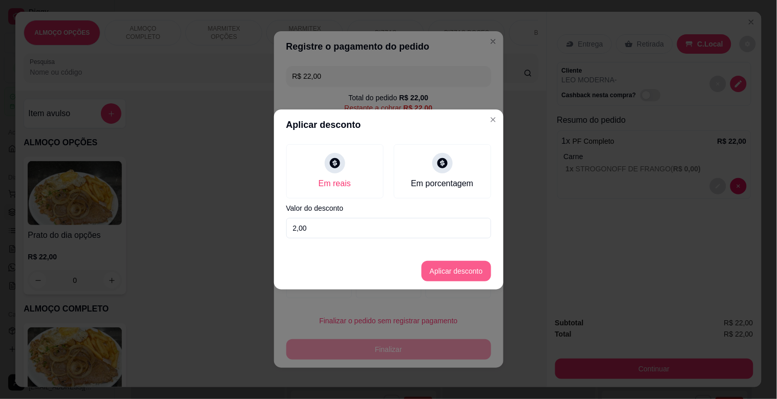
click at [459, 273] on button "Aplicar desconto" at bounding box center [456, 271] width 70 height 20
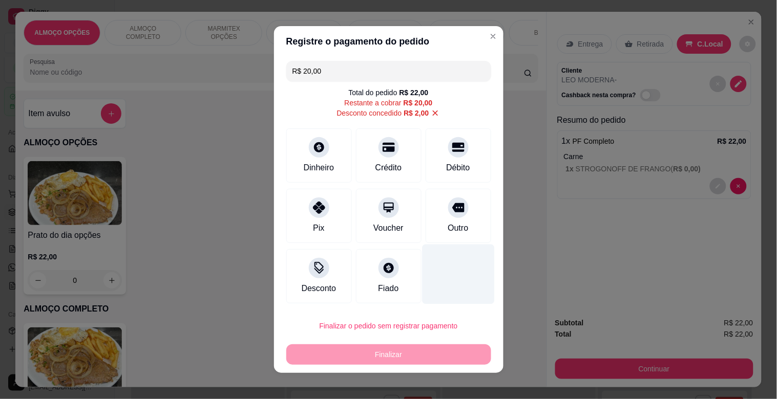
drag, startPoint x: 451, startPoint y: 217, endPoint x: 453, endPoint y: 247, distance: 30.2
click at [452, 217] on div "Outro" at bounding box center [458, 216] width 66 height 54
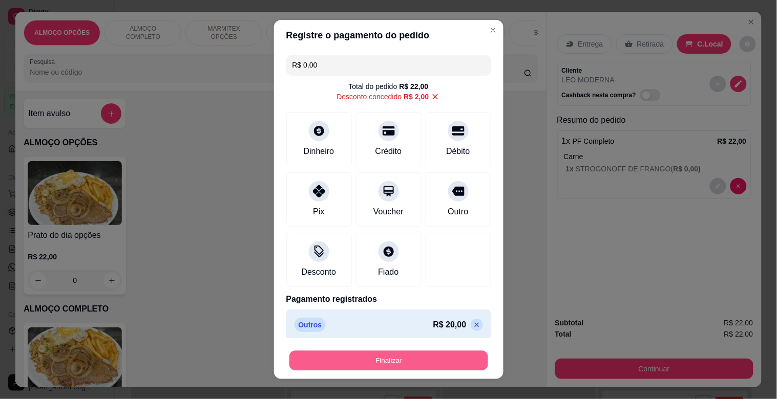
click at [416, 361] on button "Finalizar" at bounding box center [388, 361] width 199 height 20
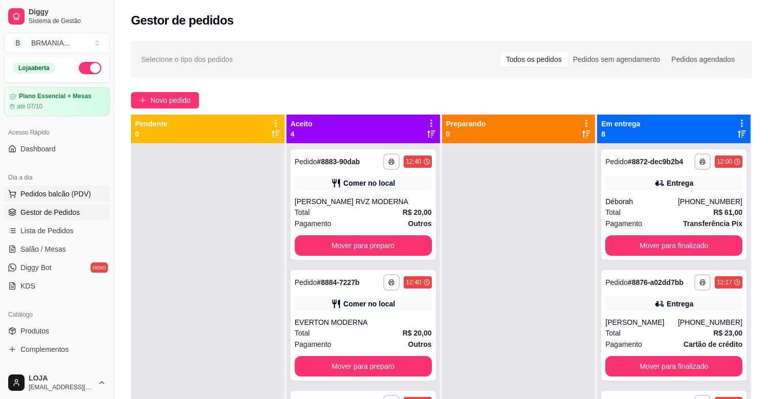
click at [68, 192] on span "Pedidos balcão (PDV)" at bounding box center [55, 194] width 71 height 10
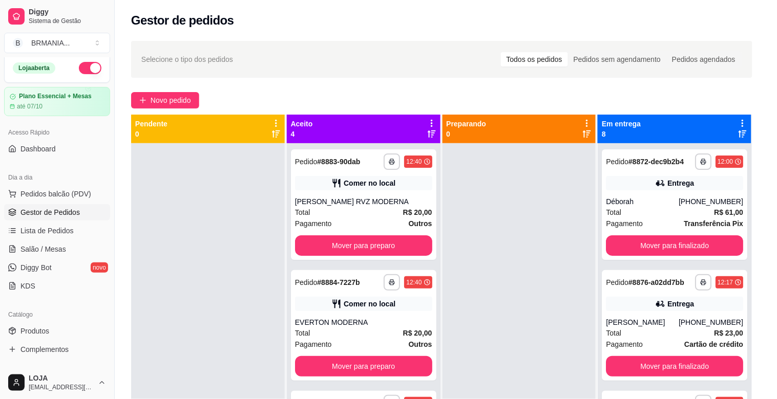
click at [78, 358] on img at bounding box center [75, 360] width 94 height 64
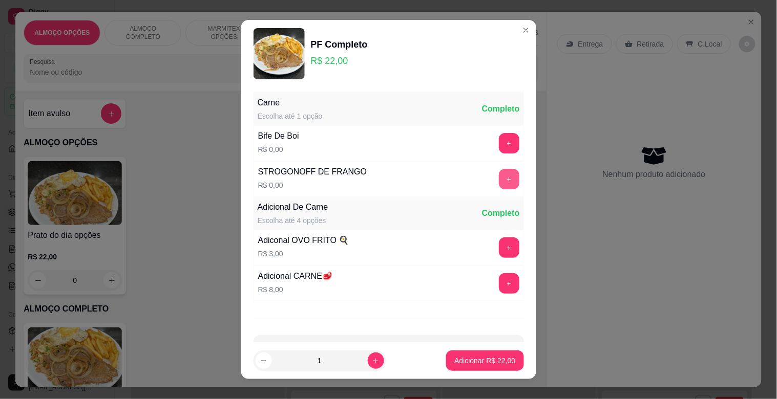
click at [499, 183] on button "+" at bounding box center [509, 179] width 20 height 20
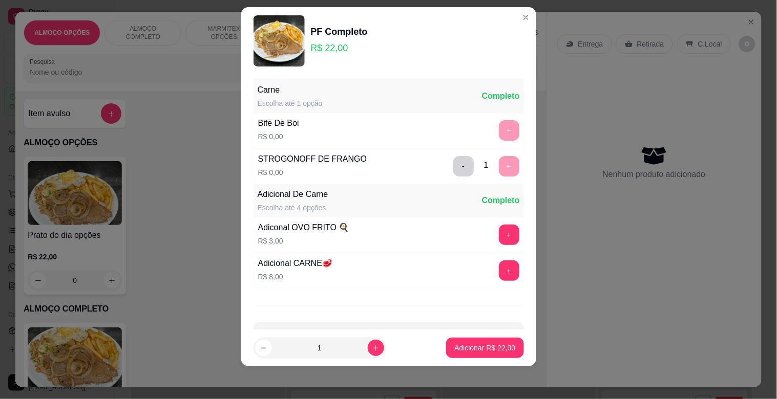
scroll to position [36, 0]
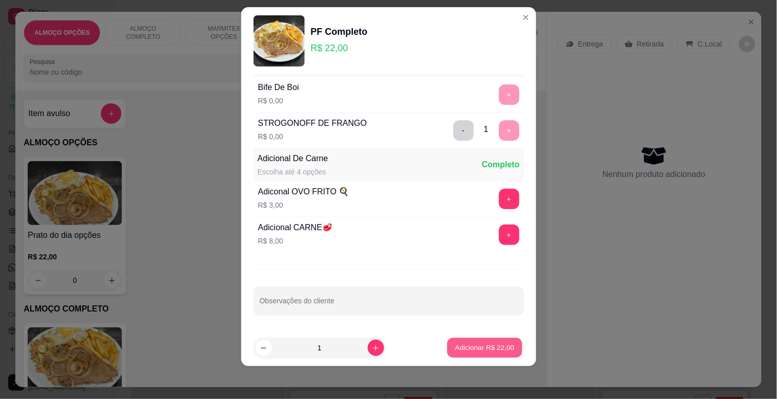
click at [482, 347] on p "Adicionar R$ 22,00" at bounding box center [484, 348] width 59 height 10
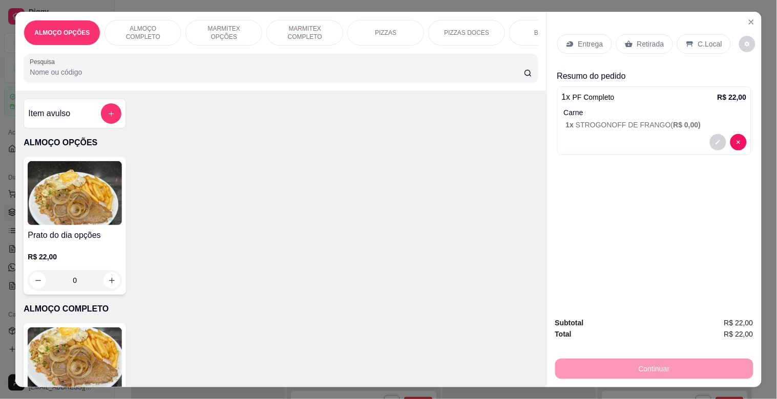
click at [700, 40] on p "C.Local" at bounding box center [710, 44] width 24 height 10
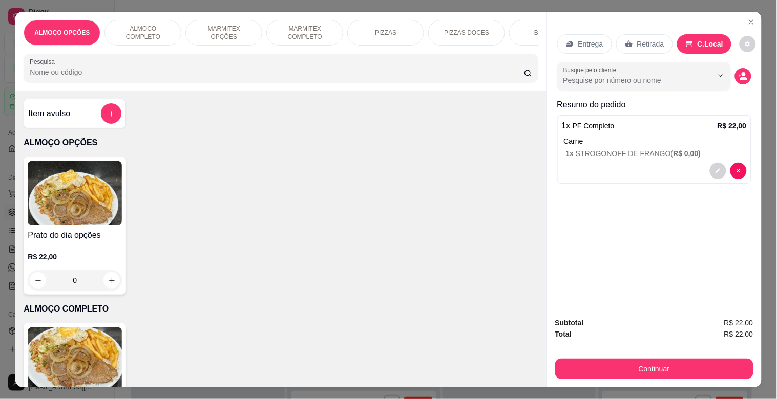
drag, startPoint x: 752, startPoint y: 70, endPoint x: 729, endPoint y: 85, distance: 28.0
click at [752, 70] on div "Entrega Retirada C.Local Busque pelo cliente Resumo do pedido 1 x PF Completo R…" at bounding box center [654, 160] width 215 height 297
click at [735, 77] on button "decrease-product-quantity" at bounding box center [743, 76] width 16 height 16
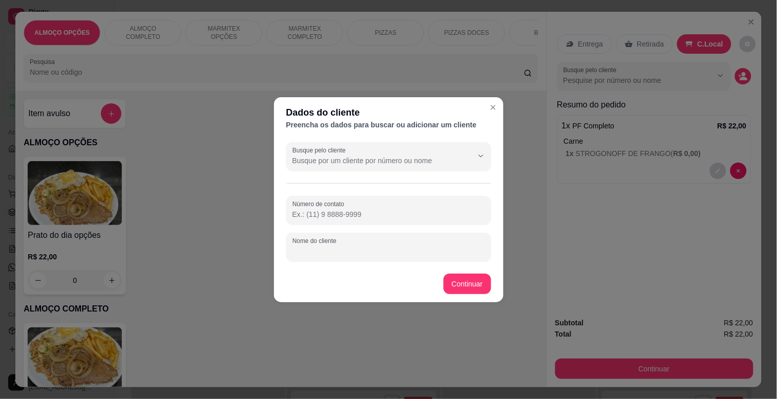
click at [418, 255] on input "Nome do cliente" at bounding box center [388, 251] width 193 height 10
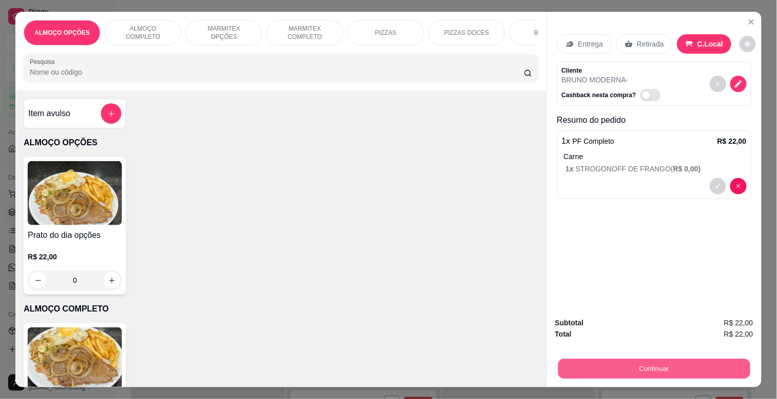
click at [624, 359] on button "Continuar" at bounding box center [654, 369] width 192 height 20
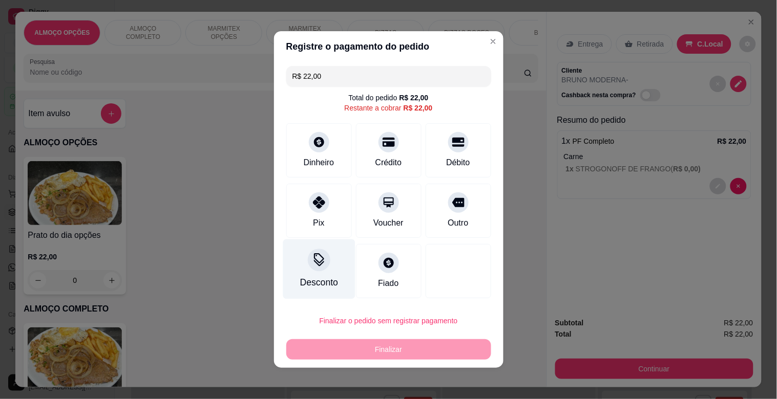
drag, startPoint x: 345, startPoint y: 256, endPoint x: 337, endPoint y: 259, distance: 8.3
click at [337, 259] on div "Desconto" at bounding box center [319, 270] width 72 height 60
click at [345, 227] on input at bounding box center [388, 228] width 205 height 20
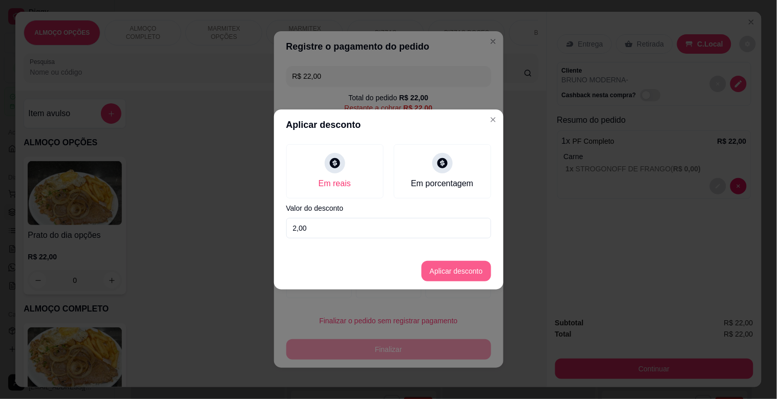
click at [438, 269] on button "Aplicar desconto" at bounding box center [456, 271] width 70 height 20
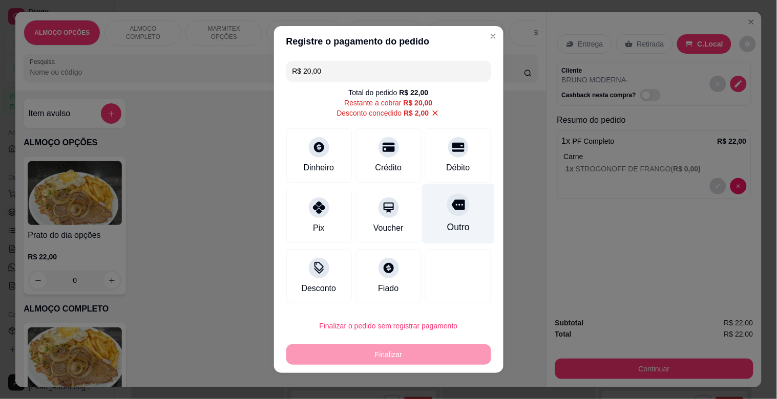
click at [446, 218] on div "Outro" at bounding box center [458, 214] width 72 height 60
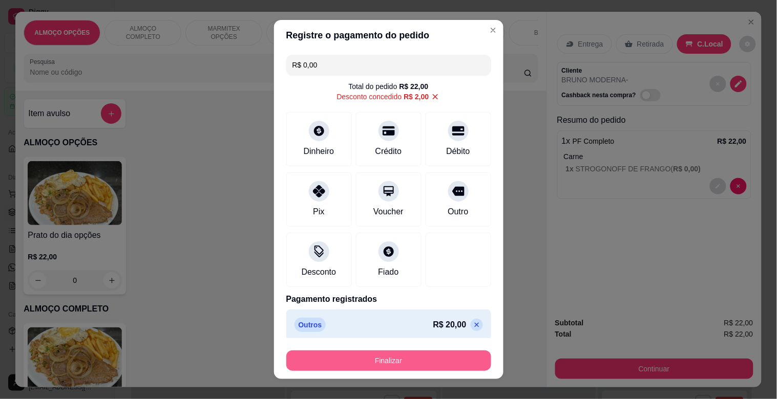
click at [376, 359] on button "Finalizar" at bounding box center [388, 361] width 205 height 20
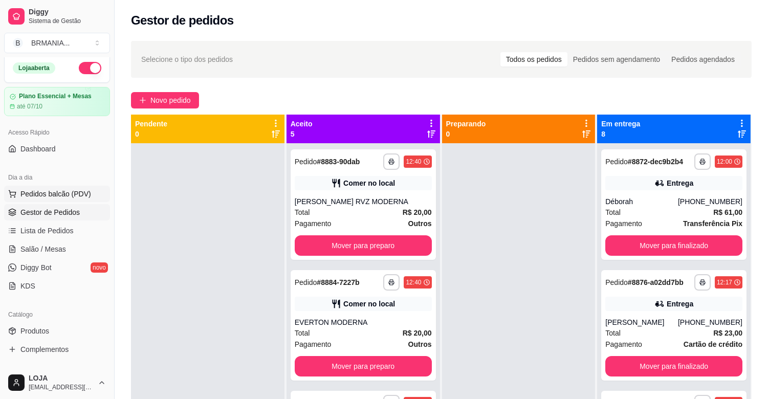
click at [93, 190] on button "Pedidos balcão (PDV)" at bounding box center [57, 194] width 106 height 16
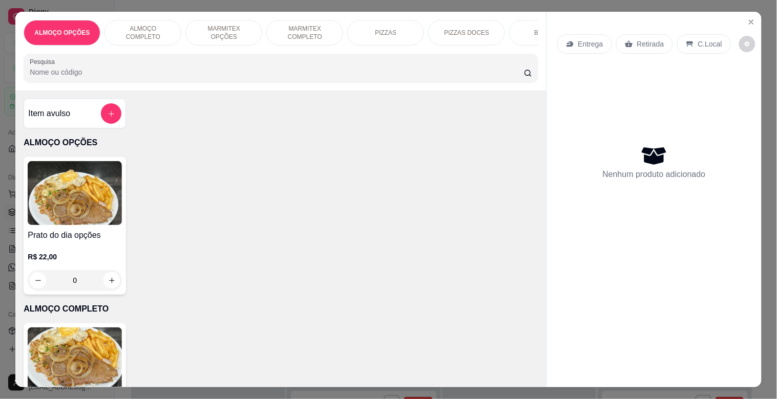
click at [89, 347] on img at bounding box center [75, 360] width 94 height 64
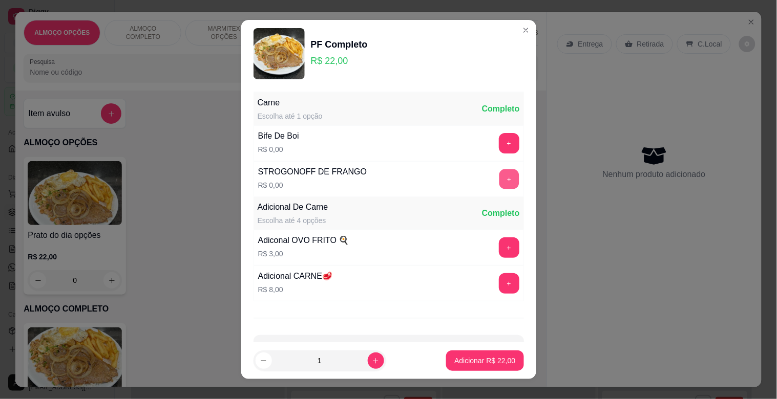
click at [499, 184] on button "+" at bounding box center [509, 179] width 20 height 20
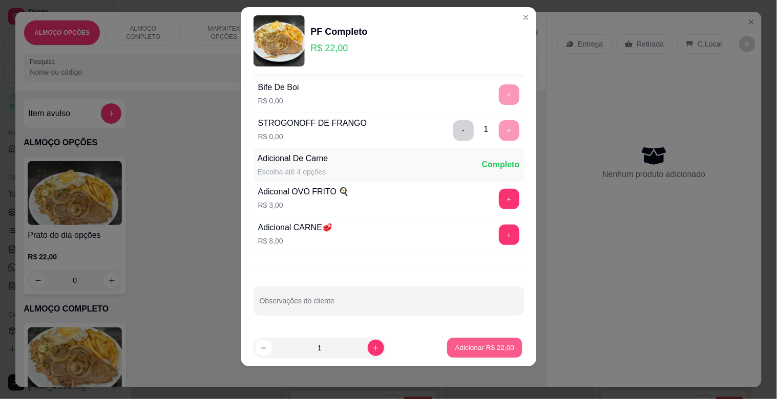
click at [474, 351] on p "Adicionar R$ 22,00" at bounding box center [484, 348] width 59 height 10
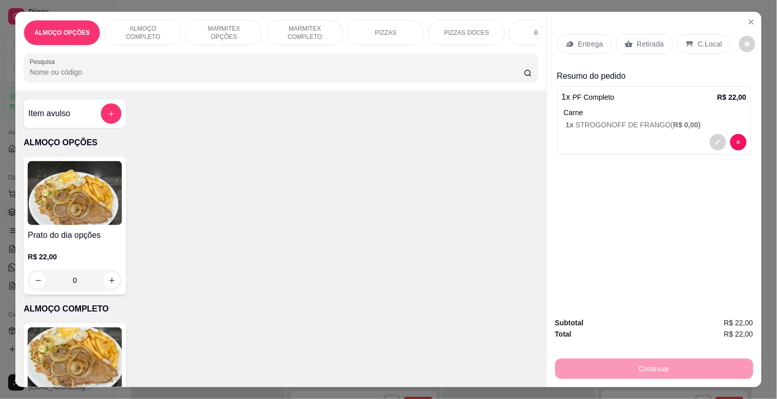
click at [722, 23] on div "Entrega Retirada C.Local Resumo do pedido 1 x PF Completo R$ 22,00 Carne 1 x ST…" at bounding box center [654, 160] width 215 height 297
drag, startPoint x: 715, startPoint y: 35, endPoint x: 735, endPoint y: 55, distance: 28.2
click at [716, 34] on div "C.Local" at bounding box center [704, 43] width 54 height 19
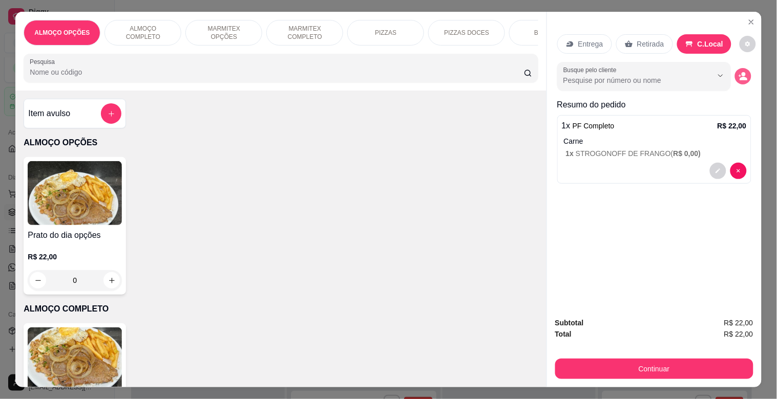
click at [744, 73] on button "decrease-product-quantity" at bounding box center [743, 76] width 16 height 16
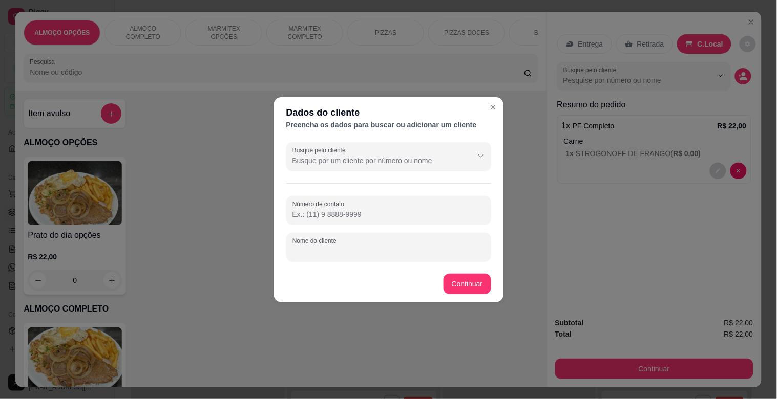
click at [339, 252] on input "Nome do cliente" at bounding box center [388, 251] width 193 height 10
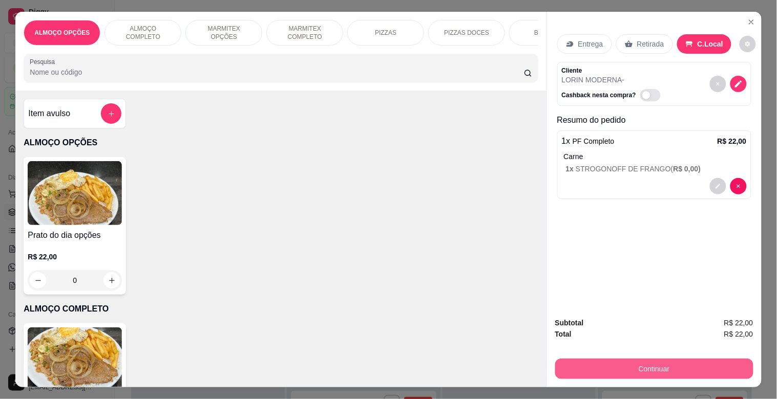
click at [605, 362] on button "Continuar" at bounding box center [654, 369] width 198 height 20
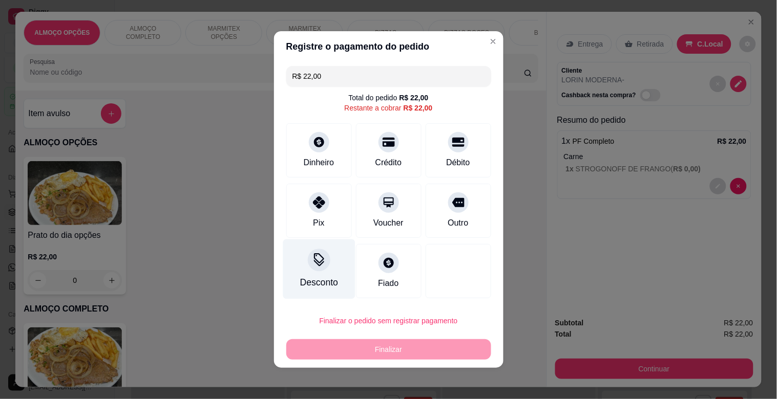
click at [319, 283] on div "Desconto" at bounding box center [319, 282] width 38 height 13
click at [339, 237] on input at bounding box center [388, 228] width 205 height 20
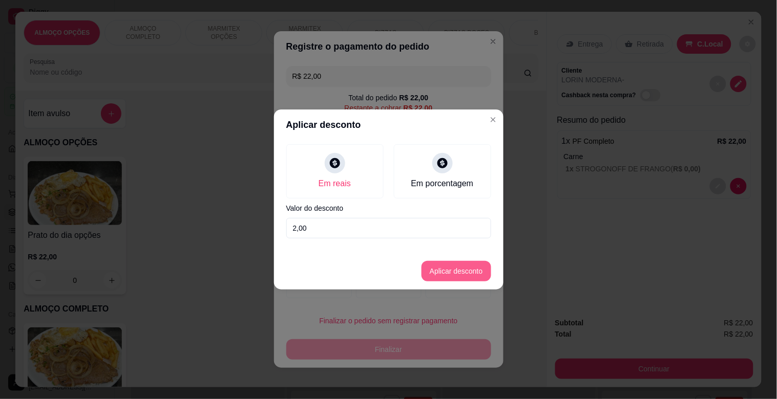
click at [473, 268] on button "Aplicar desconto" at bounding box center [456, 271] width 70 height 20
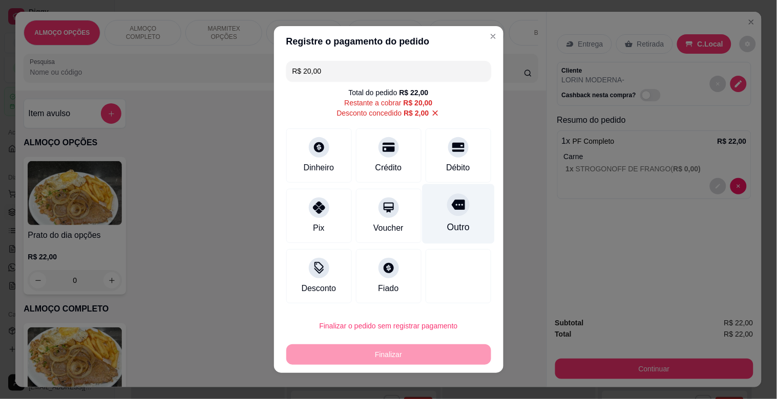
click at [451, 205] on icon at bounding box center [457, 205] width 13 height 10
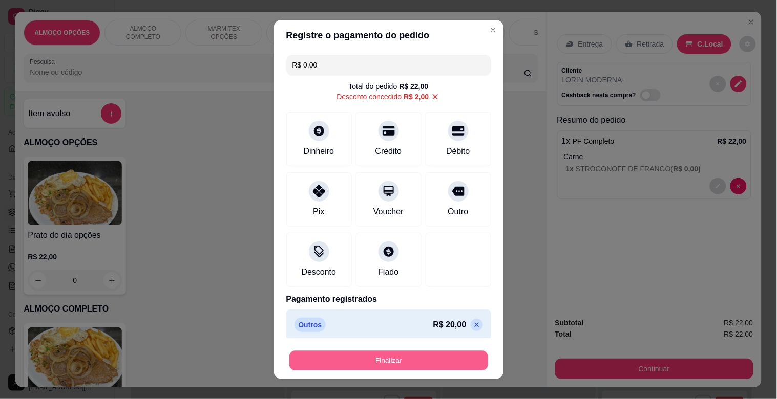
click at [395, 354] on button "Finalizar" at bounding box center [388, 361] width 199 height 20
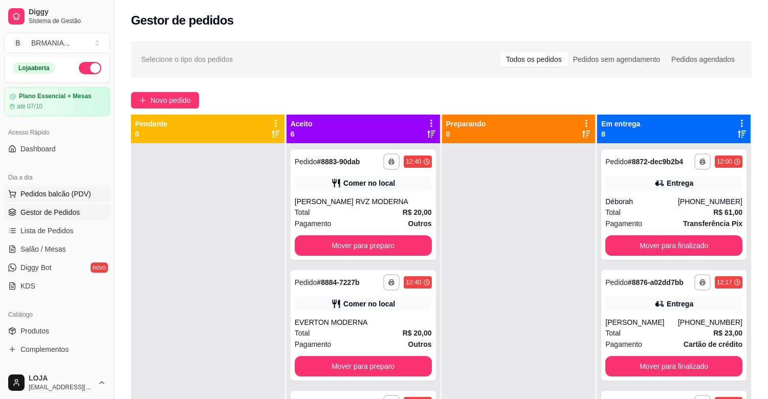
click at [72, 197] on span "Pedidos balcão (PDV)" at bounding box center [55, 194] width 71 height 10
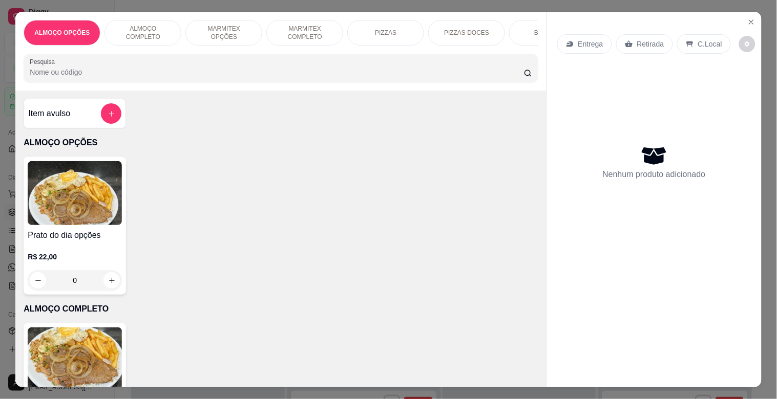
click at [298, 36] on p "MARMITEX COMPLETO" at bounding box center [304, 33] width 59 height 16
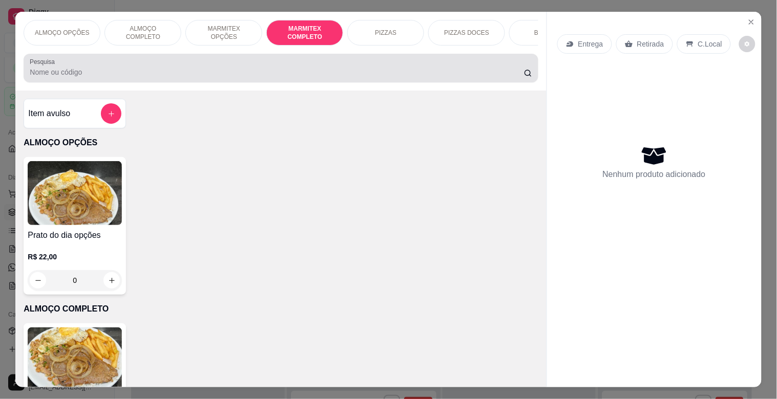
scroll to position [25, 0]
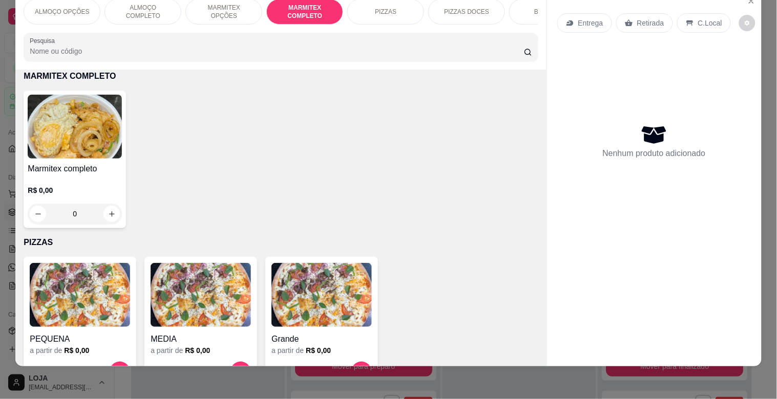
click at [75, 160] on div "Marmitex completo R$ 0,00 0" at bounding box center [75, 160] width 102 height 138
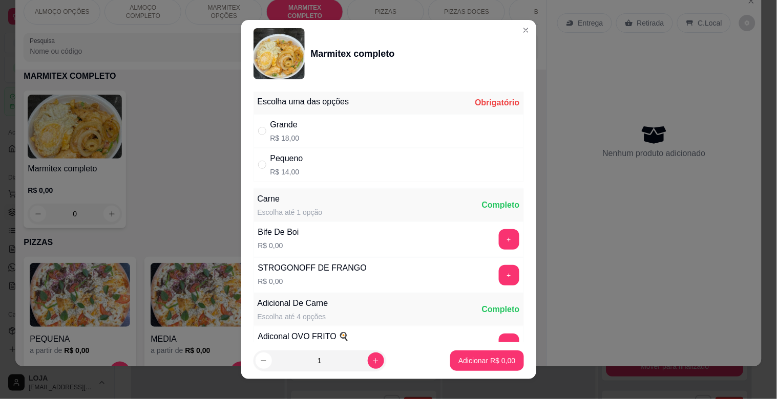
click at [331, 130] on div "Grande R$ 18,00" at bounding box center [388, 131] width 270 height 34
click at [499, 239] on button "+" at bounding box center [509, 239] width 20 height 20
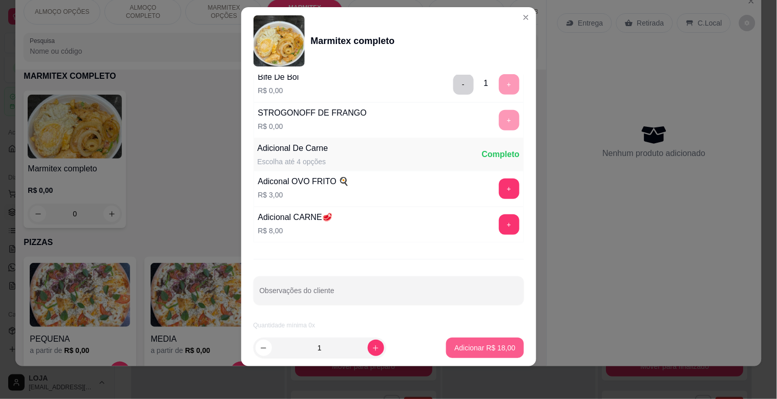
scroll to position [143, 0]
click at [475, 341] on button "Adicionar R$ 18,00" at bounding box center [484, 348] width 77 height 20
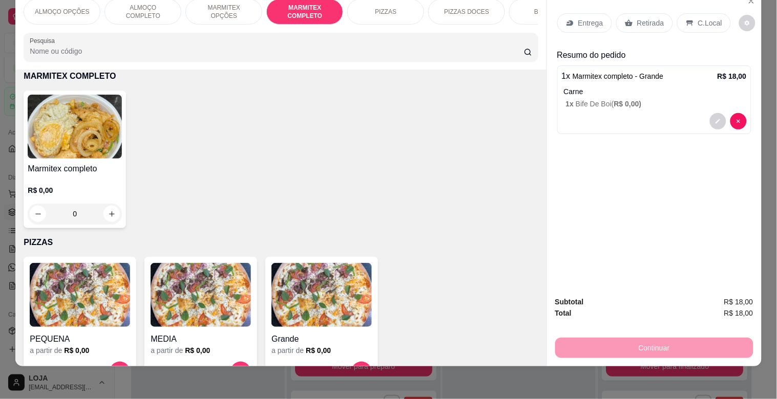
click at [635, 13] on div "Retirada" at bounding box center [644, 22] width 57 height 19
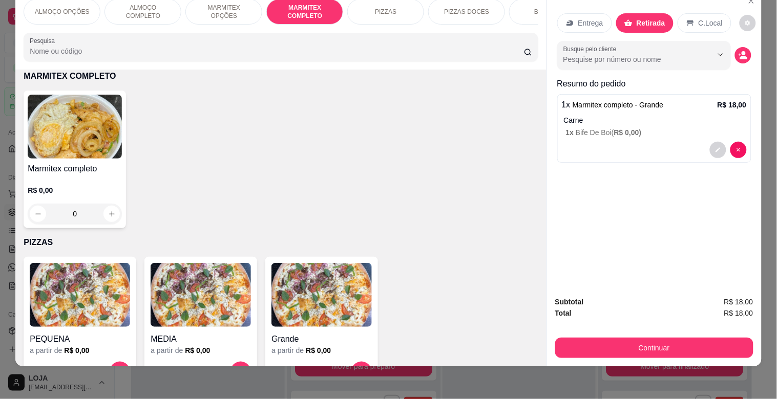
drag, startPoint x: 696, startPoint y: 7, endPoint x: 737, endPoint y: 33, distance: 48.3
click at [697, 13] on div "C.Local" at bounding box center [704, 22] width 54 height 19
click at [745, 41] on div "Busque pelo cliente" at bounding box center [654, 55] width 194 height 29
click at [741, 52] on circle "decrease-product-quantity" at bounding box center [743, 54] width 4 height 4
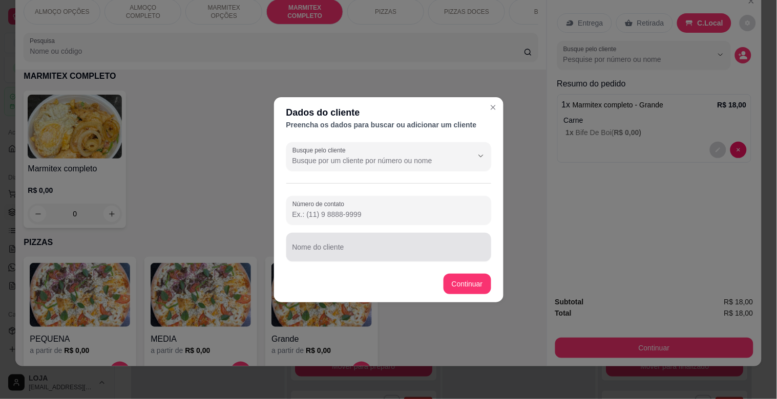
drag, startPoint x: 344, startPoint y: 243, endPoint x: 352, endPoint y: 236, distance: 10.9
click at [344, 244] on div at bounding box center [388, 247] width 193 height 20
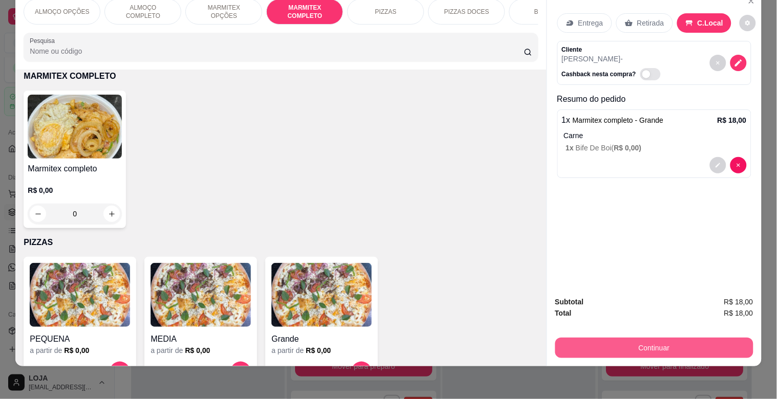
click at [631, 340] on button "Continuar" at bounding box center [654, 348] width 198 height 20
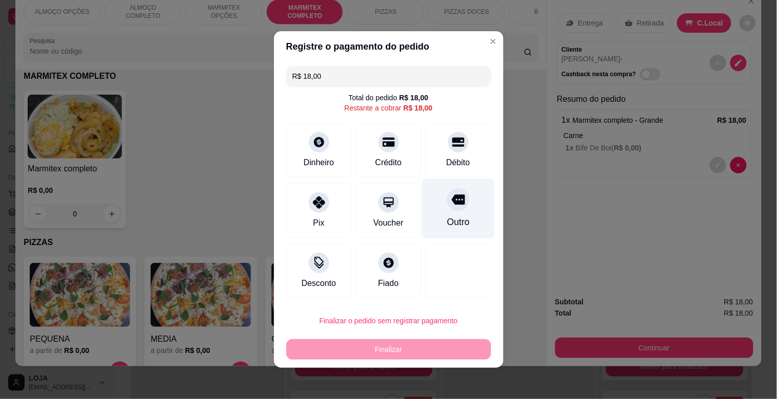
click at [445, 212] on div "Outro" at bounding box center [458, 209] width 72 height 60
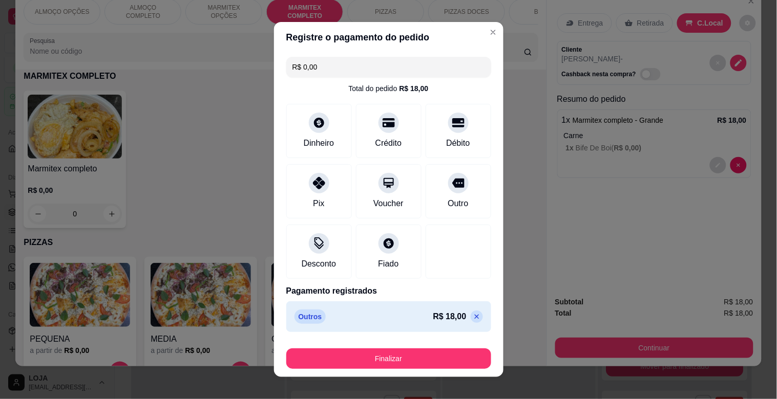
drag, startPoint x: 379, startPoint y: 343, endPoint x: 380, endPoint y: 366, distance: 23.1
click at [379, 356] on footer "Finalizar" at bounding box center [388, 356] width 229 height 41
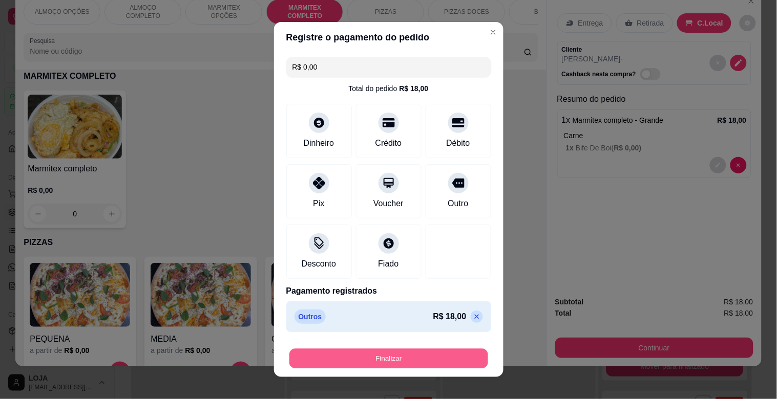
click at [380, 366] on button "Finalizar" at bounding box center [388, 359] width 199 height 20
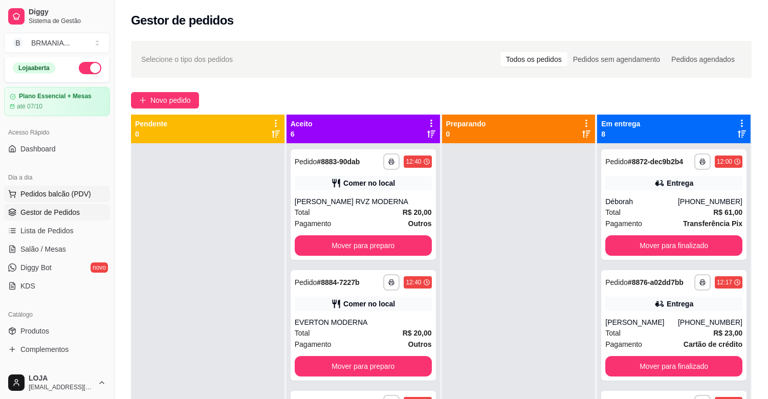
click at [55, 187] on button "Pedidos balcão (PDV)" at bounding box center [57, 194] width 106 height 16
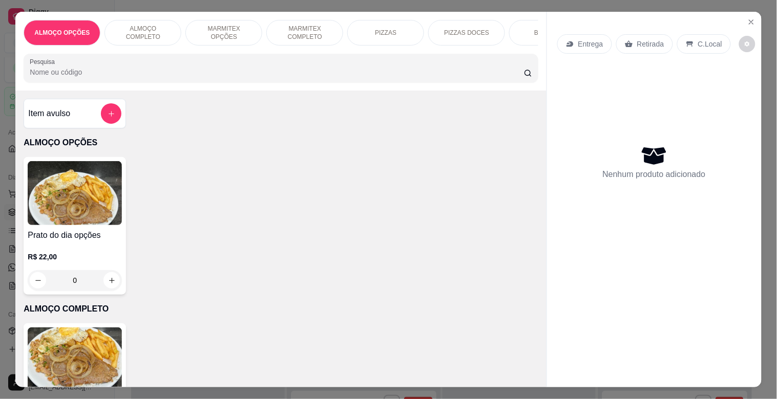
click at [89, 366] on img at bounding box center [75, 360] width 94 height 64
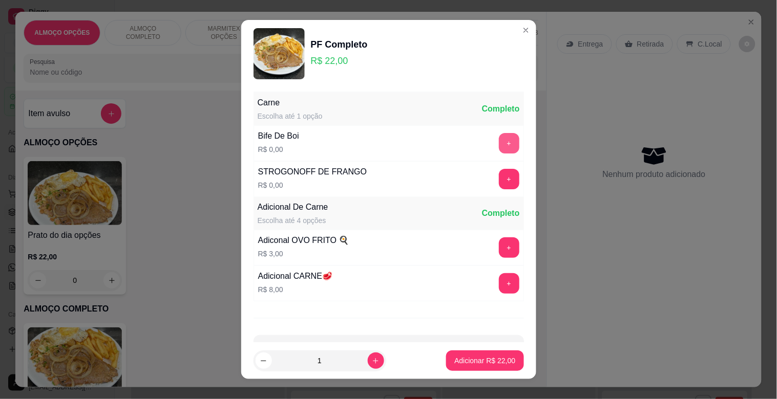
click at [499, 141] on button "+" at bounding box center [509, 143] width 20 height 20
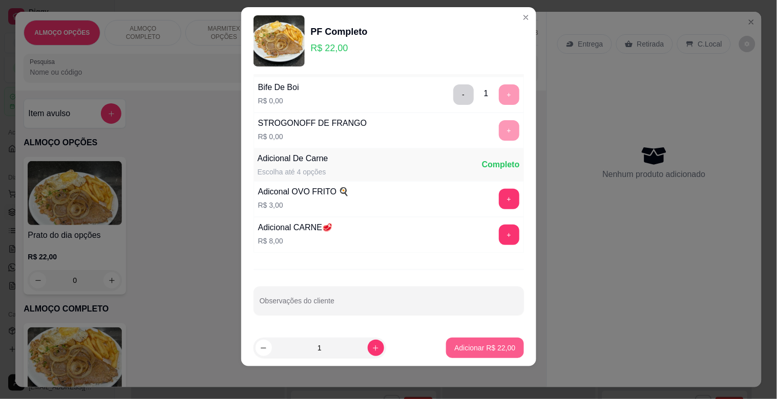
click at [455, 347] on p "Adicionar R$ 22,00" at bounding box center [484, 348] width 61 height 10
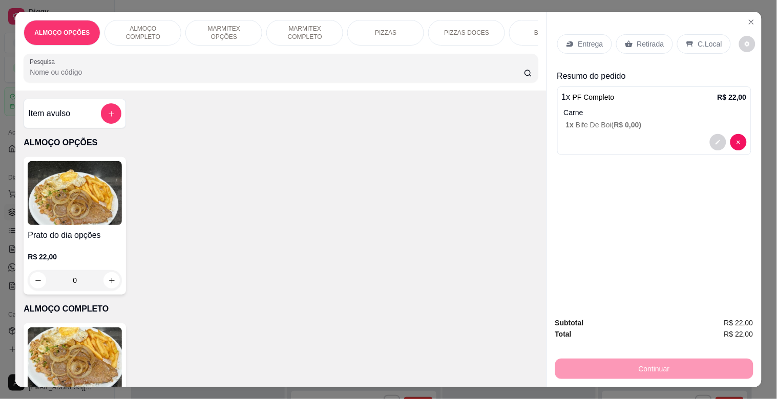
click at [650, 39] on p "Retirada" at bounding box center [650, 44] width 27 height 10
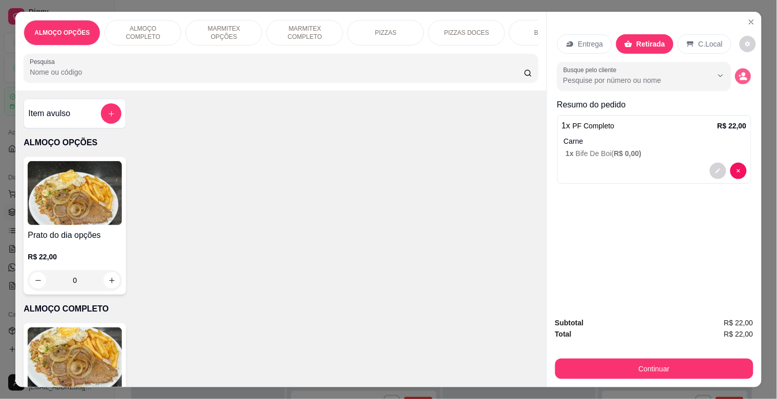
click at [740, 77] on icon "decrease-product-quantity" at bounding box center [743, 79] width 7 height 4
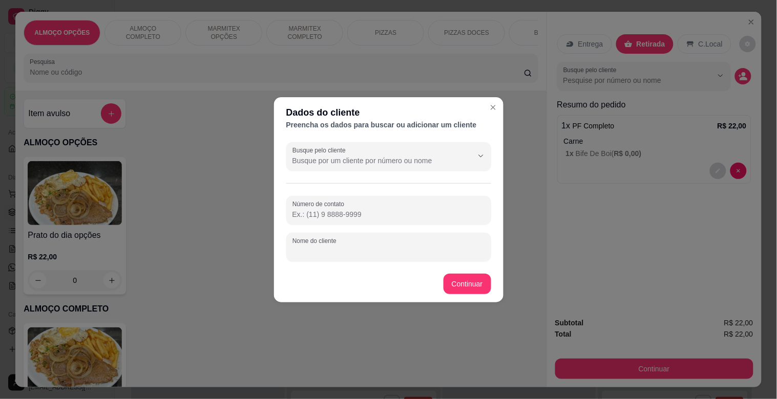
click at [361, 248] on input "Nome do cliente" at bounding box center [388, 251] width 193 height 10
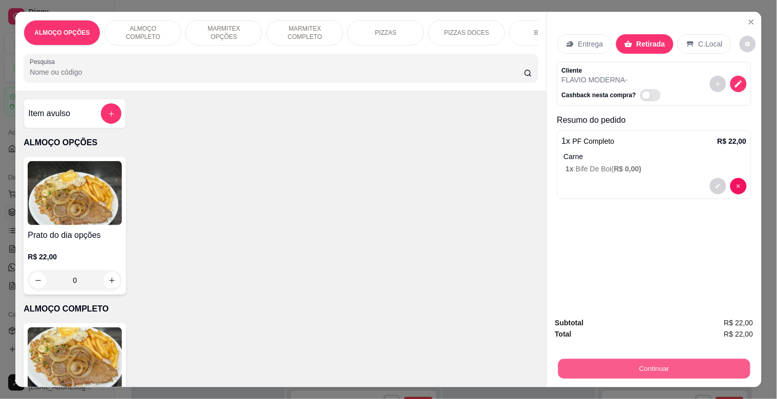
click at [596, 361] on button "Continuar" at bounding box center [654, 369] width 192 height 20
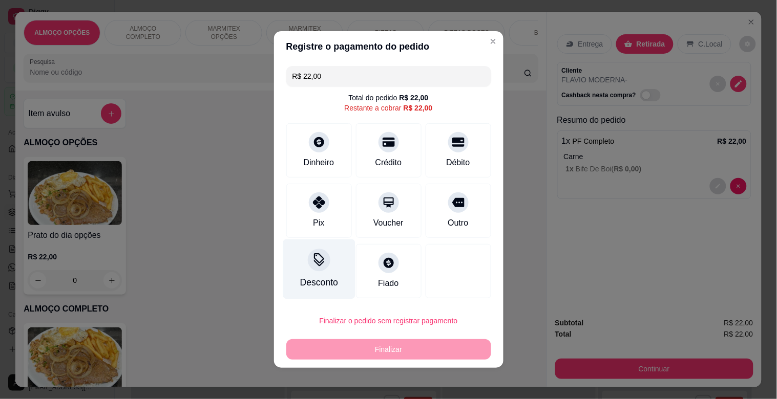
click at [328, 263] on div "Desconto" at bounding box center [319, 270] width 72 height 60
click at [326, 224] on input at bounding box center [388, 228] width 205 height 20
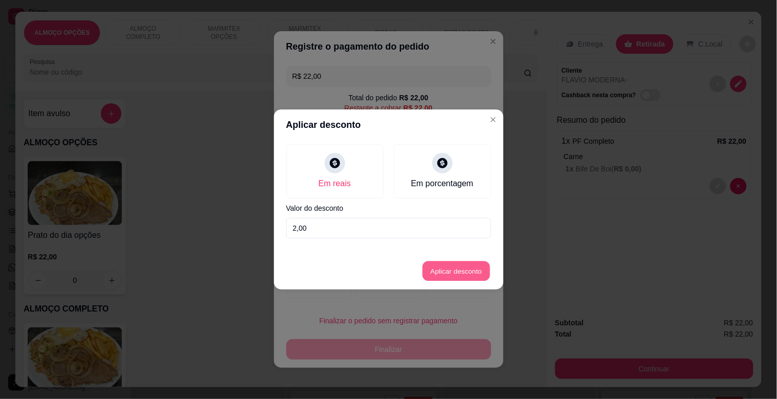
click at [462, 267] on button "Aplicar desconto" at bounding box center [455, 272] width 67 height 20
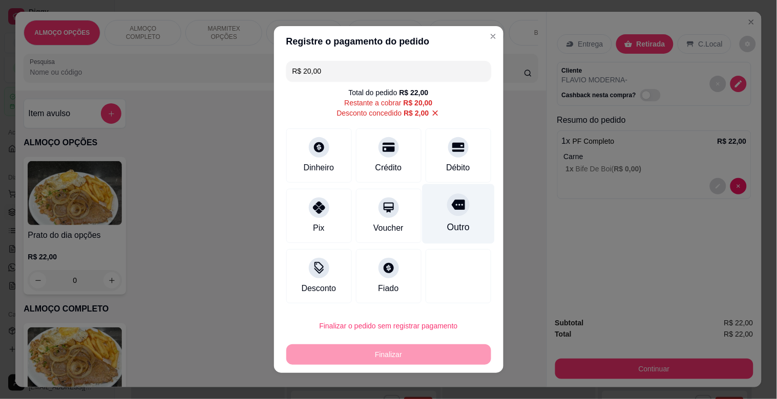
drag, startPoint x: 440, startPoint y: 206, endPoint x: 447, endPoint y: 219, distance: 14.0
click at [451, 206] on icon at bounding box center [457, 204] width 13 height 13
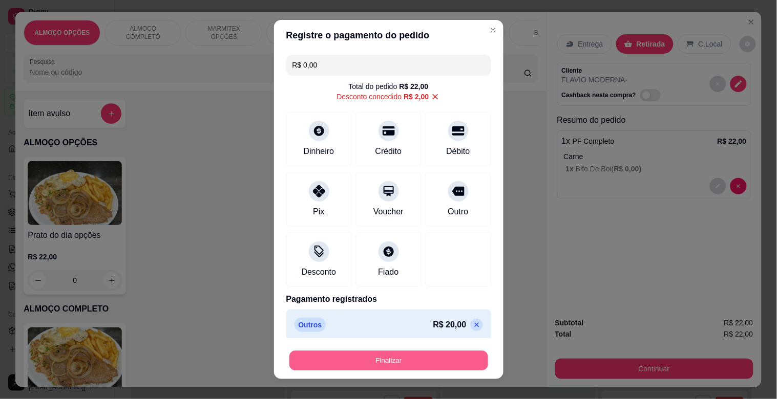
click at [364, 357] on button "Finalizar" at bounding box center [388, 361] width 199 height 20
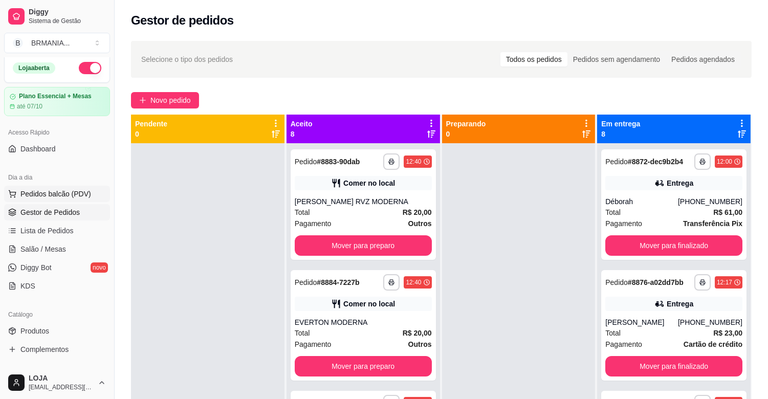
click at [77, 186] on button "Pedidos balcão (PDV)" at bounding box center [57, 194] width 106 height 16
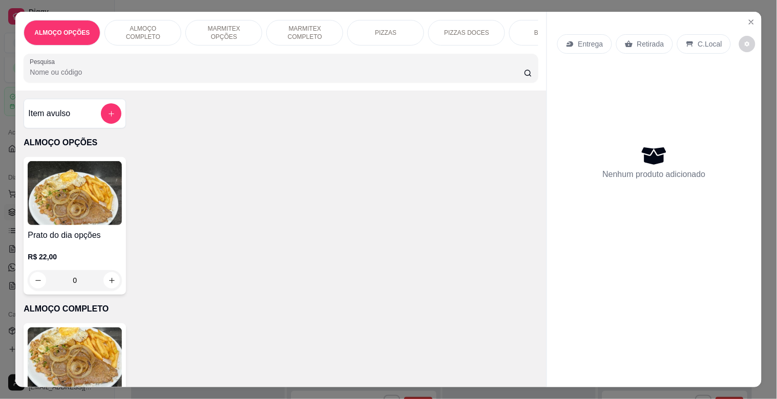
click at [63, 357] on img at bounding box center [75, 360] width 94 height 64
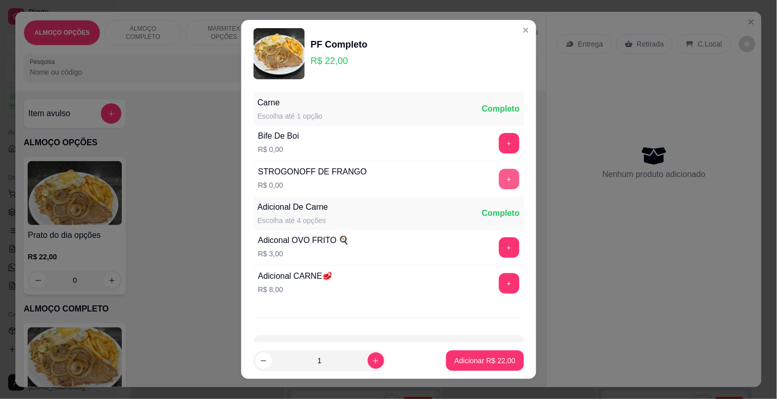
click at [499, 184] on button "+" at bounding box center [509, 179] width 20 height 20
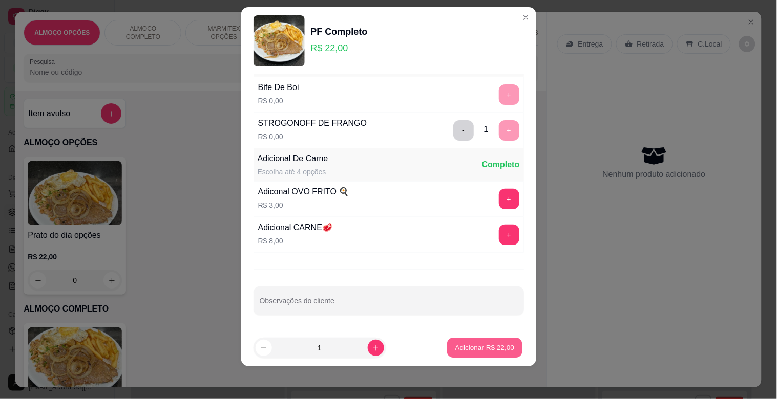
click at [499, 343] on p "Adicionar R$ 22,00" at bounding box center [484, 348] width 59 height 10
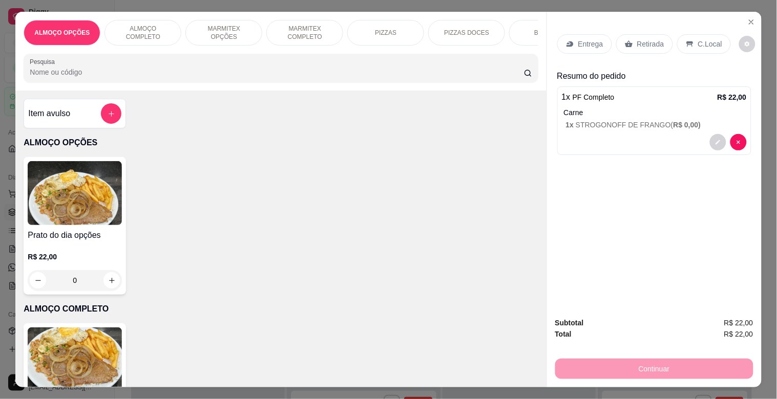
click at [698, 39] on p "C.Local" at bounding box center [710, 44] width 24 height 10
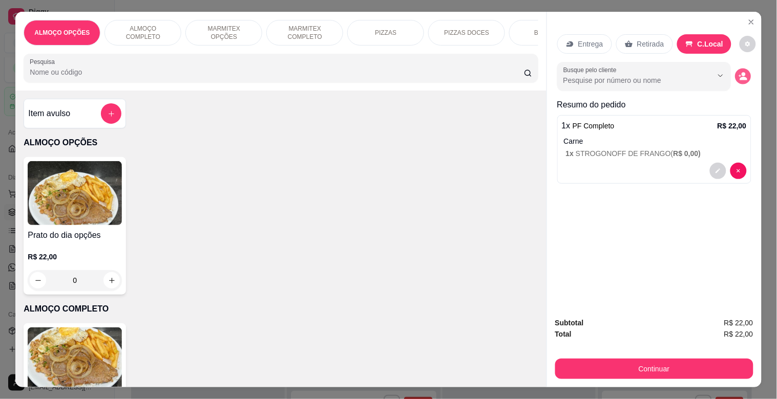
click at [741, 73] on icon "decrease-product-quantity" at bounding box center [742, 76] width 9 height 9
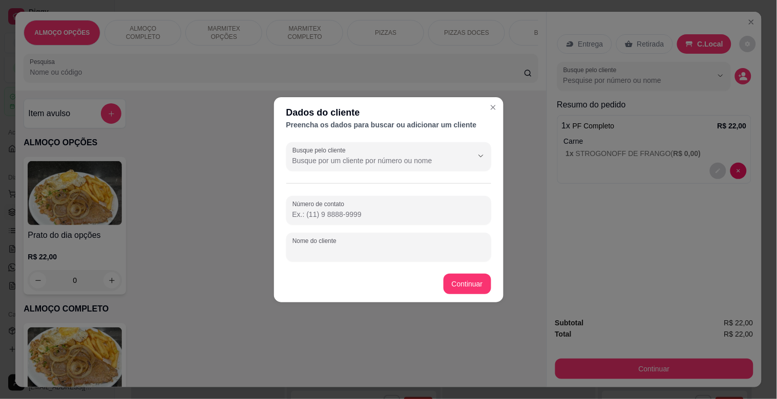
click at [392, 248] on input "Nome do cliente" at bounding box center [388, 251] width 193 height 10
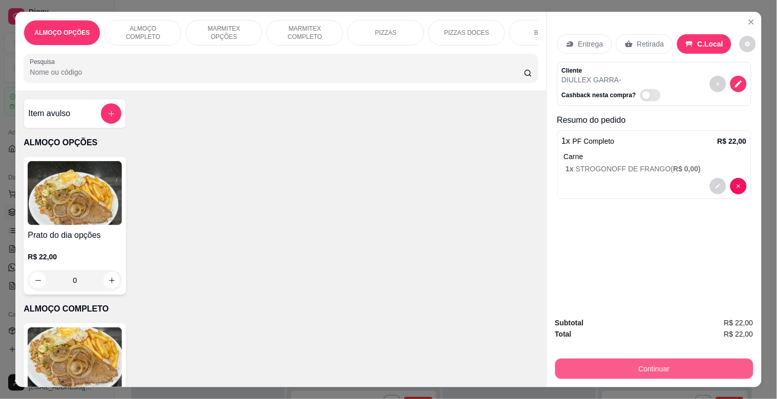
click at [685, 369] on button "Continuar" at bounding box center [654, 369] width 198 height 20
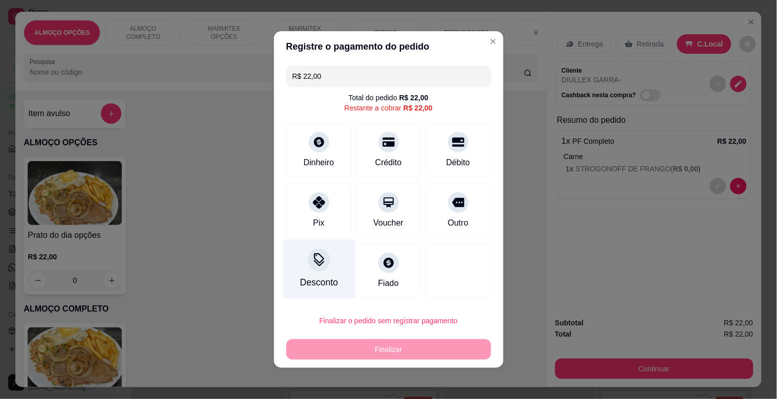
click at [329, 273] on div "Desconto" at bounding box center [319, 270] width 72 height 60
click at [327, 221] on input at bounding box center [389, 228] width 206 height 20
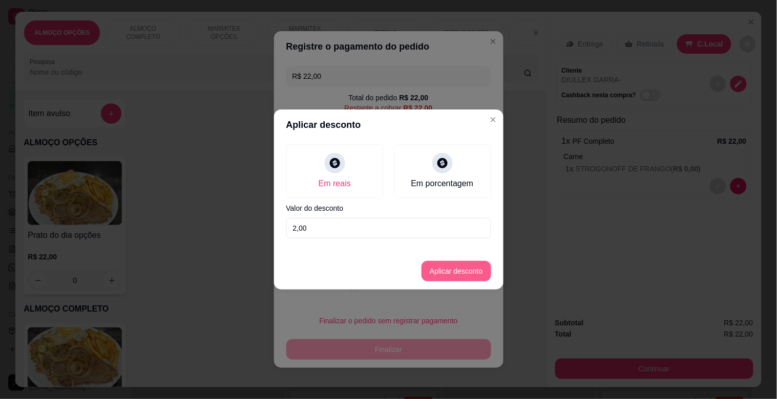
click at [450, 275] on button "Aplicar desconto" at bounding box center [456, 271] width 70 height 20
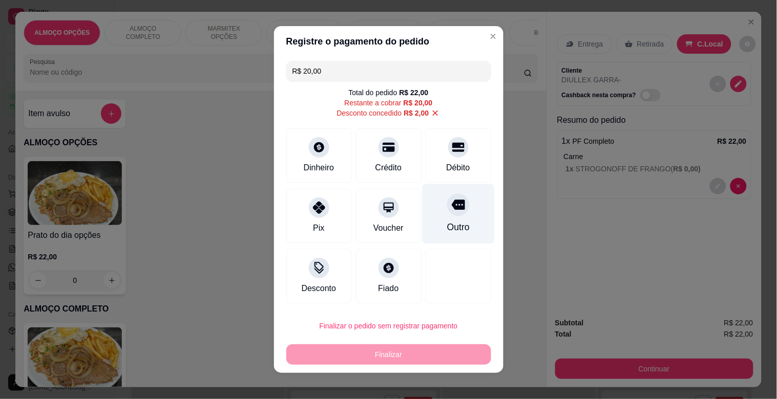
click at [429, 216] on div "Outro" at bounding box center [458, 214] width 72 height 60
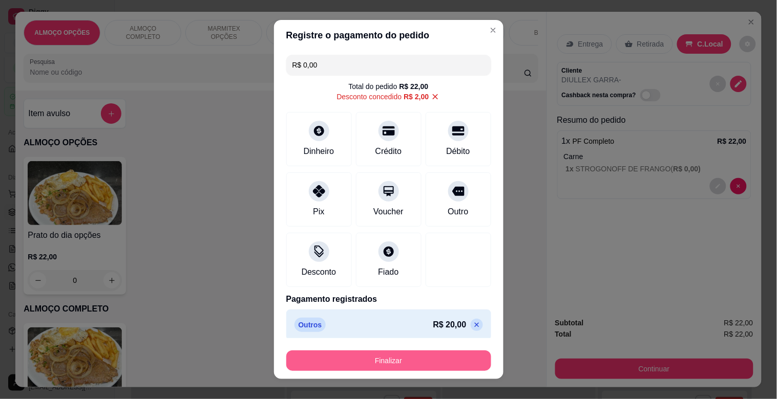
click at [372, 359] on button "Finalizar" at bounding box center [388, 361] width 205 height 20
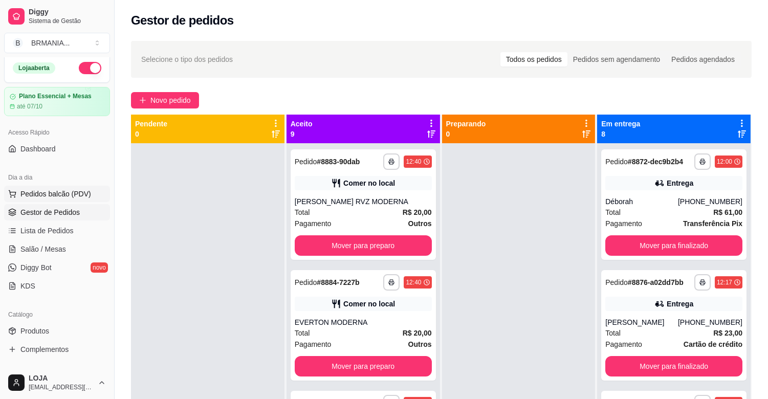
click at [63, 200] on button "Pedidos balcão (PDV)" at bounding box center [57, 194] width 106 height 16
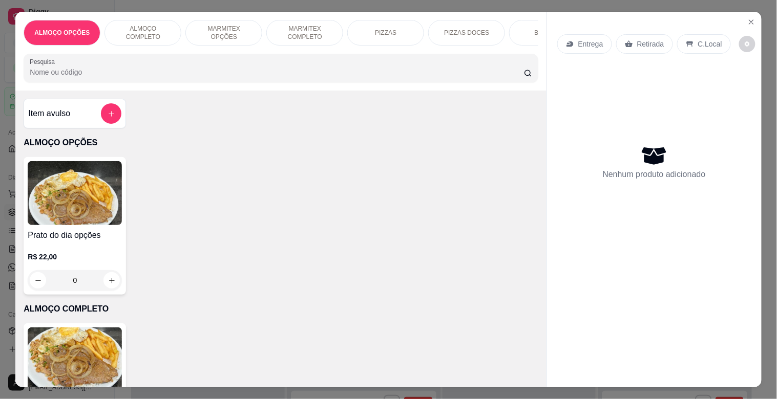
click at [109, 361] on img at bounding box center [75, 360] width 94 height 64
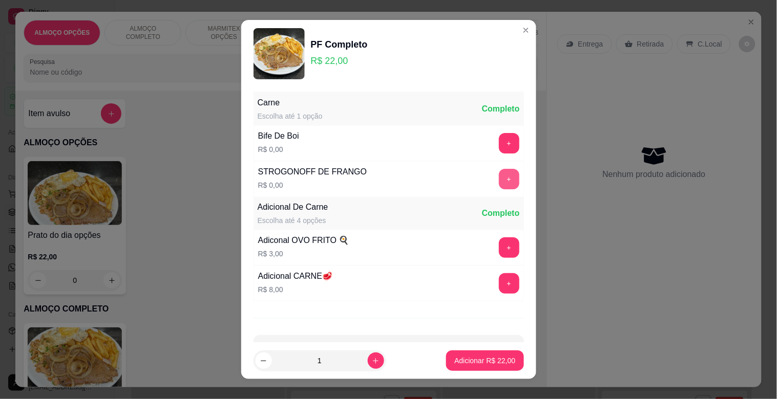
click at [499, 177] on button "+" at bounding box center [509, 179] width 20 height 20
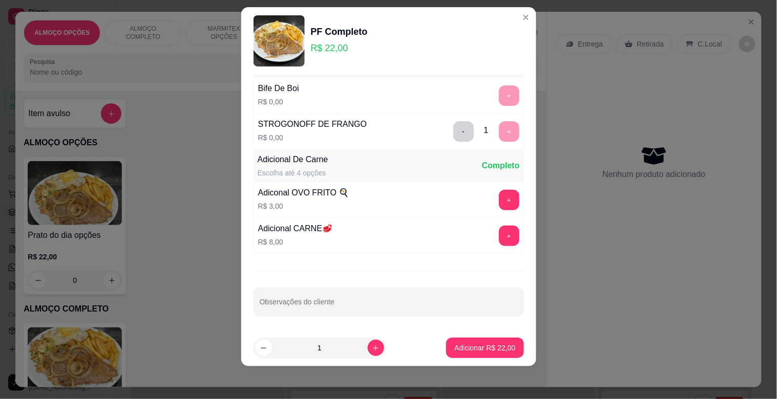
scroll to position [36, 0]
click at [458, 347] on p "Adicionar R$ 22,00" at bounding box center [484, 348] width 61 height 10
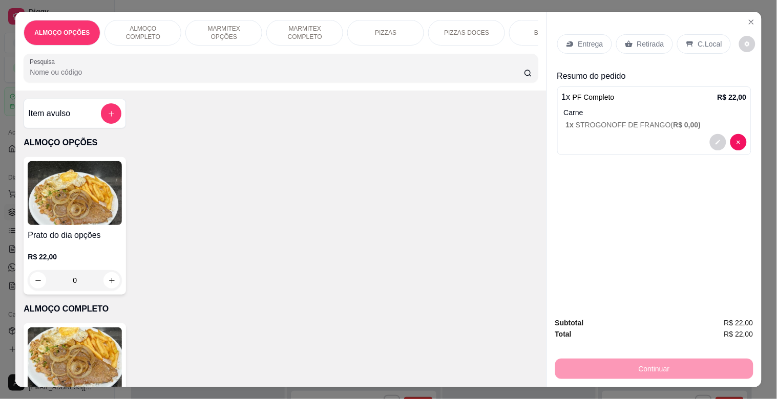
click at [713, 40] on p "C.Local" at bounding box center [710, 44] width 24 height 10
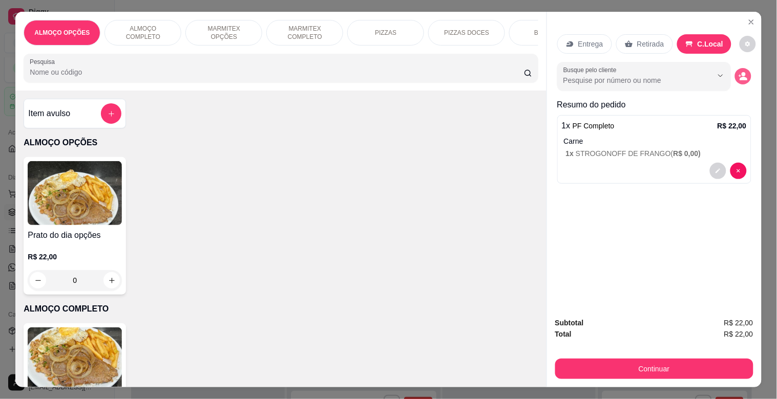
click at [740, 72] on icon "decrease-product-quantity" at bounding box center [742, 76] width 9 height 9
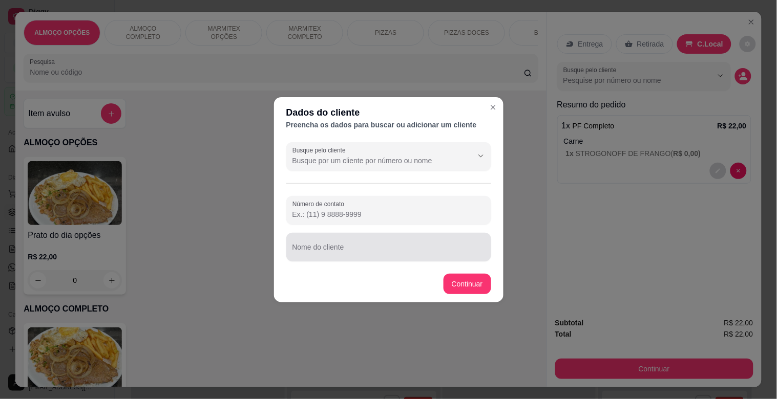
click at [333, 243] on div at bounding box center [388, 247] width 193 height 20
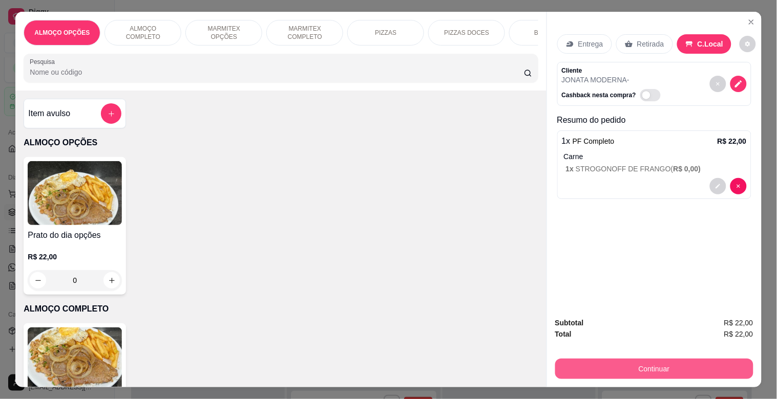
click at [652, 364] on button "Continuar" at bounding box center [654, 369] width 198 height 20
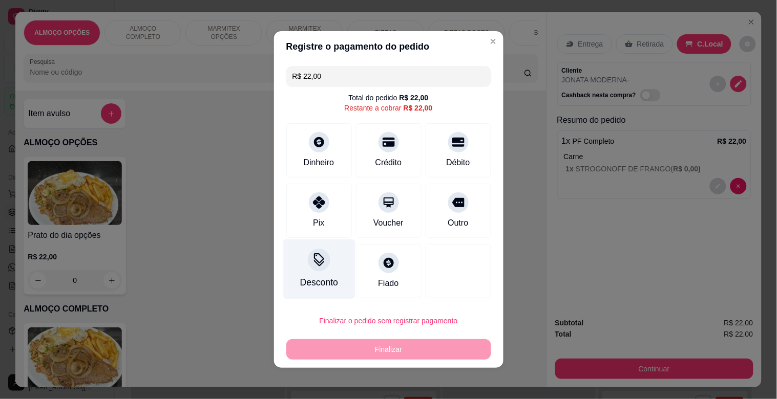
click at [318, 272] on div "Desconto" at bounding box center [319, 270] width 72 height 60
click at [315, 233] on input at bounding box center [388, 228] width 205 height 20
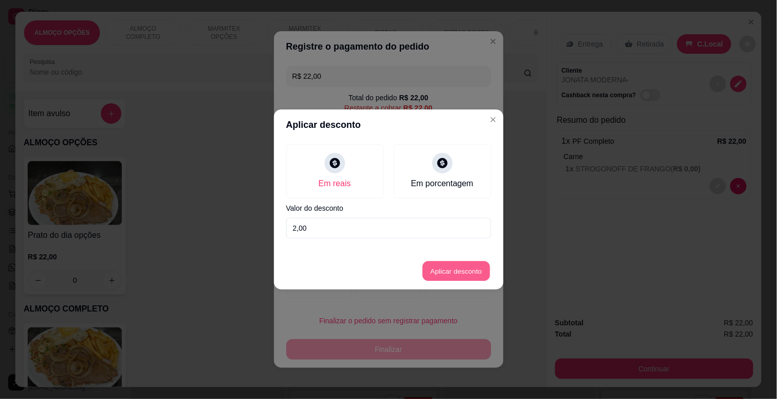
click at [477, 275] on button "Aplicar desconto" at bounding box center [455, 272] width 67 height 20
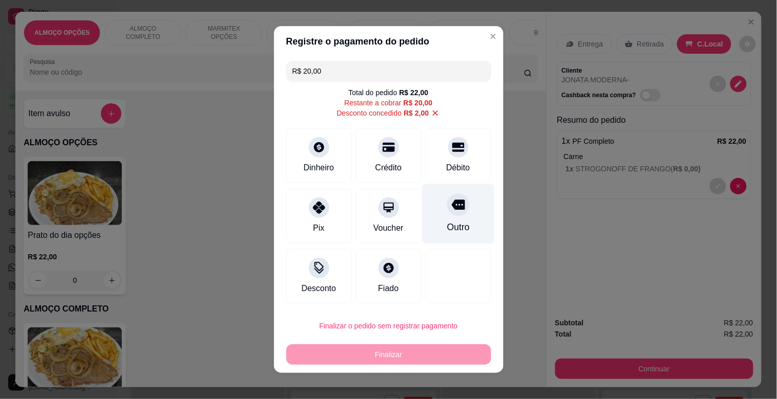
click at [468, 210] on div "Outro" at bounding box center [458, 214] width 72 height 60
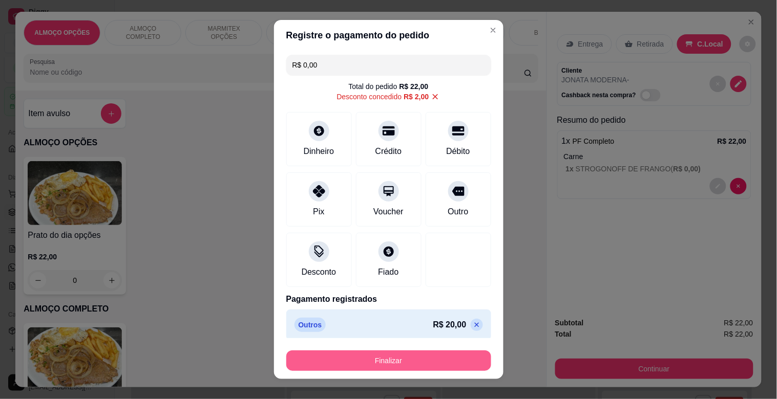
click at [384, 361] on button "Finalizar" at bounding box center [388, 361] width 205 height 20
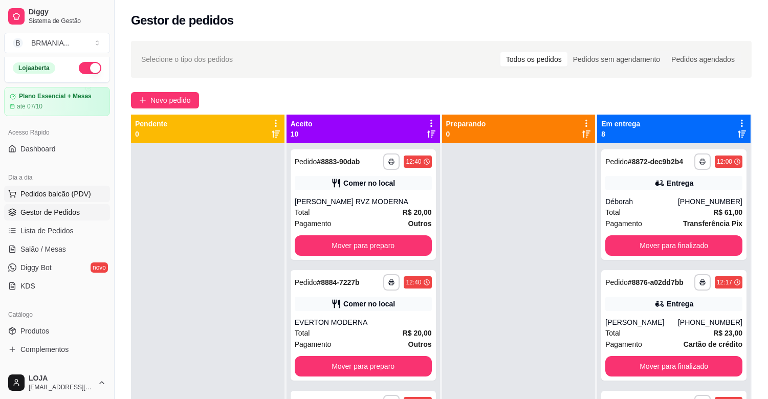
click at [77, 186] on button "Pedidos balcão (PDV)" at bounding box center [57, 194] width 106 height 16
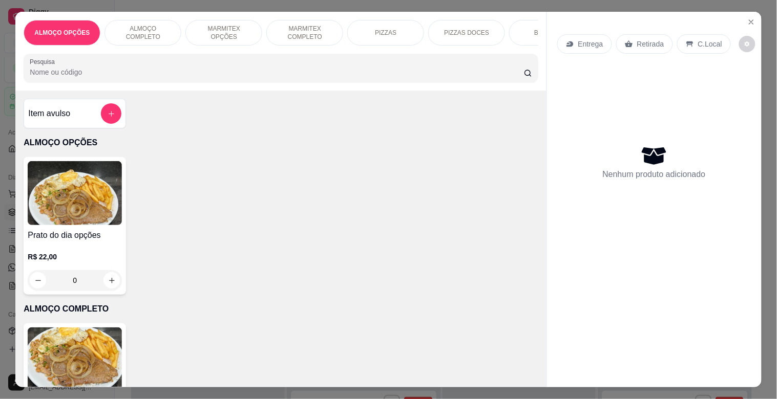
click at [59, 345] on img at bounding box center [75, 360] width 94 height 64
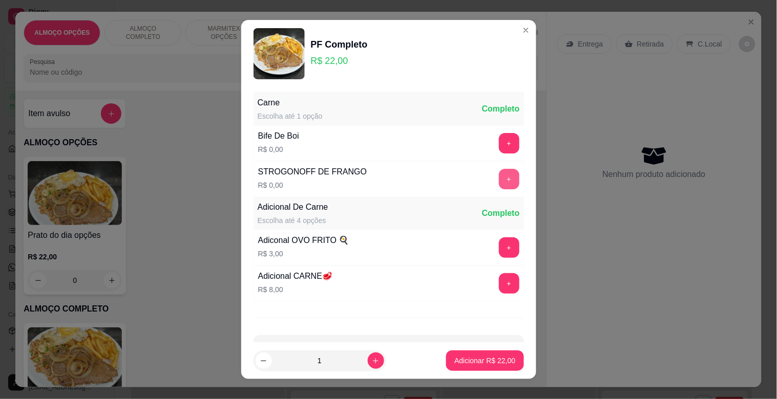
click at [499, 183] on button "+" at bounding box center [509, 179] width 20 height 20
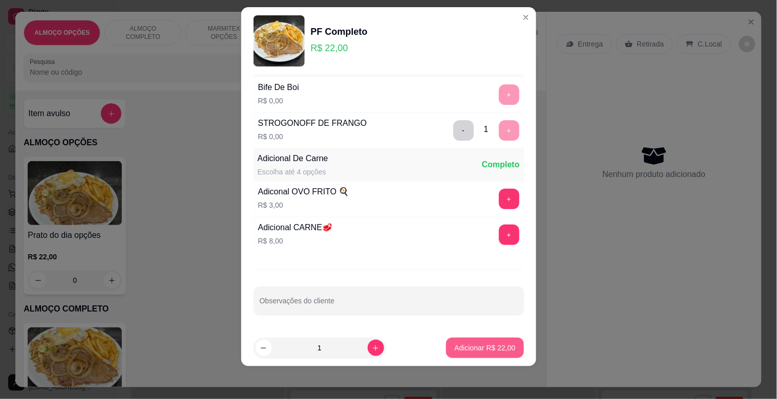
click at [474, 356] on button "Adicionar R$ 22,00" at bounding box center [484, 348] width 77 height 20
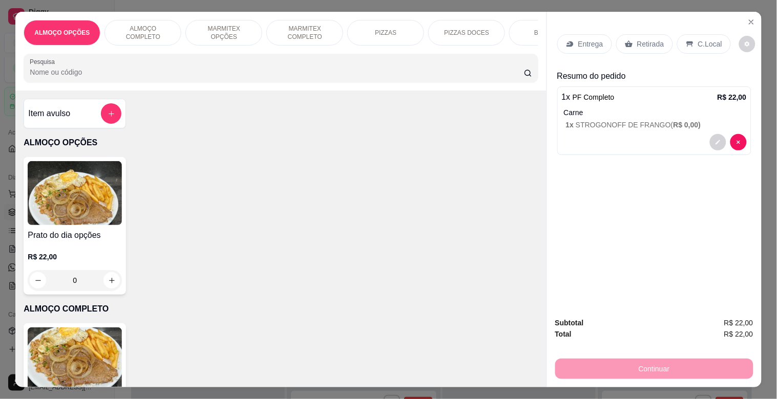
drag, startPoint x: 694, startPoint y: 38, endPoint x: 724, endPoint y: 49, distance: 32.4
click at [698, 39] on p "C.Local" at bounding box center [710, 44] width 24 height 10
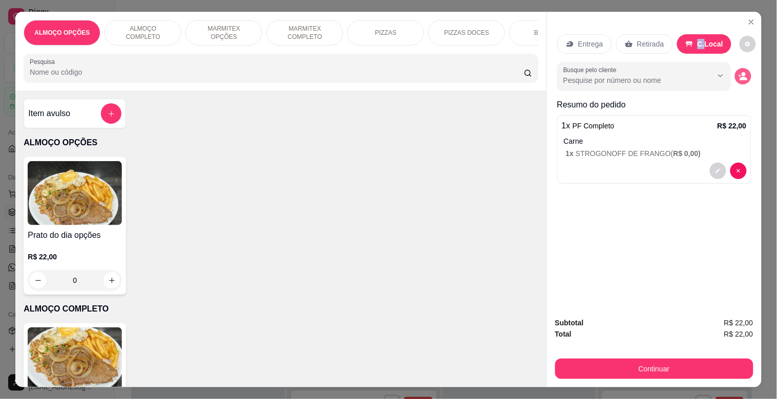
click at [740, 77] on icon "decrease-product-quantity" at bounding box center [742, 76] width 9 height 9
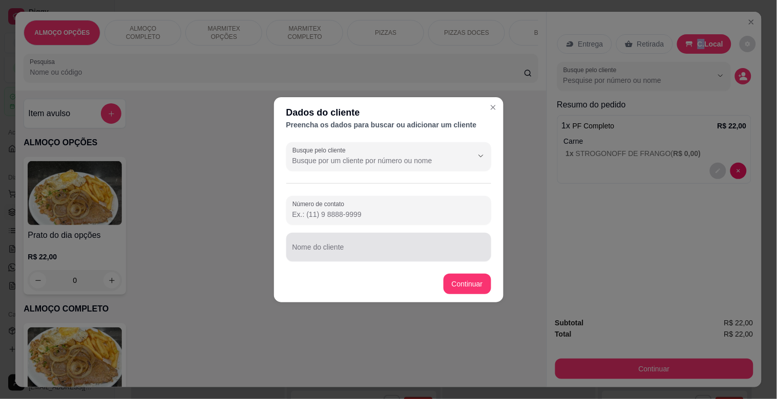
click at [375, 247] on input "Nome do cliente" at bounding box center [388, 251] width 193 height 10
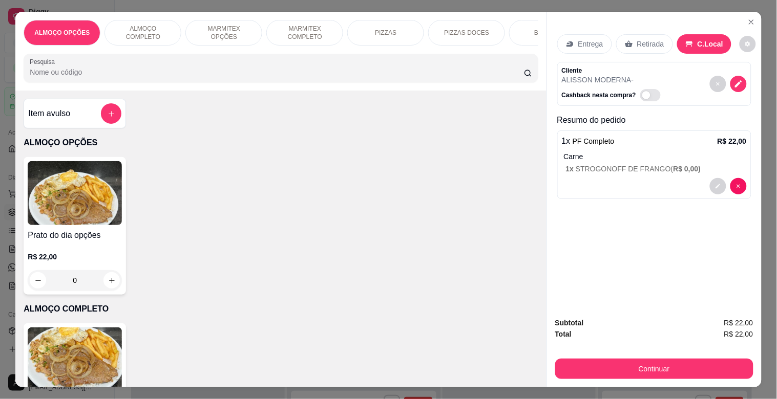
click at [639, 48] on div "Retirada" at bounding box center [644, 43] width 57 height 19
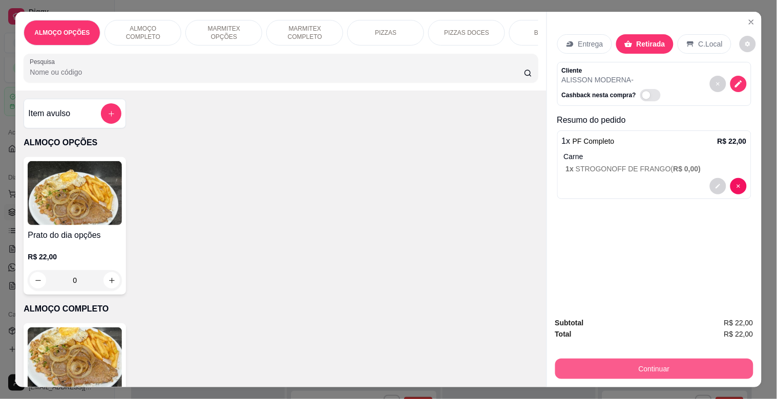
click at [631, 364] on button "Continuar" at bounding box center [654, 369] width 198 height 20
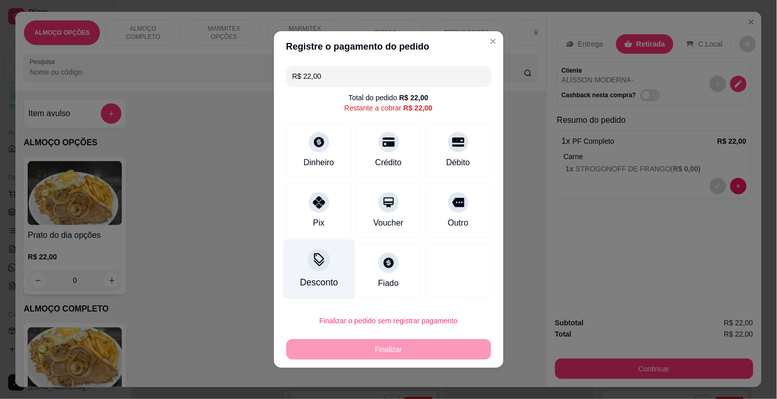
click at [301, 280] on div "Desconto" at bounding box center [319, 282] width 38 height 13
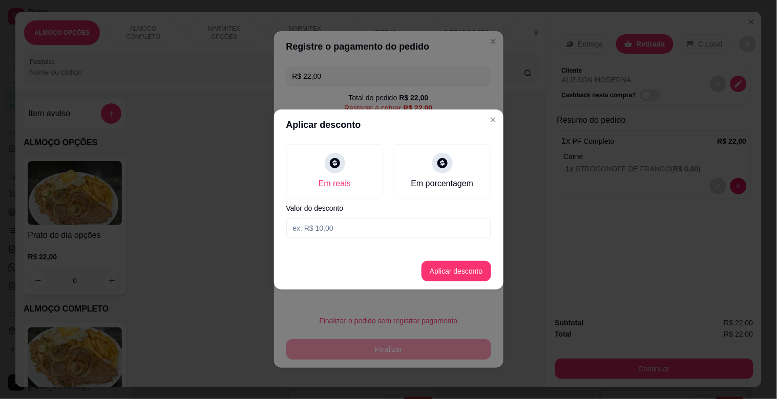
click at [349, 236] on input at bounding box center [388, 228] width 205 height 20
click at [478, 275] on button "Aplicar desconto" at bounding box center [456, 271] width 70 height 20
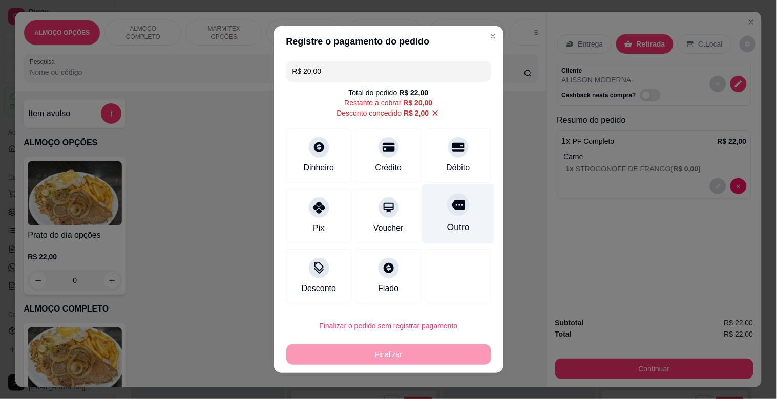
click at [447, 216] on div at bounding box center [458, 205] width 23 height 23
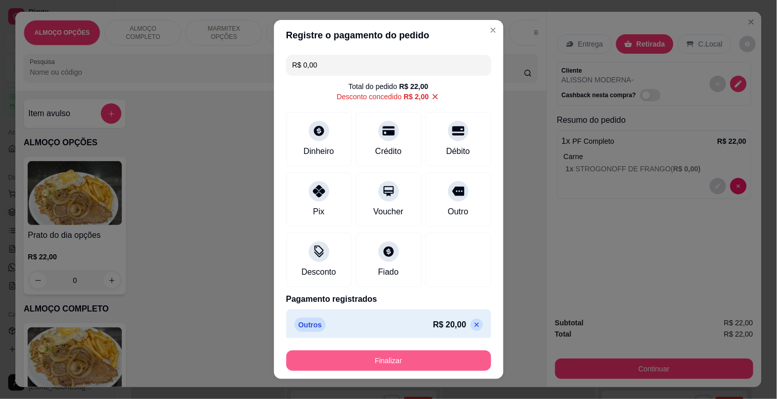
click at [396, 359] on button "Finalizar" at bounding box center [388, 361] width 205 height 20
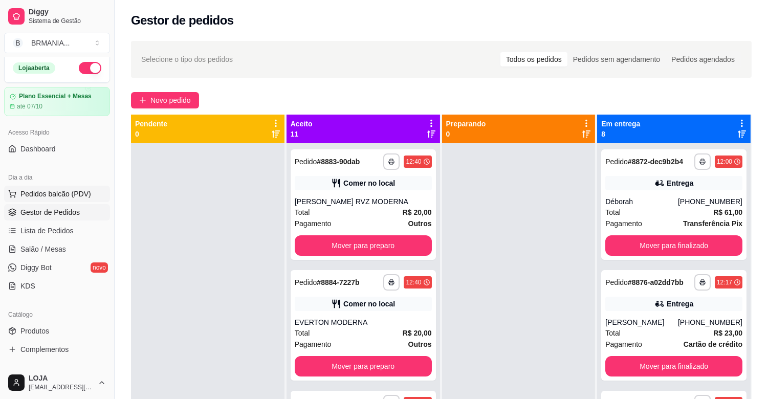
click at [74, 190] on span "Pedidos balcão (PDV)" at bounding box center [55, 194] width 71 height 10
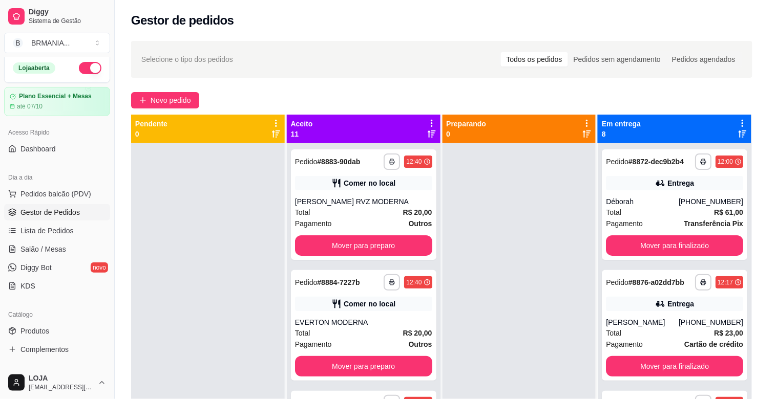
click at [80, 358] on img at bounding box center [74, 360] width 94 height 64
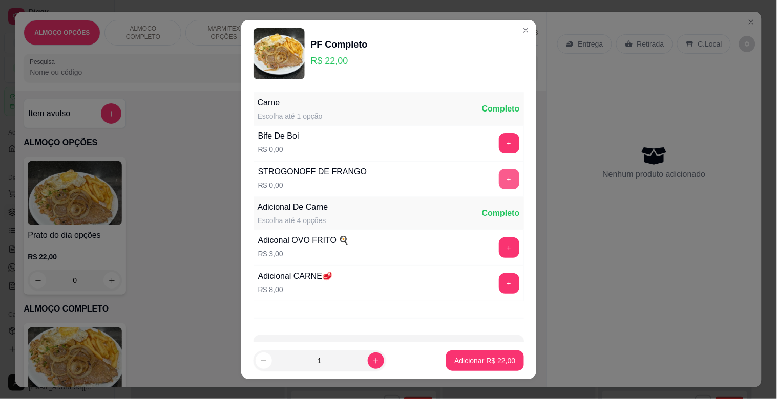
click at [499, 179] on button "+" at bounding box center [509, 179] width 20 height 20
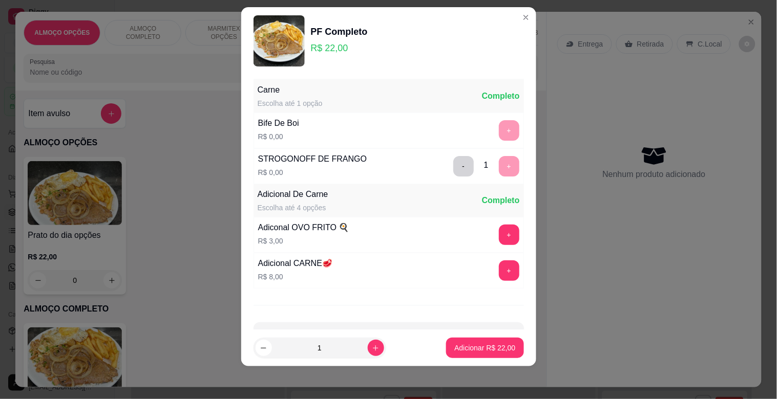
scroll to position [36, 0]
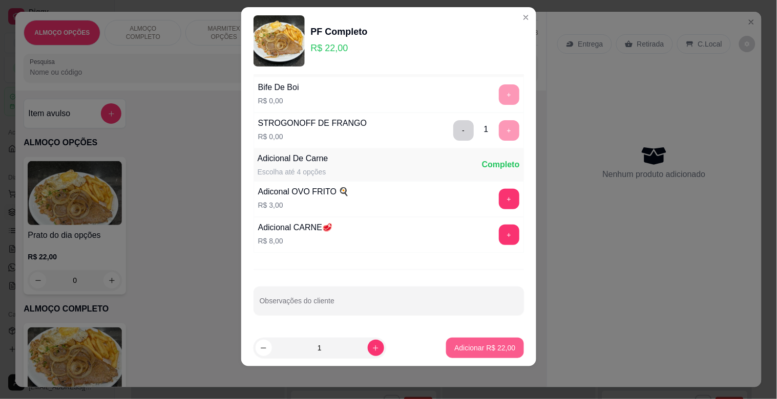
click at [484, 351] on p "Adicionar R$ 22,00" at bounding box center [484, 348] width 61 height 10
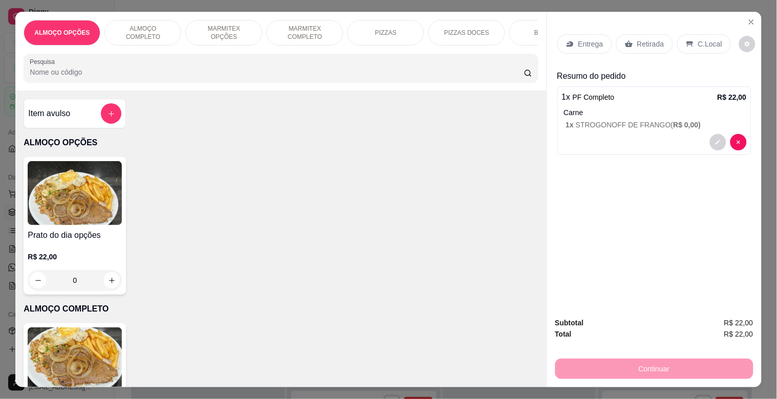
click at [708, 39] on p "C.Local" at bounding box center [710, 44] width 24 height 10
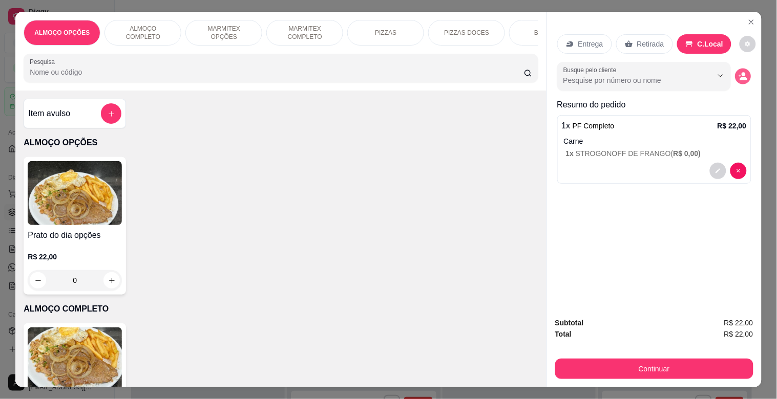
click at [738, 74] on icon "decrease-product-quantity" at bounding box center [742, 76] width 9 height 9
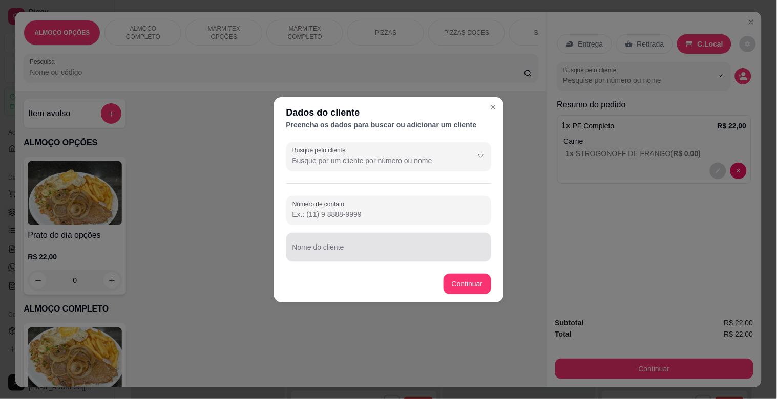
drag, startPoint x: 333, startPoint y: 237, endPoint x: 335, endPoint y: 251, distance: 14.6
click at [333, 246] on div "Nome do cliente" at bounding box center [388, 247] width 205 height 29
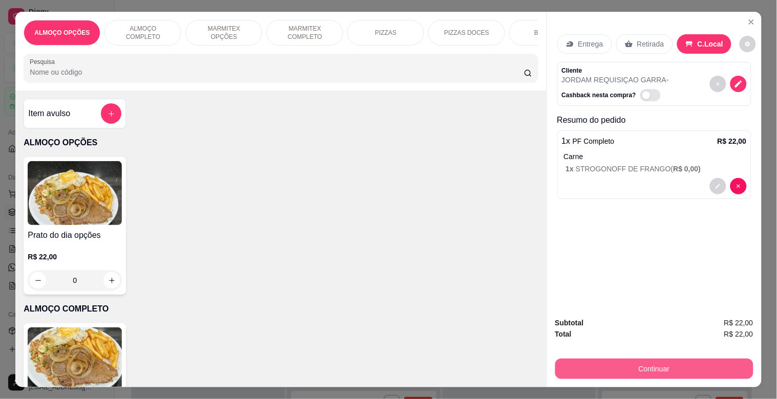
click at [640, 365] on button "Continuar" at bounding box center [654, 369] width 198 height 20
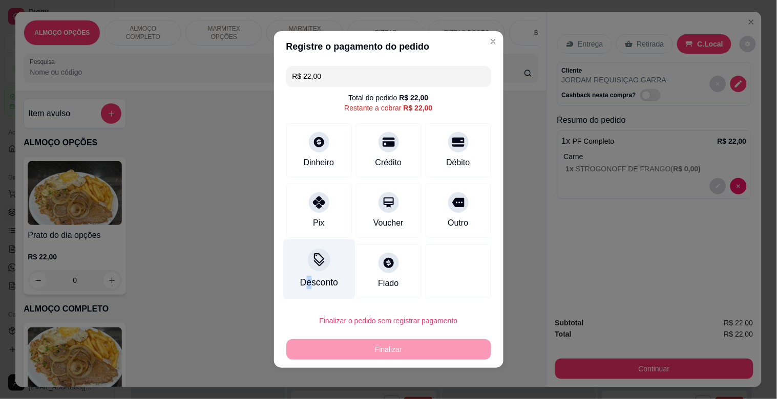
click at [304, 273] on div "Desconto" at bounding box center [319, 270] width 72 height 60
click at [316, 226] on input at bounding box center [388, 228] width 205 height 20
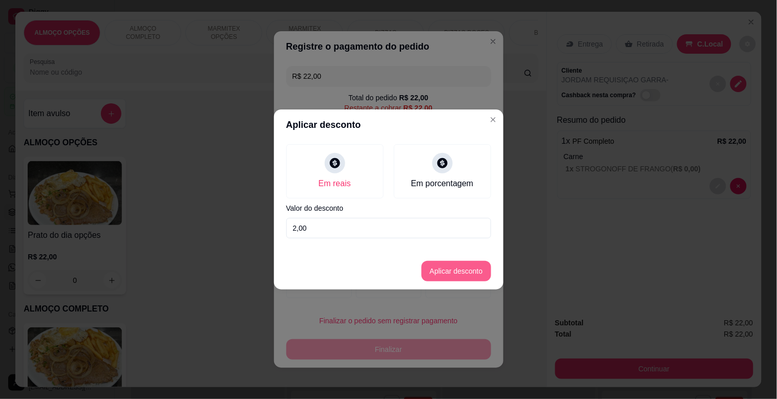
click at [469, 269] on button "Aplicar desconto" at bounding box center [456, 271] width 70 height 20
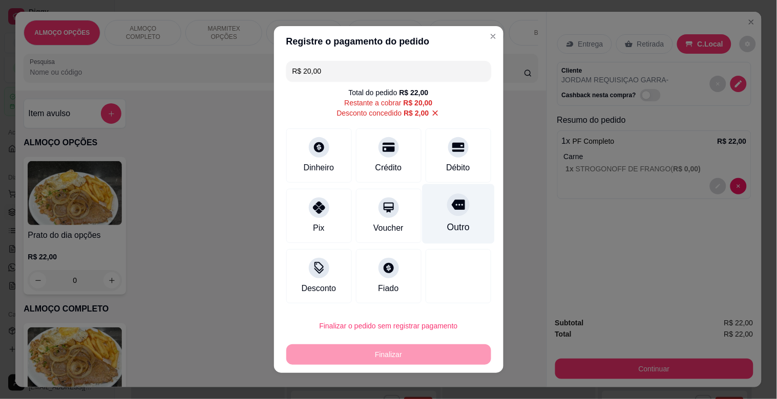
click at [451, 207] on icon at bounding box center [457, 205] width 13 height 10
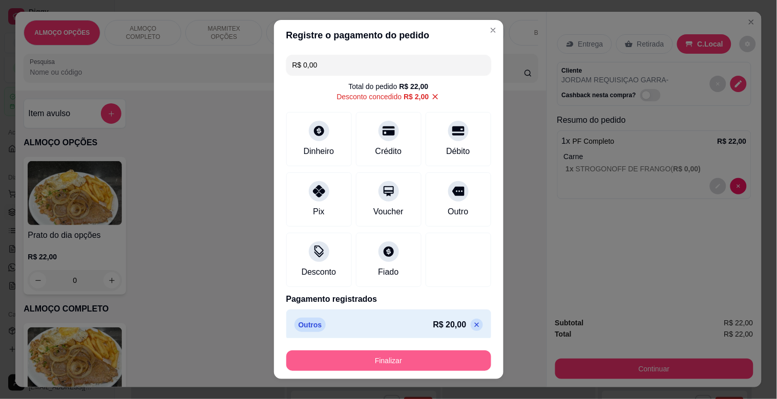
click at [402, 355] on button "Finalizar" at bounding box center [388, 361] width 205 height 20
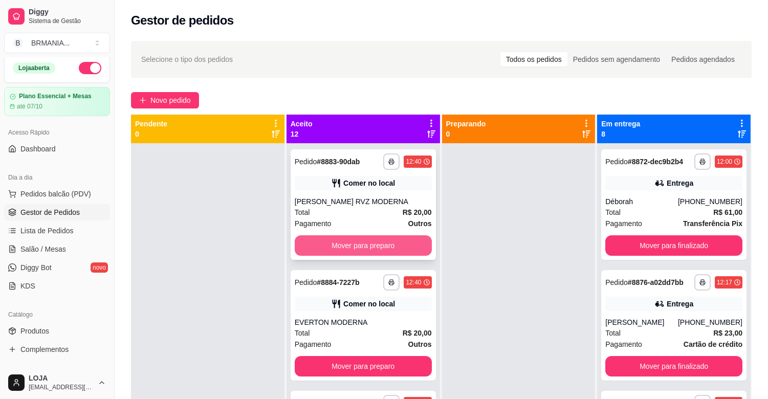
click at [361, 239] on button "Mover para preparo" at bounding box center [363, 246] width 137 height 20
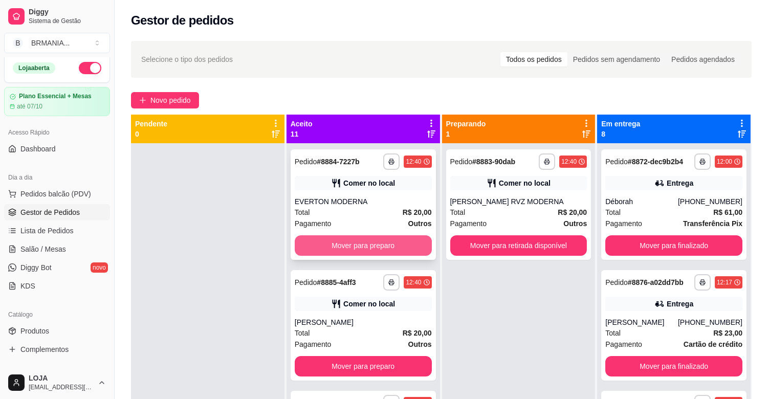
click at [360, 244] on button "Mover para preparo" at bounding box center [363, 246] width 137 height 20
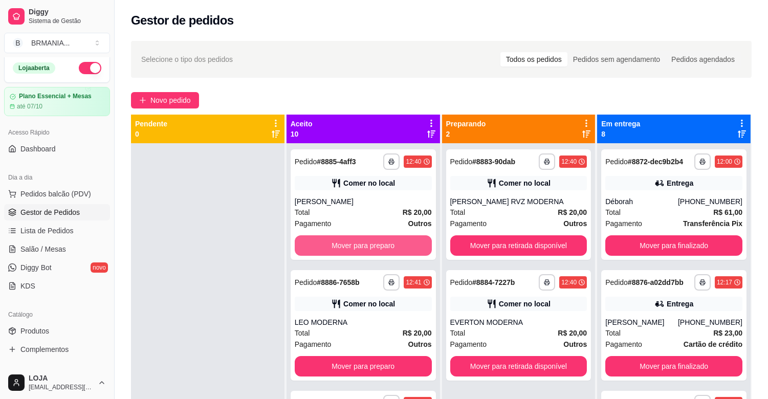
click at [360, 244] on button "Mover para preparo" at bounding box center [363, 246] width 137 height 20
click at [361, 245] on button "Mover para preparo" at bounding box center [363, 246] width 137 height 20
click at [364, 245] on button "Mover para preparo" at bounding box center [363, 246] width 137 height 20
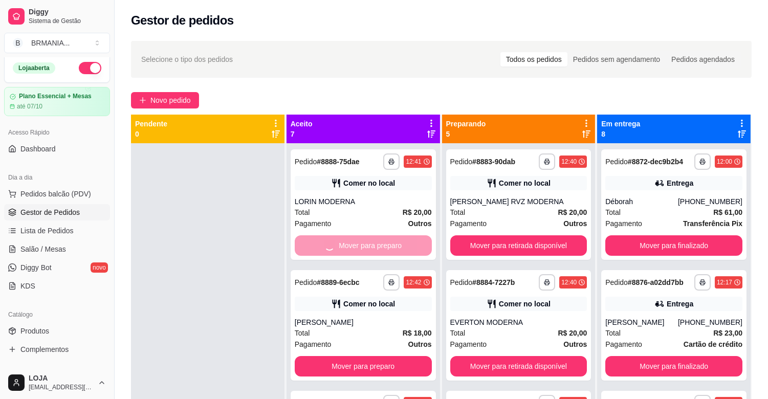
click at [364, 356] on button "Mover para preparo" at bounding box center [363, 366] width 137 height 20
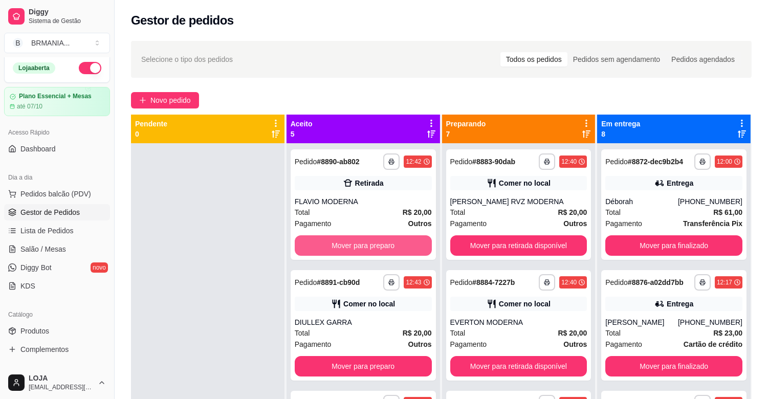
click at [364, 245] on button "Mover para preparo" at bounding box center [363, 246] width 137 height 20
click at [364, 356] on button "Mover para preparo" at bounding box center [363, 366] width 137 height 20
click at [366, 247] on button "Mover para preparo" at bounding box center [363, 246] width 137 height 20
click at [366, 247] on button "Mover para preparo" at bounding box center [363, 246] width 133 height 20
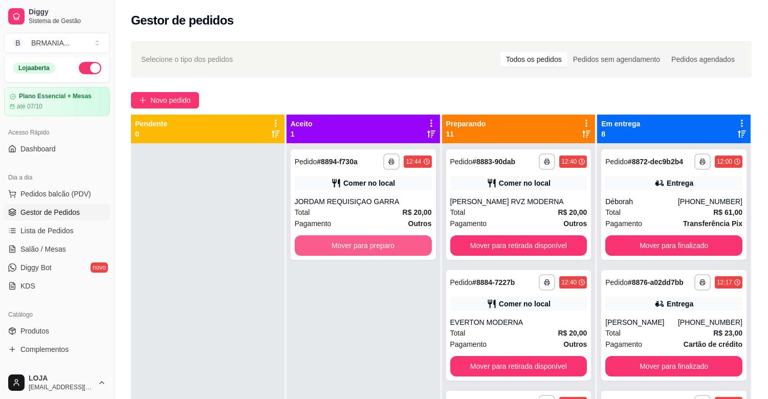
click at [366, 247] on button "Mover para preparo" at bounding box center [363, 246] width 137 height 20
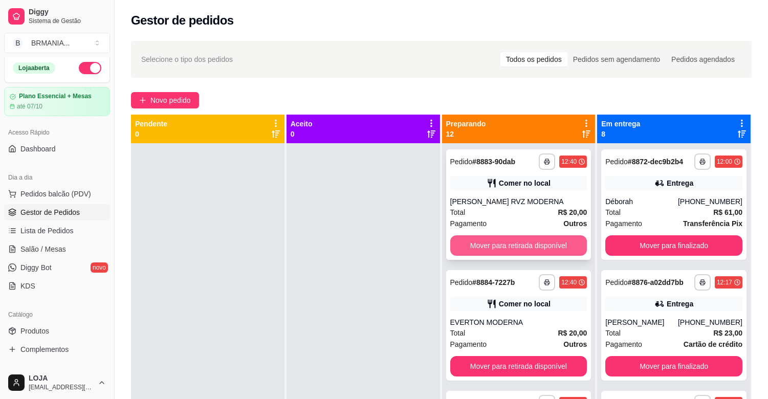
click at [515, 250] on button "Mover para retirada disponível" at bounding box center [519, 246] width 137 height 20
click at [516, 247] on button "Mover para retirada disponível" at bounding box center [519, 246] width 133 height 20
click at [516, 247] on button "Mover para retirada disponível" at bounding box center [519, 246] width 137 height 20
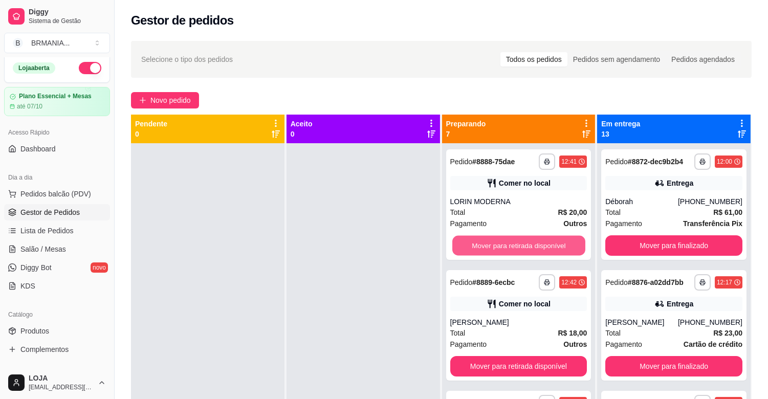
click at [516, 247] on button "Mover para retirada disponível" at bounding box center [519, 246] width 133 height 20
click at [516, 356] on button "Mover para retirada disponível" at bounding box center [519, 366] width 137 height 20
click at [516, 247] on button "Mover para retirada disponível" at bounding box center [519, 246] width 137 height 20
click at [516, 247] on button "Mover para retirada disponível" at bounding box center [519, 246] width 133 height 20
click at [516, 247] on button "Mover para retirada disponível" at bounding box center [519, 246] width 137 height 20
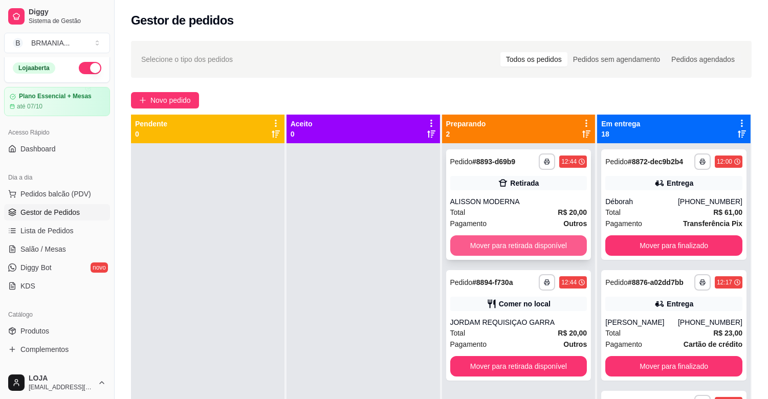
click at [516, 247] on button "Mover para retirada disponível" at bounding box center [519, 246] width 137 height 20
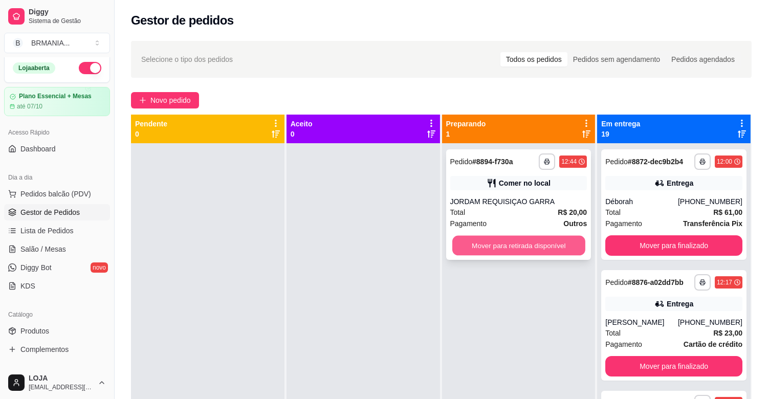
click at [523, 238] on button "Mover para retirada disponível" at bounding box center [519, 246] width 133 height 20
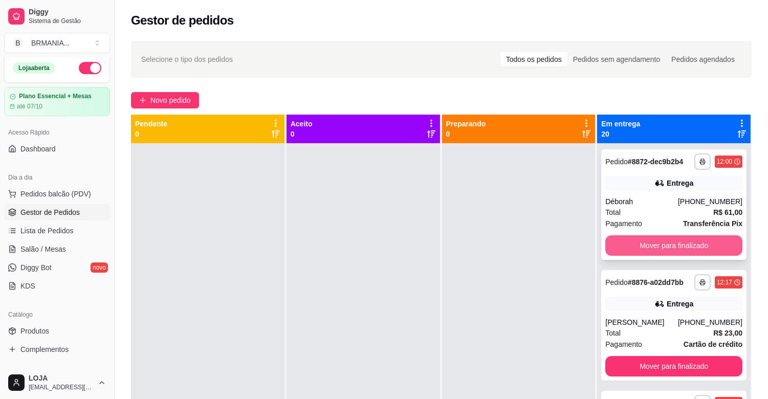
click at [625, 241] on button "Mover para finalizado" at bounding box center [674, 246] width 137 height 20
click at [625, 241] on button "Mover para finalizado" at bounding box center [674, 246] width 133 height 20
click at [626, 242] on button "Mover para finalizado" at bounding box center [674, 246] width 137 height 20
click at [626, 243] on button "Mover para finalizado" at bounding box center [674, 246] width 137 height 20
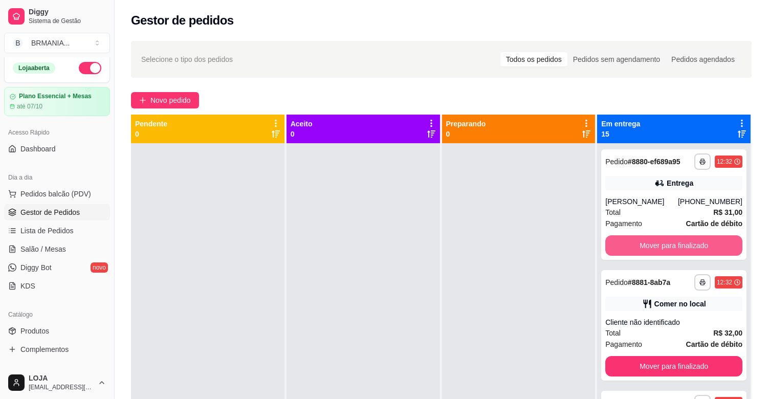
click at [626, 243] on button "Mover para finalizado" at bounding box center [674, 246] width 137 height 20
click at [626, 356] on button "Mover para finalizado" at bounding box center [674, 366] width 137 height 20
click at [626, 243] on button "Mover para finalizado" at bounding box center [674, 246] width 133 height 20
click at [626, 243] on button "Mover para finalizado" at bounding box center [674, 246] width 137 height 20
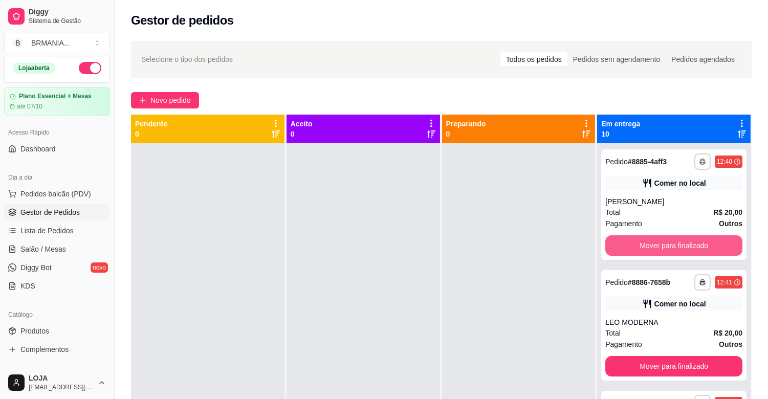
click at [626, 243] on button "Mover para finalizado" at bounding box center [674, 246] width 137 height 20
click at [627, 243] on button "Mover para finalizado" at bounding box center [674, 246] width 137 height 20
click at [627, 243] on button "Mover para finalizado" at bounding box center [674, 246] width 133 height 20
click at [628, 243] on button "Mover para finalizado" at bounding box center [674, 246] width 137 height 20
click at [628, 243] on button "Mover para finalizado" at bounding box center [674, 246] width 133 height 20
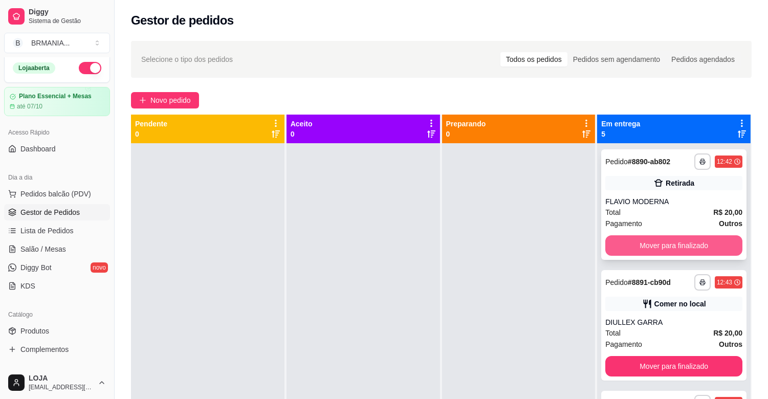
click at [629, 243] on button "Mover para finalizado" at bounding box center [674, 246] width 137 height 20
click at [630, 243] on button "Mover para finalizado" at bounding box center [674, 246] width 137 height 20
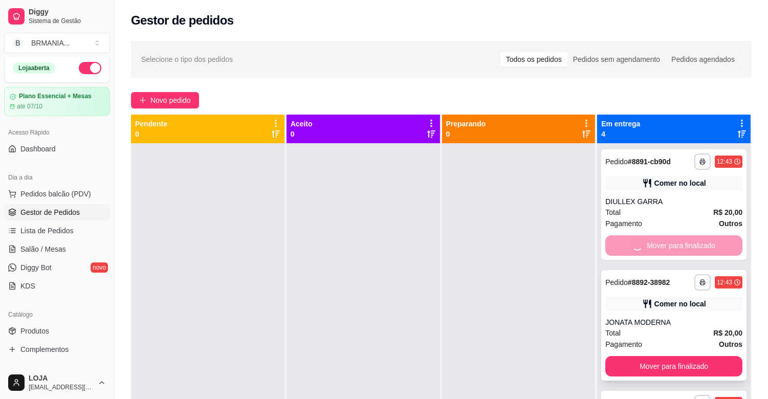
click at [631, 356] on button "Mover para finalizado" at bounding box center [674, 366] width 137 height 20
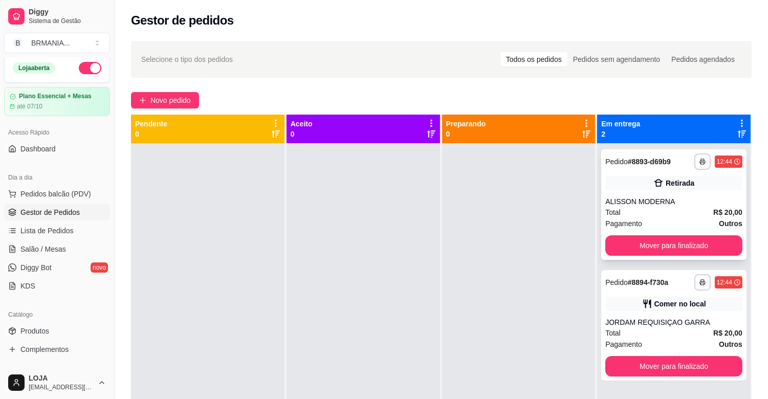
click at [632, 244] on button "Mover para finalizado" at bounding box center [674, 246] width 137 height 20
click at [633, 356] on button "Mover para finalizado" at bounding box center [674, 366] width 137 height 20
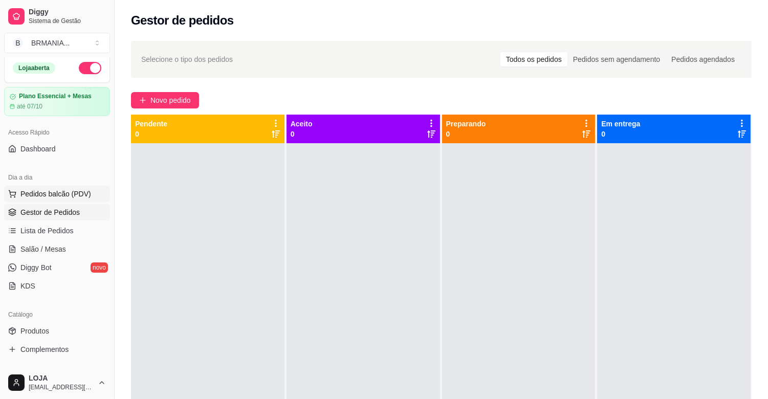
click at [60, 195] on span "Pedidos balcão (PDV)" at bounding box center [55, 194] width 71 height 10
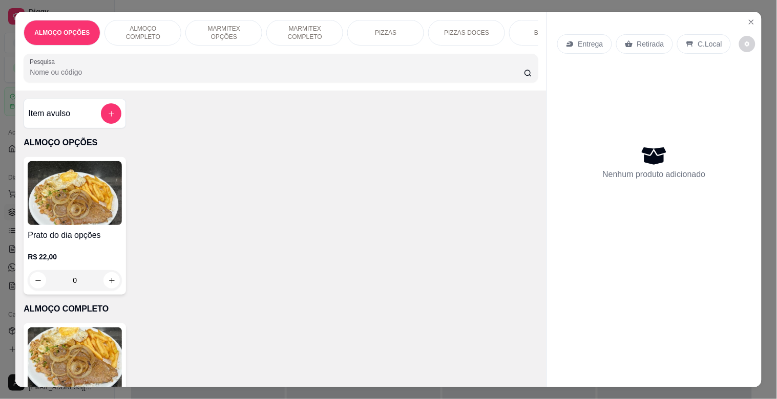
click at [63, 349] on img at bounding box center [75, 360] width 94 height 64
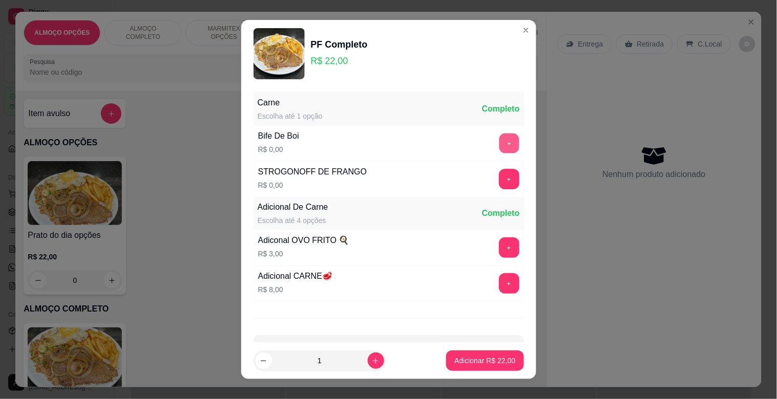
click at [499, 136] on button "+" at bounding box center [509, 144] width 20 height 20
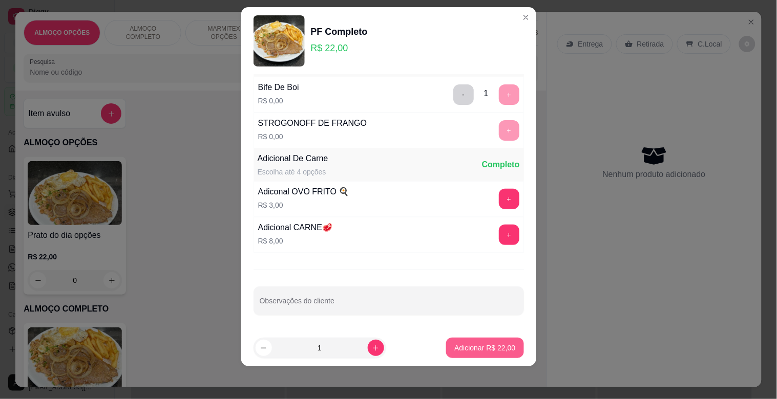
click at [476, 350] on p "Adicionar R$ 22,00" at bounding box center [484, 348] width 61 height 10
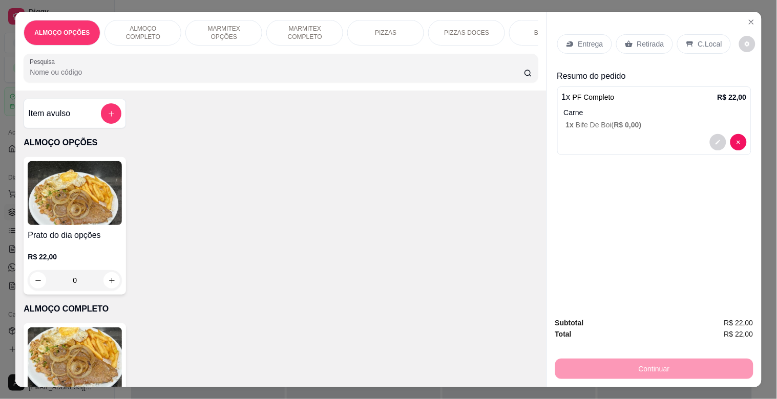
click at [691, 39] on div "C.Local" at bounding box center [704, 43] width 54 height 19
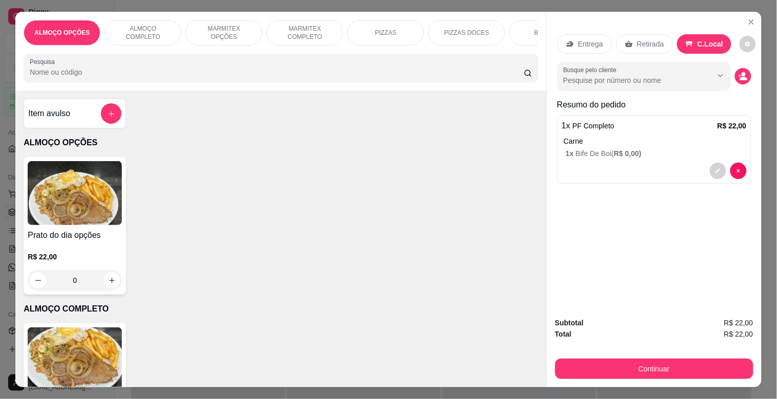
click at [735, 16] on div "Entrega Retirada C.Local Busque pelo cliente Resumo do pedido 1 x PF Completo R…" at bounding box center [654, 160] width 215 height 297
click at [747, 18] on icon "Close" at bounding box center [751, 22] width 8 height 8
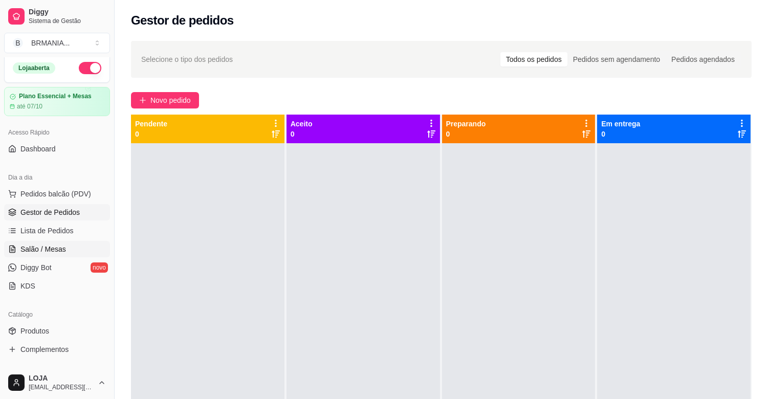
click at [61, 248] on span "Salão / Mesas" at bounding box center [43, 249] width 46 height 10
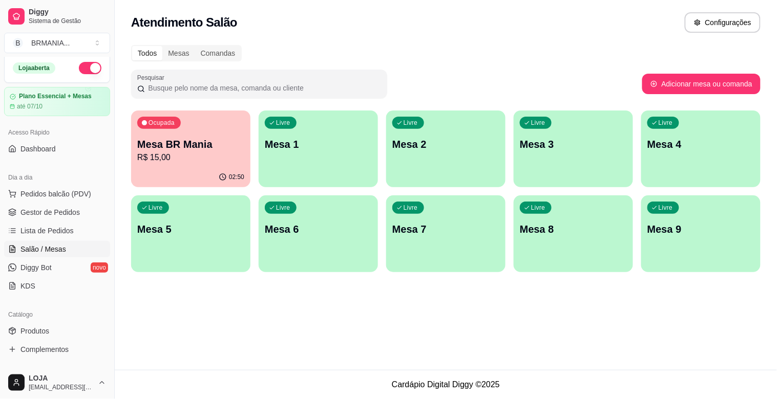
click at [313, 125] on div "Livre Mesa 1" at bounding box center [318, 143] width 119 height 65
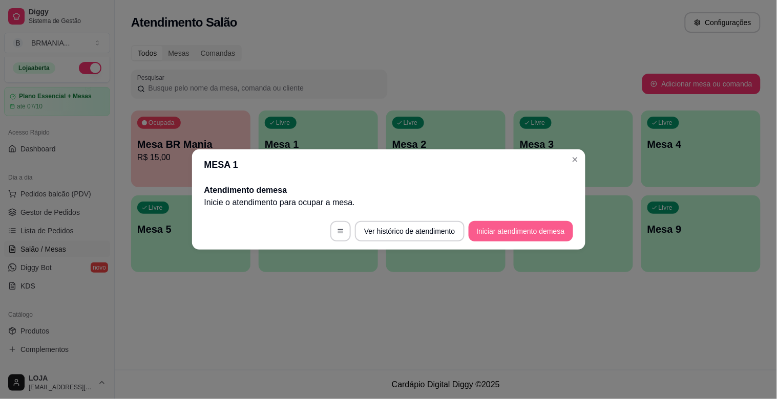
click at [487, 237] on button "Iniciar atendimento de mesa" at bounding box center [520, 231] width 104 height 20
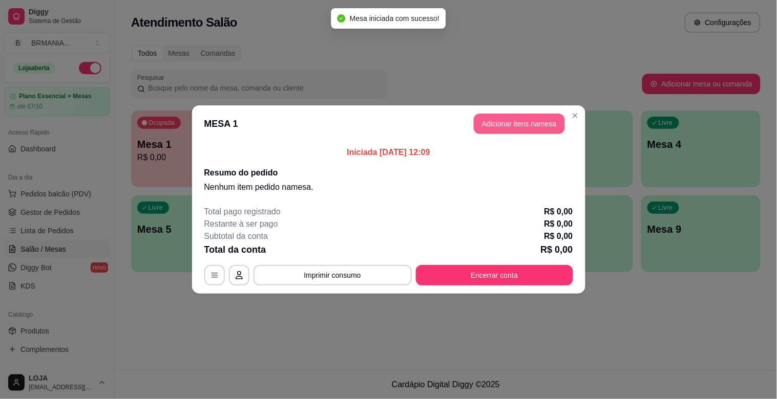
click at [494, 118] on button "Adicionar itens na mesa" at bounding box center [519, 124] width 91 height 20
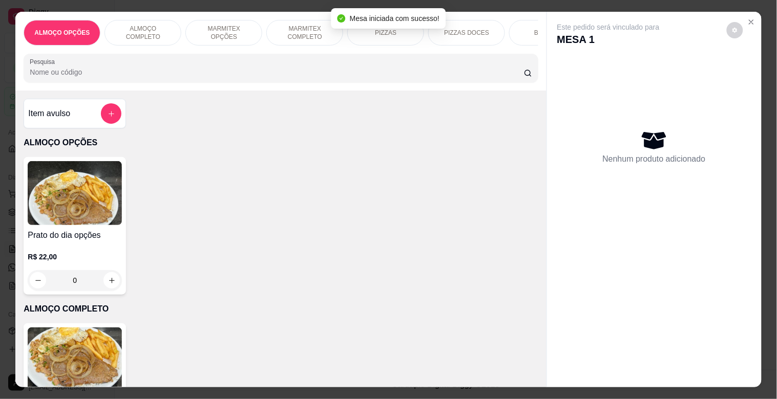
click at [91, 345] on img at bounding box center [75, 360] width 94 height 64
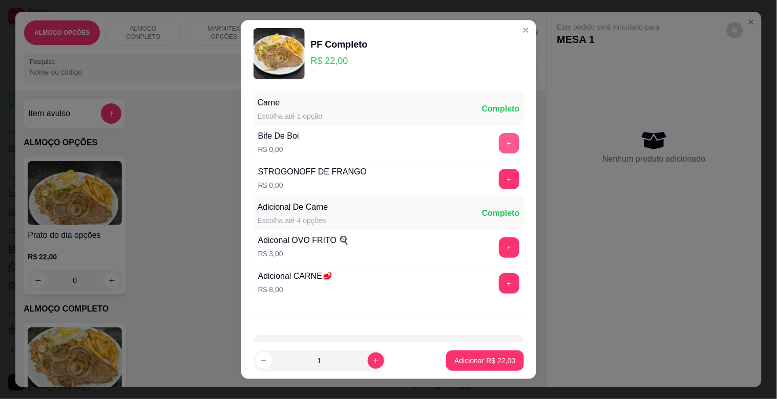
click at [499, 149] on button "+" at bounding box center [509, 143] width 20 height 20
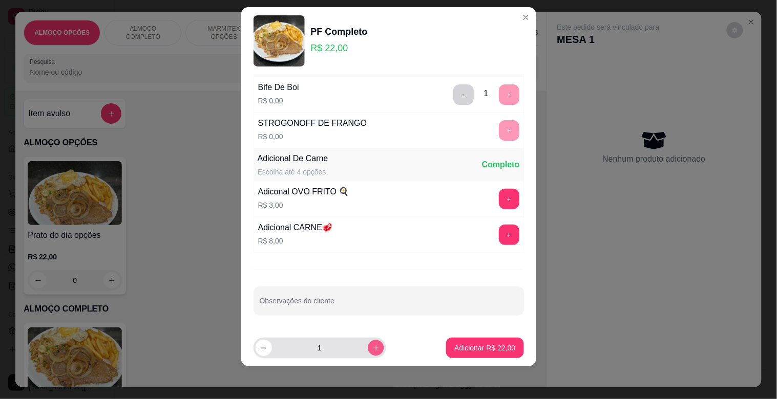
click at [372, 351] on icon "increase-product-quantity" at bounding box center [376, 349] width 8 height 8
click at [255, 345] on button "decrease-product-quantity" at bounding box center [263, 348] width 16 height 16
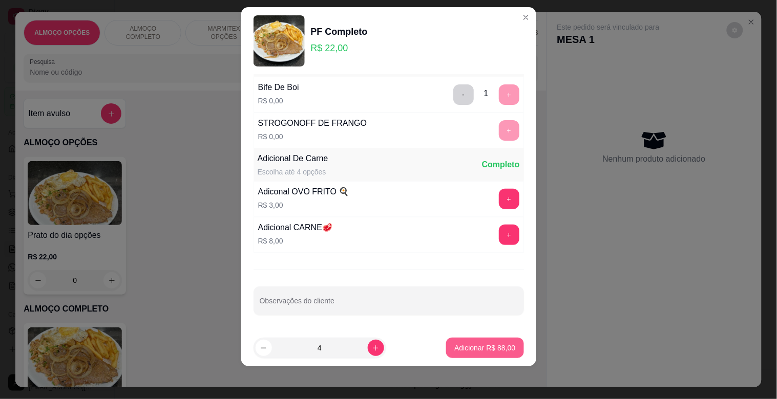
click at [459, 346] on p "Adicionar R$ 88,00" at bounding box center [484, 348] width 61 height 10
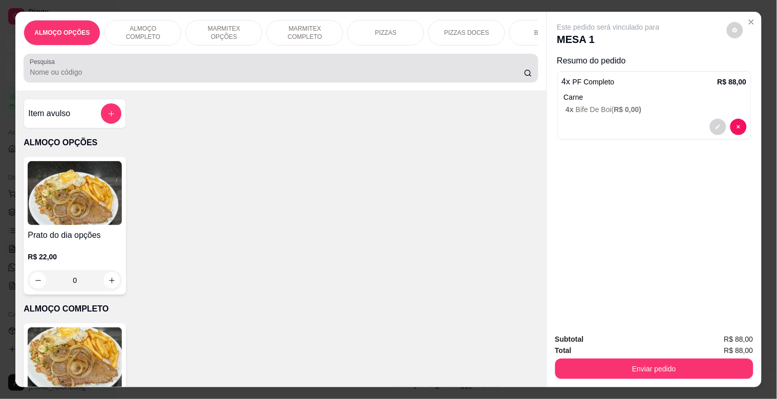
click at [175, 77] on input "Pesquisa" at bounding box center [277, 72] width 494 height 10
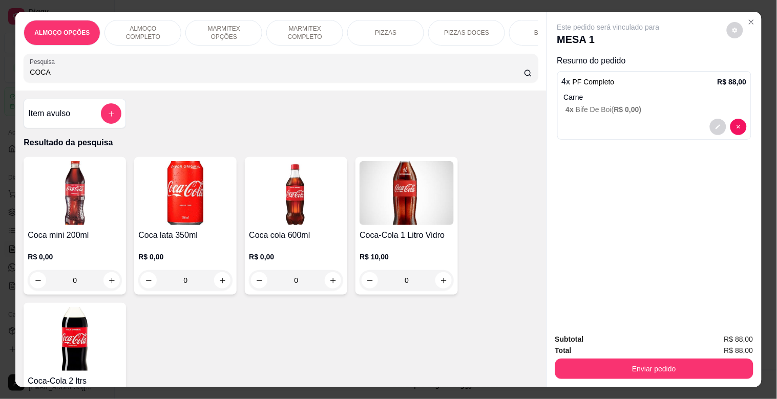
click at [89, 319] on img at bounding box center [75, 339] width 94 height 64
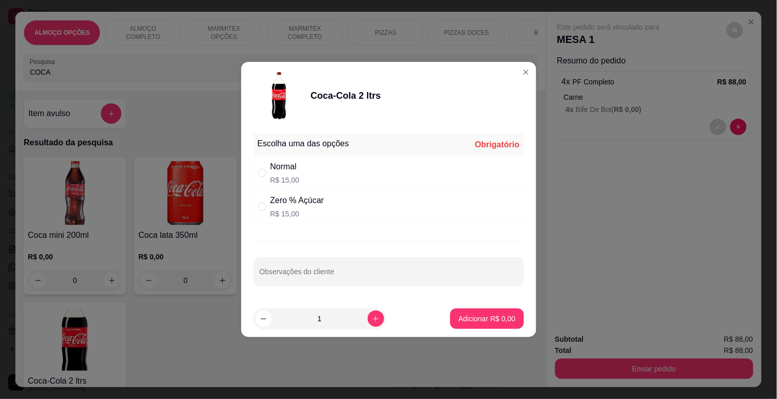
click at [324, 175] on div "Normal R$ 15,00" at bounding box center [388, 173] width 270 height 34
click at [500, 315] on p "Adicionar R$ 15,00" at bounding box center [484, 319] width 61 height 10
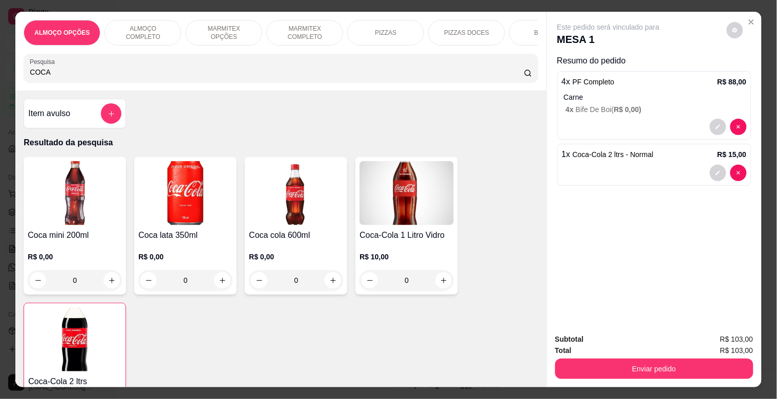
click at [284, 25] on p "MARMITEX COMPLETO" at bounding box center [304, 33] width 59 height 16
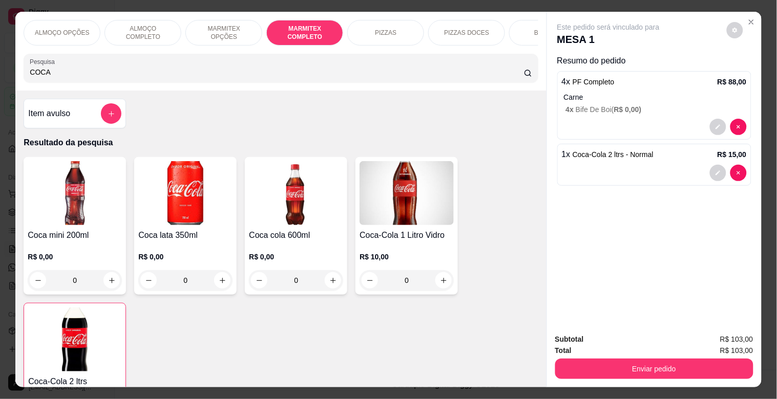
scroll to position [25, 0]
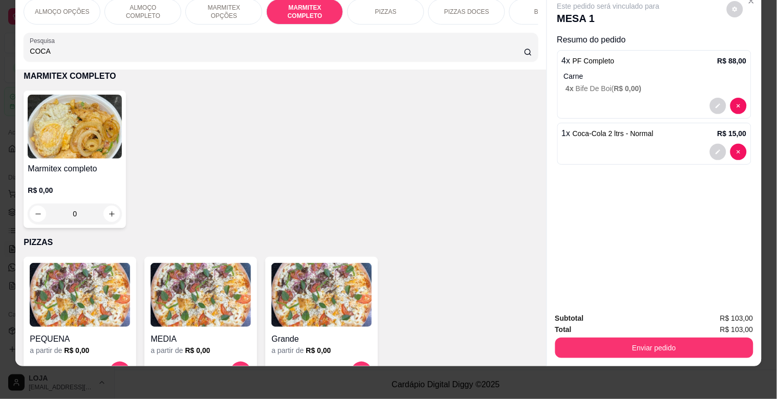
click at [94, 109] on img at bounding box center [75, 127] width 94 height 64
click at [325, 124] on div "Grande R$ 18,00" at bounding box center [388, 131] width 270 height 34
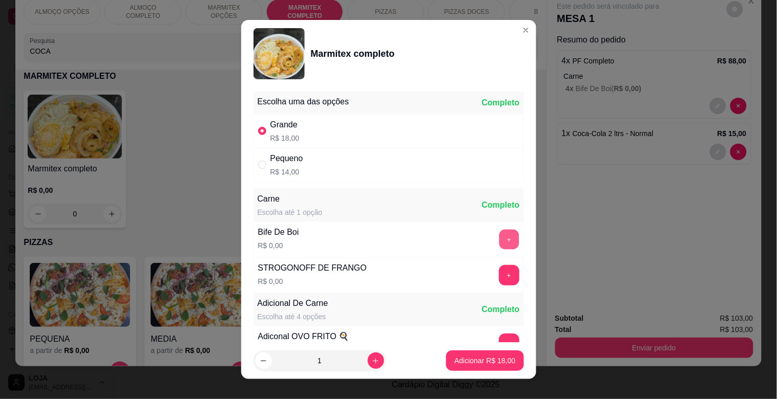
click at [499, 237] on button "+" at bounding box center [509, 240] width 20 height 20
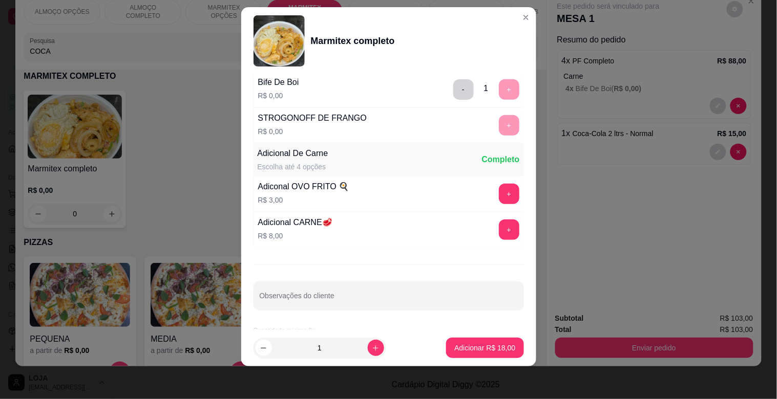
scroll to position [143, 0]
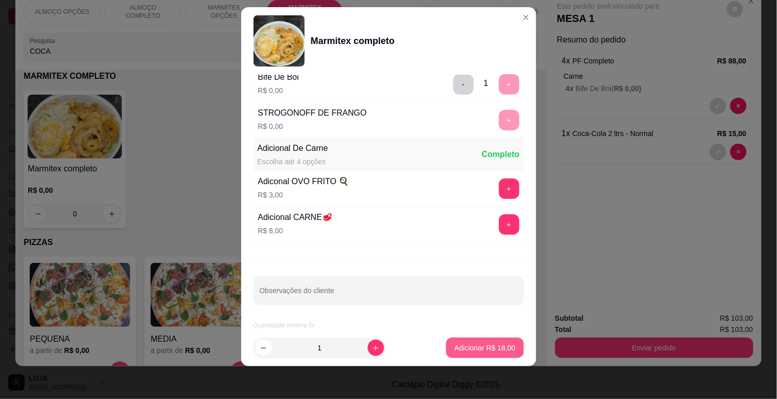
click at [462, 350] on p "Adicionar R$ 18,00" at bounding box center [484, 348] width 61 height 10
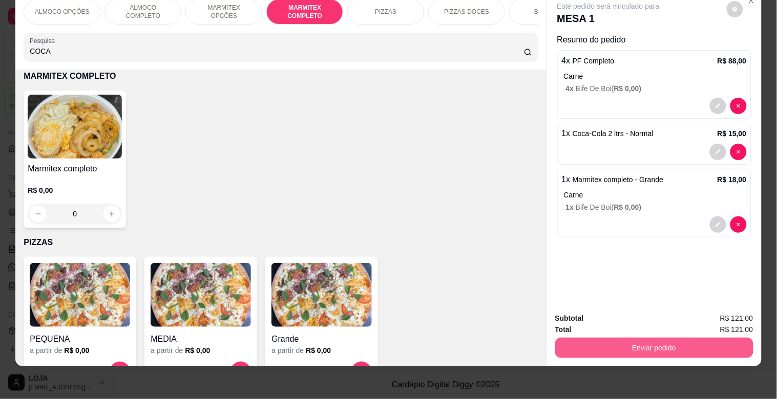
click at [698, 340] on button "Enviar pedido" at bounding box center [654, 348] width 198 height 20
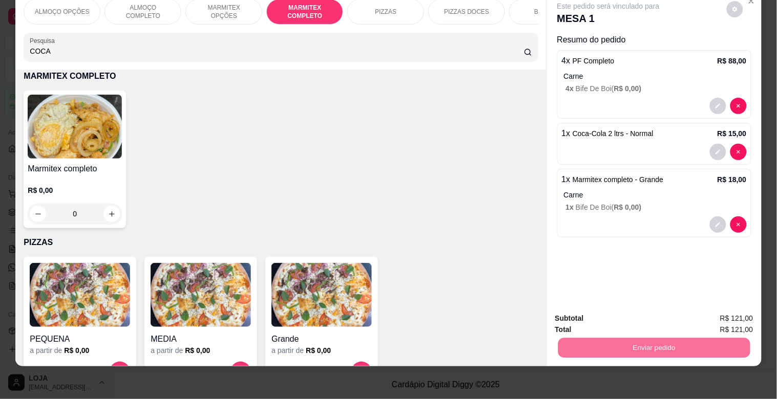
click at [733, 315] on button "Enviar pedido" at bounding box center [726, 314] width 58 height 19
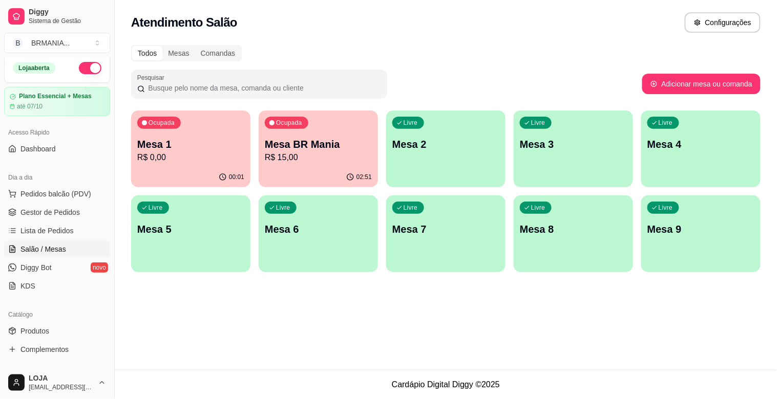
click at [560, 249] on div "Livre Mesa 8" at bounding box center [573, 228] width 119 height 65
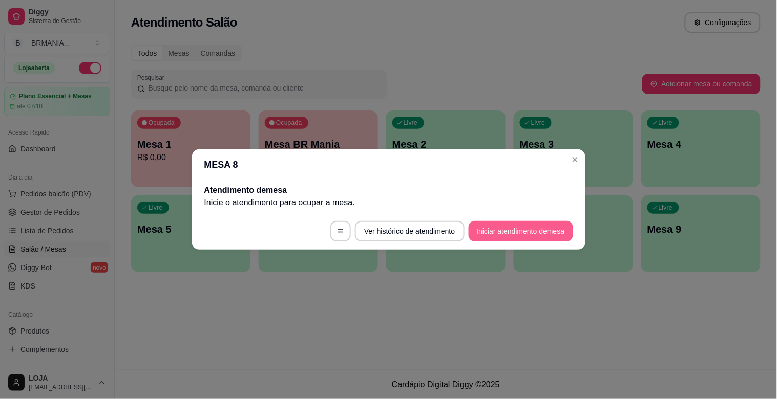
click at [499, 229] on button "Iniciar atendimento de mesa" at bounding box center [520, 231] width 104 height 20
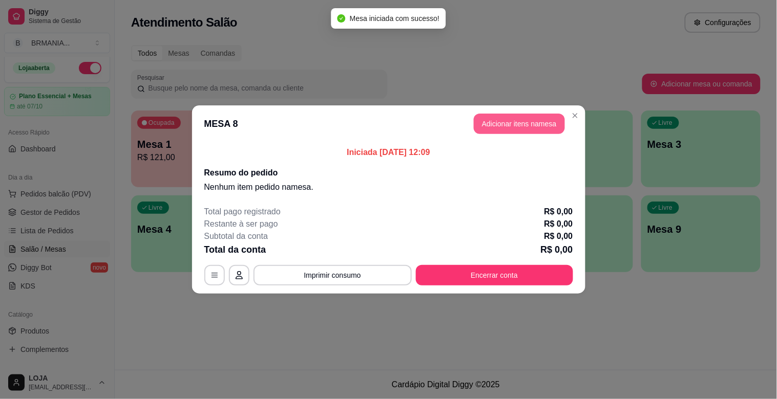
click at [482, 131] on button "Adicionar itens na mesa" at bounding box center [519, 124] width 91 height 20
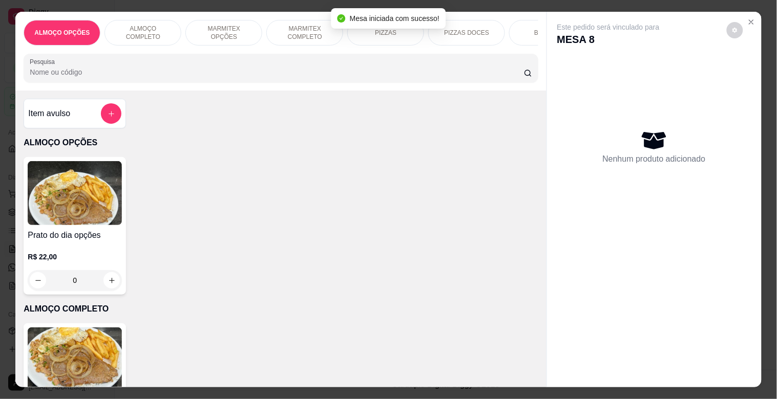
click at [82, 336] on img at bounding box center [75, 360] width 94 height 64
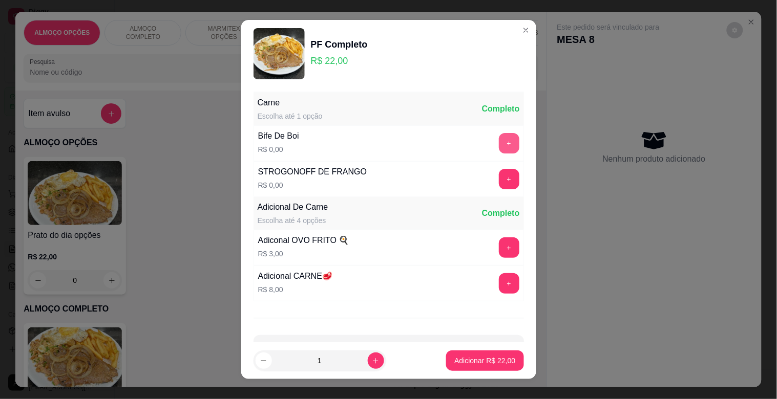
click at [495, 135] on div "+" at bounding box center [509, 143] width 29 height 20
click at [499, 149] on button "+" at bounding box center [509, 143] width 20 height 20
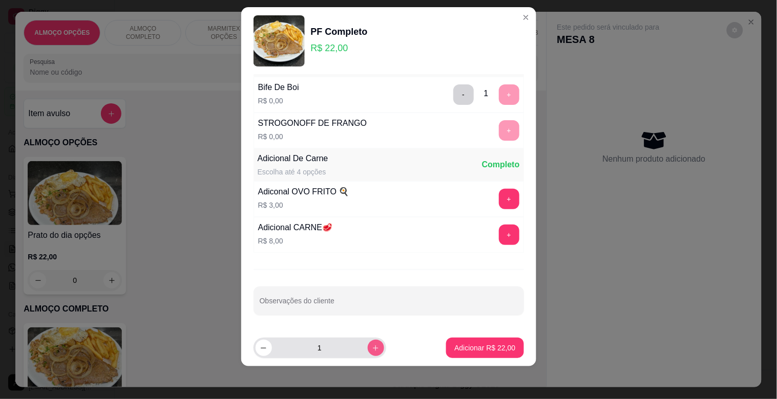
click at [372, 347] on icon "increase-product-quantity" at bounding box center [376, 349] width 8 height 8
click at [496, 359] on footer "3 Adicionar R$ 66,00" at bounding box center [388, 348] width 295 height 37
click at [493, 355] on button "Adicionar R$ 66,00" at bounding box center [484, 348] width 77 height 20
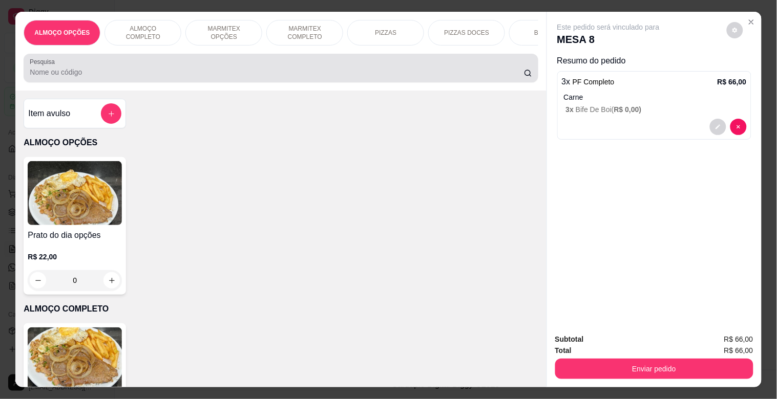
click at [166, 73] on input "Pesquisa" at bounding box center [277, 72] width 494 height 10
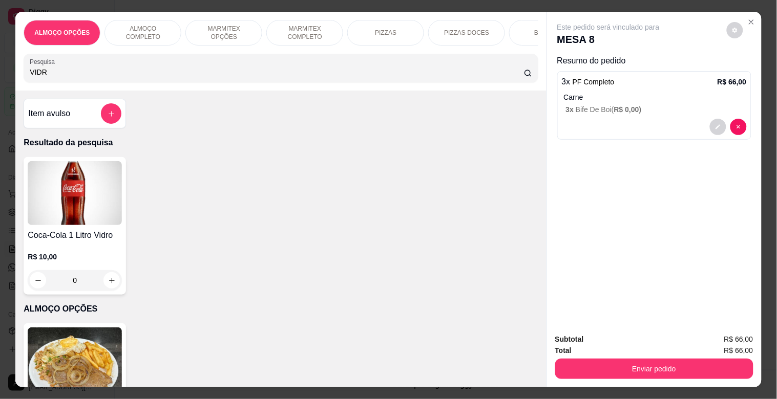
click at [53, 237] on h4 "Coca-Cola 1 Litro Vidro" at bounding box center [75, 235] width 94 height 12
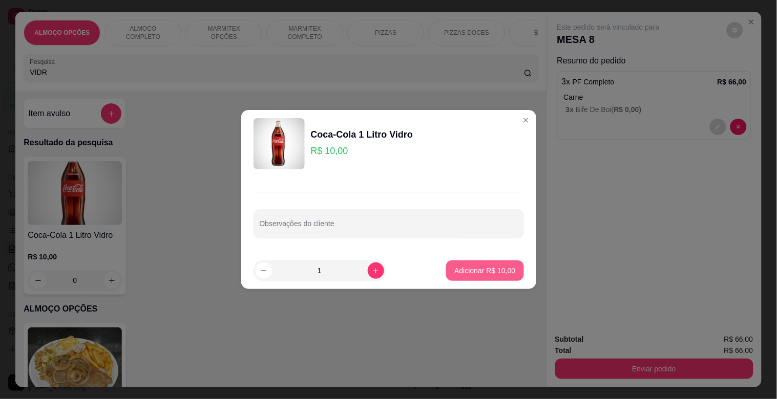
click at [493, 268] on p "Adicionar R$ 10,00" at bounding box center [484, 271] width 61 height 10
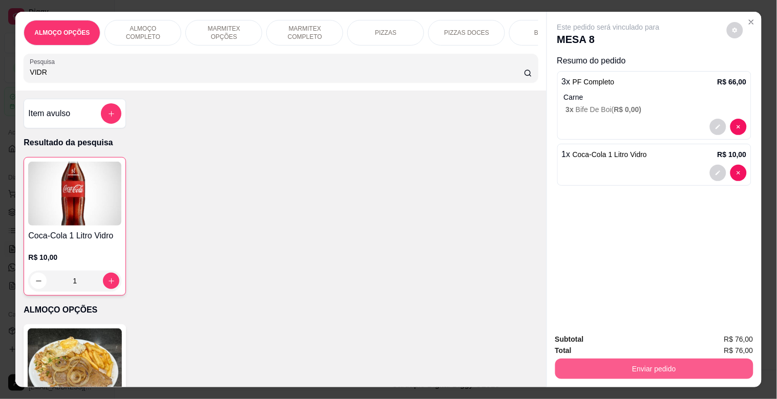
click at [702, 365] on button "Enviar pedido" at bounding box center [654, 369] width 198 height 20
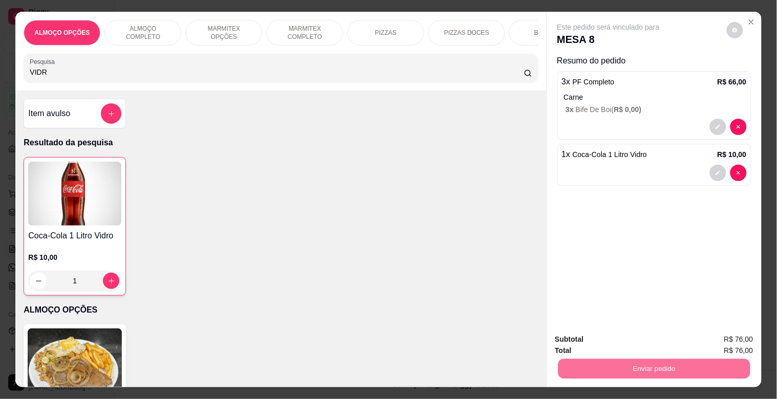
click at [718, 345] on button "Enviar pedido" at bounding box center [726, 339] width 56 height 19
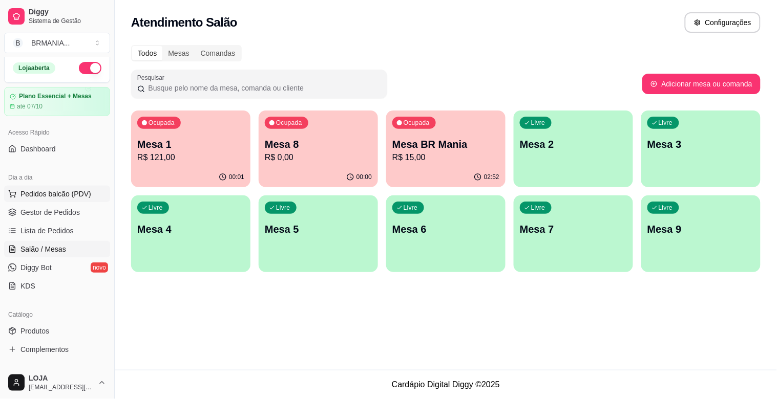
click at [29, 198] on span "Pedidos balcão (PDV)" at bounding box center [55, 194] width 71 height 10
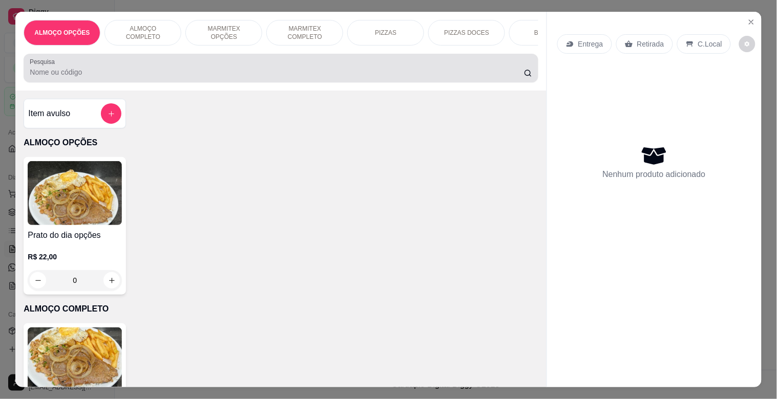
click at [164, 77] on input "Pesquisa" at bounding box center [277, 72] width 494 height 10
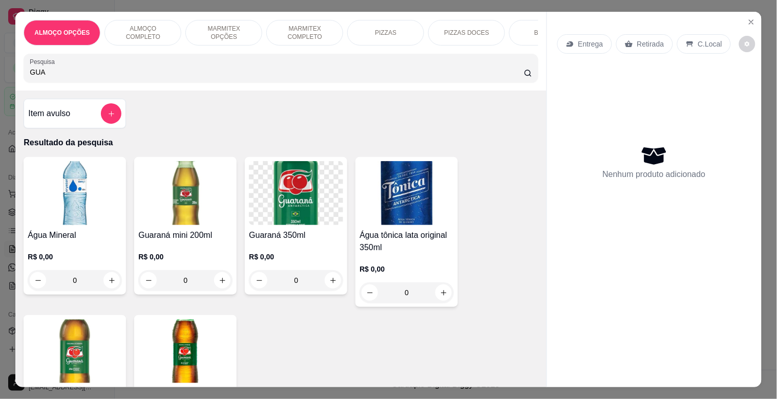
click at [206, 225] on img at bounding box center [185, 193] width 94 height 64
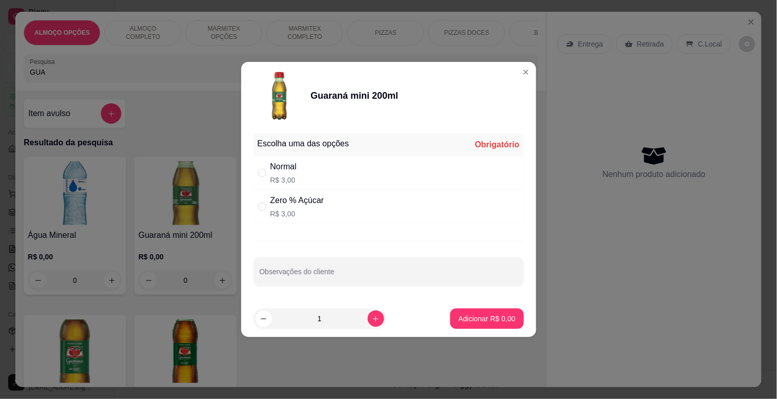
click at [381, 164] on div "Normal R$ 3,00" at bounding box center [388, 173] width 270 height 34
click at [494, 309] on button "Adicionar R$ 3,00" at bounding box center [486, 319] width 71 height 20
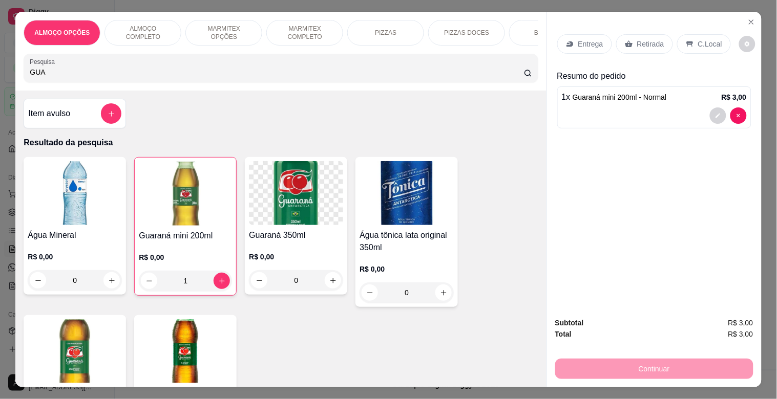
click at [637, 45] on p "Retirada" at bounding box center [650, 44] width 27 height 10
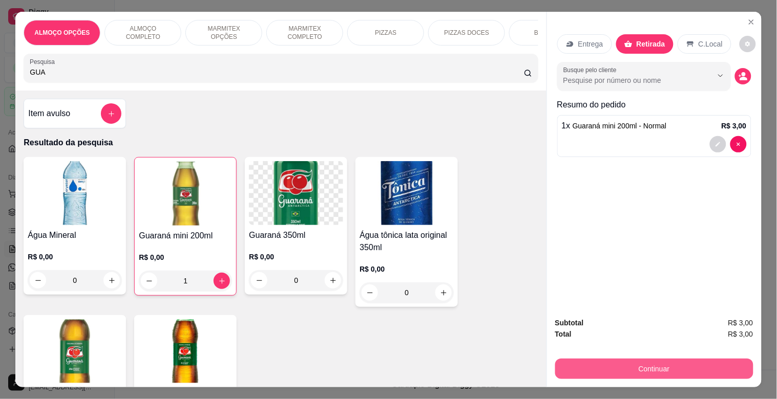
click at [642, 364] on button "Continuar" at bounding box center [654, 369] width 198 height 20
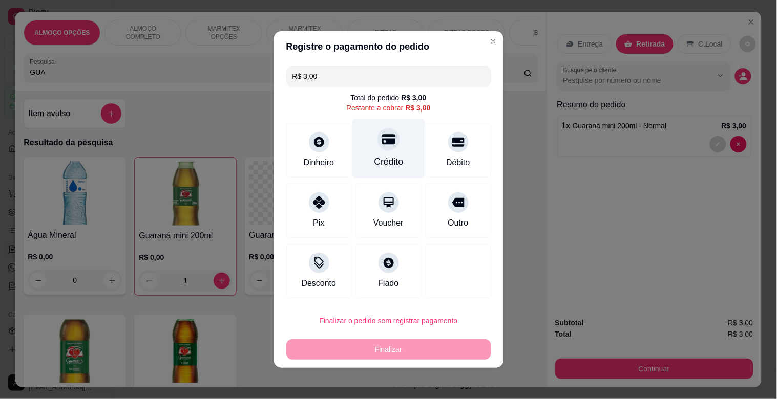
click at [391, 144] on div "Crédito" at bounding box center [388, 149] width 72 height 60
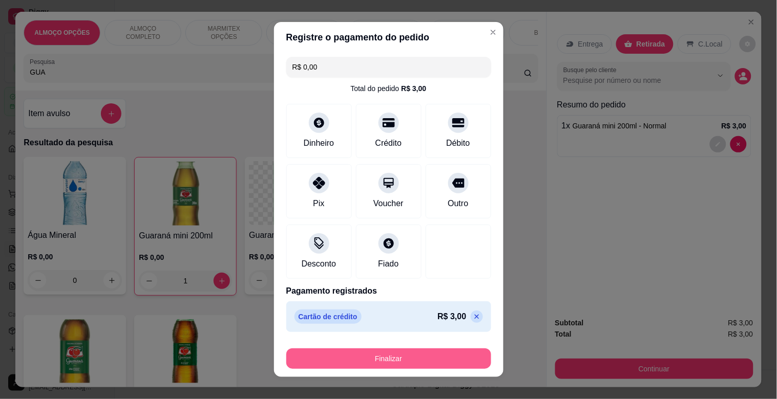
click at [374, 357] on button "Finalizar" at bounding box center [388, 359] width 205 height 20
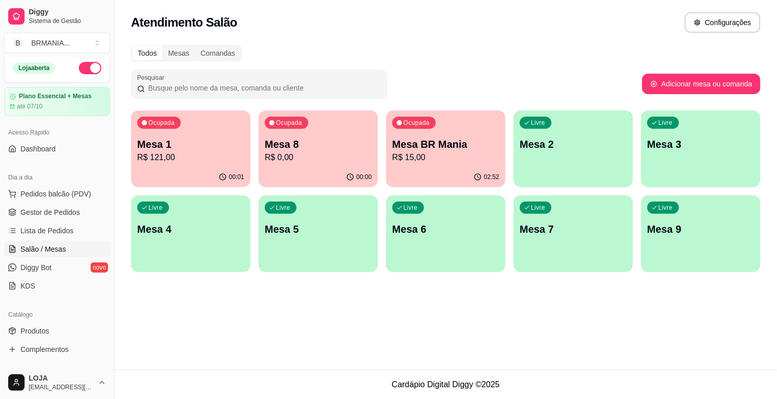
click at [183, 171] on div "00:01" at bounding box center [190, 177] width 119 height 20
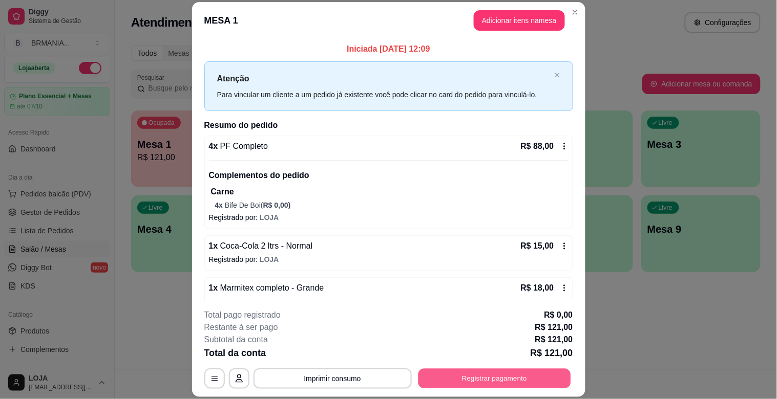
click at [476, 372] on button "Registrar pagamento" at bounding box center [494, 379] width 153 height 20
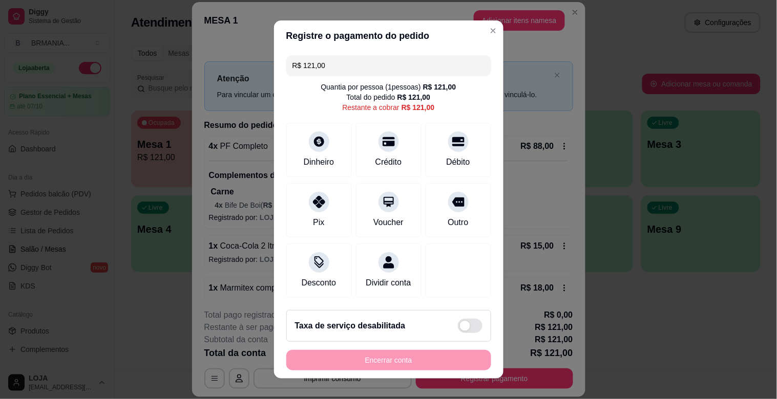
click at [330, 59] on input "R$ 121,00" at bounding box center [388, 65] width 193 height 20
click at [454, 147] on div "Débito" at bounding box center [458, 148] width 72 height 60
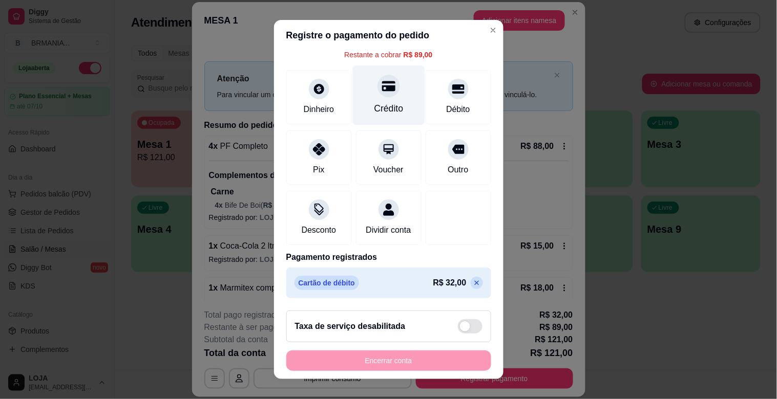
click at [389, 102] on div "Crédito" at bounding box center [388, 108] width 29 height 13
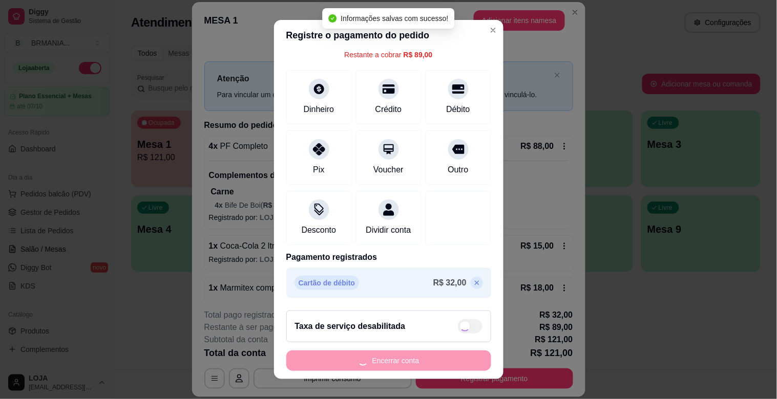
scroll to position [54, 0]
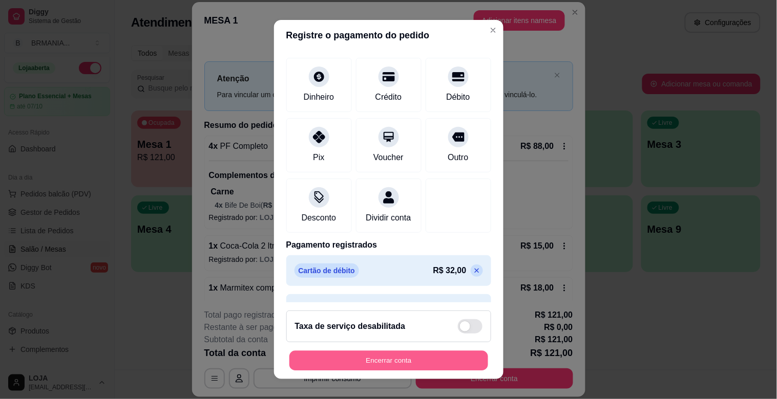
click at [406, 359] on button "Encerrar conta" at bounding box center [388, 361] width 199 height 20
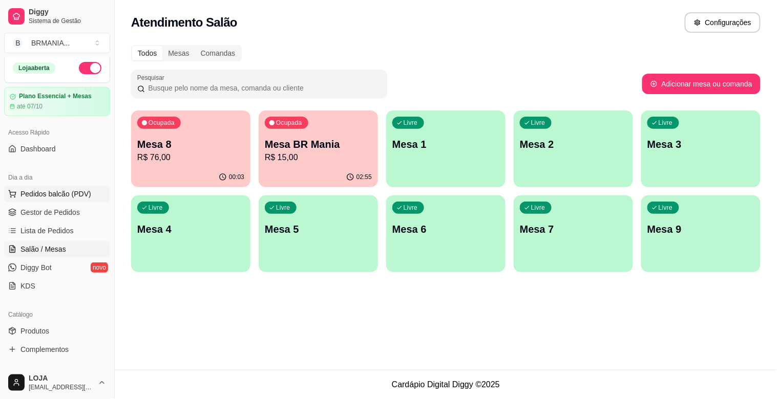
click at [83, 190] on span "Pedidos balcão (PDV)" at bounding box center [55, 194] width 71 height 10
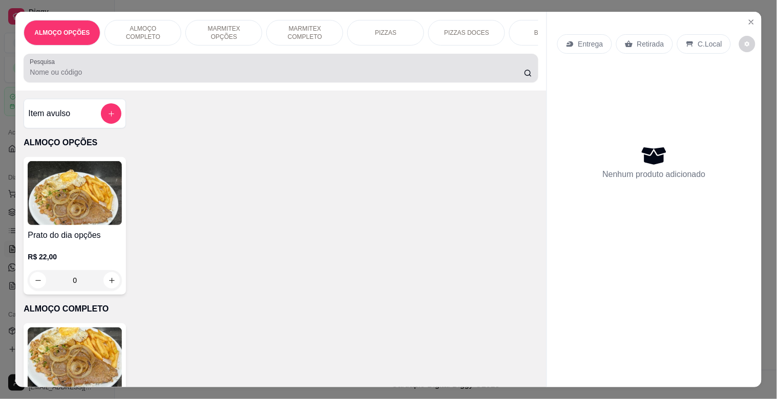
click at [238, 77] on input "Pesquisa" at bounding box center [277, 72] width 494 height 10
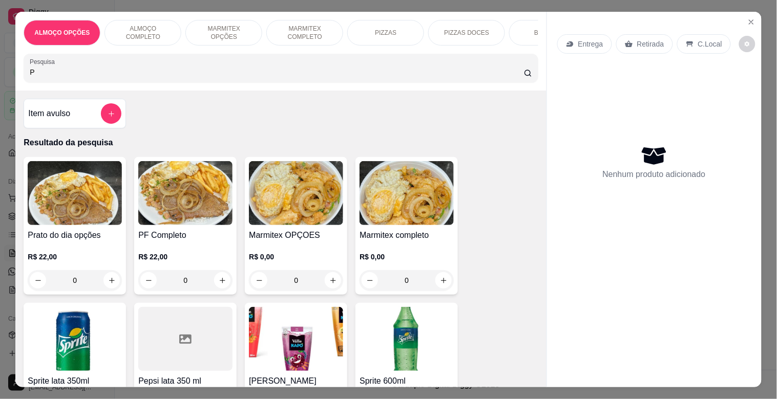
scroll to position [4, 0]
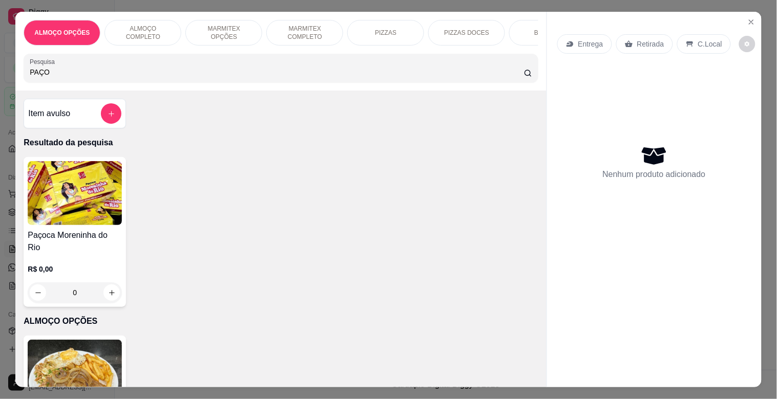
type input "PAÇO"
click at [61, 214] on img at bounding box center [75, 193] width 94 height 64
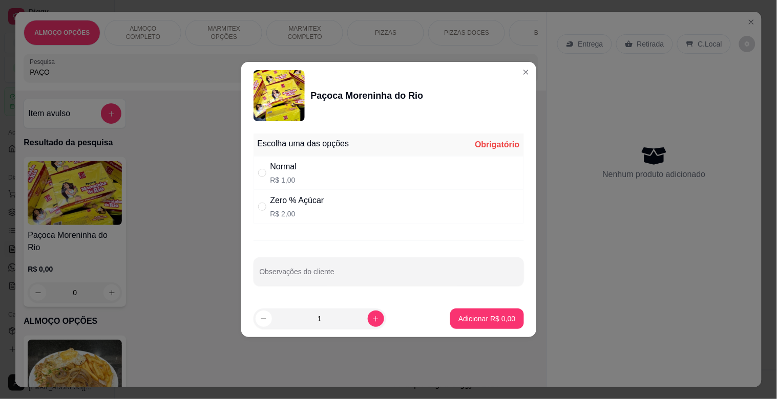
click at [335, 208] on div "Zero % Açúcar R$ 2,00" at bounding box center [388, 207] width 270 height 34
radio input "true"
click at [472, 321] on p "Adicionar R$ 2,00" at bounding box center [486, 319] width 55 height 10
type input "1"
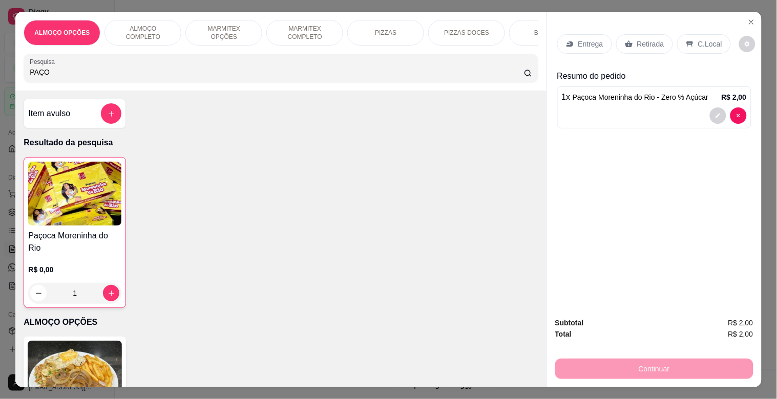
drag, startPoint x: 654, startPoint y: 24, endPoint x: 653, endPoint y: 32, distance: 8.3
click at [654, 26] on div "Entrega Retirada C.Local" at bounding box center [654, 44] width 194 height 36
click at [653, 34] on div "Retirada" at bounding box center [644, 43] width 57 height 19
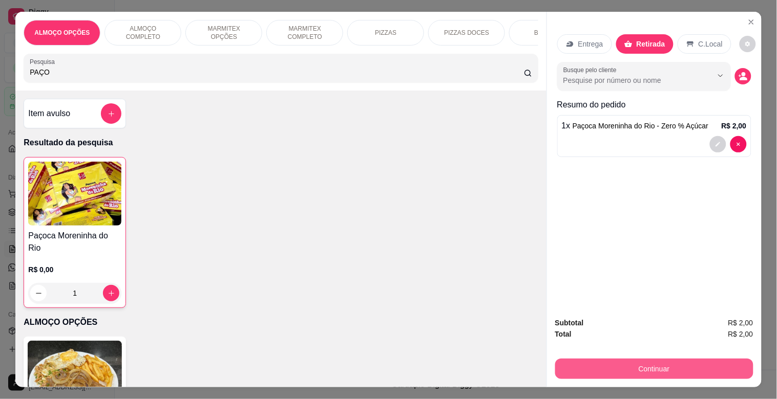
click at [635, 367] on button "Continuar" at bounding box center [654, 369] width 198 height 20
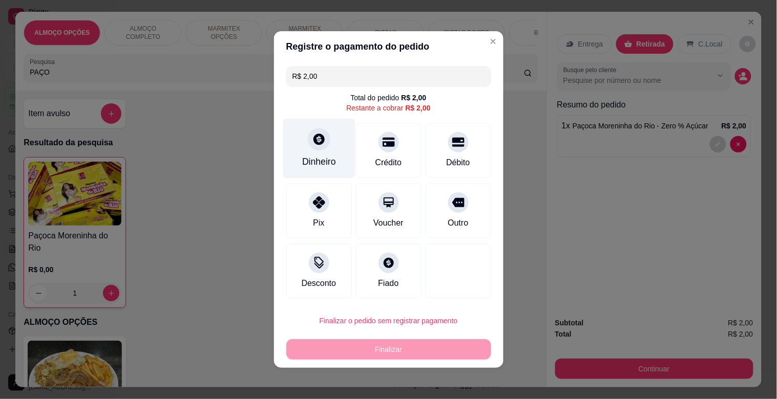
click at [306, 152] on div "Dinheiro" at bounding box center [319, 149] width 72 height 60
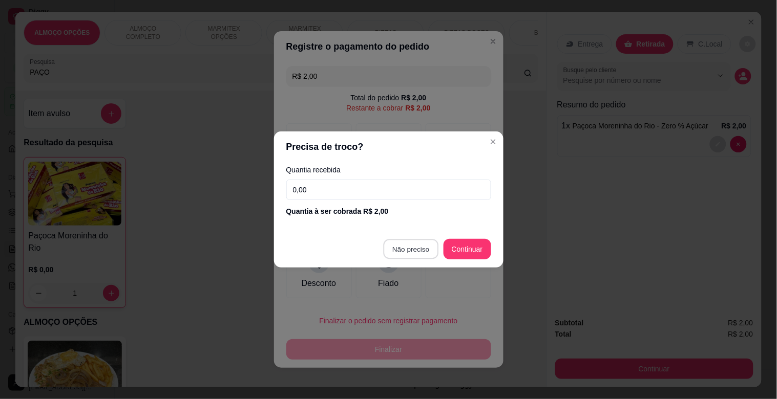
type input "R$ 0,00"
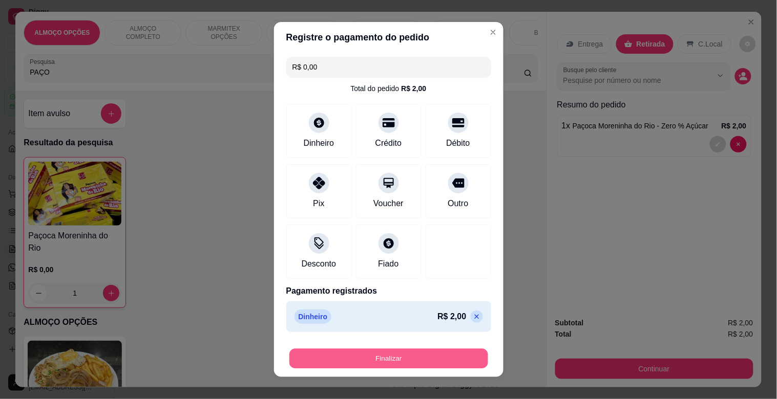
click at [401, 355] on button "Finalizar" at bounding box center [388, 359] width 199 height 20
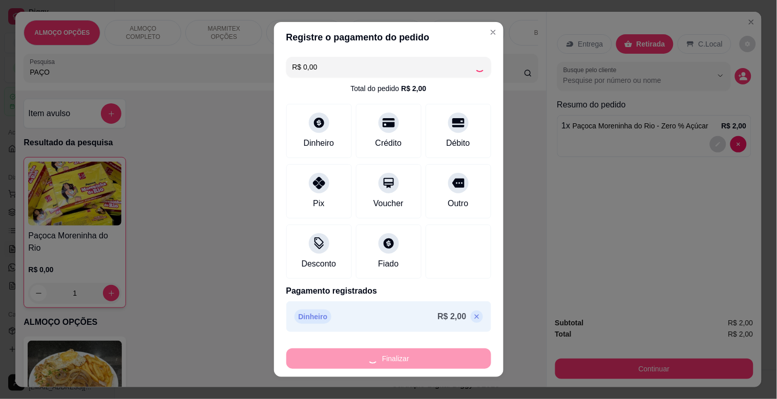
type input "0"
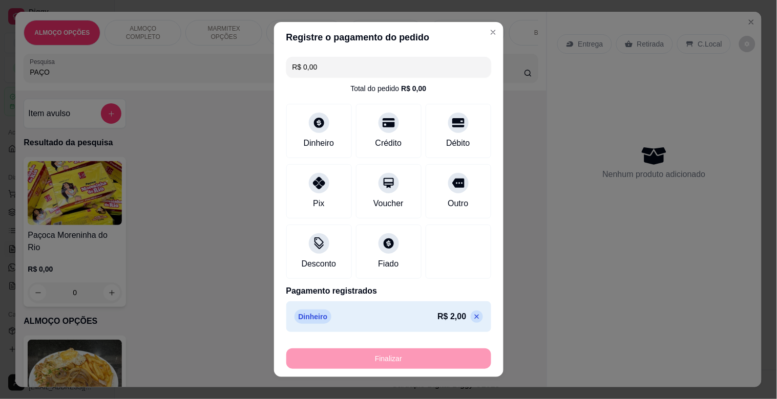
type input "-R$ 2,00"
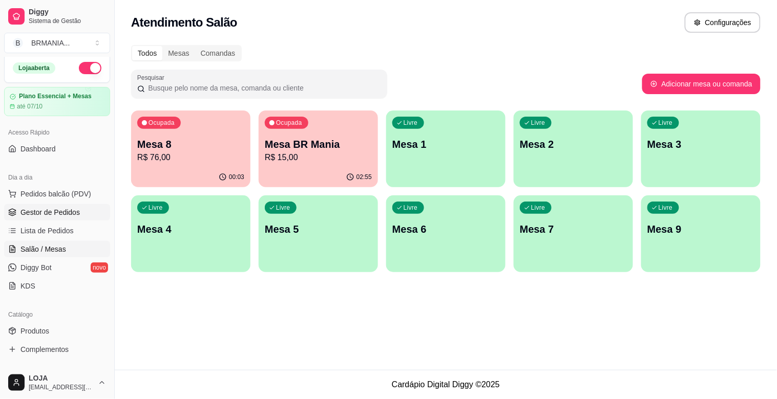
click at [73, 203] on ul "Pedidos balcão (PDV) Gestor de Pedidos Lista de Pedidos Salão / Mesas Diggy Bot…" at bounding box center [57, 240] width 106 height 109
click at [73, 205] on link "Gestor de Pedidos" at bounding box center [57, 212] width 106 height 16
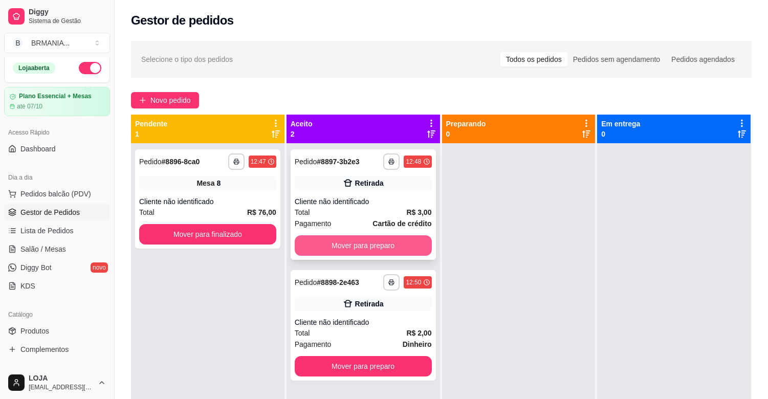
click at [391, 197] on div "Cliente não identificado" at bounding box center [363, 202] width 137 height 10
click at [329, 239] on button "Mover para preparo" at bounding box center [363, 246] width 133 height 20
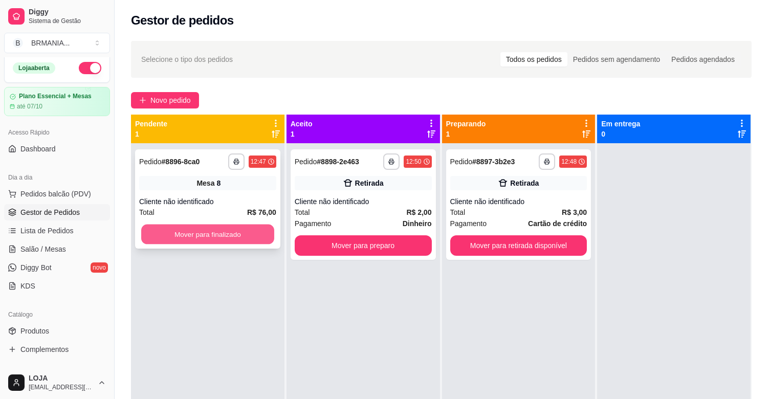
click at [232, 228] on button "Mover para finalizado" at bounding box center [207, 235] width 133 height 20
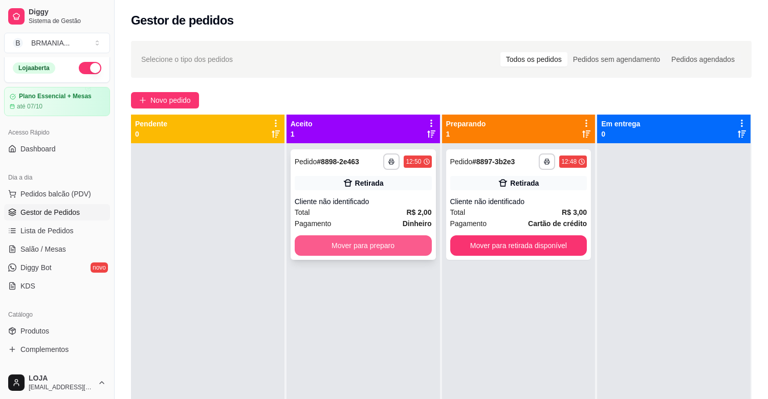
click at [411, 250] on button "Mover para preparo" at bounding box center [363, 246] width 137 height 20
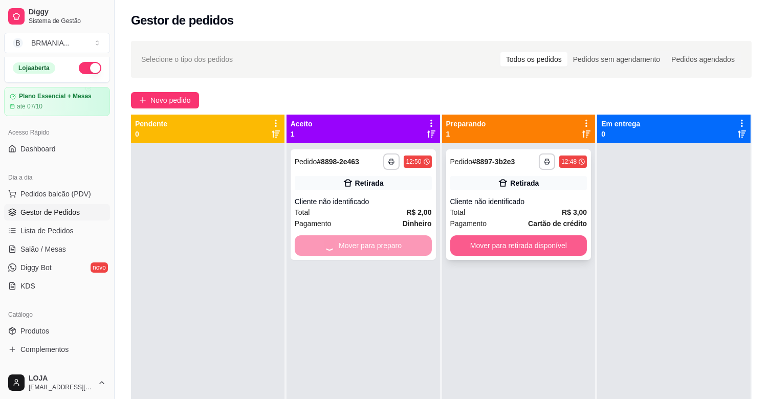
click at [499, 251] on button "Mover para retirada disponível" at bounding box center [519, 246] width 137 height 20
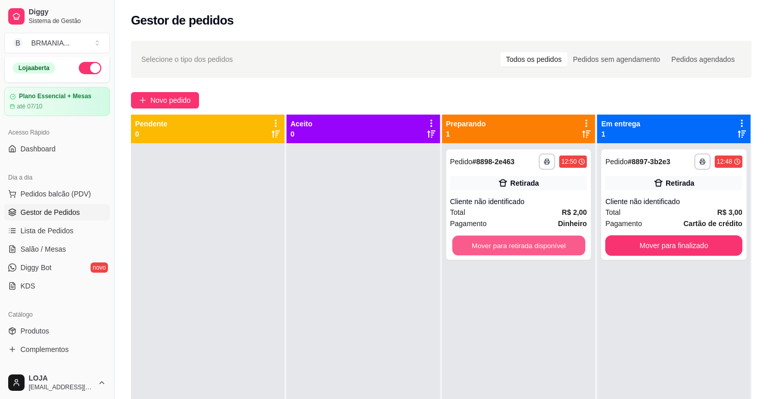
click at [499, 251] on button "Mover para retirada disponível" at bounding box center [519, 246] width 133 height 20
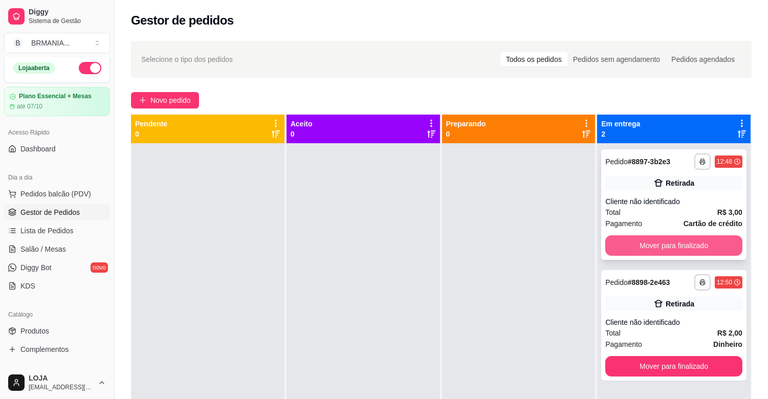
click at [608, 246] on button "Mover para finalizado" at bounding box center [674, 246] width 137 height 20
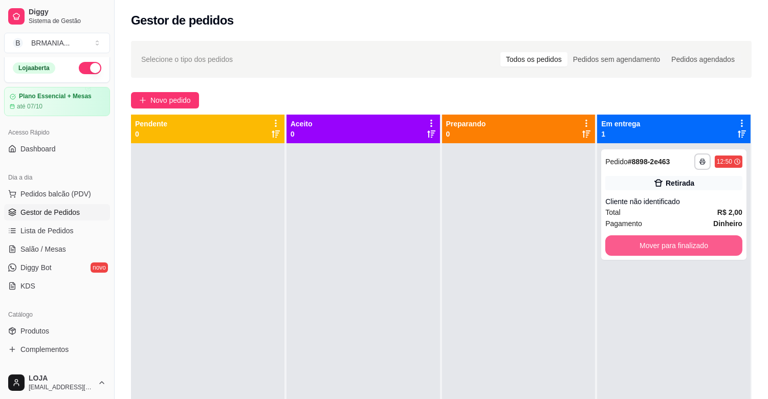
click at [610, 246] on button "Mover para finalizado" at bounding box center [674, 246] width 137 height 20
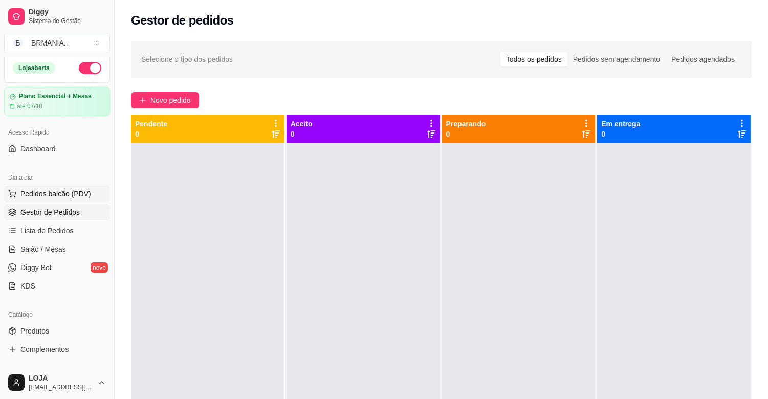
click at [72, 190] on span "Pedidos balcão (PDV)" at bounding box center [55, 194] width 71 height 10
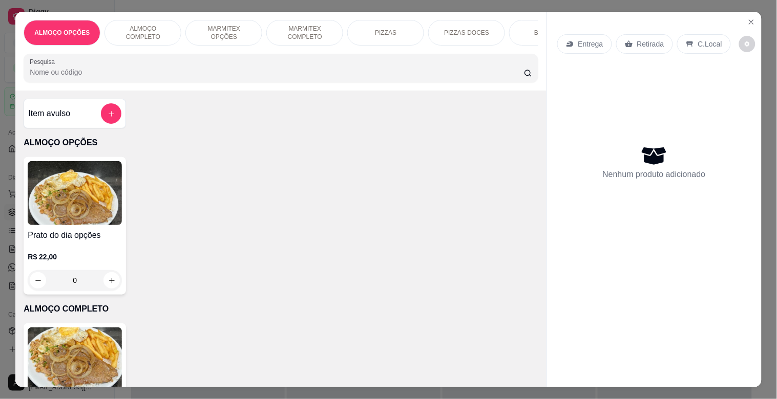
click at [232, 77] on input "Pesquisa" at bounding box center [277, 72] width 494 height 10
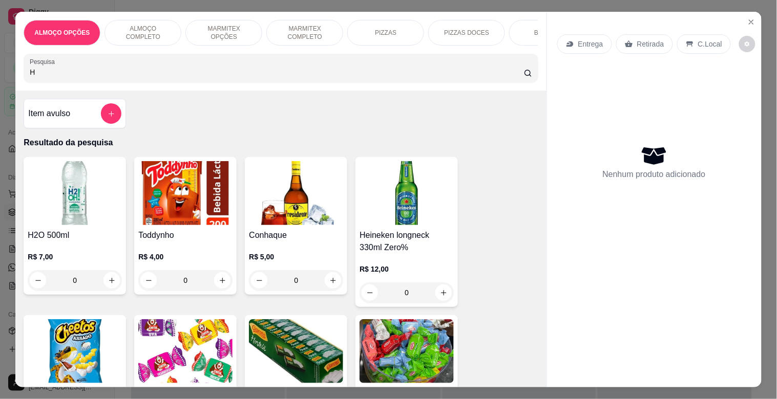
type input "H"
click at [106, 217] on img at bounding box center [75, 193] width 94 height 64
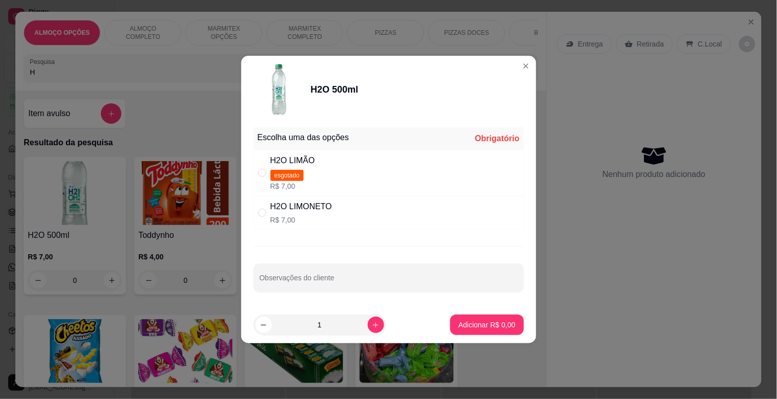
click at [388, 224] on div "H2O LIMONETO R$ 7,00" at bounding box center [388, 213] width 270 height 34
radio input "true"
click at [498, 317] on button "Adicionar R$ 7,00" at bounding box center [486, 325] width 71 height 20
type input "1"
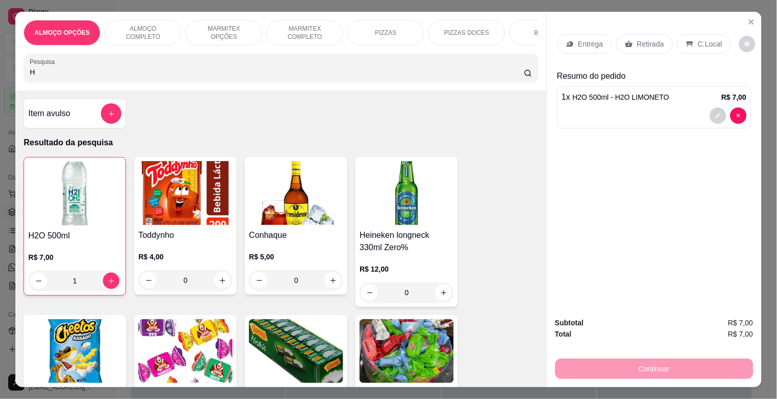
click at [645, 39] on p "Retirada" at bounding box center [650, 44] width 27 height 10
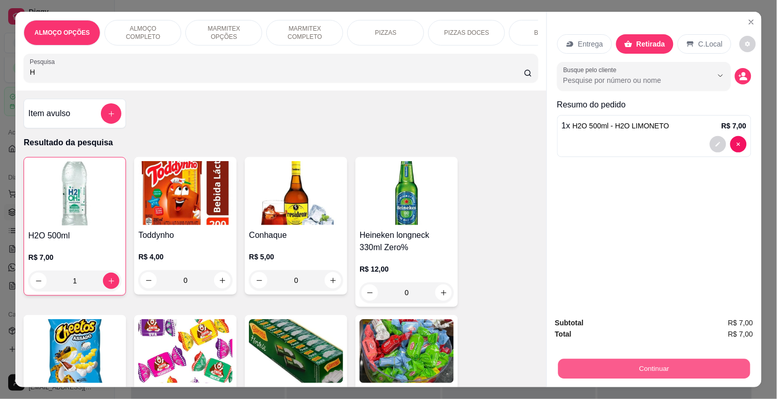
click at [655, 369] on button "Continuar" at bounding box center [654, 369] width 192 height 20
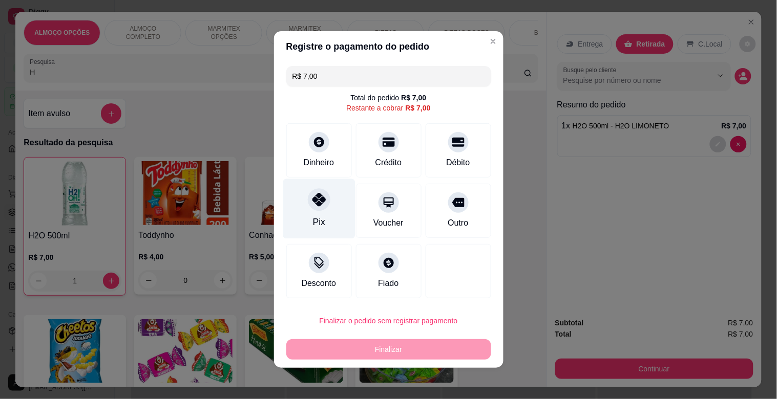
click at [312, 206] on icon at bounding box center [318, 199] width 13 height 13
type input "R$ 0,00"
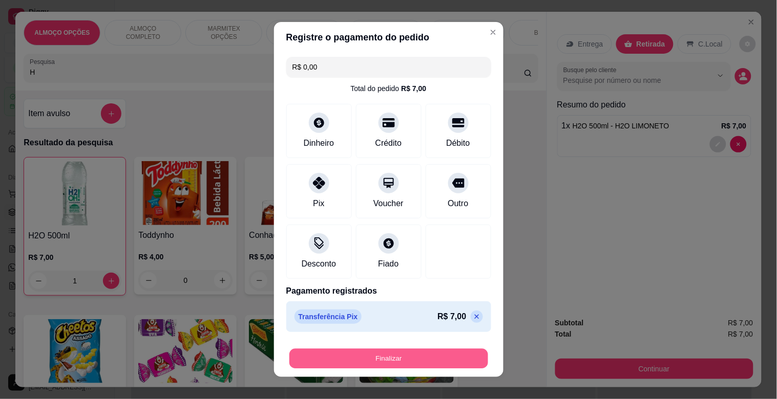
click at [393, 355] on button "Finalizar" at bounding box center [388, 359] width 199 height 20
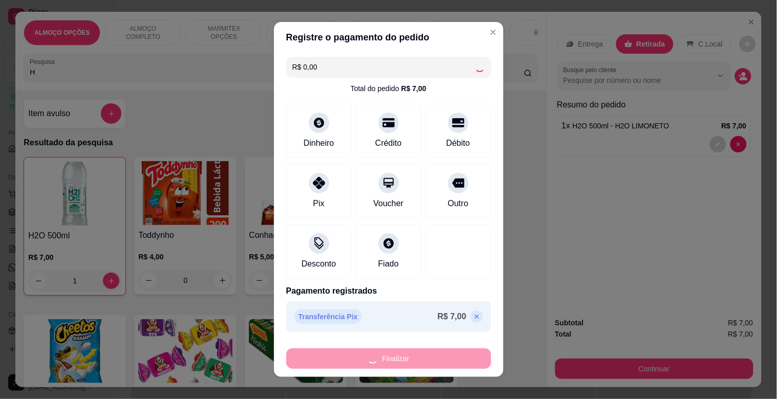
type input "0"
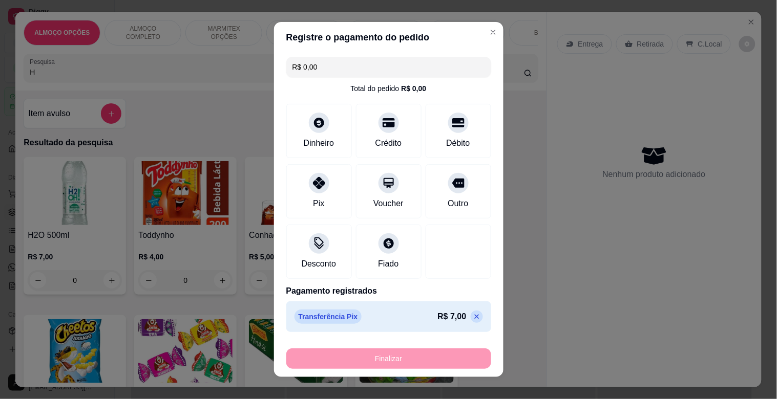
type input "-R$ 7,00"
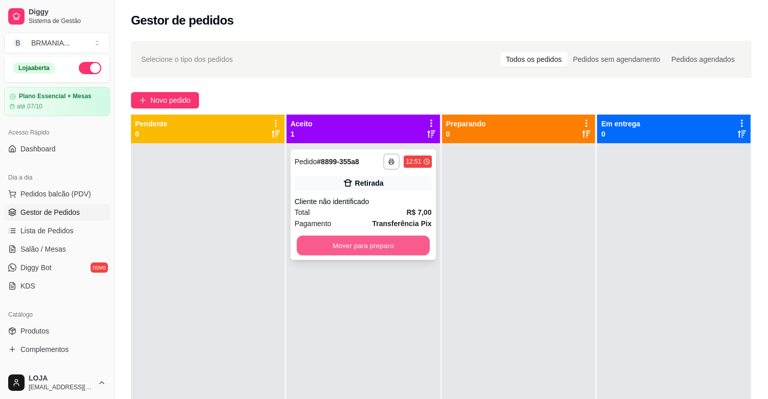
click at [397, 238] on button "Mover para preparo" at bounding box center [363, 246] width 133 height 20
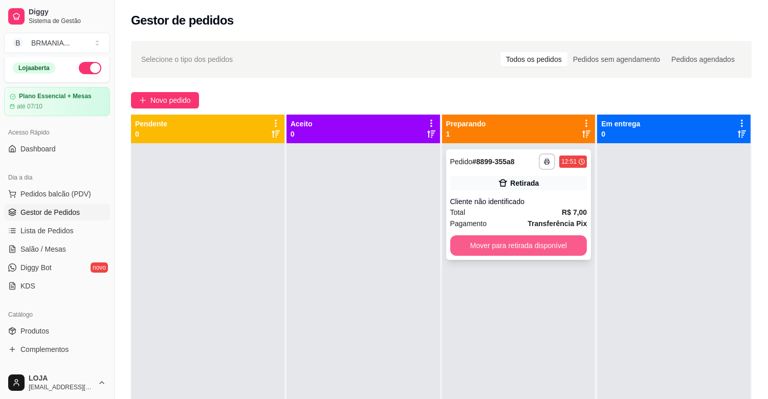
click at [461, 248] on button "Mover para retirada disponível" at bounding box center [519, 246] width 137 height 20
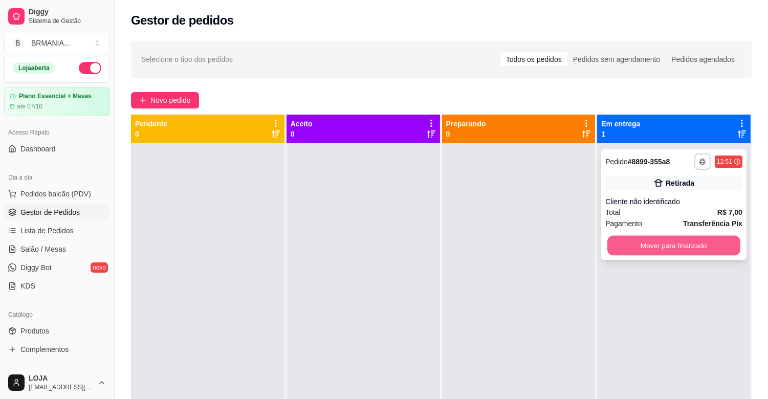
click at [637, 244] on button "Mover para finalizado" at bounding box center [674, 246] width 133 height 20
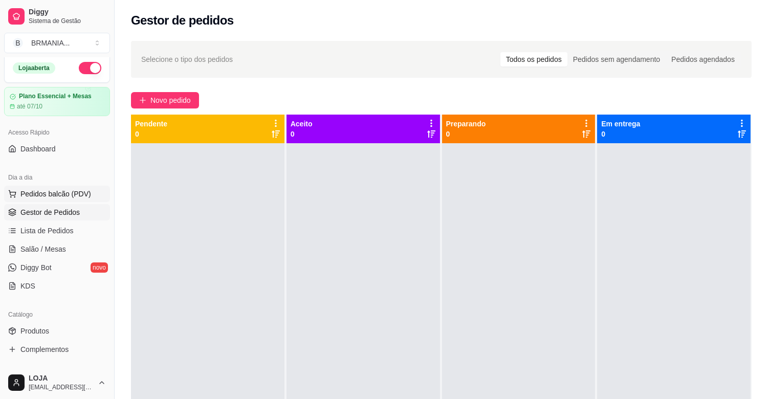
click at [56, 194] on span "Pedidos balcão (PDV)" at bounding box center [55, 194] width 71 height 10
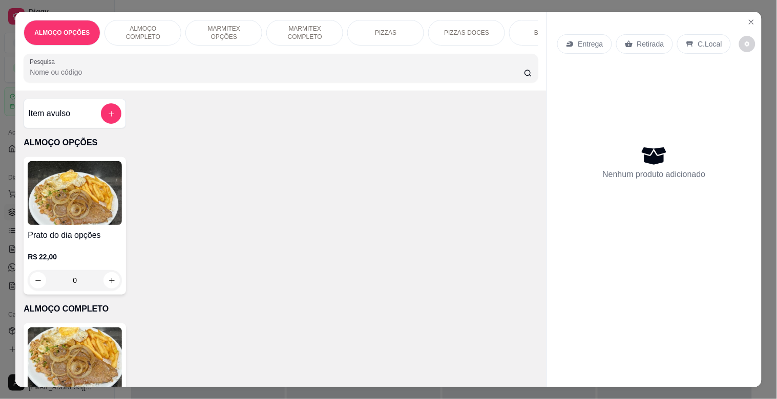
click at [310, 29] on p "MARMITEX COMPLETO" at bounding box center [304, 33] width 59 height 16
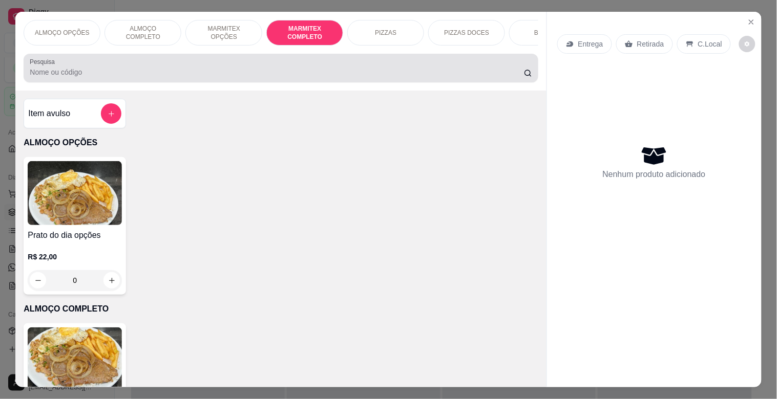
scroll to position [25, 0]
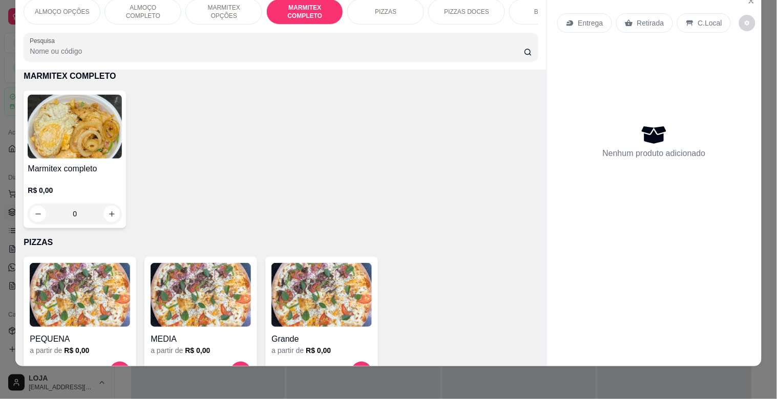
click at [70, 166] on h4 "Marmitex completo" at bounding box center [75, 169] width 94 height 12
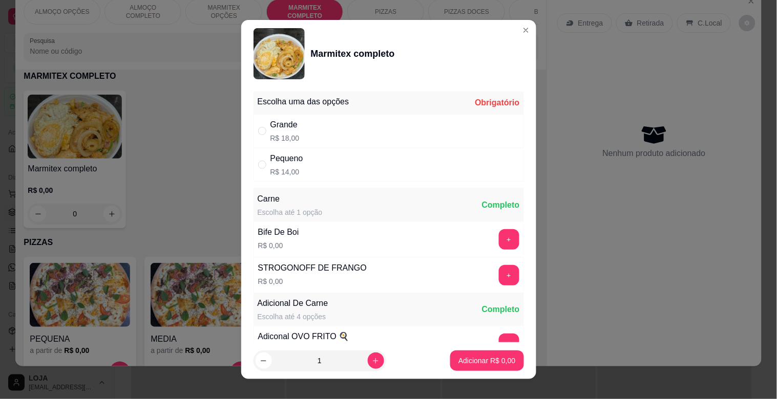
drag, startPoint x: 313, startPoint y: 130, endPoint x: 329, endPoint y: 131, distance: 15.9
click at [320, 130] on div "Grande R$ 18,00" at bounding box center [388, 131] width 270 height 34
radio input "true"
click at [499, 238] on button "+" at bounding box center [509, 239] width 20 height 20
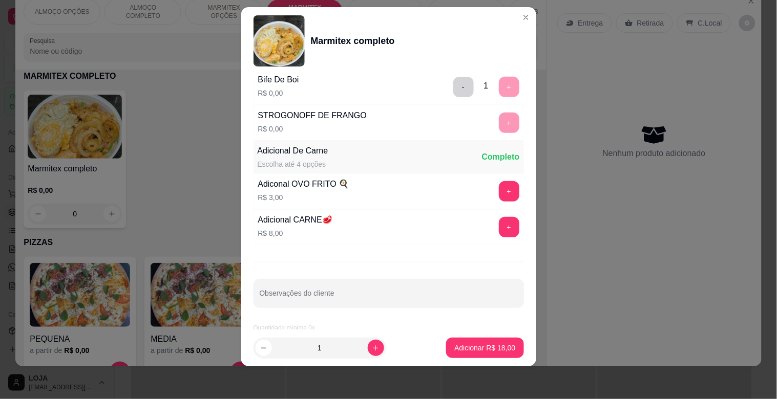
scroll to position [143, 0]
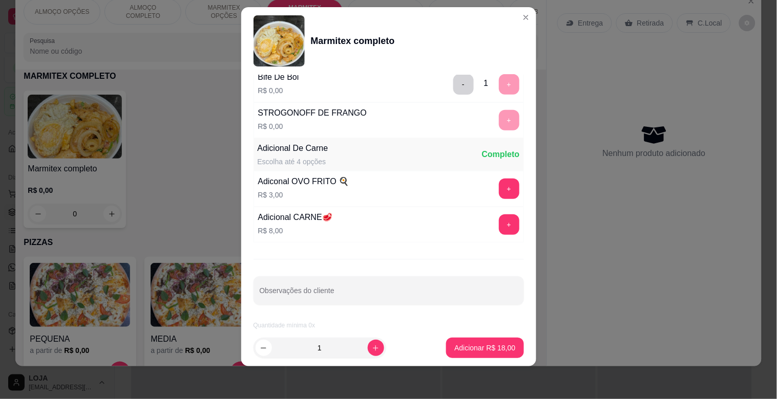
click at [472, 358] on footer "1 Adicionar R$ 18,00" at bounding box center [388, 348] width 295 height 37
click at [473, 345] on p "Adicionar R$ 18,00" at bounding box center [484, 348] width 61 height 10
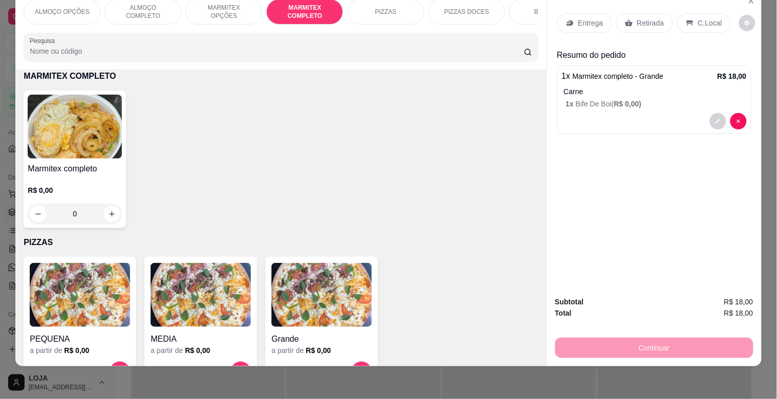
click at [651, 13] on div "Retirada" at bounding box center [644, 22] width 57 height 19
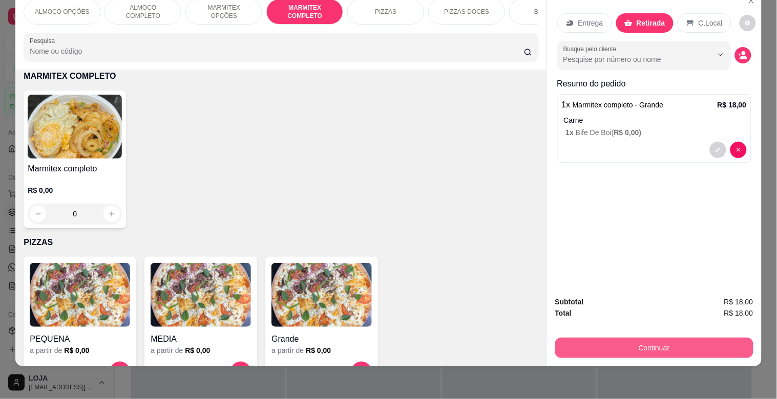
click at [627, 338] on button "Continuar" at bounding box center [654, 348] width 198 height 20
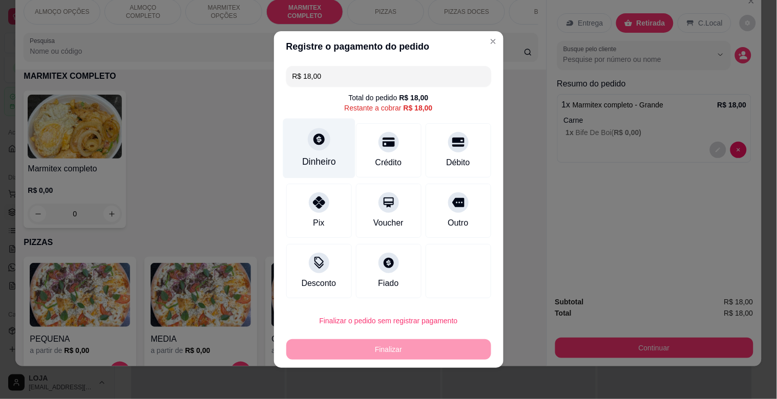
click at [314, 164] on div "Dinheiro" at bounding box center [319, 161] width 34 height 13
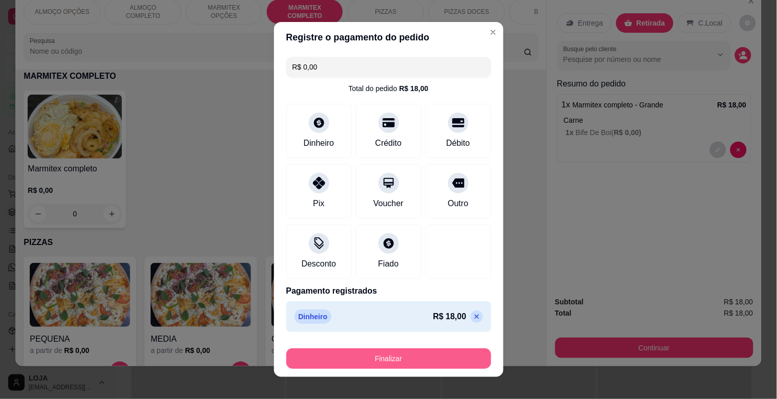
click at [372, 358] on button "Finalizar" at bounding box center [388, 359] width 205 height 20
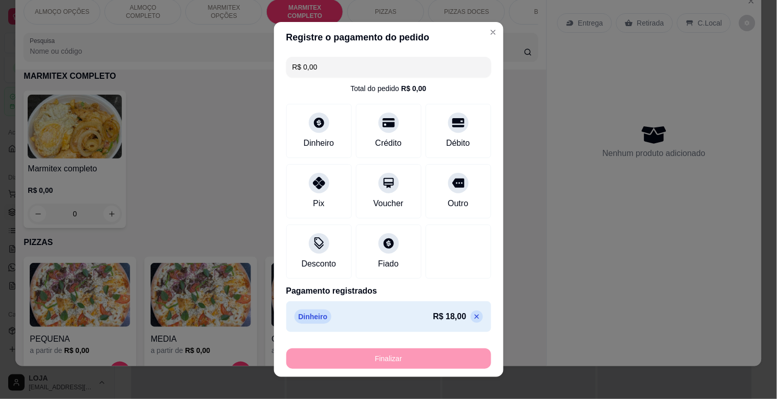
type input "-R$ 18,00"
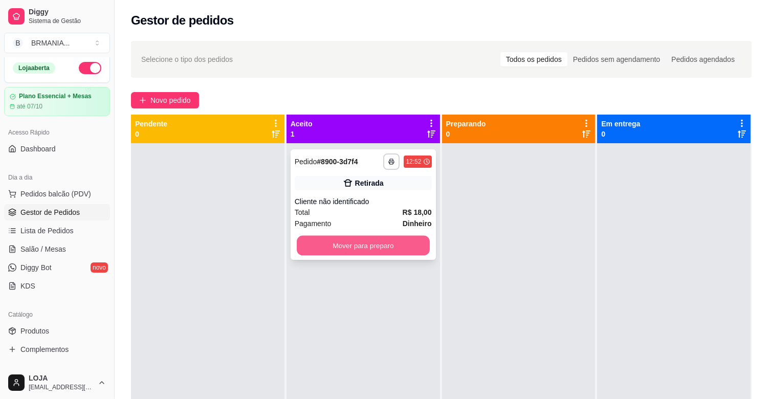
click at [352, 247] on button "Mover para preparo" at bounding box center [363, 246] width 133 height 20
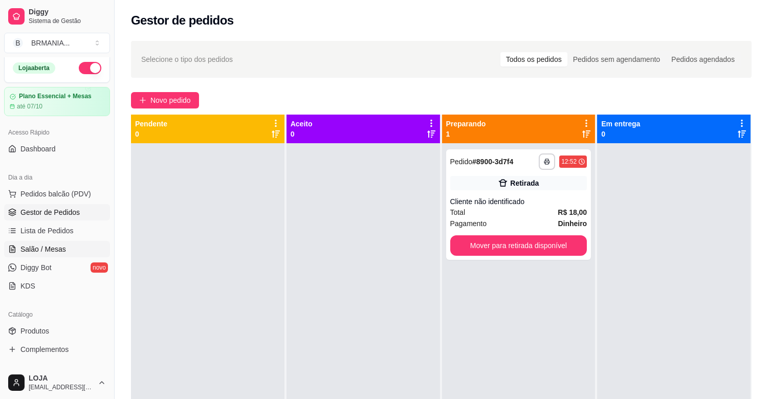
click at [51, 249] on span "Salão / Mesas" at bounding box center [43, 249] width 46 height 10
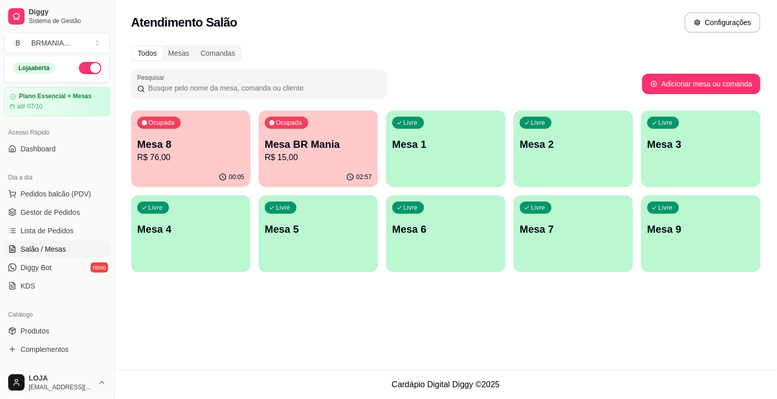
click at [181, 160] on p "R$ 76,00" at bounding box center [190, 158] width 107 height 12
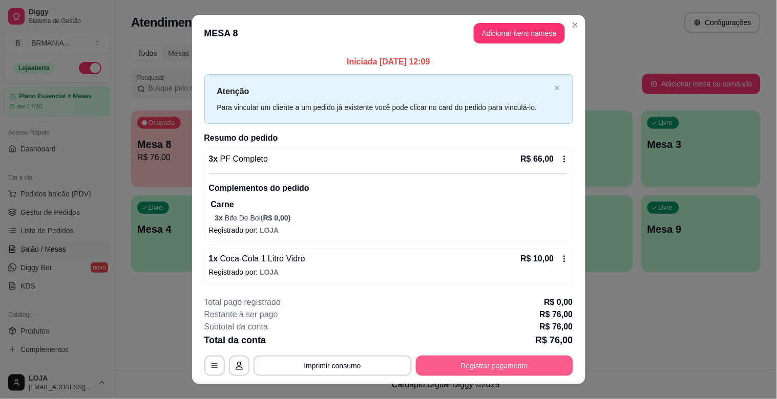
click at [523, 361] on button "Registrar pagamento" at bounding box center [494, 366] width 157 height 20
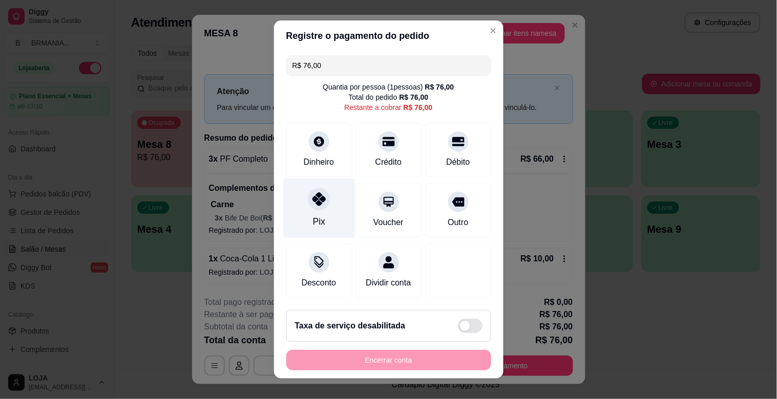
click at [309, 210] on div "Pix" at bounding box center [319, 209] width 72 height 60
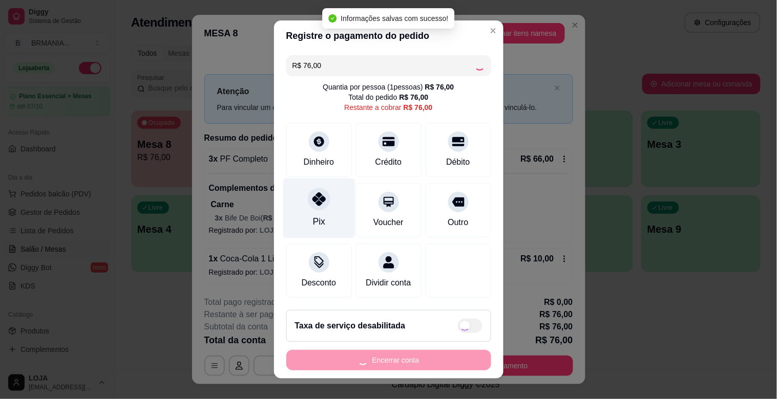
type input "R$ 0,00"
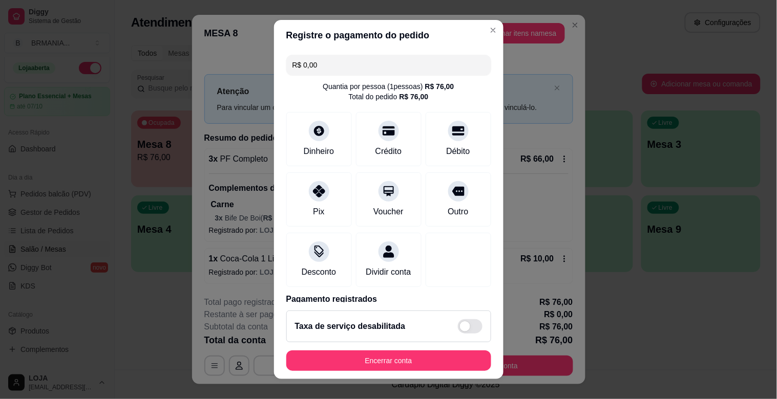
scroll to position [54, 0]
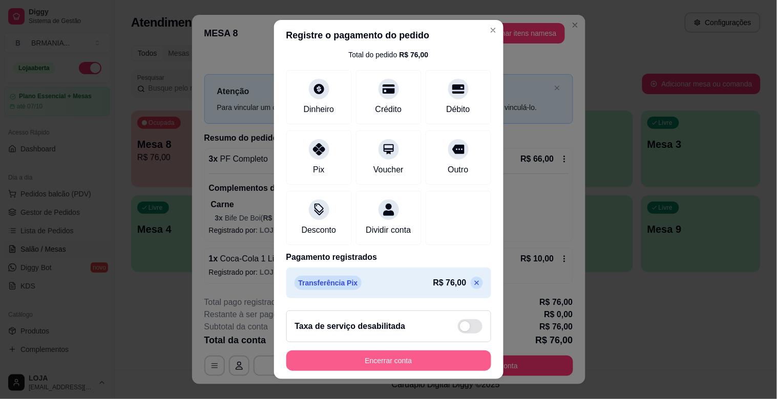
click at [393, 362] on button "Encerrar conta" at bounding box center [388, 361] width 205 height 20
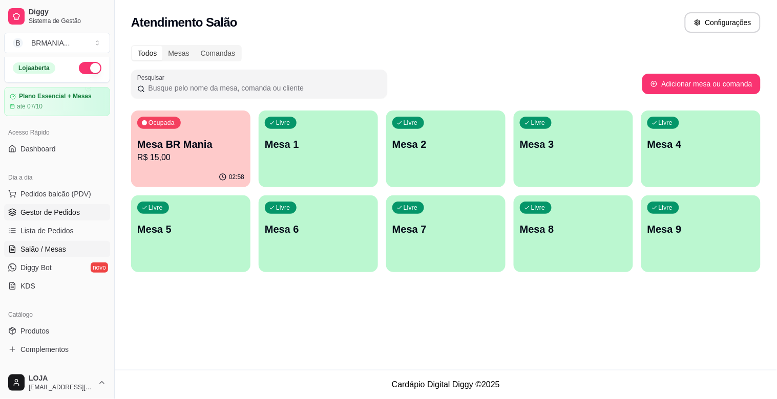
click at [56, 219] on link "Gestor de Pedidos" at bounding box center [57, 212] width 106 height 16
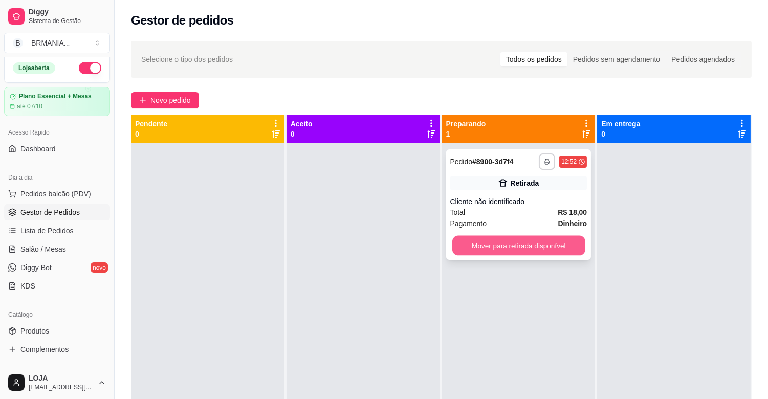
click at [521, 243] on button "Mover para retirada disponível" at bounding box center [519, 246] width 133 height 20
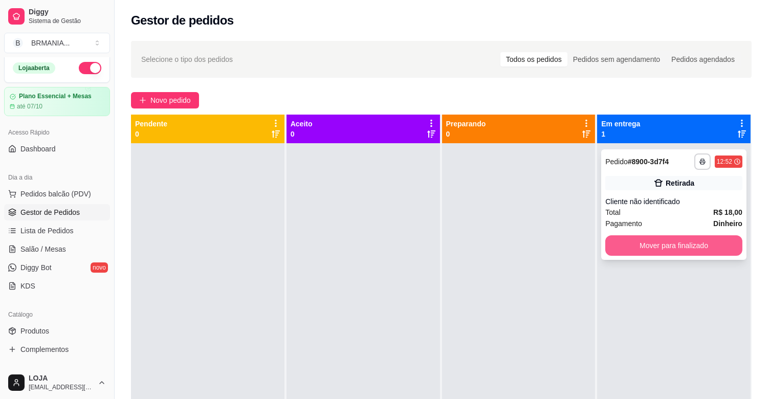
click at [644, 244] on button "Mover para finalizado" at bounding box center [674, 246] width 137 height 20
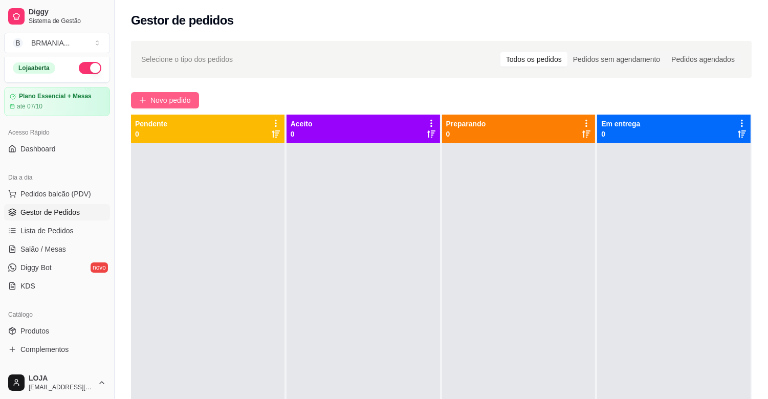
click at [182, 98] on span "Novo pedido" at bounding box center [171, 100] width 40 height 11
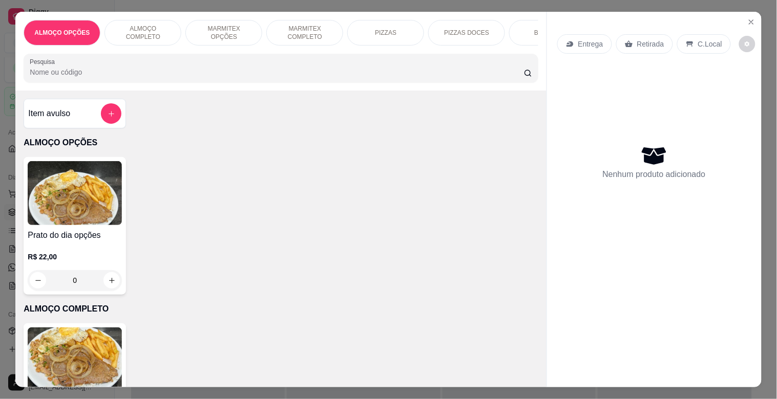
scroll to position [0, 451]
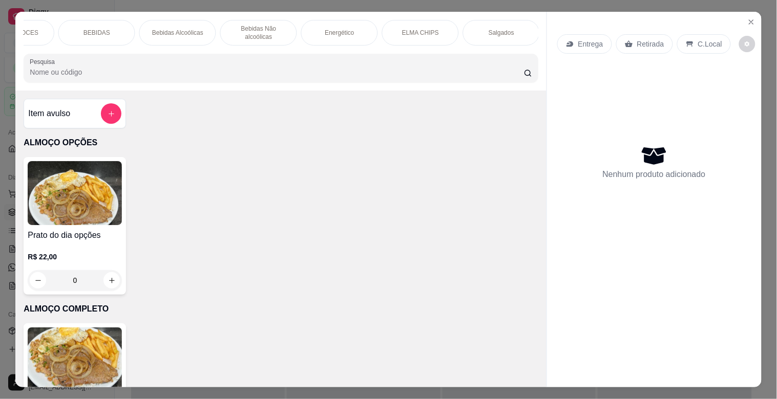
click at [110, 26] on div "BEBIDAS" at bounding box center [96, 33] width 77 height 26
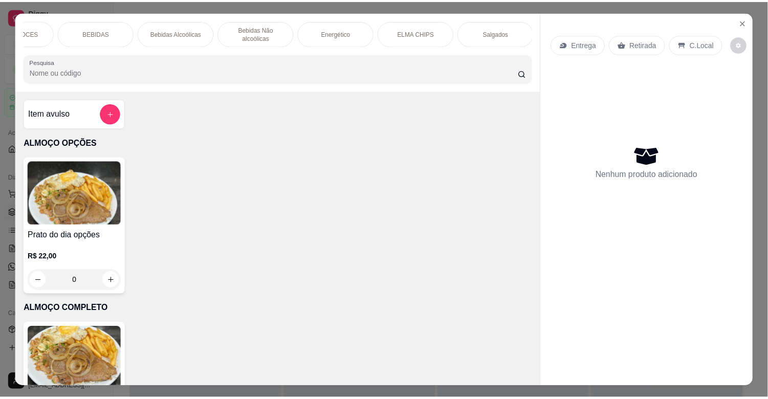
scroll to position [25, 0]
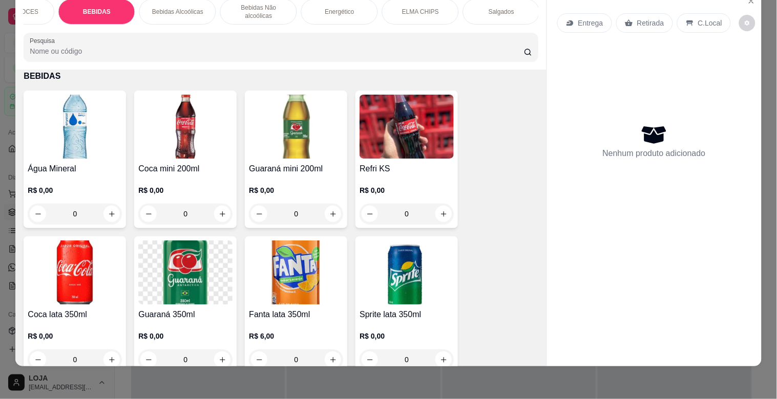
click at [95, 125] on img at bounding box center [75, 127] width 94 height 64
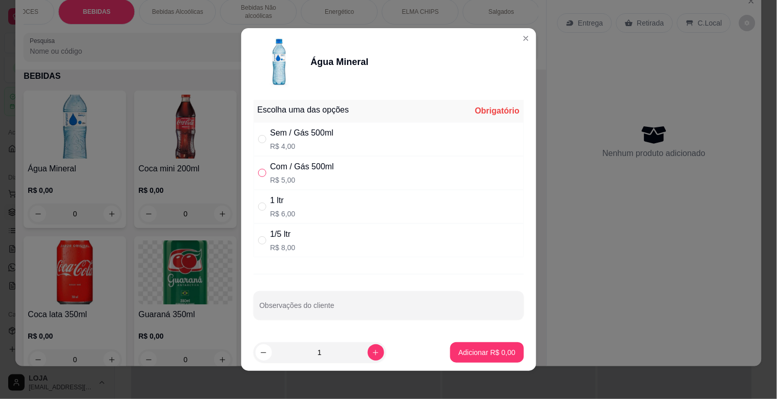
click at [258, 172] on input "" at bounding box center [262, 173] width 8 height 8
radio input "true"
click at [472, 349] on p "Adicionar R$ 5,00" at bounding box center [486, 353] width 57 height 10
type input "1"
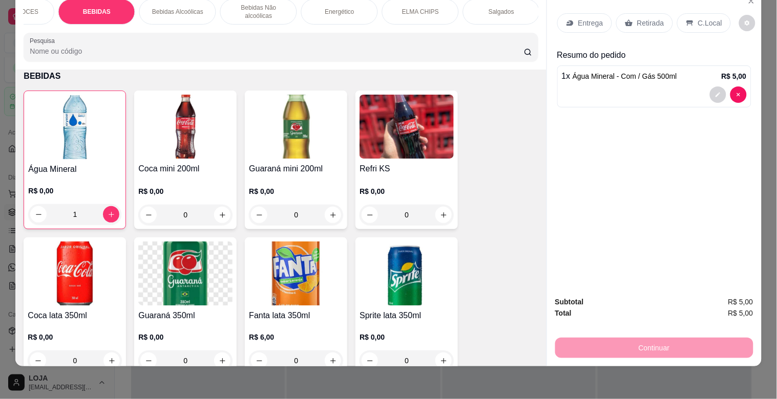
click at [685, 19] on div "C.Local" at bounding box center [704, 22] width 54 height 19
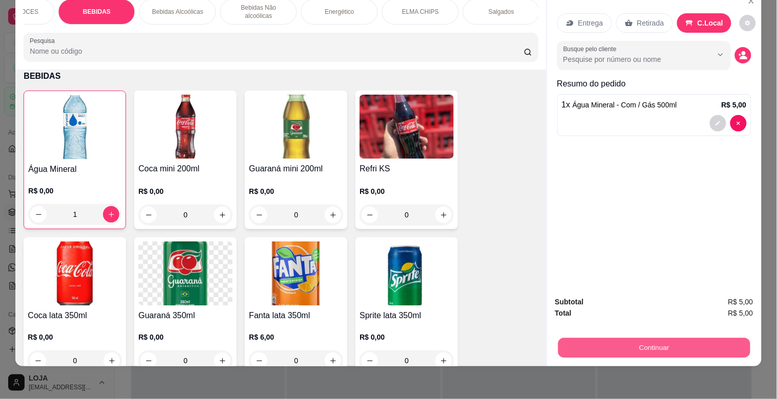
click at [627, 344] on button "Continuar" at bounding box center [654, 348] width 192 height 20
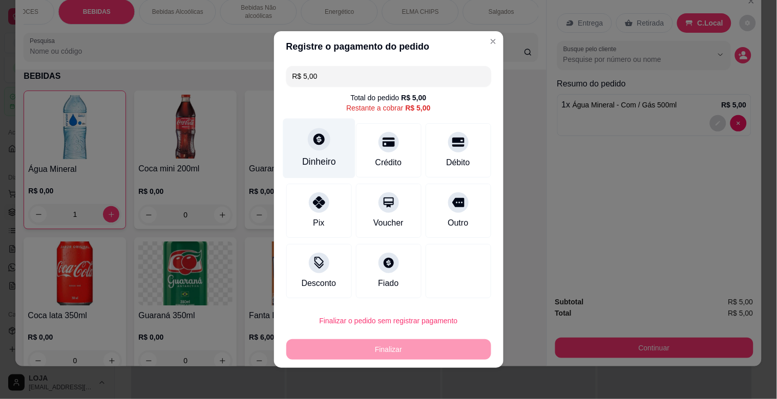
click at [314, 157] on div "Dinheiro" at bounding box center [319, 161] width 34 height 13
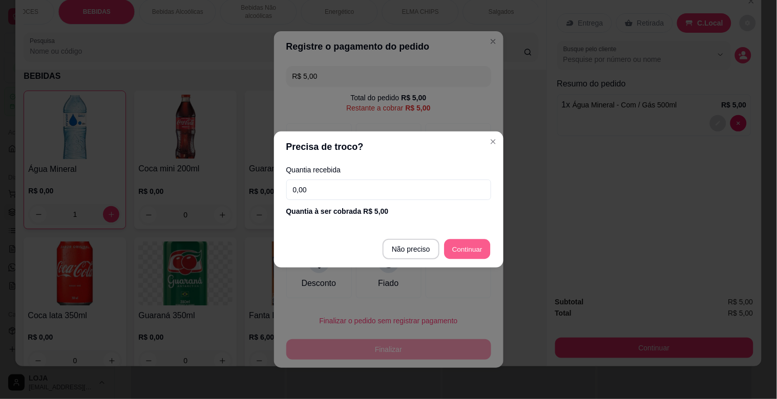
type input "R$ 0,00"
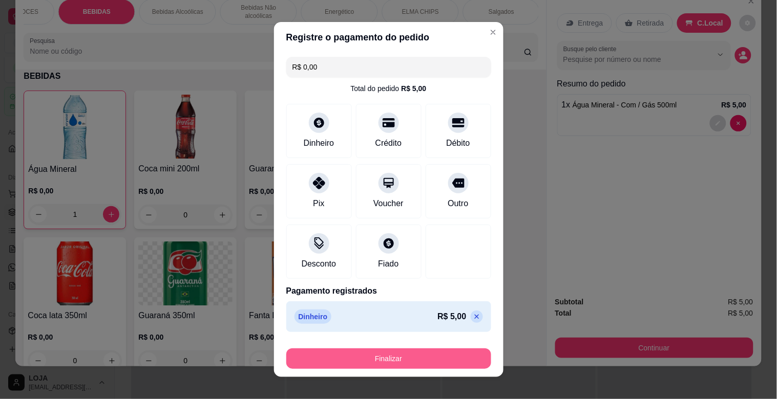
click at [396, 362] on button "Finalizar" at bounding box center [388, 359] width 205 height 20
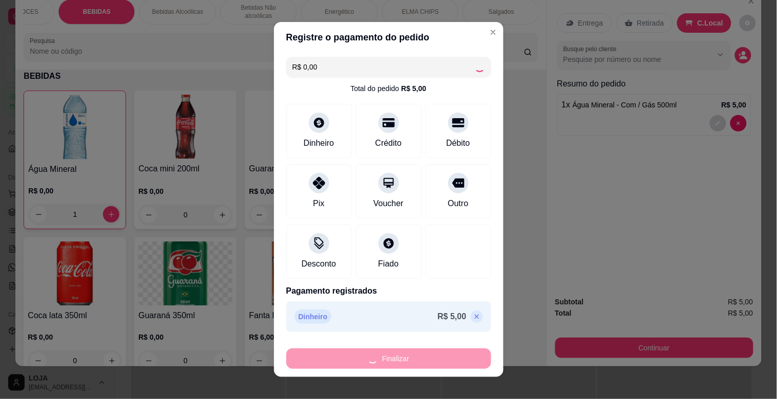
type input "0"
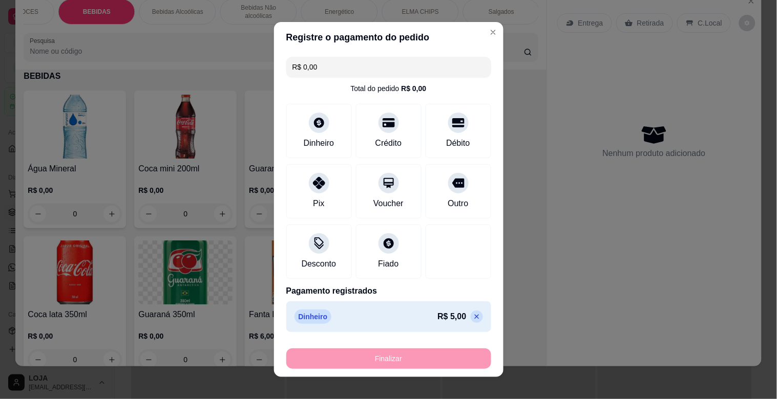
type input "-R$ 5,00"
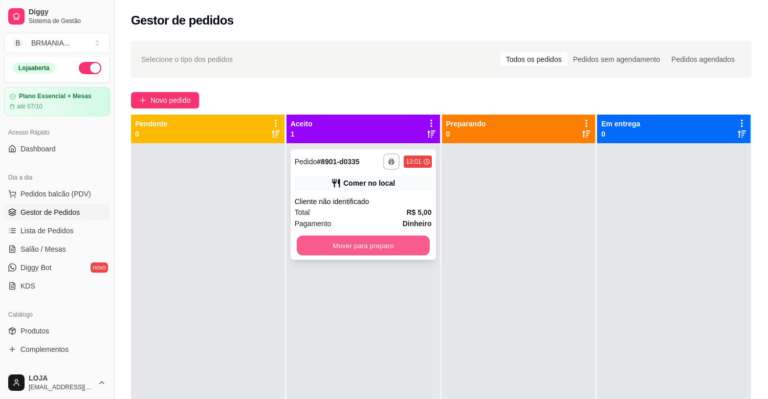
click at [409, 247] on button "Mover para preparo" at bounding box center [363, 246] width 133 height 20
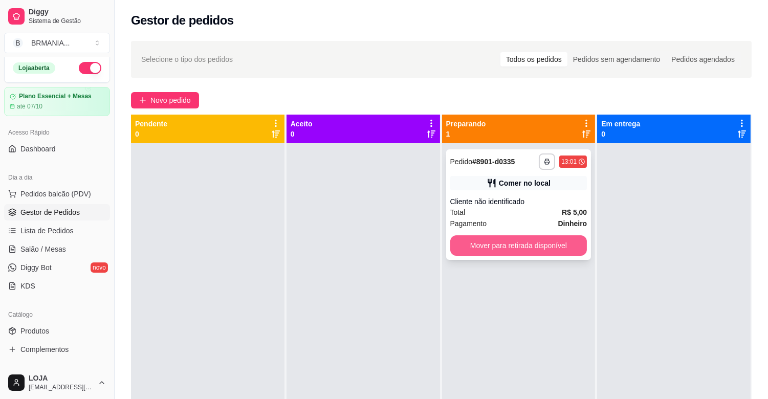
click at [483, 245] on button "Mover para retirada disponível" at bounding box center [519, 246] width 137 height 20
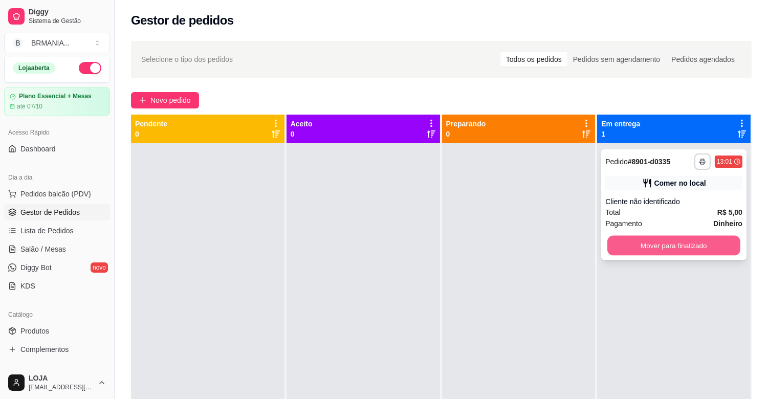
click at [625, 253] on button "Mover para finalizado" at bounding box center [674, 246] width 133 height 20
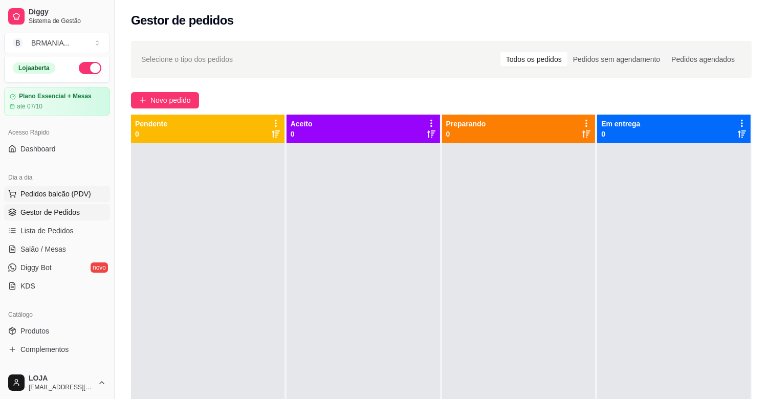
click at [67, 193] on span "Pedidos balcão (PDV)" at bounding box center [55, 194] width 71 height 10
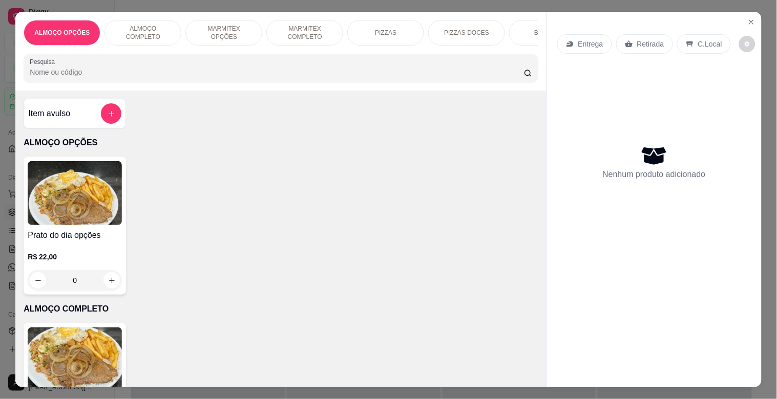
click at [515, 31] on div "BEBIDAS" at bounding box center [547, 33] width 77 height 26
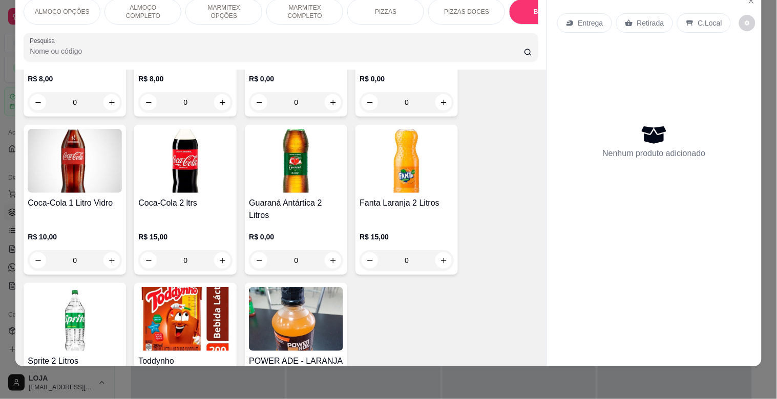
scroll to position [1754, 0]
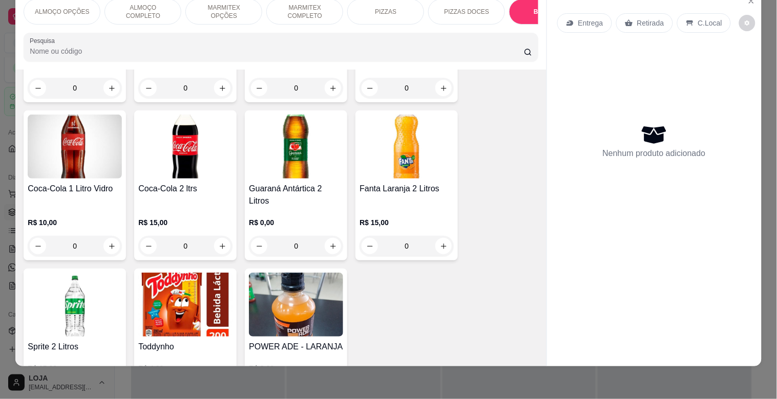
click at [200, 162] on img at bounding box center [185, 147] width 94 height 64
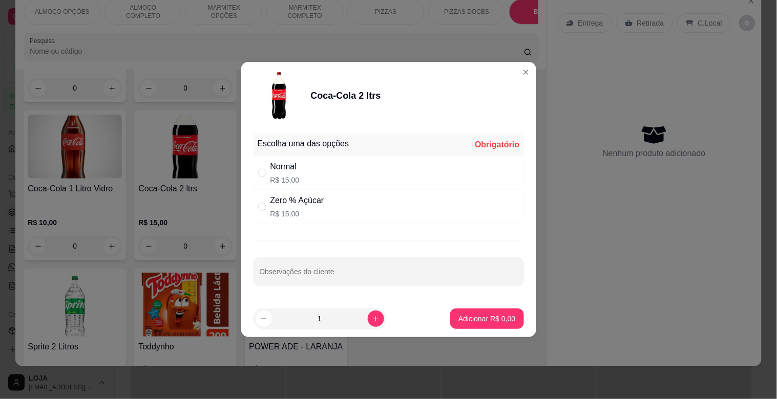
click at [296, 180] on p "R$ 15,00" at bounding box center [284, 180] width 29 height 10
radio input "true"
click at [480, 316] on p "Adicionar R$ 15,00" at bounding box center [484, 319] width 61 height 10
type input "1"
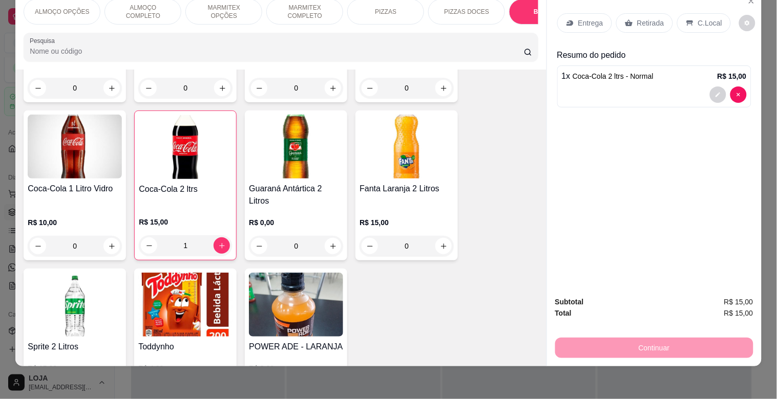
click at [304, 7] on p "MARMITEX COMPLETO" at bounding box center [304, 12] width 59 height 16
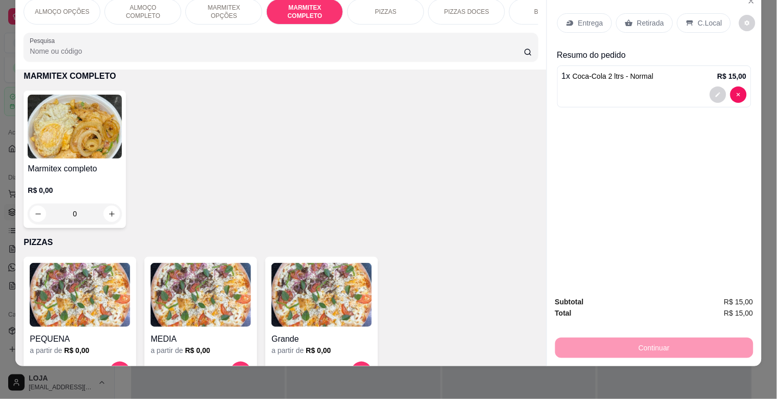
click at [114, 126] on img at bounding box center [75, 127] width 94 height 64
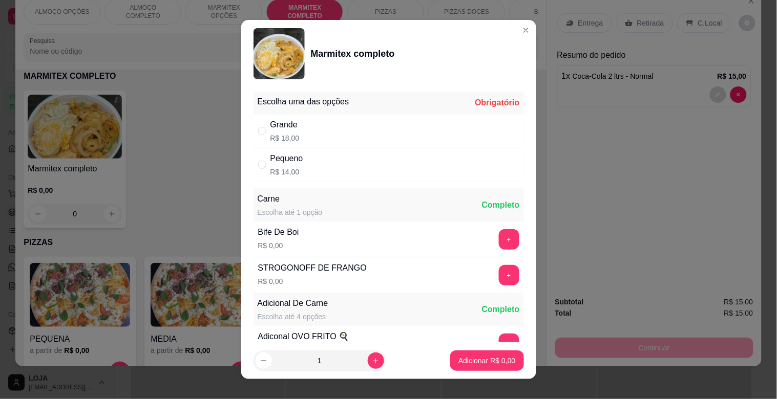
drag, startPoint x: 268, startPoint y: 160, endPoint x: 297, endPoint y: 187, distance: 39.9
click at [270, 160] on div "Pequeno" at bounding box center [286, 159] width 33 height 12
radio input "true"
click at [463, 361] on p "Adicionar R$ 14,00" at bounding box center [484, 361] width 59 height 10
type input "1"
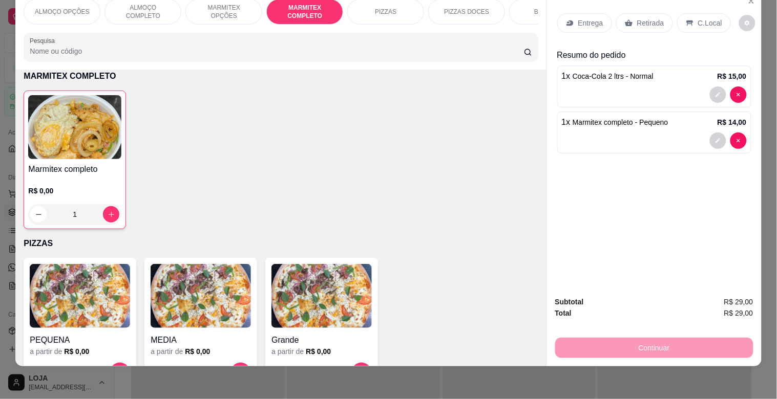
click at [700, 18] on p "C.Local" at bounding box center [710, 23] width 24 height 10
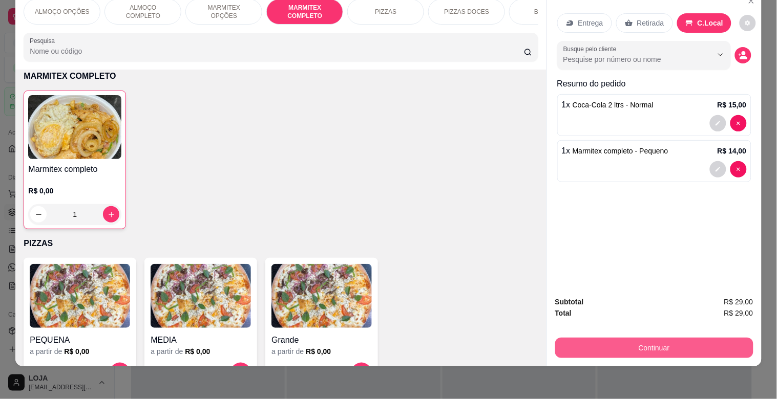
click at [633, 347] on button "Continuar" at bounding box center [654, 348] width 198 height 20
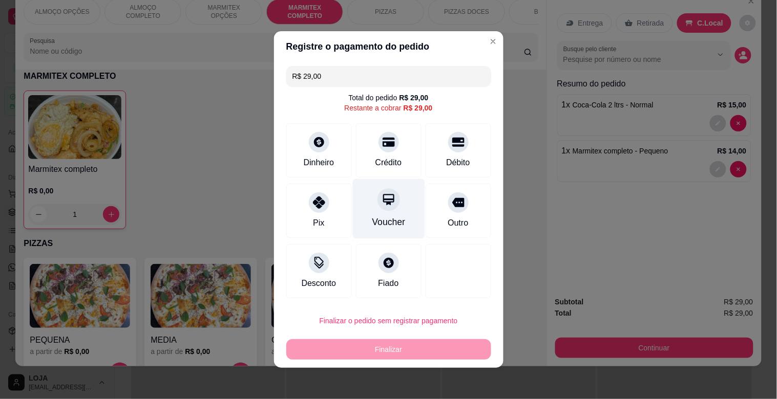
drag, startPoint x: 385, startPoint y: 158, endPoint x: 377, endPoint y: 177, distance: 20.6
click at [381, 157] on div "Crédito" at bounding box center [388, 163] width 27 height 12
type input "R$ 0,00"
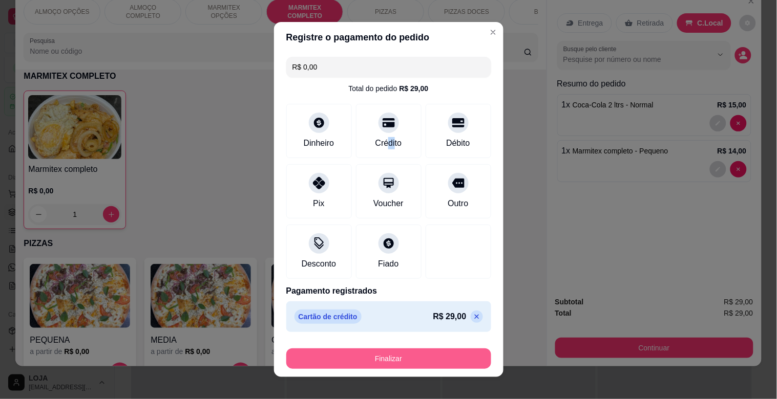
click at [427, 358] on button "Finalizar" at bounding box center [388, 359] width 205 height 20
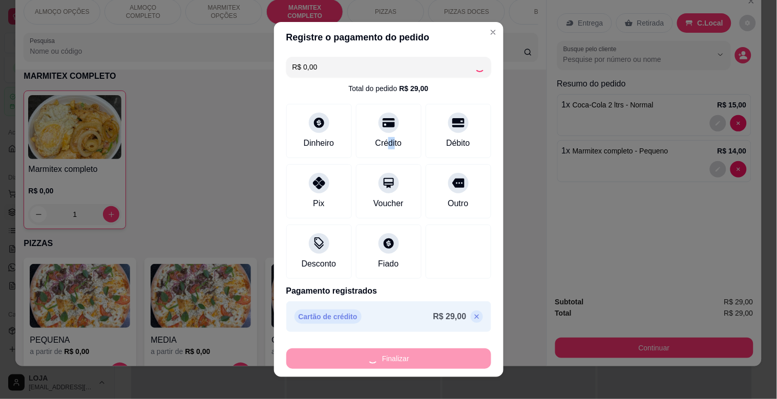
type input "0"
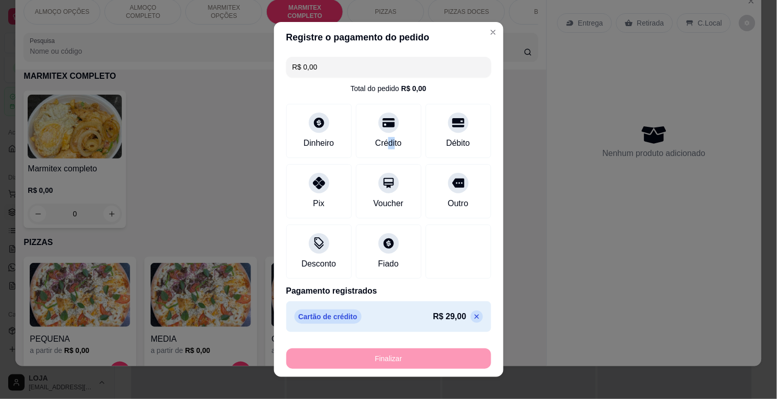
type input "-R$ 29,00"
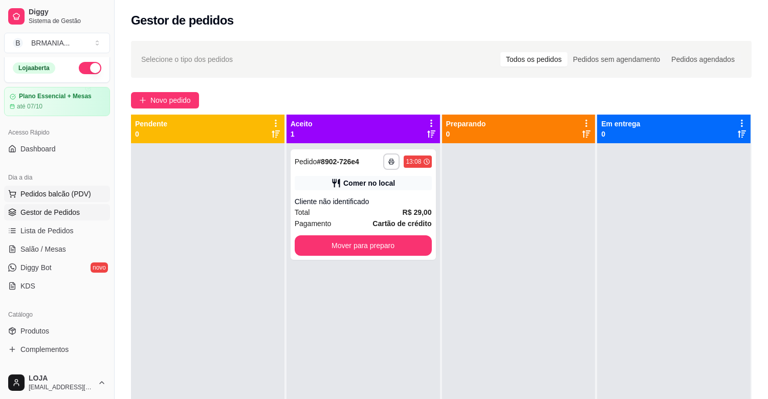
click at [28, 198] on span "Pedidos balcão (PDV)" at bounding box center [55, 194] width 71 height 10
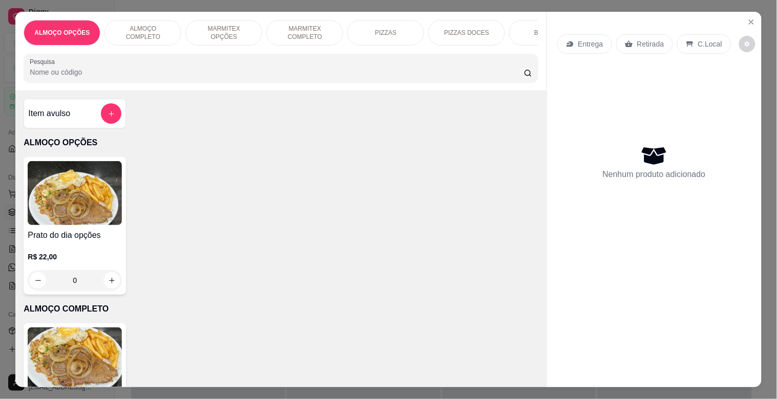
click at [528, 23] on div "BEBIDAS" at bounding box center [547, 33] width 77 height 26
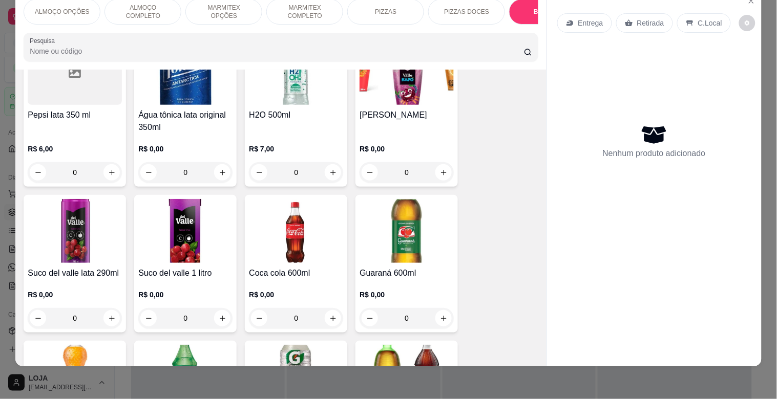
scroll to position [1492, 0]
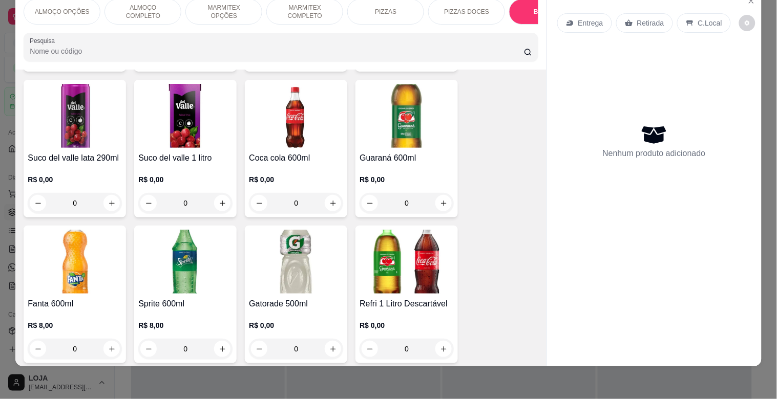
click at [50, 120] on img at bounding box center [75, 116] width 94 height 64
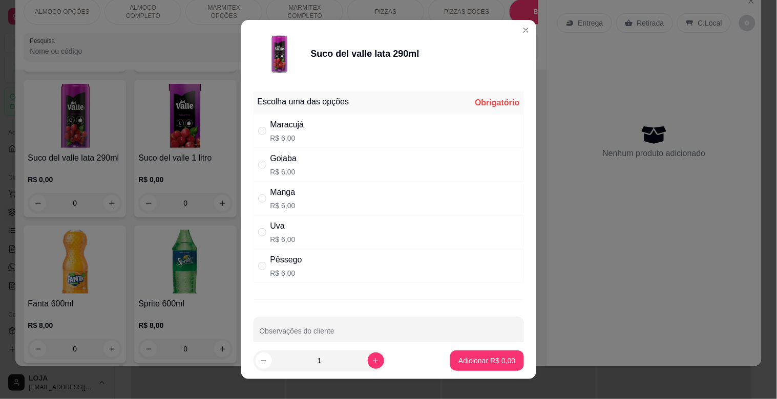
click at [291, 132] on div "Maracujá R$ 6,00" at bounding box center [287, 131] width 34 height 25
radio input "true"
click at [477, 368] on button "Adicionar R$ 6,00" at bounding box center [486, 361] width 73 height 20
type input "1"
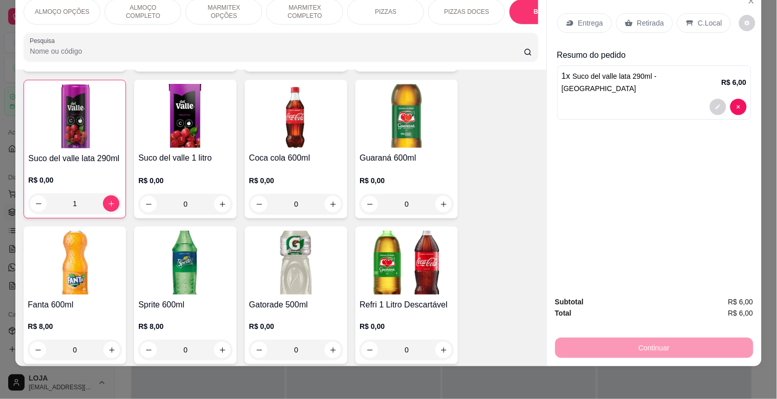
drag, startPoint x: 693, startPoint y: 18, endPoint x: 693, endPoint y: 80, distance: 62.0
click at [698, 18] on p "C.Local" at bounding box center [710, 23] width 24 height 10
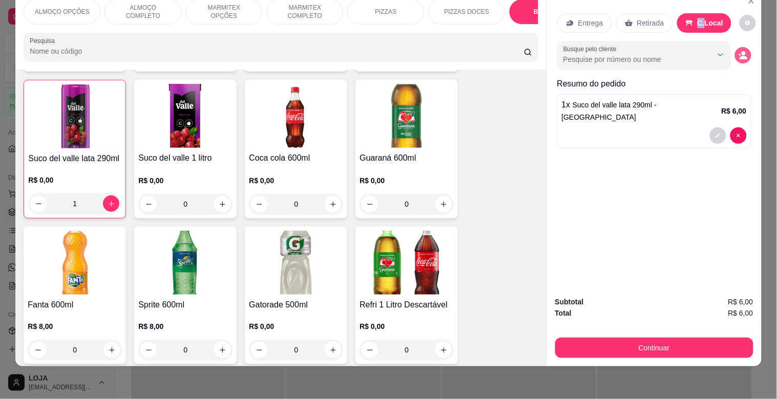
click at [741, 52] on circle "decrease-product-quantity" at bounding box center [743, 54] width 4 height 4
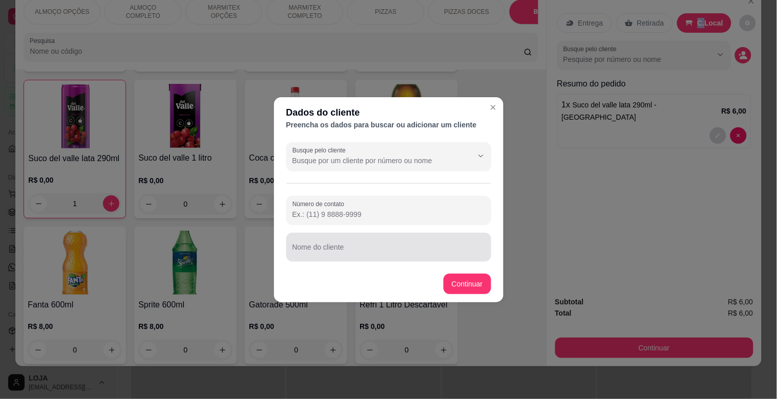
click at [361, 251] on input "Nome do cliente" at bounding box center [388, 251] width 193 height 10
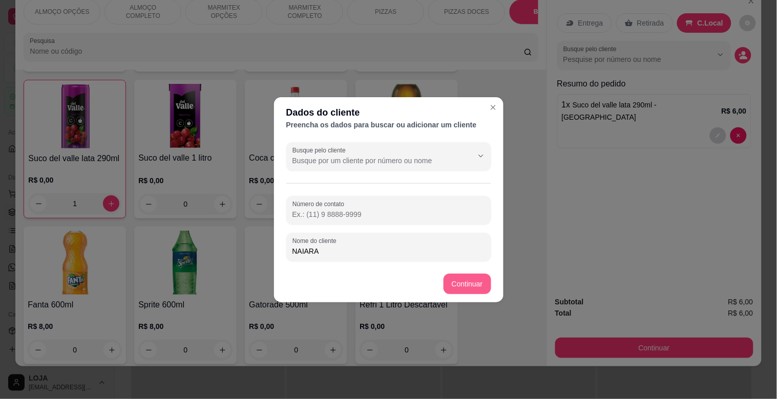
type input "NAIARA"
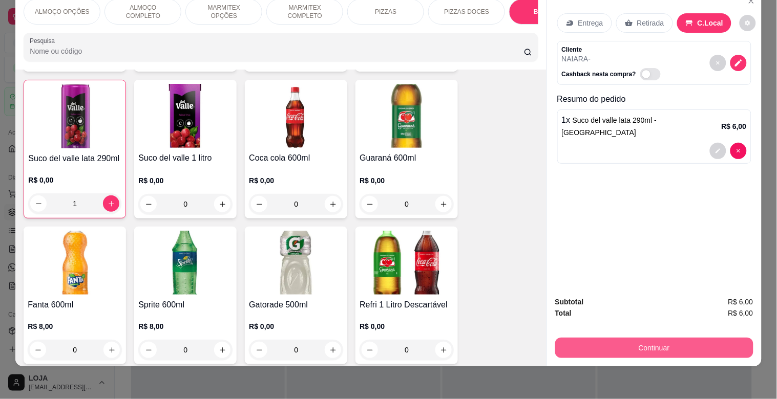
click at [649, 344] on button "Continuar" at bounding box center [654, 348] width 198 height 20
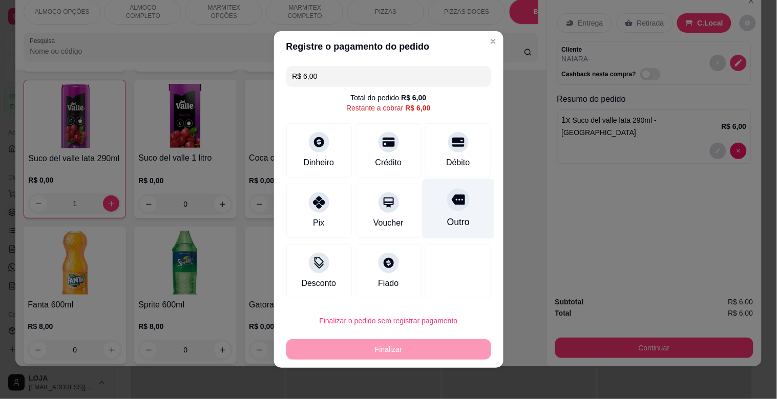
click at [438, 213] on div "Outro" at bounding box center [458, 209] width 72 height 60
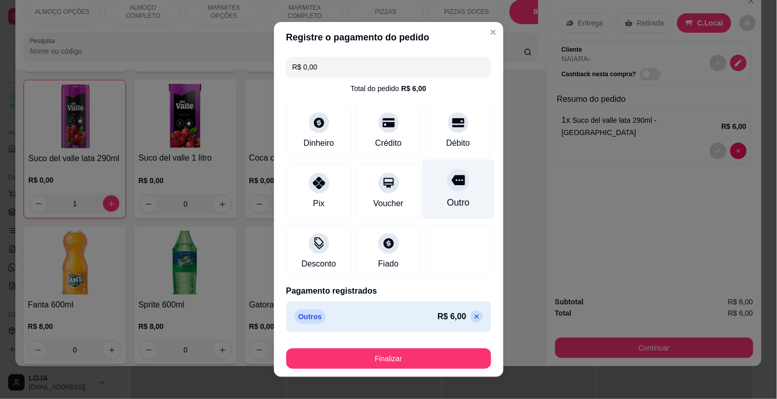
type input "R$ 0,00"
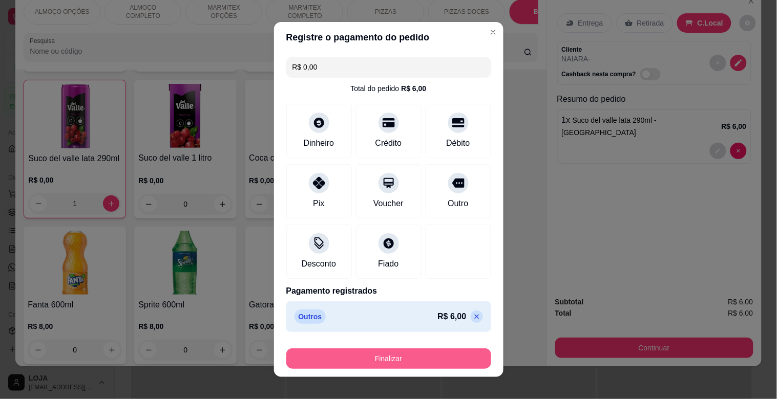
click at [444, 351] on button "Finalizar" at bounding box center [388, 359] width 205 height 20
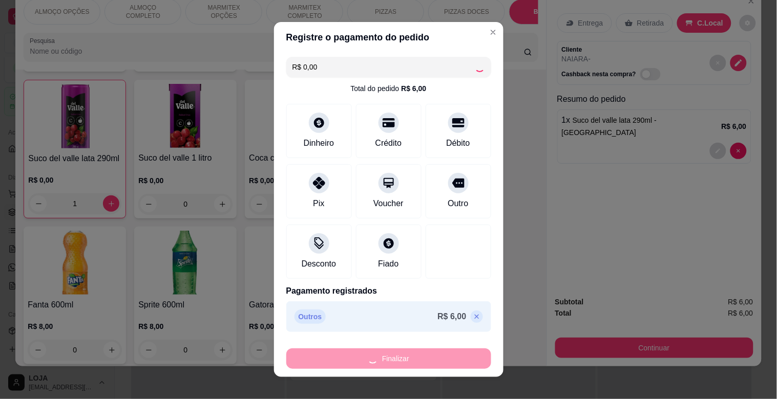
type input "0"
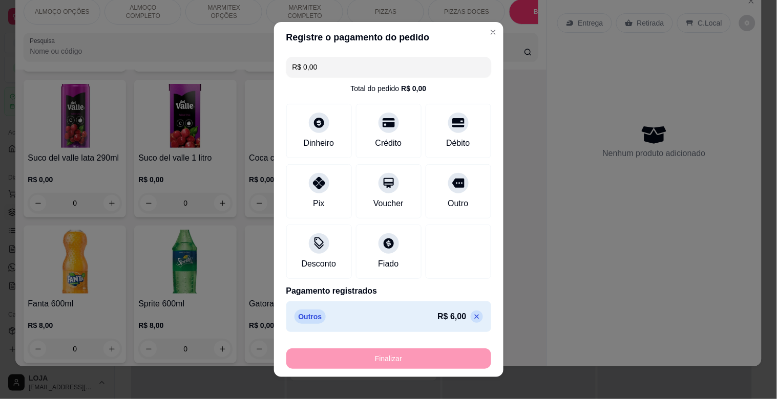
type input "-R$ 6,00"
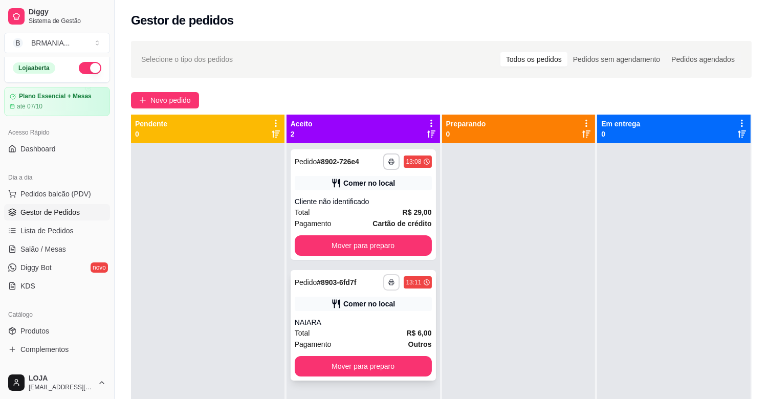
click at [391, 284] on icon "button" at bounding box center [392, 283] width 6 height 6
click at [381, 319] on button "IMPRESSORA" at bounding box center [362, 318] width 74 height 16
click at [365, 249] on button "Mover para preparo" at bounding box center [363, 246] width 133 height 20
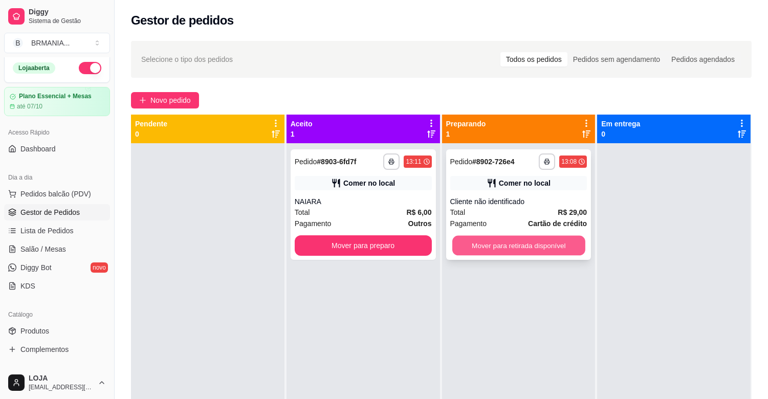
click at [456, 242] on button "Mover para retirada disponível" at bounding box center [519, 246] width 133 height 20
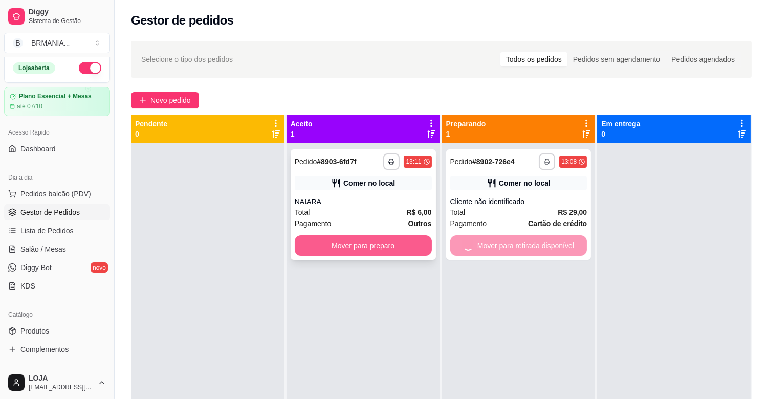
click at [406, 242] on button "Mover para preparo" at bounding box center [363, 246] width 137 height 20
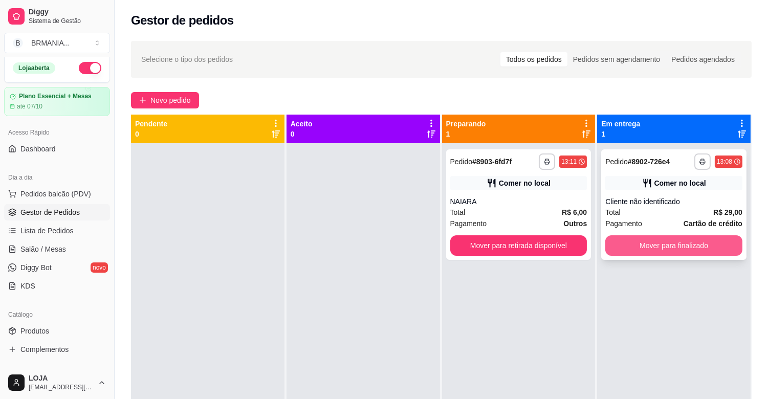
click at [648, 241] on button "Mover para finalizado" at bounding box center [674, 246] width 137 height 20
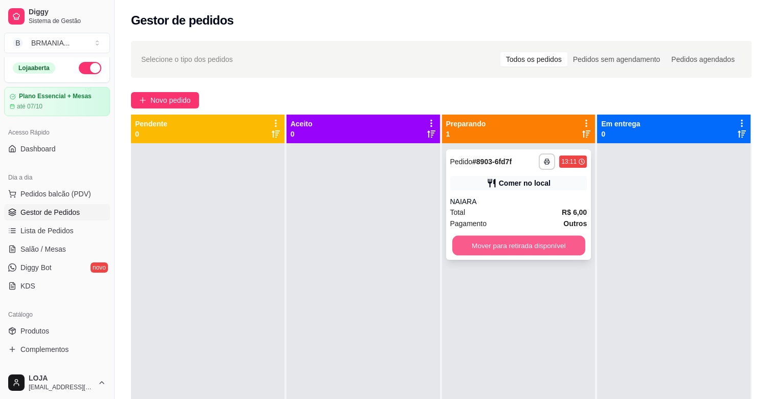
click at [552, 248] on button "Mover para retirada disponível" at bounding box center [519, 246] width 133 height 20
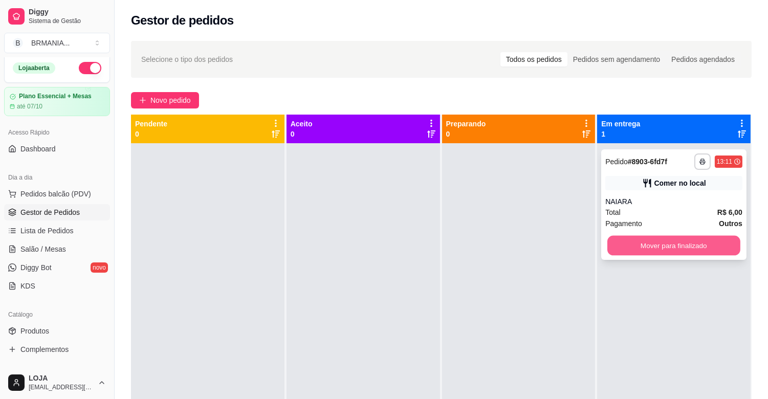
click at [632, 246] on button "Mover para finalizado" at bounding box center [674, 246] width 133 height 20
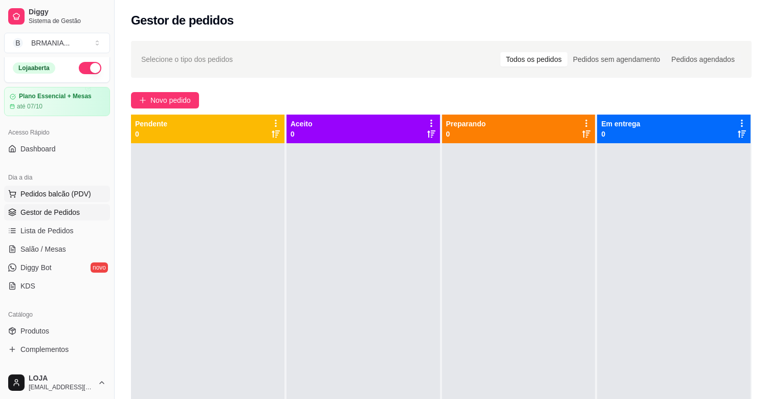
click at [83, 197] on span "Pedidos balcão (PDV)" at bounding box center [55, 194] width 71 height 10
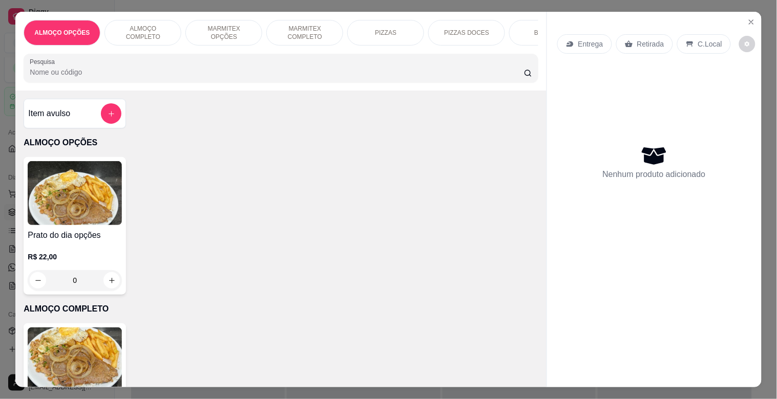
click at [295, 37] on div "MARMITEX COMPLETO" at bounding box center [304, 33] width 77 height 26
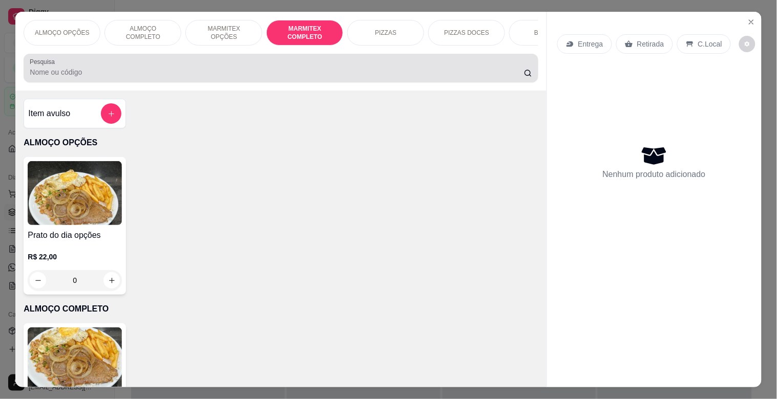
scroll to position [25, 0]
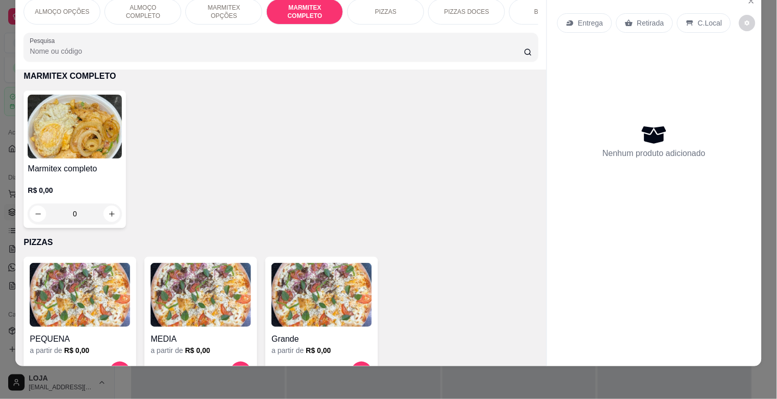
click at [106, 135] on img at bounding box center [75, 127] width 94 height 64
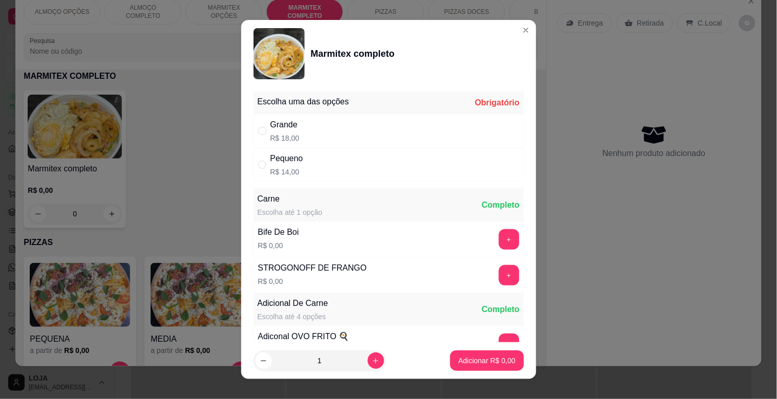
click at [347, 131] on div "Grande R$ 18,00" at bounding box center [388, 131] width 270 height 34
radio input "true"
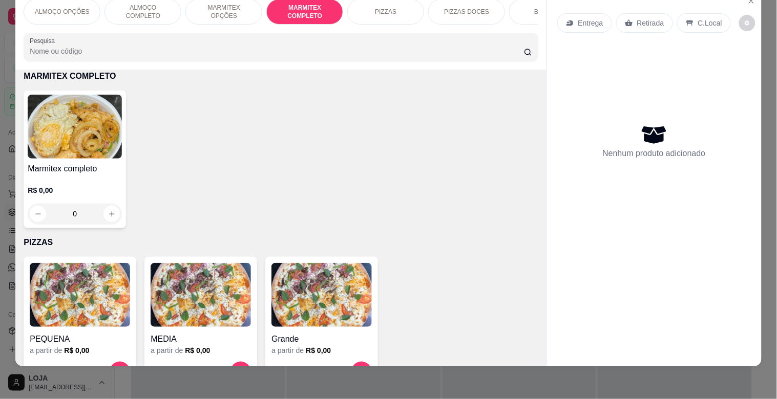
click at [136, 4] on p "ALMOÇO COMPLETO" at bounding box center [142, 12] width 59 height 16
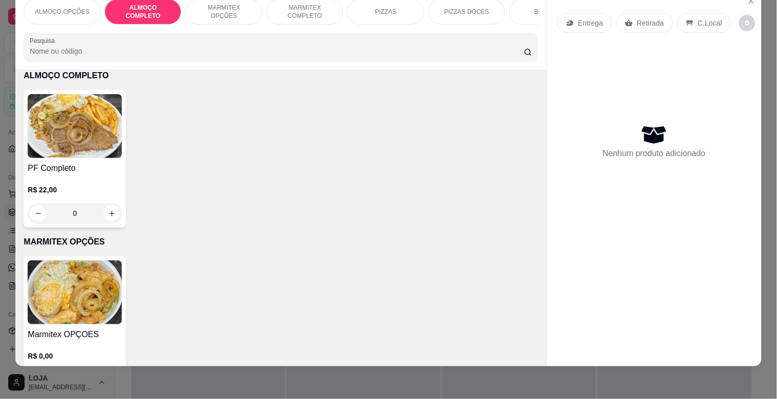
click at [57, 160] on div "PF Completo R$ 22,00 0" at bounding box center [75, 159] width 102 height 138
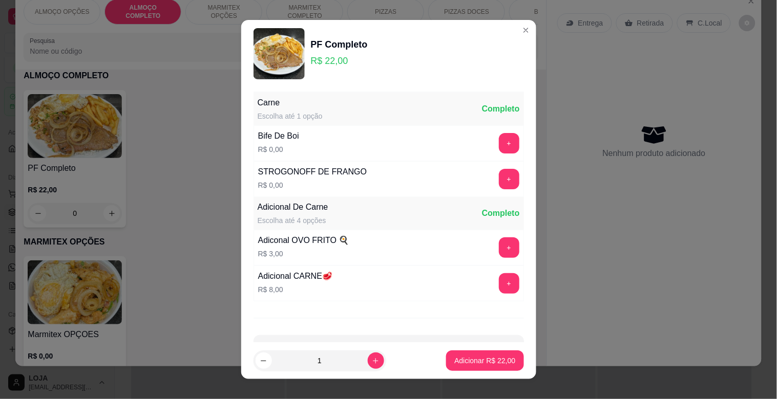
drag, startPoint x: 504, startPoint y: 138, endPoint x: 497, endPoint y: 141, distance: 8.3
click at [503, 139] on div "Carne Escolha até 1 opção Completo Bife De Boi R$ 0,00 + STROGONOFF DE FRANGO R…" at bounding box center [388, 215] width 295 height 255
click at [499, 142] on button "+" at bounding box center [509, 143] width 20 height 20
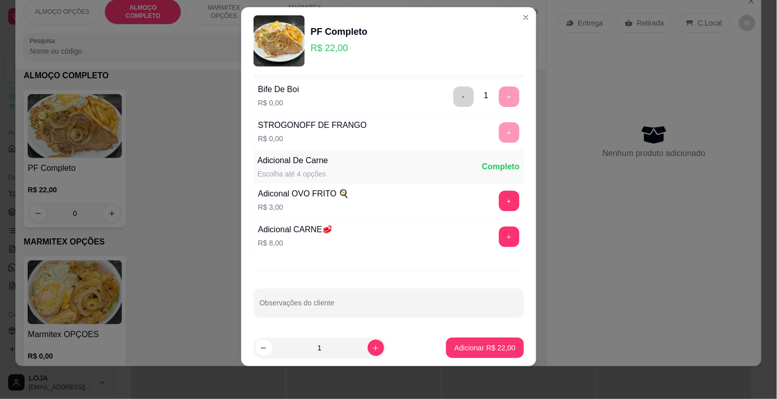
scroll to position [36, 0]
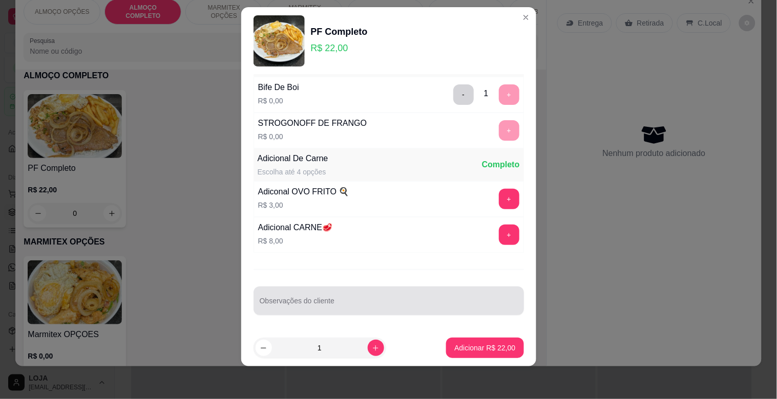
click at [362, 305] on input "Observações do cliente" at bounding box center [389, 305] width 258 height 10
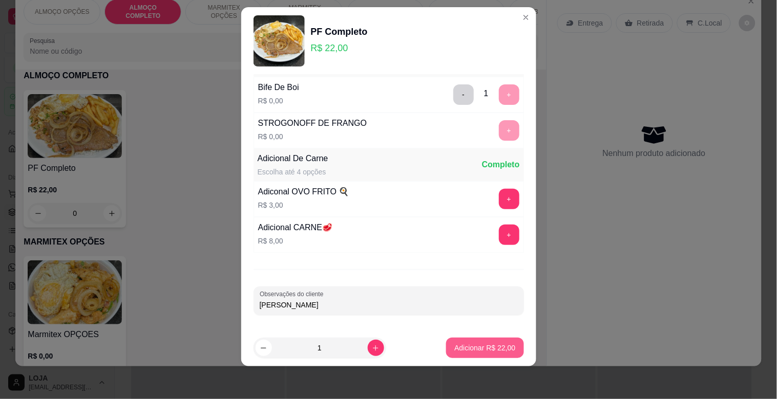
type input "ANDRE"
click at [489, 353] on button "Adicionar R$ 22,00" at bounding box center [484, 348] width 77 height 20
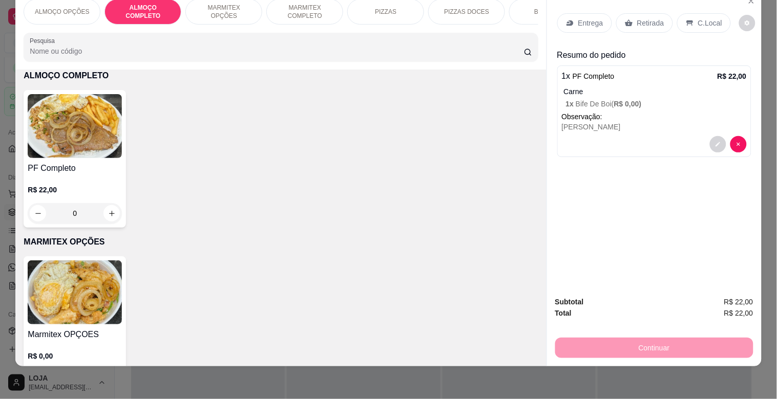
click at [65, 153] on img at bounding box center [75, 126] width 94 height 64
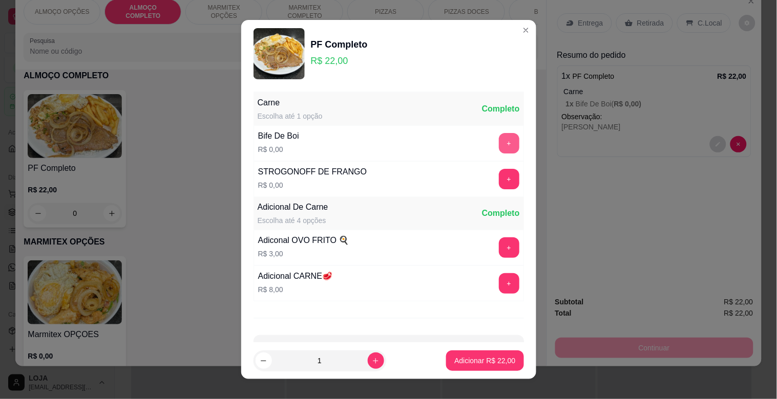
click at [499, 146] on button "+" at bounding box center [509, 143] width 20 height 20
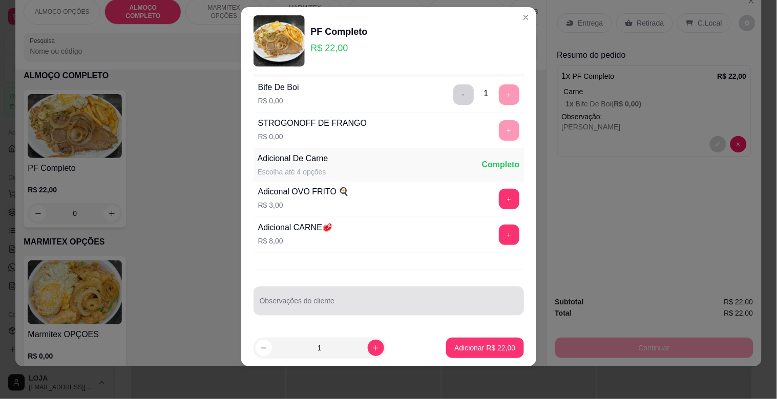
click at [360, 291] on div at bounding box center [389, 301] width 258 height 20
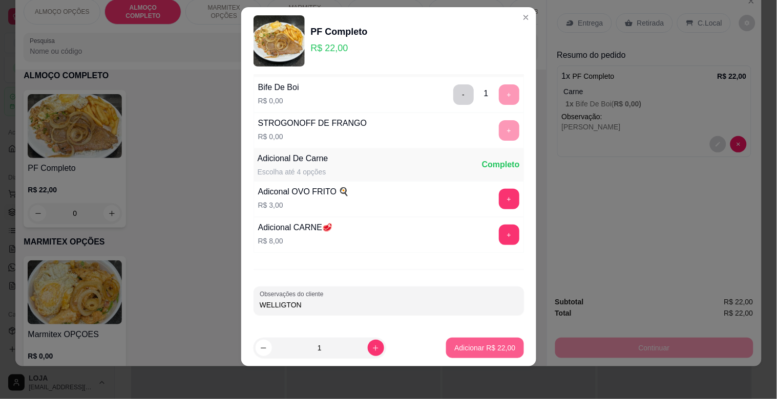
type input "WELLIGTON"
click at [484, 348] on p "Adicionar R$ 22,00" at bounding box center [484, 348] width 61 height 10
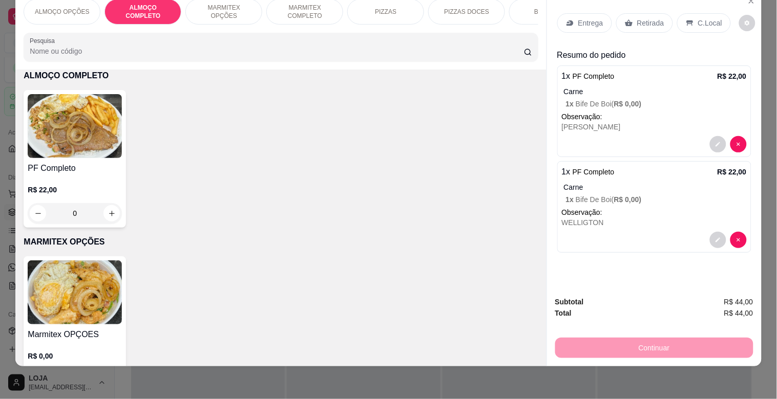
click at [587, 18] on p "Entrega" at bounding box center [590, 23] width 25 height 10
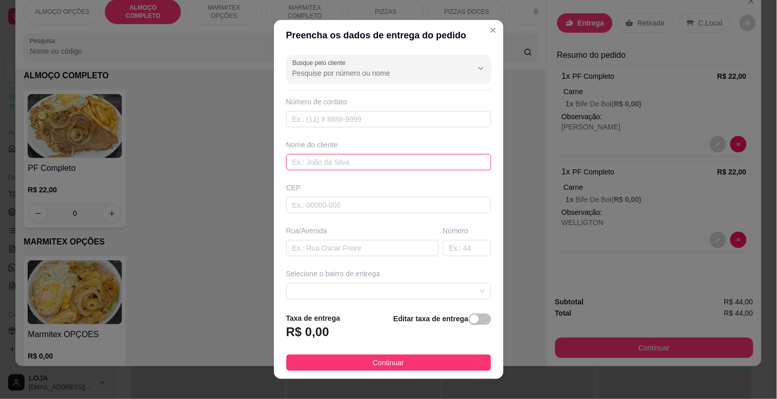
click at [347, 162] on input "text" at bounding box center [388, 162] width 205 height 16
type input "OFICINA MODERNA"
drag, startPoint x: 468, startPoint y: 318, endPoint x: 438, endPoint y: 328, distance: 32.2
click at [468, 319] on span "button" at bounding box center [479, 319] width 23 height 11
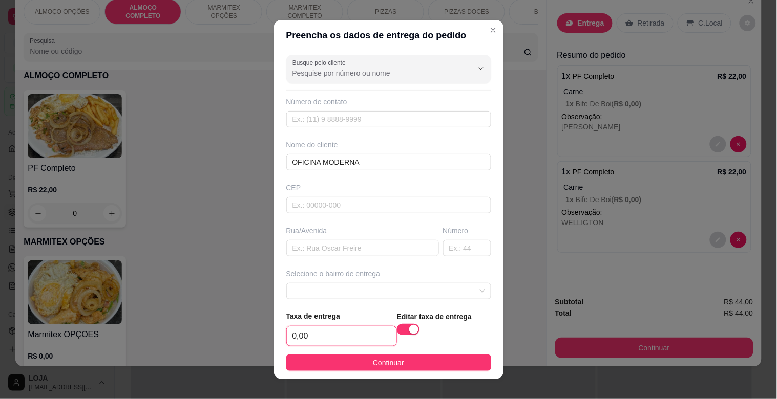
click at [329, 338] on input "0,00" at bounding box center [342, 336] width 110 height 19
type input "5,00"
click at [391, 374] on footer "Taxa de entrega 5,00 Editar taxa de entrega Continuar" at bounding box center [388, 341] width 229 height 77
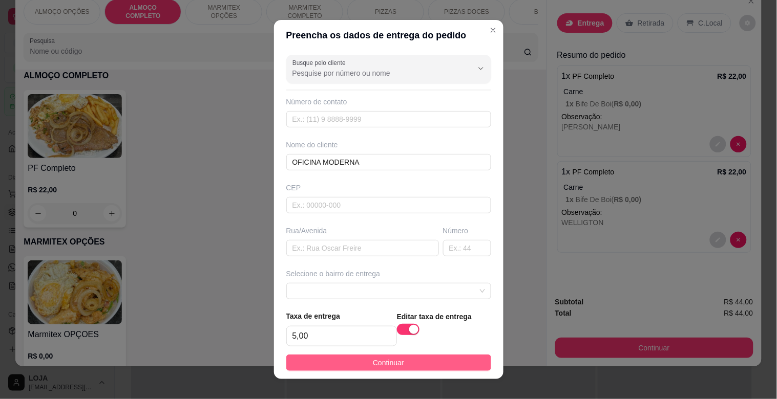
click at [393, 369] on button "Continuar" at bounding box center [388, 363] width 205 height 16
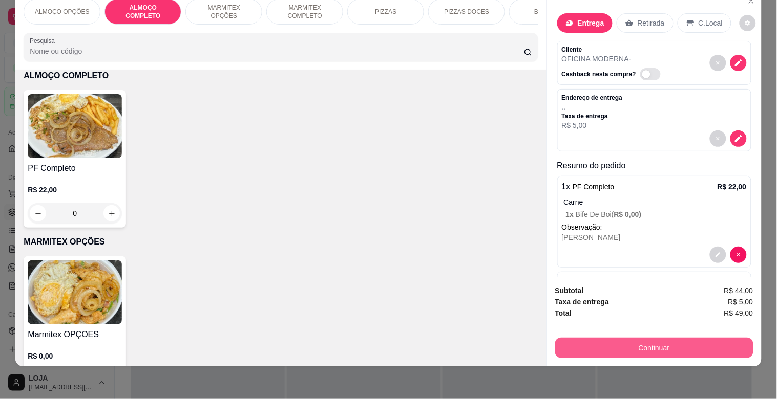
click at [668, 338] on button "Continuar" at bounding box center [654, 348] width 198 height 20
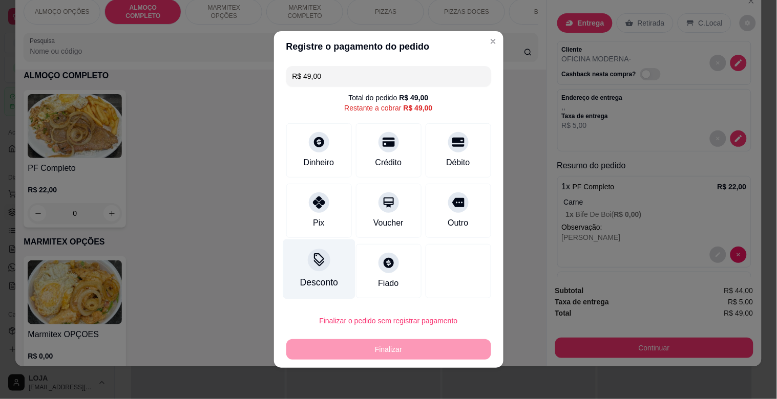
click at [332, 279] on div "Desconto" at bounding box center [319, 270] width 72 height 60
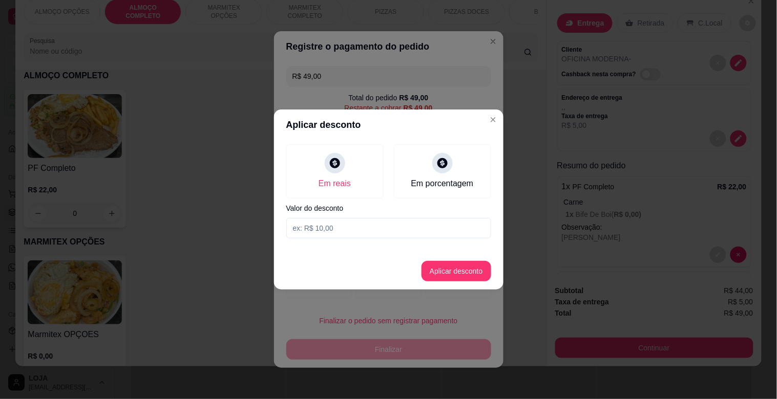
drag, startPoint x: 330, startPoint y: 231, endPoint x: 335, endPoint y: 232, distance: 5.7
click at [330, 231] on input at bounding box center [388, 228] width 205 height 20
type input "4,00"
click at [460, 280] on button "Aplicar desconto" at bounding box center [455, 272] width 67 height 20
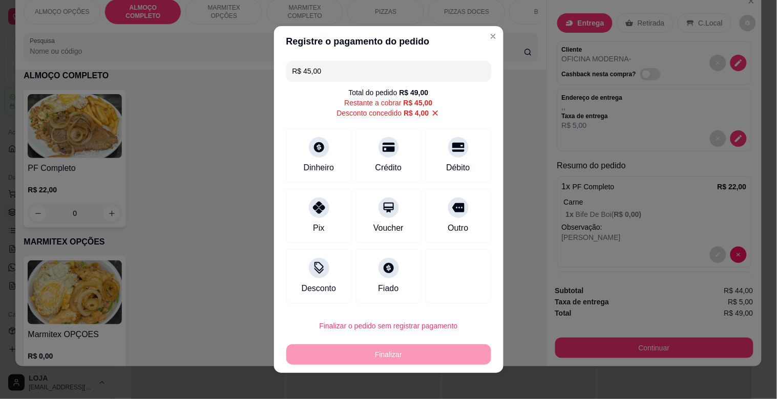
drag, startPoint x: 457, startPoint y: 221, endPoint x: 459, endPoint y: 231, distance: 10.1
click at [457, 222] on div "Outro" at bounding box center [457, 228] width 20 height 12
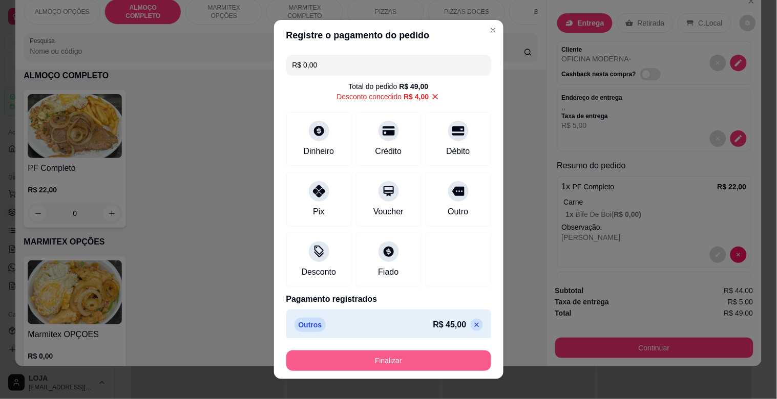
click at [417, 355] on button "Finalizar" at bounding box center [388, 361] width 205 height 20
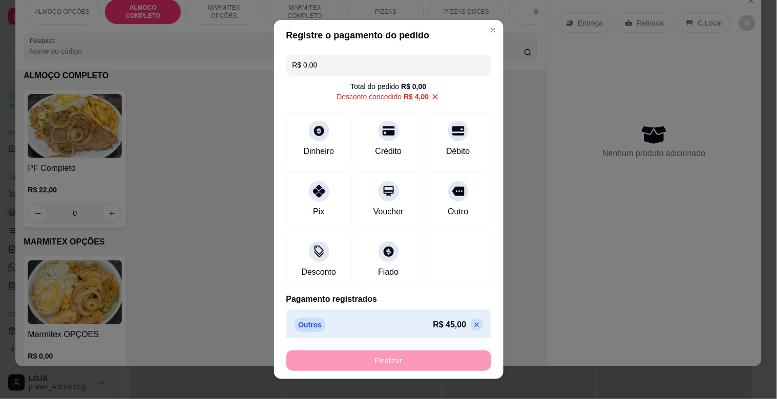
type input "-R$ 49,00"
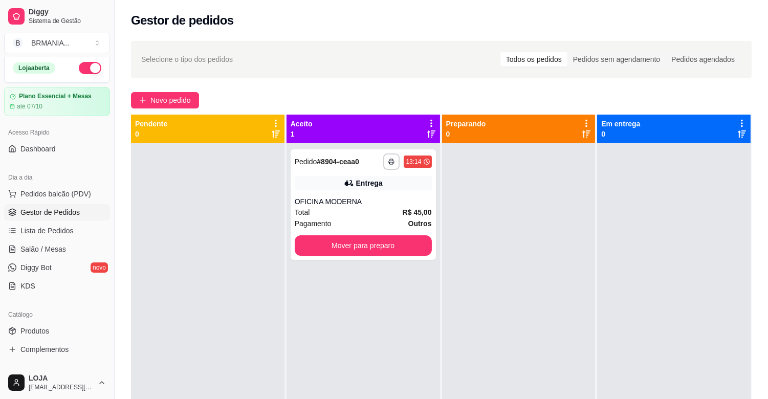
click at [339, 390] on div "**********" at bounding box center [364, 342] width 154 height 399
click at [82, 186] on button "Pedidos balcão (PDV)" at bounding box center [57, 194] width 106 height 16
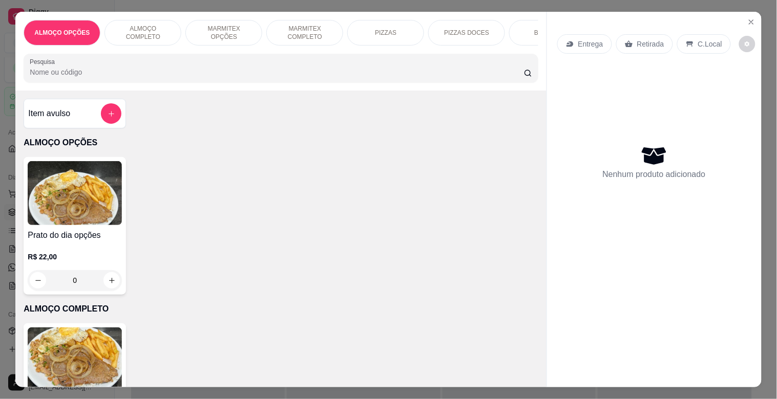
click at [292, 29] on p "MARMITEX COMPLETO" at bounding box center [304, 33] width 59 height 16
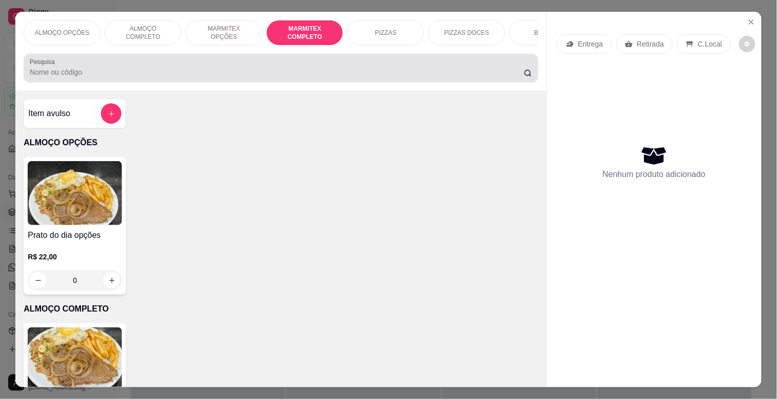
scroll to position [25, 0]
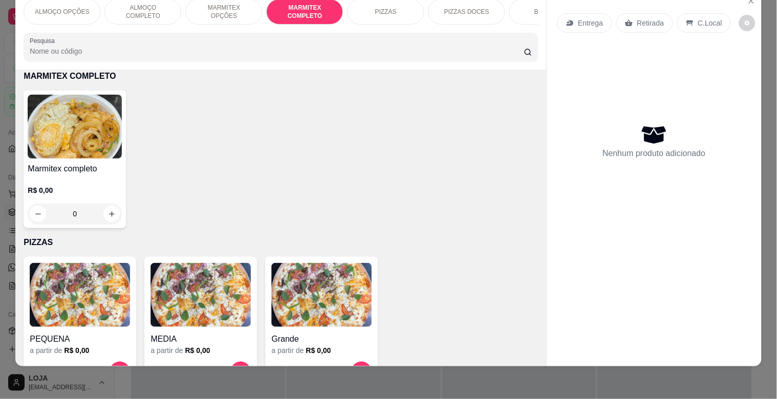
click at [76, 147] on img at bounding box center [75, 127] width 94 height 64
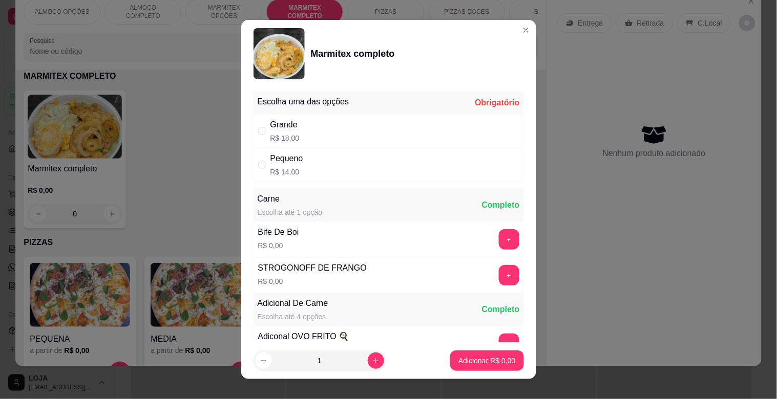
click at [359, 132] on div "Grande R$ 18,00" at bounding box center [388, 131] width 270 height 34
radio input "true"
click at [499, 241] on button "+" at bounding box center [509, 239] width 20 height 20
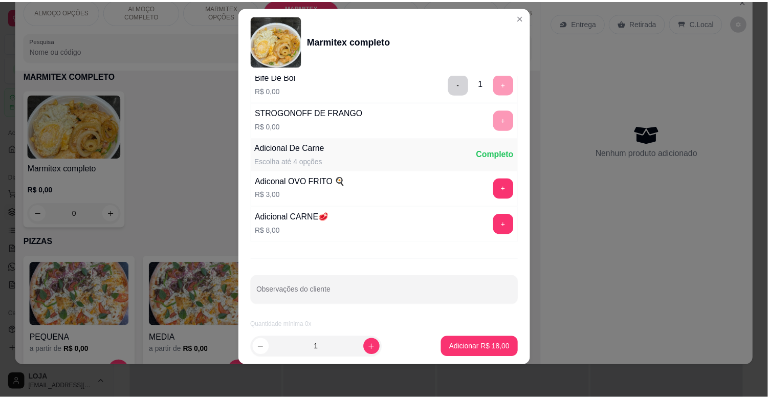
scroll to position [143, 0]
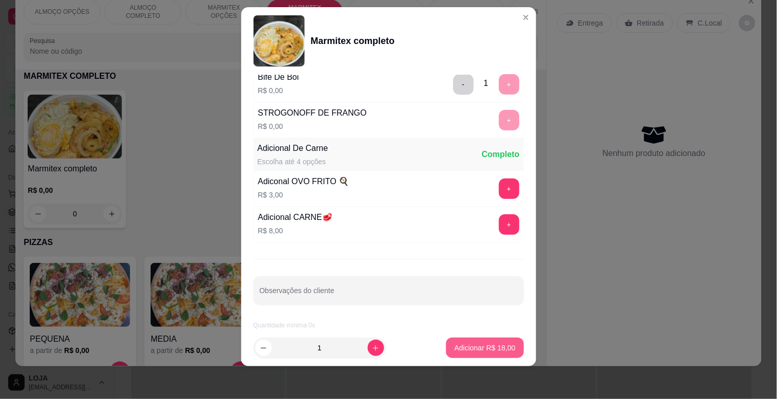
click at [471, 349] on p "Adicionar R$ 18,00" at bounding box center [484, 348] width 61 height 10
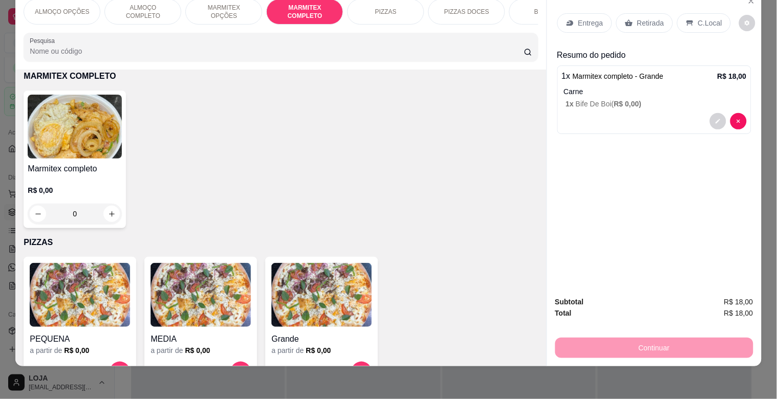
click at [589, 18] on p "Entrega" at bounding box center [590, 23] width 25 height 10
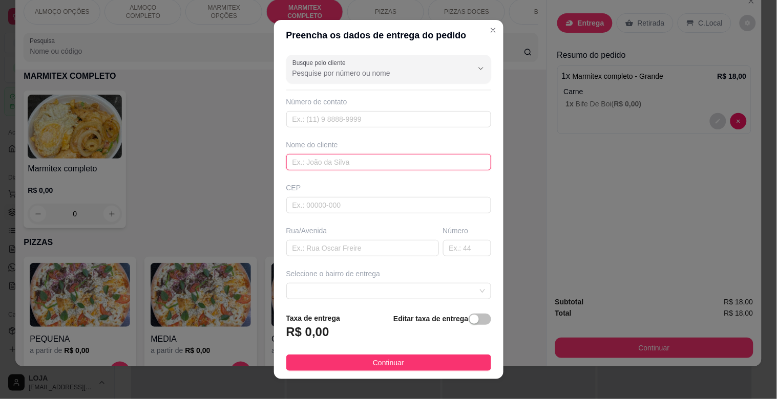
click at [348, 163] on input "text" at bounding box center [388, 162] width 205 height 16
type input "ELSON"
drag, startPoint x: 339, startPoint y: 247, endPoint x: 328, endPoint y: 272, distance: 27.7
click at [340, 249] on input "text" at bounding box center [362, 248] width 153 height 16
type input "DELEGACIA"
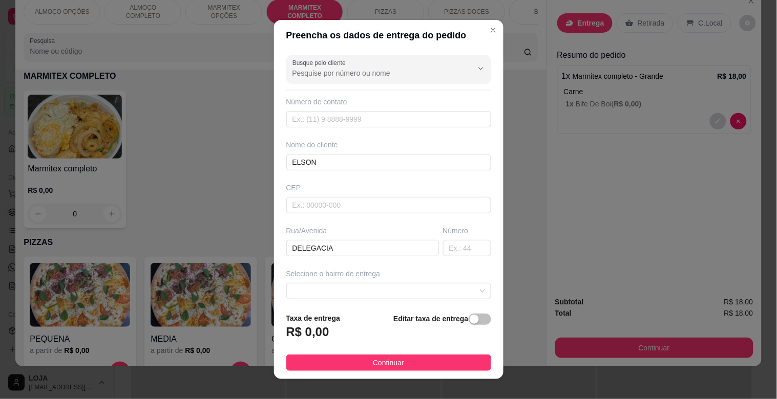
drag, startPoint x: 464, startPoint y: 314, endPoint x: 430, endPoint y: 320, distance: 34.3
click at [468, 315] on button "button" at bounding box center [479, 319] width 23 height 11
click at [351, 339] on input "0,00" at bounding box center [342, 336] width 110 height 19
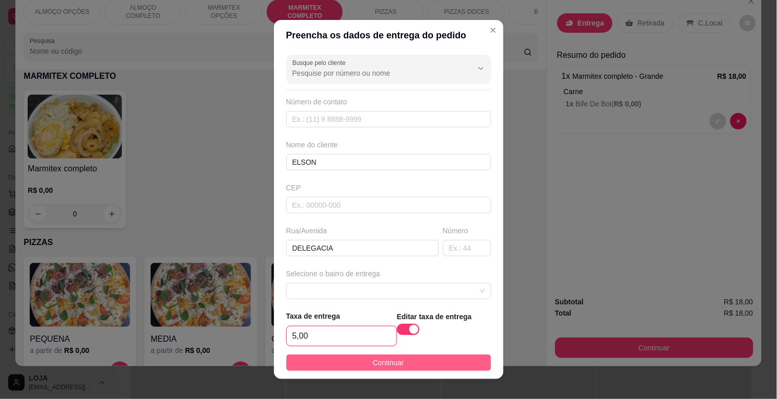
type input "5,00"
click at [393, 362] on span "Continuar" at bounding box center [388, 362] width 31 height 11
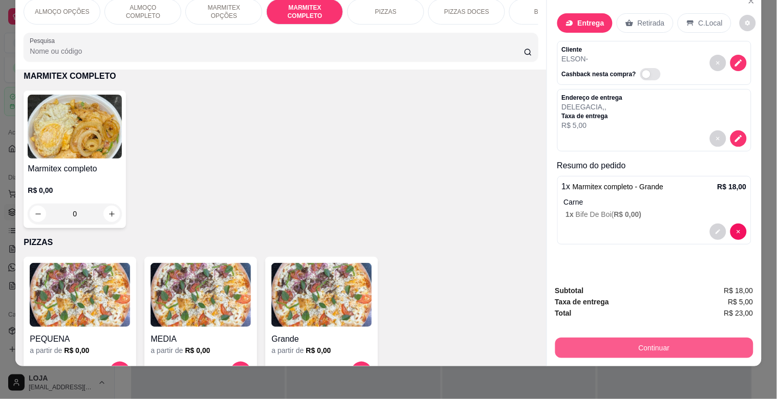
click at [705, 339] on button "Continuar" at bounding box center [654, 348] width 198 height 20
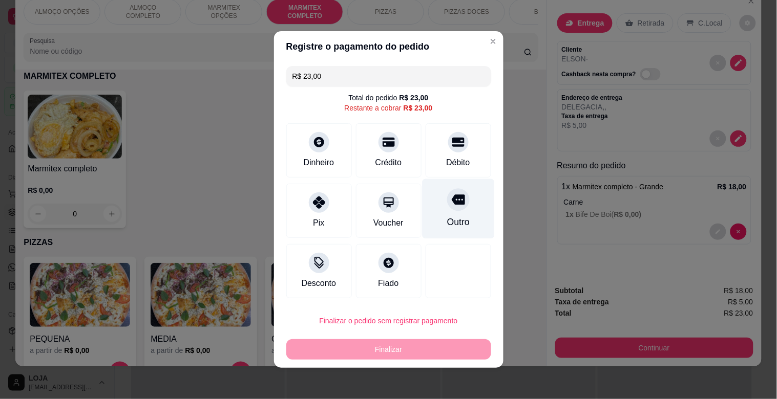
click at [451, 206] on icon at bounding box center [457, 199] width 13 height 13
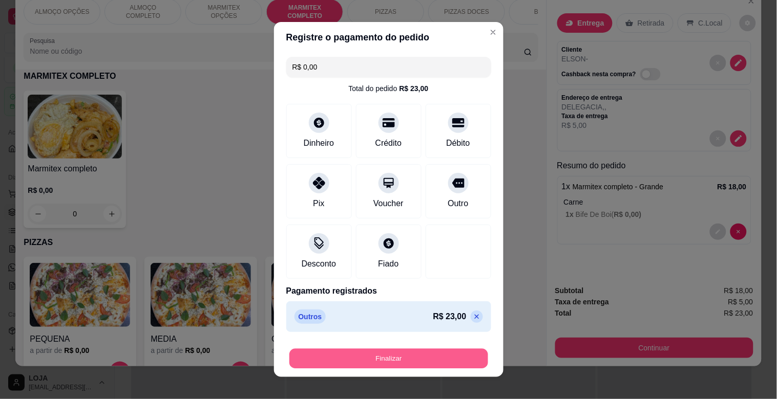
click at [402, 352] on button "Finalizar" at bounding box center [388, 359] width 199 height 20
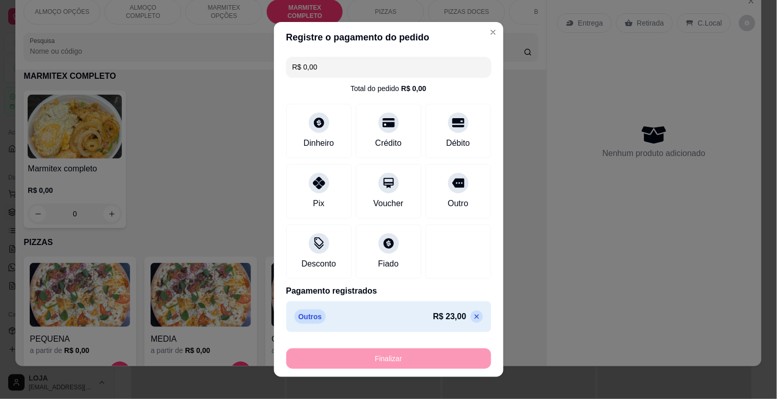
type input "-R$ 23,00"
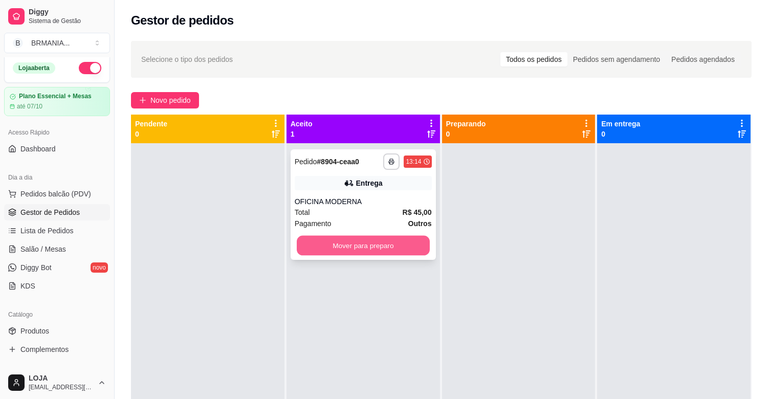
click at [366, 246] on button "Mover para preparo" at bounding box center [363, 246] width 133 height 20
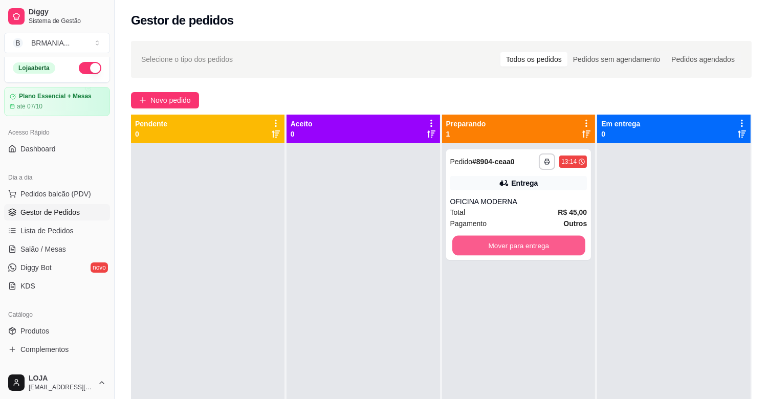
click at [562, 240] on button "Mover para entrega" at bounding box center [519, 246] width 133 height 20
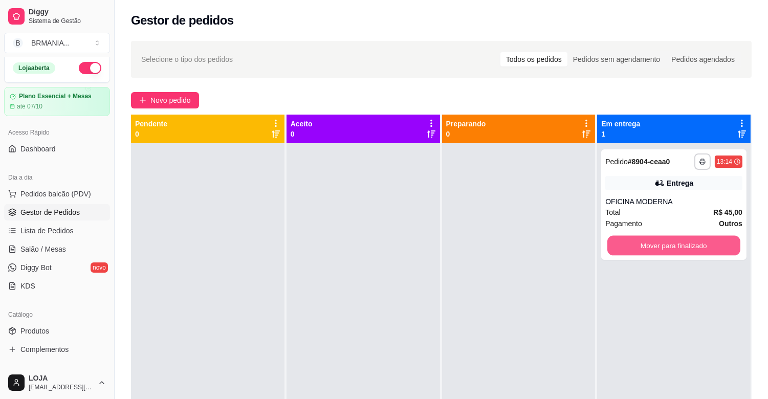
click at [695, 244] on button "Mover para finalizado" at bounding box center [674, 246] width 133 height 20
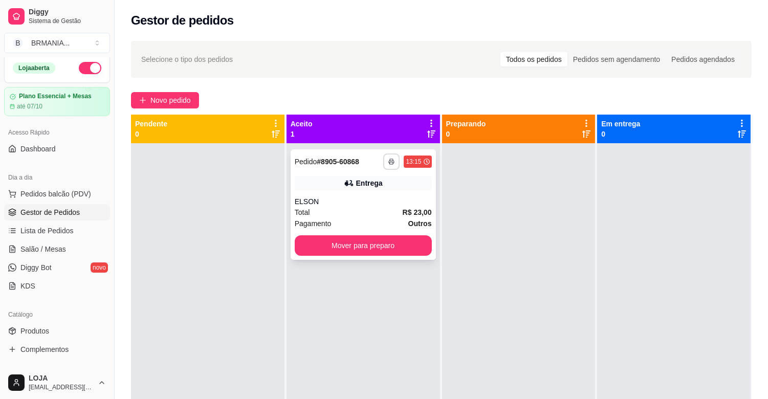
click at [393, 162] on button "button" at bounding box center [391, 162] width 16 height 16
click at [387, 196] on button "IMPRESSORA" at bounding box center [362, 197] width 74 height 16
click at [389, 249] on button "Mover para preparo" at bounding box center [363, 246] width 137 height 20
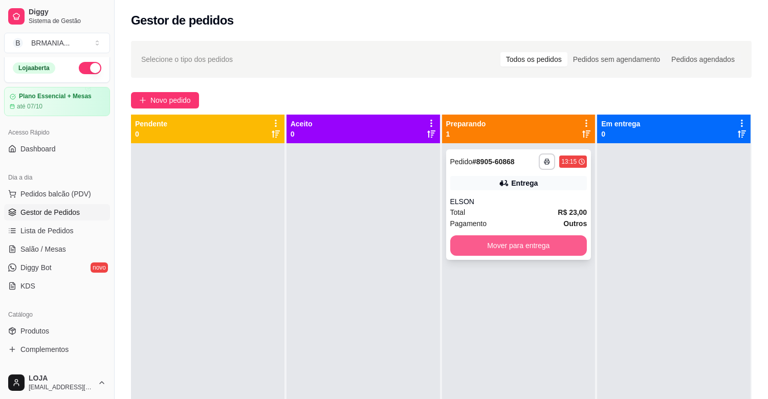
click at [493, 244] on button "Mover para entrega" at bounding box center [519, 246] width 137 height 20
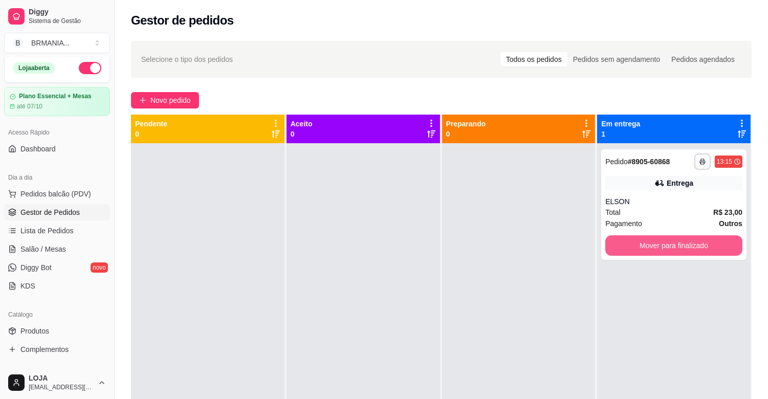
click at [647, 246] on button "Mover para finalizado" at bounding box center [674, 246] width 137 height 20
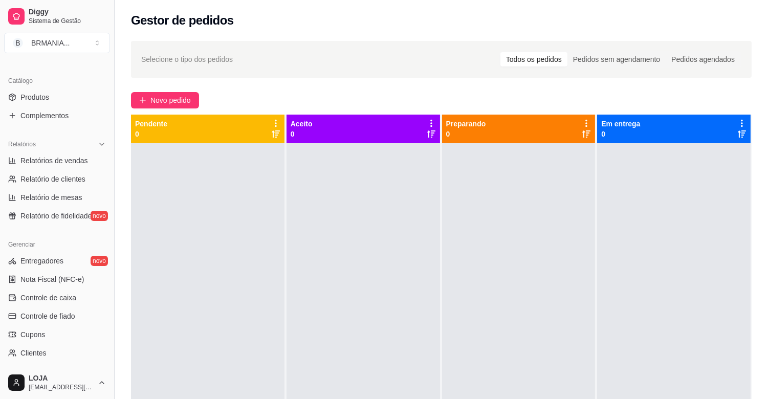
scroll to position [256, 0]
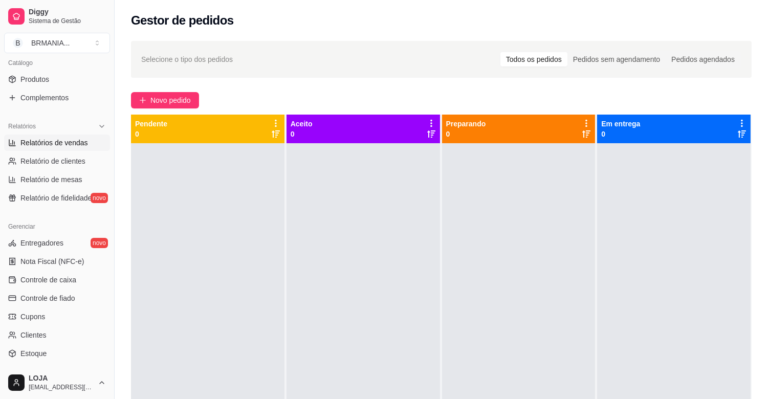
click at [70, 137] on link "Relatórios de vendas" at bounding box center [57, 143] width 106 height 16
select select "ALL"
select select "0"
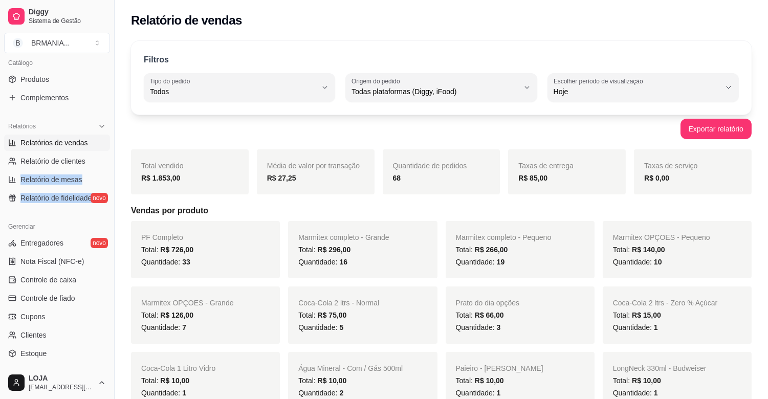
drag, startPoint x: 105, startPoint y: 190, endPoint x: 105, endPoint y: 156, distance: 34.8
click at [105, 156] on div "Relatórios Relatórios de vendas Relatório de clientes Relatório de mesas Relató…" at bounding box center [57, 162] width 114 height 96
drag, startPoint x: 110, startPoint y: 194, endPoint x: 54, endPoint y: 218, distance: 60.5
click at [43, 219] on div "Diggy Sistema de Gestão B BRMANIA ... Loja aberta Plano Essencial + Mesas até 0…" at bounding box center [57, 199] width 114 height 399
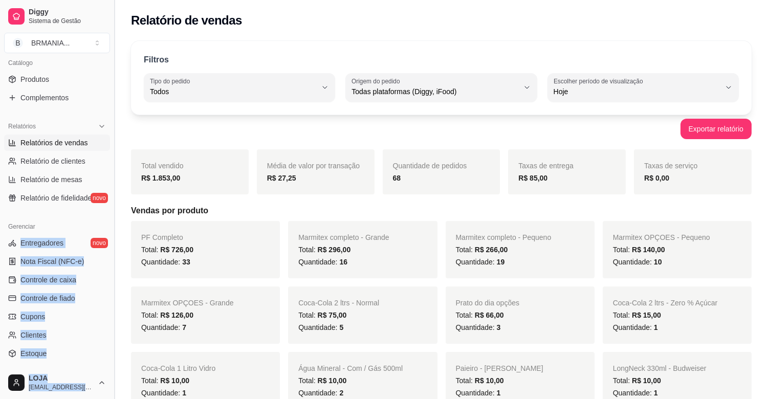
drag, startPoint x: 105, startPoint y: 224, endPoint x: 116, endPoint y: 103, distance: 121.3
click at [114, 103] on div "Diggy Sistema de Gestão B BRMANIA ... Loja aberta Plano Essencial + Mesas até 0…" at bounding box center [57, 199] width 114 height 399
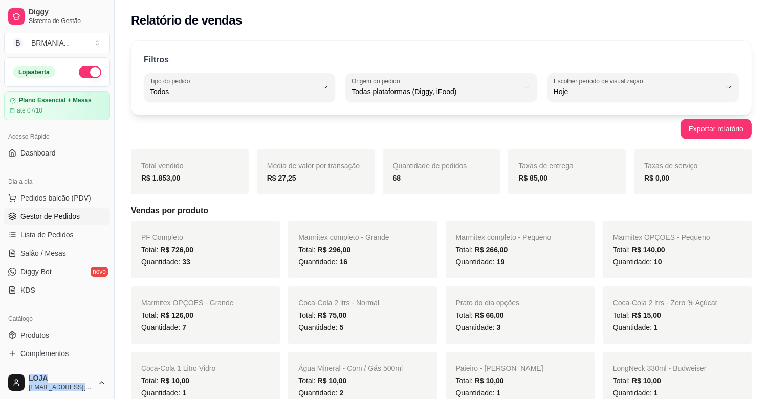
click at [63, 218] on span "Gestor de Pedidos" at bounding box center [49, 216] width 59 height 10
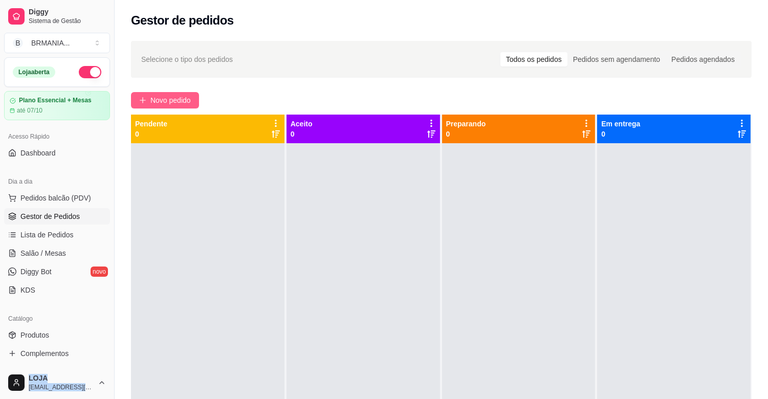
click at [152, 108] on button "Novo pedido" at bounding box center [165, 100] width 68 height 16
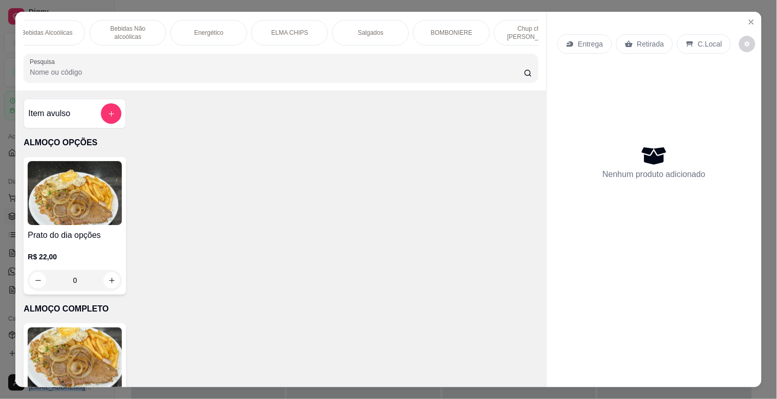
scroll to position [0, 591]
click at [411, 26] on div "BOMBONIERE" at bounding box center [441, 33] width 77 height 26
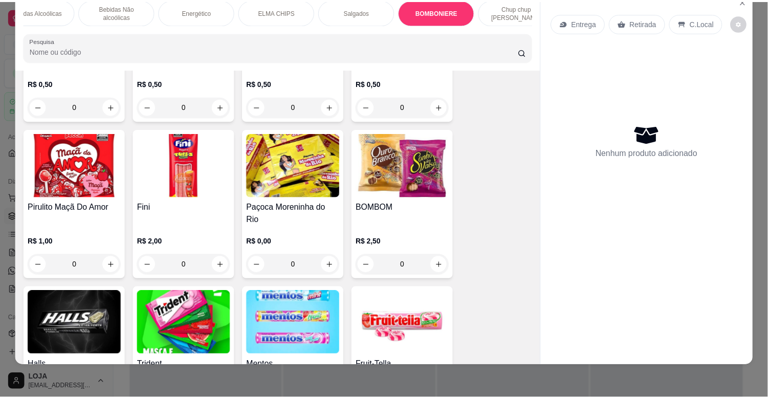
scroll to position [3676, 0]
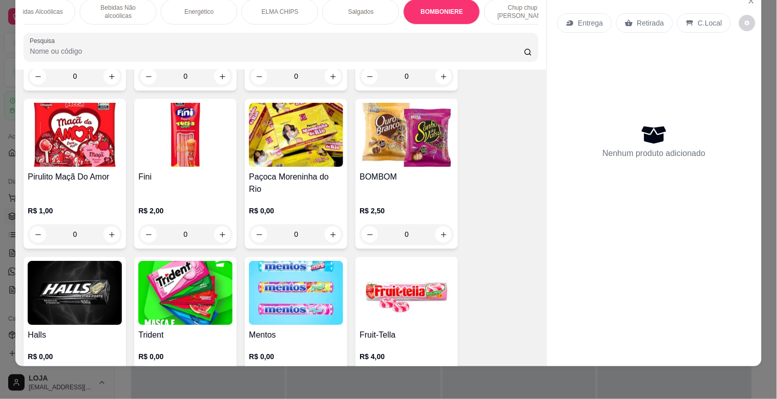
click at [82, 276] on img at bounding box center [75, 293] width 94 height 64
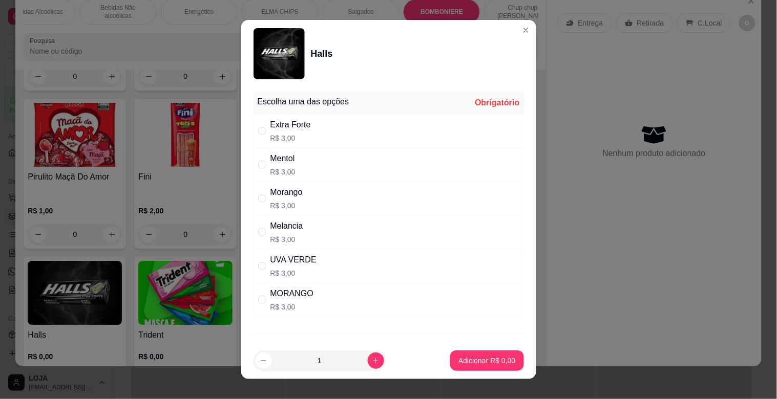
click at [265, 264] on div "" at bounding box center [264, 266] width 12 height 11
radio input "true"
click at [463, 357] on p "Adicionar R$ 3,00" at bounding box center [486, 361] width 55 height 10
type input "1"
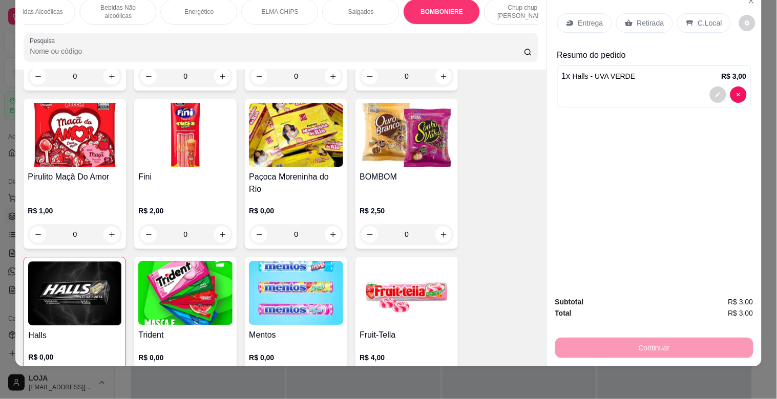
click at [698, 18] on p "C.Local" at bounding box center [710, 23] width 24 height 10
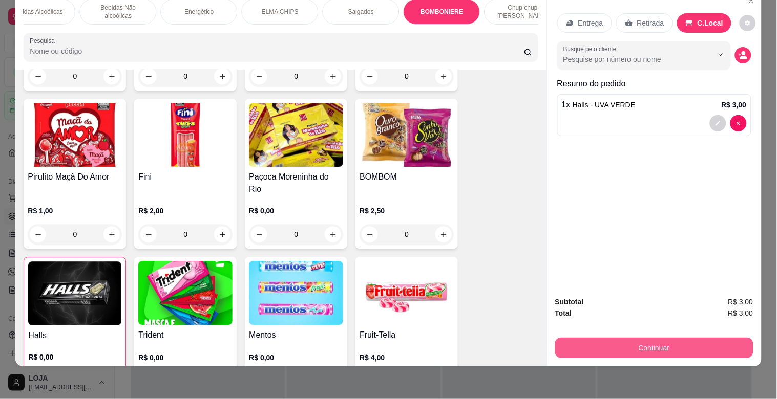
click at [646, 338] on button "Continuar" at bounding box center [654, 348] width 198 height 20
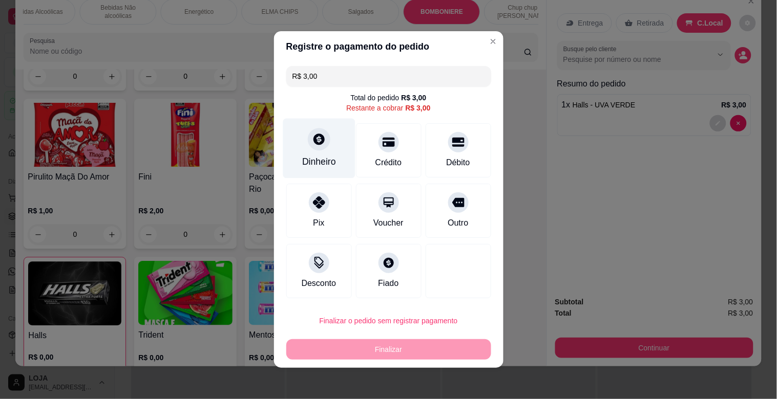
click at [316, 136] on icon at bounding box center [318, 139] width 11 height 11
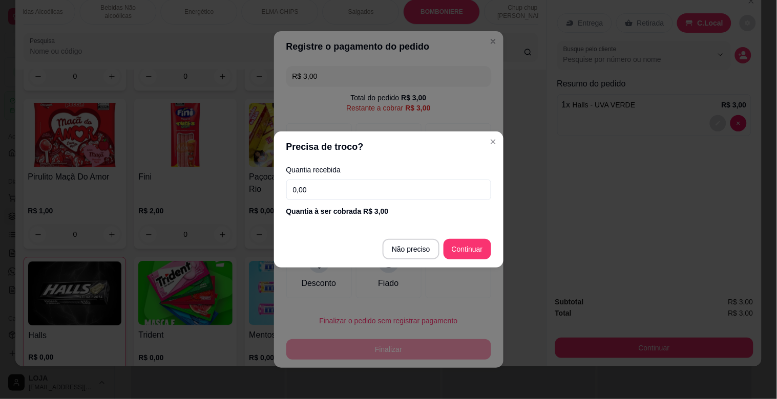
click at [357, 187] on input "0,00" at bounding box center [388, 190] width 205 height 20
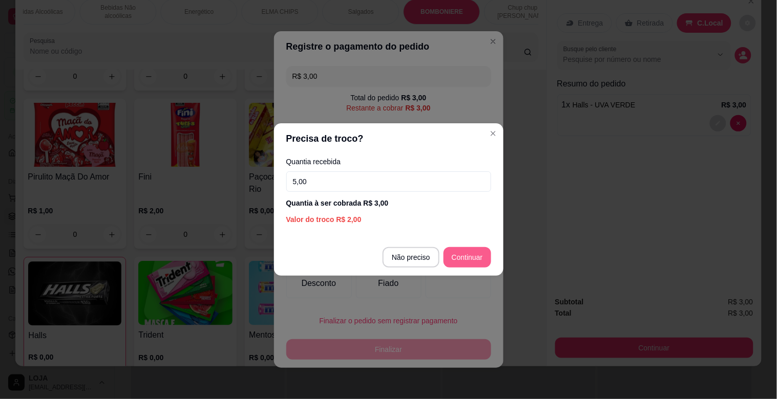
type input "5,00"
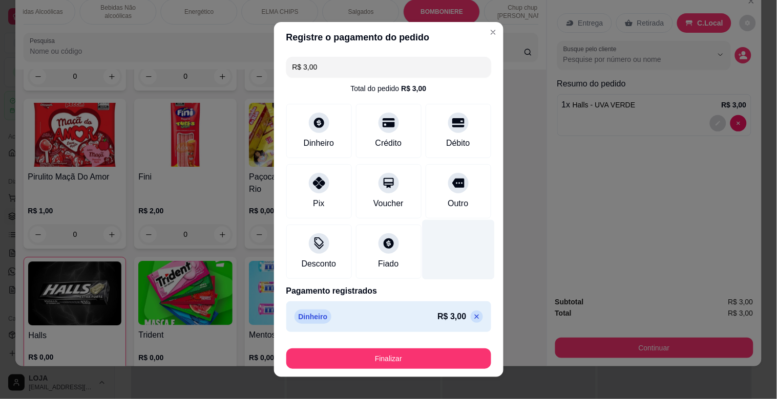
type input "R$ 0,00"
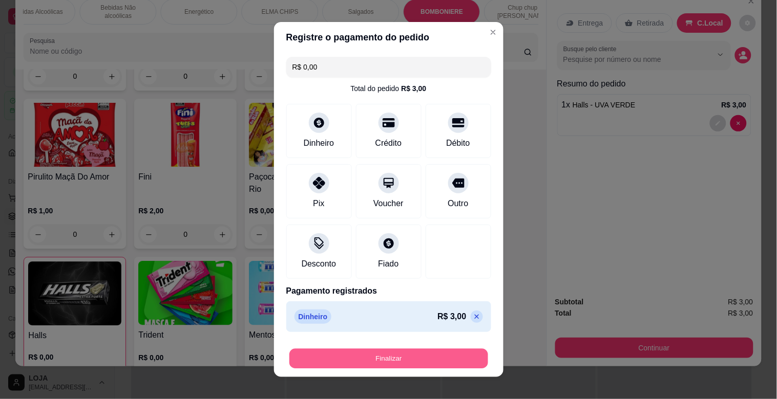
click at [359, 362] on button "Finalizar" at bounding box center [388, 359] width 199 height 20
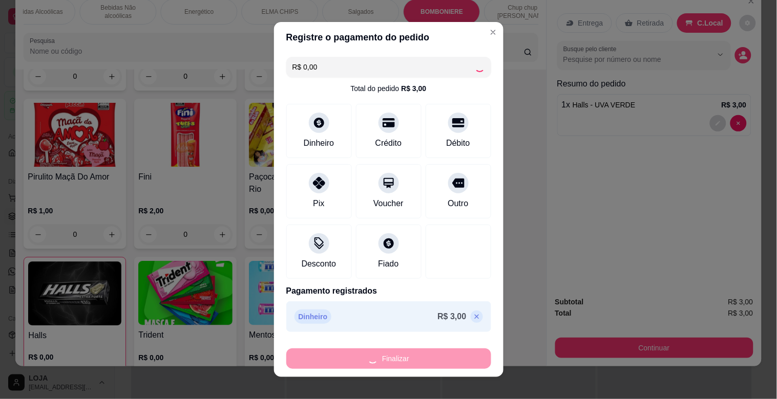
type input "0"
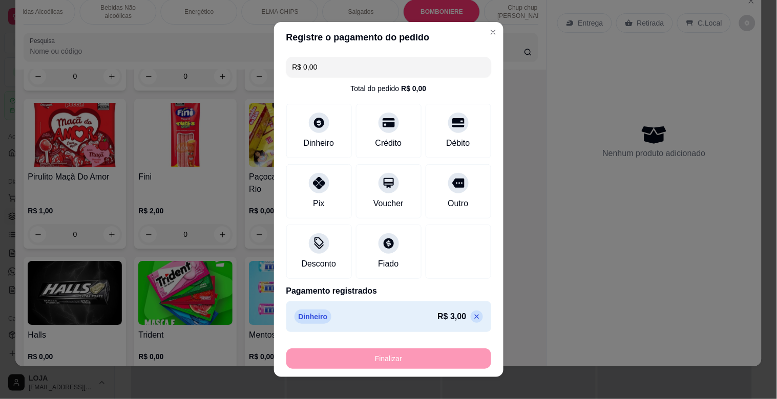
type input "-R$ 3,00"
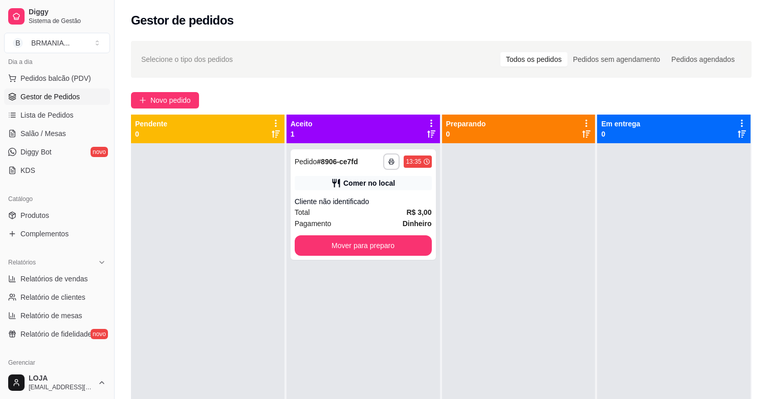
scroll to position [135, 0]
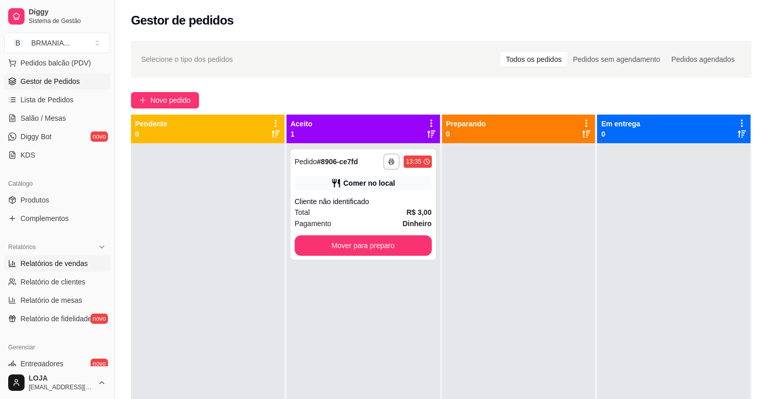
click at [53, 265] on span "Relatórios de vendas" at bounding box center [54, 264] width 68 height 10
select select "ALL"
select select "0"
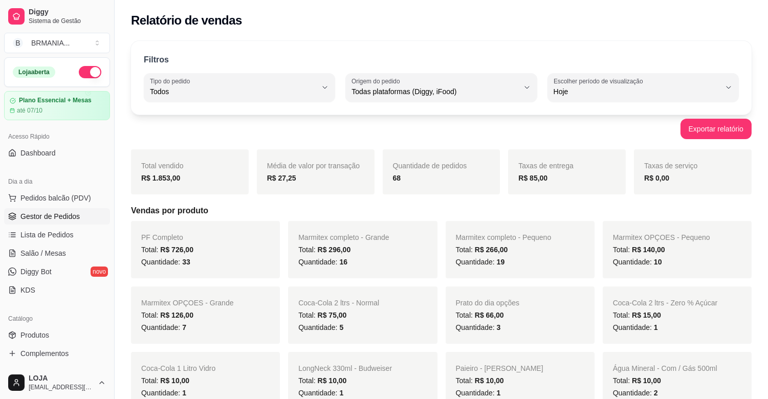
click at [69, 218] on span "Gestor de Pedidos" at bounding box center [49, 216] width 59 height 10
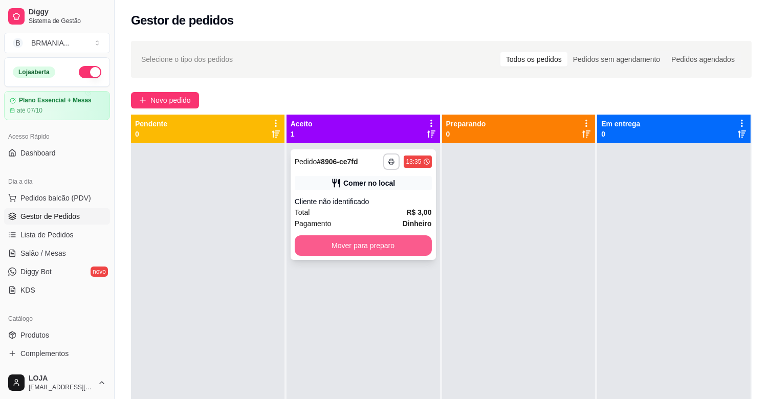
click at [357, 239] on button "Mover para preparo" at bounding box center [363, 246] width 137 height 20
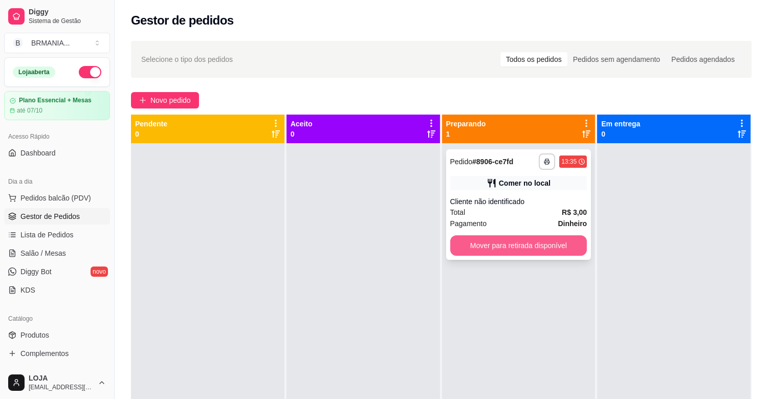
click at [509, 245] on button "Mover para retirada disponível" at bounding box center [519, 246] width 137 height 20
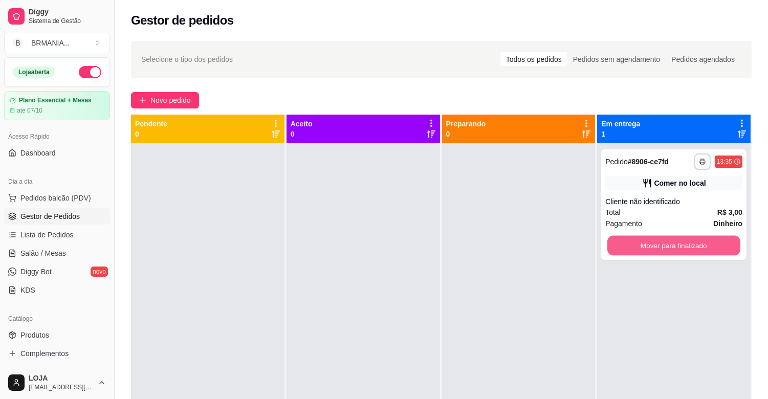
click at [679, 248] on button "Mover para finalizado" at bounding box center [674, 246] width 133 height 20
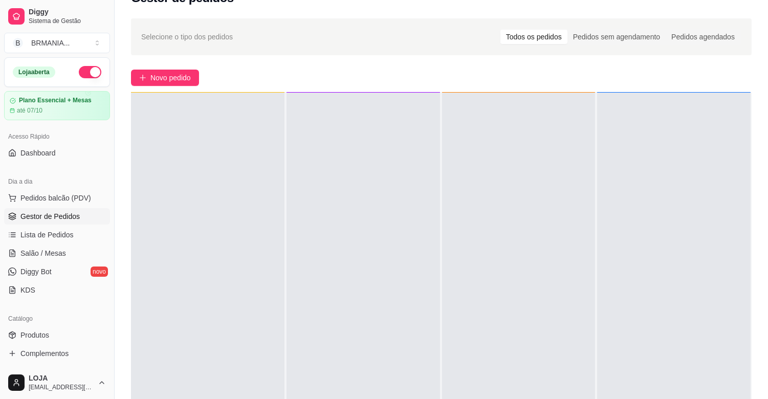
scroll to position [45, 0]
